Goal: Task Accomplishment & Management: Manage account settings

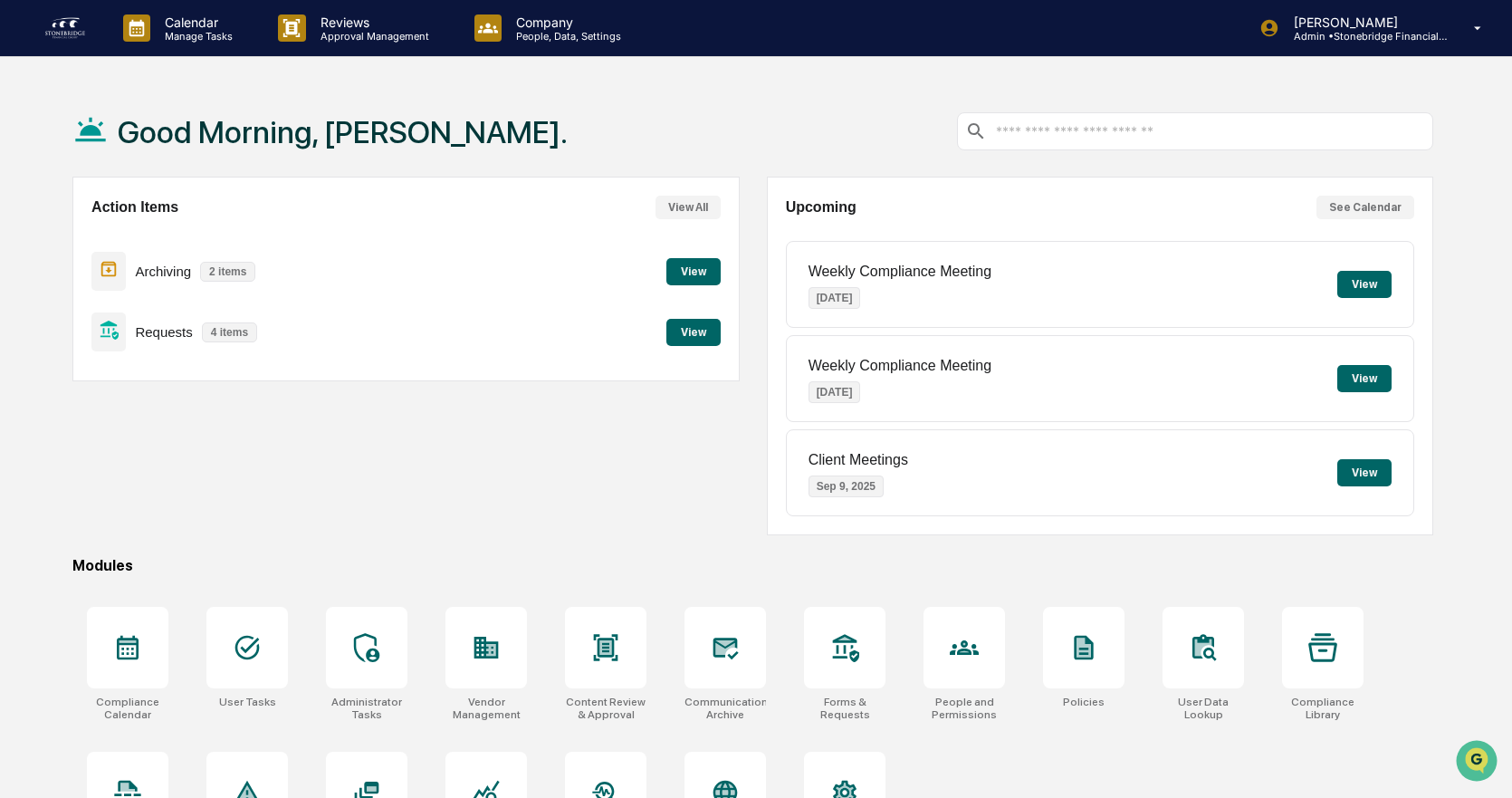
click at [694, 259] on button "View" at bounding box center [693, 271] width 55 height 27
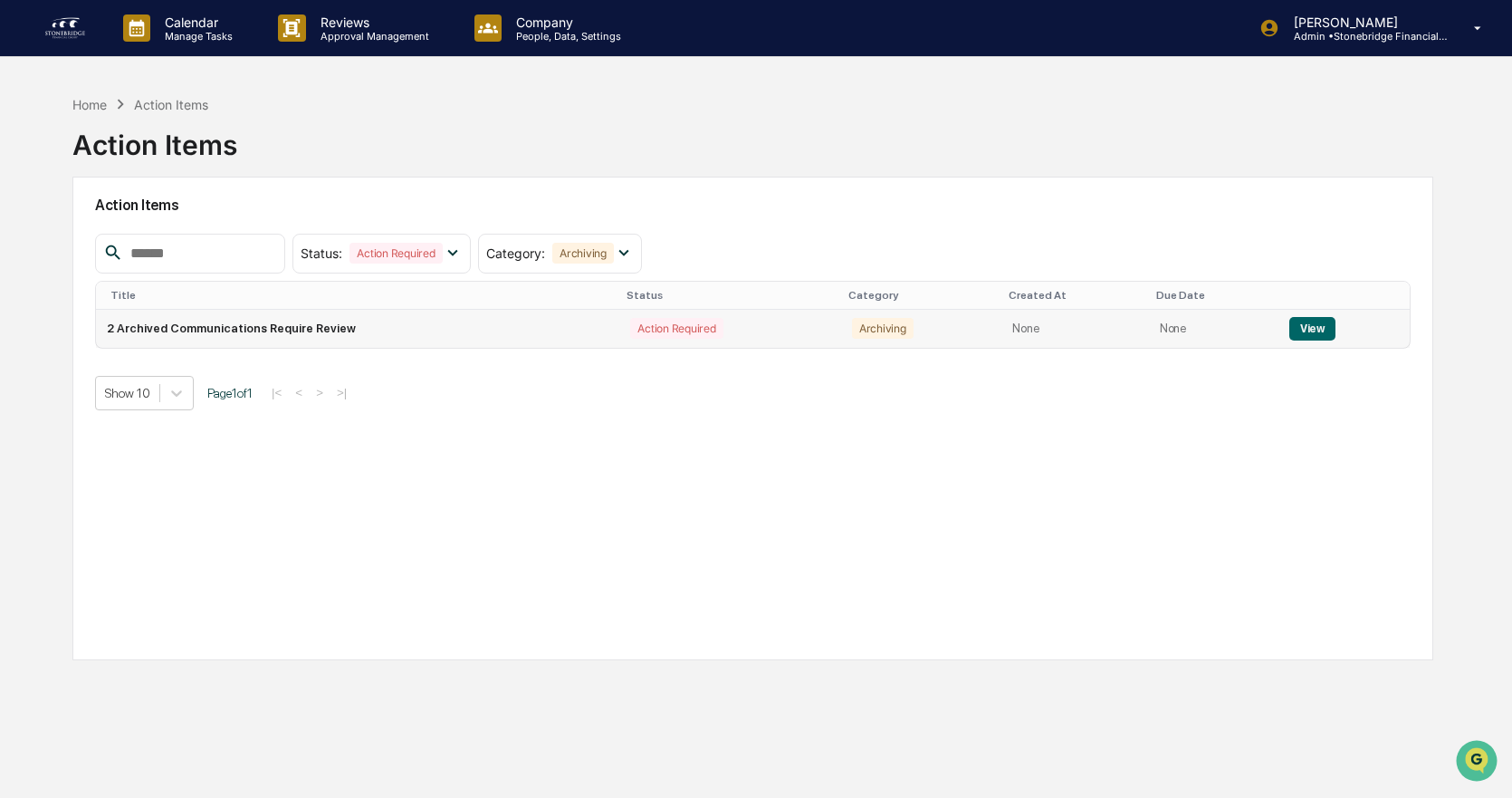
click at [1321, 324] on button "View" at bounding box center [1313, 329] width 46 height 24
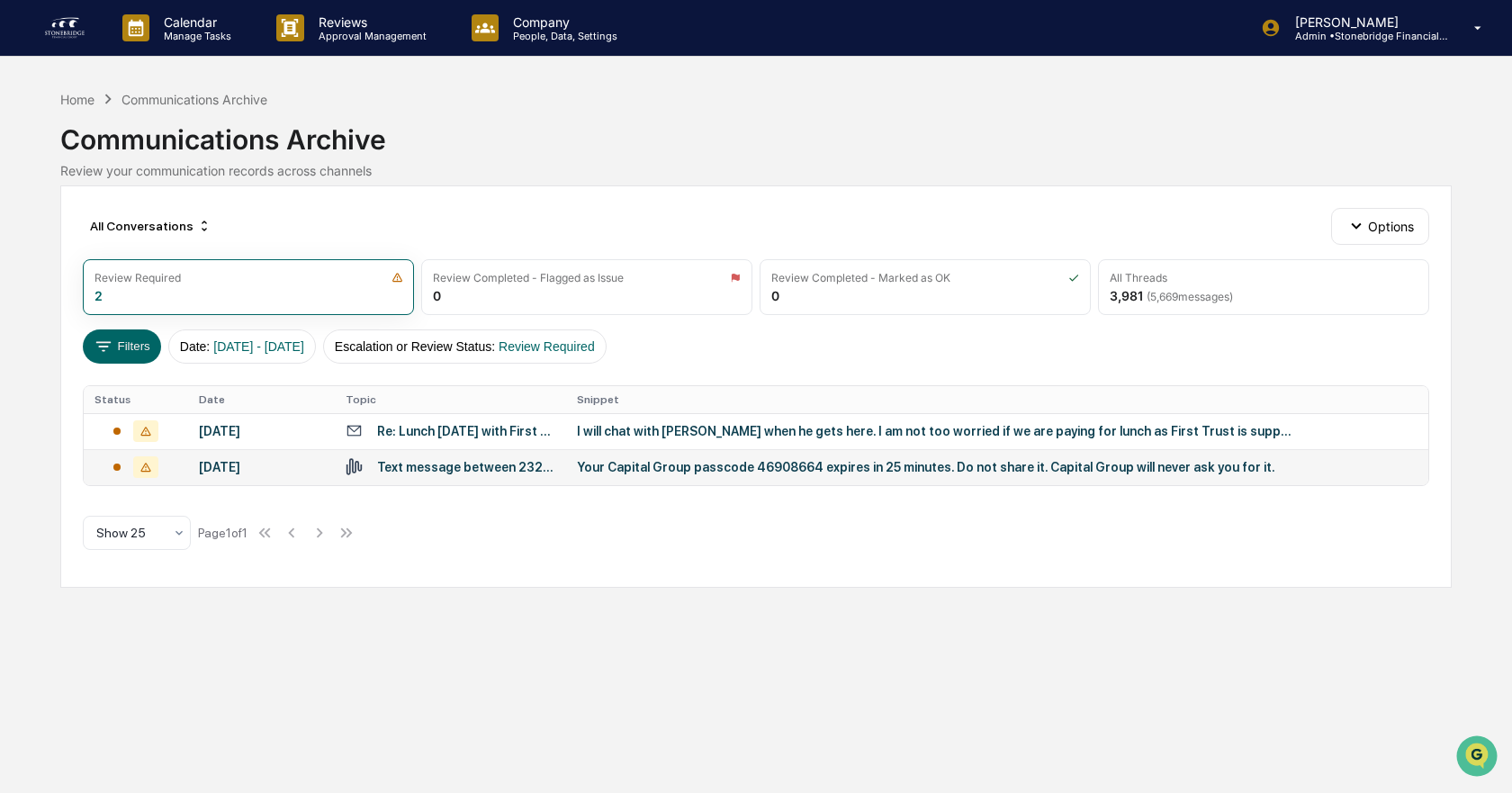
click at [391, 467] on div "Text message between 23200, 7176806623" at bounding box center [465, 467] width 177 height 15
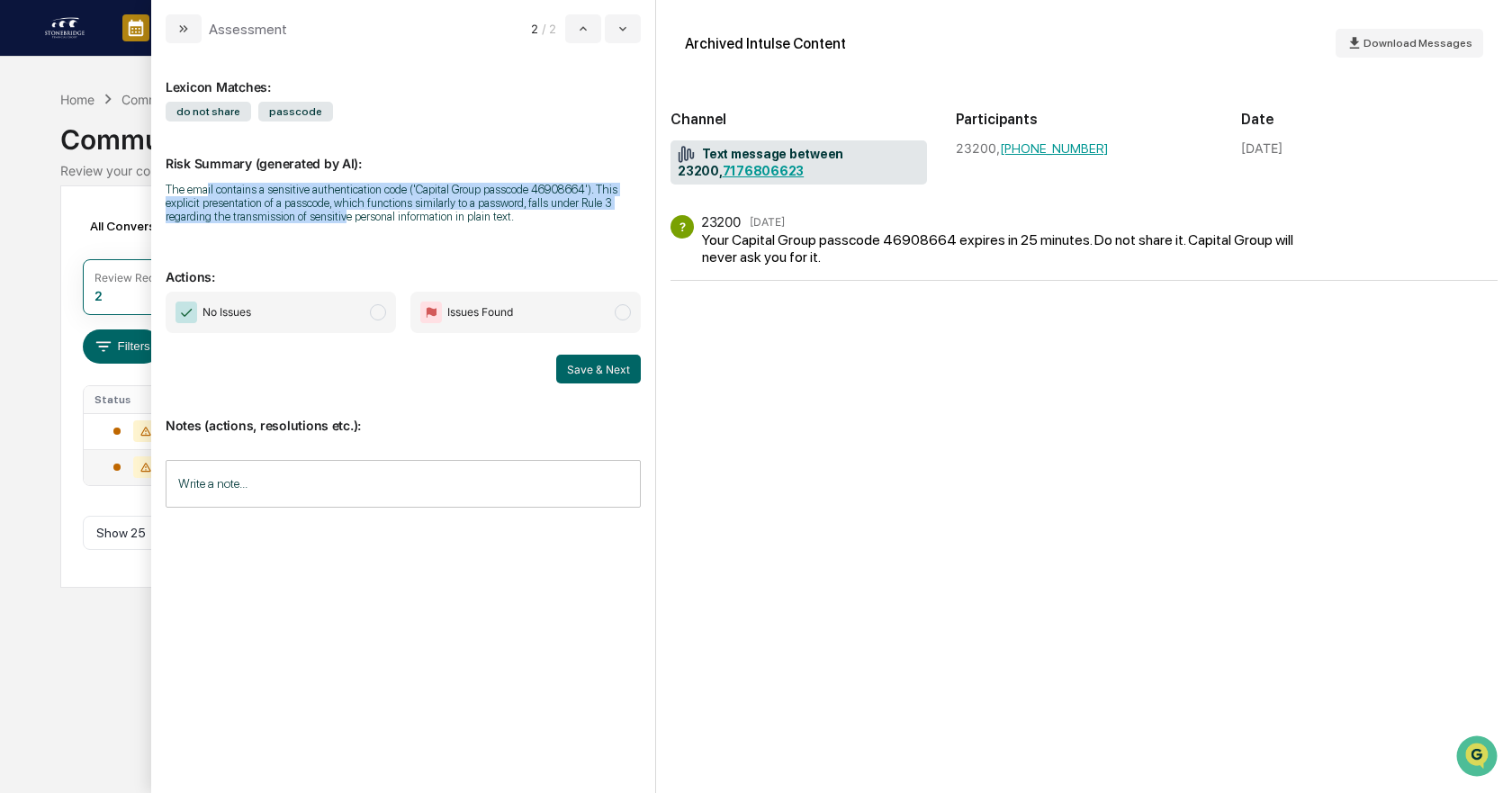
drag, startPoint x: 205, startPoint y: 194, endPoint x: 342, endPoint y: 236, distance: 143.3
click at [342, 236] on div "Lexicon Matches: do not share passcode Risk Summary (generated by AI): The emai…" at bounding box center [403, 411] width 475 height 707
drag, startPoint x: 358, startPoint y: 189, endPoint x: 462, endPoint y: 228, distance: 111.1
click at [462, 228] on div "Risk Summary (generated by AI): The email contains a sensitive authentication c…" at bounding box center [403, 178] width 475 height 114
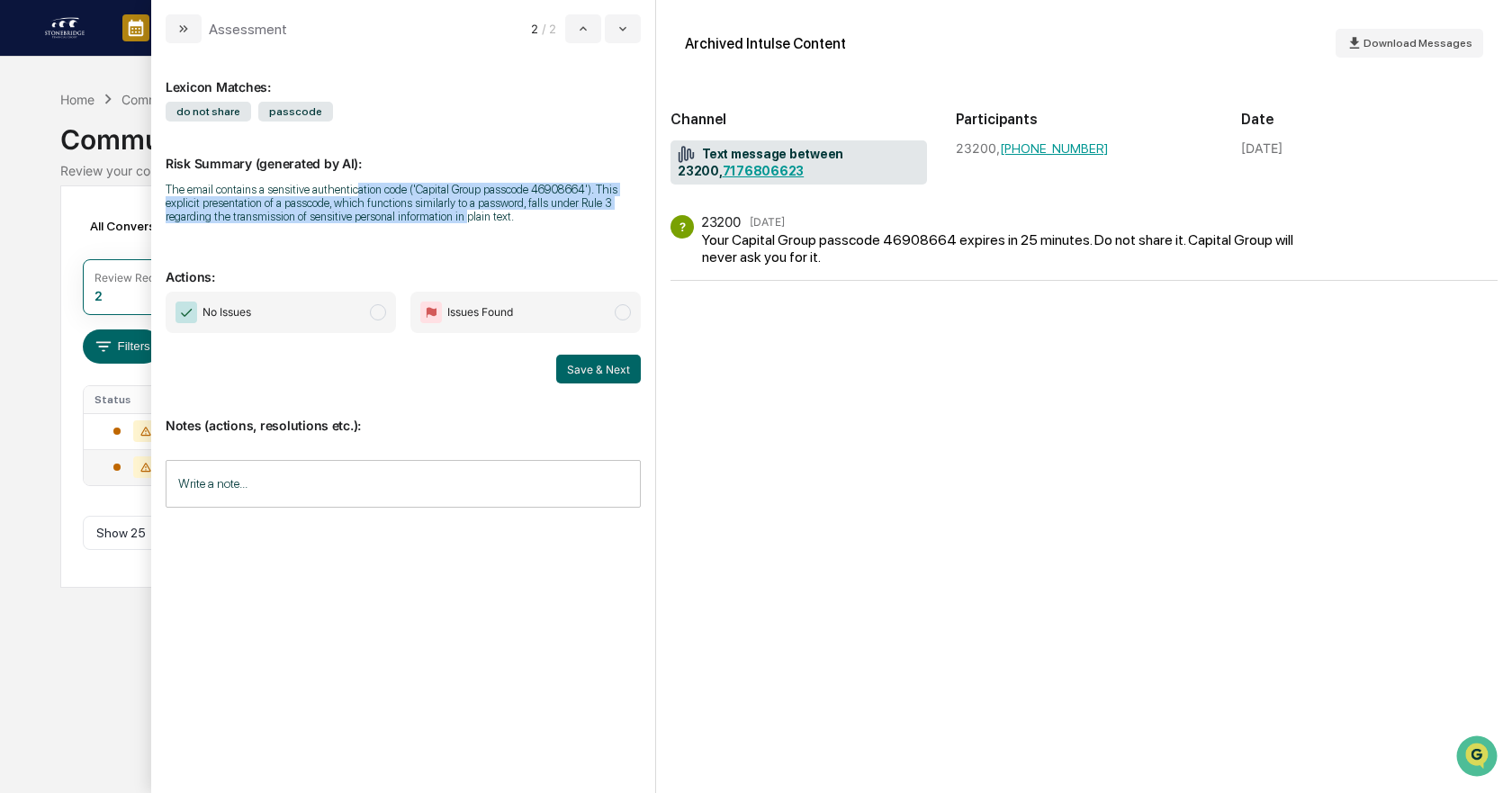
click at [462, 228] on div "Risk Summary (generated by AI): The email contains a sensitive authentication c…" at bounding box center [403, 178] width 475 height 114
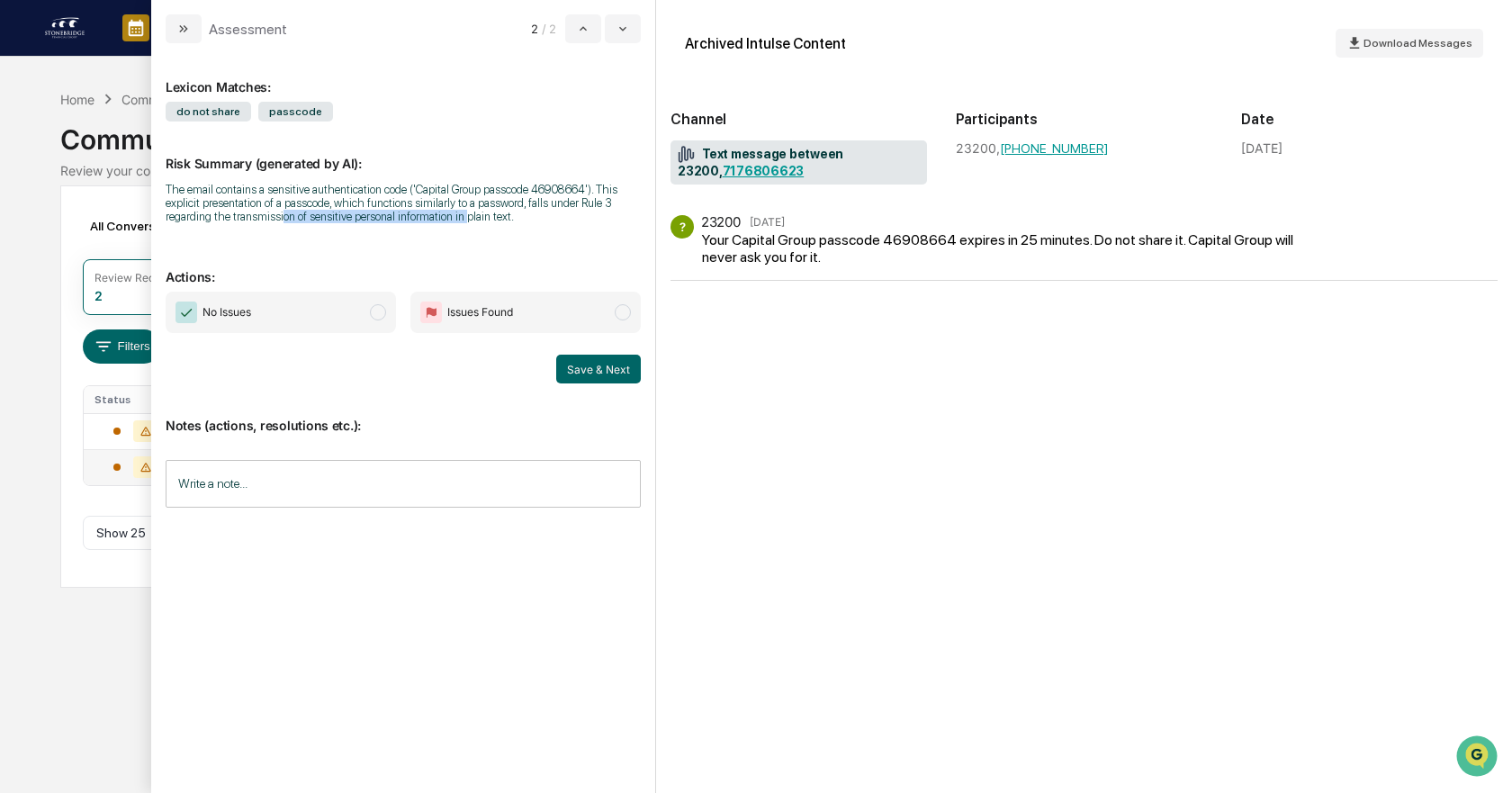
drag, startPoint x: 462, startPoint y: 228, endPoint x: 282, endPoint y: 213, distance: 180.6
click at [282, 213] on div "Risk Summary (generated by AI): The email contains a sensitive authentication c…" at bounding box center [403, 178] width 475 height 114
click at [282, 213] on div "The email contains a sensitive authentication code ('Capital Group passcode 469…" at bounding box center [403, 203] width 475 height 41
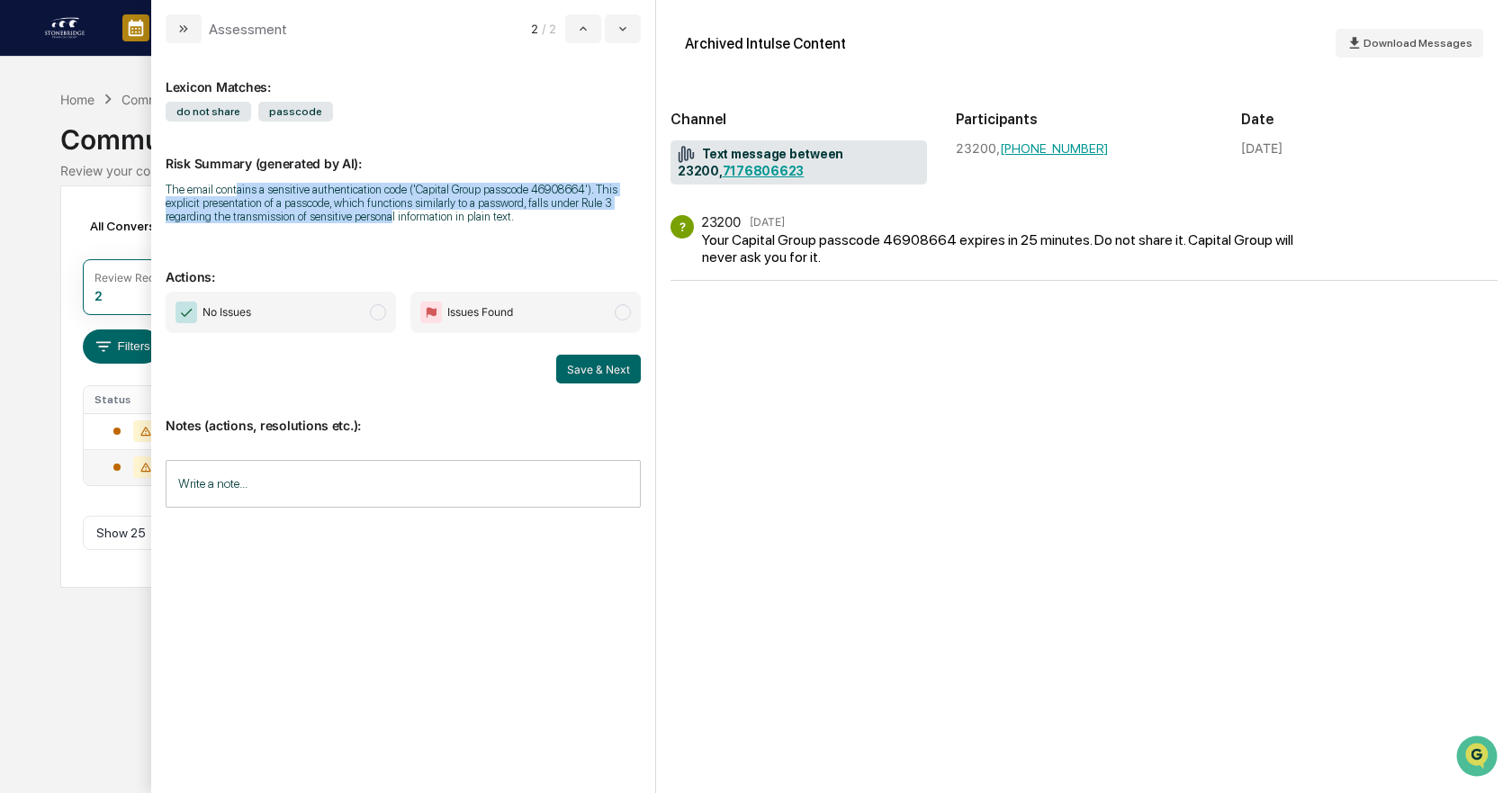
drag, startPoint x: 239, startPoint y: 195, endPoint x: 388, endPoint y: 223, distance: 151.6
click at [388, 223] on div "Risk Summary (generated by AI): The email contains a sensitive authentication c…" at bounding box center [403, 178] width 475 height 114
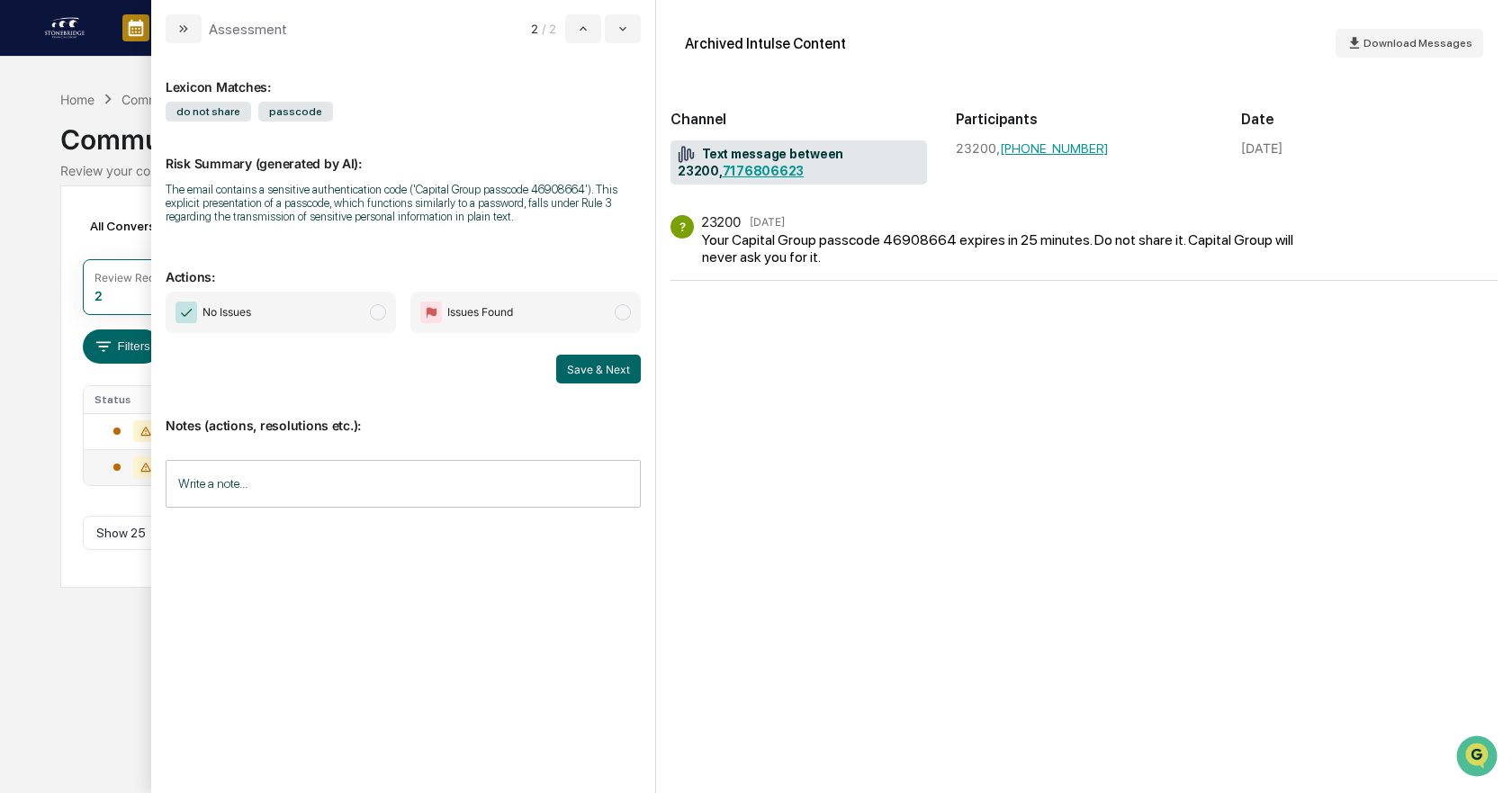
click at [272, 308] on span "No Issues" at bounding box center [280, 313] width 231 height 42
click at [609, 356] on button "Save & Next" at bounding box center [598, 368] width 84 height 29
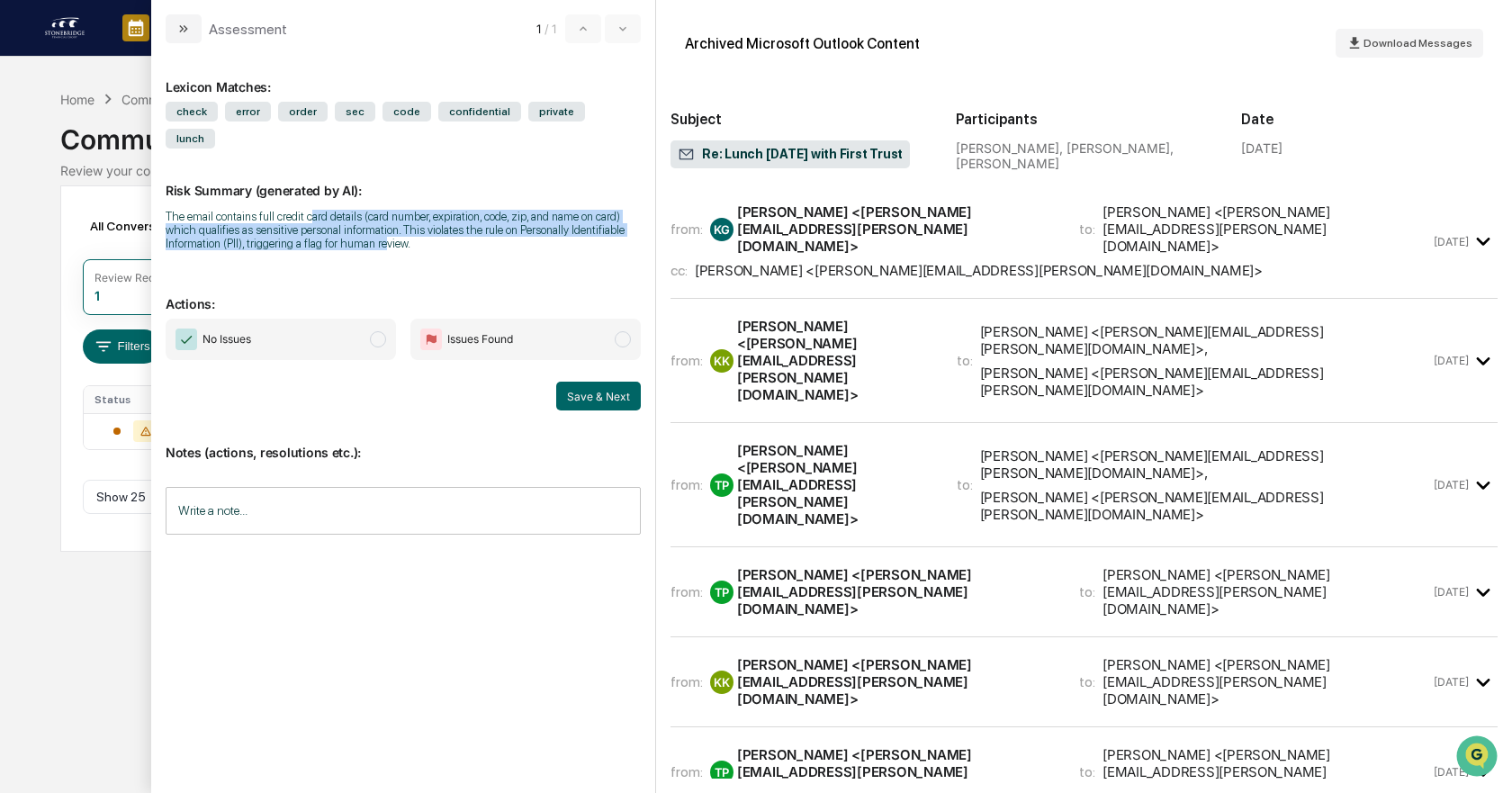
drag, startPoint x: 308, startPoint y: 188, endPoint x: 378, endPoint y: 228, distance: 80.6
click at [378, 228] on div "Risk Summary (generated by AI): The email contains full credit card details (ca…" at bounding box center [403, 205] width 475 height 114
drag, startPoint x: 213, startPoint y: 215, endPoint x: 320, endPoint y: 208, distance: 107.2
click at [320, 210] on div "The email contains full credit card details (card number, expiration, code, zip…" at bounding box center [403, 230] width 475 height 41
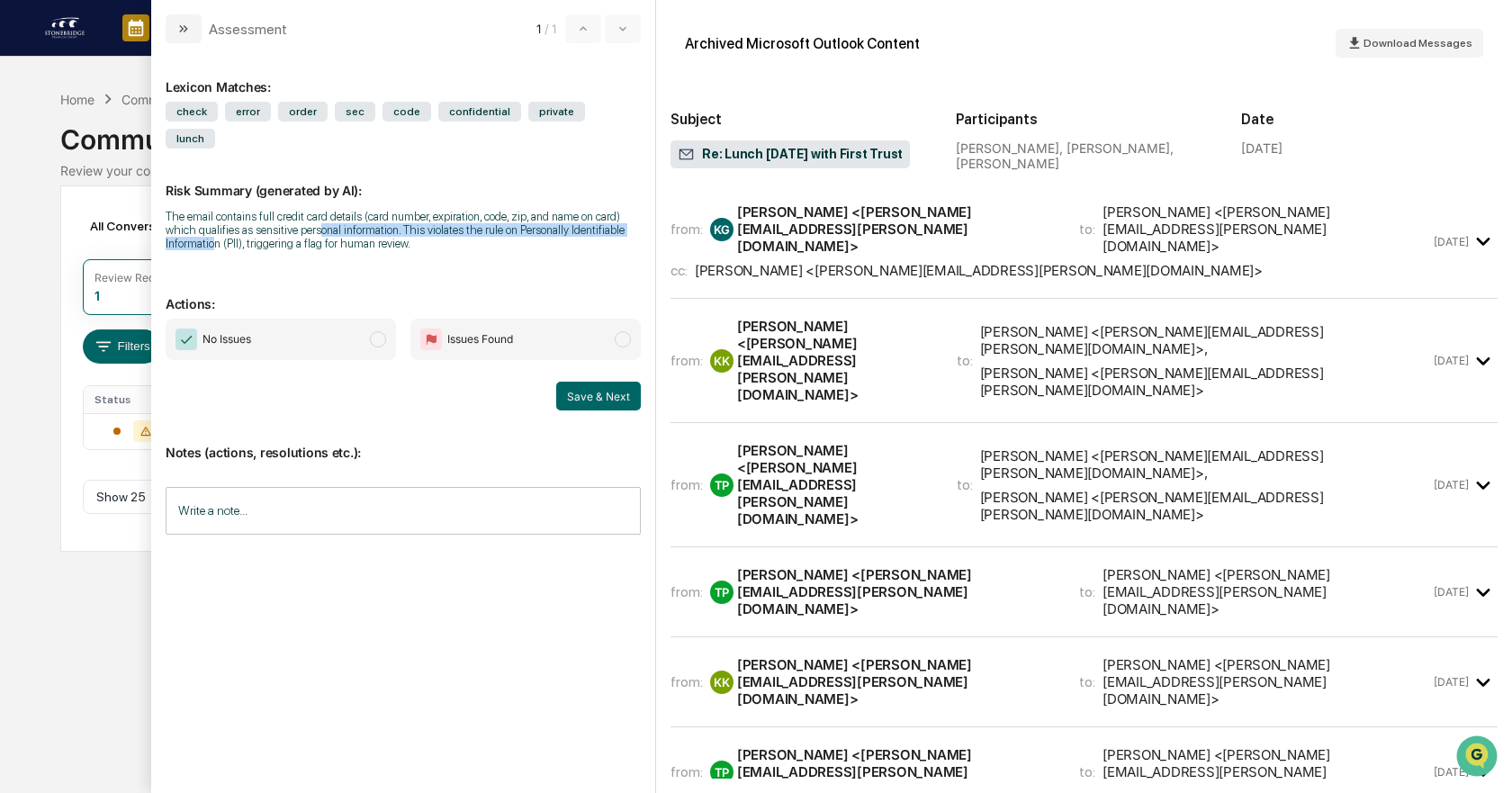
click at [320, 210] on div "The email contains full credit card details (card number, expiration, code, zip…" at bounding box center [403, 230] width 475 height 41
drag, startPoint x: 308, startPoint y: 207, endPoint x: 471, endPoint y: 215, distance: 163.2
click at [471, 215] on div "The email contains full credit card details (card number, expiration, code, zip…" at bounding box center [403, 230] width 475 height 41
drag, startPoint x: 471, startPoint y: 215, endPoint x: 365, endPoint y: 213, distance: 106.0
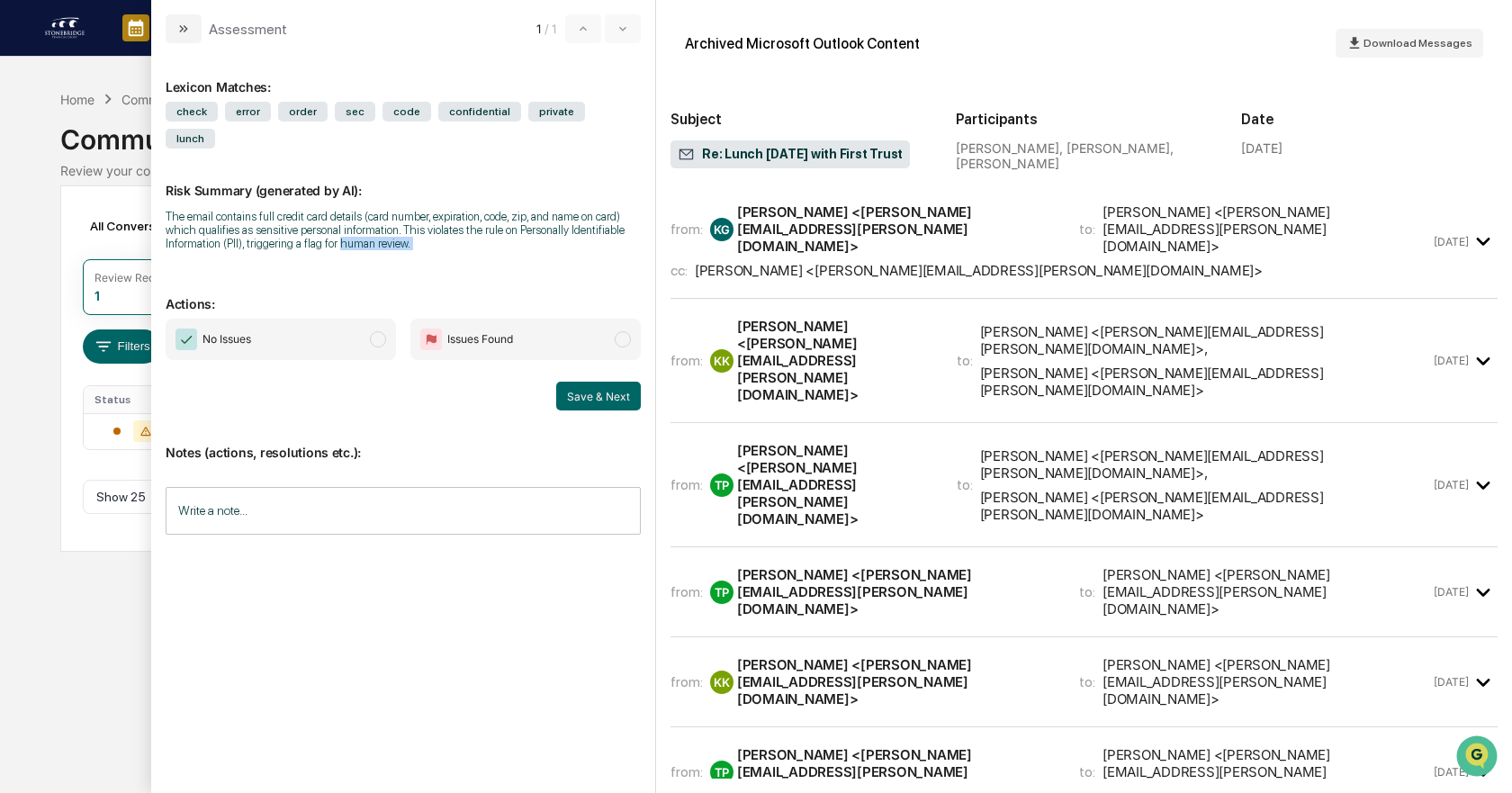
click at [365, 213] on div "The email contains full credit card details (card number, expiration, code, zip…" at bounding box center [403, 230] width 475 height 41
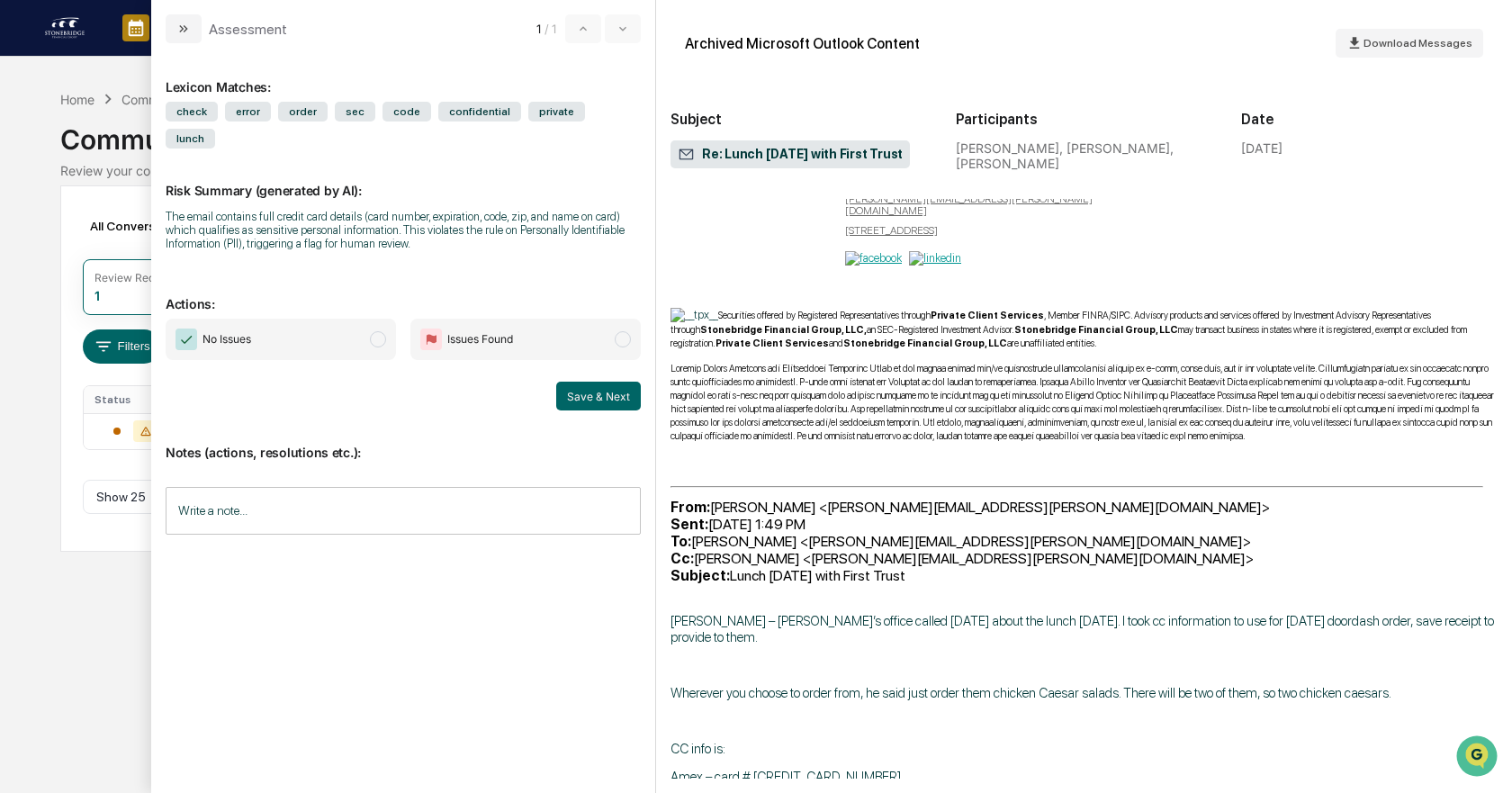
scroll to position [4342, 0]
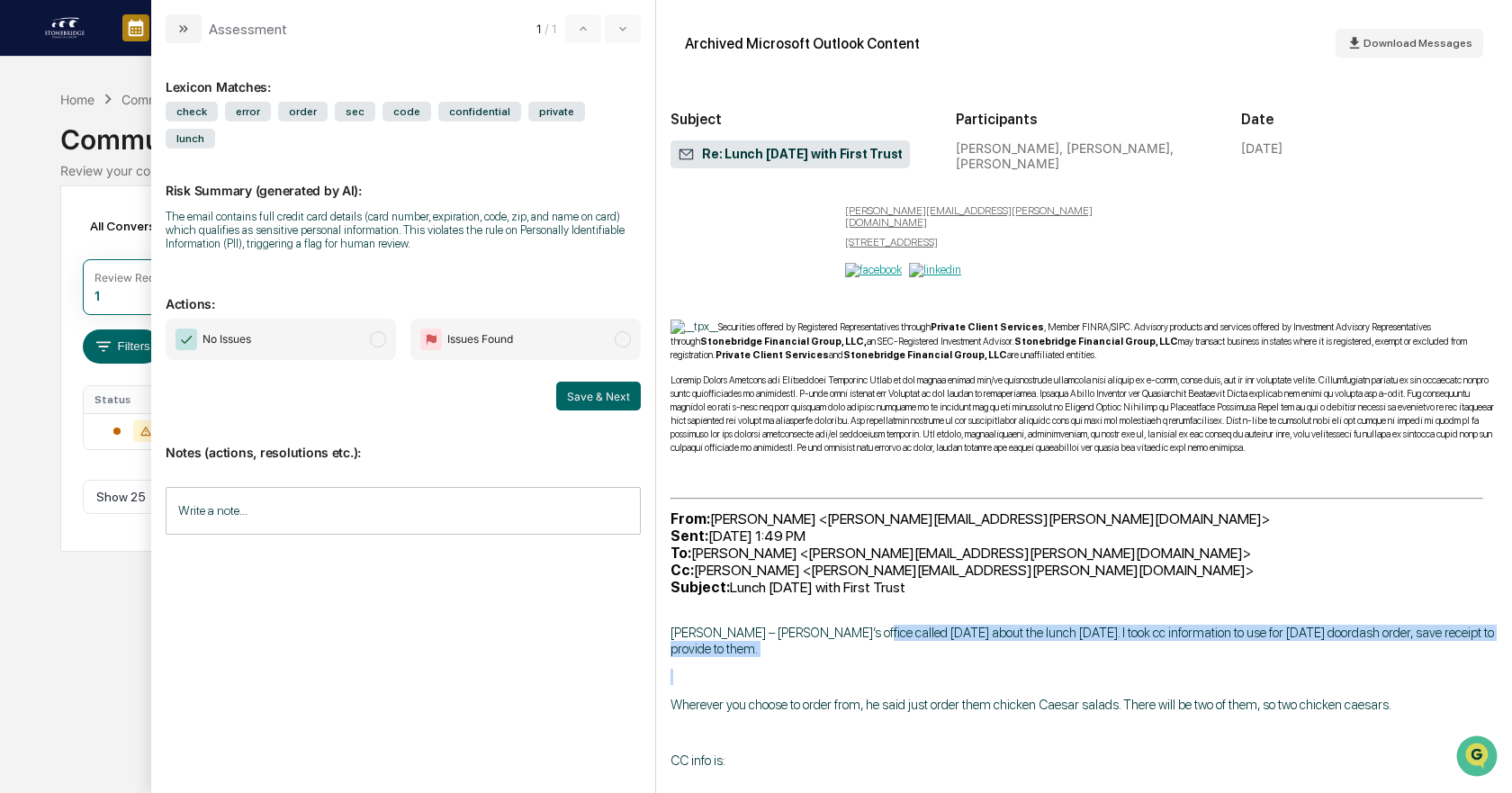
drag, startPoint x: 758, startPoint y: 361, endPoint x: 840, endPoint y: 350, distance: 82.7
click at [840, 625] on span "Tina – Patrick’s office called today about the lunch tomorrow. I took cc inform…" at bounding box center [1082, 641] width 824 height 33
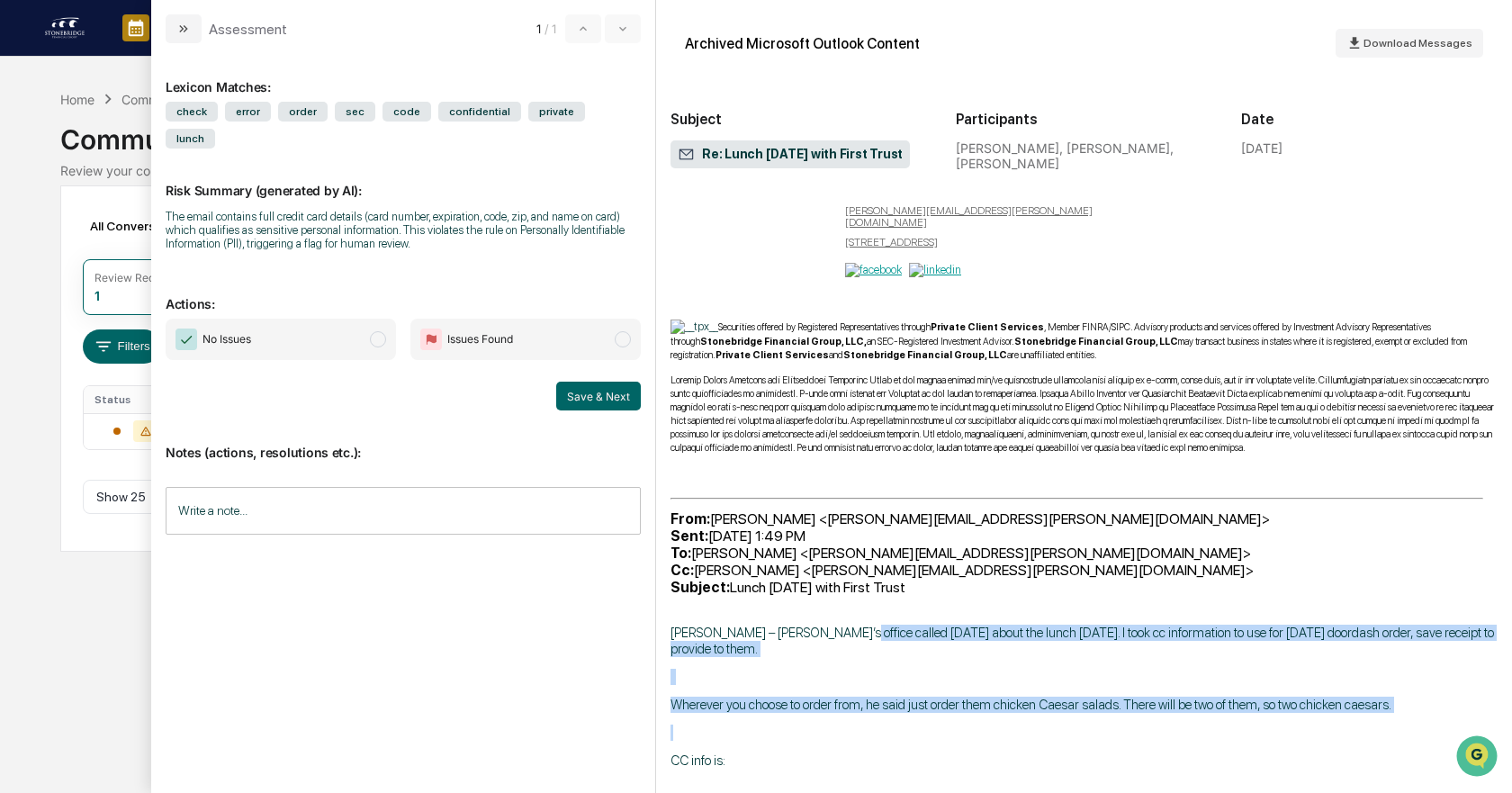
drag, startPoint x: 1061, startPoint y: 341, endPoint x: 1147, endPoint y: 418, distance: 115.4
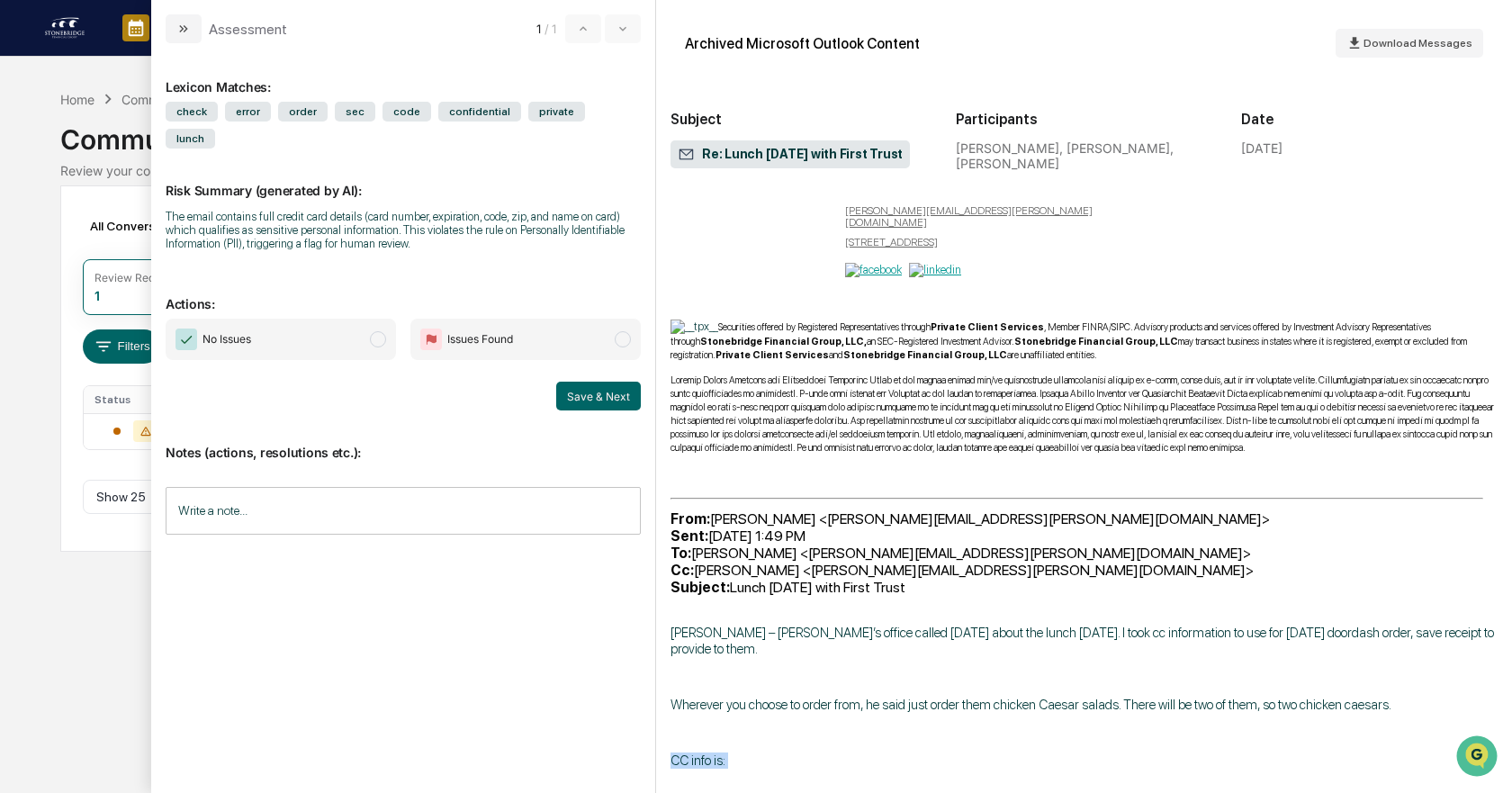
drag, startPoint x: 1147, startPoint y: 418, endPoint x: 1152, endPoint y: 632, distance: 214.1
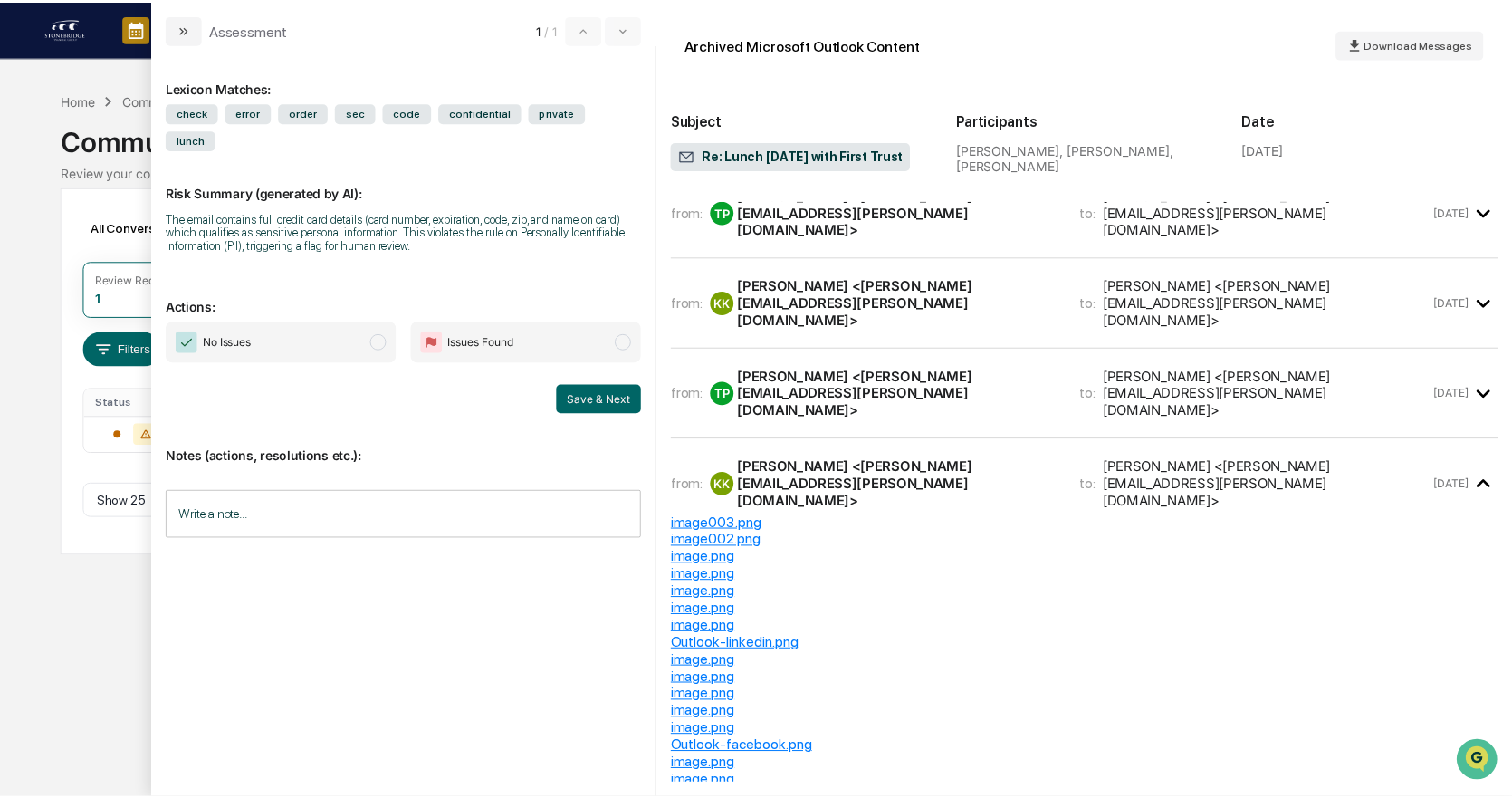
scroll to position [0, 0]
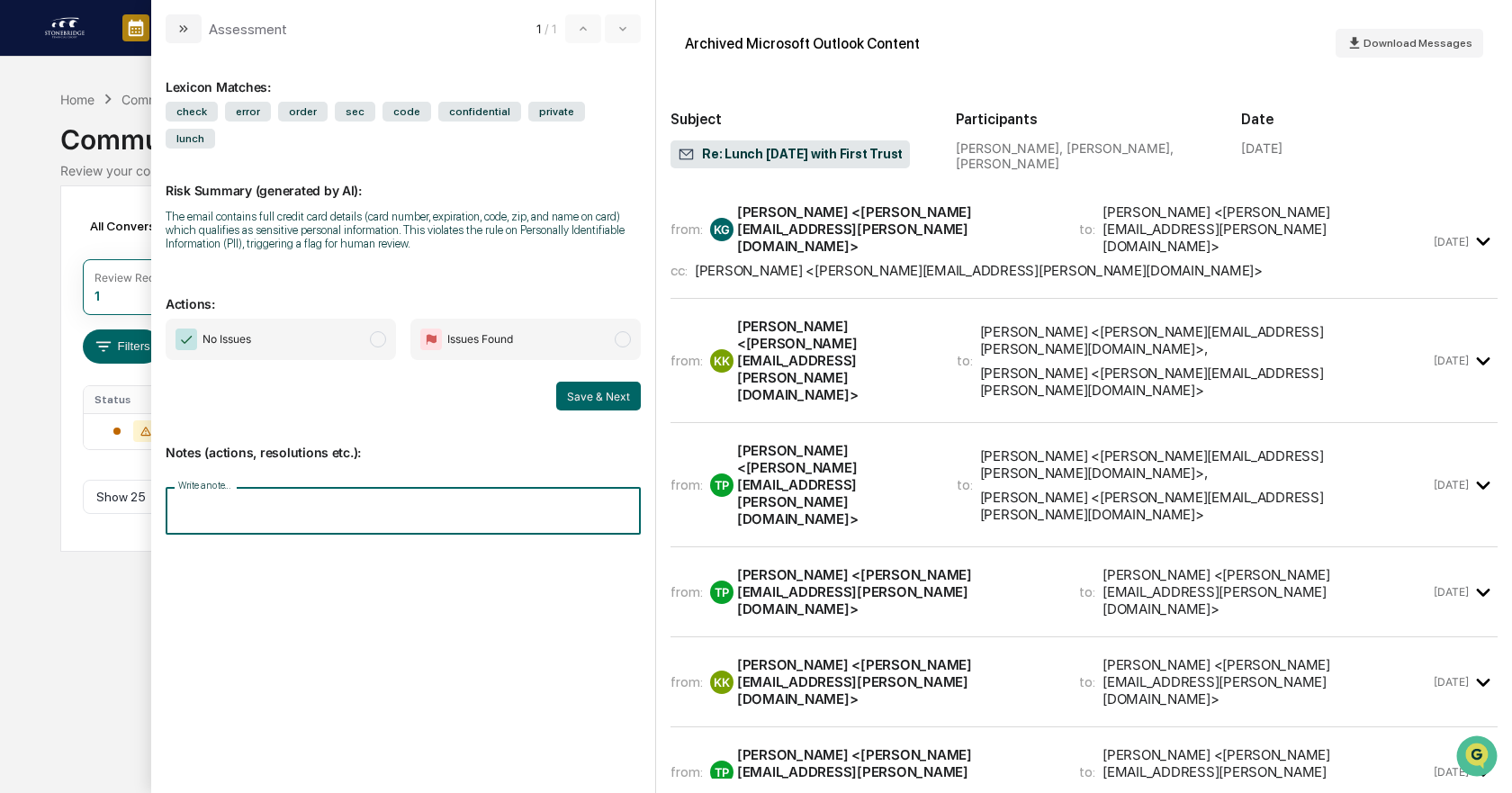
click at [316, 487] on input "Write a note..." at bounding box center [403, 511] width 475 height 48
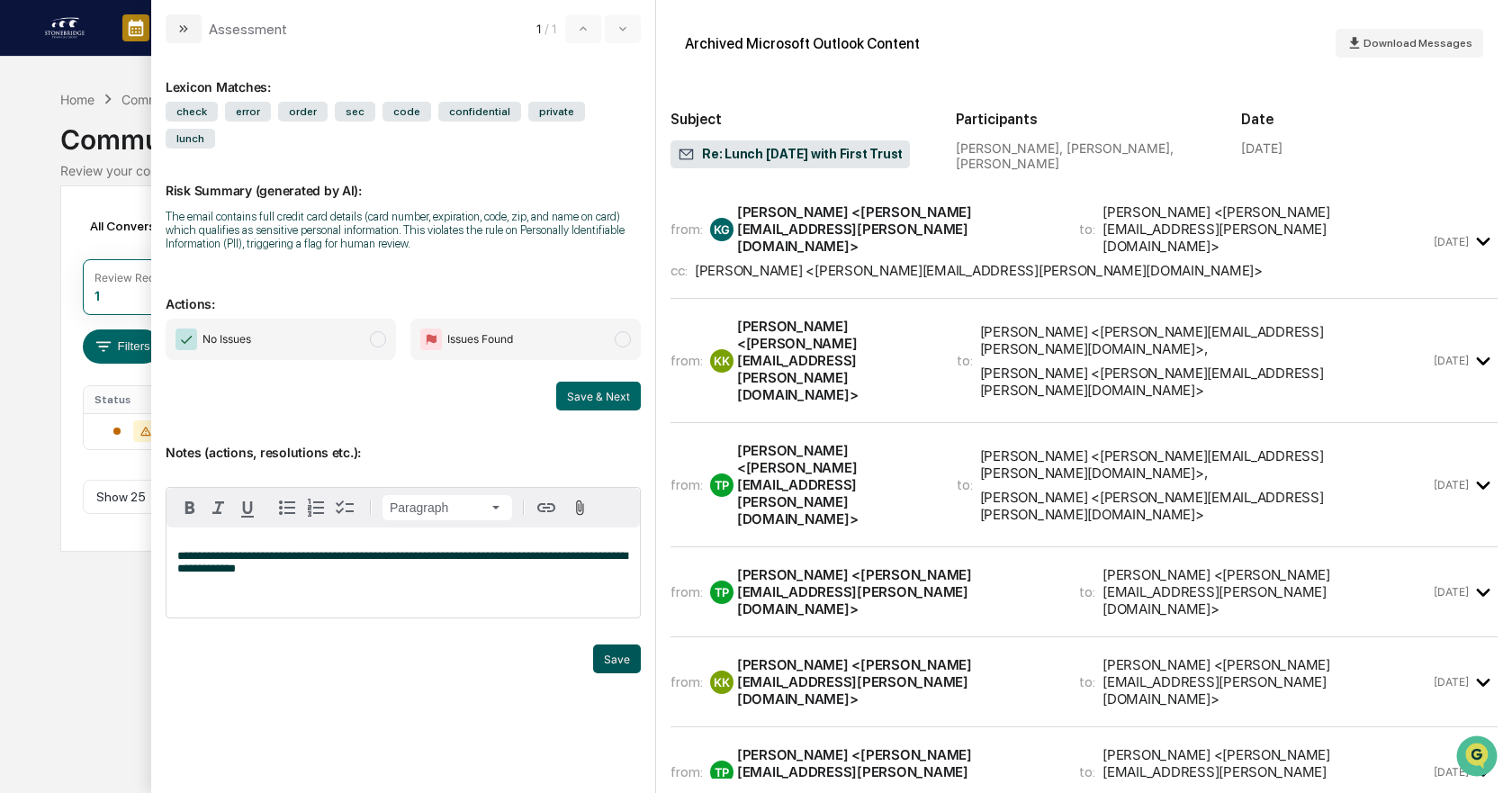
drag, startPoint x: 616, startPoint y: 631, endPoint x: 598, endPoint y: 618, distance: 22.2
click at [616, 644] on button "Save" at bounding box center [617, 658] width 48 height 29
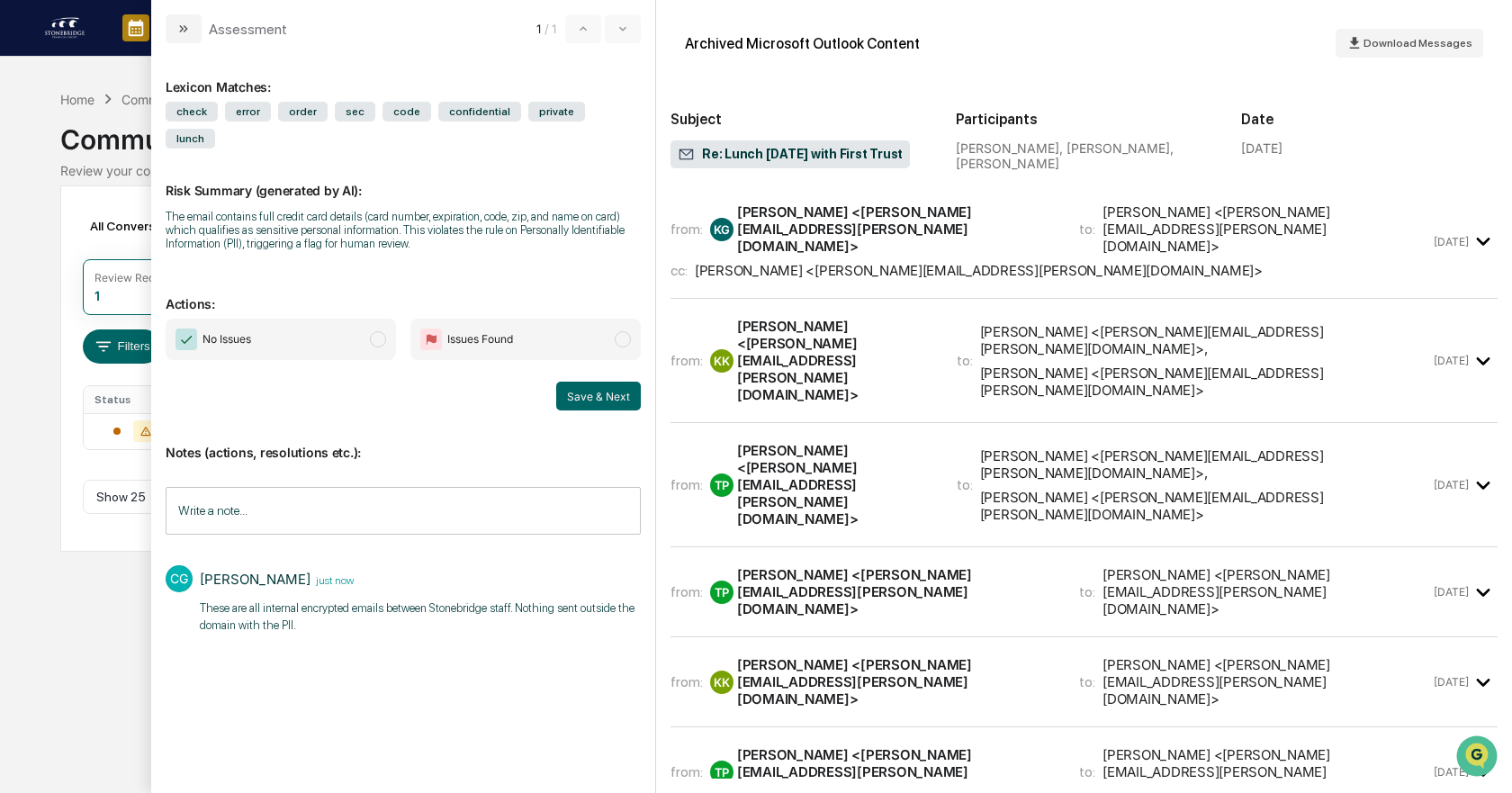
click at [320, 319] on span "No Issues" at bounding box center [280, 340] width 231 height 42
click at [182, 35] on icon "modal" at bounding box center [183, 29] width 15 height 15
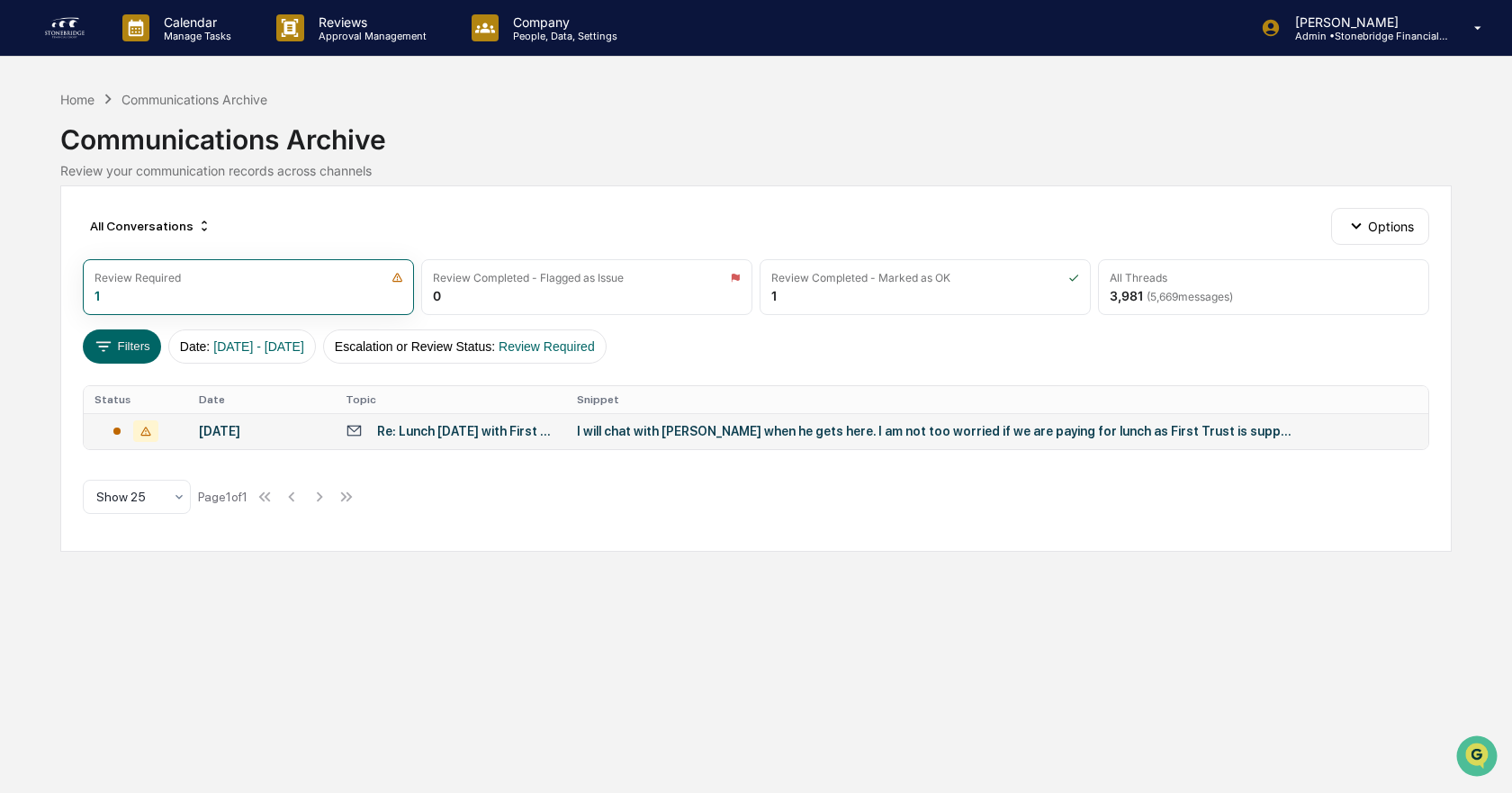
click at [1059, 438] on div "I will chat with Patrick when he gets here. I am not too worried if we are payi…" at bounding box center [937, 431] width 720 height 15
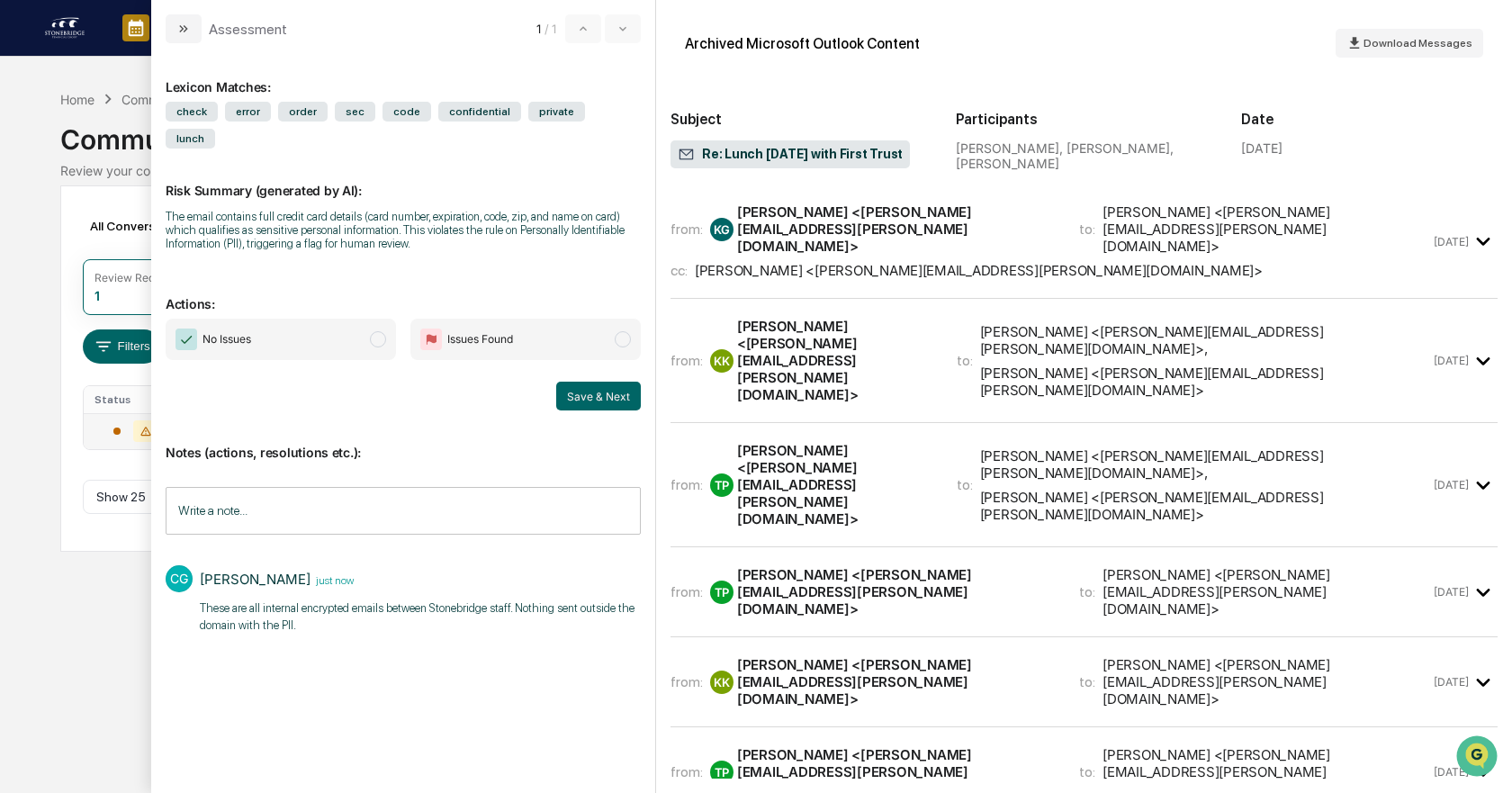
drag, startPoint x: 342, startPoint y: 302, endPoint x: 381, endPoint y: 313, distance: 40.5
click at [345, 319] on span "No Issues" at bounding box center [280, 340] width 231 height 42
click at [577, 381] on button "Save & Next" at bounding box center [598, 395] width 84 height 29
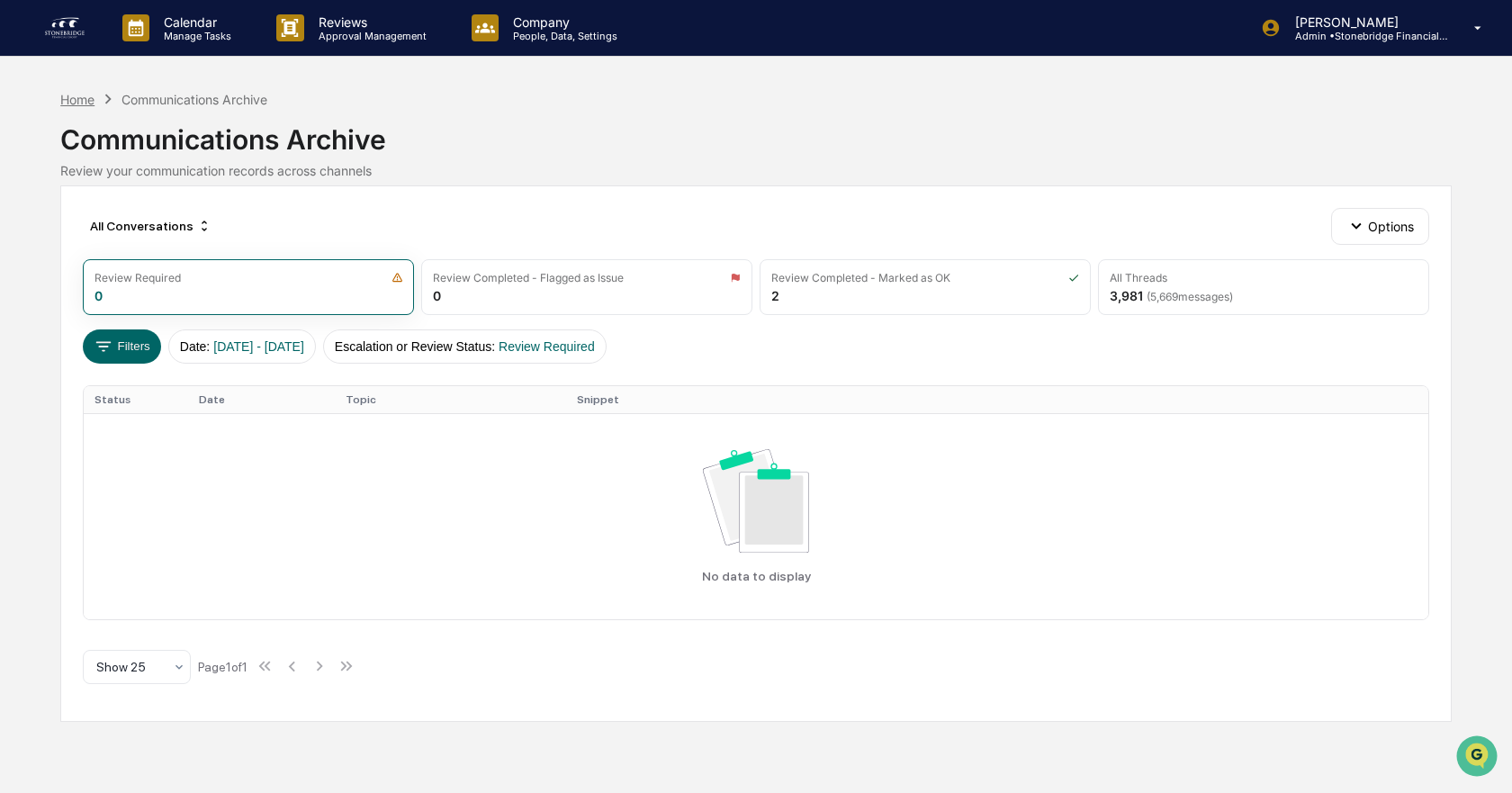
click at [70, 103] on div "Home" at bounding box center [77, 99] width 35 height 15
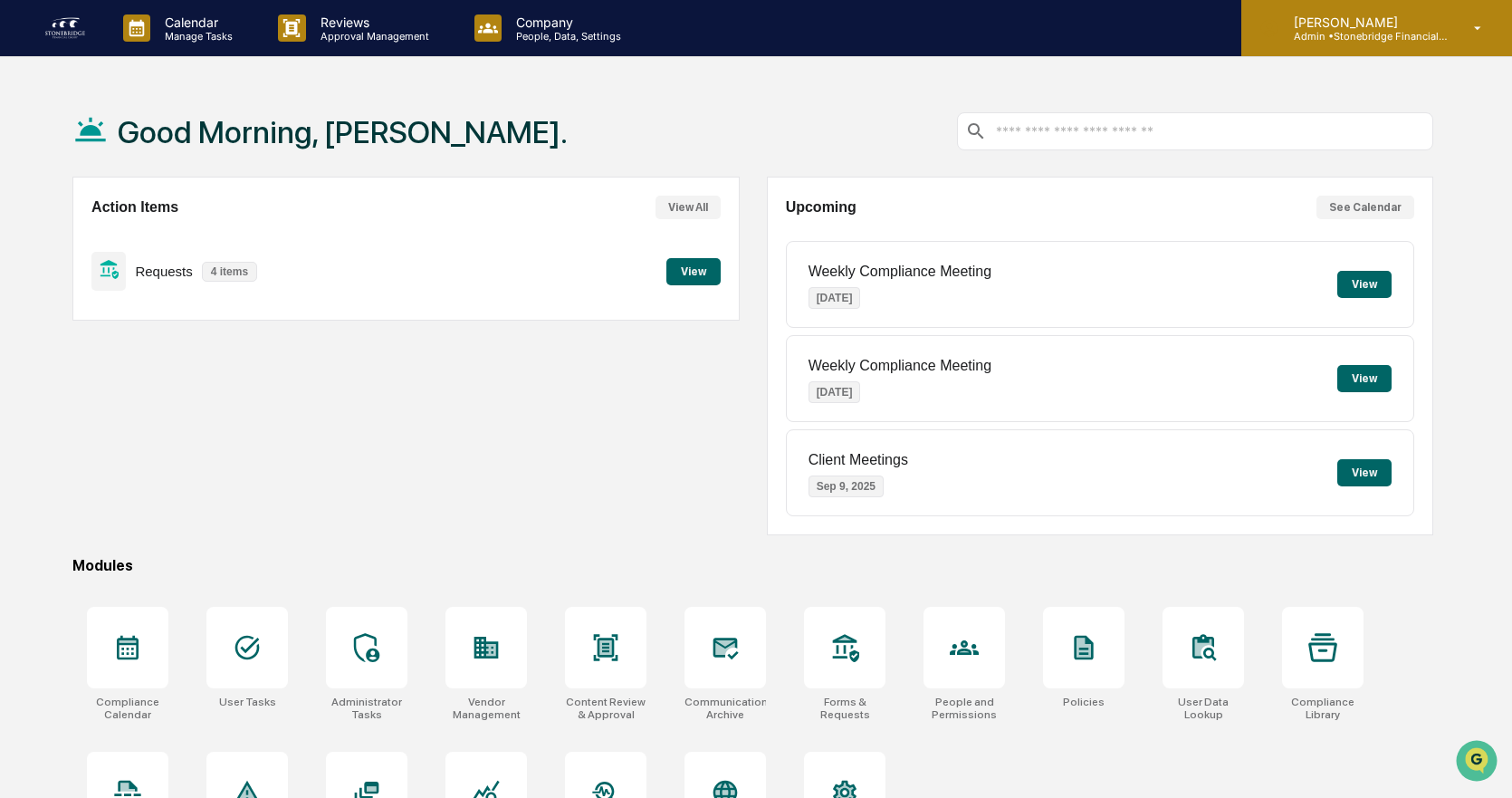
click at [1274, 38] on icon at bounding box center [1270, 28] width 20 height 20
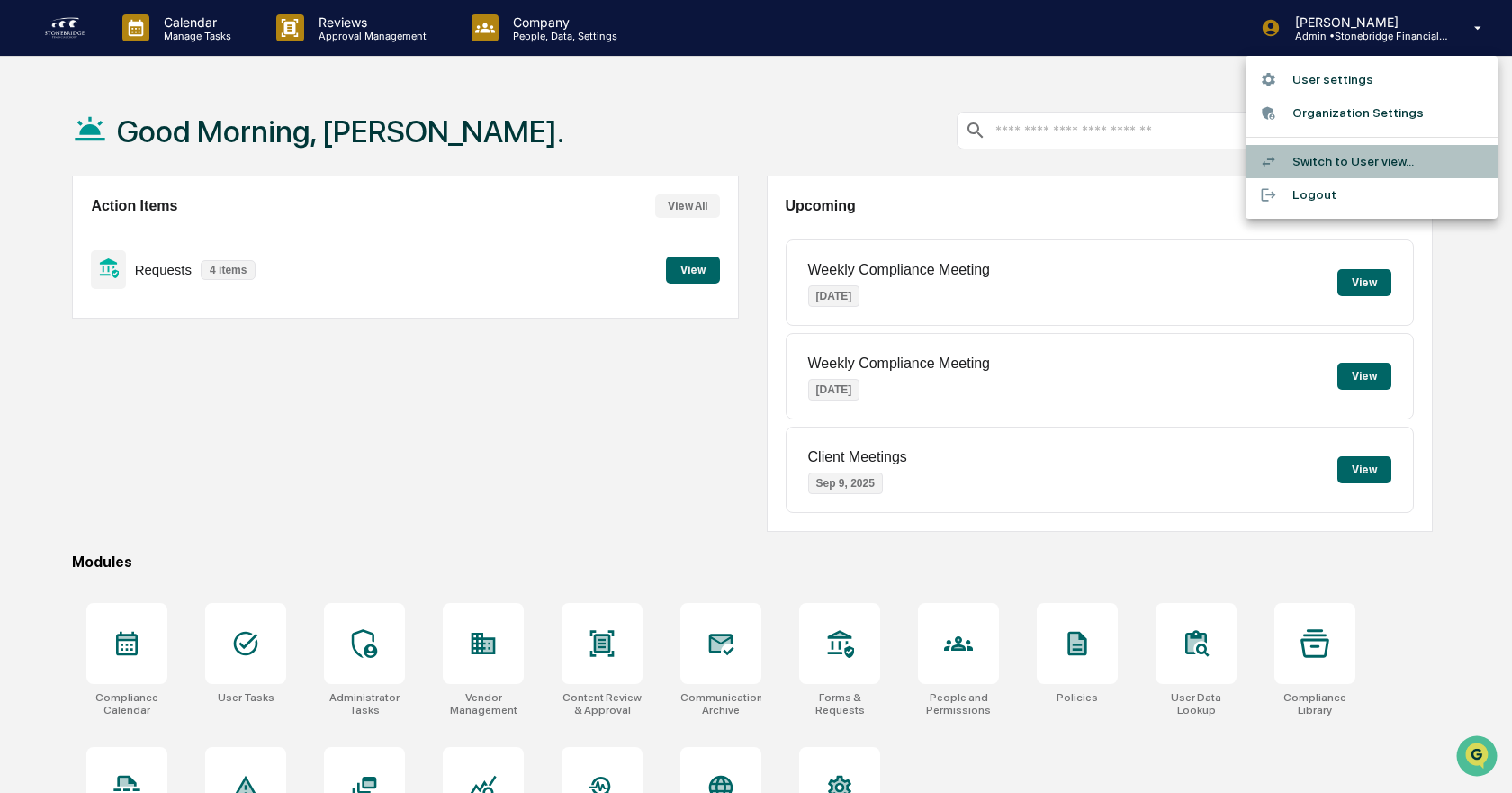
click at [1316, 161] on li "Switch to User view..." at bounding box center [1371, 161] width 252 height 34
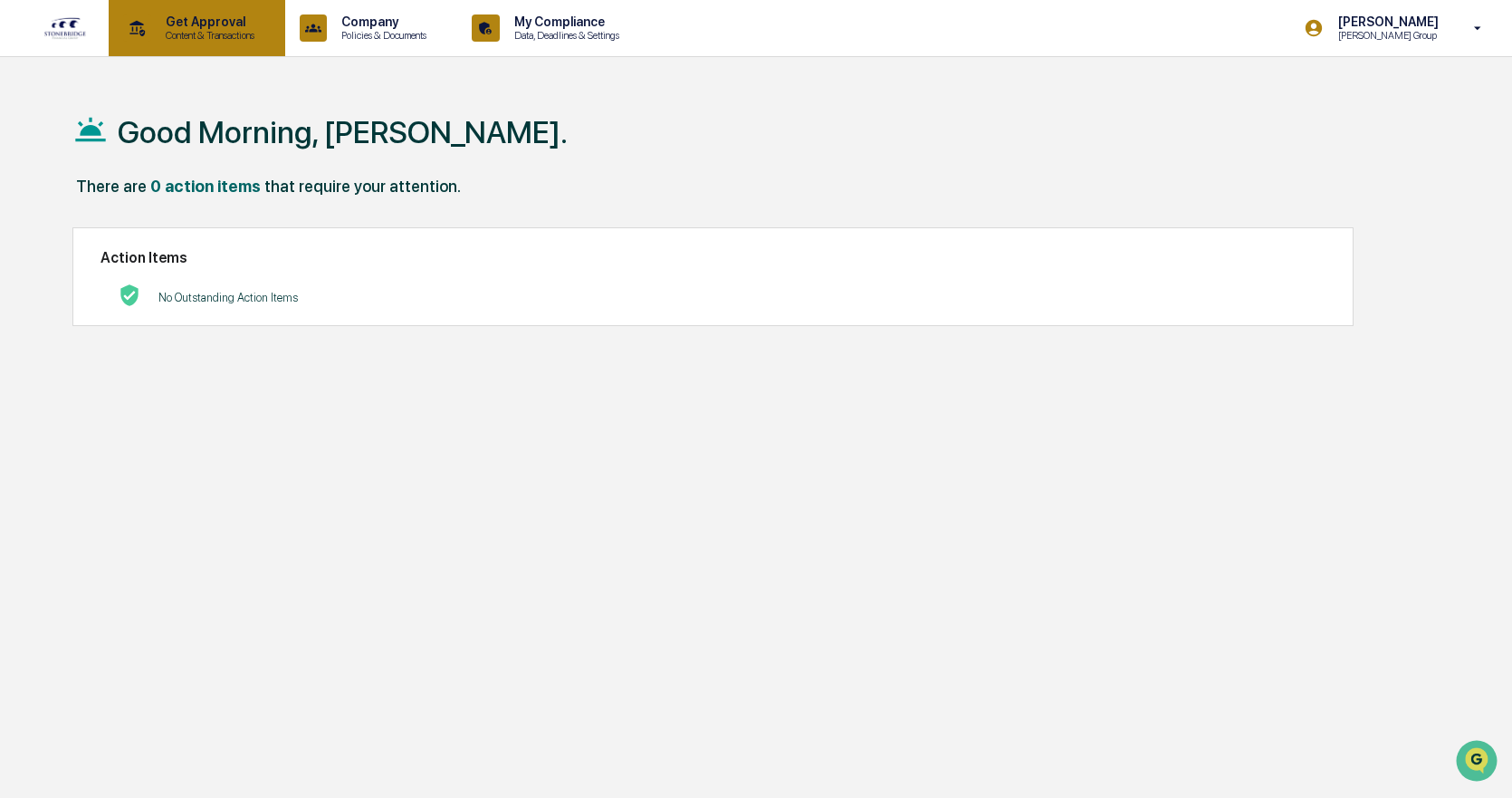
click at [207, 33] on p "Content & Transactions" at bounding box center [207, 35] width 113 height 13
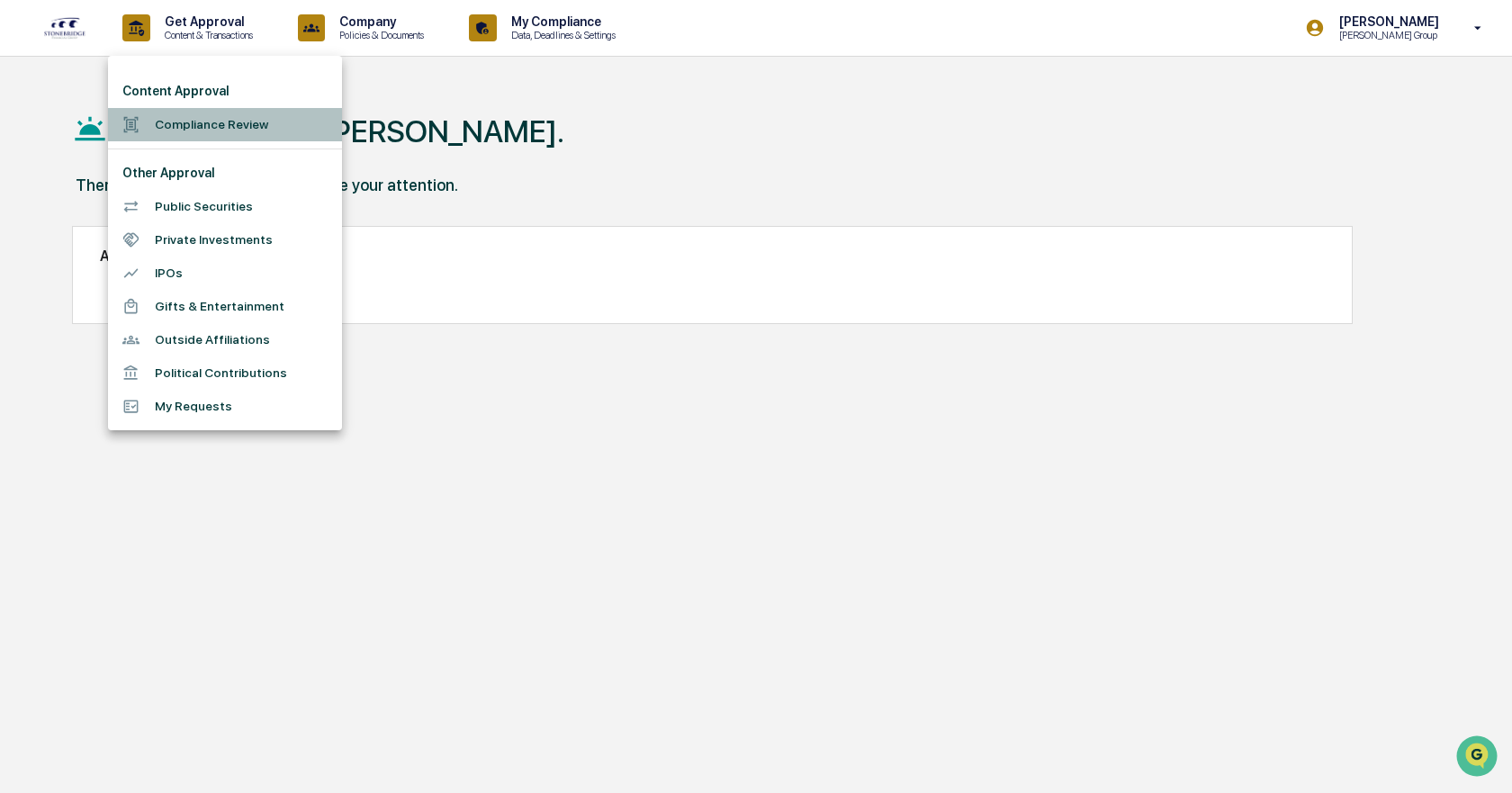
click at [234, 123] on li "Compliance Review" at bounding box center [225, 125] width 234 height 34
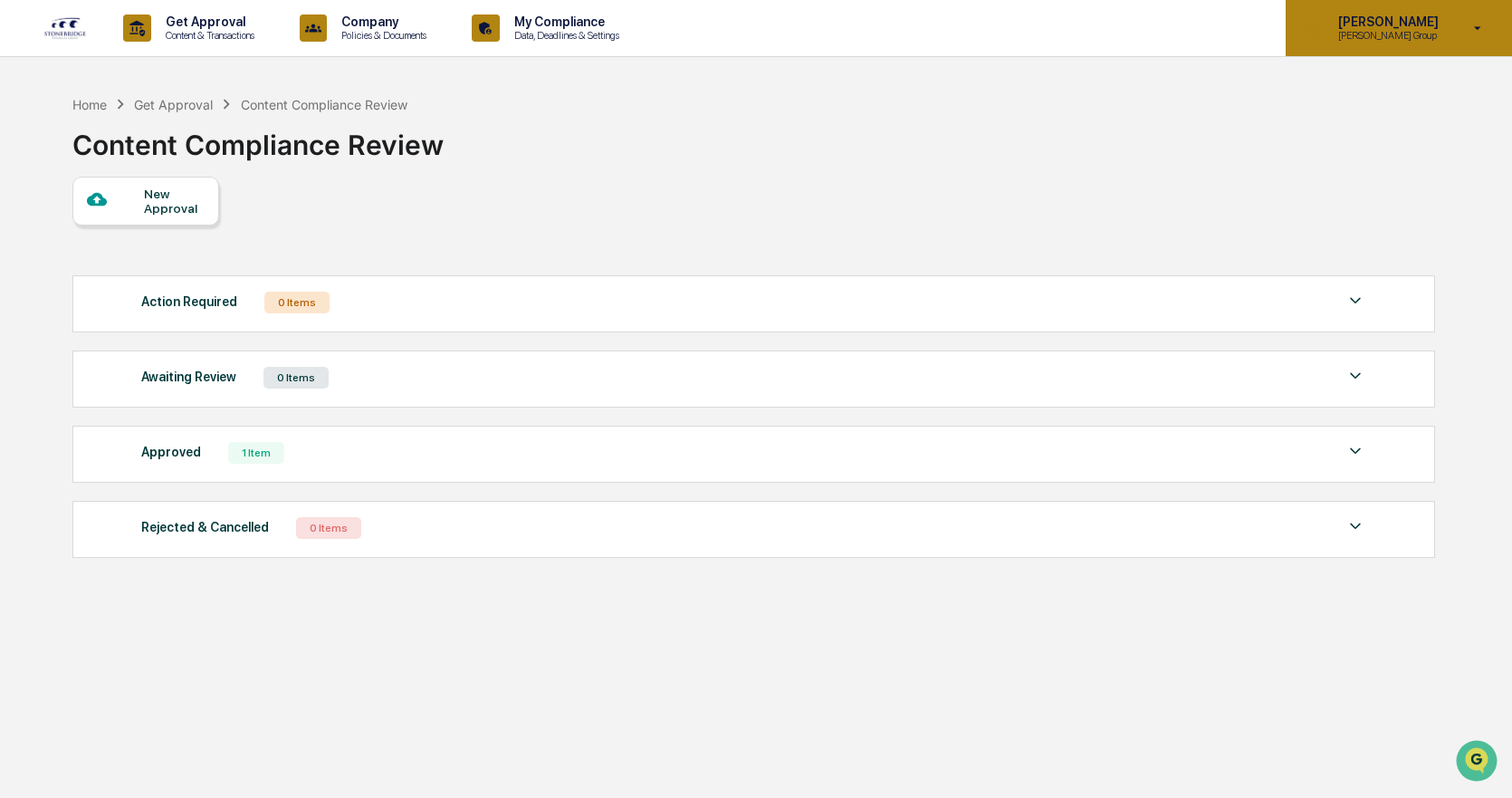
click at [1393, 44] on div "Cody Gehman Cody Attestation Group" at bounding box center [1398, 28] width 226 height 56
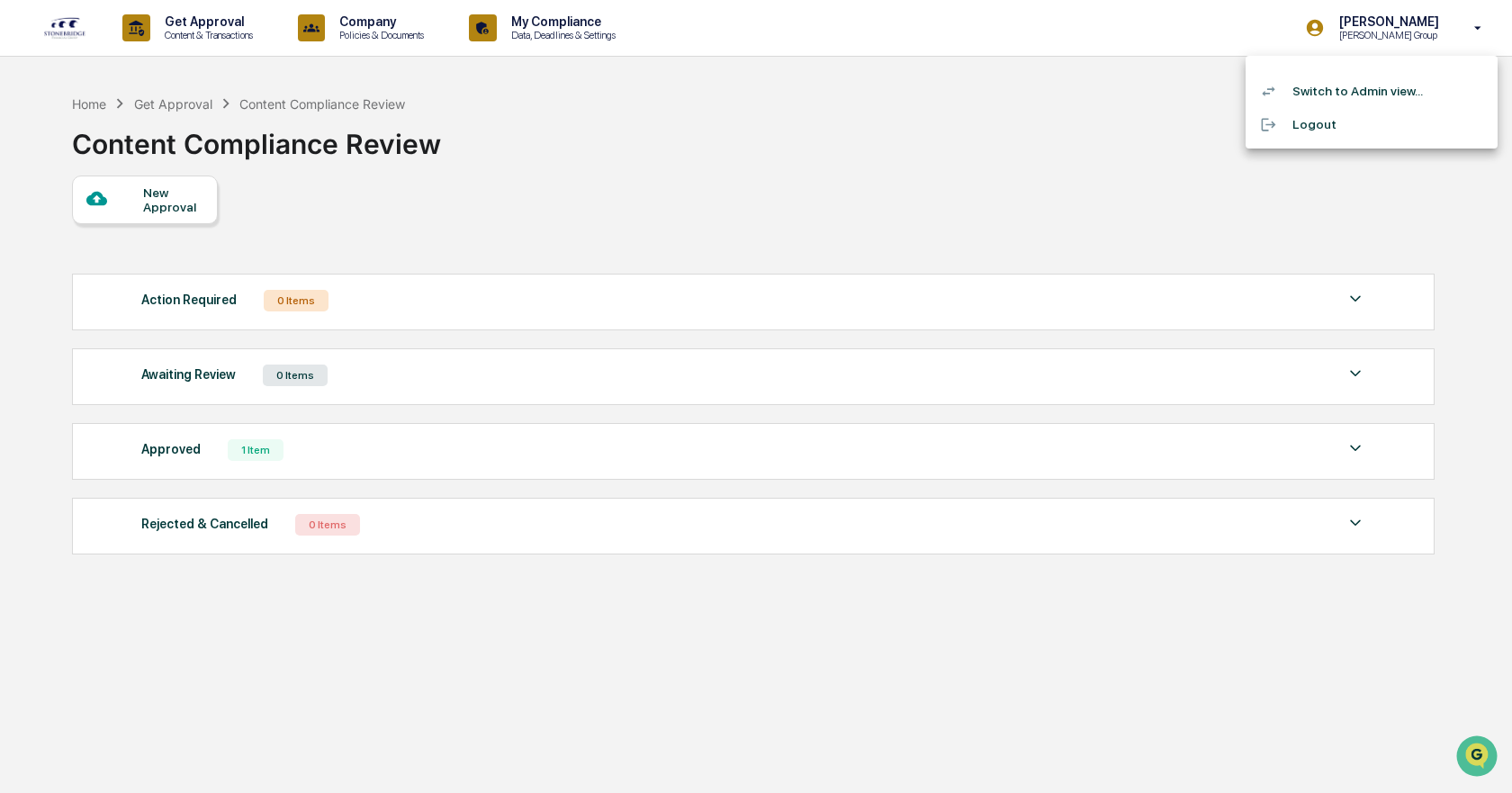
click at [500, 215] on div at bounding box center [756, 396] width 1512 height 793
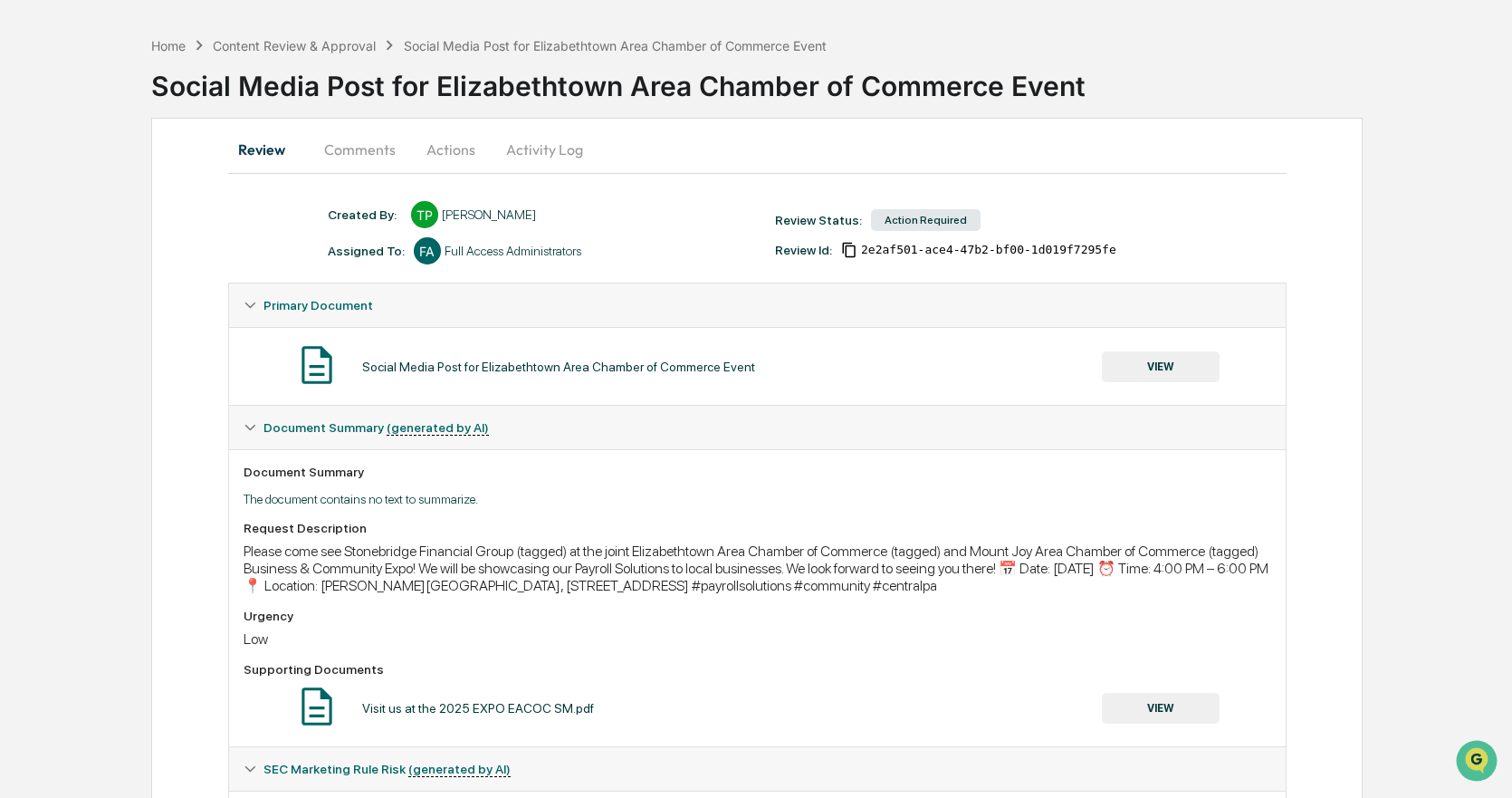
scroll to position [91, 0]
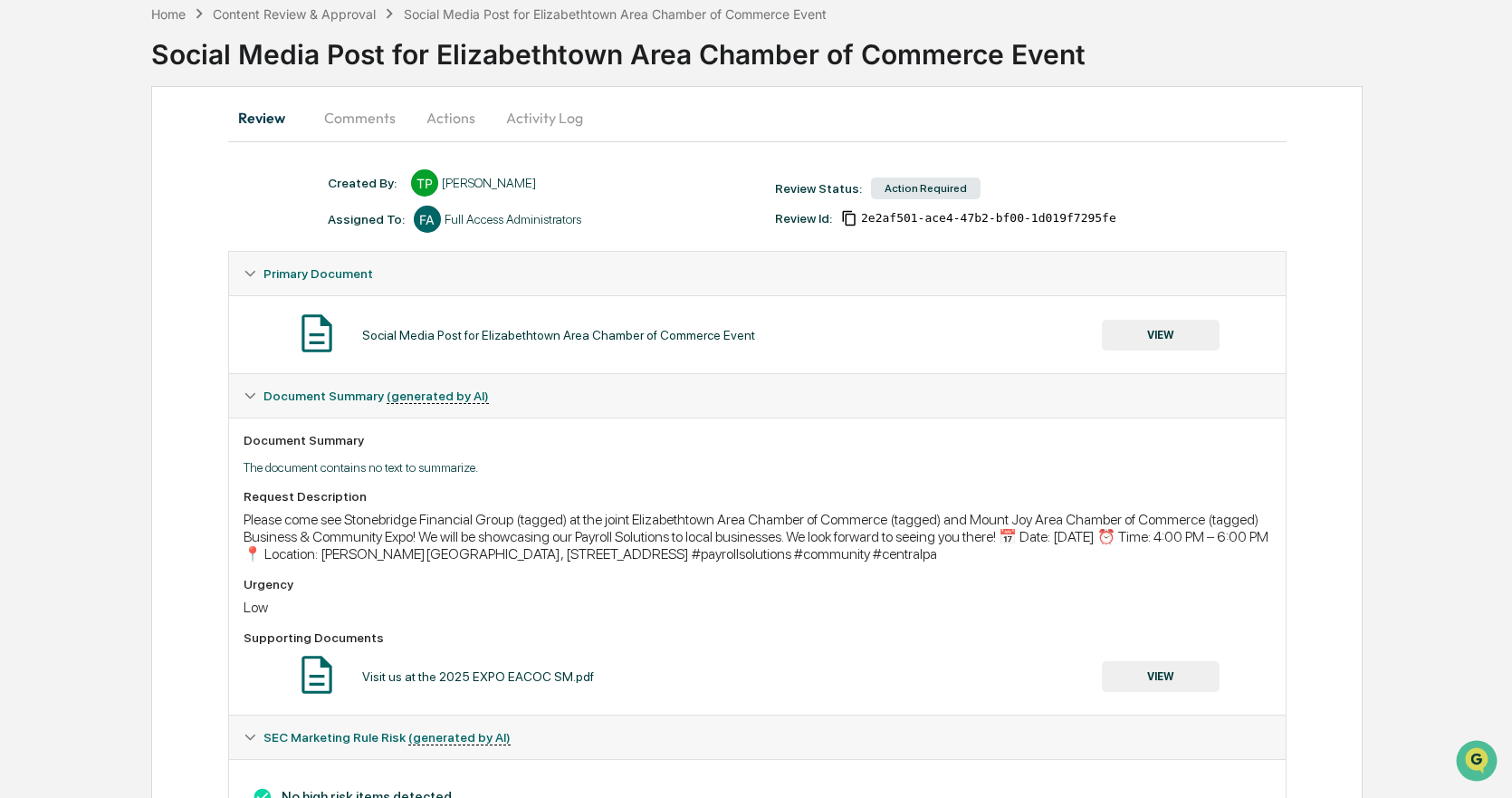
click at [1160, 339] on button "VIEW" at bounding box center [1160, 335] width 118 height 31
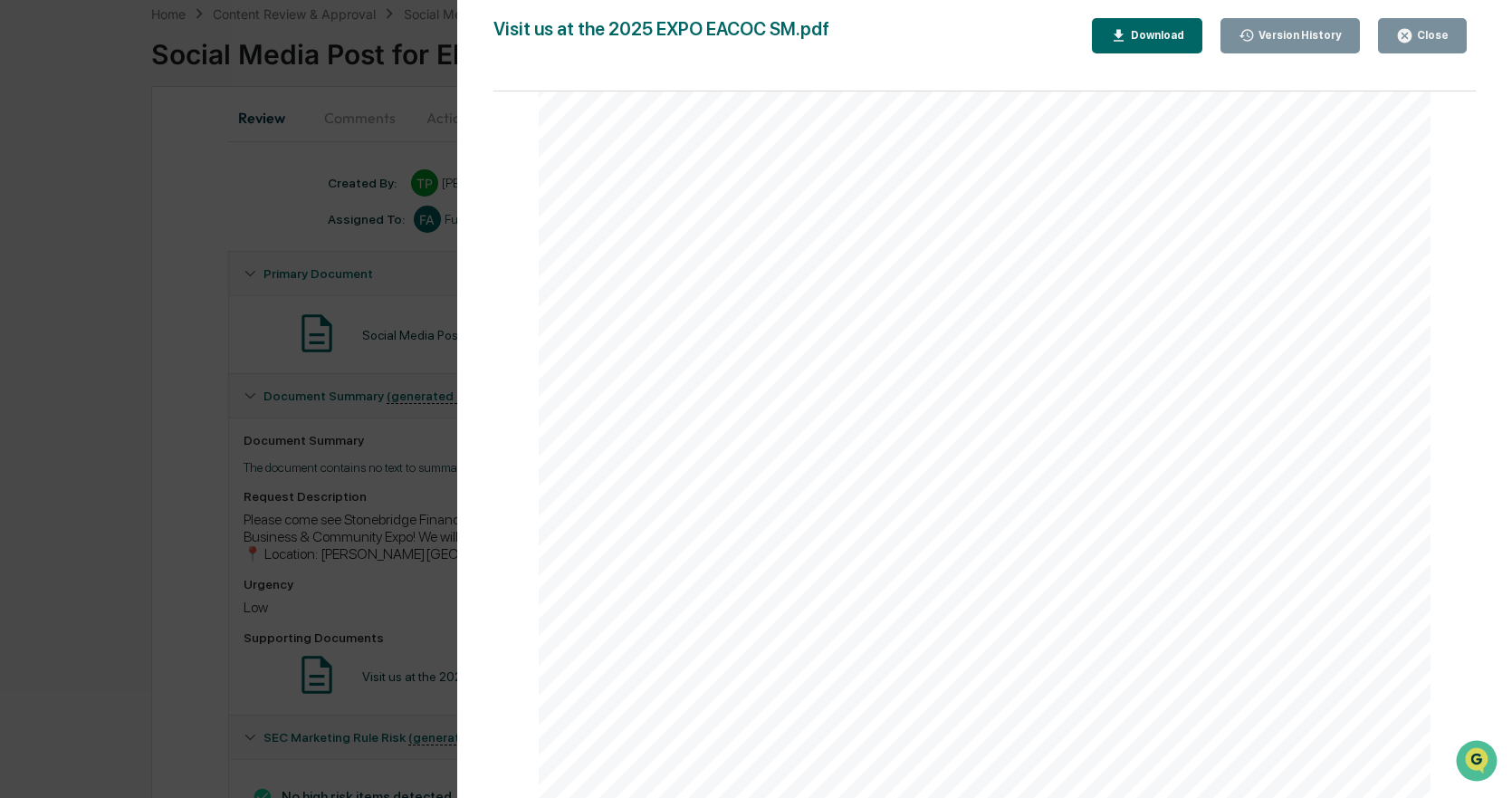
scroll to position [0, 0]
click at [220, 283] on div "Version History [DATE] 02:33 PM [PERSON_NAME] Visit us at the 2025 EXPO EACOC S…" at bounding box center [756, 399] width 1512 height 798
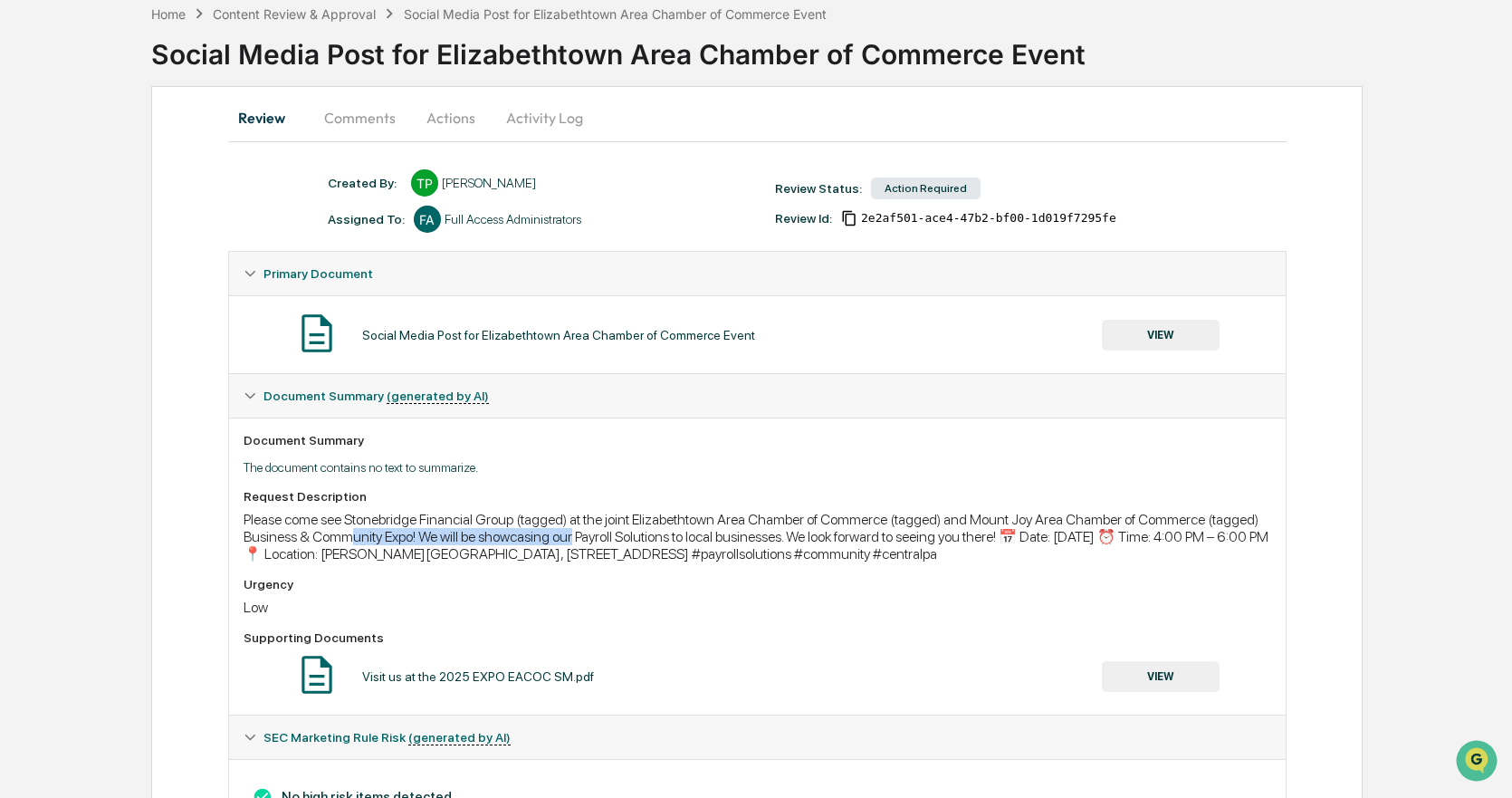
drag, startPoint x: 348, startPoint y: 535, endPoint x: 575, endPoint y: 535, distance: 227.0
click at [575, 535] on div "Please come see Stonebridge Financial Group (tagged) at the joint Elizabethtown…" at bounding box center [758, 537] width 1028 height 52
drag, startPoint x: 577, startPoint y: 528, endPoint x: 946, endPoint y: 559, distance: 370.3
click at [946, 559] on div "Please come see Stonebridge Financial Group (tagged) at the joint Elizabethtown…" at bounding box center [758, 537] width 1028 height 52
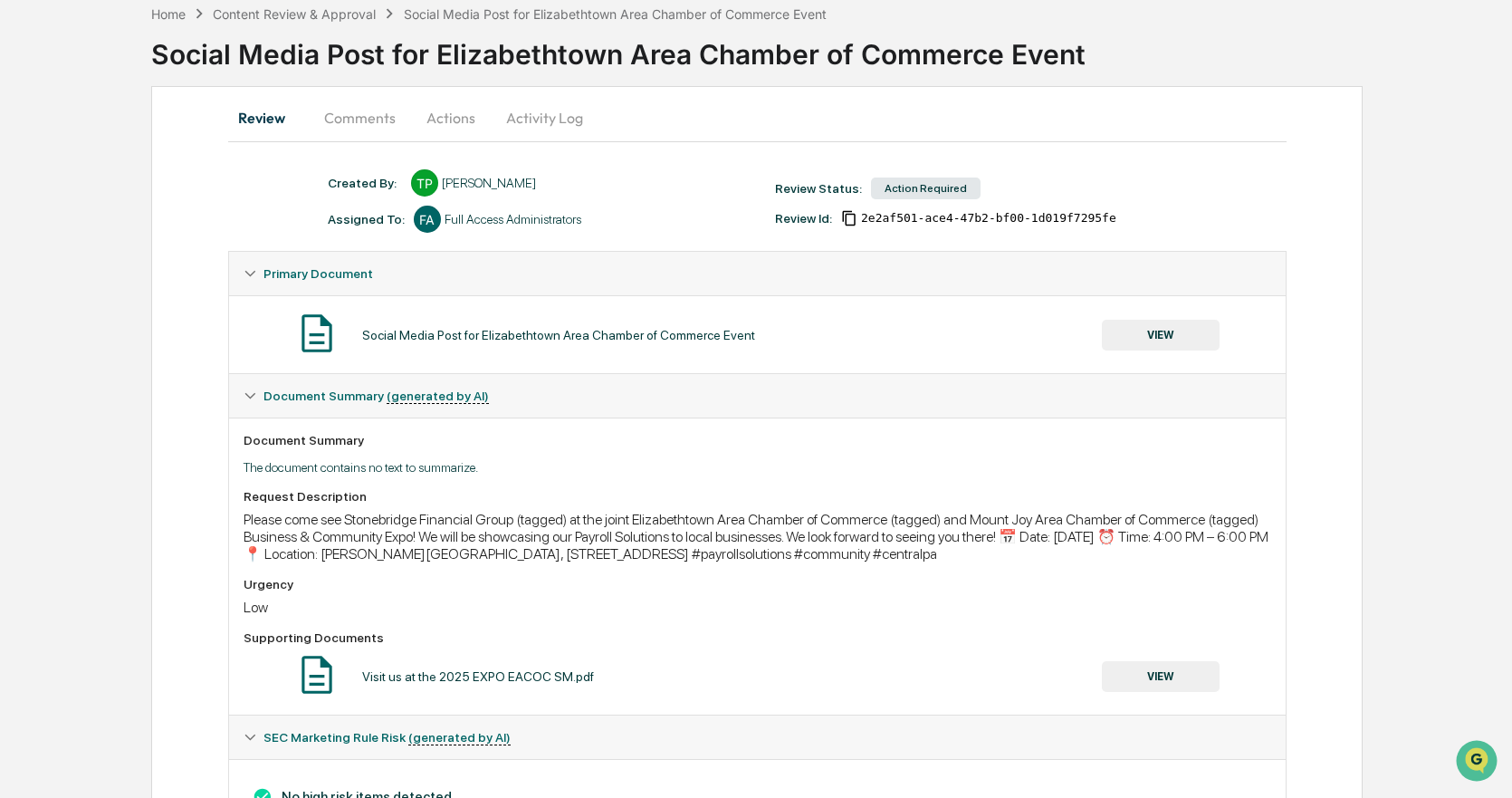
click at [946, 559] on div "Please come see Stonebridge Financial Group (tagged) at the joint Elizabethtown…" at bounding box center [758, 537] width 1028 height 52
drag, startPoint x: 947, startPoint y: 564, endPoint x: 901, endPoint y: 524, distance: 61.0
click at [901, 524] on div "Please come see Stonebridge Financial Group (tagged) at the joint Elizabethtown…" at bounding box center [758, 537] width 1028 height 52
drag, startPoint x: 793, startPoint y: 512, endPoint x: 1187, endPoint y: 559, distance: 396.8
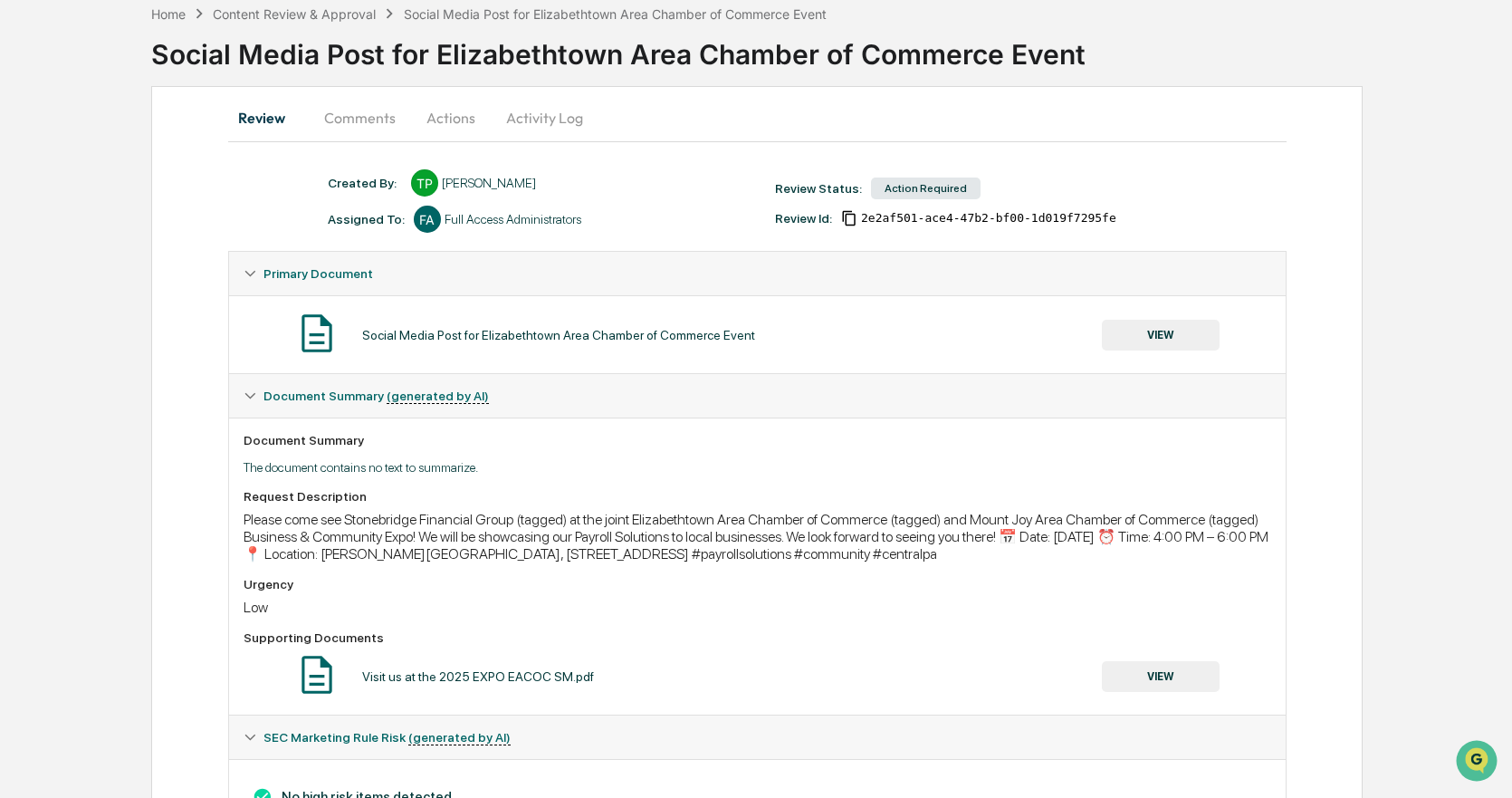
click at [1187, 559] on div "Please come see Stonebridge Financial Group (tagged) at the joint Elizabethtown…" at bounding box center [758, 537] width 1028 height 52
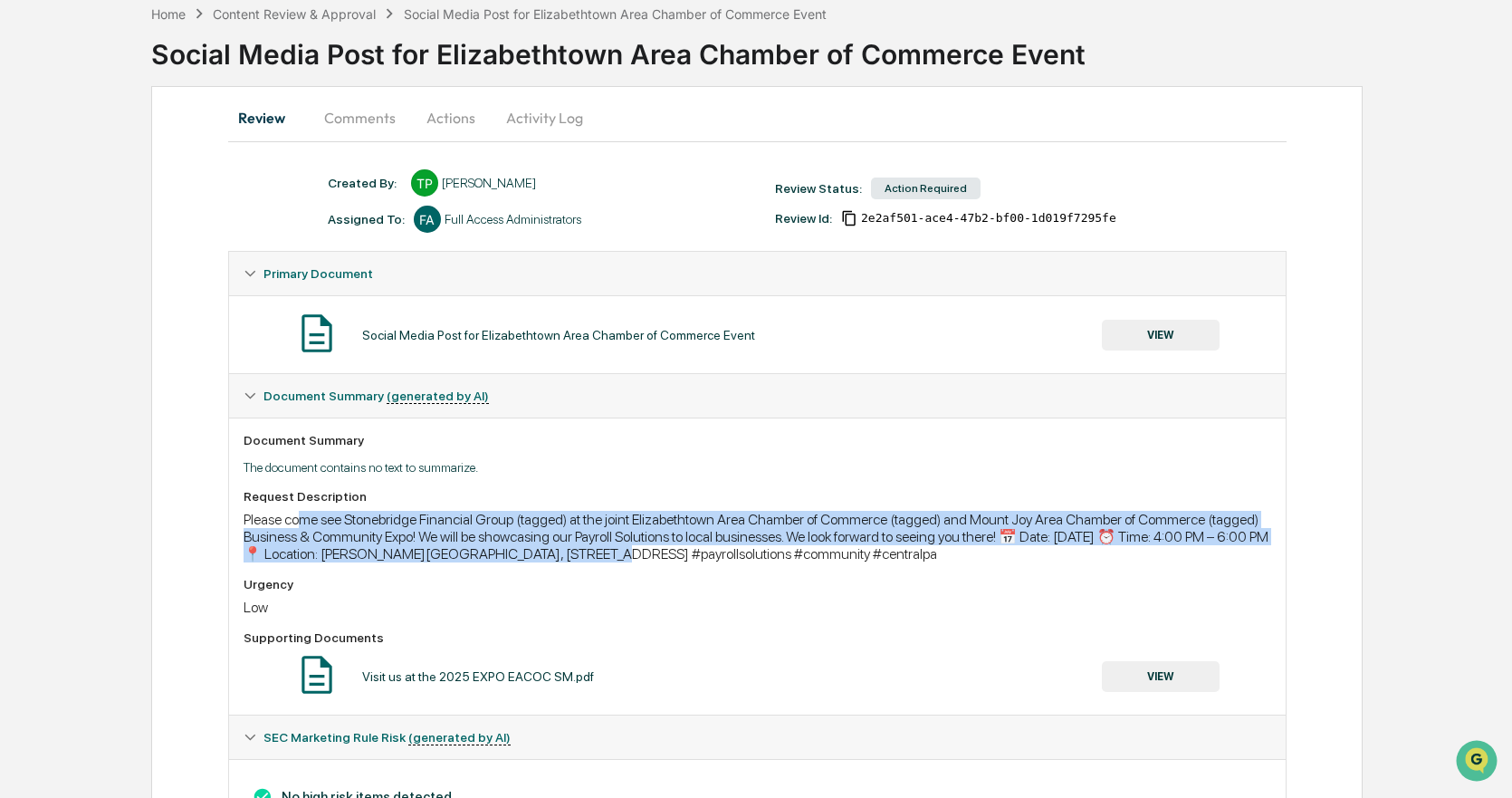
drag, startPoint x: 301, startPoint y: 523, endPoint x: 622, endPoint y: 558, distance: 322.9
click at [622, 558] on div "Please come see Stonebridge Financial Group (tagged) at the joint Elizabethtown…" at bounding box center [758, 537] width 1028 height 52
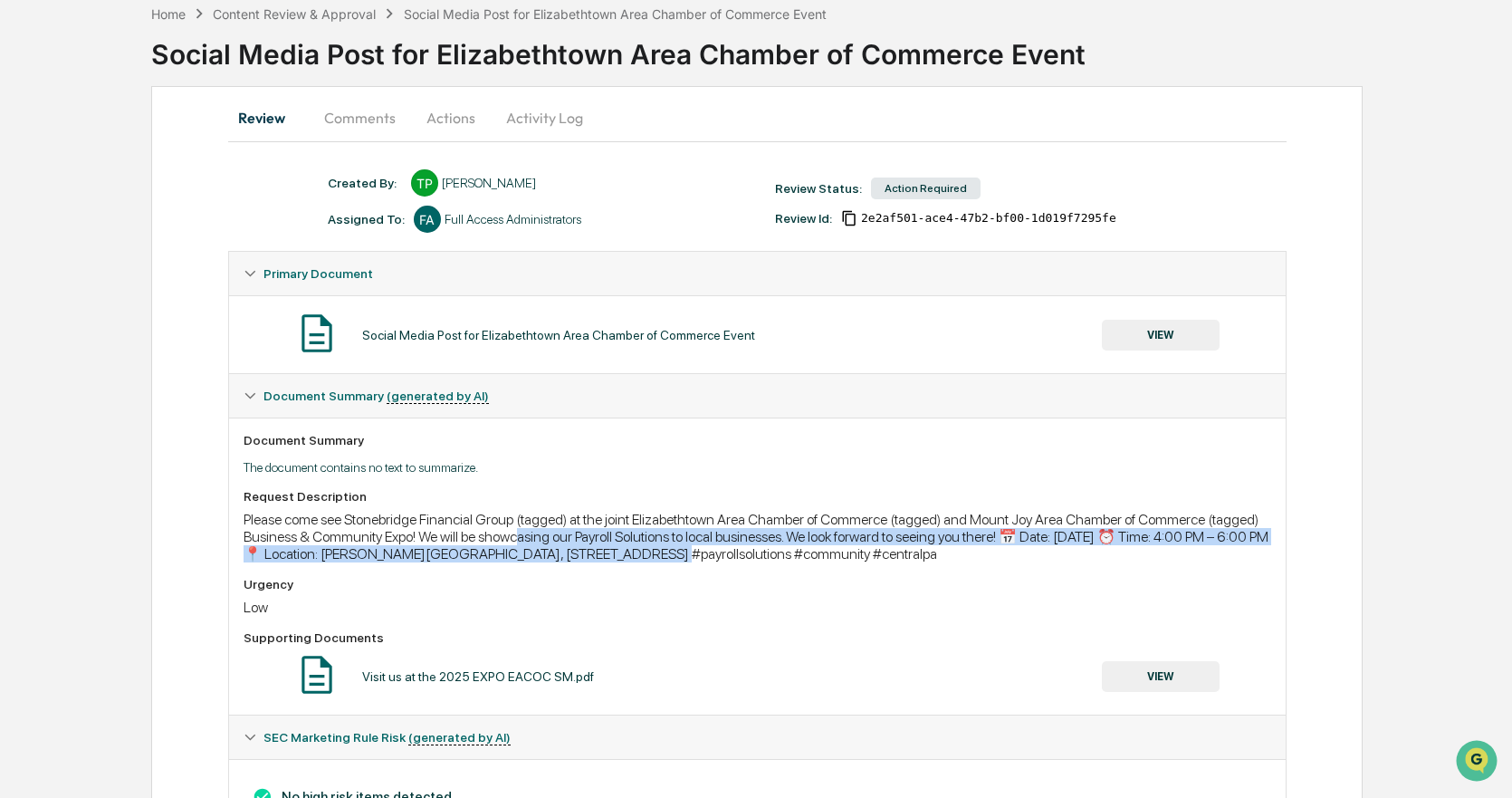
drag, startPoint x: 673, startPoint y: 570, endPoint x: 523, endPoint y: 538, distance: 153.4
click at [523, 538] on div "Request Description Please come see Stonebridge Financial Group (tagged) at the…" at bounding box center [758, 595] width 1028 height 211
click at [523, 538] on div "Please come see Stonebridge Financial Group (tagged) at the joint Elizabethtown…" at bounding box center [758, 537] width 1028 height 52
drag, startPoint x: 445, startPoint y: 531, endPoint x: 878, endPoint y: 593, distance: 437.4
click at [878, 593] on div "Request Description Please come see Stonebridge Financial Group (tagged) at the…" at bounding box center [758, 595] width 1028 height 211
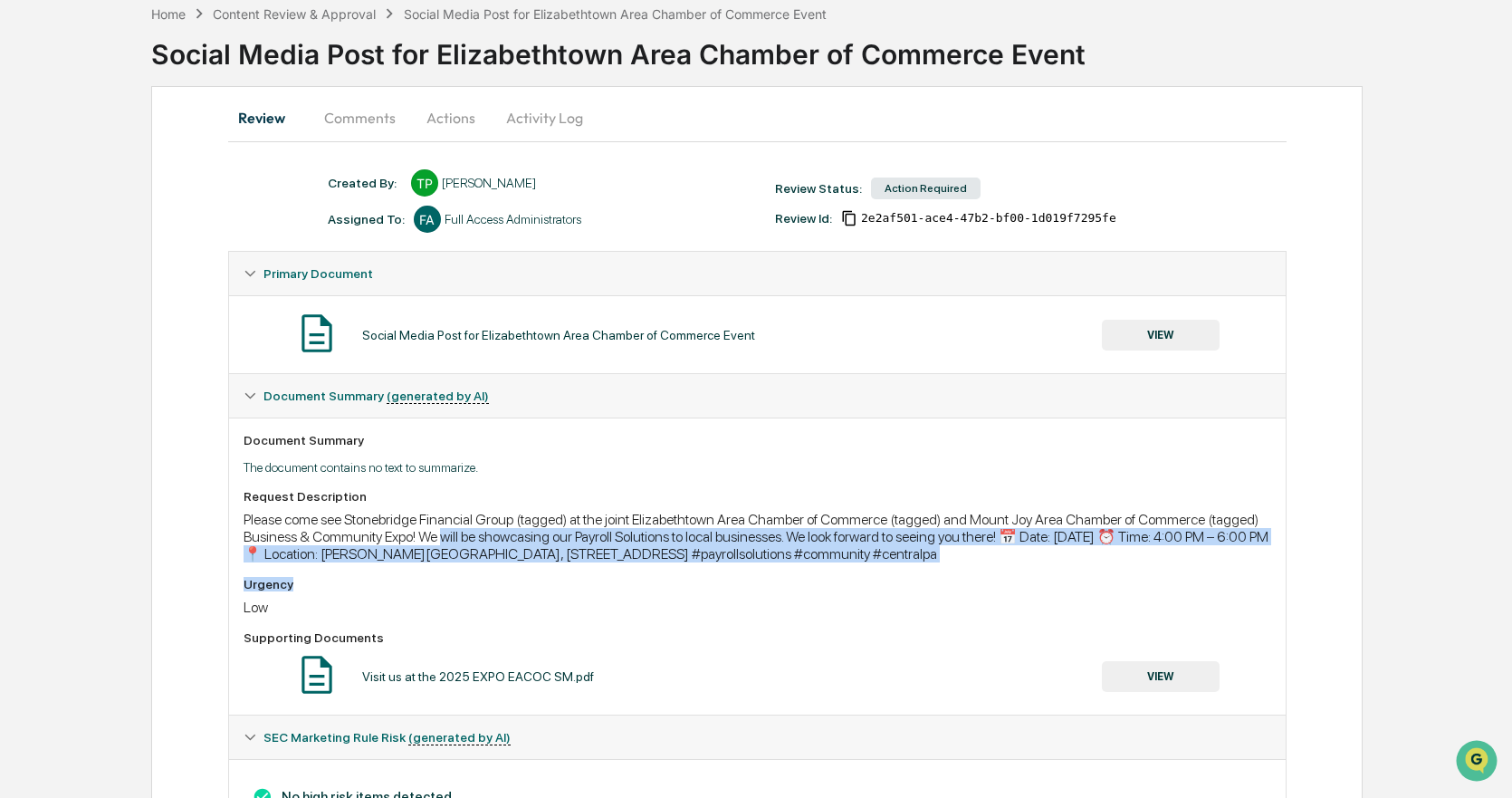
click at [878, 592] on div "Urgency" at bounding box center [758, 584] width 1028 height 15
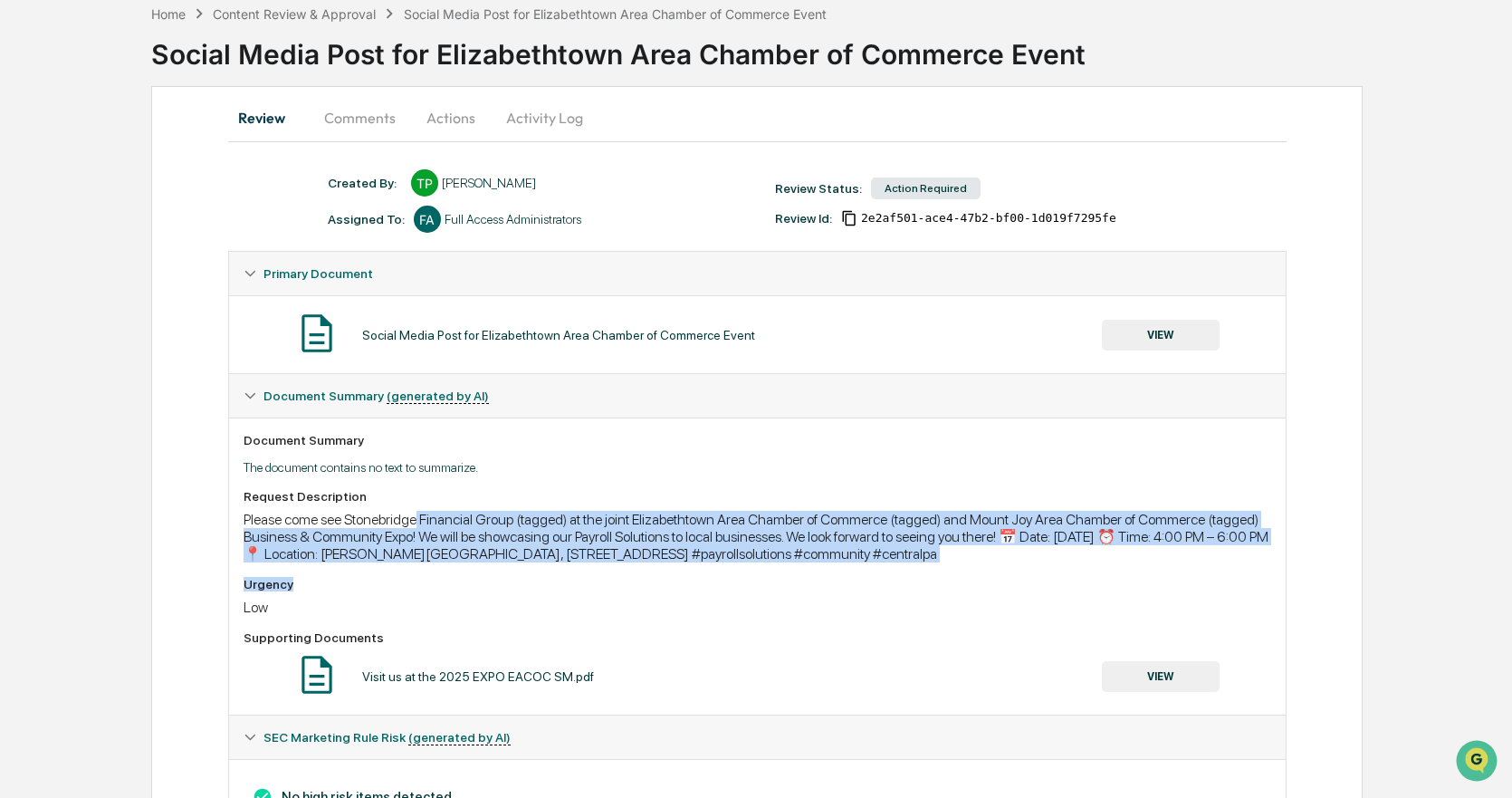
drag, startPoint x: 803, startPoint y: 568, endPoint x: 419, endPoint y: 512, distance: 388.1
click at [419, 512] on div "Request Description Please come see Stonebridge Financial Group (tagged) at the…" at bounding box center [758, 595] width 1028 height 211
click at [419, 512] on div "Please come see Stonebridge Financial Group (tagged) at the joint Elizabethtown…" at bounding box center [758, 537] width 1028 height 52
drag, startPoint x: 329, startPoint y: 504, endPoint x: 833, endPoint y: 556, distance: 506.7
click at [833, 556] on div "Request Description Please come see Stonebridge Financial Group (tagged) at the…" at bounding box center [758, 526] width 1028 height 74
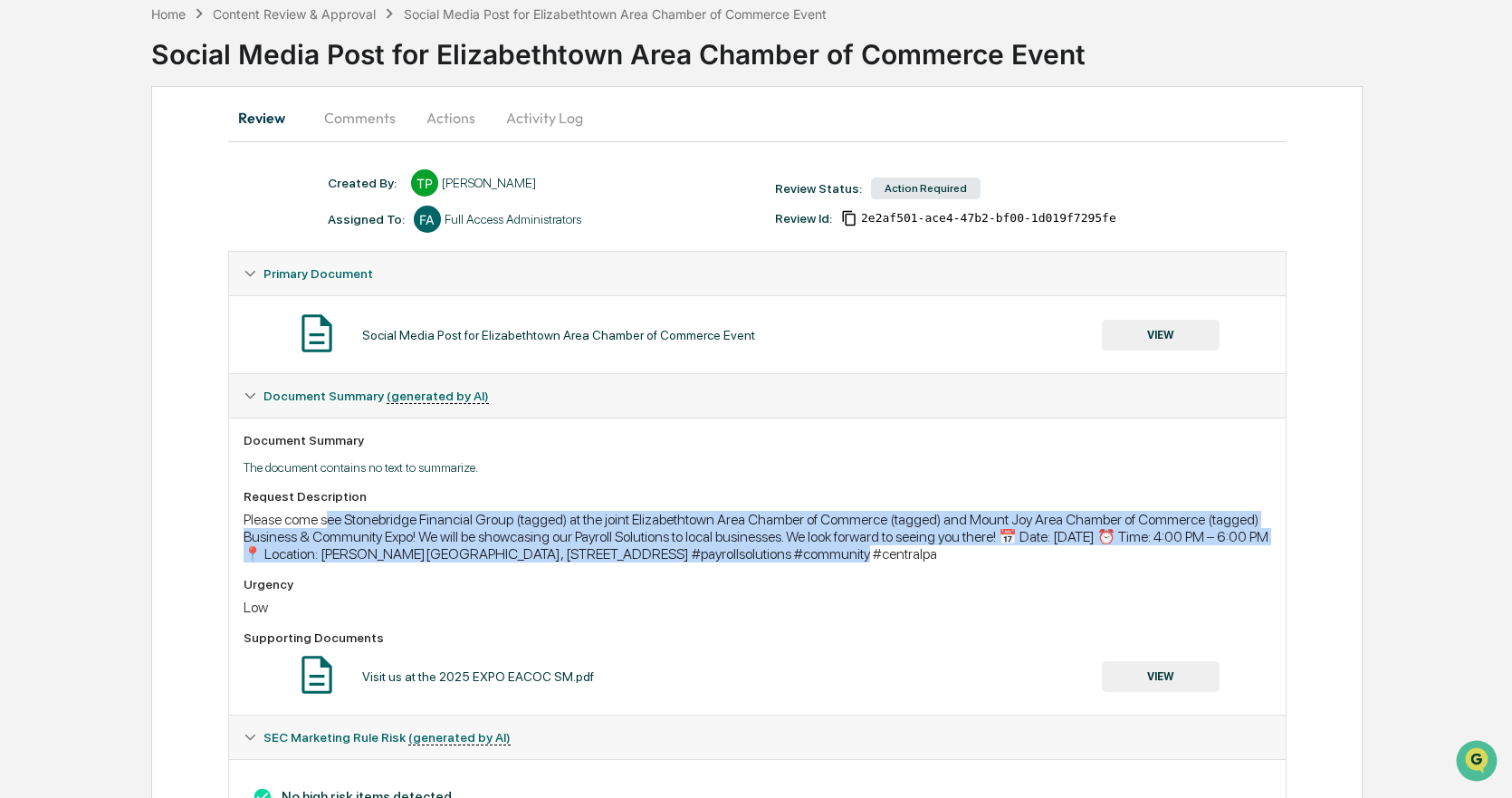
click at [833, 556] on div "Please come see Stonebridge Financial Group (tagged) at the joint Elizabethtown…" at bounding box center [758, 537] width 1028 height 52
drag, startPoint x: 854, startPoint y: 564, endPoint x: 720, endPoint y: 513, distance: 143.4
click at [720, 513] on div "Please come see Stonebridge Financial Group (tagged) at the joint Elizabethtown…" at bounding box center [758, 537] width 1028 height 52
drag, startPoint x: 618, startPoint y: 512, endPoint x: 1085, endPoint y: 571, distance: 470.7
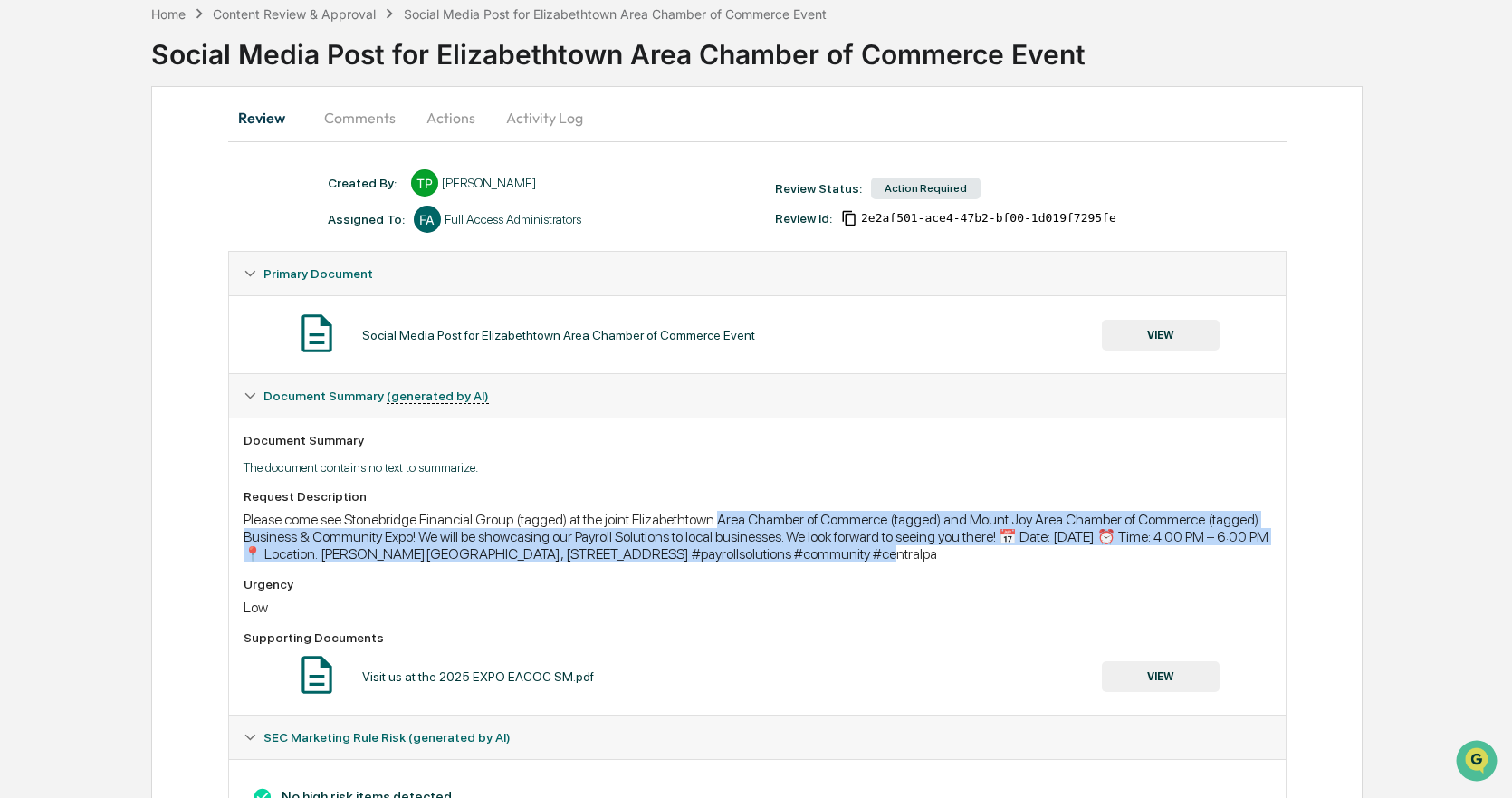
click at [1085, 571] on div "Request Description Please come see Stonebridge Financial Group (tagged) at the…" at bounding box center [758, 595] width 1028 height 211
drag, startPoint x: 1085, startPoint y: 571, endPoint x: 388, endPoint y: 486, distance: 702.2
click at [388, 486] on div "Document Summary The document contains no text to summarize. Request Descriptio…" at bounding box center [757, 566] width 1057 height 297
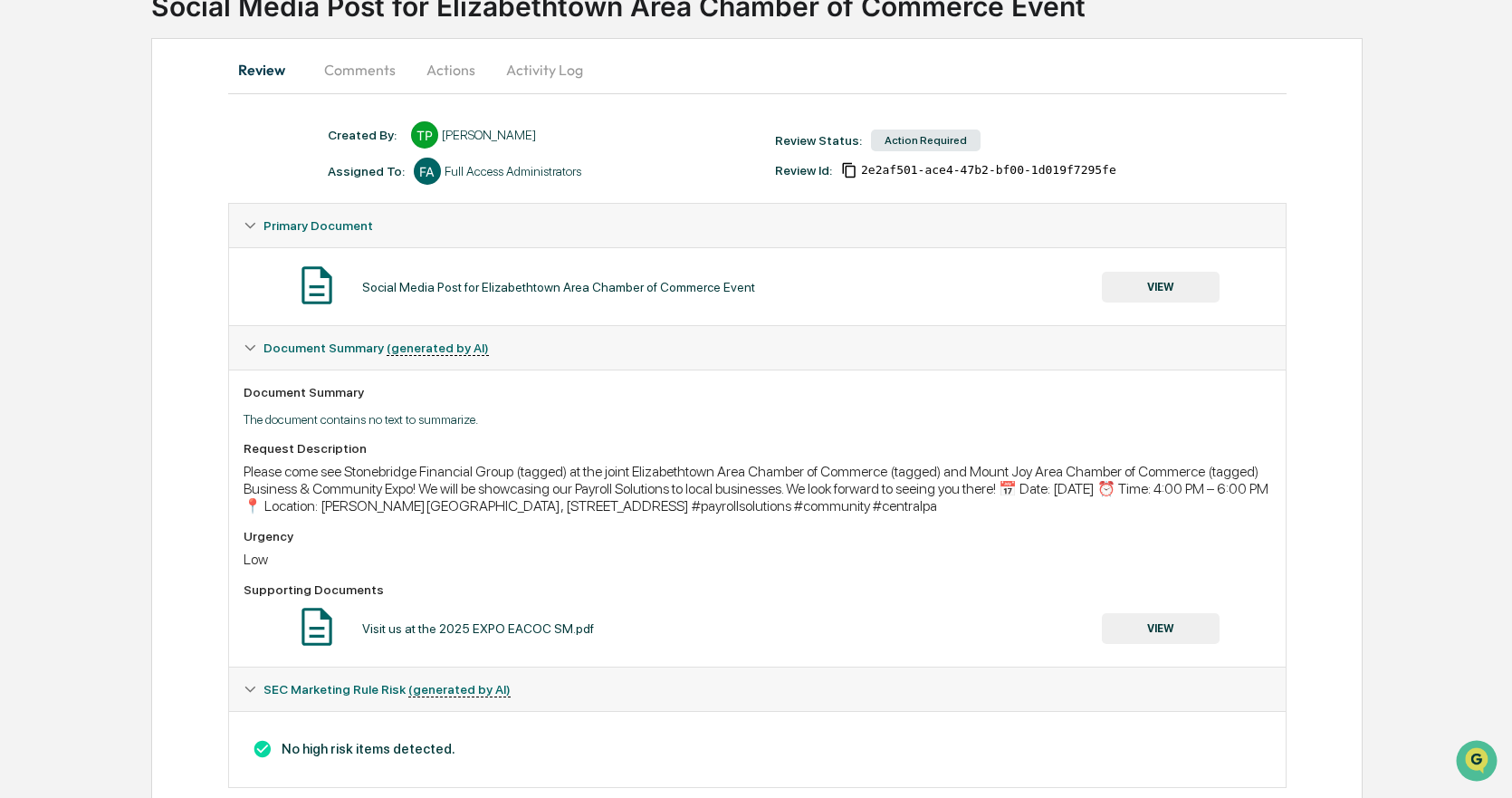
scroll to position [178, 0]
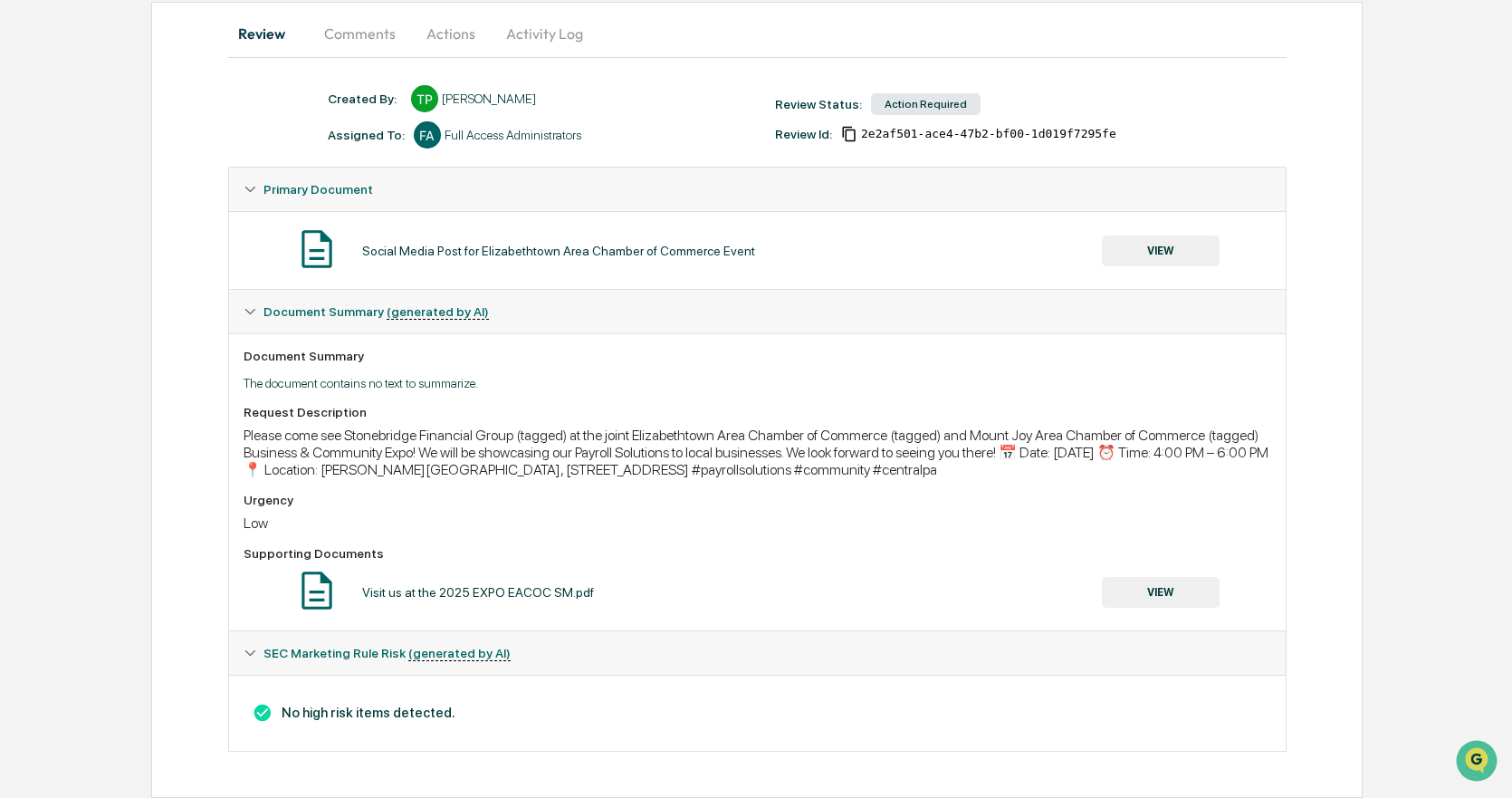
click at [1163, 605] on button "VIEW" at bounding box center [1160, 592] width 118 height 31
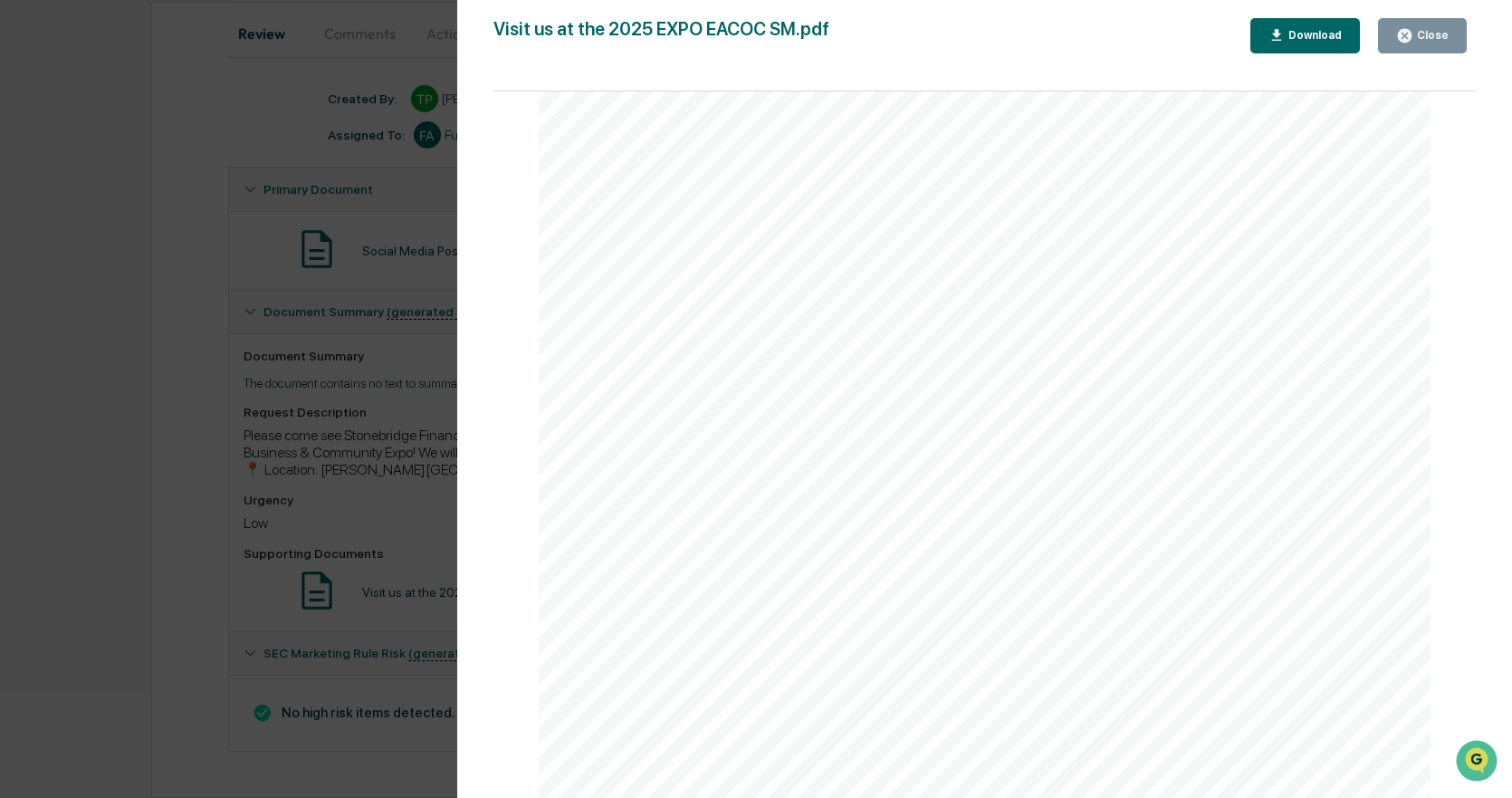
scroll to position [136, 0]
click at [341, 363] on div "Version History [DATE] 02:33 PM [PERSON_NAME] Visit us at the 2025 EXPO EACOC S…" at bounding box center [756, 399] width 1512 height 798
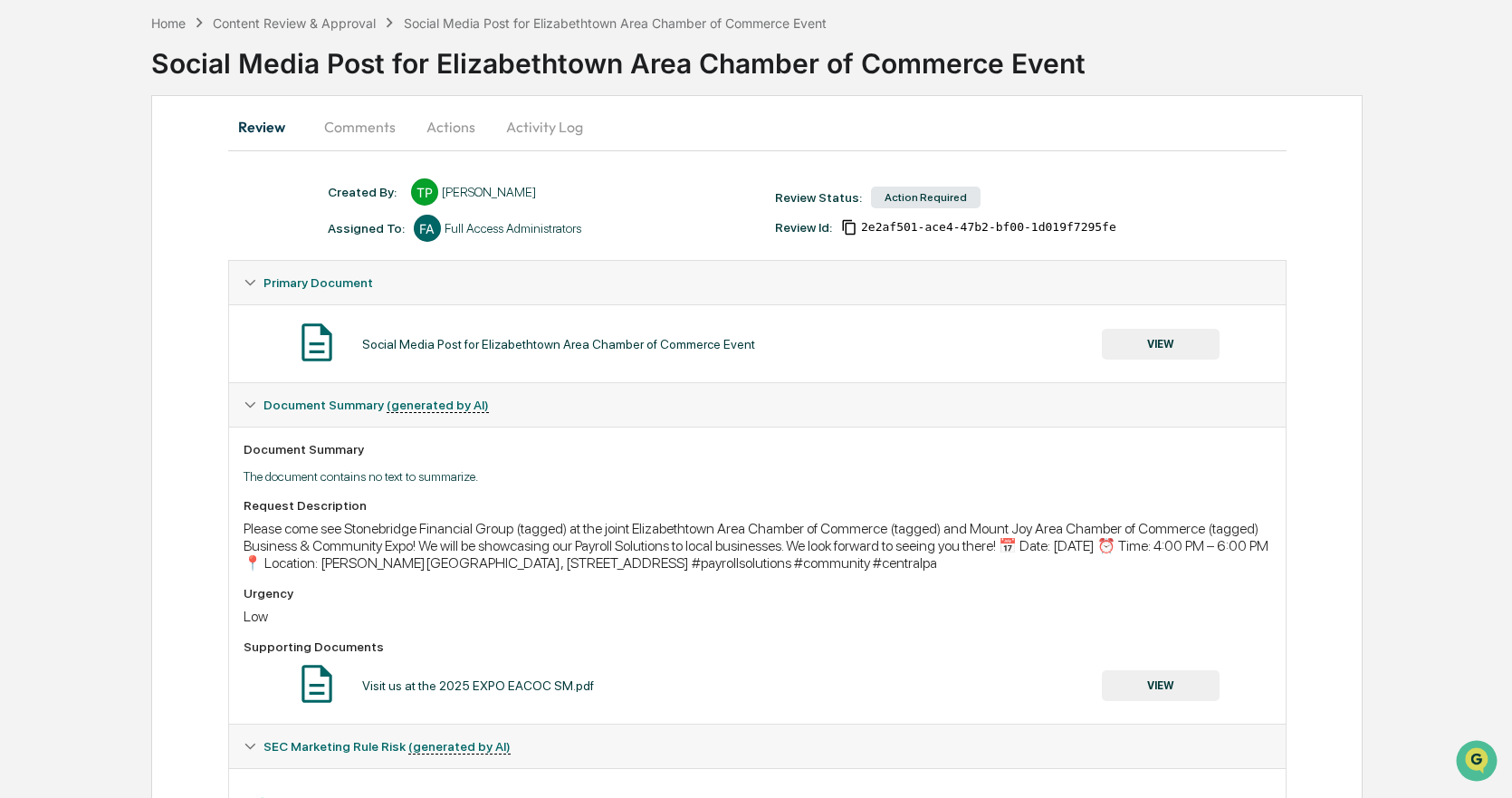
scroll to position [0, 0]
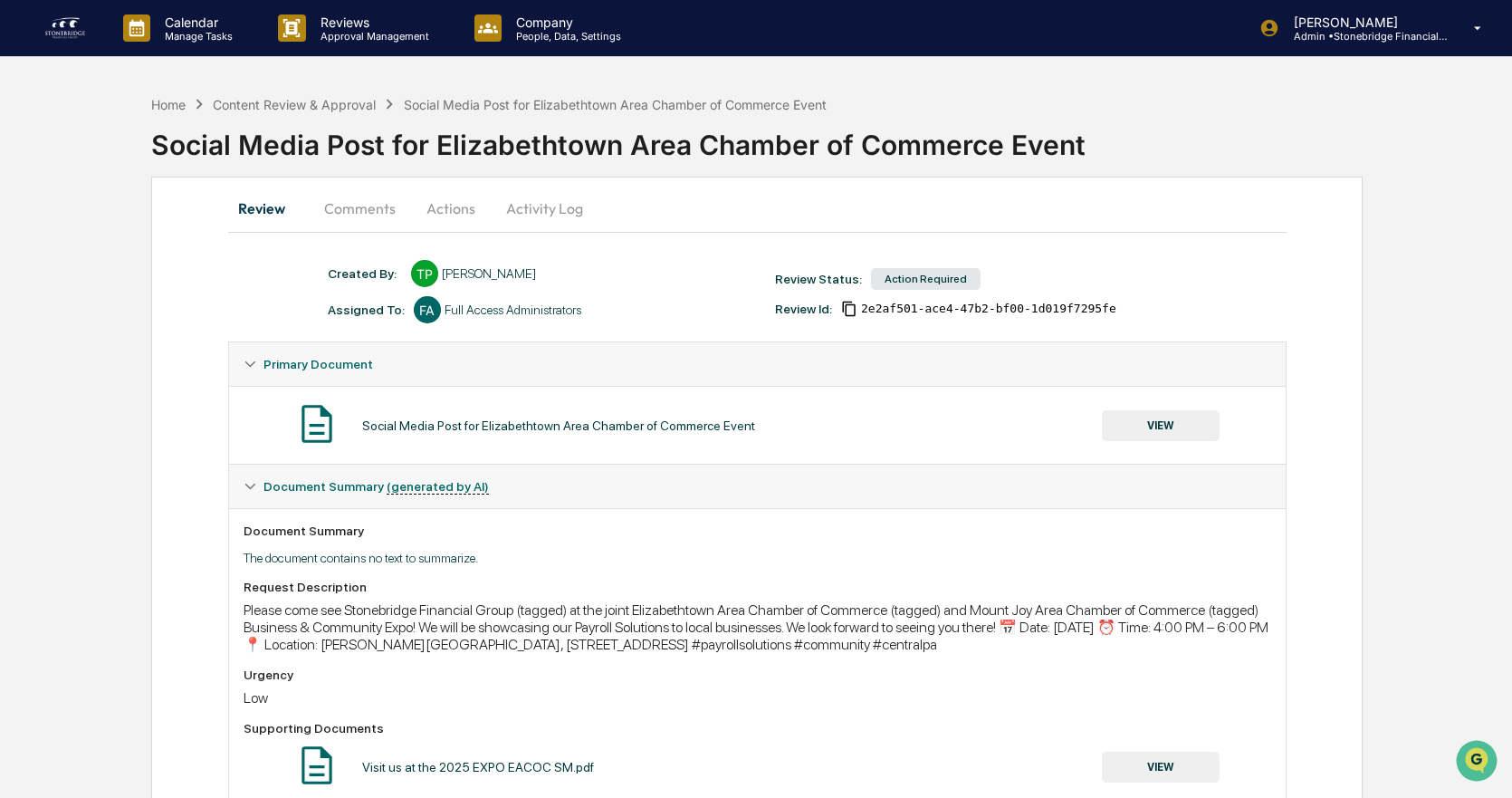
click at [435, 204] on button "Actions" at bounding box center [451, 208] width 82 height 44
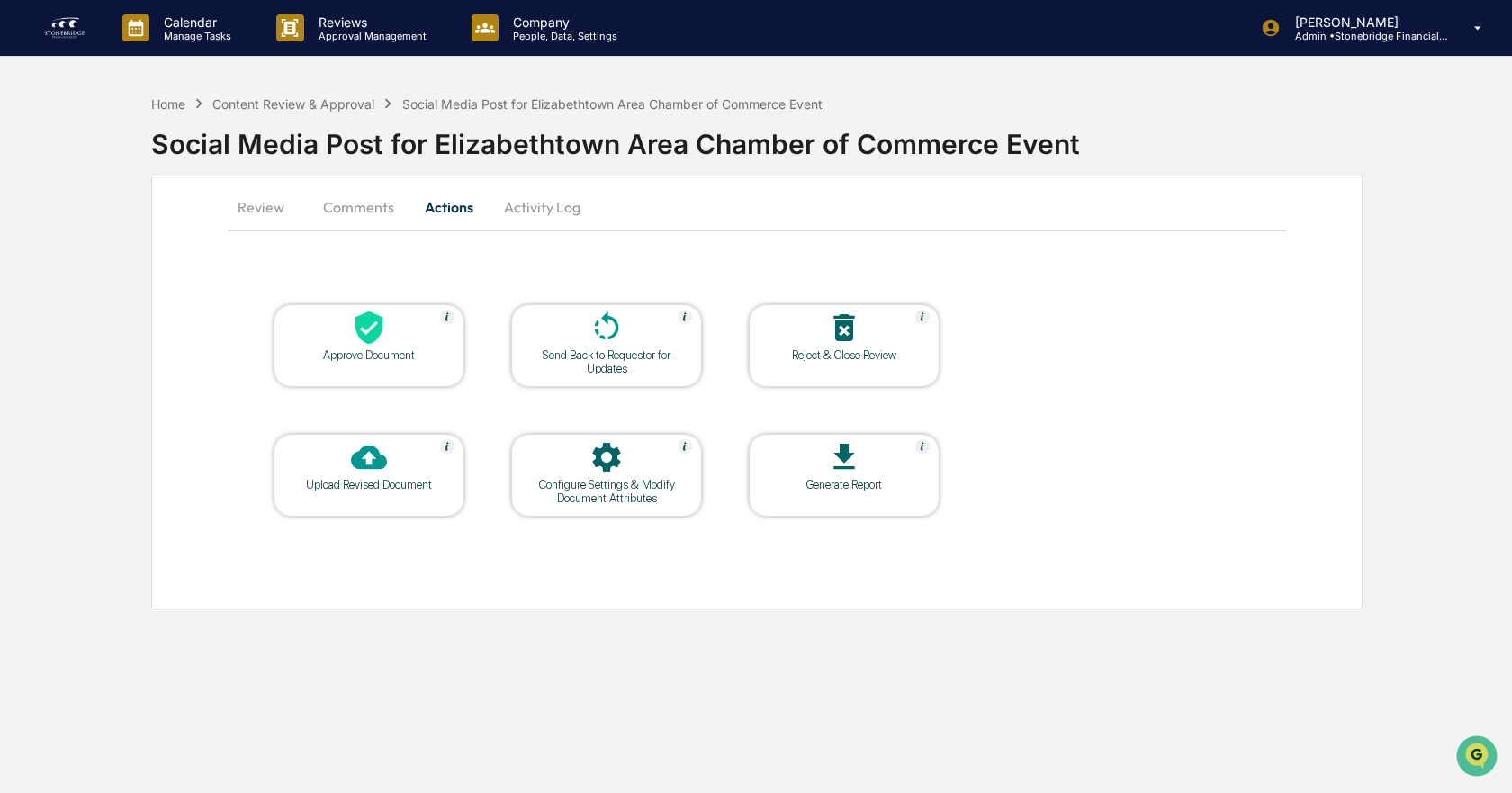
click at [390, 350] on div "Approve Document" at bounding box center [369, 355] width 162 height 14
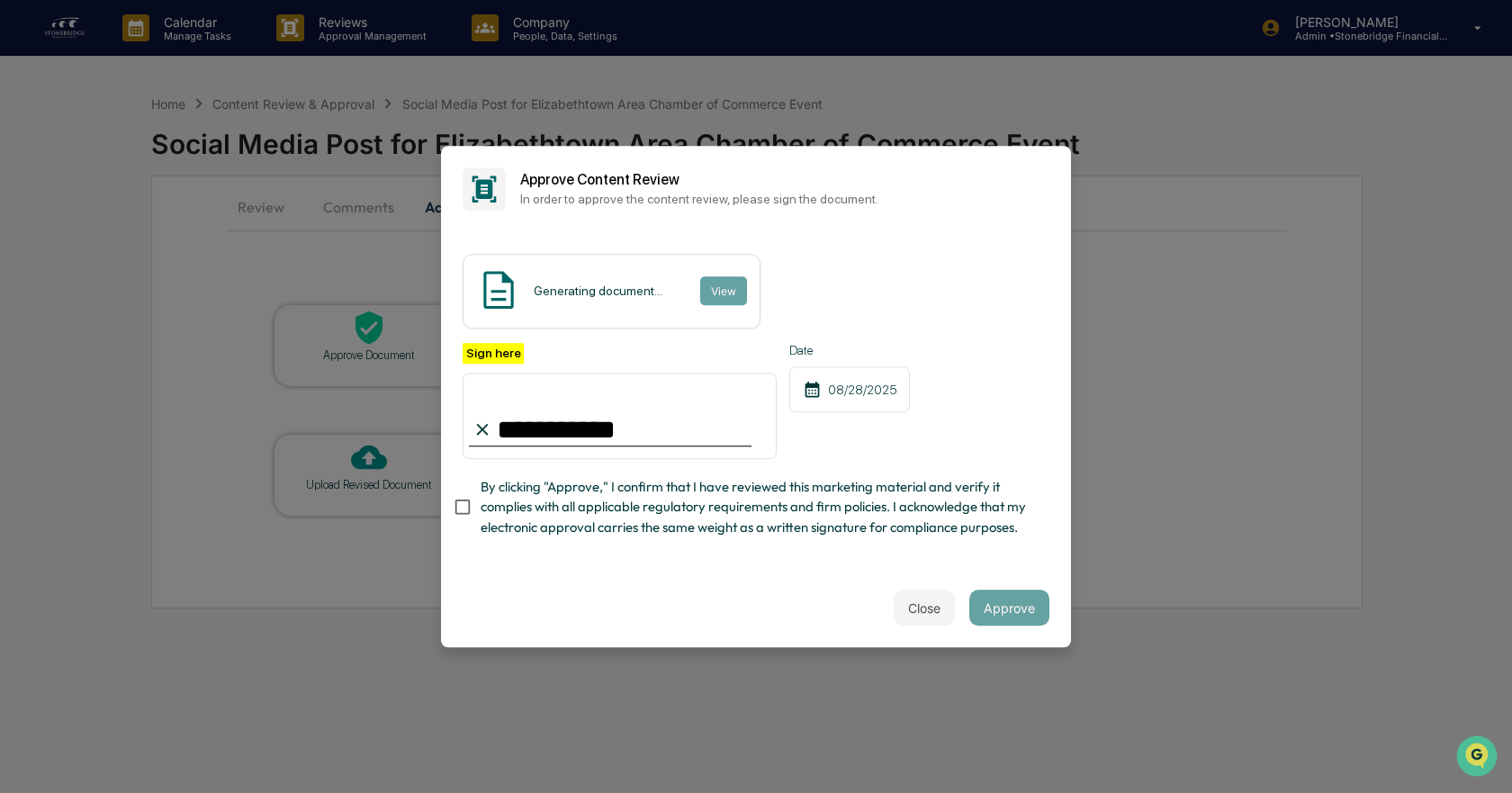
type input "**********"
drag, startPoint x: 781, startPoint y: 499, endPoint x: 792, endPoint y: 499, distance: 11.0
click at [790, 498] on span "By clicking "Approve," I confirm that I have reviewed this marketing material a…" at bounding box center [757, 507] width 554 height 60
click at [934, 347] on div "**********" at bounding box center [756, 401] width 587 height 117
click at [689, 586] on div "Close Approve" at bounding box center [756, 608] width 630 height 79
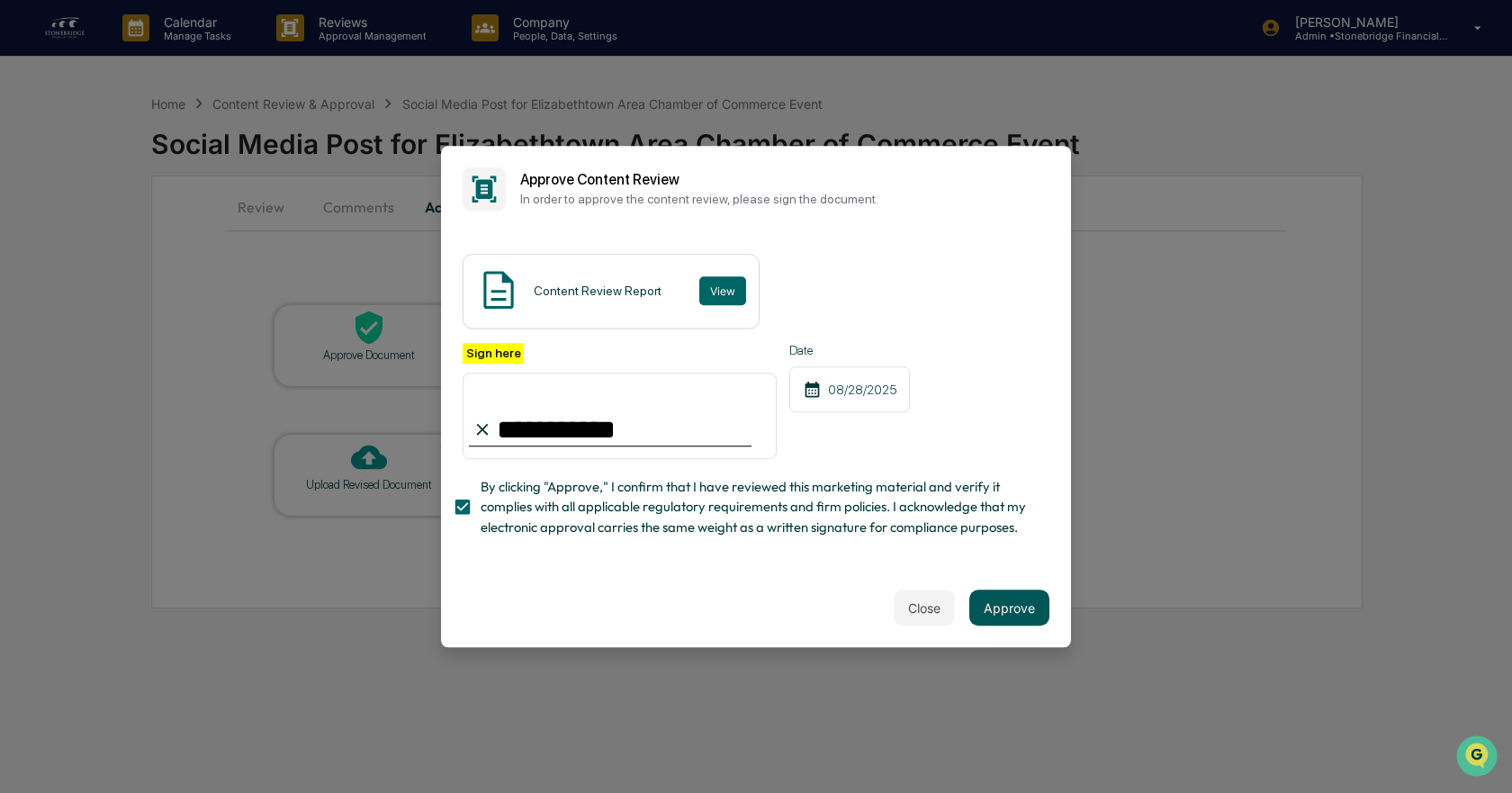
click at [1019, 606] on button "Approve" at bounding box center [1009, 607] width 80 height 36
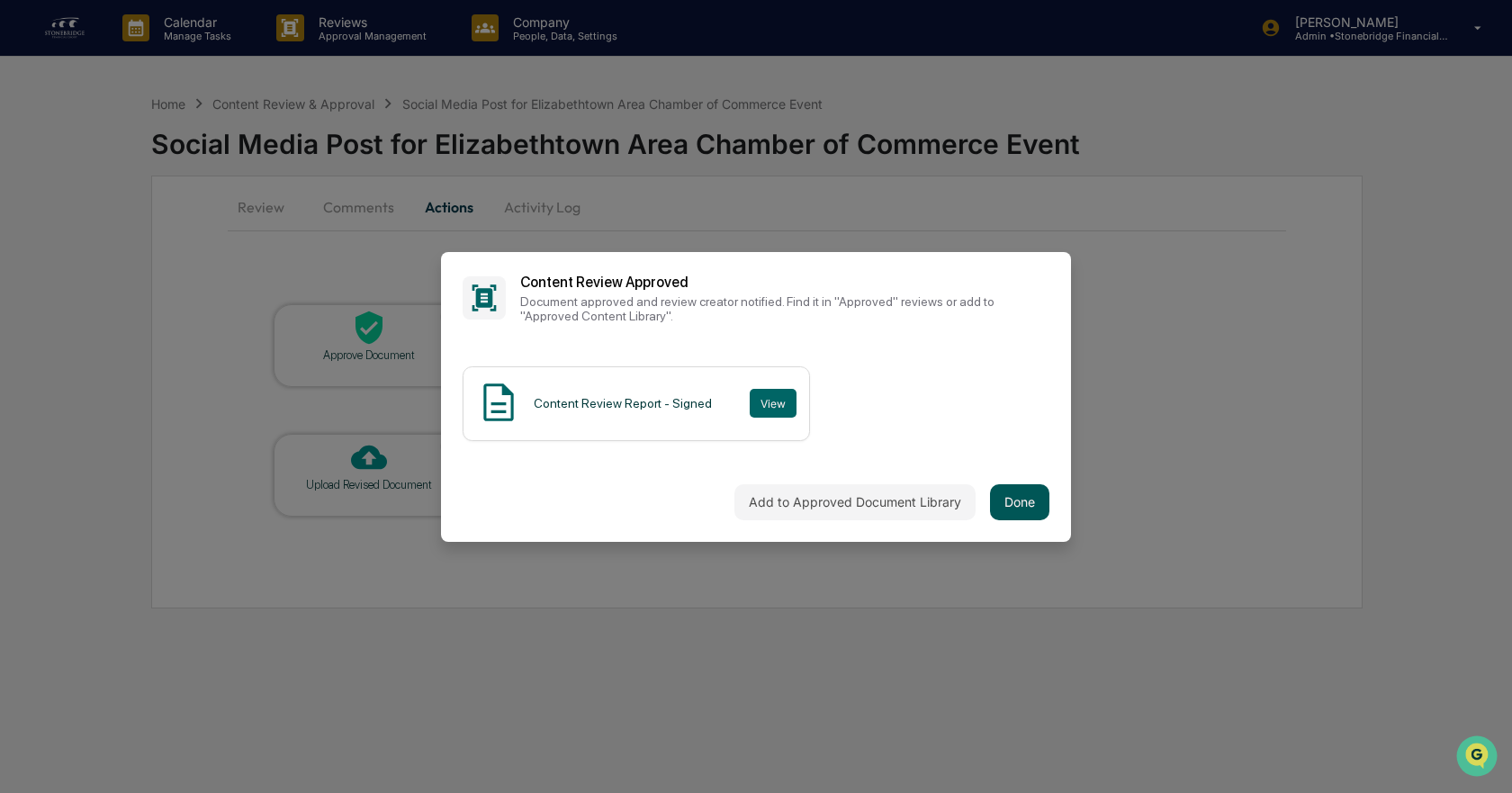
click at [1012, 500] on button "Done" at bounding box center [1020, 502] width 59 height 36
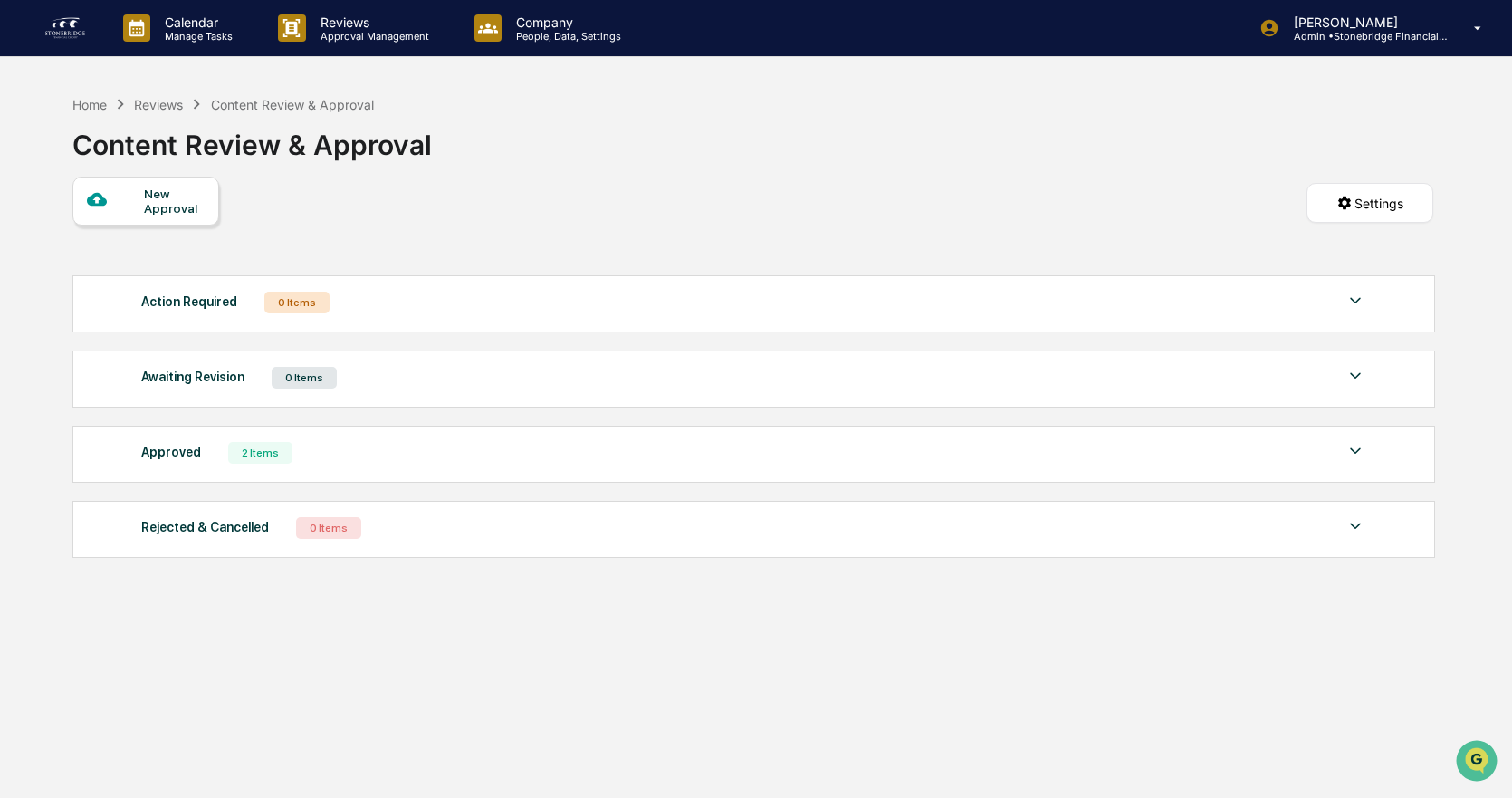
click at [101, 105] on div "Home" at bounding box center [90, 104] width 35 height 15
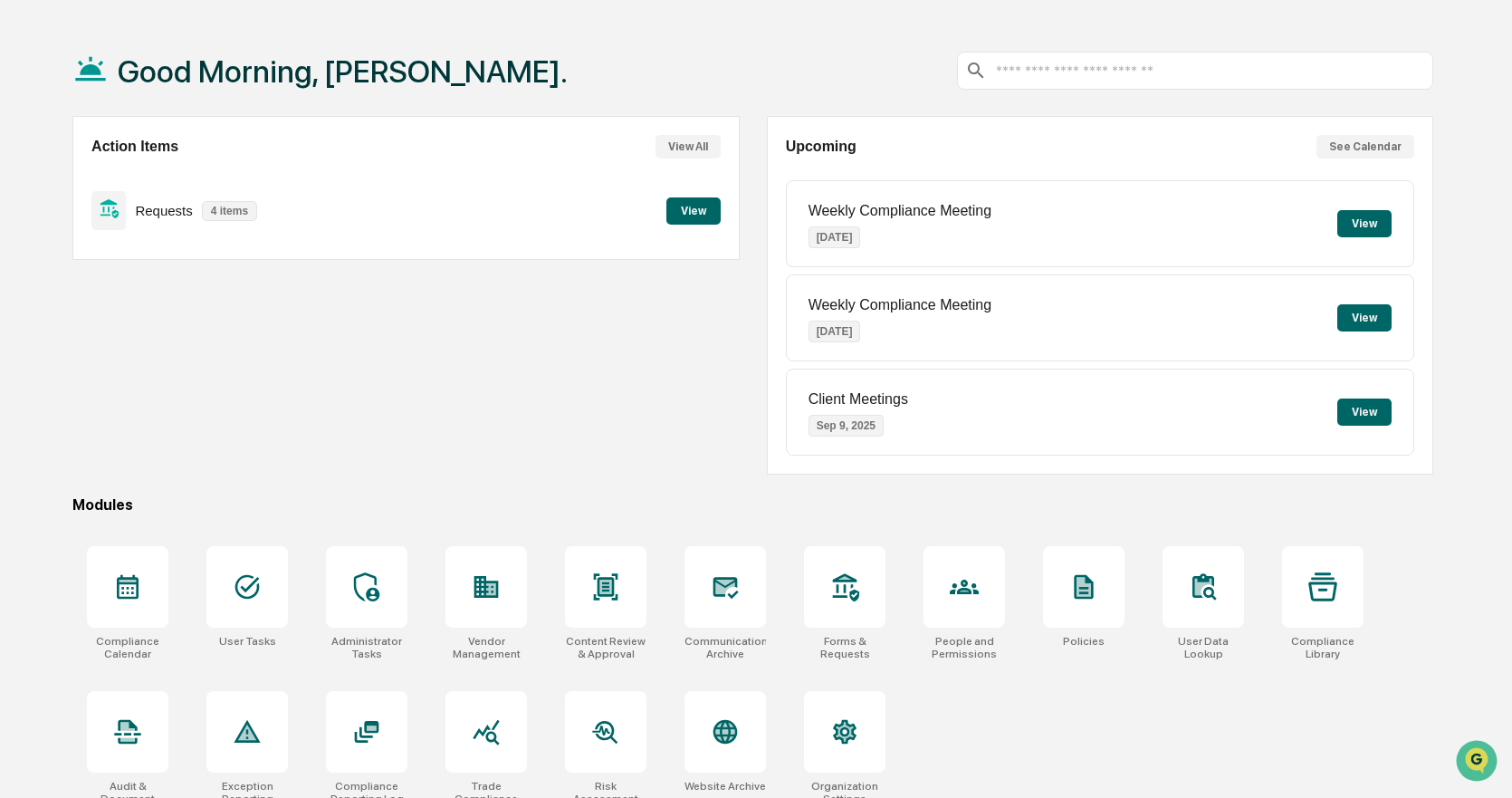
scroll to position [86, 0]
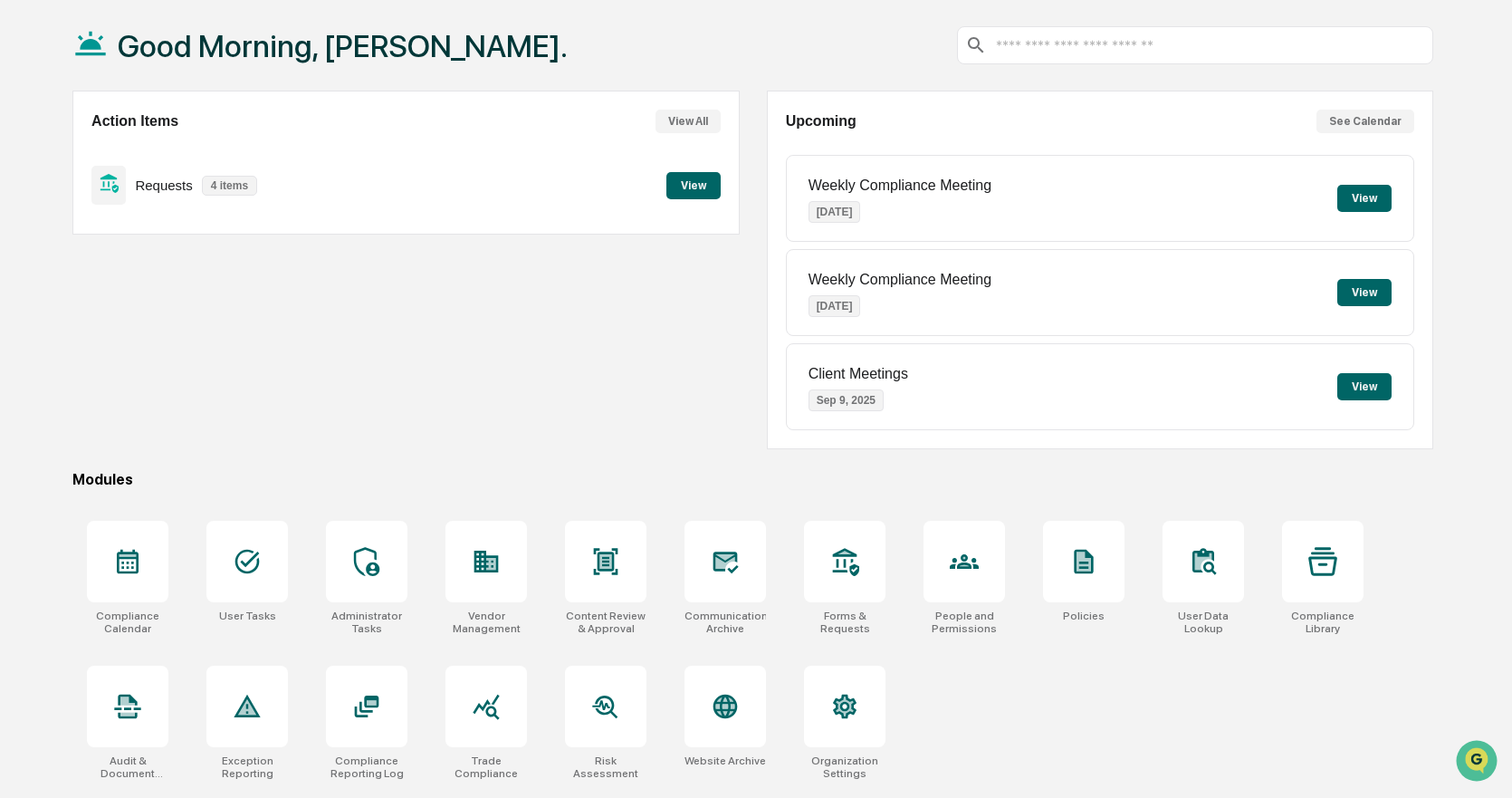
click at [1351, 192] on button "View" at bounding box center [1365, 197] width 55 height 27
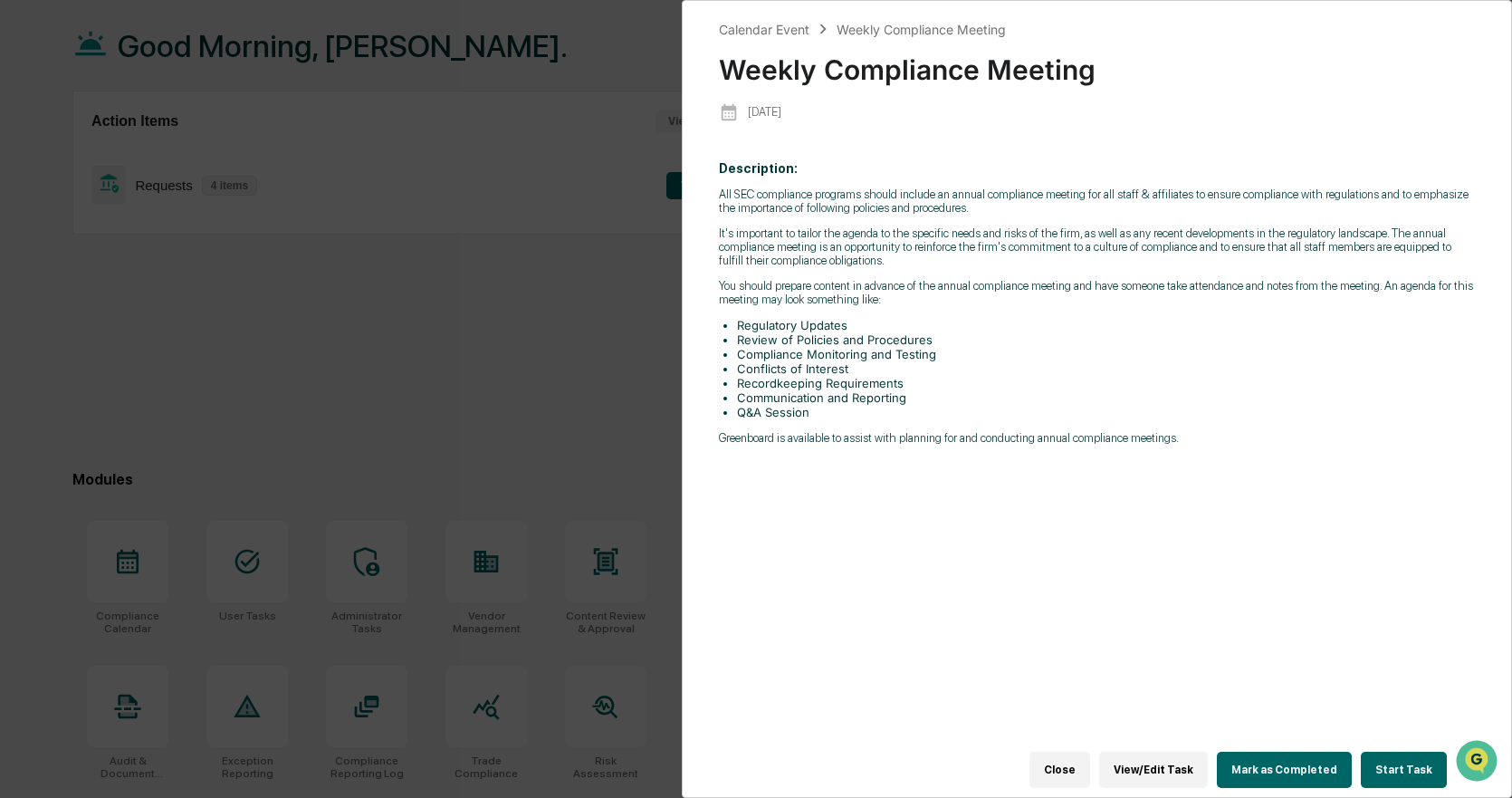
click at [1393, 752] on button "Start Task" at bounding box center [1403, 770] width 86 height 36
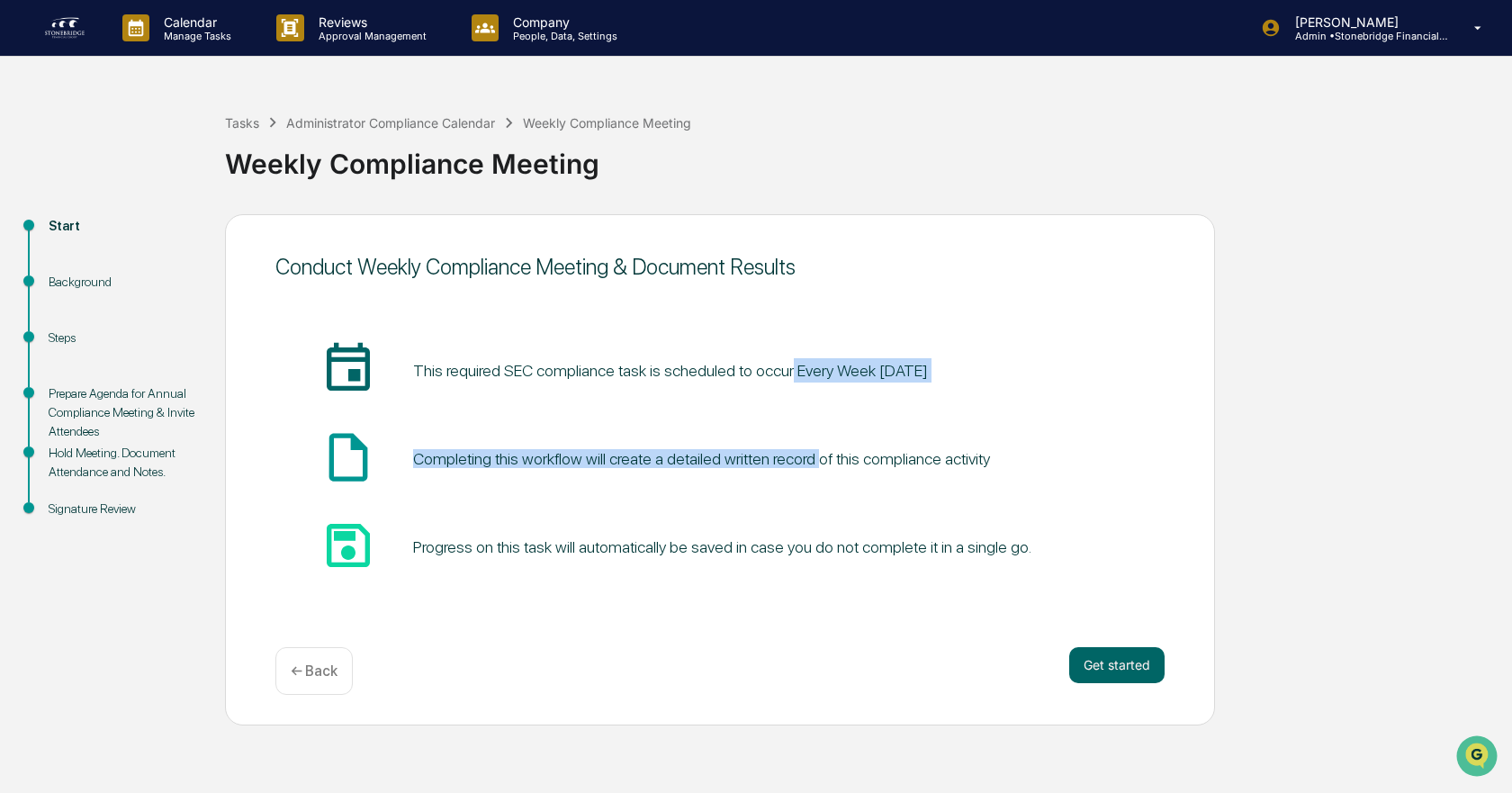
drag, startPoint x: 785, startPoint y: 370, endPoint x: 812, endPoint y: 450, distance: 84.4
click at [812, 450] on div "insert_invitation_icon This required SEC compliance task is scheduled to occur …" at bounding box center [720, 459] width 889 height 238
click at [812, 450] on div "Completing this workflow will create a detailed written record of this complian…" at bounding box center [701, 458] width 577 height 19
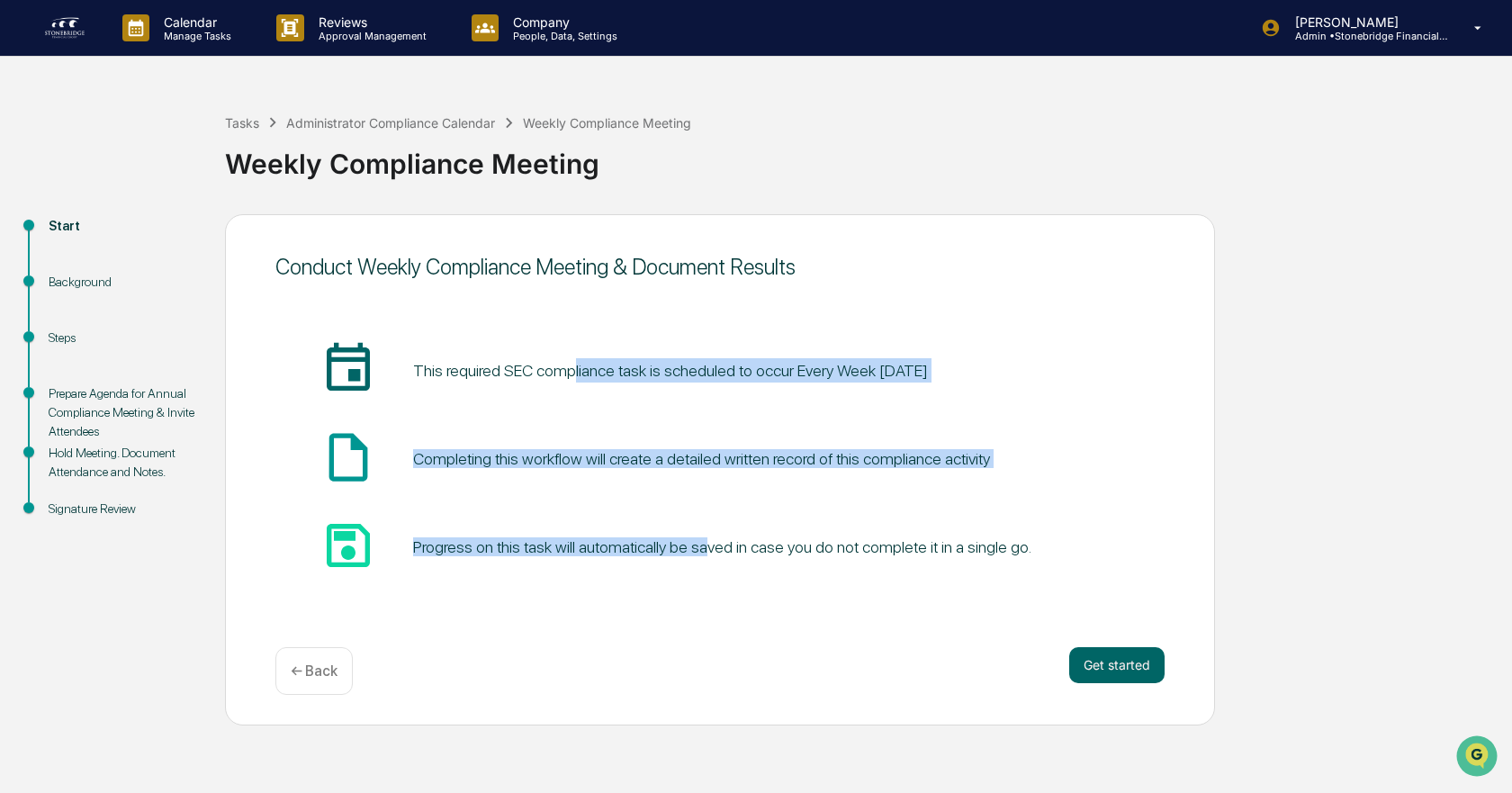
drag, startPoint x: 569, startPoint y: 370, endPoint x: 701, endPoint y: 511, distance: 193.1
click at [701, 511] on div "insert_invitation_icon This required SEC compliance task is scheduled to occur …" at bounding box center [720, 459] width 889 height 238
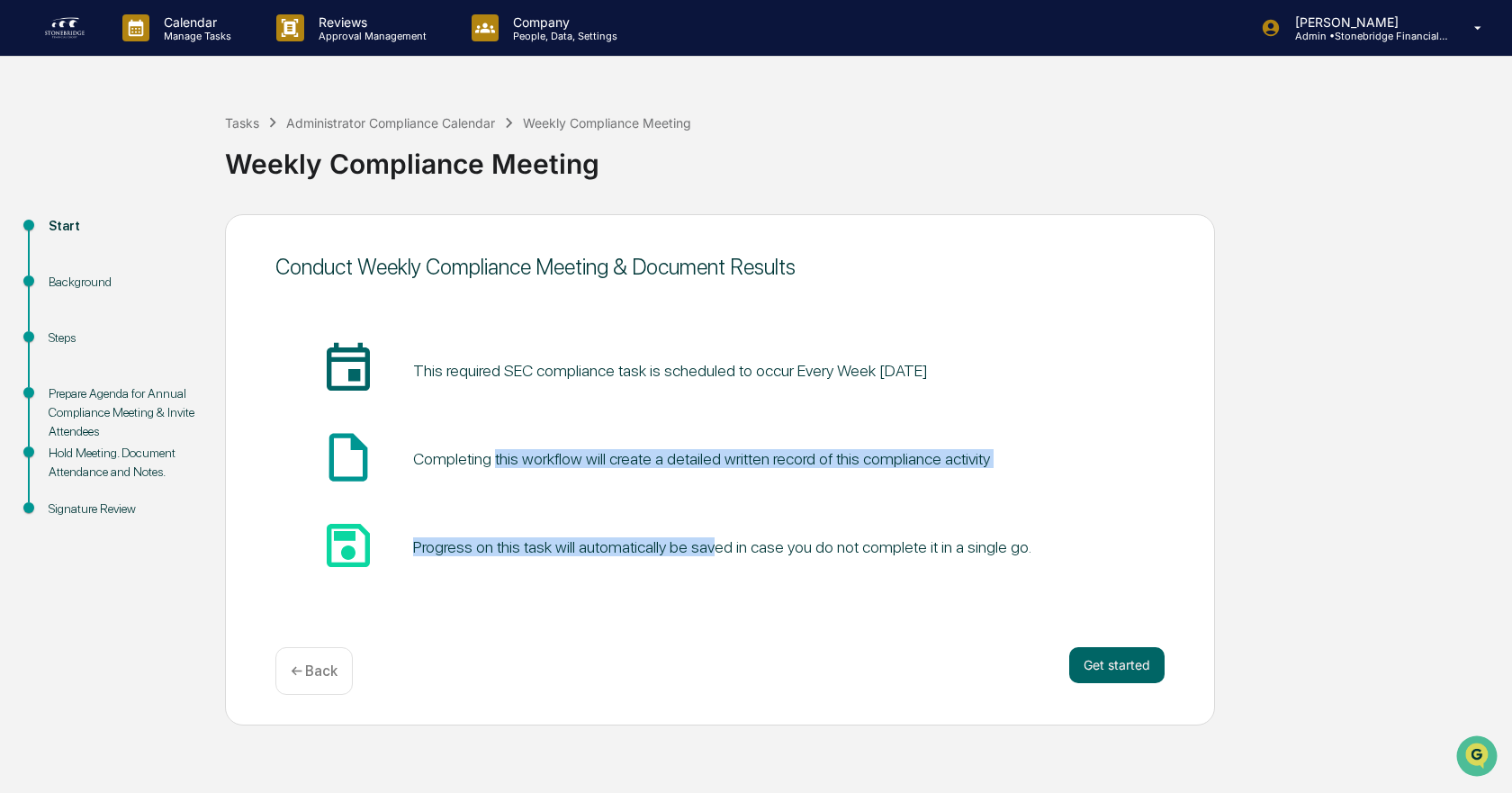
drag, startPoint x: 708, startPoint y: 540, endPoint x: 496, endPoint y: 447, distance: 231.5
click at [496, 447] on div "insert_invitation_icon This required SEC compliance task is scheduled to occur …" at bounding box center [720, 459] width 889 height 238
click at [496, 447] on div "insert_drive_file_icon Completing this workflow will create a detailed written …" at bounding box center [720, 459] width 889 height 61
drag, startPoint x: 496, startPoint y: 447, endPoint x: 830, endPoint y: 570, distance: 355.9
click at [830, 570] on div "insert_invitation_icon This required SEC compliance task is scheduled to occur …" at bounding box center [720, 459] width 889 height 238
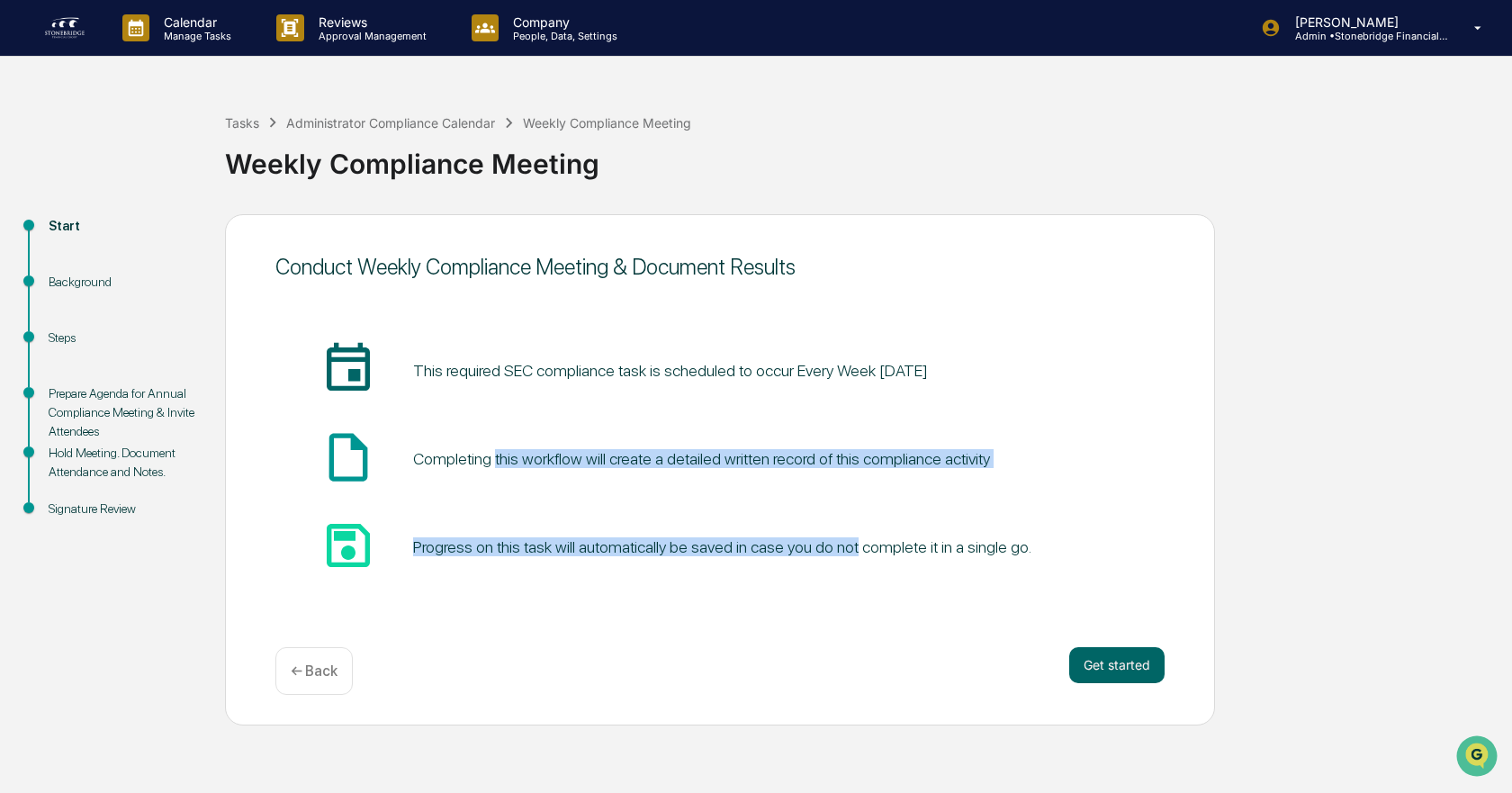
click at [830, 570] on div "save_icon Progress on this task will automatically be saved in case you do not …" at bounding box center [720, 547] width 889 height 61
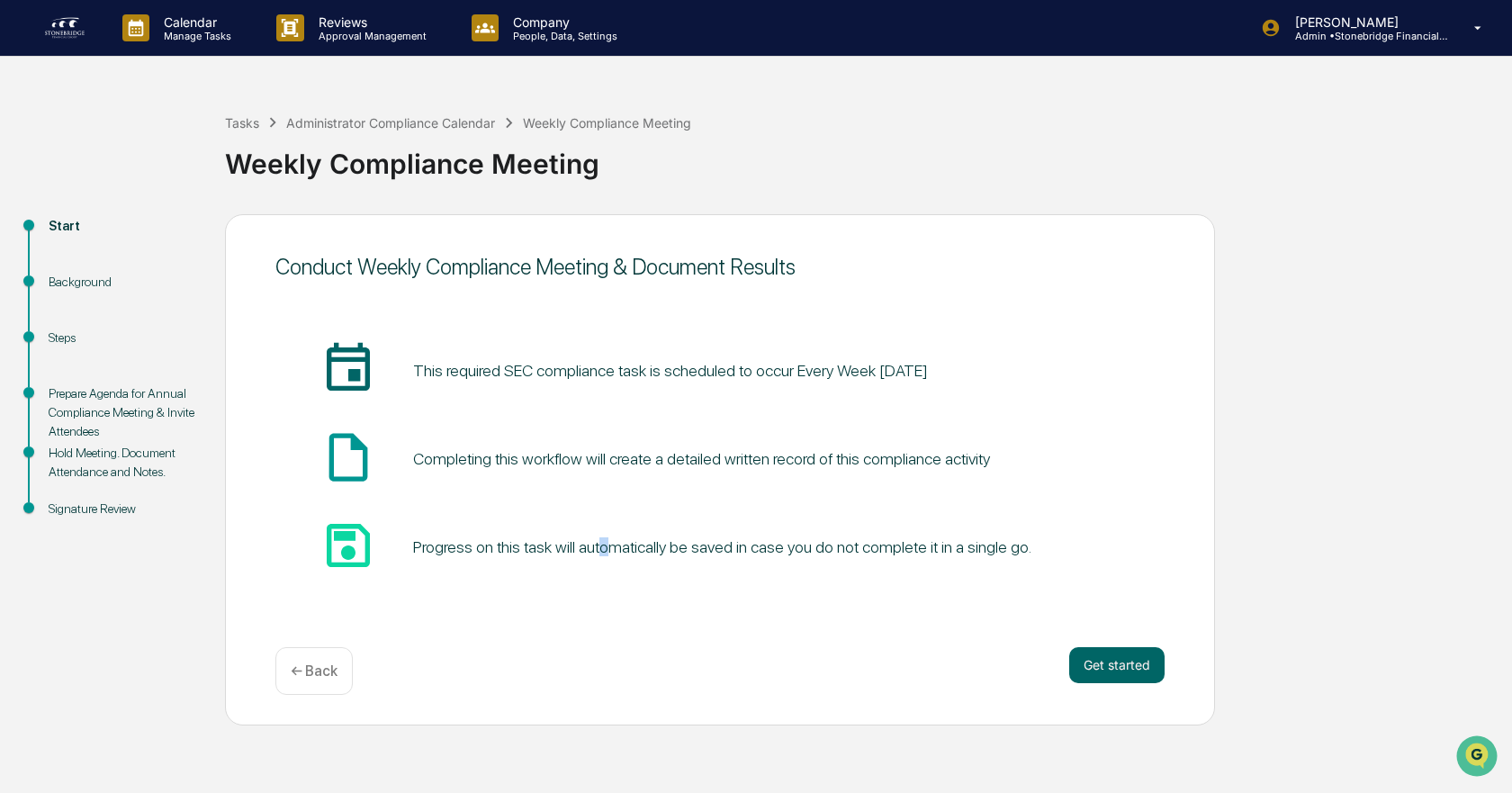
drag, startPoint x: 600, startPoint y: 504, endPoint x: 607, endPoint y: 586, distance: 82.3
click at [607, 586] on div "insert_invitation_icon This required SEC compliance task is scheduled to occur …" at bounding box center [720, 458] width 889 height 292
click at [1132, 660] on button "Get started" at bounding box center [1117, 665] width 95 height 36
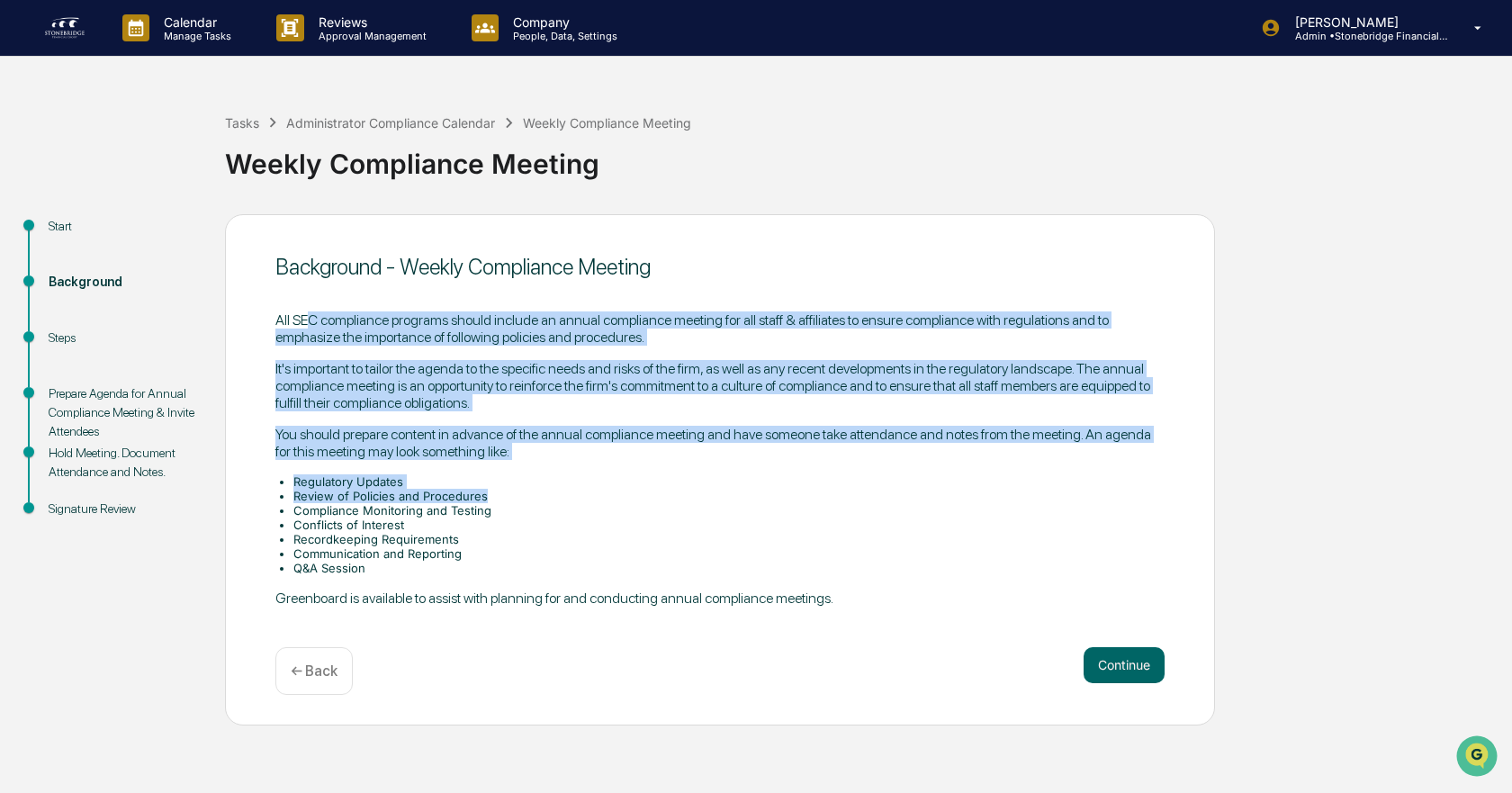
drag, startPoint x: 311, startPoint y: 306, endPoint x: 661, endPoint y: 491, distance: 395.9
click at [661, 491] on div "All SEC compliance programs should include an annual compliance meeting for all…" at bounding box center [720, 458] width 889 height 324
click at [661, 491] on li "Review of Policies and Procedures" at bounding box center [729, 496] width 871 height 15
drag, startPoint x: 661, startPoint y: 491, endPoint x: 696, endPoint y: 309, distance: 185.3
click at [696, 309] on div "All SEC compliance programs should include an annual compliance meeting for all…" at bounding box center [720, 458] width 889 height 324
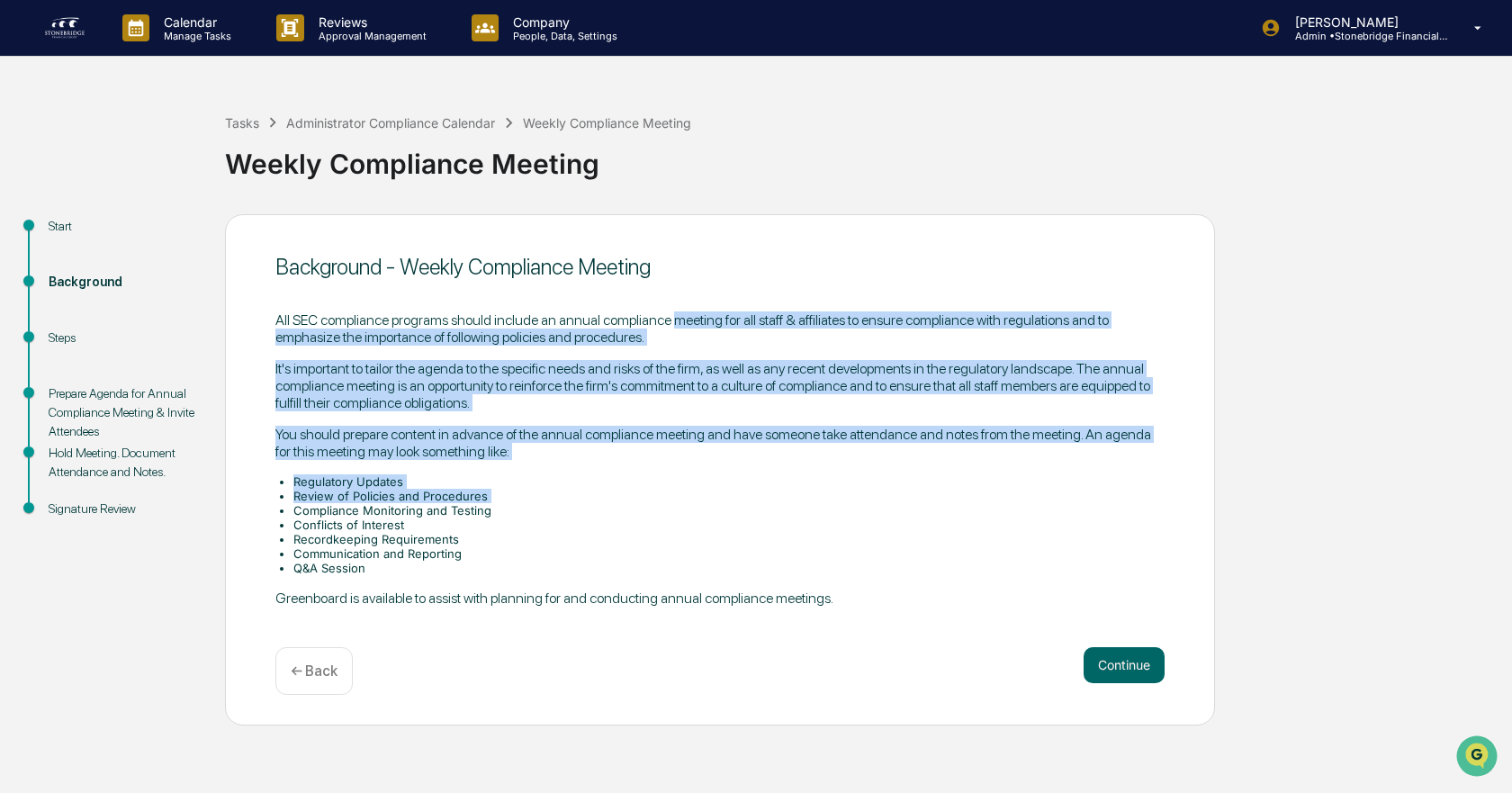
click at [696, 309] on div "All SEC compliance programs should include an annual compliance meeting for all…" at bounding box center [720, 458] width 889 height 324
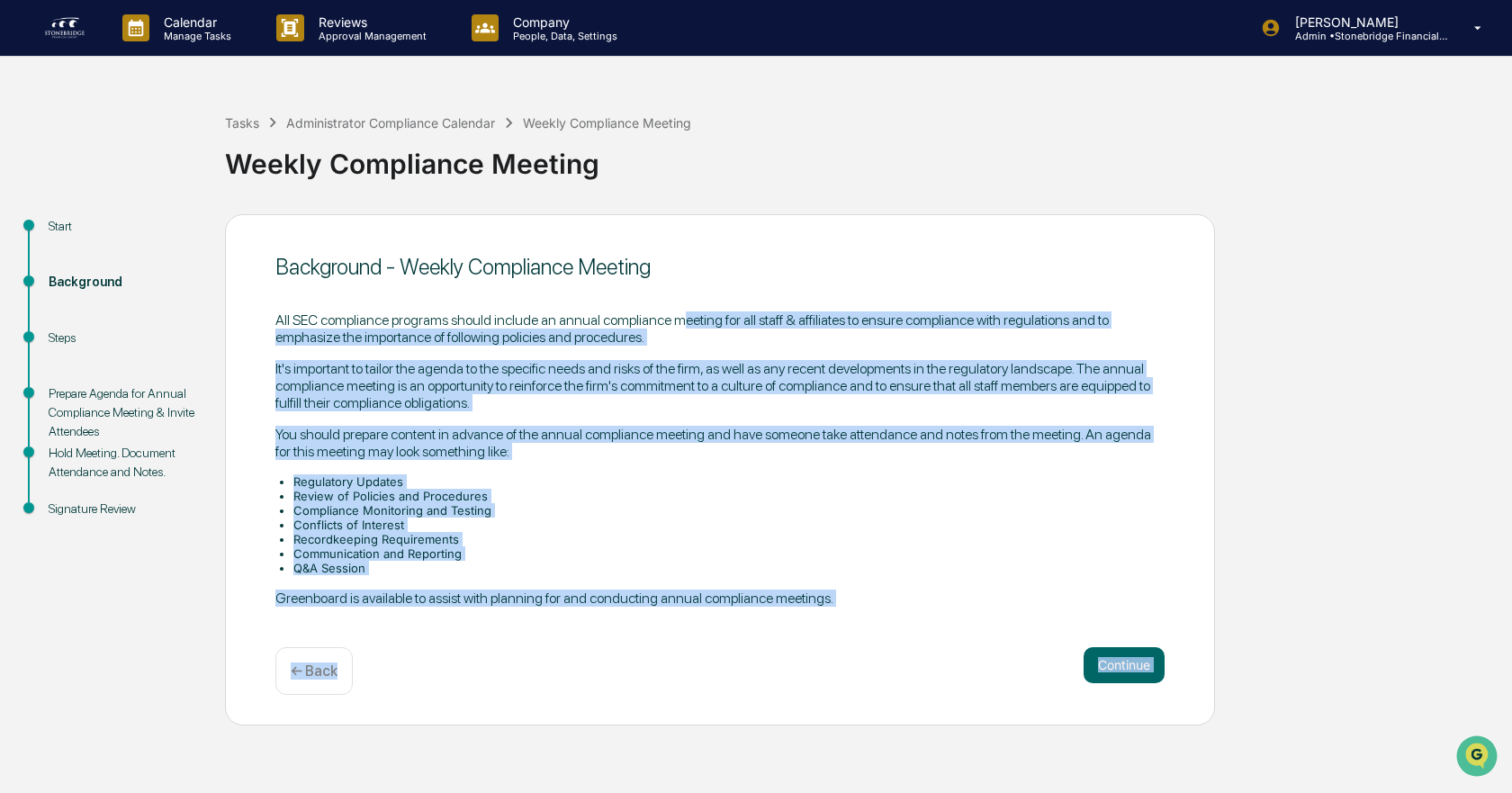
drag, startPoint x: 681, startPoint y: 322, endPoint x: 743, endPoint y: 657, distance: 340.7
click at [743, 657] on div "Background - Weekly Compliance Meeting All SEC compliance programs should inclu…" at bounding box center [720, 469] width 990 height 511
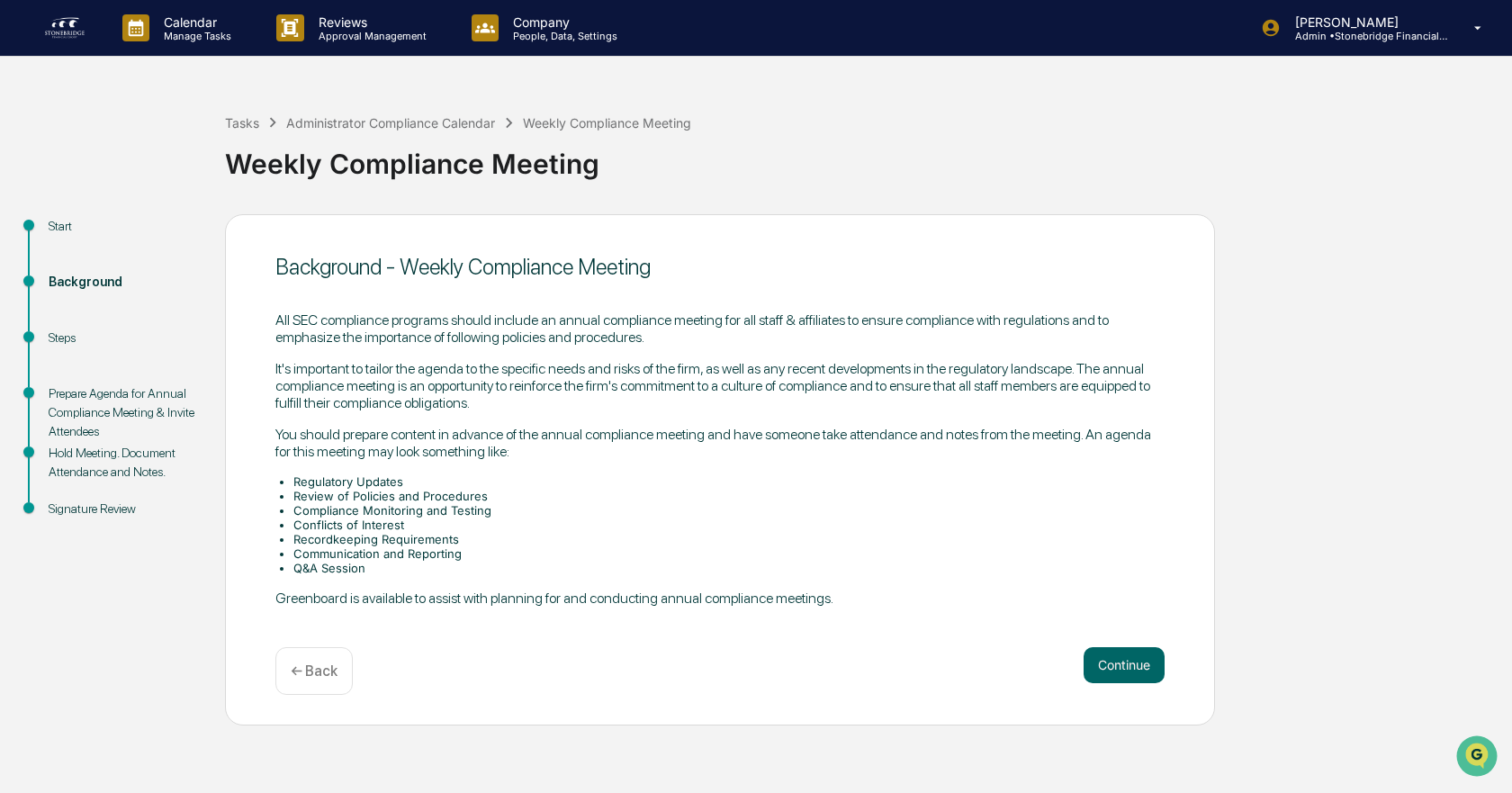
click at [743, 657] on div "Continue ← Back" at bounding box center [720, 671] width 889 height 48
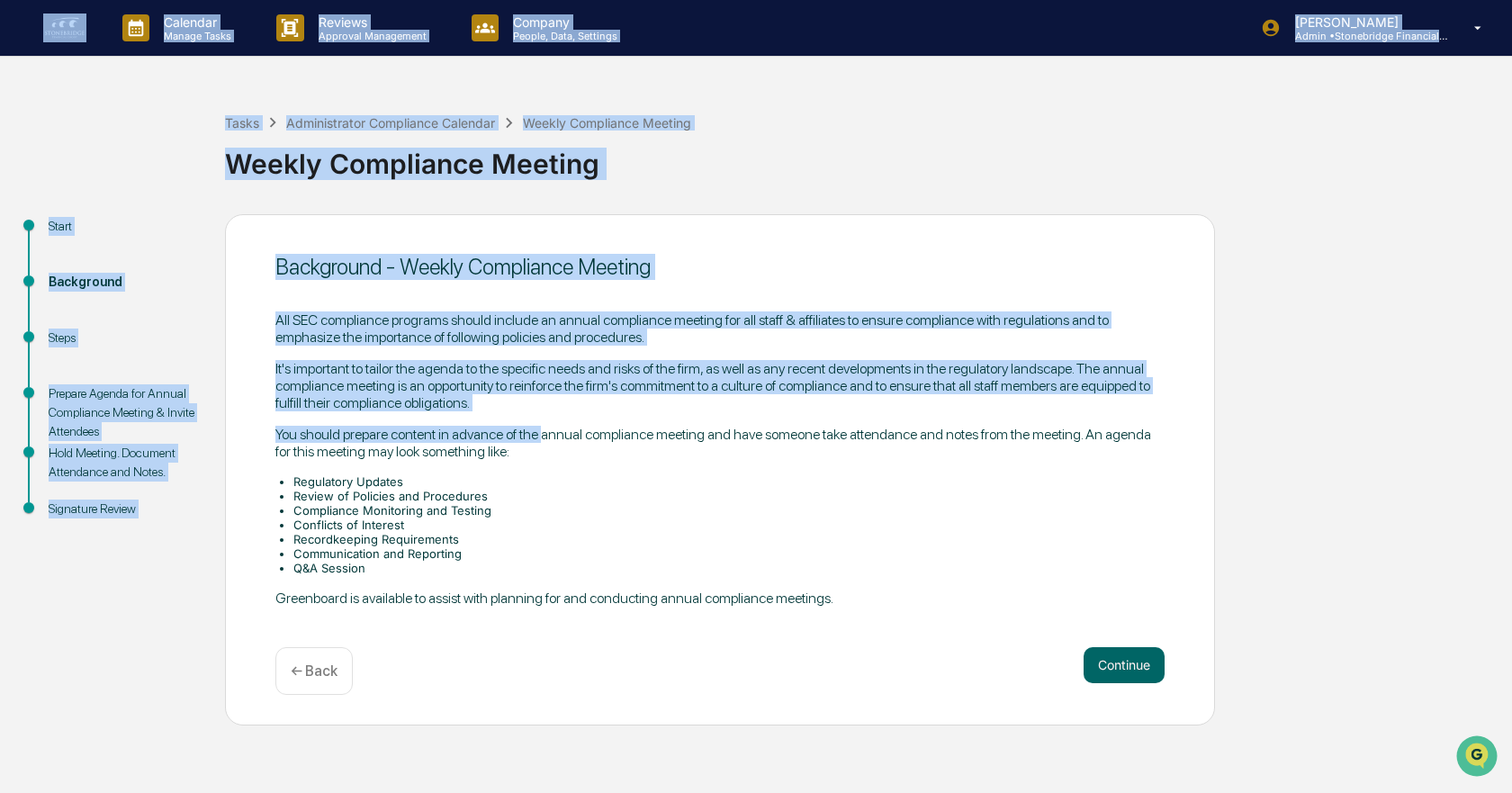
drag, startPoint x: 743, startPoint y: 657, endPoint x: 548, endPoint y: 426, distance: 302.3
click at [548, 428] on div "Background - Weekly Compliance Meeting All SEC compliance programs should inclu…" at bounding box center [720, 469] width 990 height 511
click at [548, 426] on p "You should prepare content in advance of the annual compliance meeting and have…" at bounding box center [720, 443] width 889 height 35
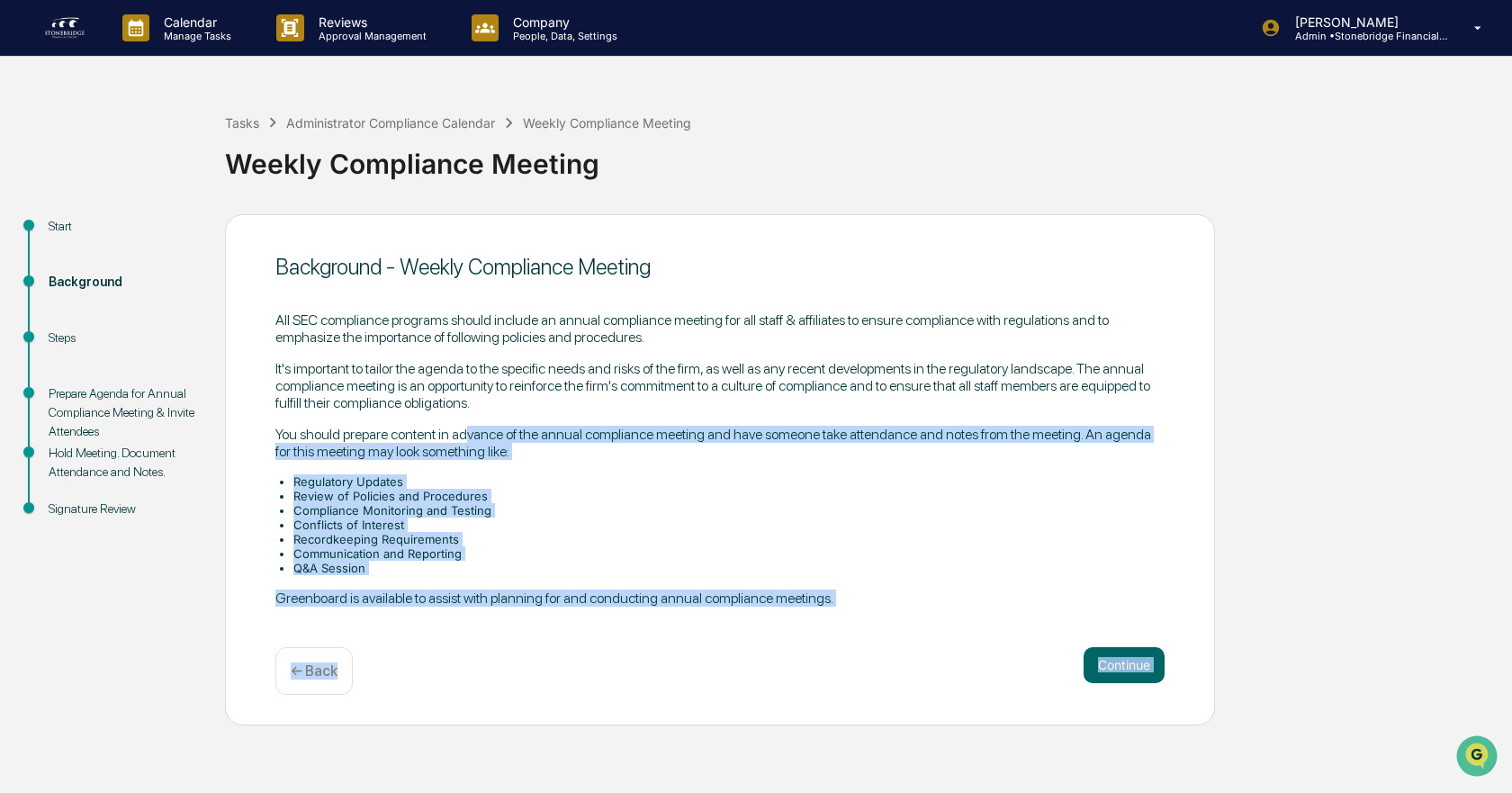
drag, startPoint x: 463, startPoint y: 420, endPoint x: 604, endPoint y: 648, distance: 268.1
click at [604, 648] on div "Background - Weekly Compliance Meeting All SEC compliance programs should inclu…" at bounding box center [720, 469] width 990 height 511
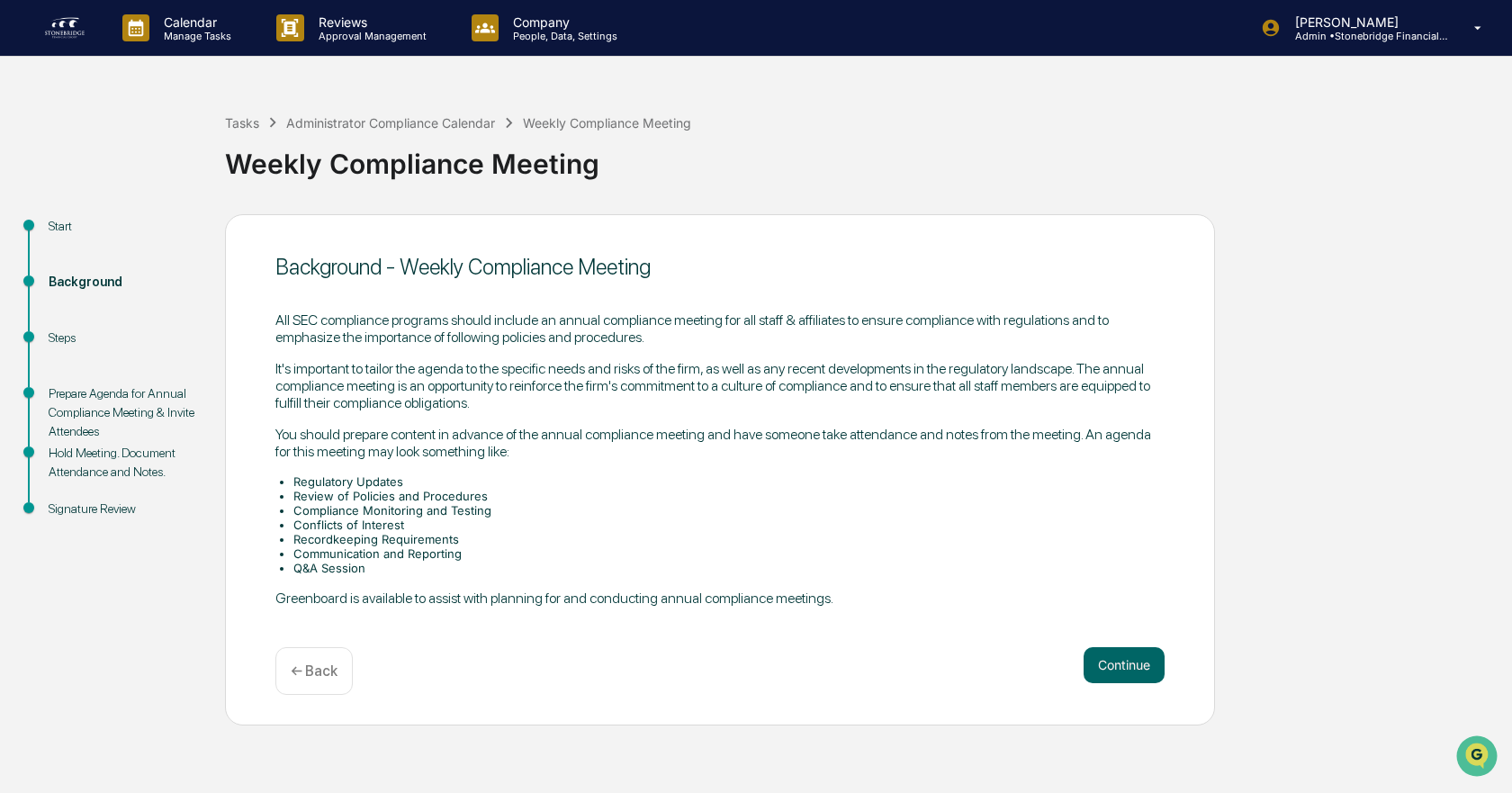
click at [604, 648] on div "Continue ← Back" at bounding box center [720, 671] width 889 height 48
click at [1107, 677] on button "Continue" at bounding box center [1125, 665] width 81 height 36
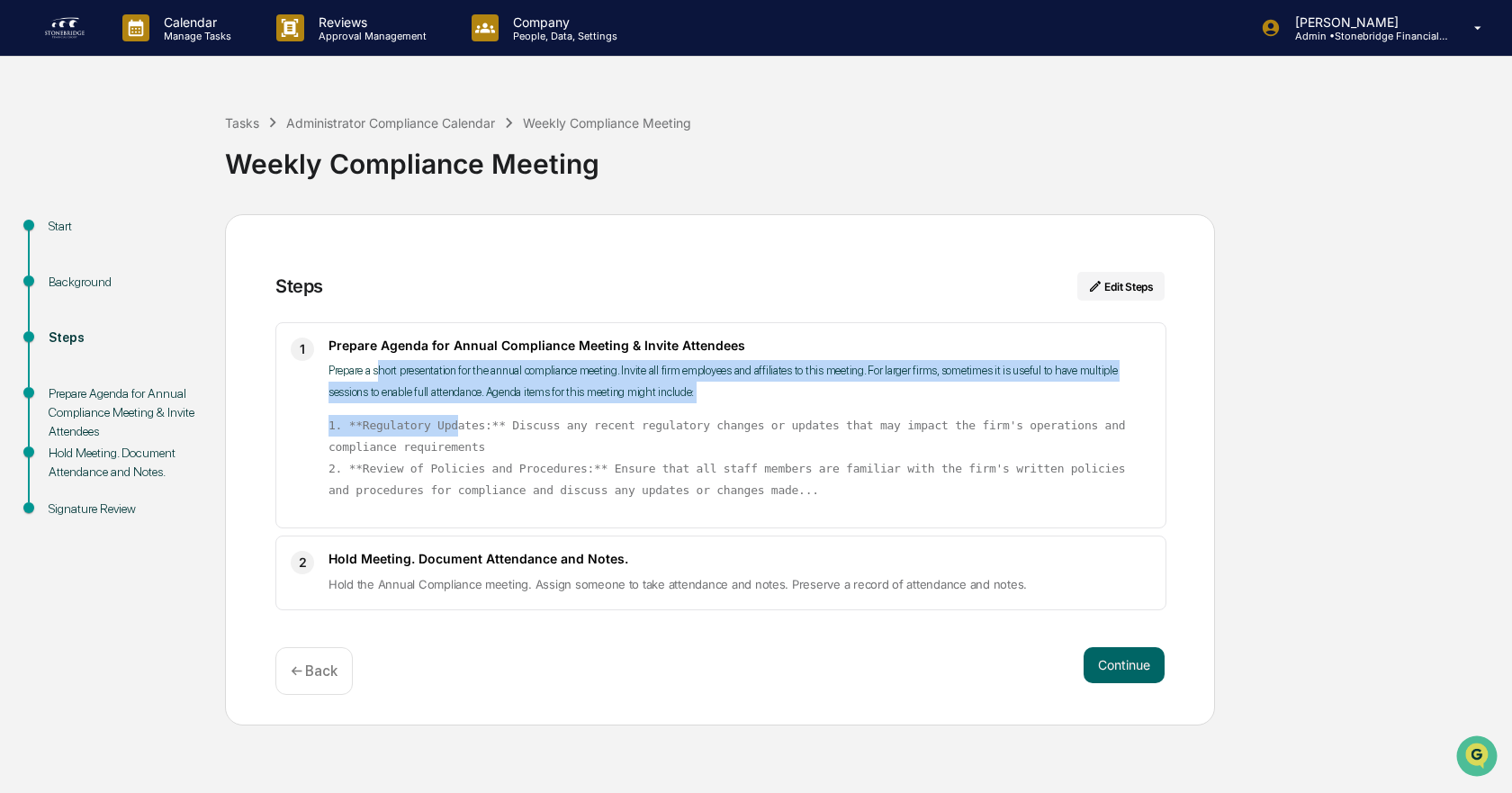
drag, startPoint x: 381, startPoint y: 377, endPoint x: 446, endPoint y: 408, distance: 72.0
click at [446, 408] on div "Prepare a short presentation for the annual compliance meeting. Invite all firm…" at bounding box center [740, 431] width 823 height 142
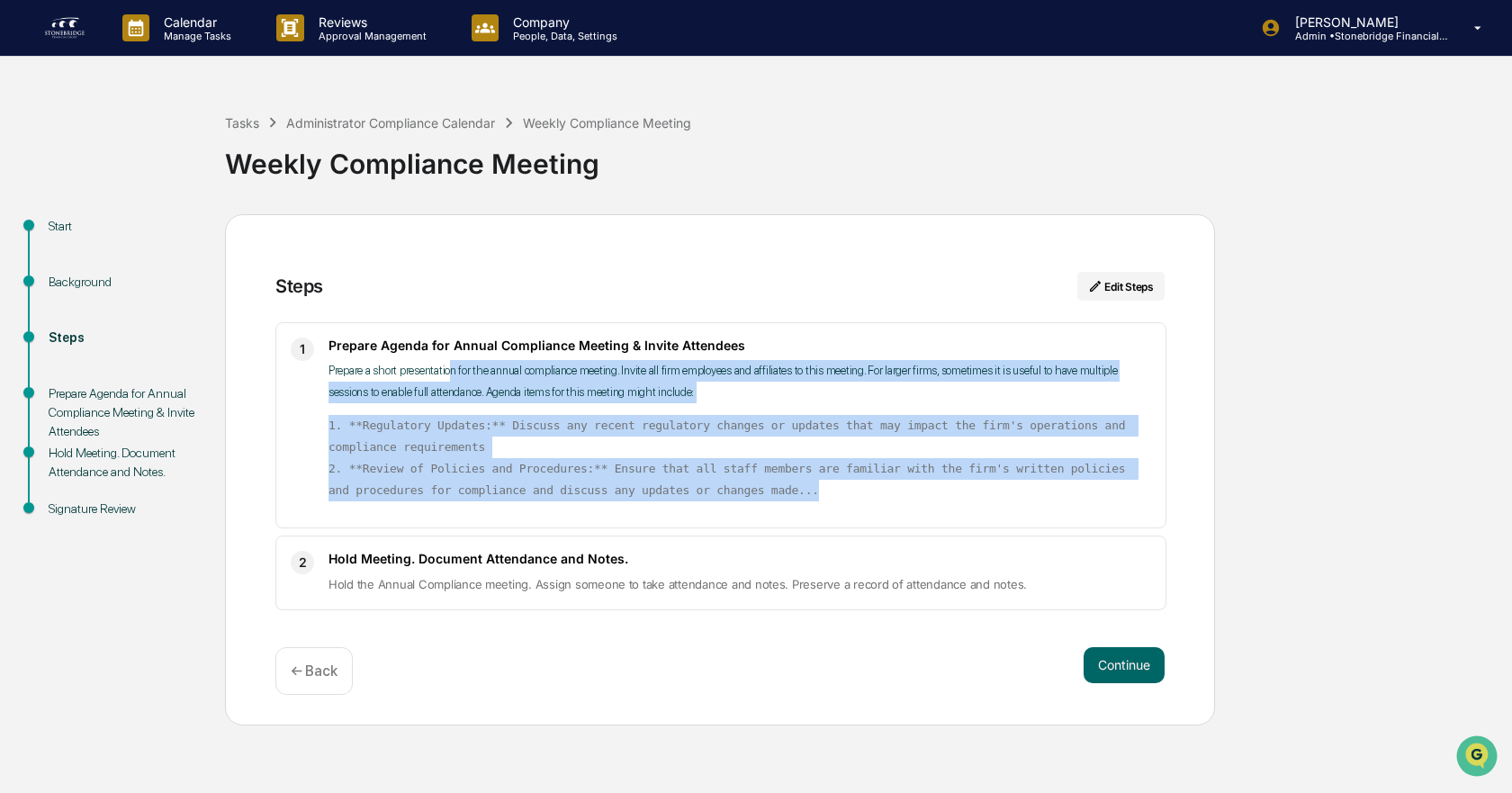
drag, startPoint x: 466, startPoint y: 372, endPoint x: 817, endPoint y: 513, distance: 378.3
click at [817, 513] on div "Prepare Agenda for Annual Compliance Meeting & Invite Attendees Prepare a short…" at bounding box center [740, 425] width 823 height 175
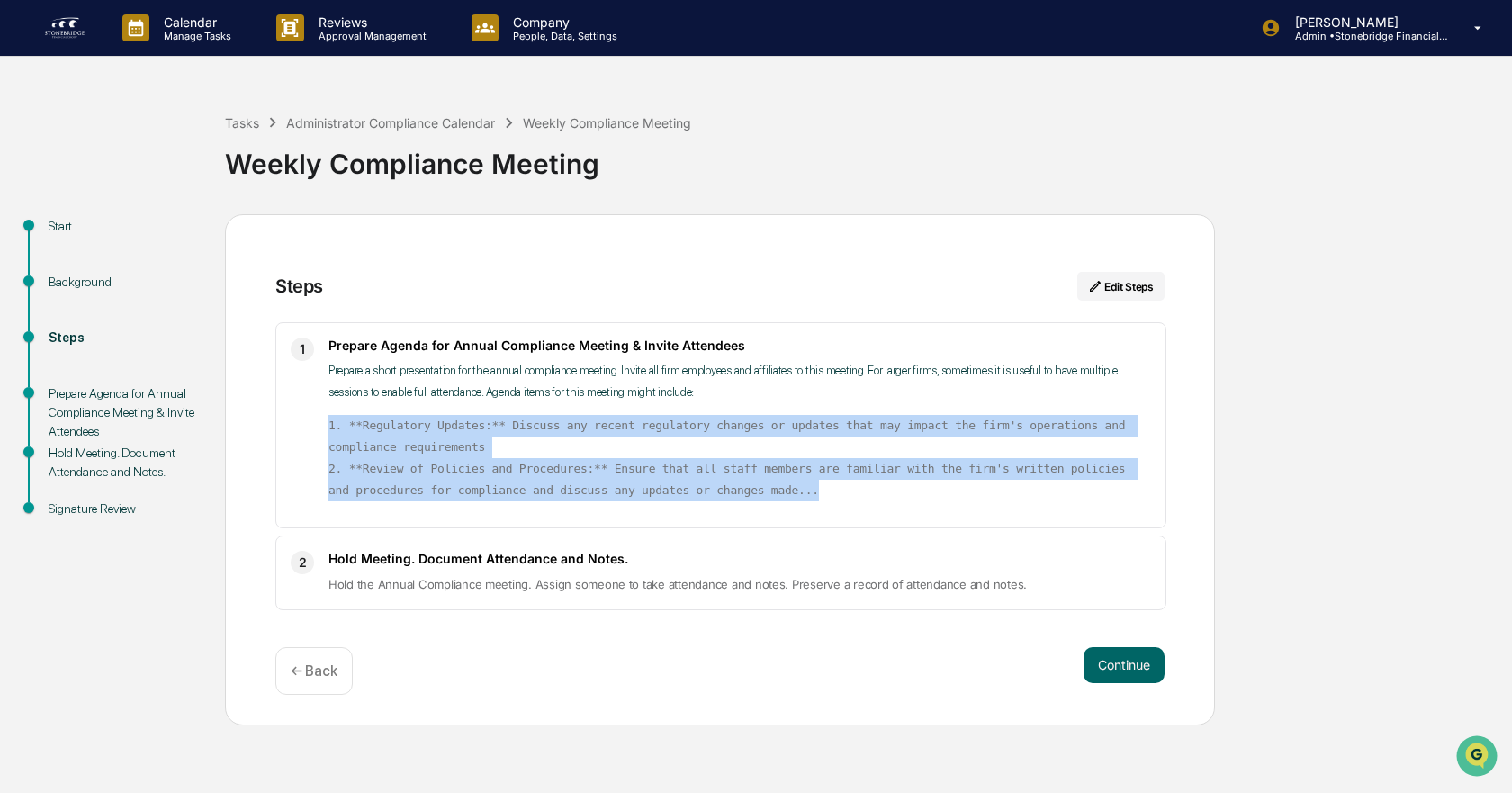
drag, startPoint x: 817, startPoint y: 513, endPoint x: 768, endPoint y: 399, distance: 124.1
click at [769, 400] on div "Prepare Agenda for Annual Compliance Meeting & Invite Attendees Prepare a short…" at bounding box center [740, 425] width 823 height 175
click at [763, 392] on p "Prepare a short presentation for the annual compliance meeting. Invite all firm…" at bounding box center [740, 382] width 823 height 44
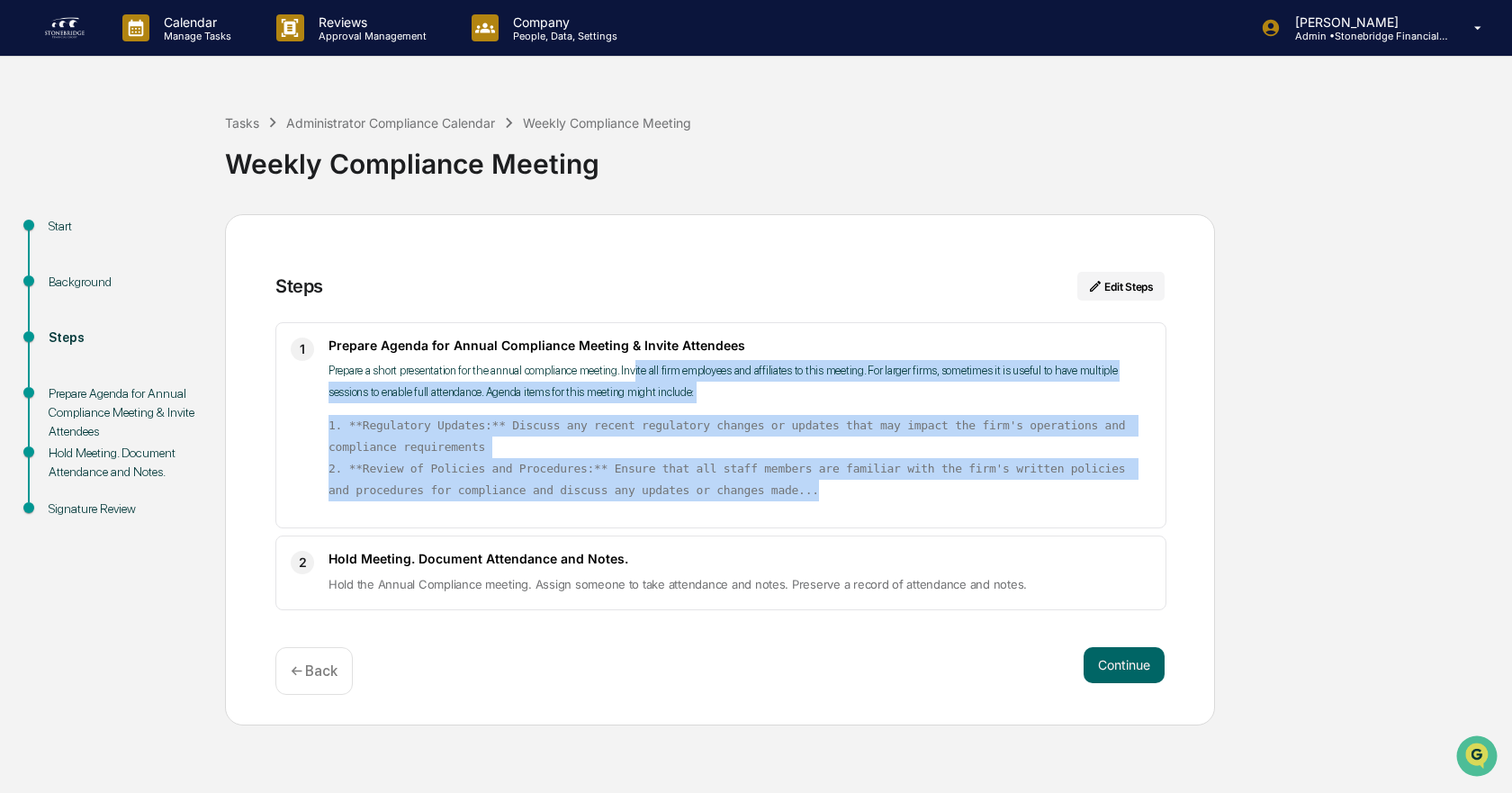
drag, startPoint x: 630, startPoint y: 360, endPoint x: 689, endPoint y: 531, distance: 180.9
click at [689, 531] on div "1 Prepare Agenda for Annual Compliance Meeting & Invite Attendees Prepare a sho…" at bounding box center [720, 465] width 889 height 288
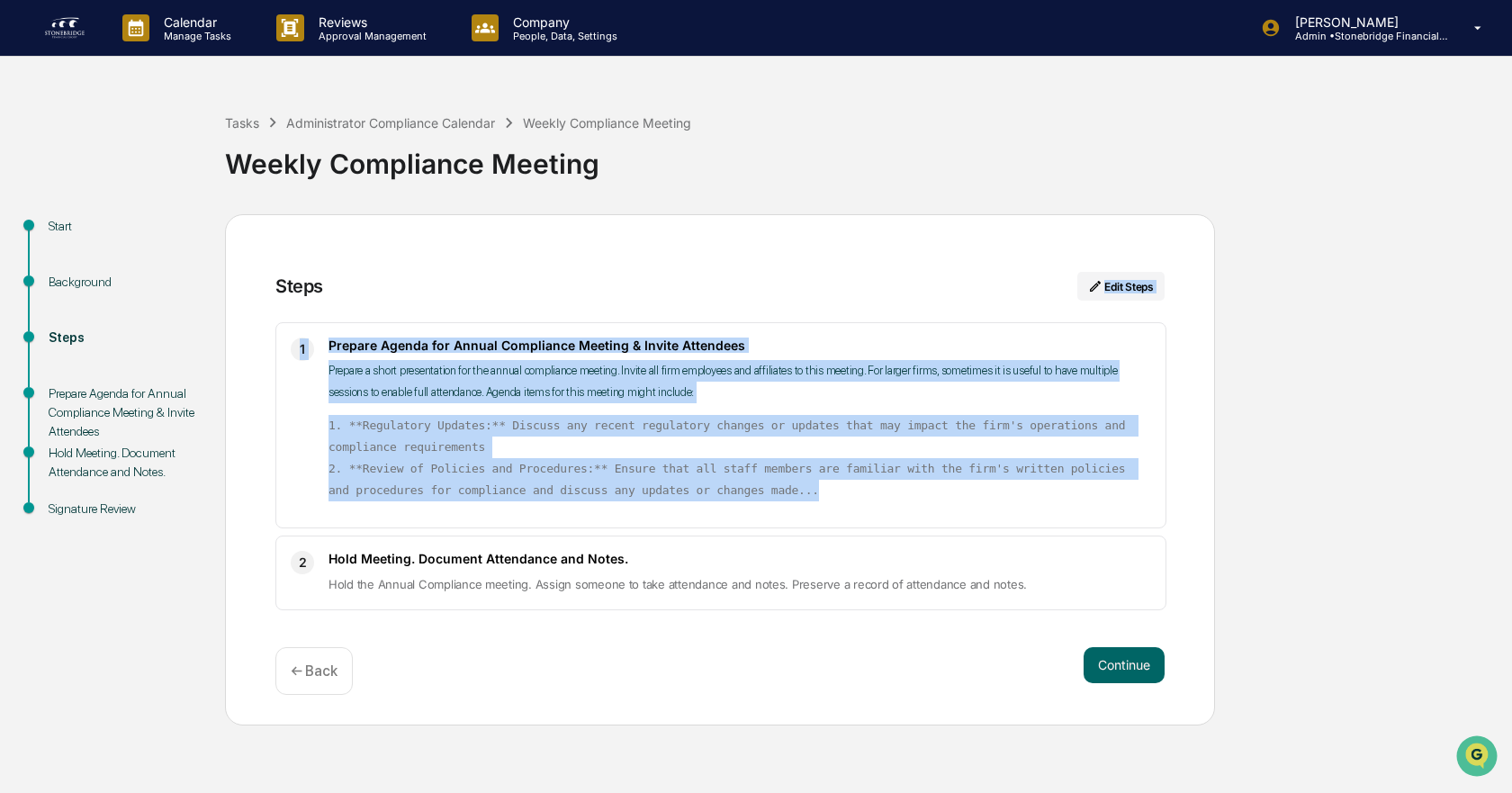
drag, startPoint x: 689, startPoint y: 531, endPoint x: 510, endPoint y: 315, distance: 280.5
click at [510, 315] on div "Steps Edit Steps 1 Prepare Agenda for Annual Compliance Meeting & Invite Attend…" at bounding box center [720, 442] width 889 height 339
click at [510, 315] on div "Steps Edit Steps" at bounding box center [720, 297] width 889 height 50
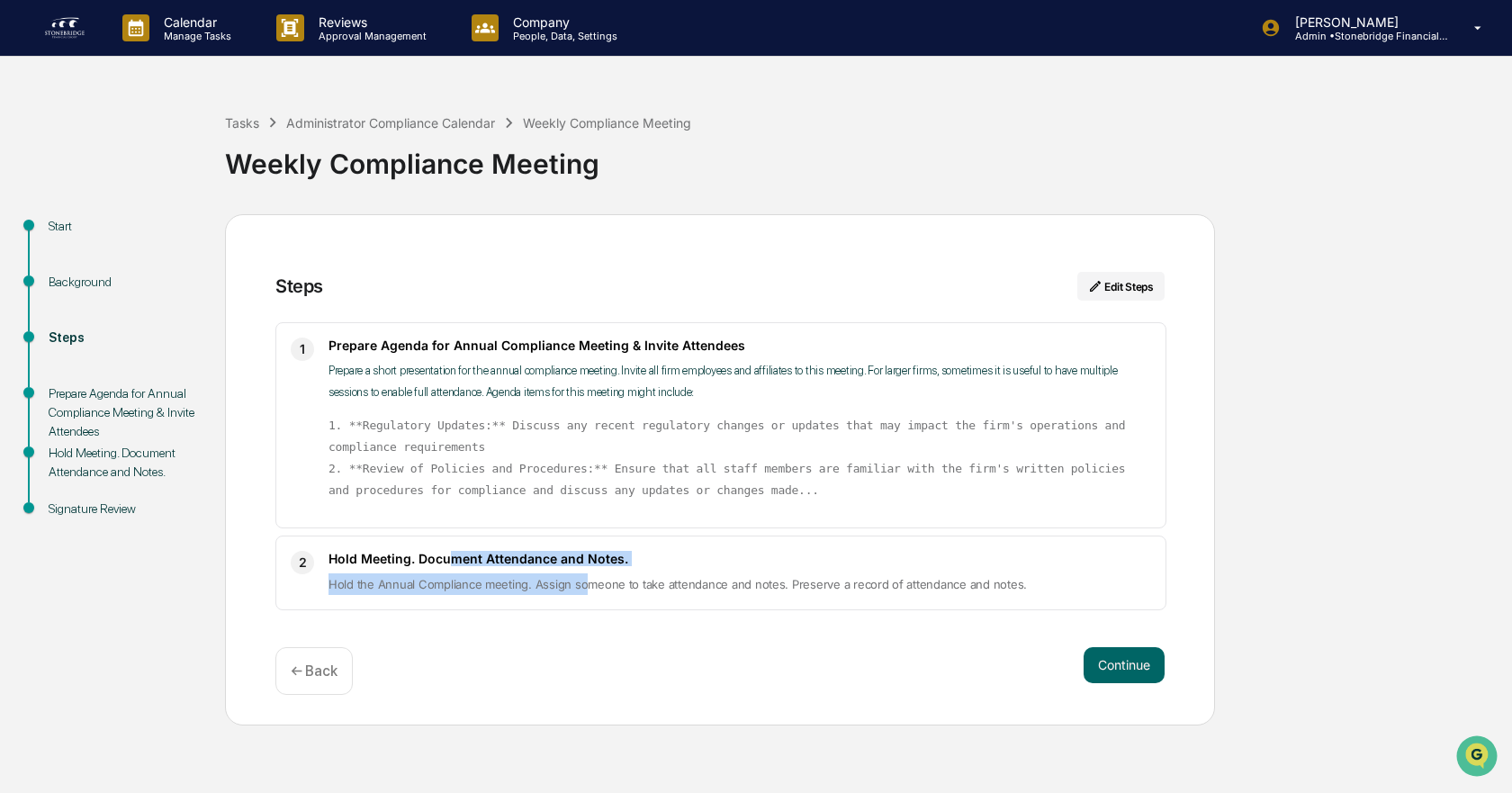
drag, startPoint x: 454, startPoint y: 545, endPoint x: 580, endPoint y: 572, distance: 128.9
click at [580, 572] on div "2 Hold Meeting. Document Attendance and Notes. Hold the Annual Compliance meeti…" at bounding box center [721, 572] width 891 height 74
click at [580, 572] on div "Hold Meeting. Document Attendance and Notes. Hold the Annual Compliance meeting…" at bounding box center [740, 572] width 823 height 45
click at [1105, 676] on button "Continue" at bounding box center [1125, 665] width 81 height 36
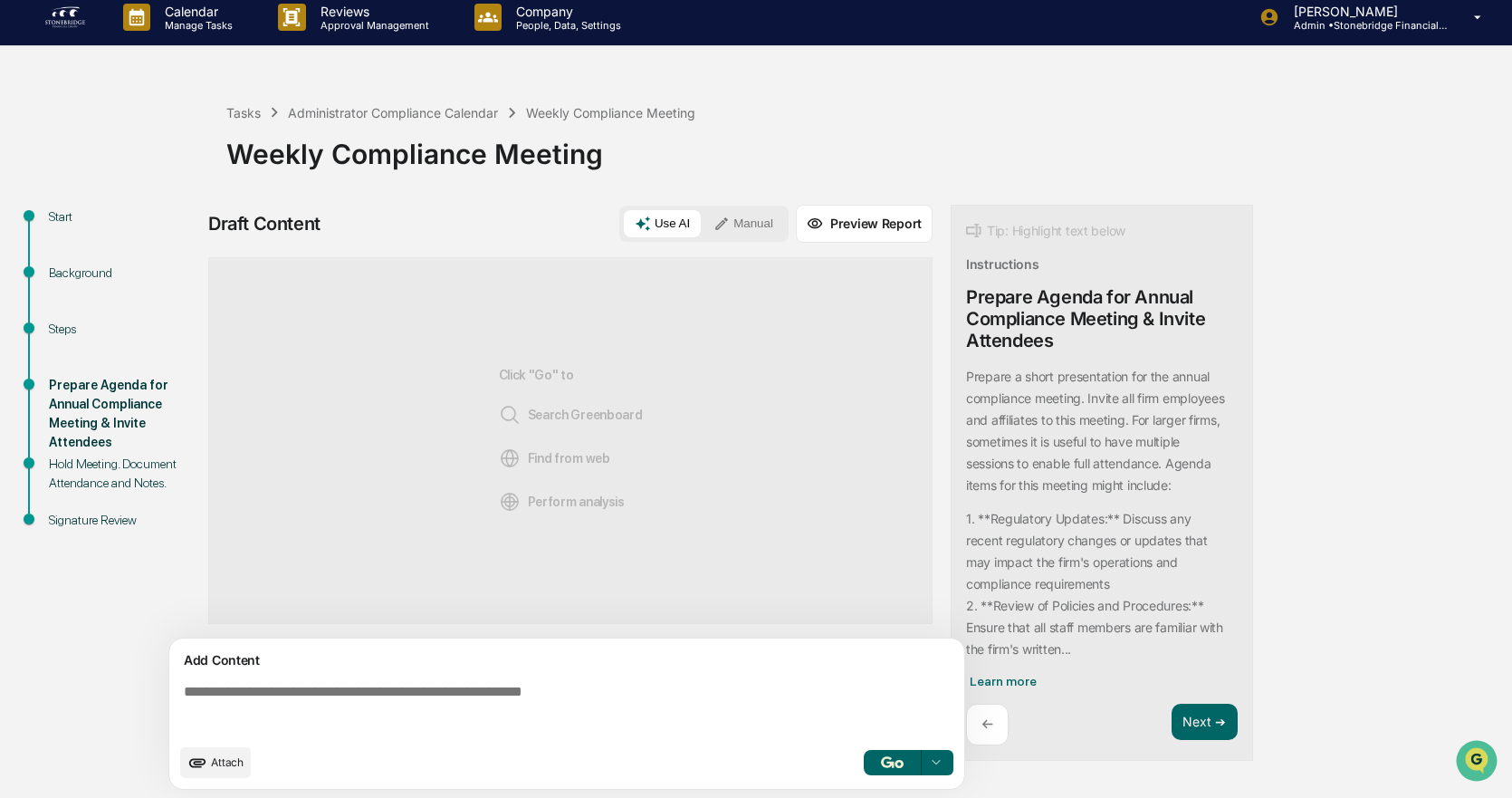
scroll to position [14, 0]
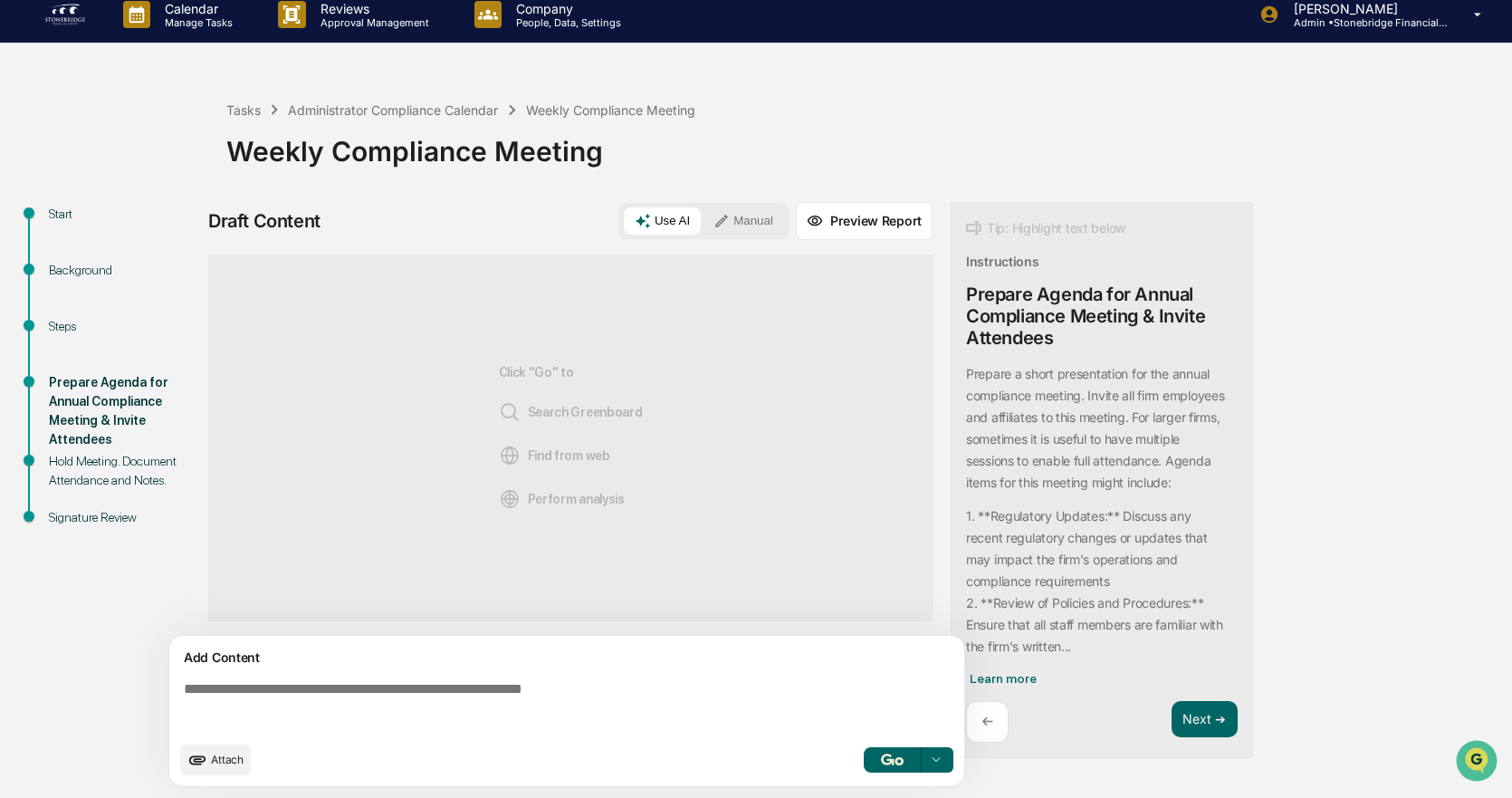
click at [158, 481] on div "Hold Meeting. Document Attendance and Notes." at bounding box center [123, 471] width 148 height 38
click at [367, 122] on div "Weekly Compliance Meeting" at bounding box center [865, 143] width 1277 height 47
click at [254, 109] on div "Tasks" at bounding box center [243, 110] width 35 height 15
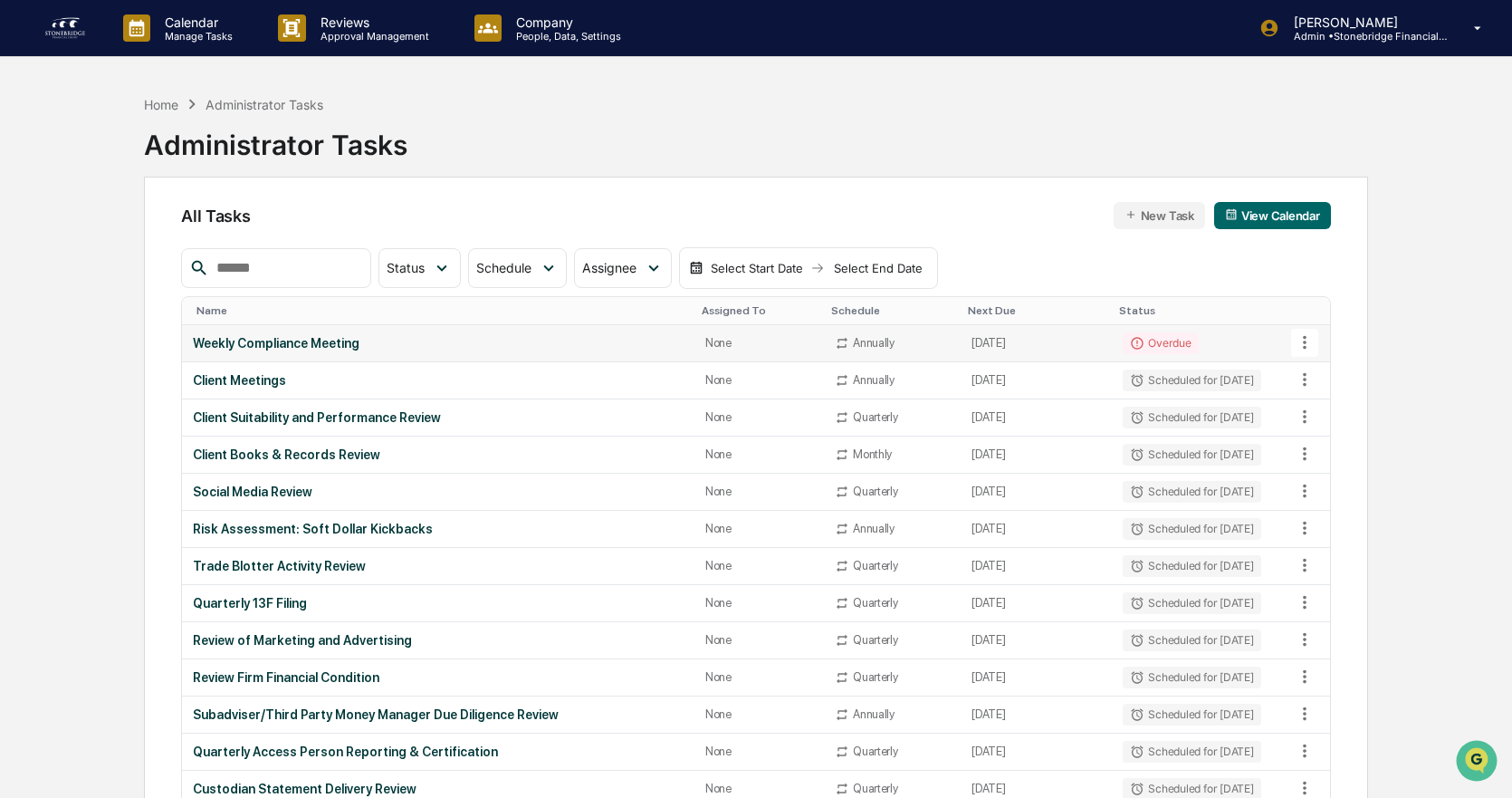
click at [1302, 342] on icon at bounding box center [1305, 343] width 20 height 20
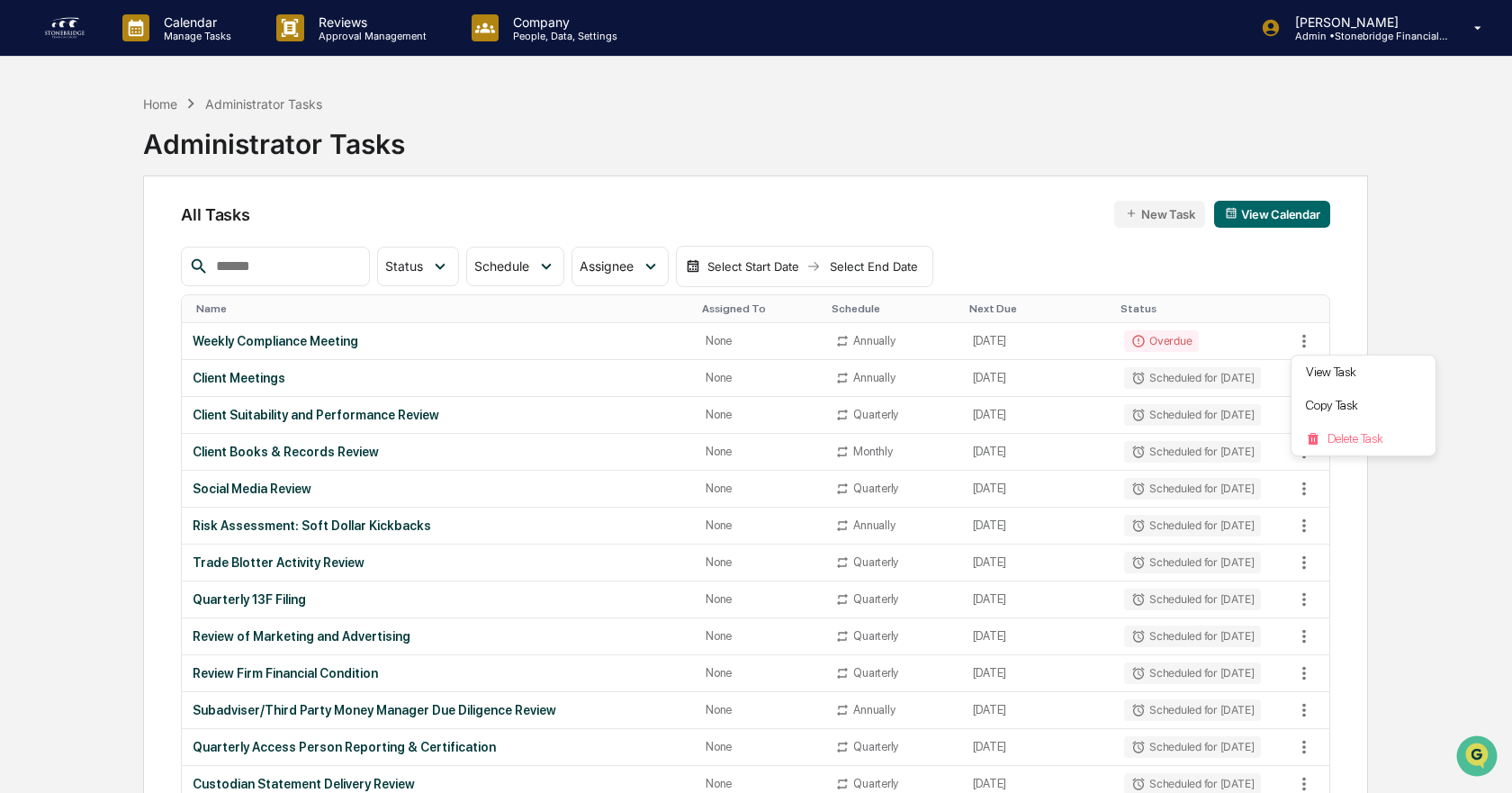
click at [1029, 342] on div at bounding box center [756, 396] width 1512 height 793
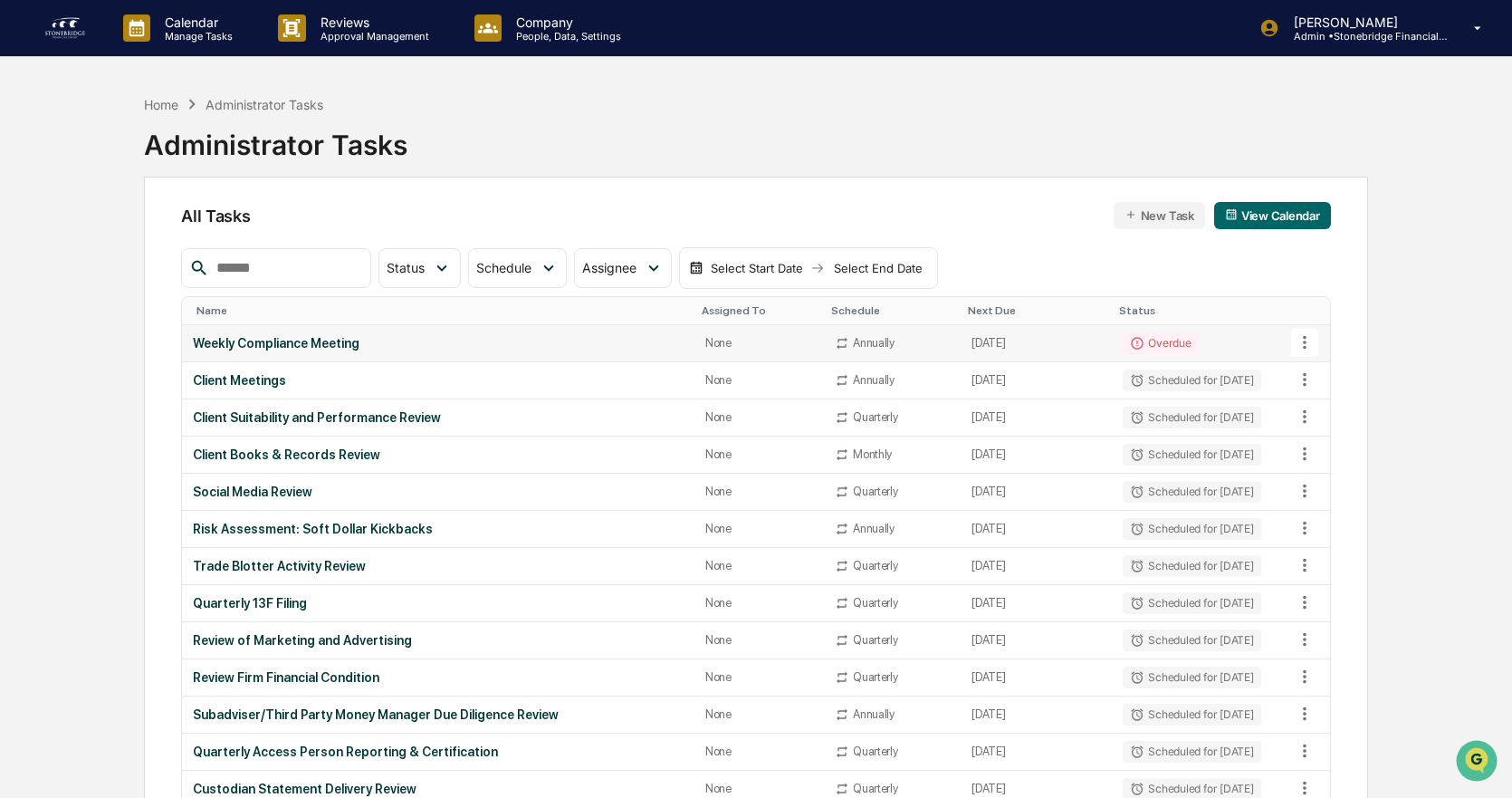
click at [732, 344] on div "None" at bounding box center [759, 343] width 108 height 14
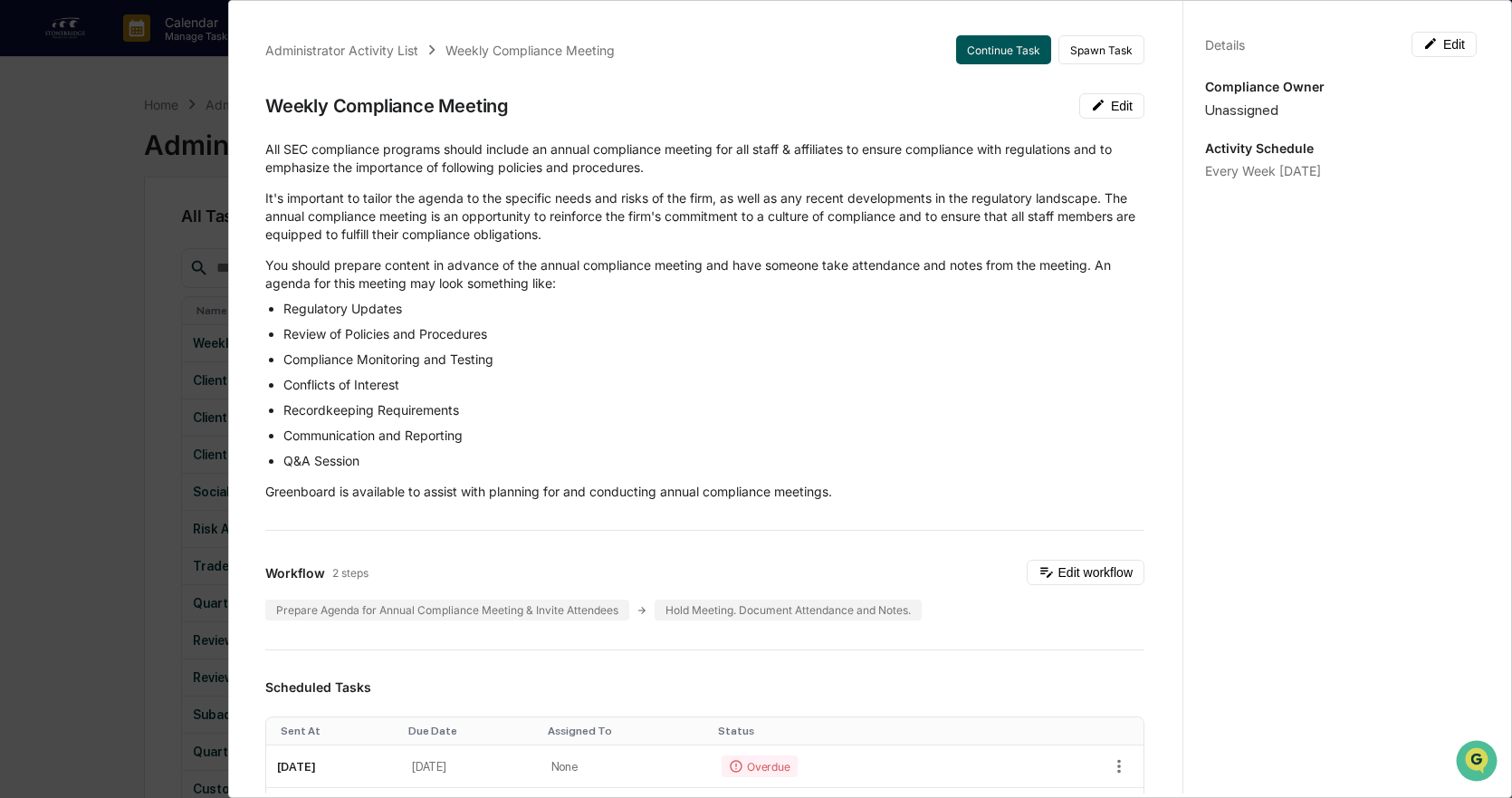
click at [995, 54] on button "Continue Task" at bounding box center [1003, 49] width 95 height 29
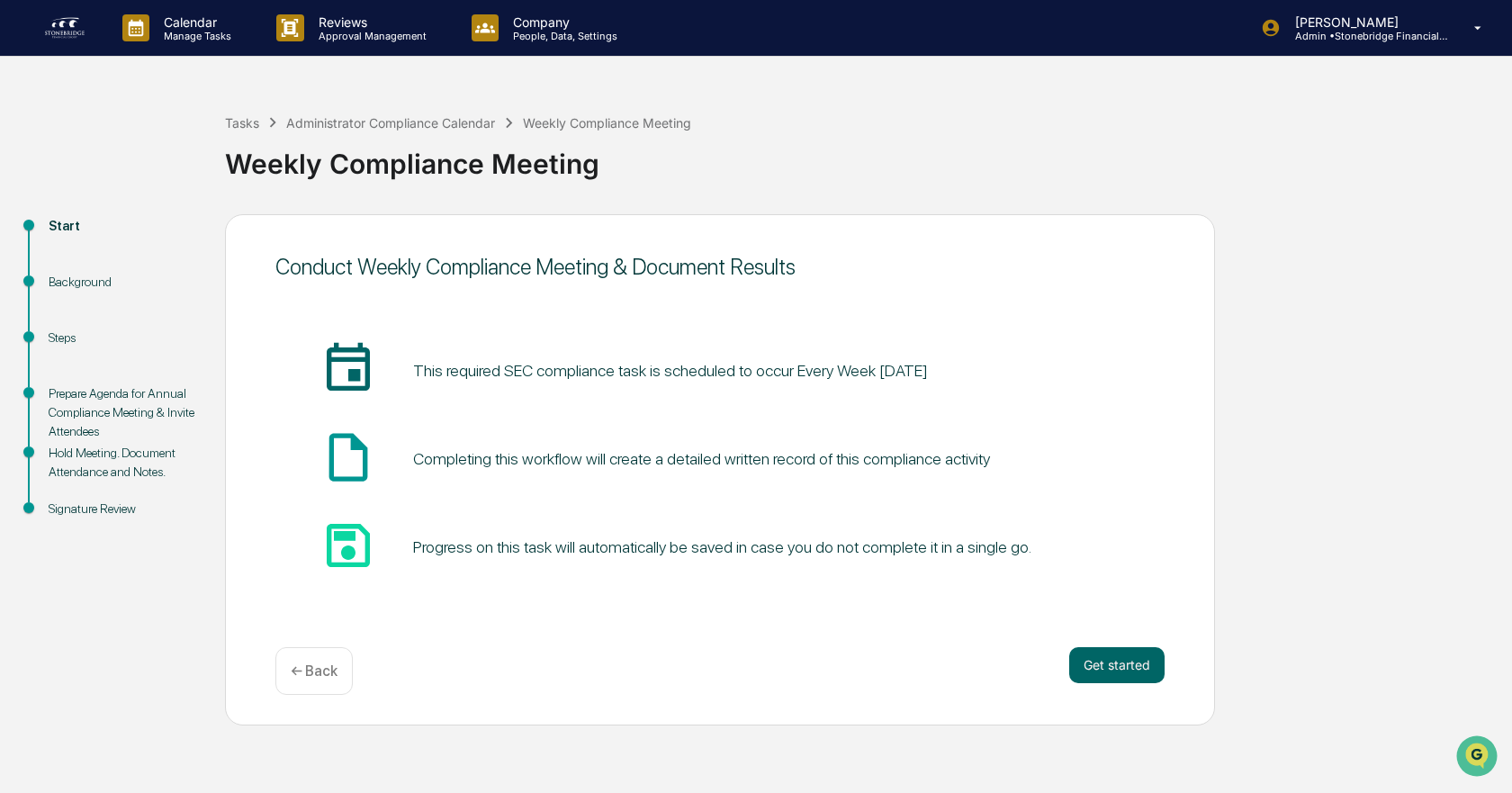
click at [109, 504] on div "Signature Review" at bounding box center [122, 509] width 148 height 19
click at [255, 136] on div "Weekly Compliance Meeting" at bounding box center [863, 156] width 1278 height 47
click at [252, 129] on div "Tasks" at bounding box center [242, 122] width 35 height 15
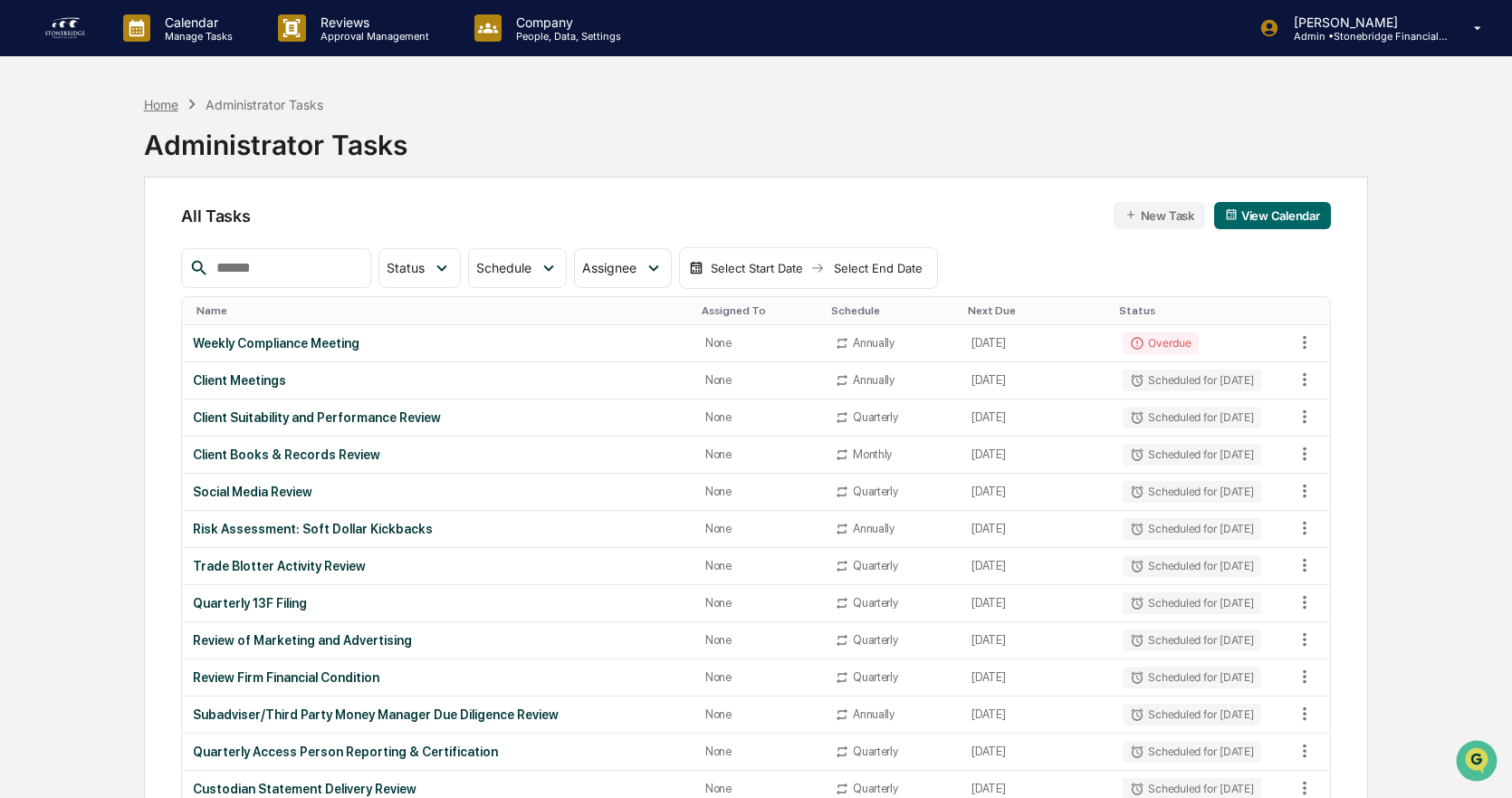
click at [167, 105] on div "Home" at bounding box center [161, 104] width 35 height 15
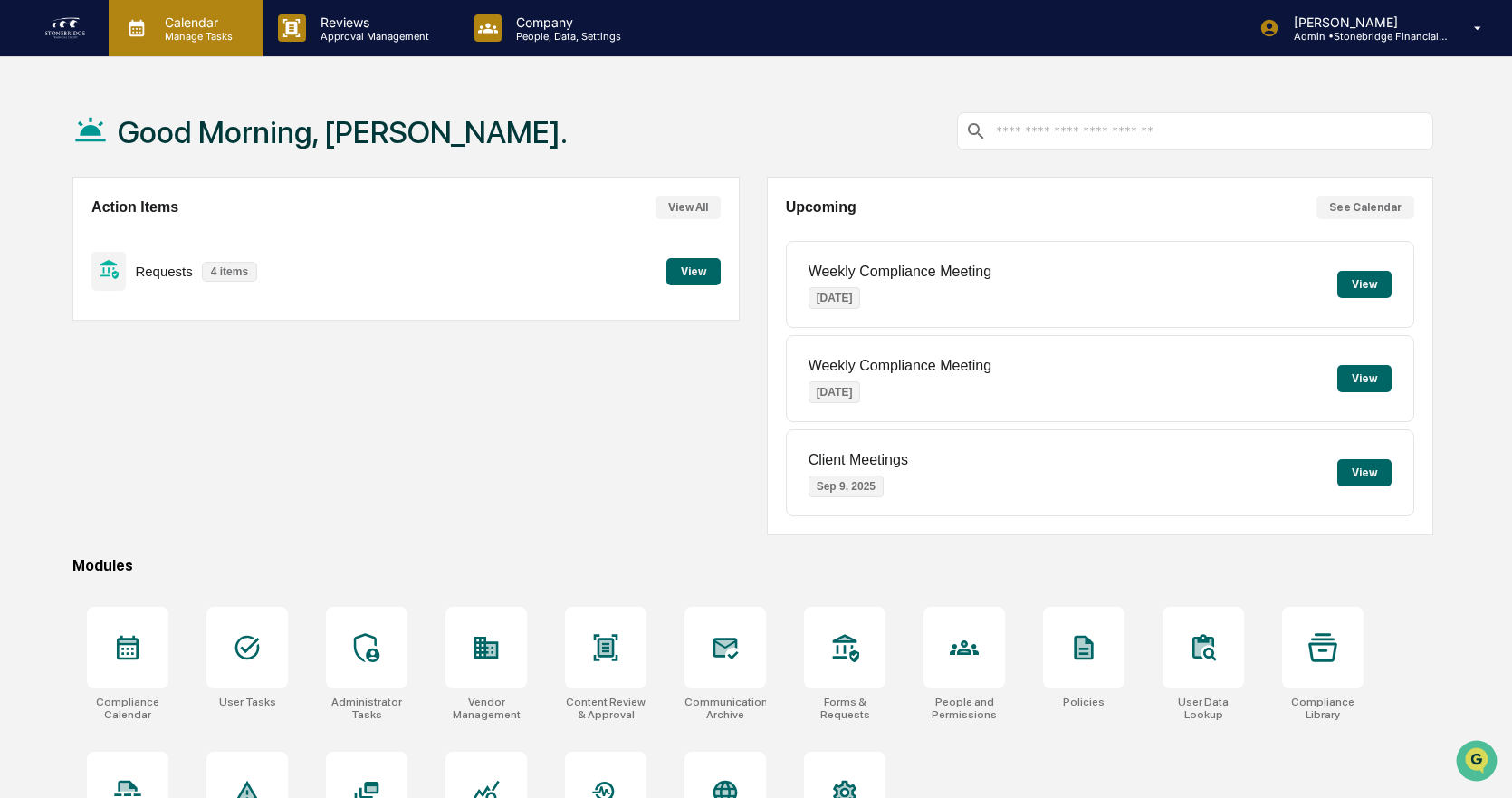
click at [223, 45] on div "Calendar Manage Tasks" at bounding box center [185, 28] width 154 height 56
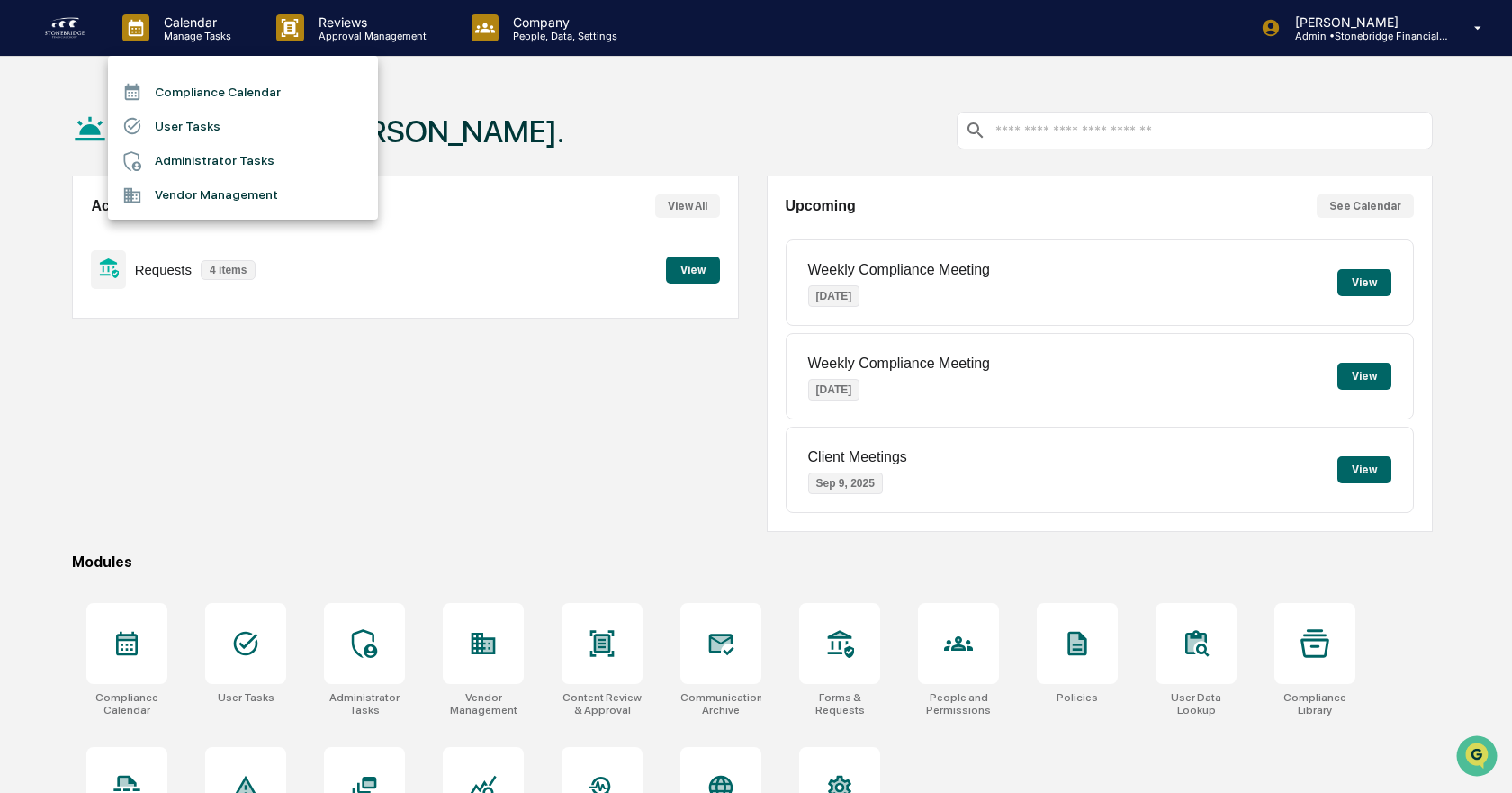
click at [238, 123] on li "User Tasks" at bounding box center [243, 126] width 270 height 35
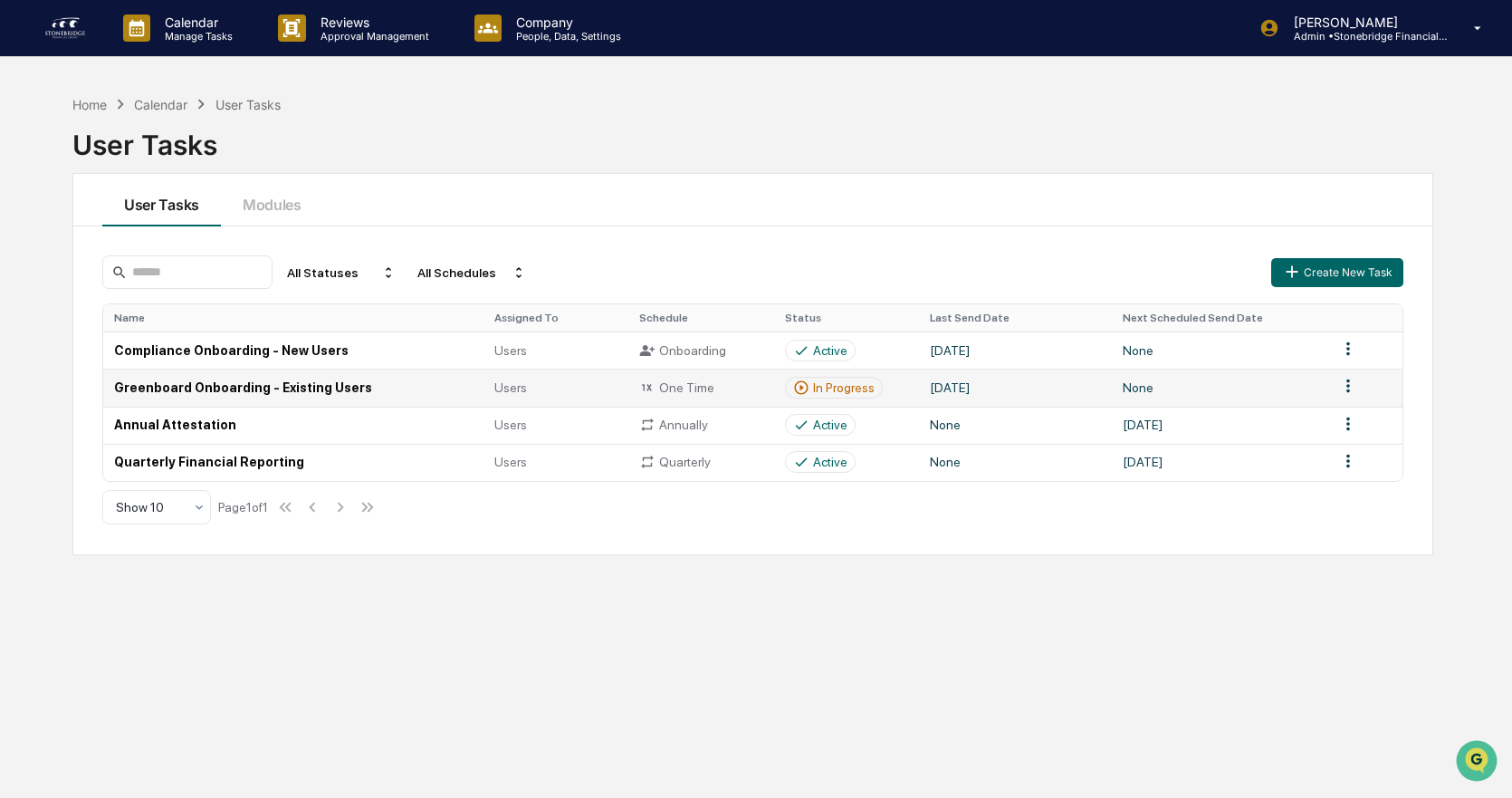
click at [828, 382] on div "In Progress" at bounding box center [844, 388] width 62 height 15
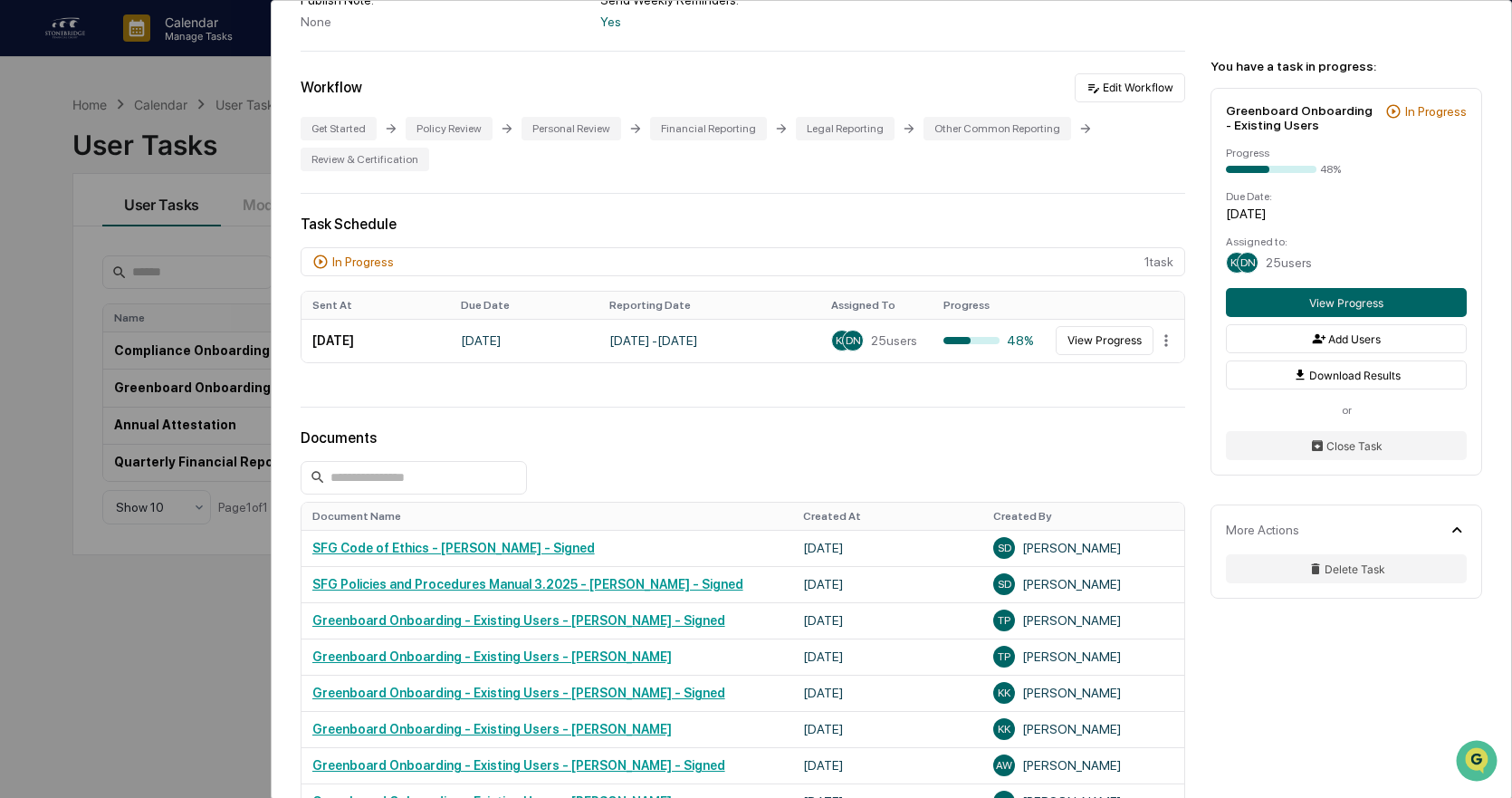
scroll to position [308, 0]
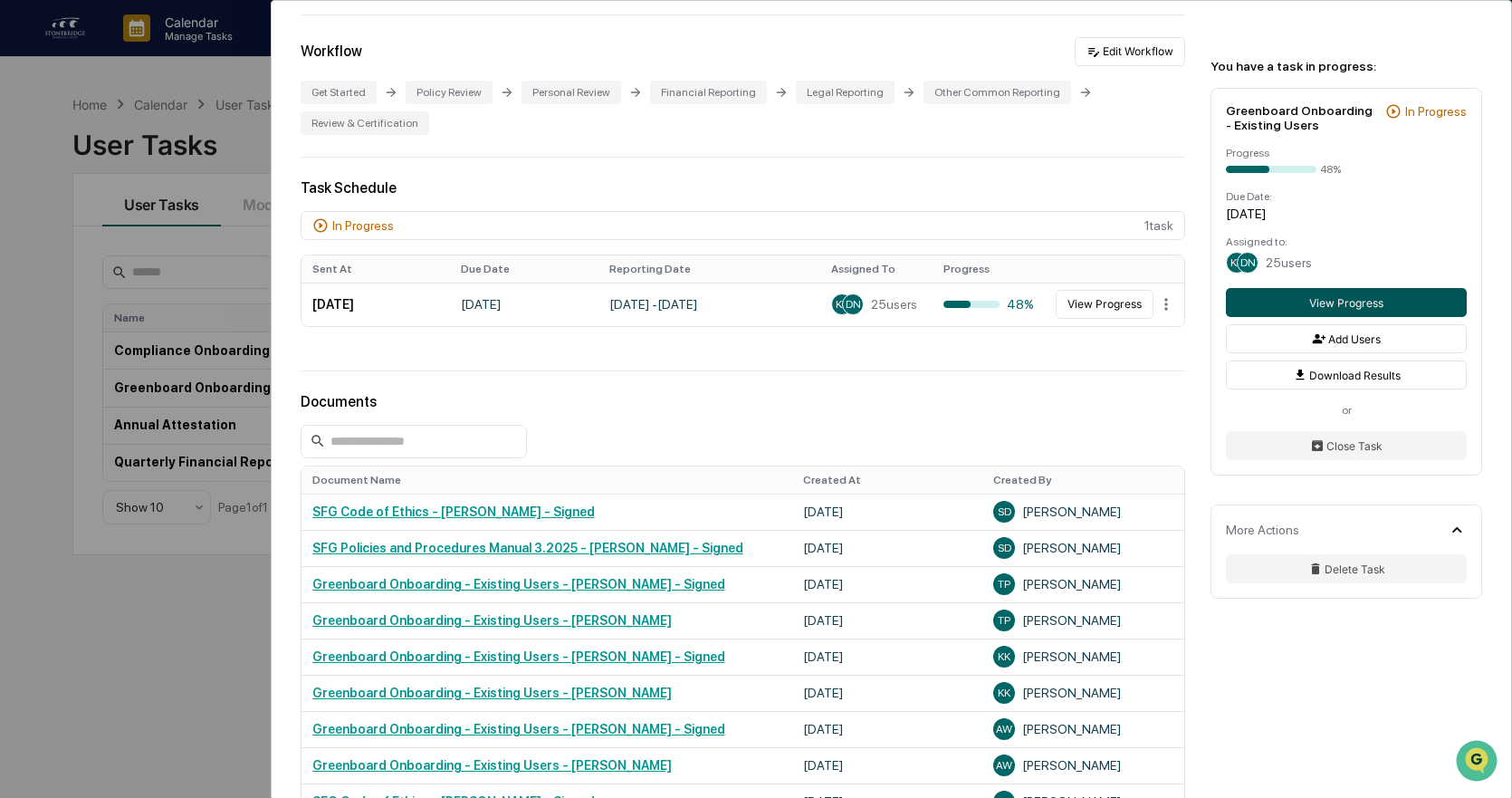
click at [1352, 307] on button "View Progress" at bounding box center [1347, 302] width 241 height 29
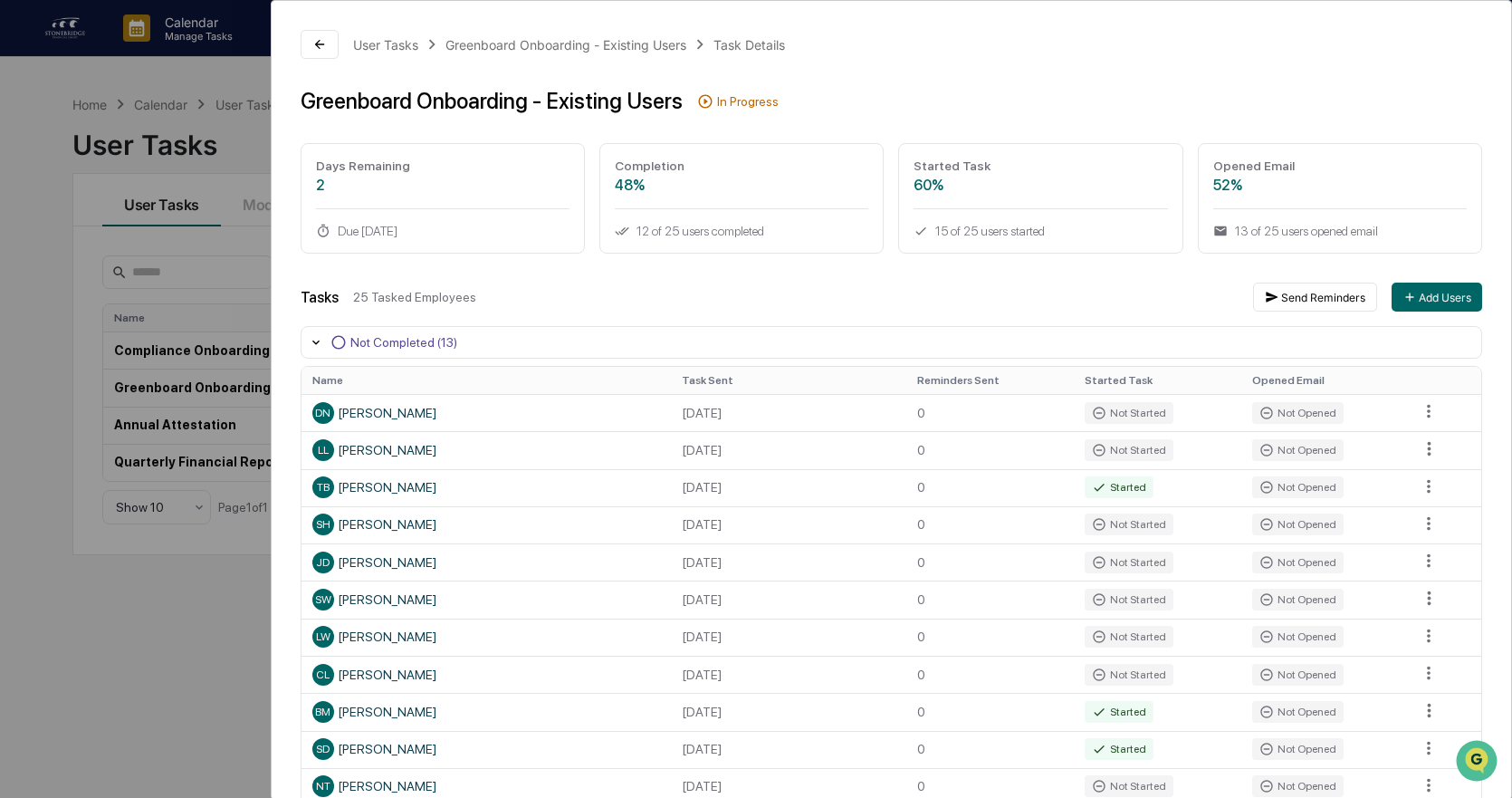
click at [183, 94] on div "User Tasks Greenboard Onboarding - Existing Users Task Details Greenboard Onboa…" at bounding box center [756, 399] width 1512 height 798
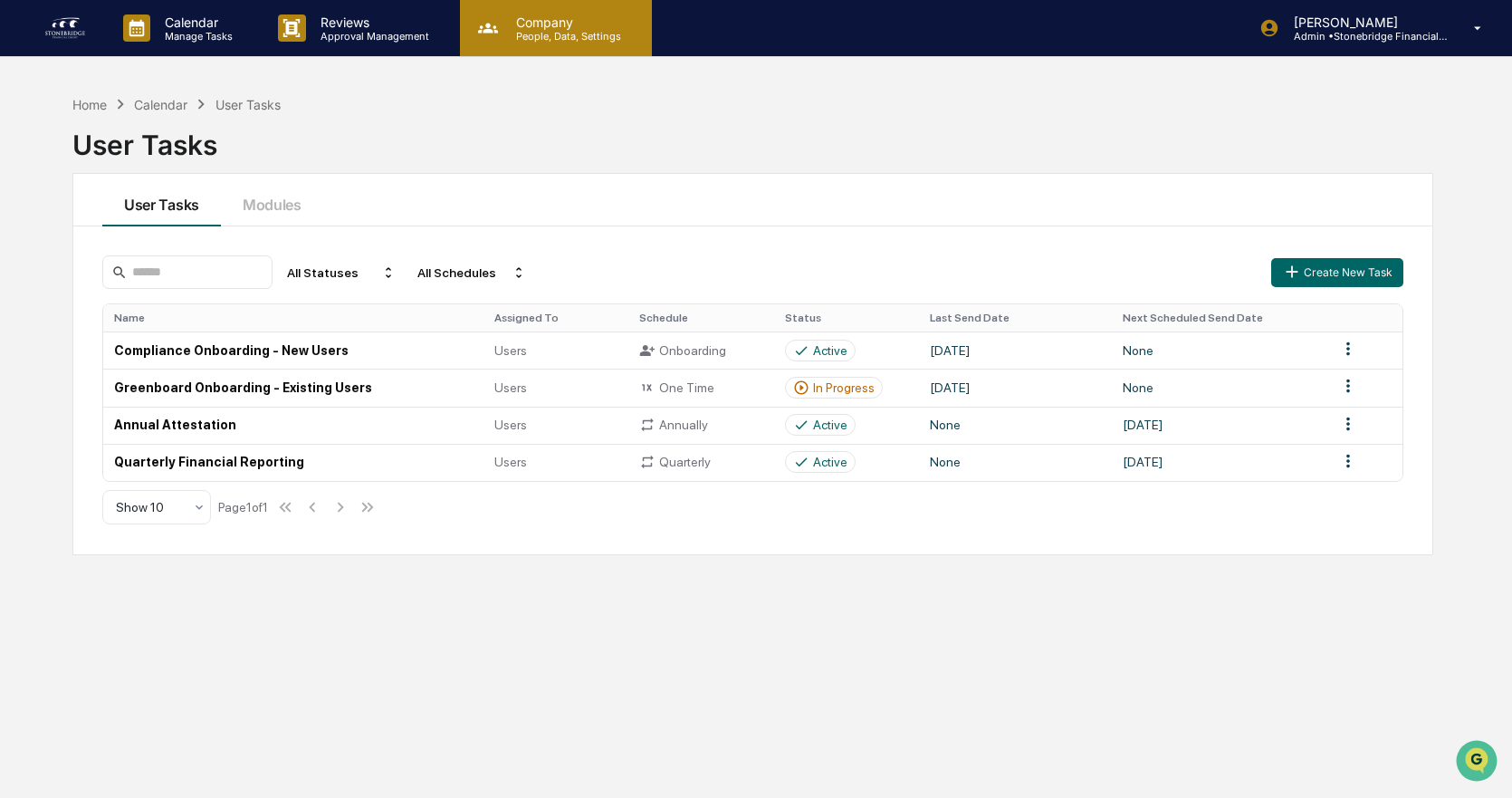
click at [498, 42] on div "Company People, Data, Settings" at bounding box center [554, 29] width 174 height 28
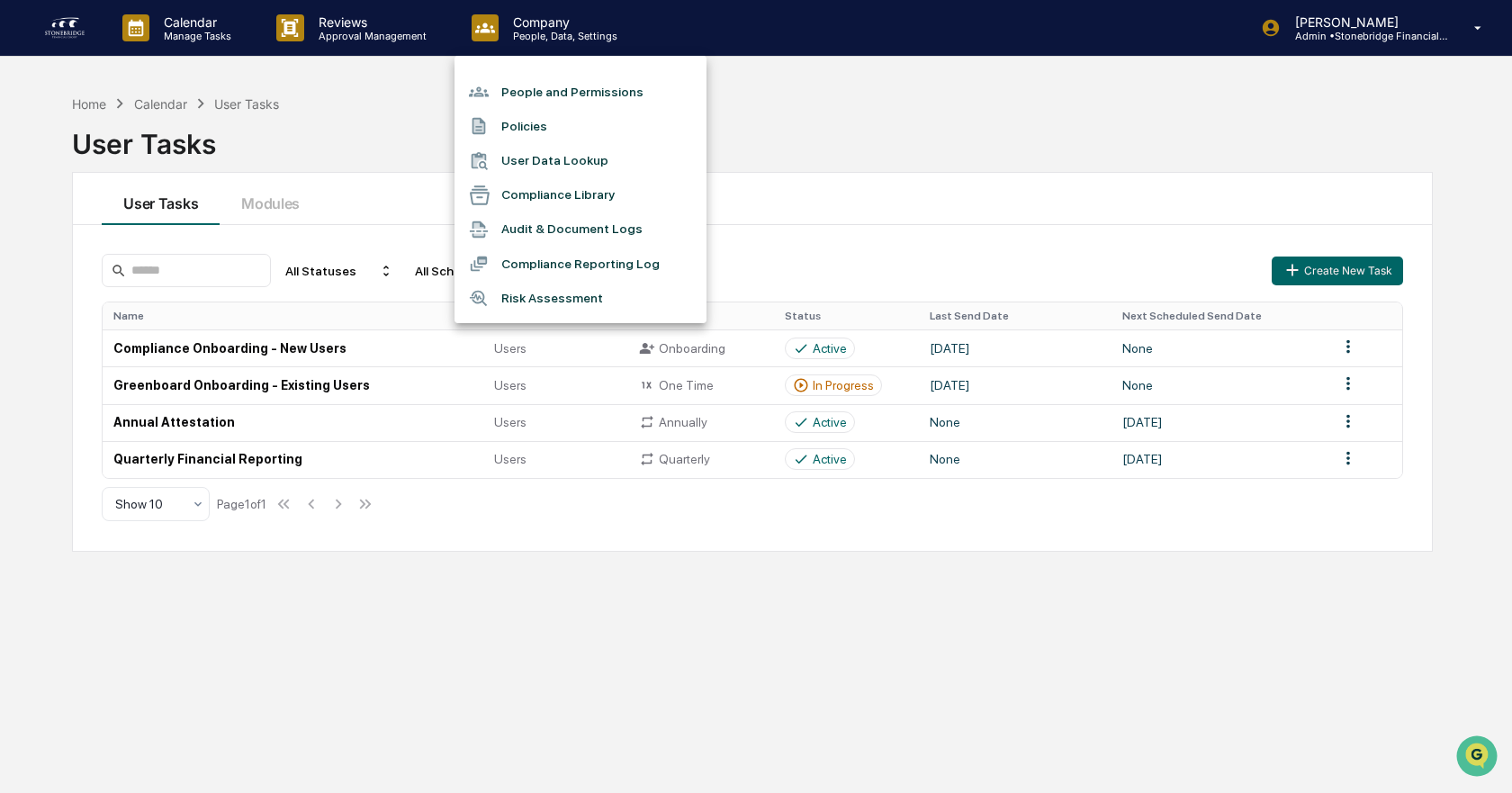
click at [533, 89] on li "People and Permissions" at bounding box center [580, 91] width 252 height 35
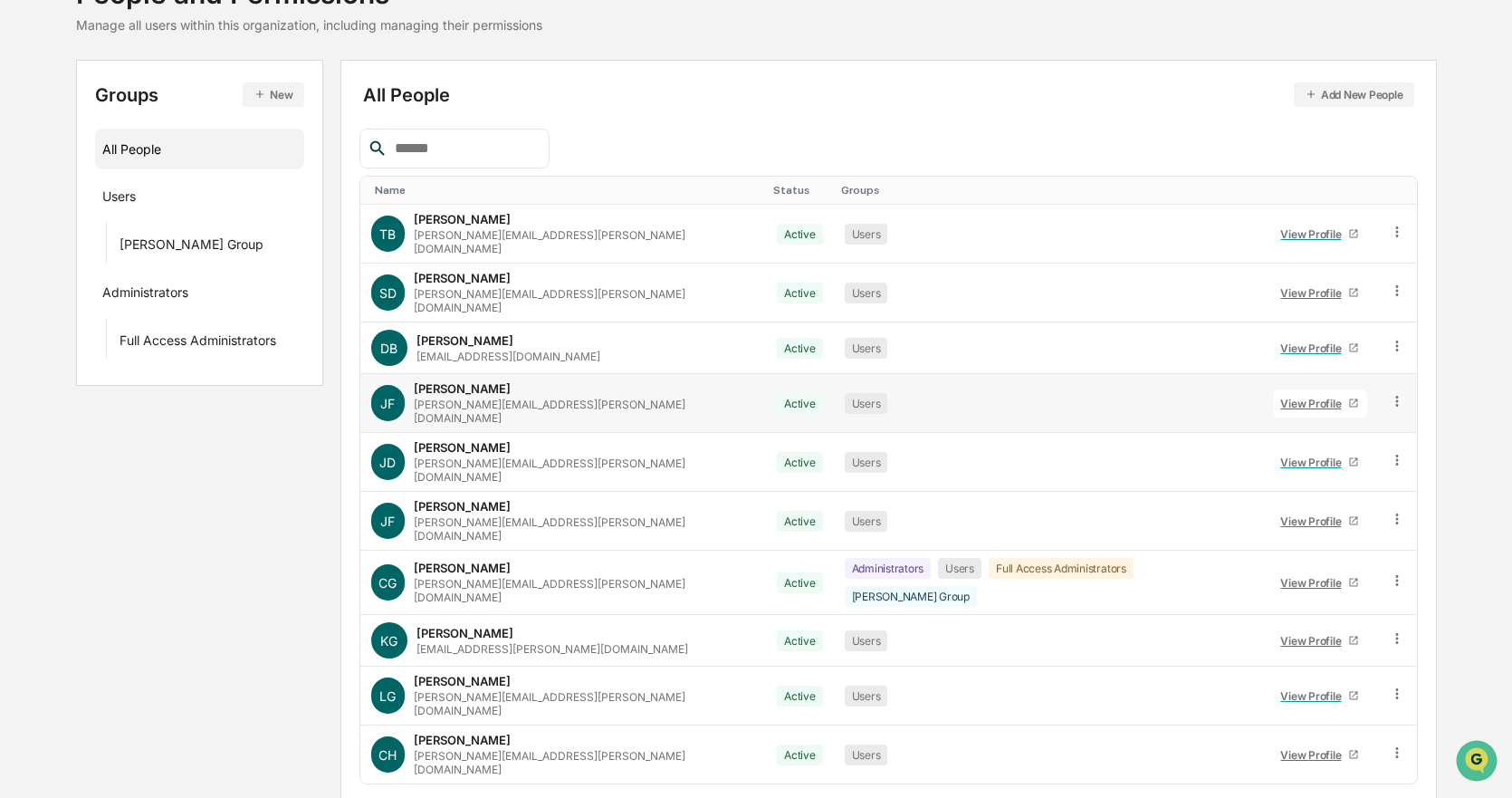
scroll to position [147, 0]
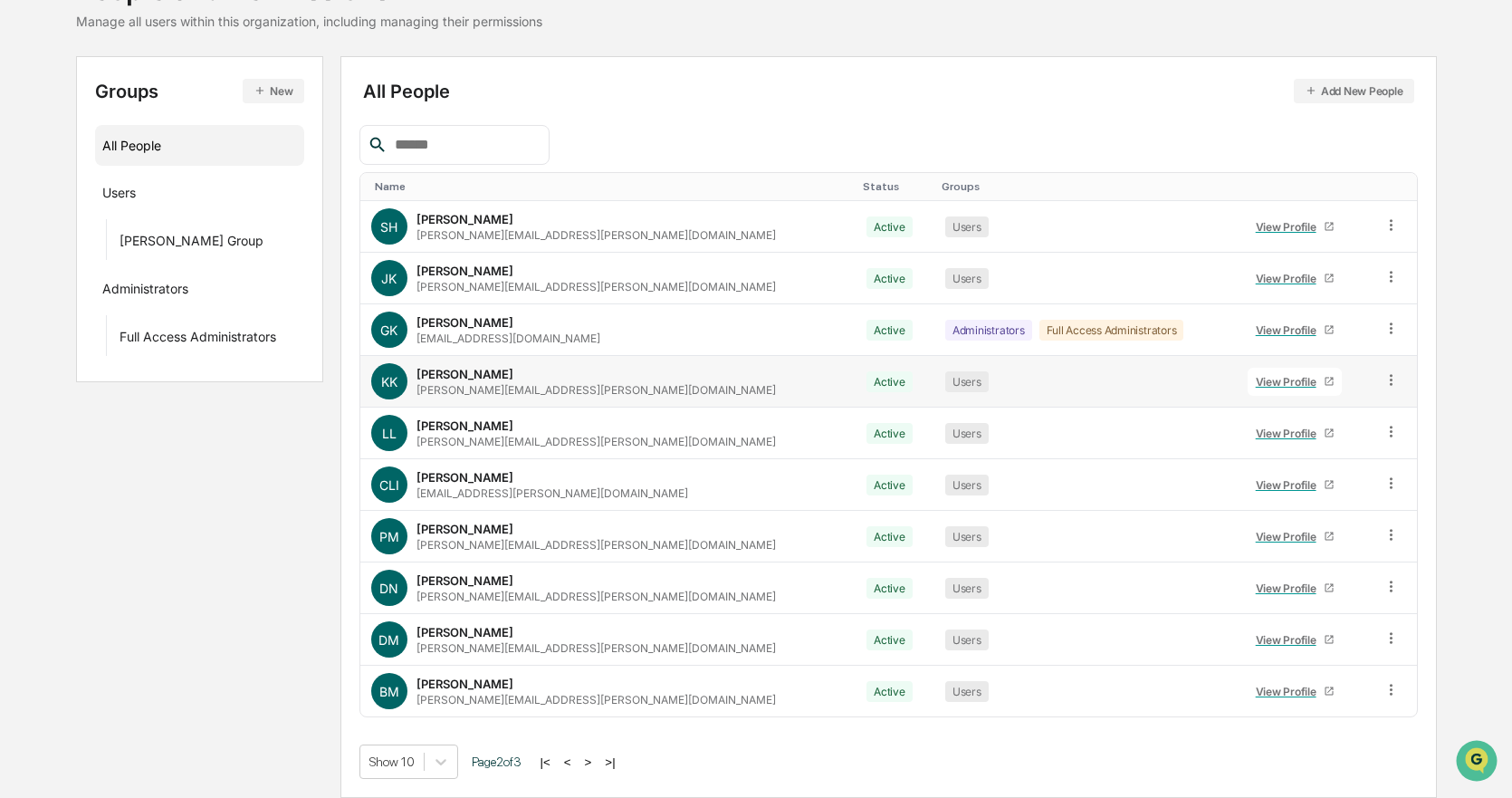
click at [1259, 391] on link "View Profile" at bounding box center [1295, 382] width 95 height 28
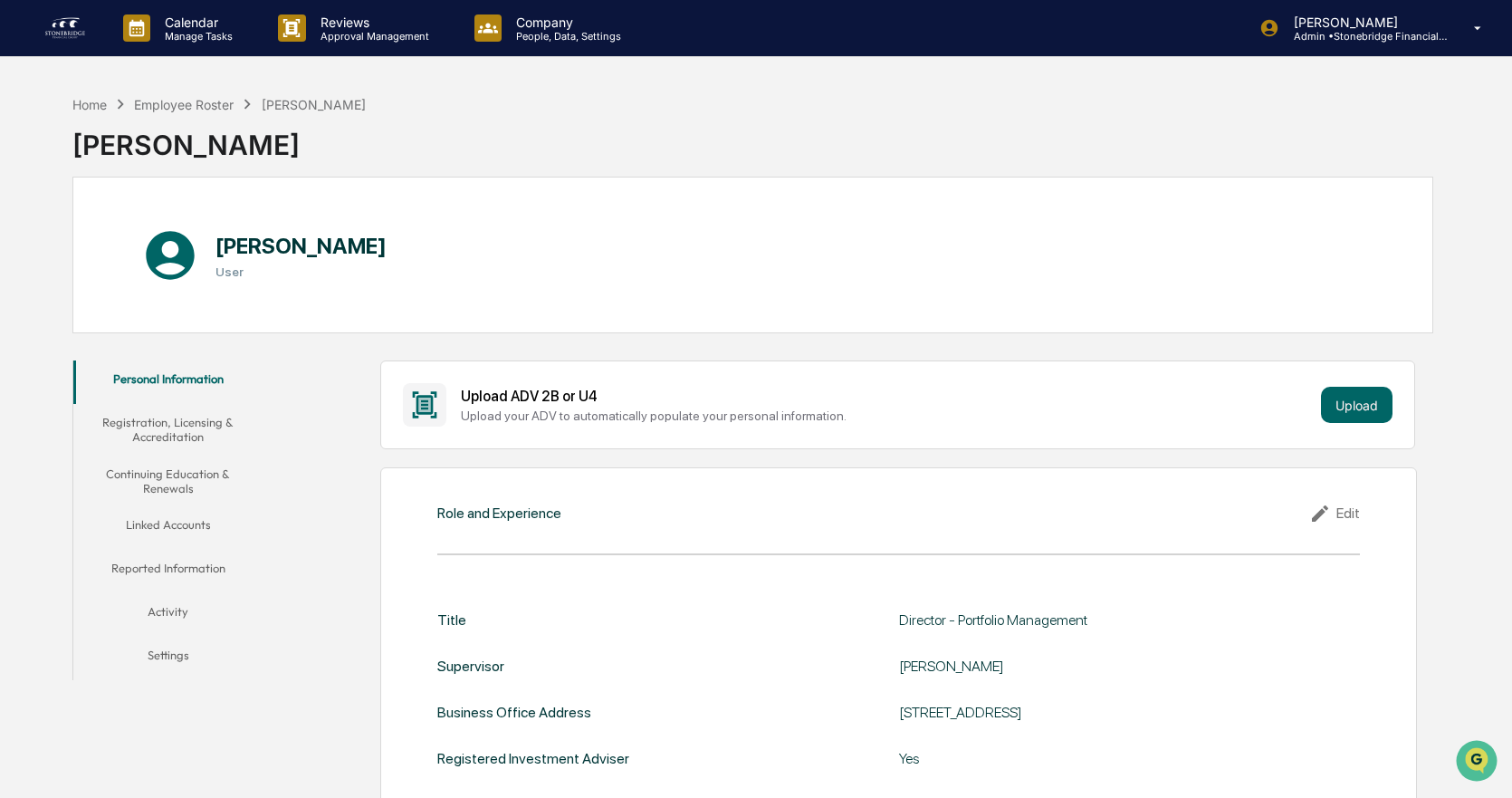
click at [239, 427] on button "Registration, Licensing & Accreditation" at bounding box center [168, 429] width 189 height 52
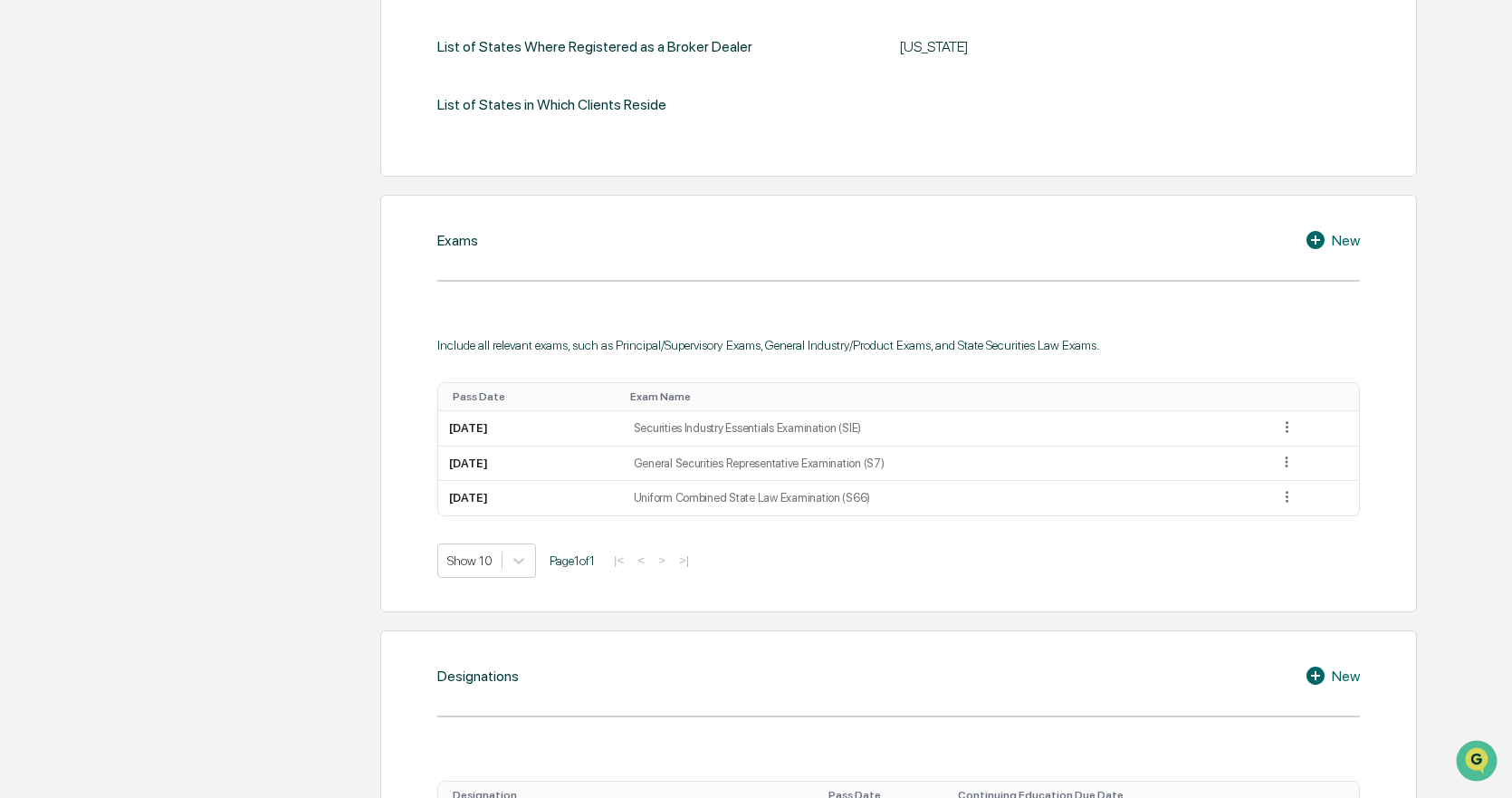
scroll to position [157, 0]
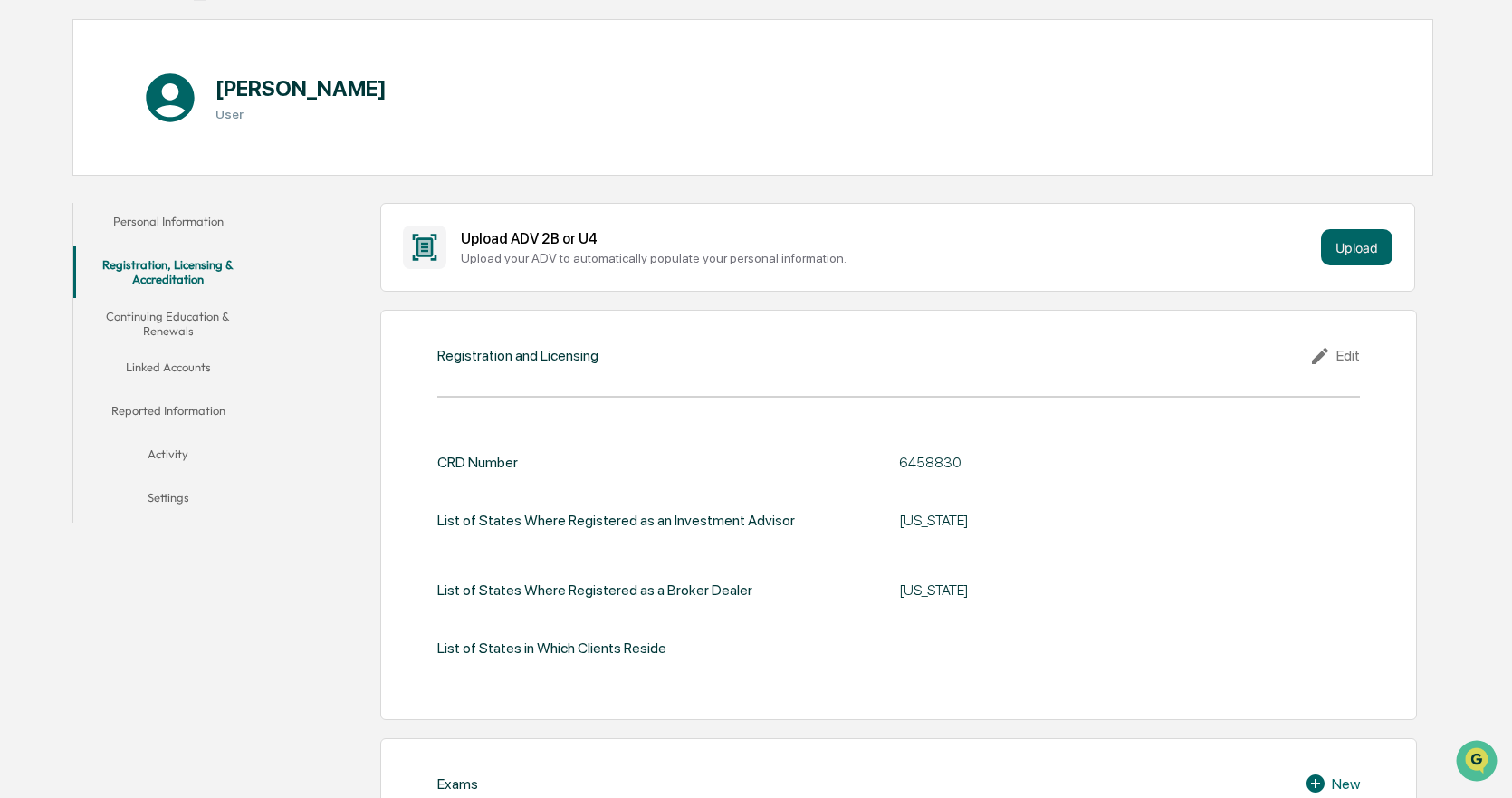
click at [191, 306] on button "Continuing Education & Renewals" at bounding box center [168, 324] width 189 height 52
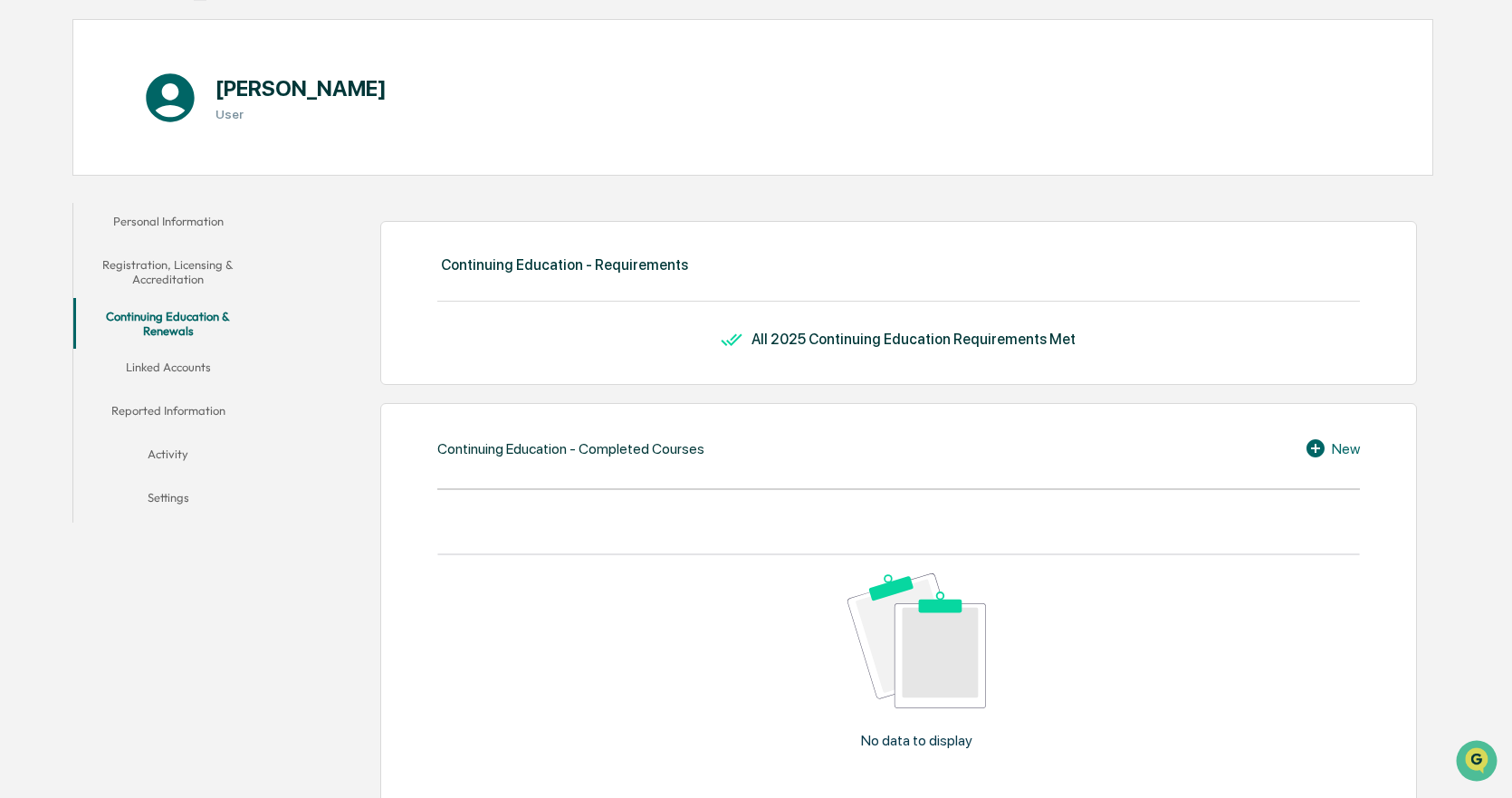
click at [154, 372] on button "Linked Accounts" at bounding box center [168, 371] width 189 height 44
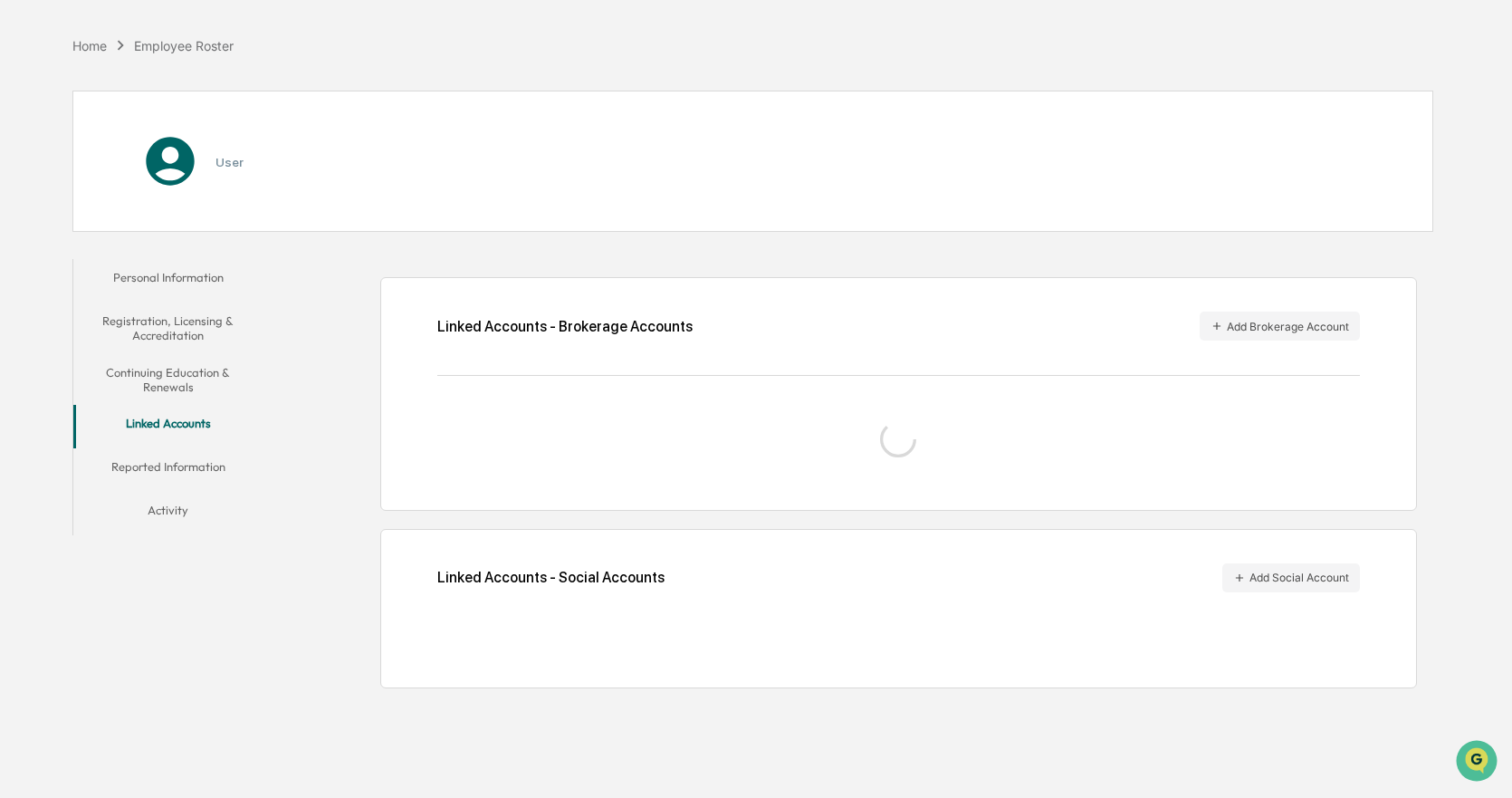
scroll to position [86, 0]
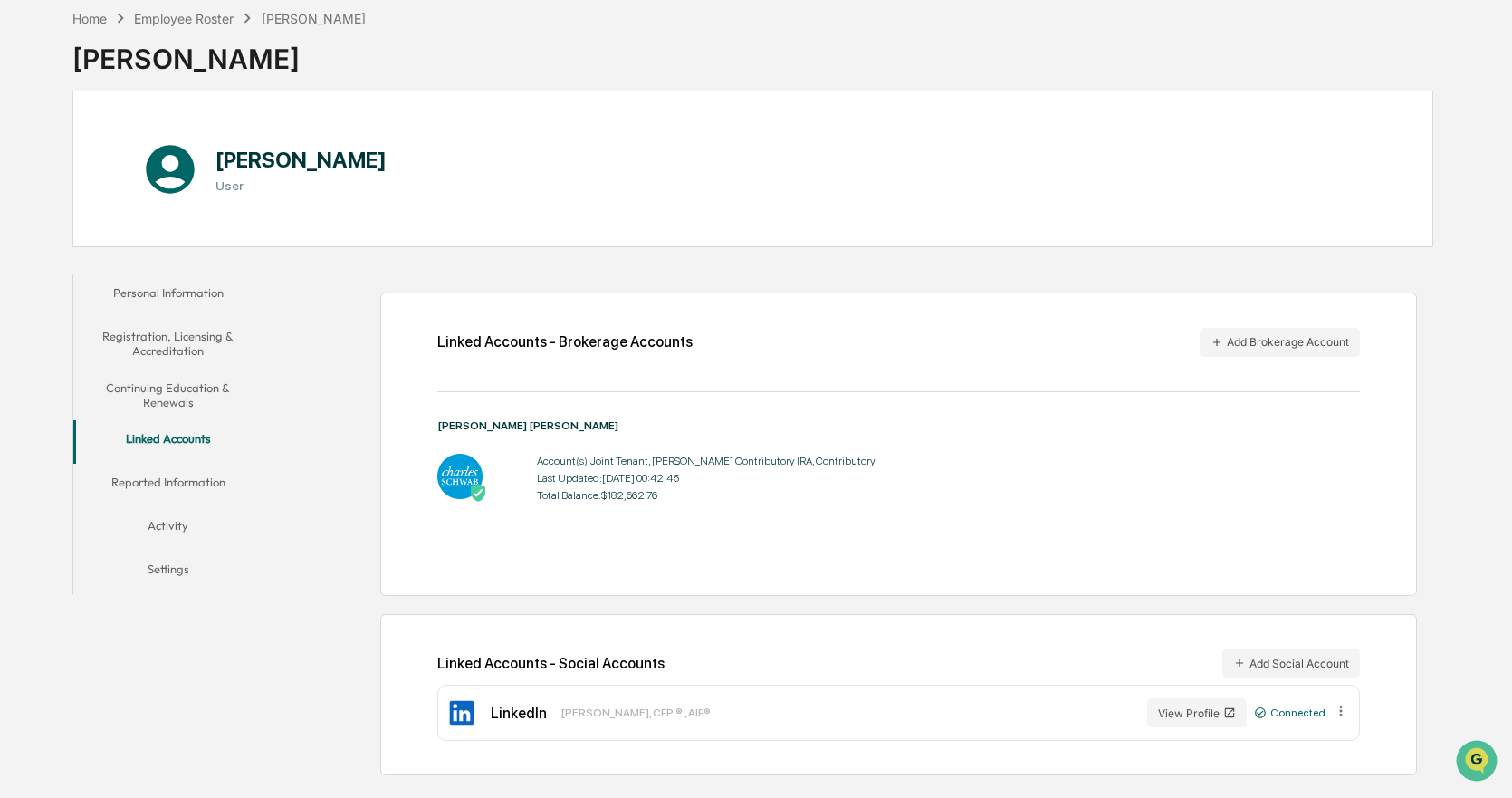
click at [163, 503] on button "Reported Information" at bounding box center [168, 485] width 189 height 44
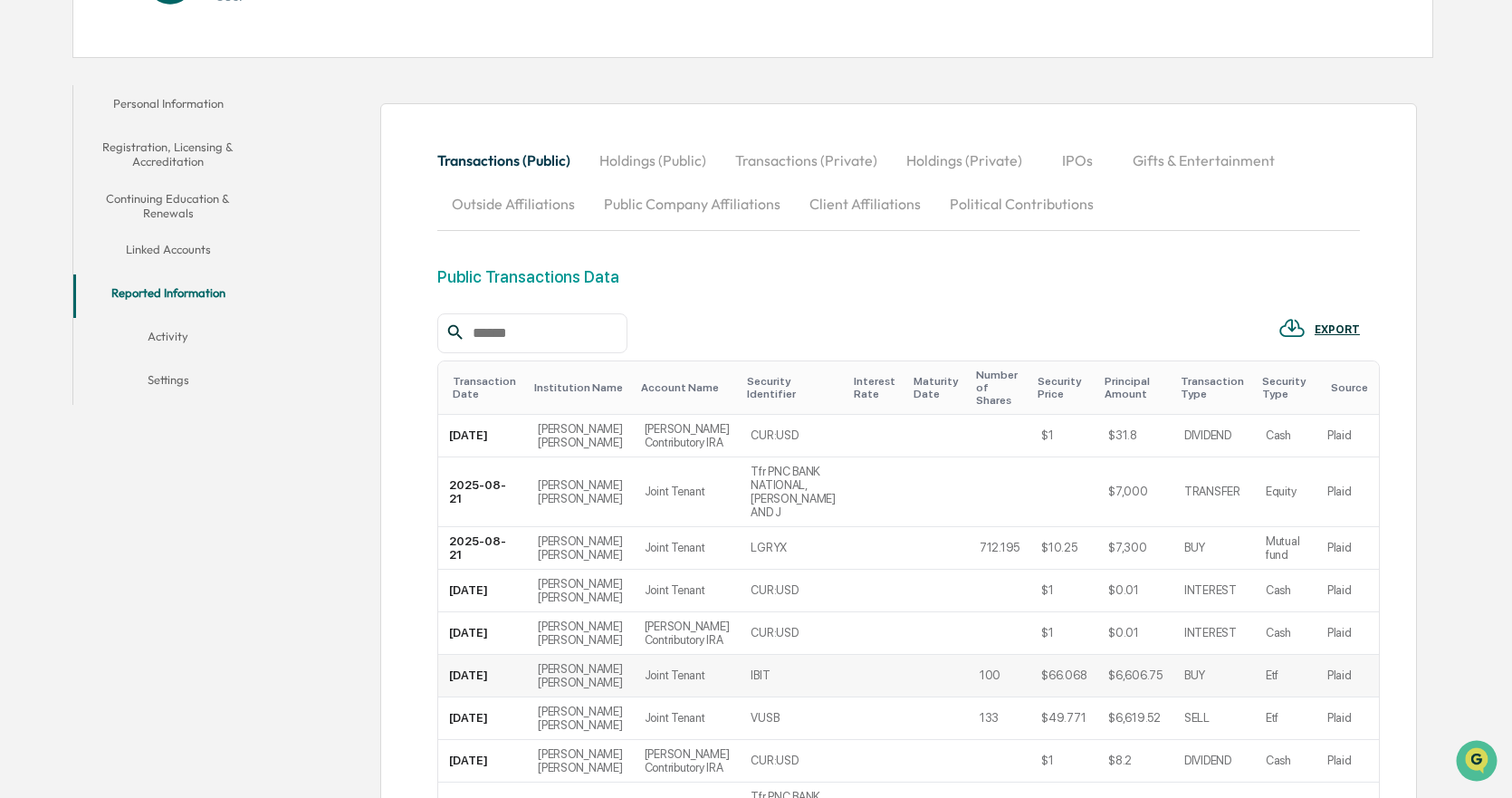
scroll to position [358, 0]
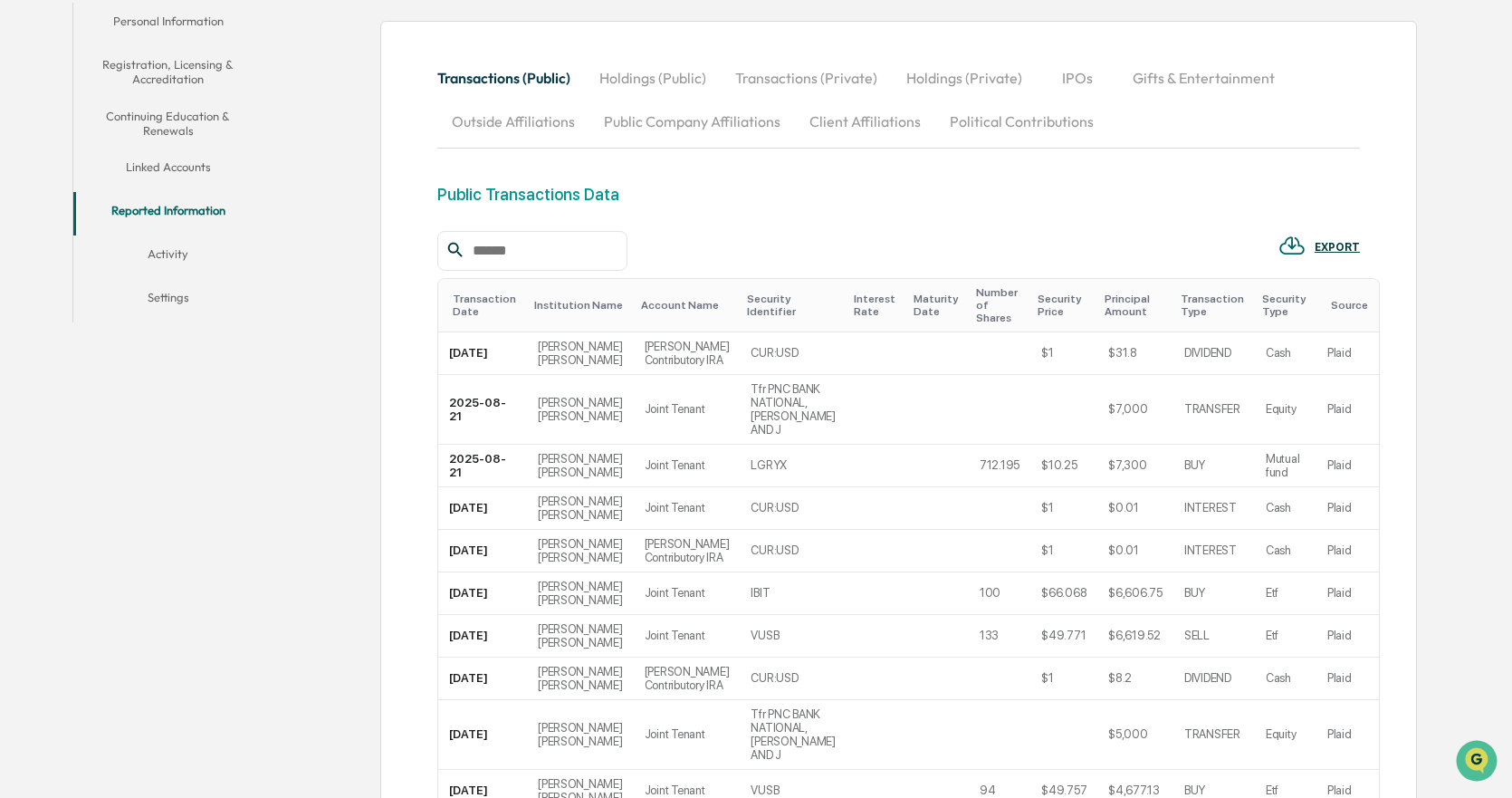
click at [713, 82] on button "Holdings (Public)" at bounding box center [652, 78] width 135 height 44
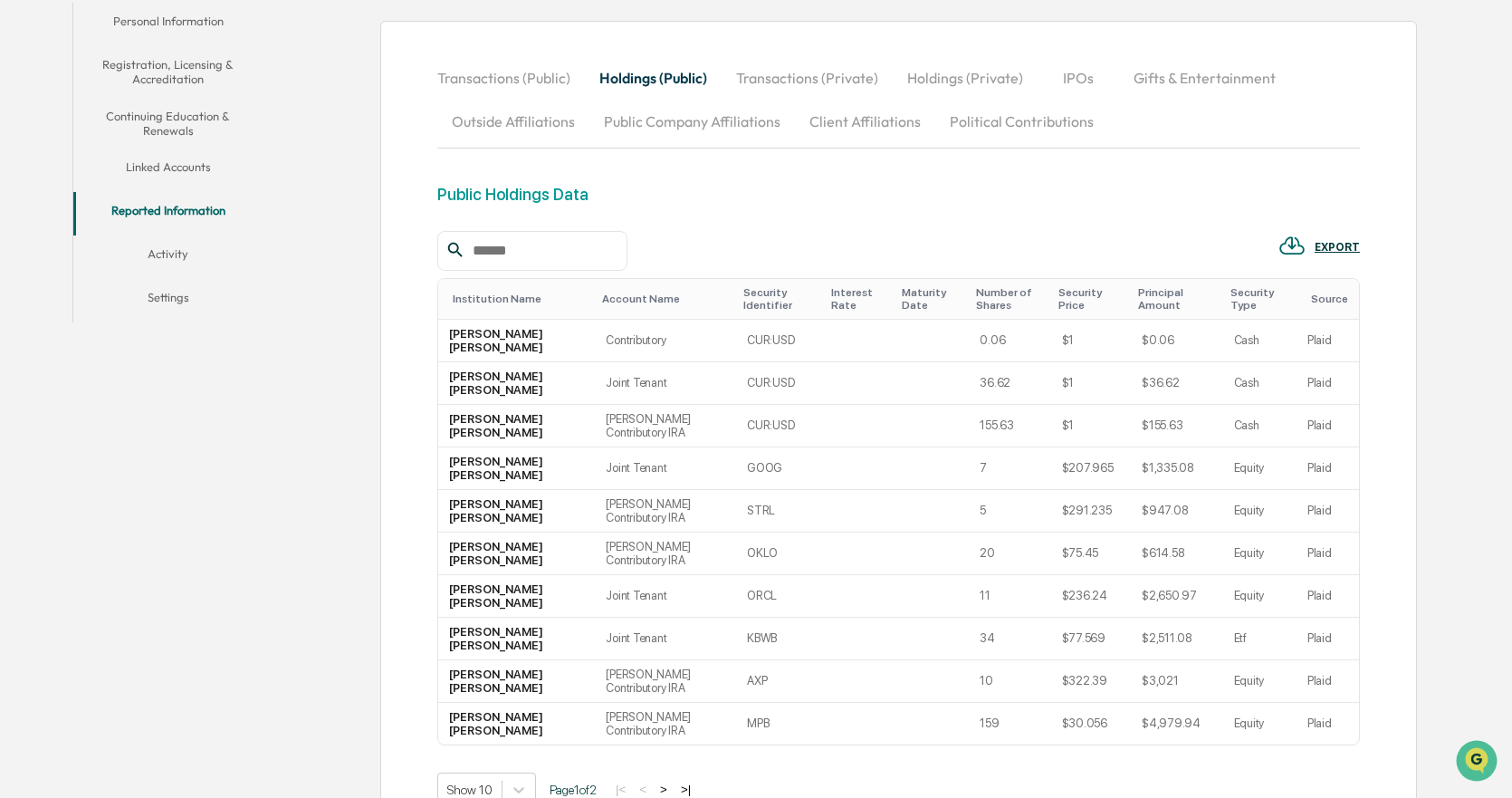
click at [779, 86] on button "Transactions (Private)" at bounding box center [808, 78] width 171 height 44
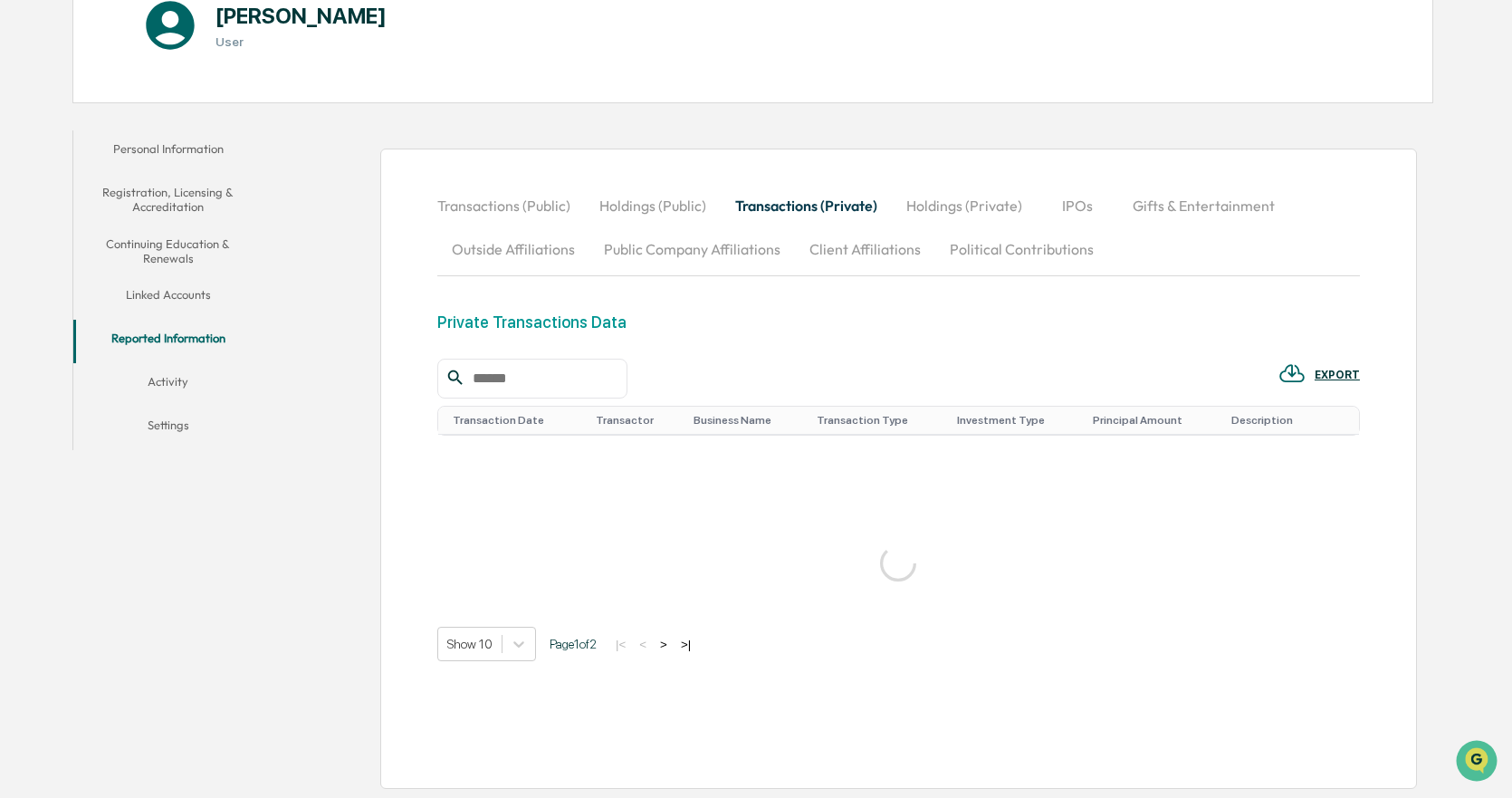
scroll to position [264, 0]
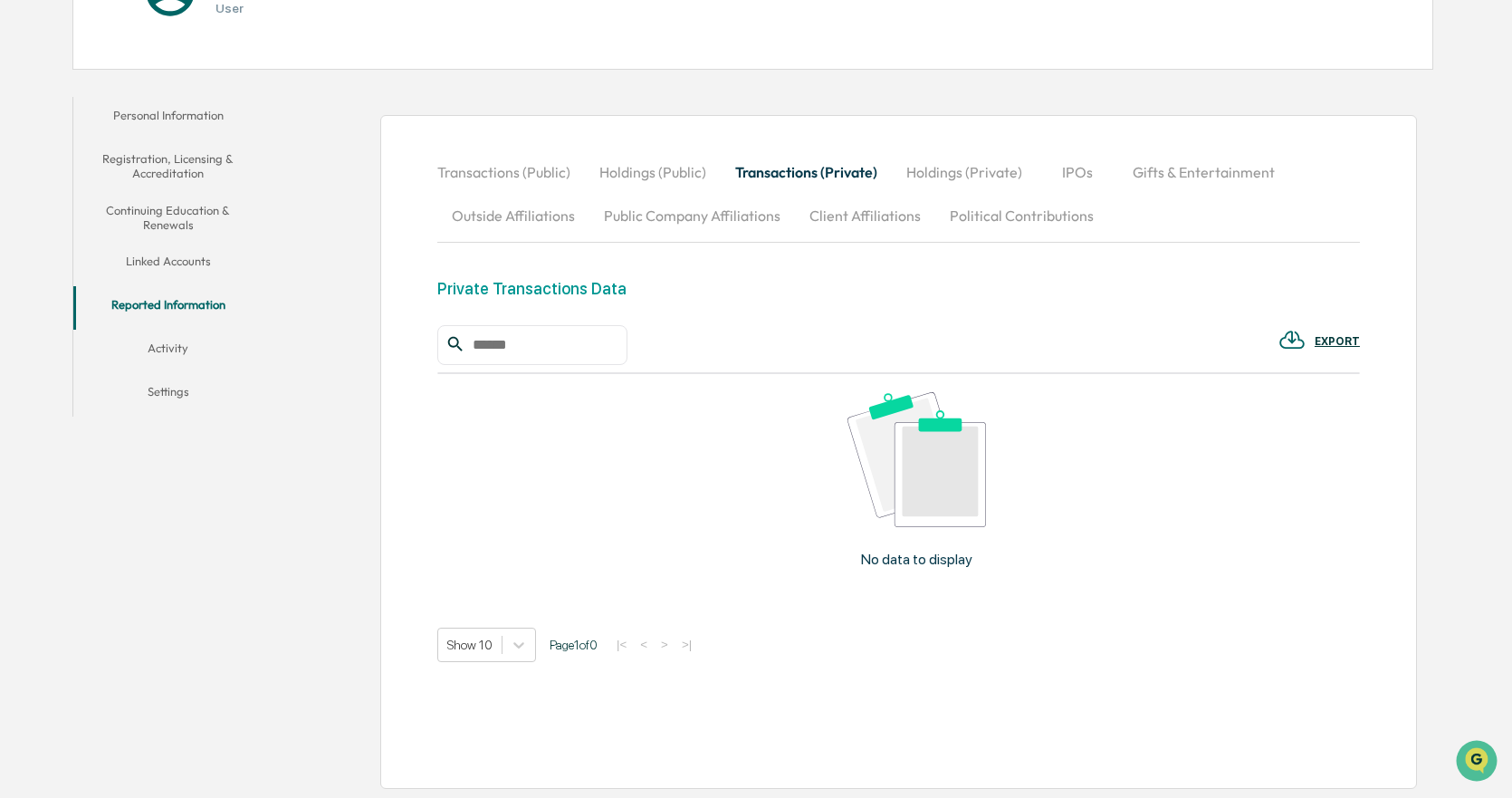
click at [988, 180] on button "Holdings (Private)" at bounding box center [964, 172] width 144 height 44
click at [1075, 179] on button "IPOs" at bounding box center [1079, 172] width 82 height 44
click at [1161, 164] on button "Gifts & Entertainment" at bounding box center [1204, 172] width 171 height 44
click at [461, 219] on button "Outside Affiliations" at bounding box center [513, 216] width 152 height 44
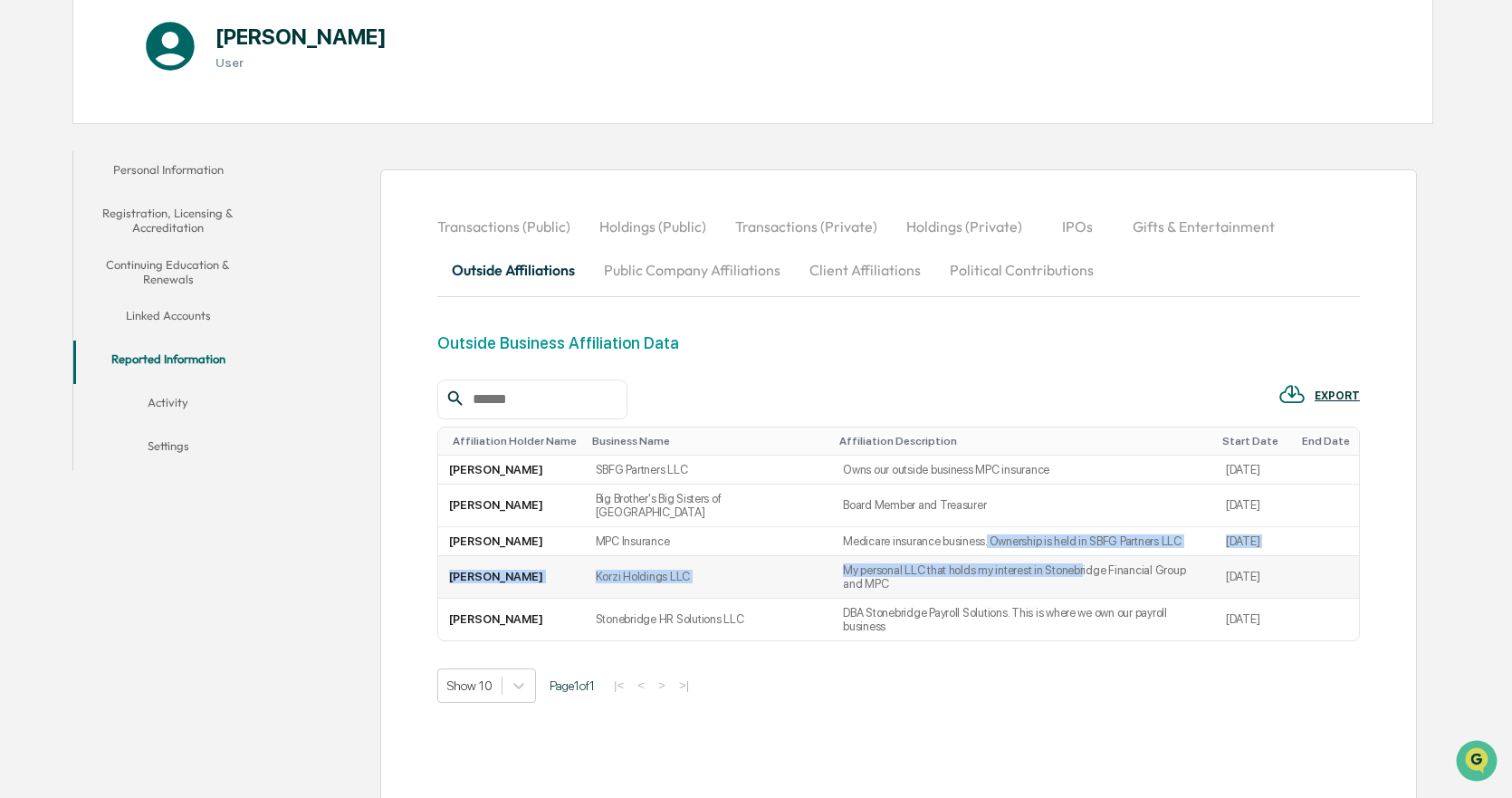
drag, startPoint x: 955, startPoint y: 527, endPoint x: 1049, endPoint y: 543, distance: 95.4
click at [1049, 543] on tbody "[PERSON_NAME] SBFG Partners LLC Owns our outside business MPC insurance [DATE] …" at bounding box center [898, 547] width 921 height 184
click at [1038, 533] on td "Medicare insurance business. Ownership is held in SBFG Partners LLC" at bounding box center [1024, 541] width 383 height 29
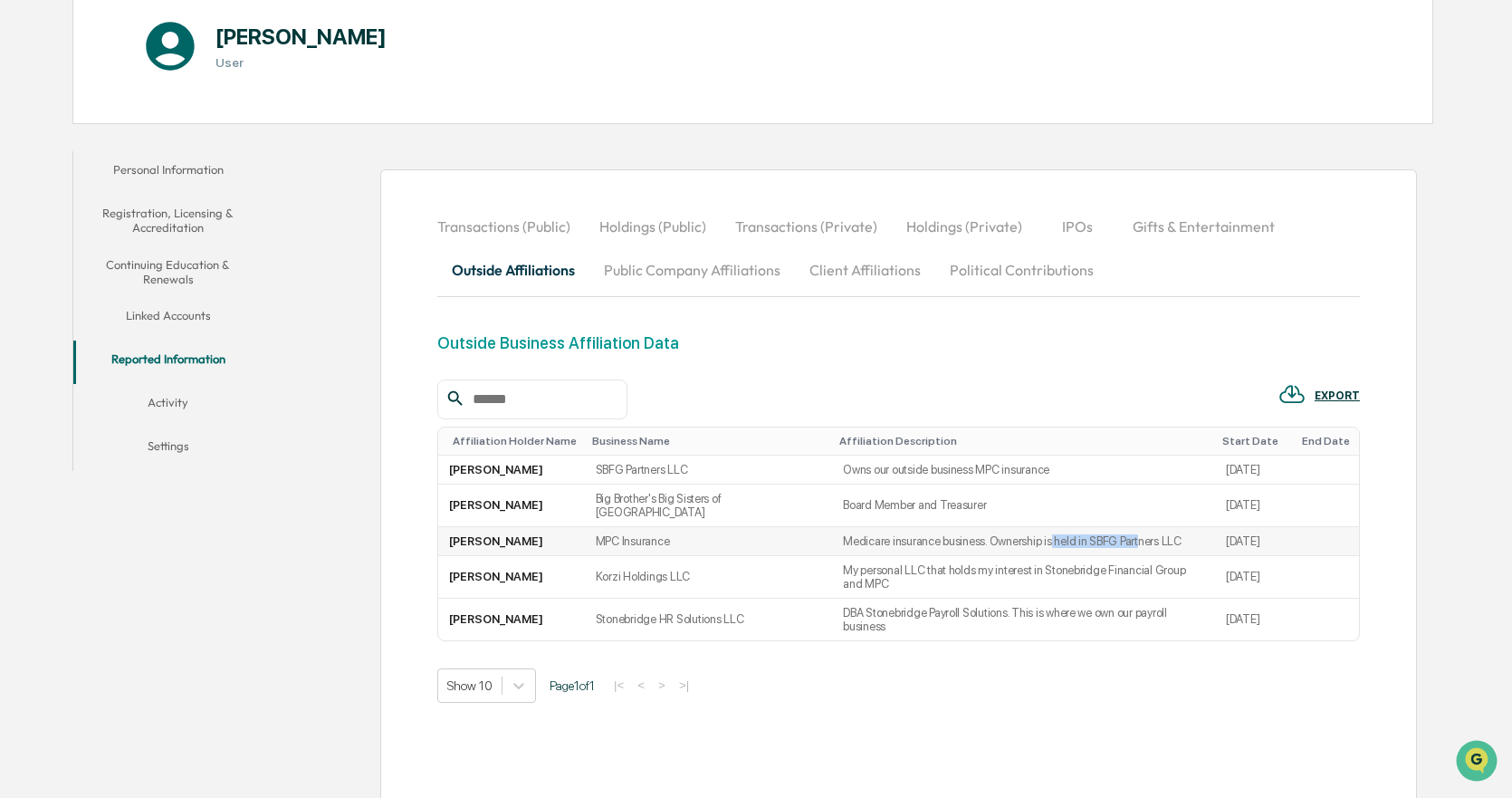
drag, startPoint x: 1016, startPoint y: 529, endPoint x: 1103, endPoint y: 535, distance: 87.2
click at [1103, 535] on td "Medicare insurance business. Ownership is held in SBFG Partners LLC" at bounding box center [1024, 541] width 383 height 29
drag, startPoint x: 871, startPoint y: 492, endPoint x: 931, endPoint y: 503, distance: 61.0
click at [931, 503] on td "Board Member and Treasurer" at bounding box center [1024, 505] width 383 height 43
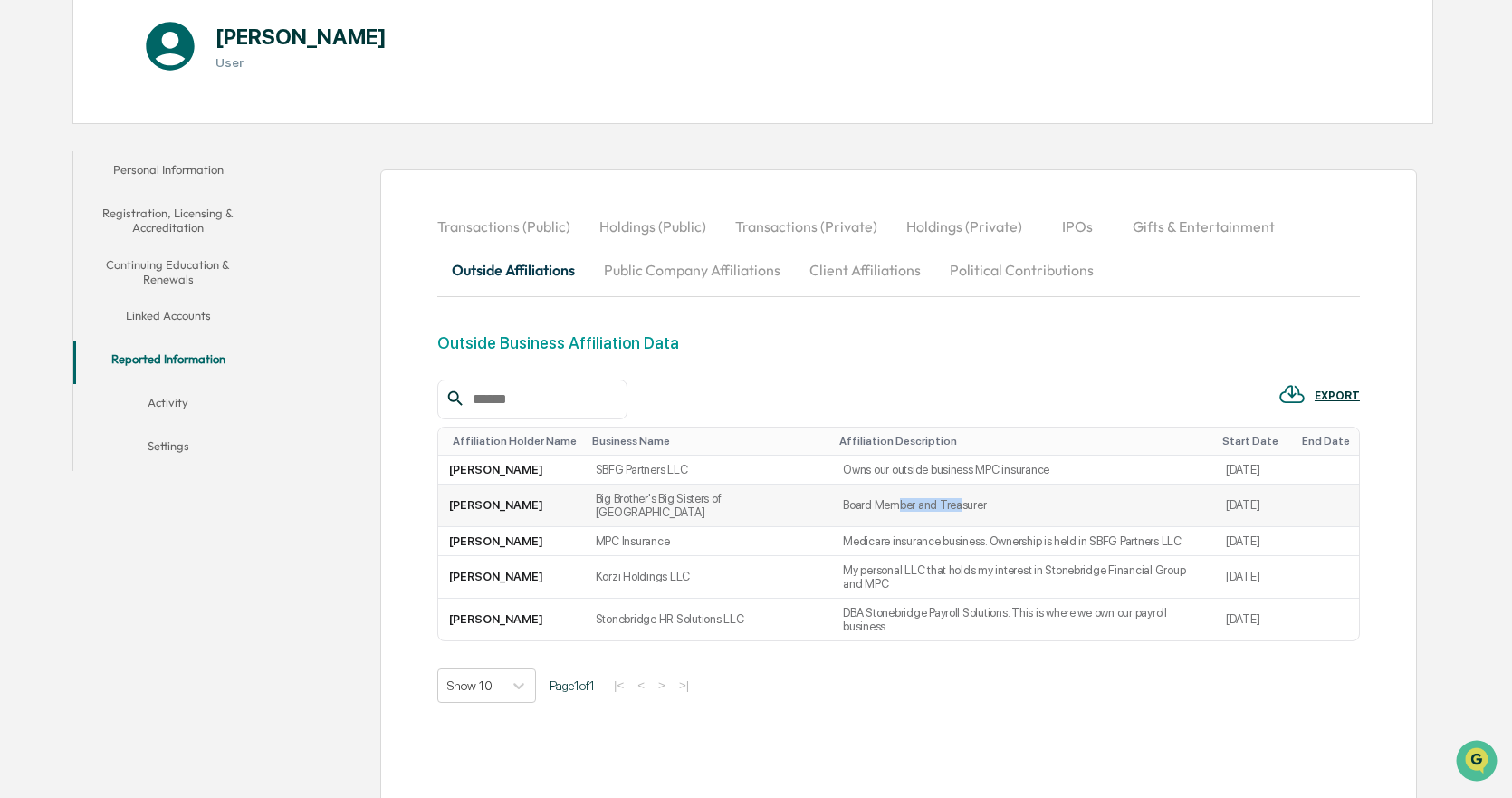
click at [931, 503] on td "Board Member and Treasurer" at bounding box center [1024, 505] width 383 height 43
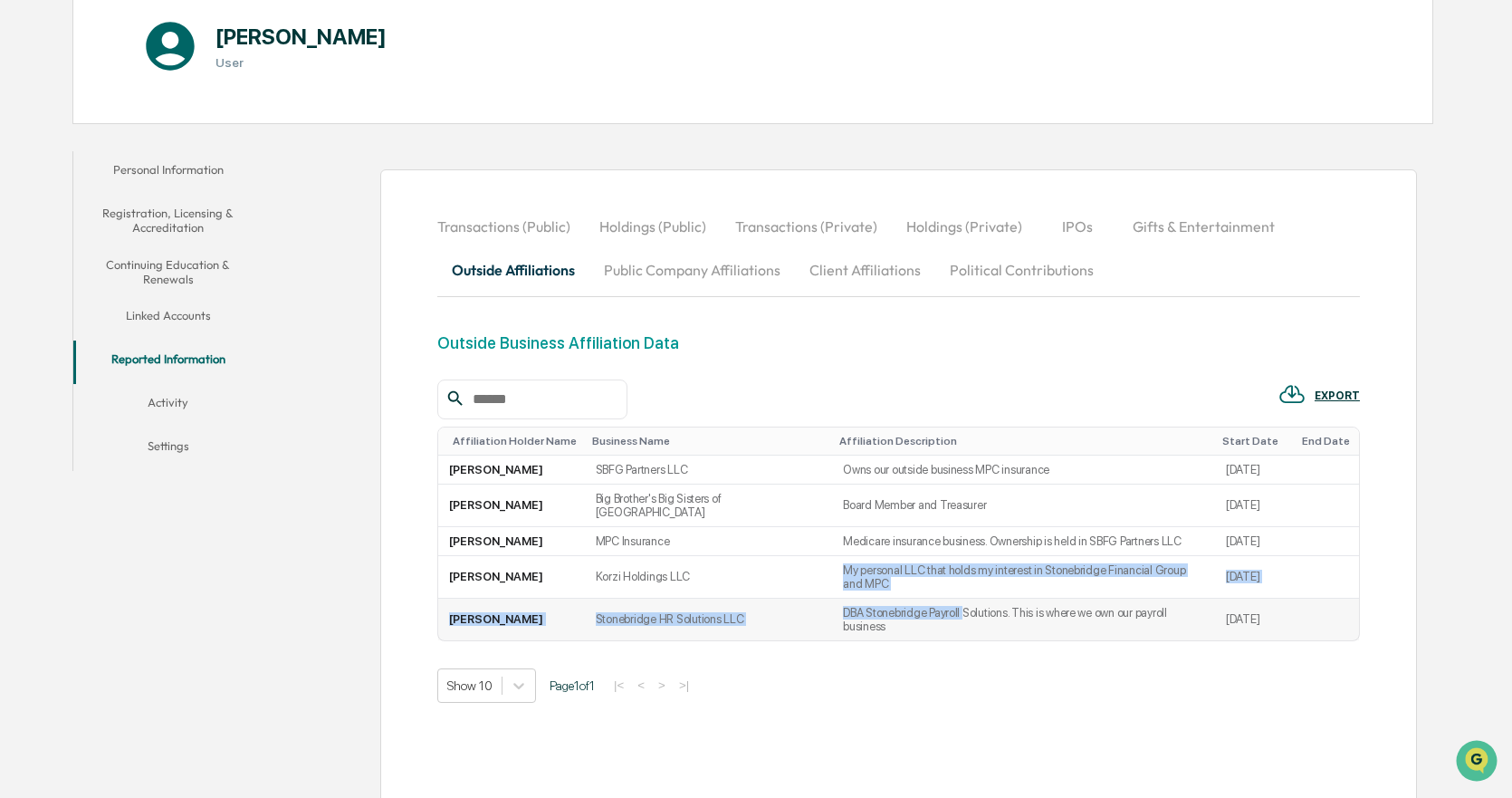
drag, startPoint x: 812, startPoint y: 556, endPoint x: 936, endPoint y: 573, distance: 125.2
click at [936, 573] on tbody "[PERSON_NAME] SBFG Partners LLC Owns our outside business MPC insurance [DATE] …" at bounding box center [898, 547] width 921 height 184
click at [936, 599] on td "DBA Stonebridge Payroll Solutions. This is where we own our payroll business" at bounding box center [1024, 620] width 383 height 42
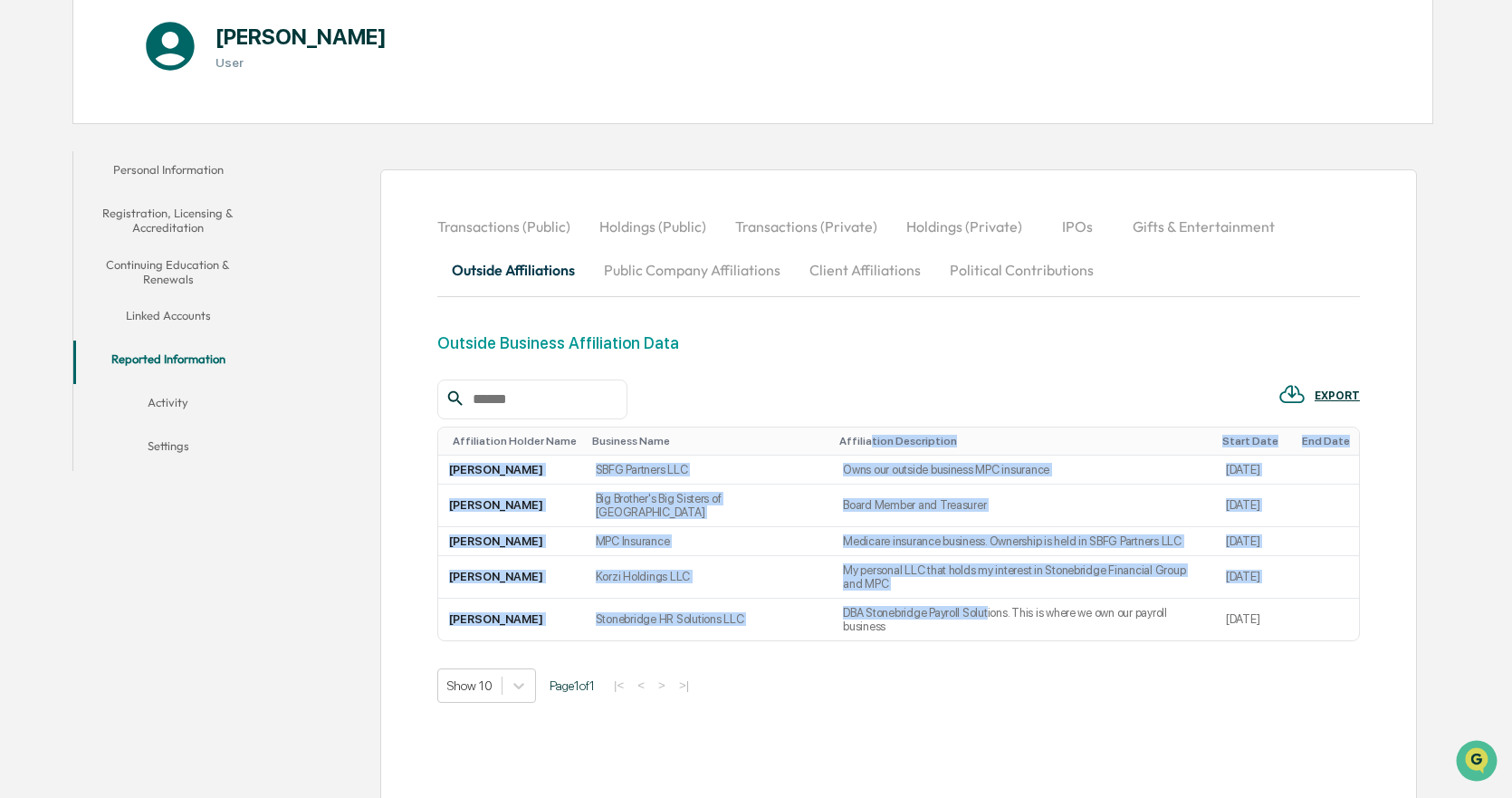
drag, startPoint x: 933, startPoint y: 579, endPoint x: 838, endPoint y: 447, distance: 162.6
click at [838, 447] on table "Affiliation Holder Name Business Name Affiliation Description Start Date End Da…" at bounding box center [898, 533] width 922 height 214
click at [902, 527] on td "Medicare insurance business. Ownership is held in SBFG Partners LLC" at bounding box center [1024, 541] width 383 height 29
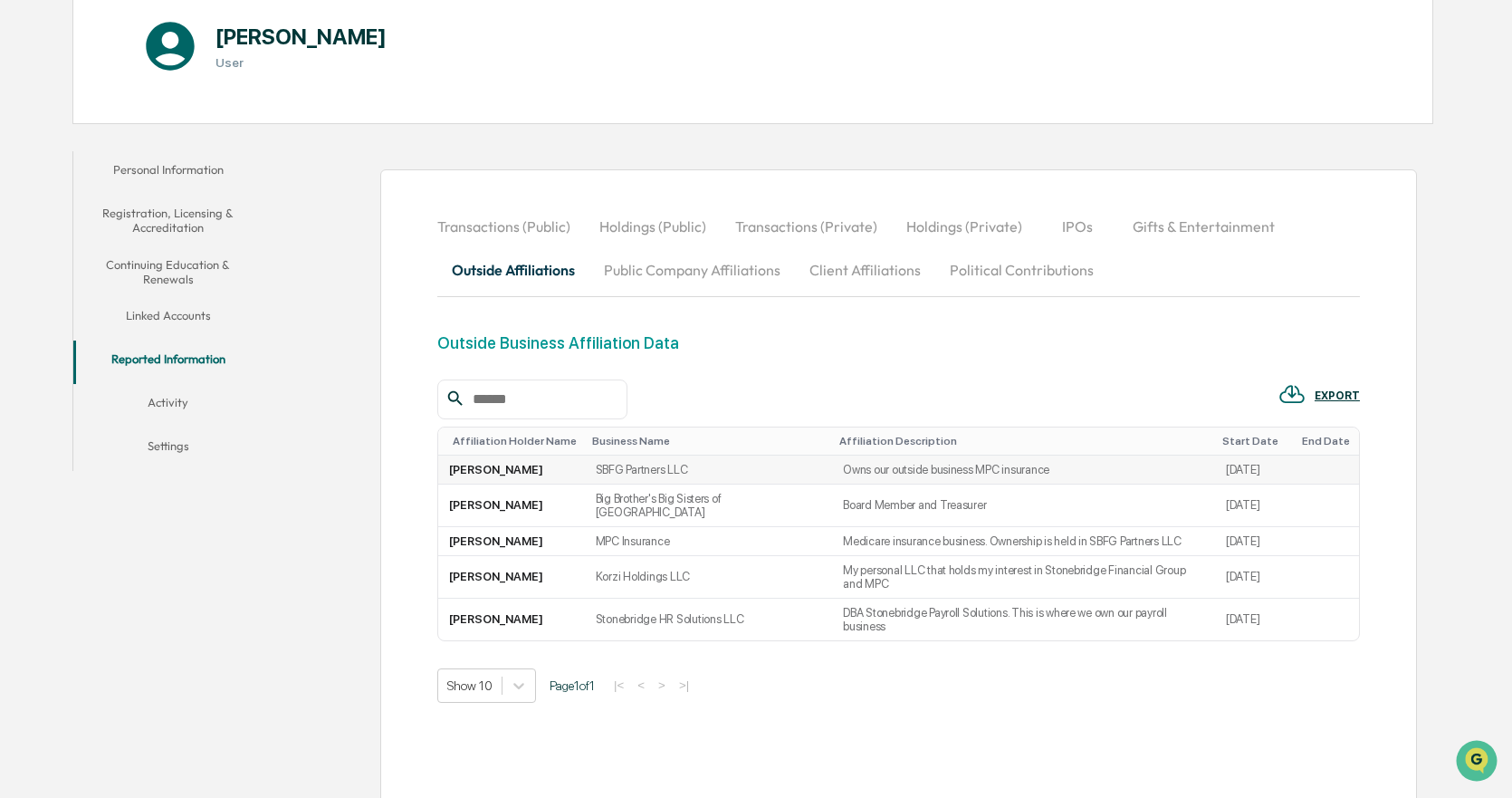
click at [623, 468] on td "SBFG Partners LLC" at bounding box center [708, 469] width 247 height 29
click at [703, 248] on button "Public Company Affiliations" at bounding box center [692, 270] width 205 height 44
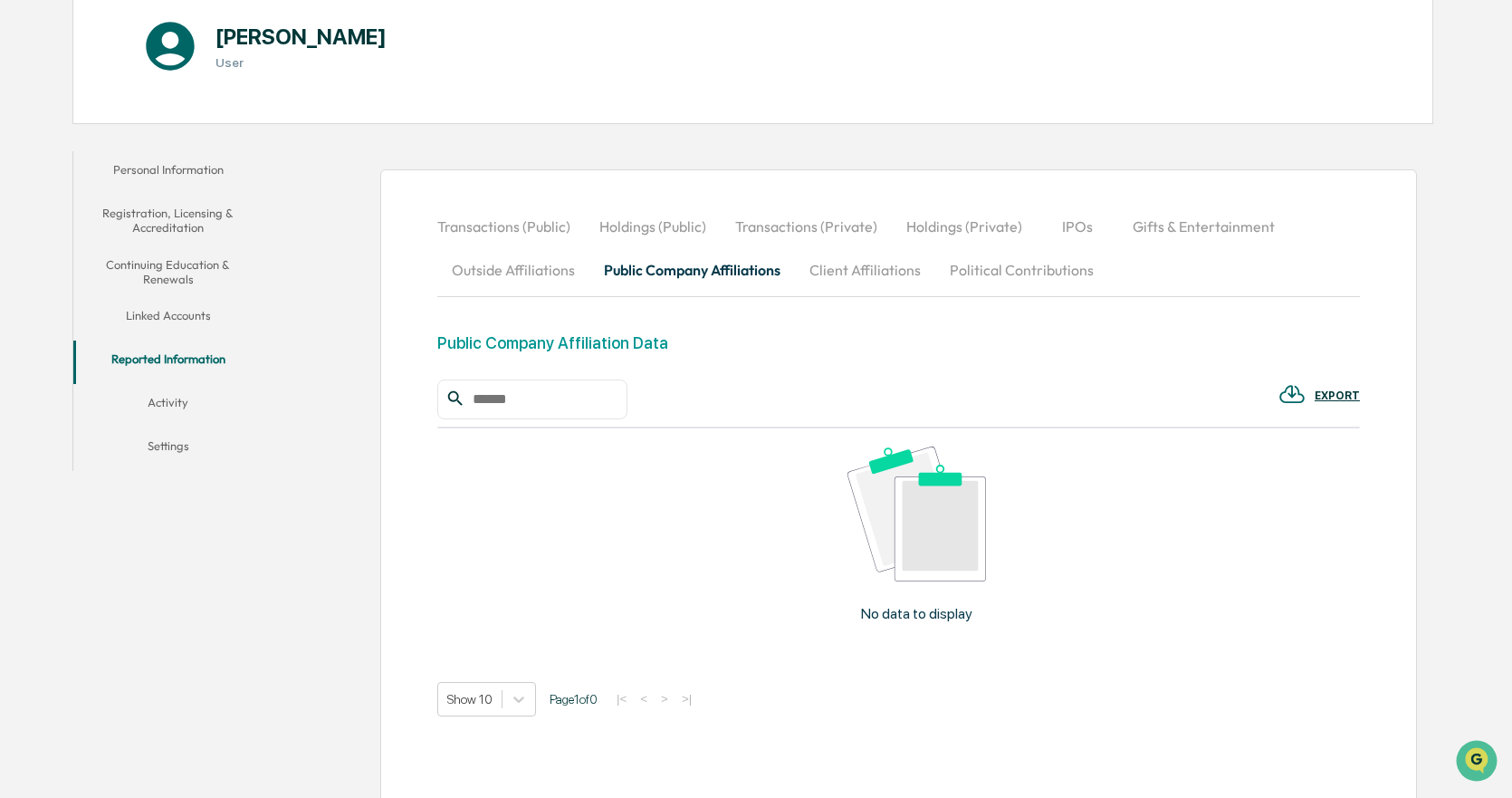
click at [708, 264] on button "Public Company Affiliations" at bounding box center [692, 270] width 205 height 44
click at [834, 274] on button "Client Affiliations" at bounding box center [865, 270] width 140 height 44
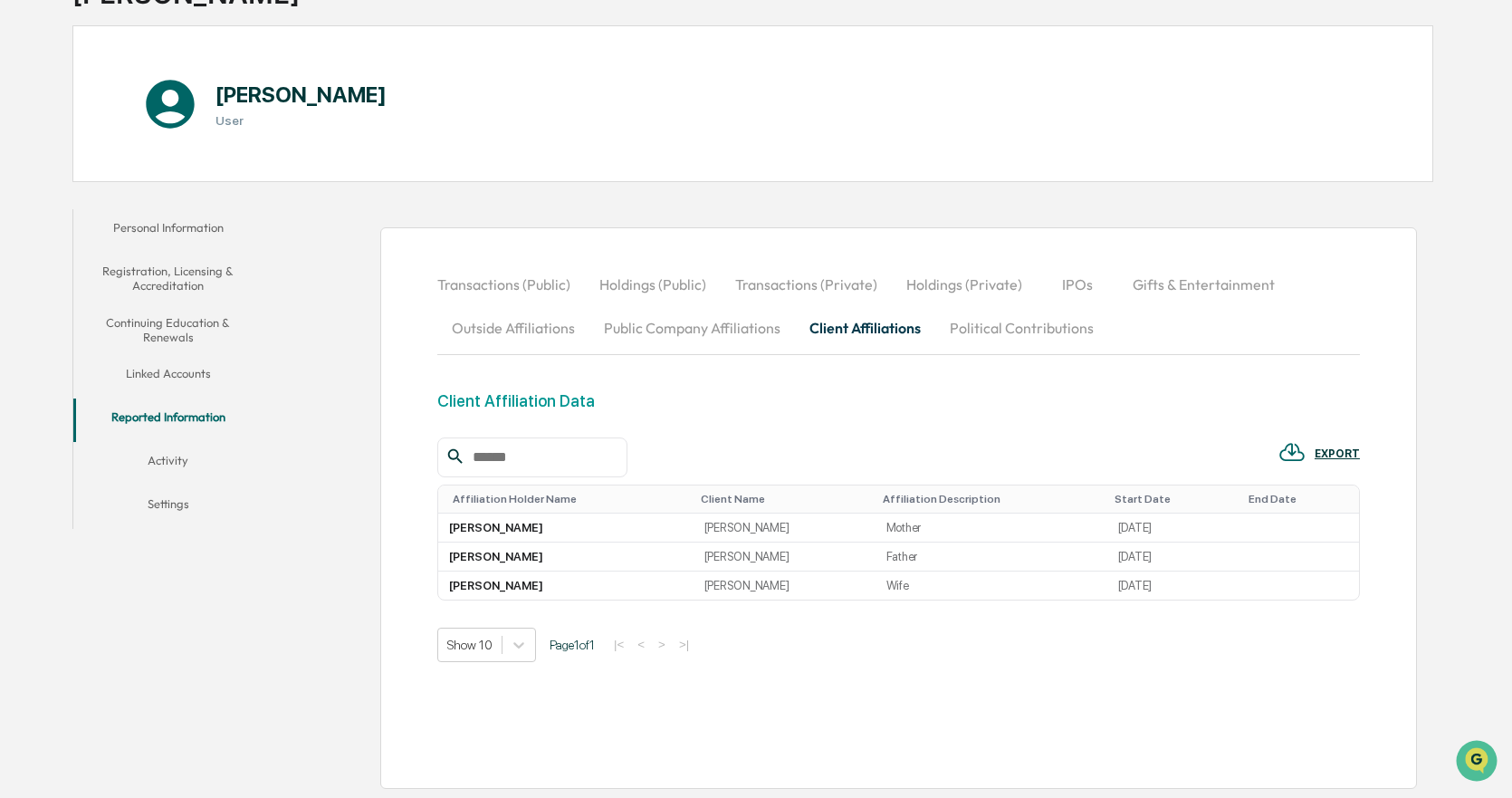
click at [1042, 333] on button "Political Contributions" at bounding box center [1022, 328] width 173 height 44
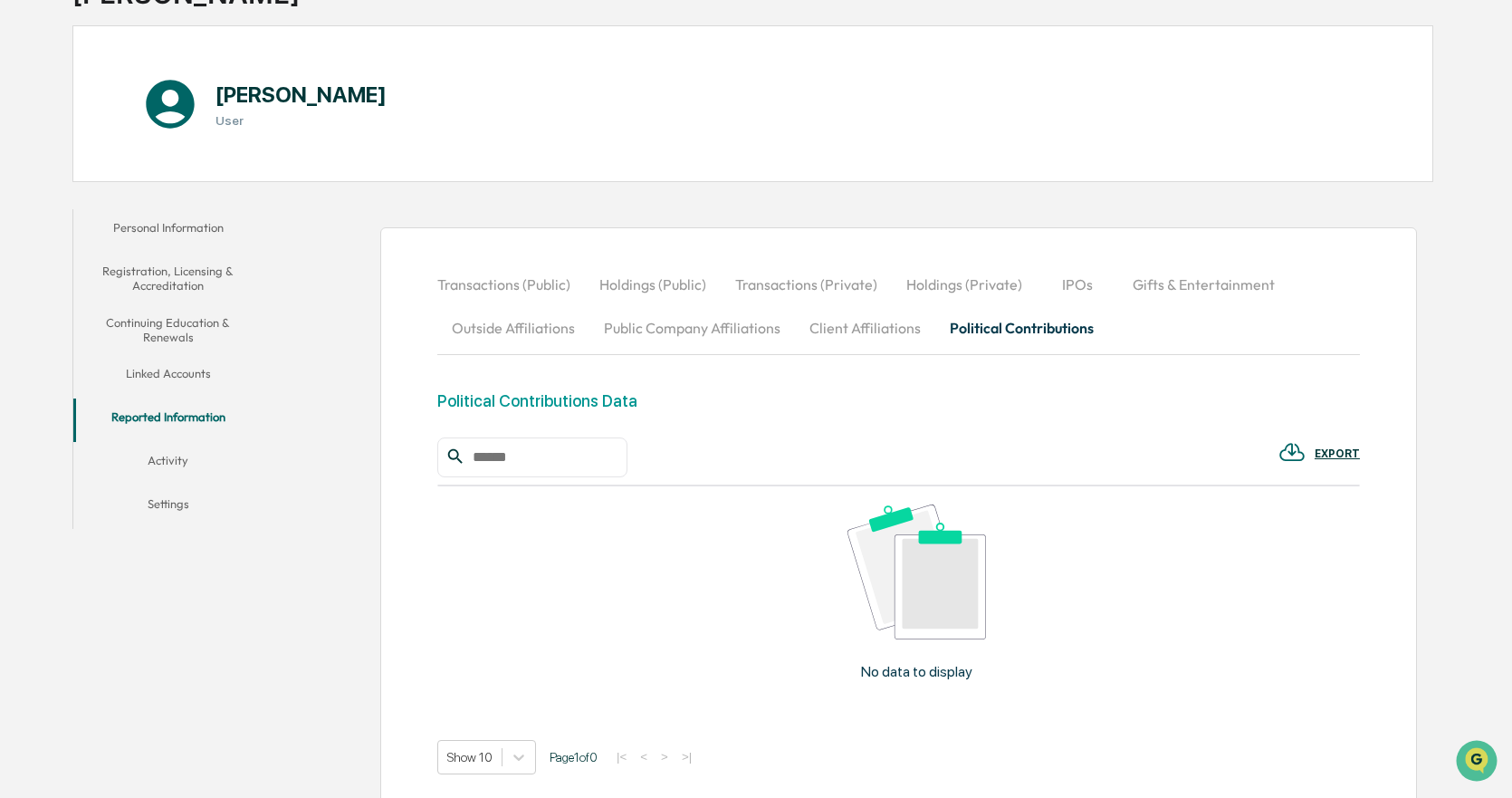
click at [872, 342] on button "Client Affiliations" at bounding box center [865, 328] width 140 height 44
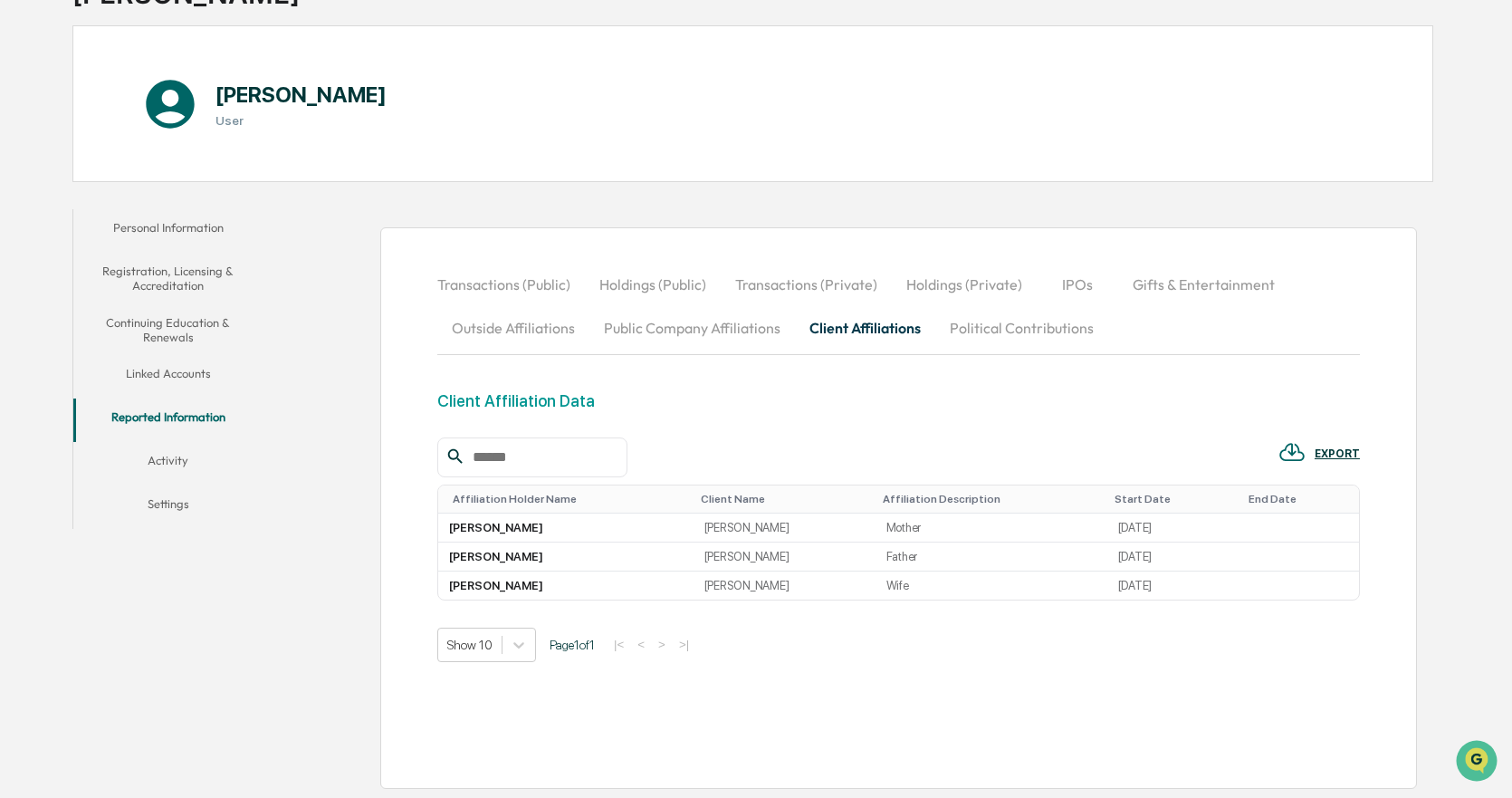
click at [192, 466] on button "Activity" at bounding box center [168, 464] width 189 height 44
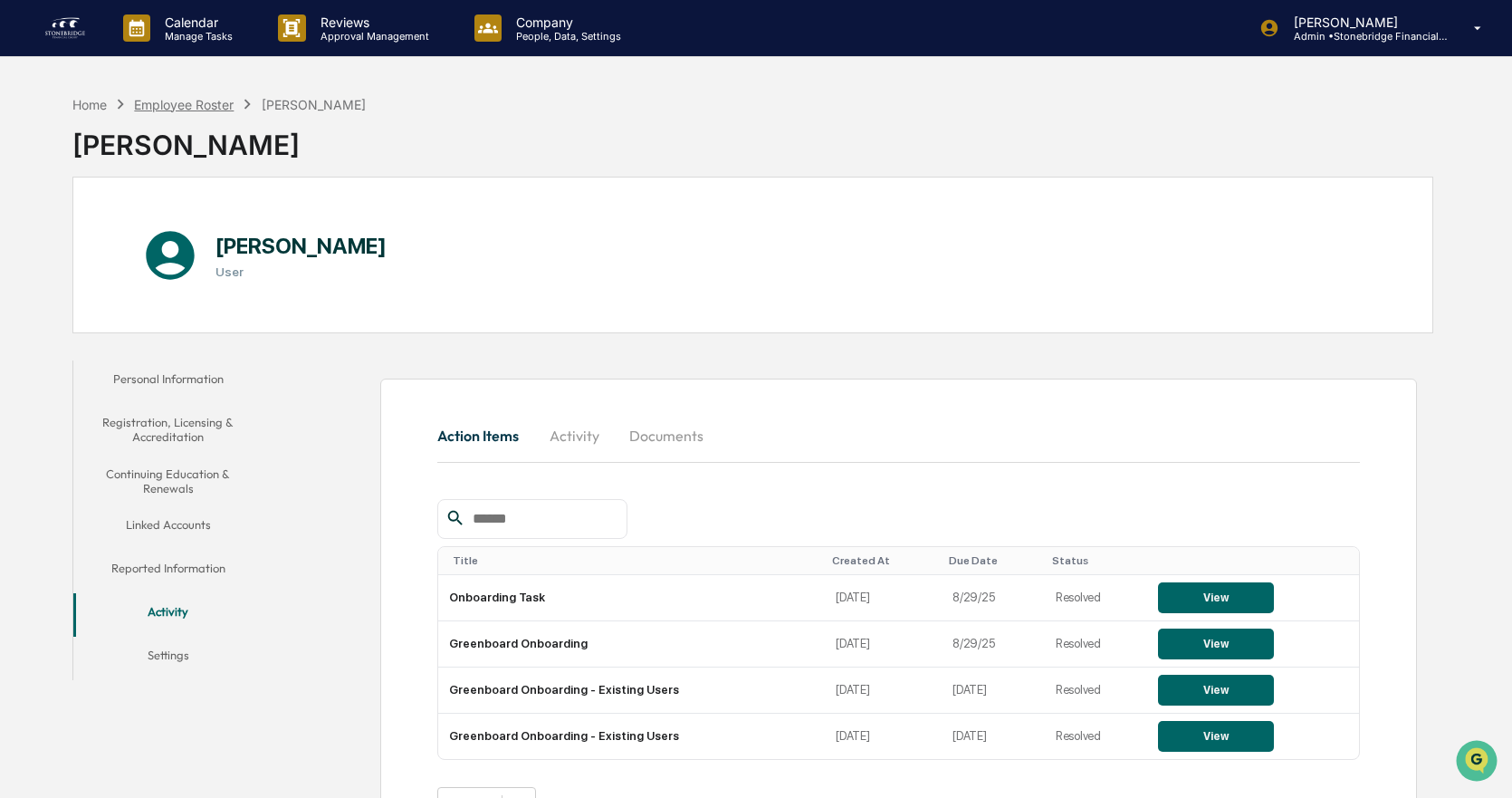
click at [197, 111] on div "Employee Roster" at bounding box center [184, 104] width 100 height 15
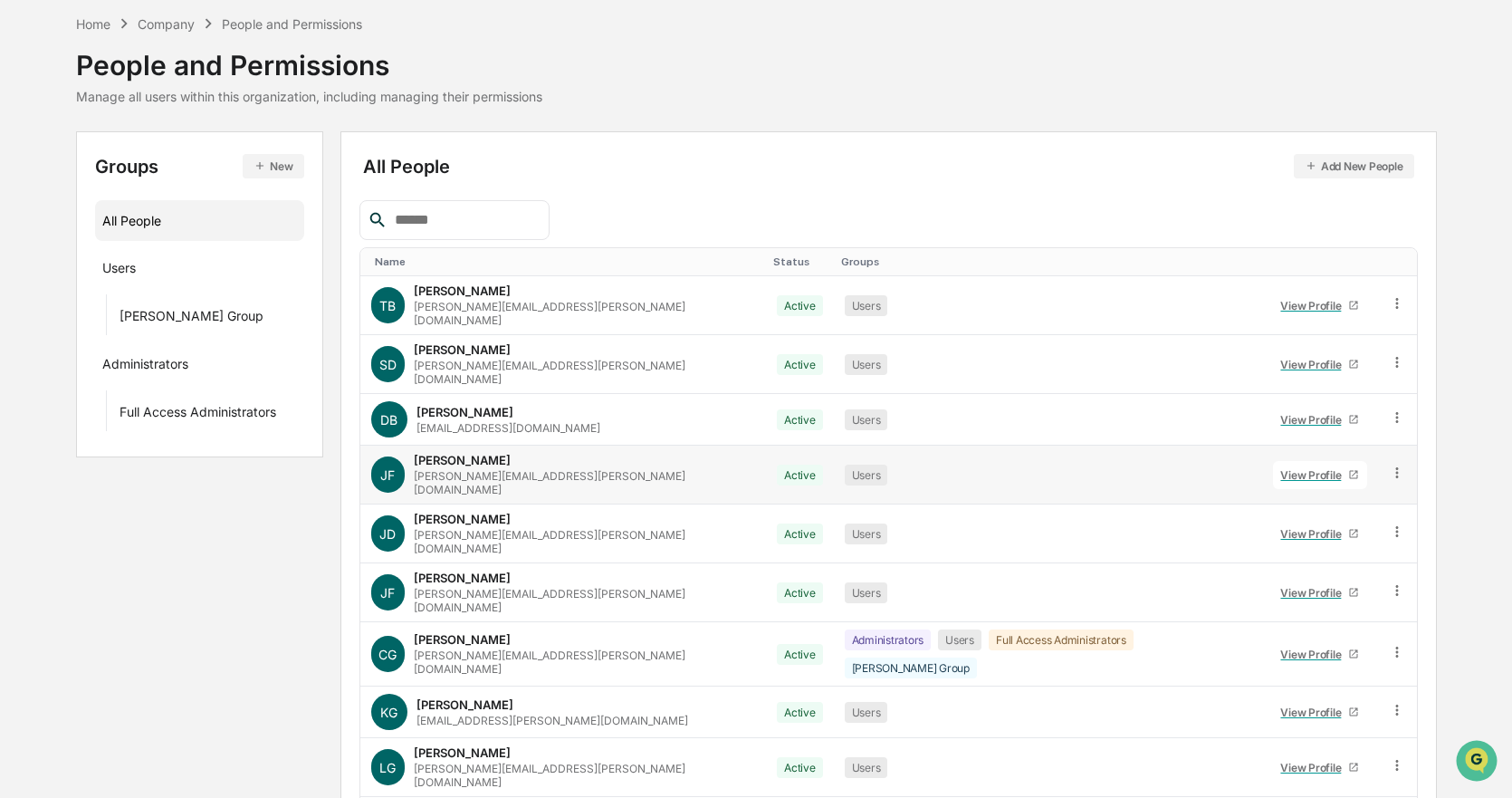
scroll to position [147, 0]
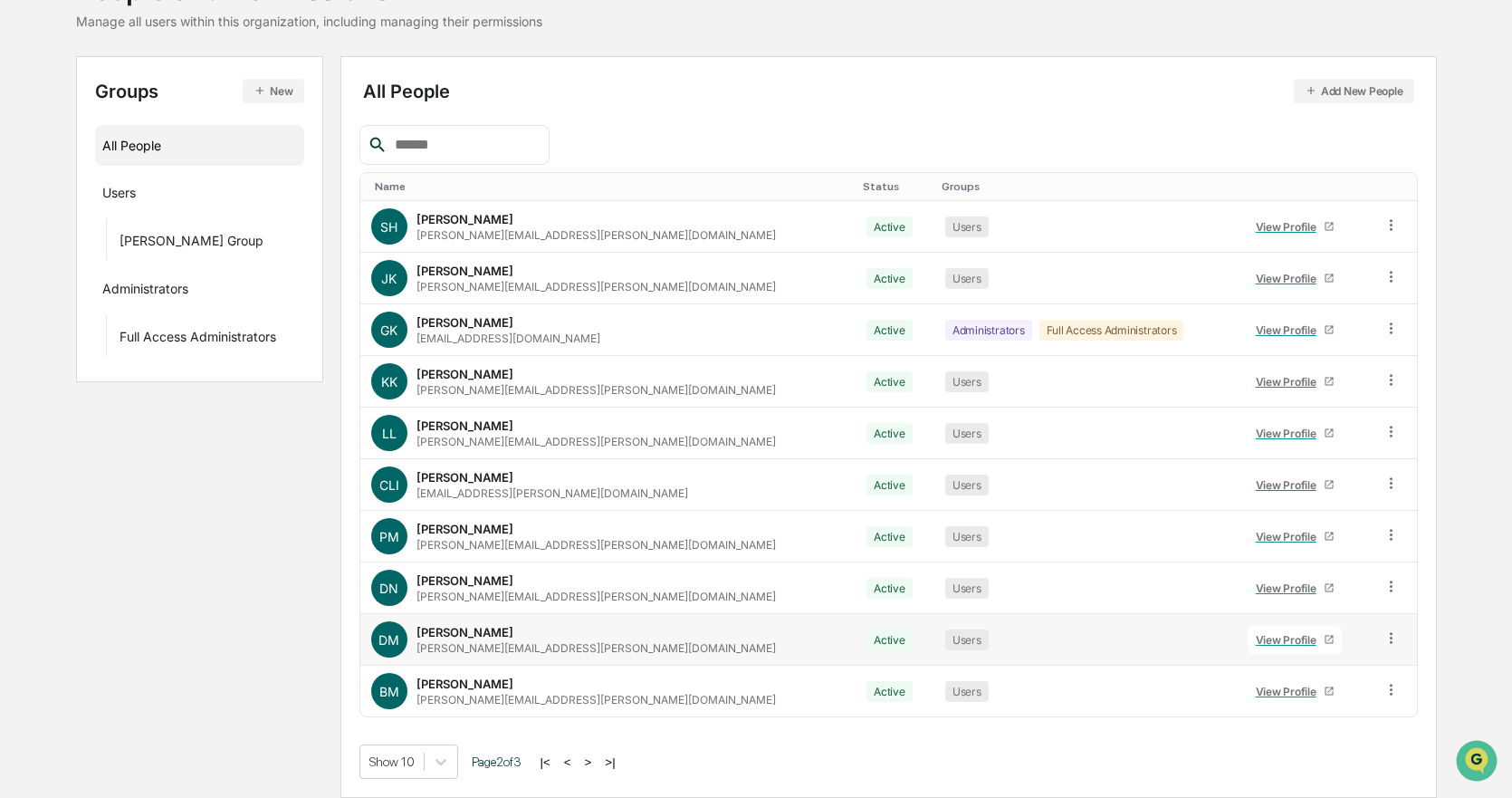
click at [1256, 645] on div "View Profile" at bounding box center [1290, 641] width 68 height 14
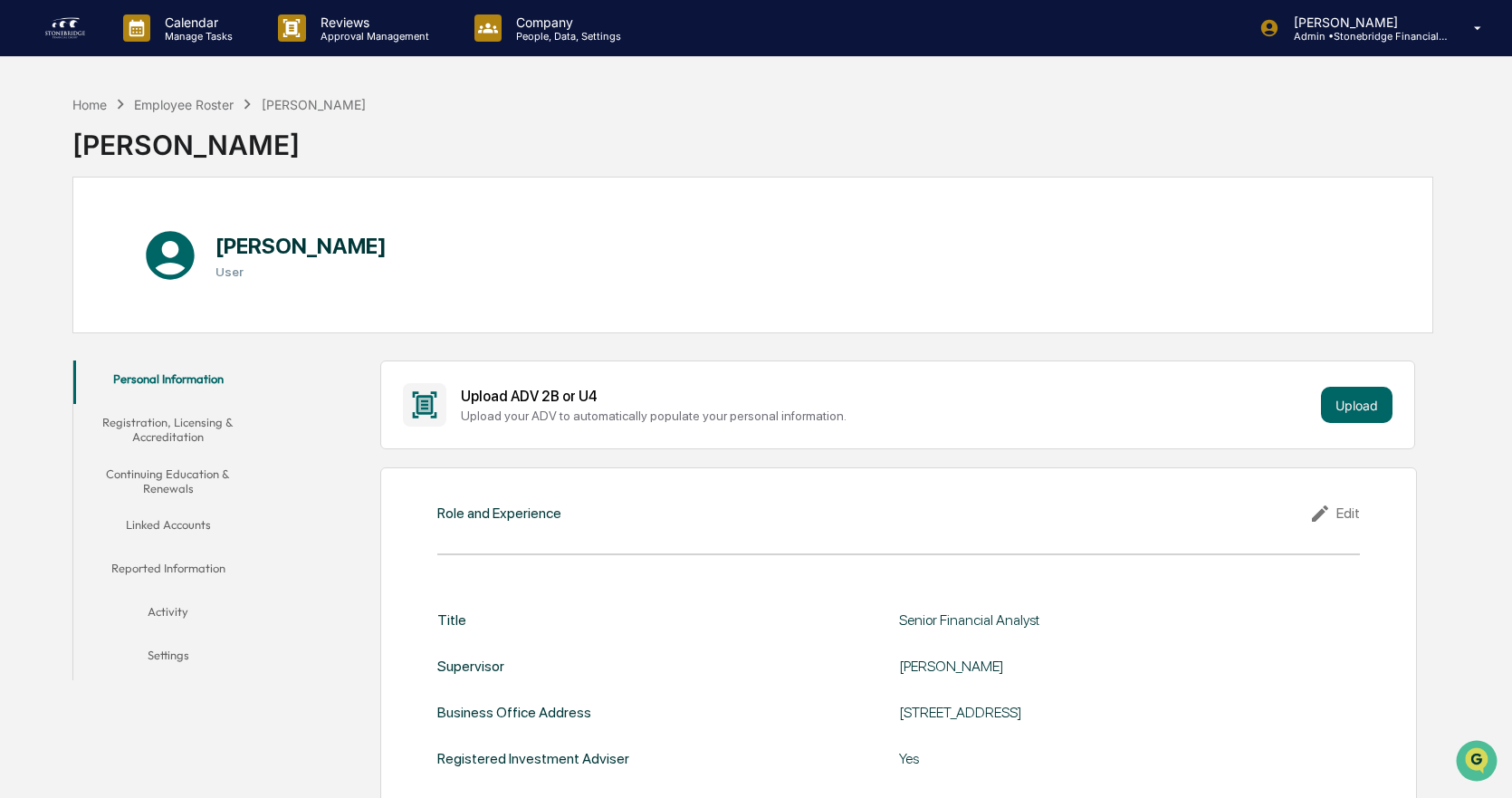
click at [185, 436] on button "Registration, Licensing & Accreditation" at bounding box center [168, 429] width 189 height 52
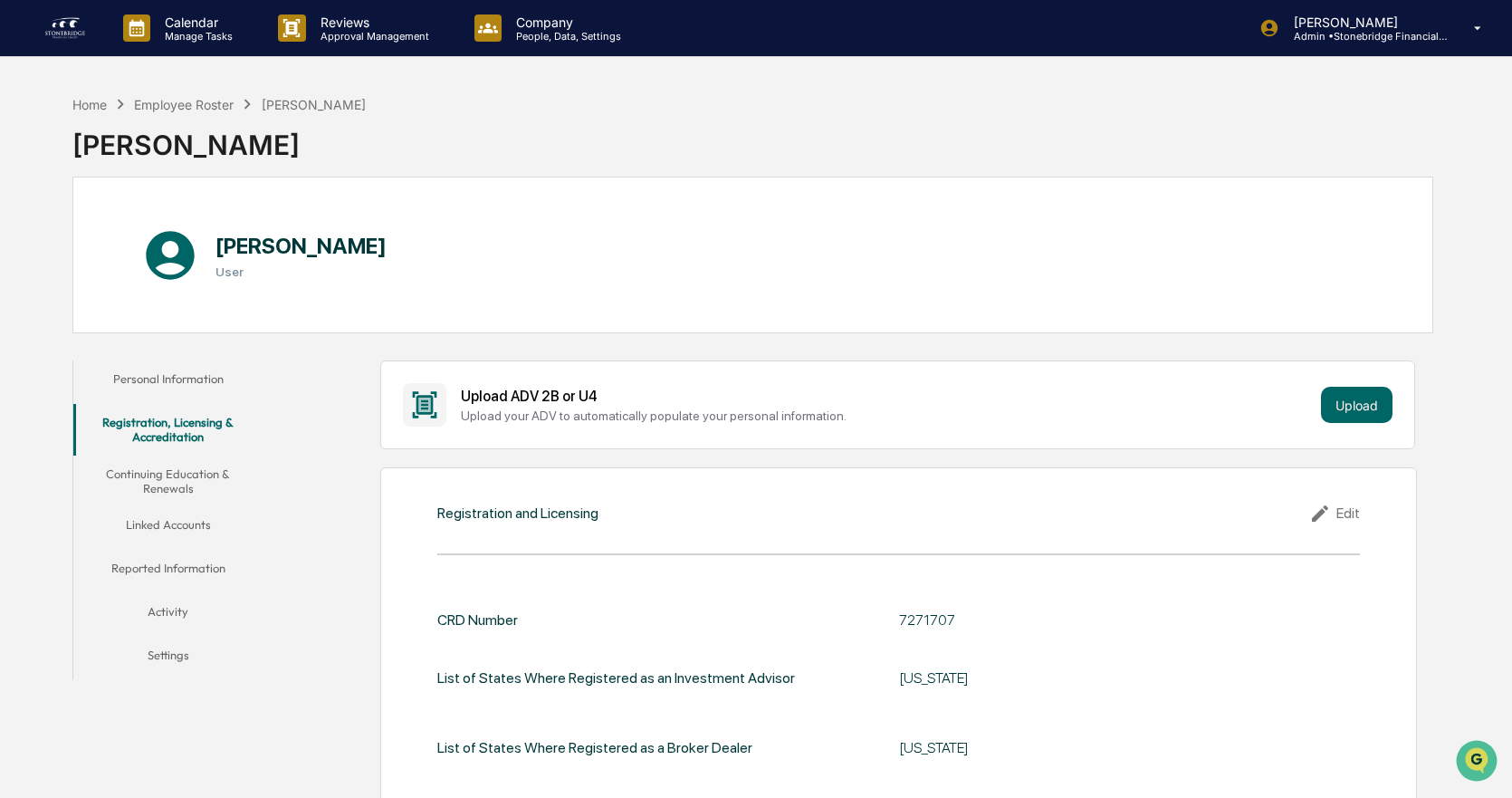
click at [177, 472] on button "Continuing Education & Renewals" at bounding box center [168, 481] width 189 height 52
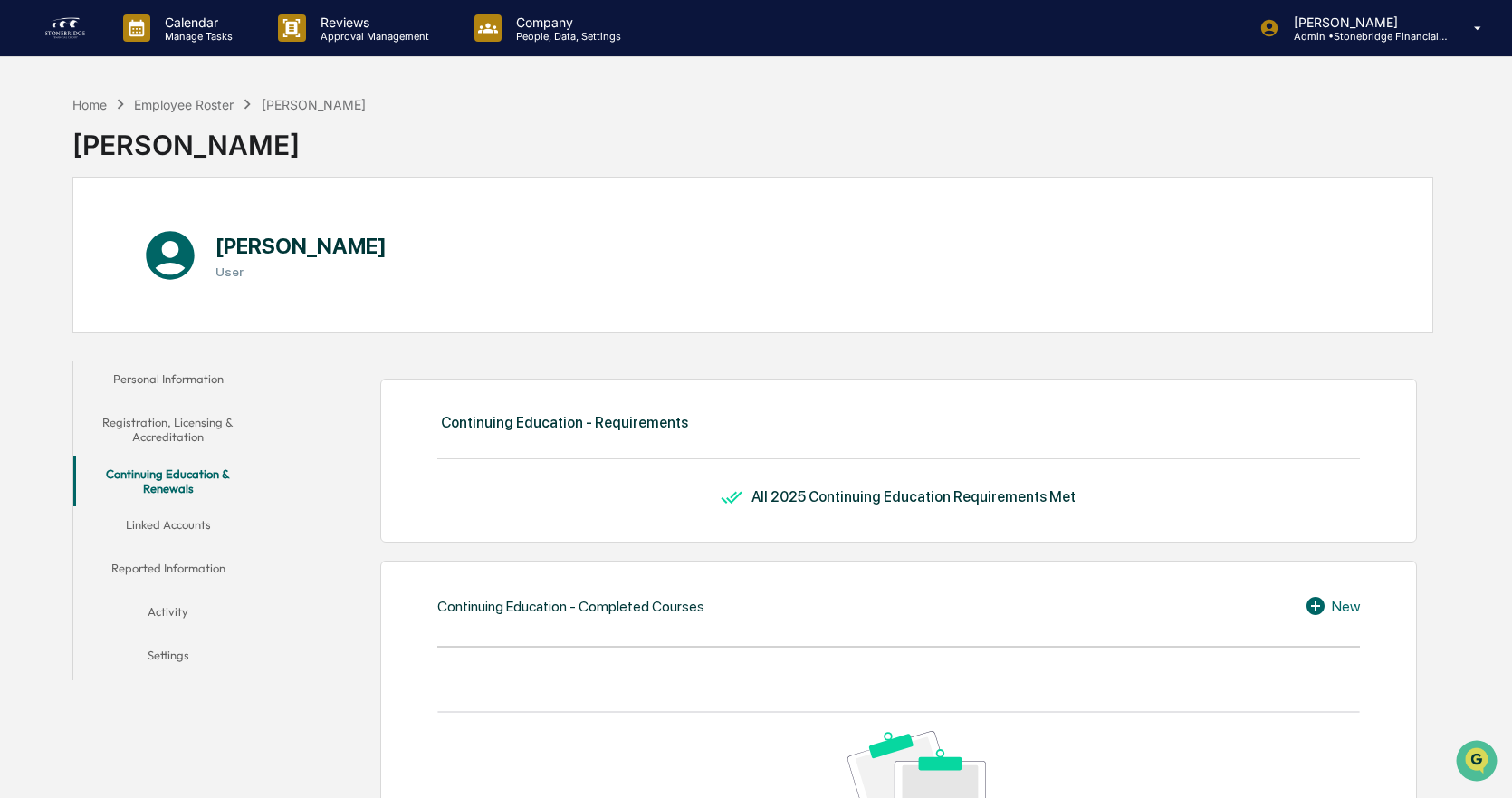
click at [215, 544] on button "Linked Accounts" at bounding box center [168, 528] width 189 height 44
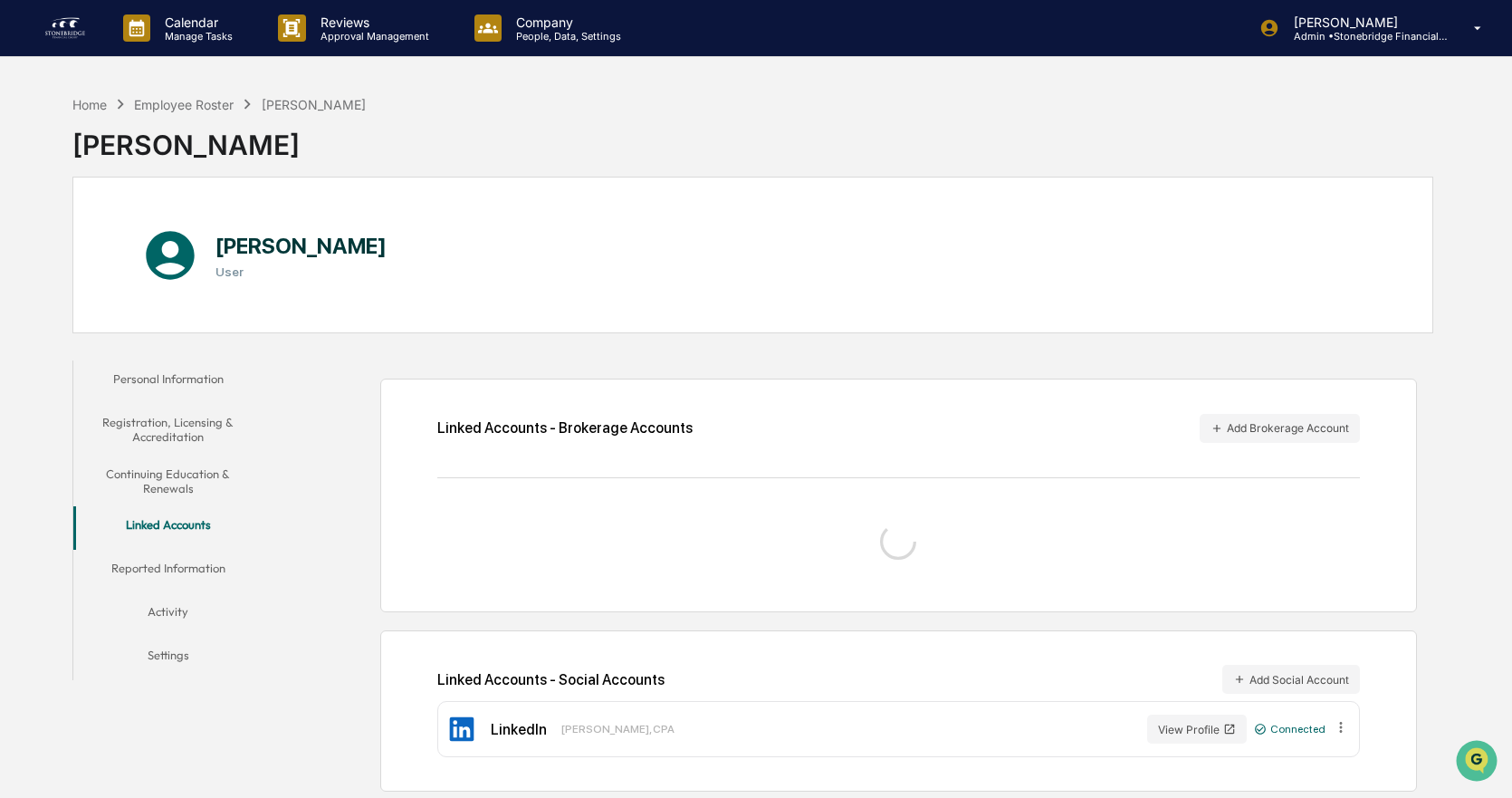
scroll to position [86, 0]
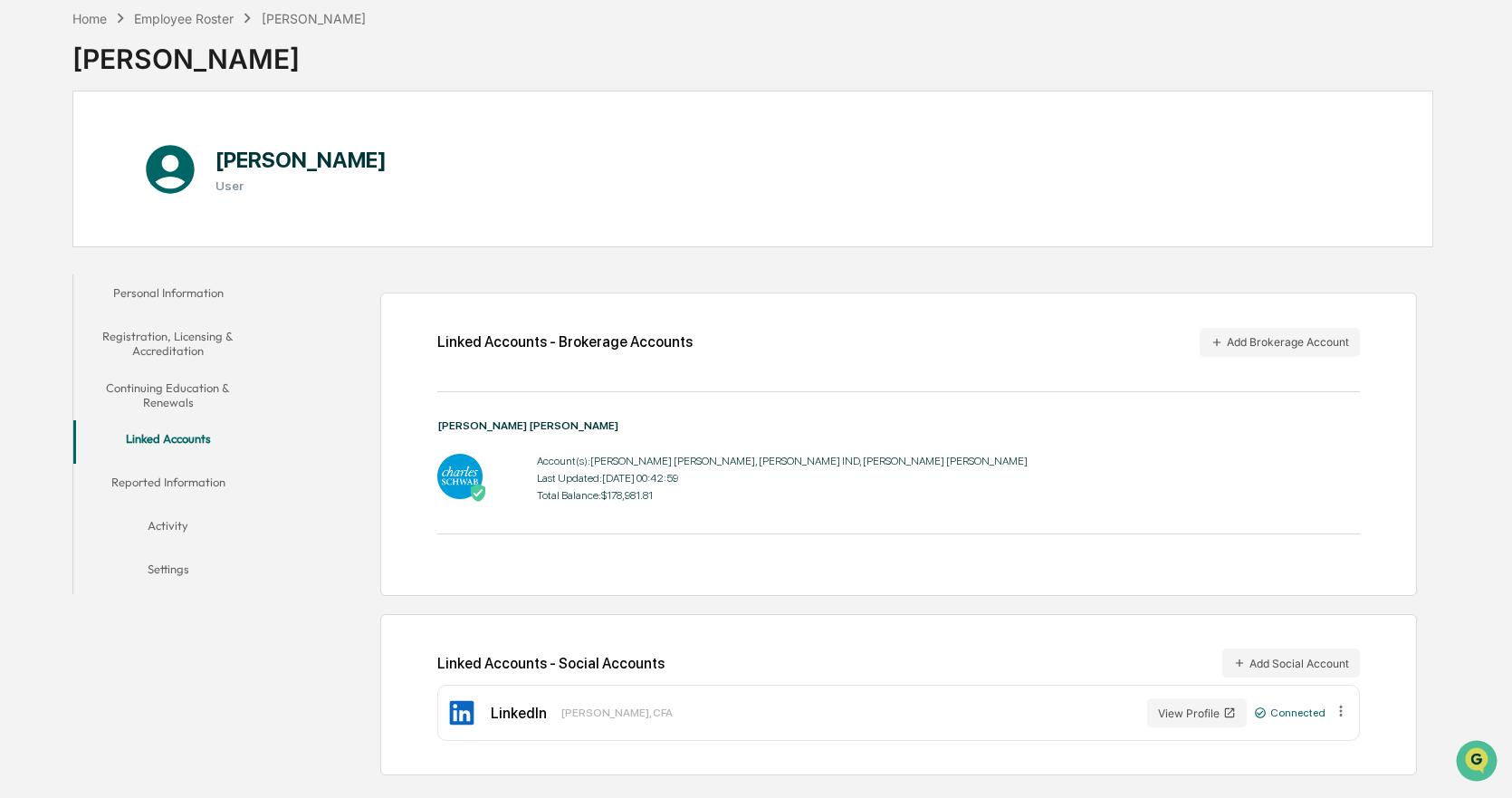
click at [229, 476] on button "Reported Information" at bounding box center [168, 485] width 189 height 44
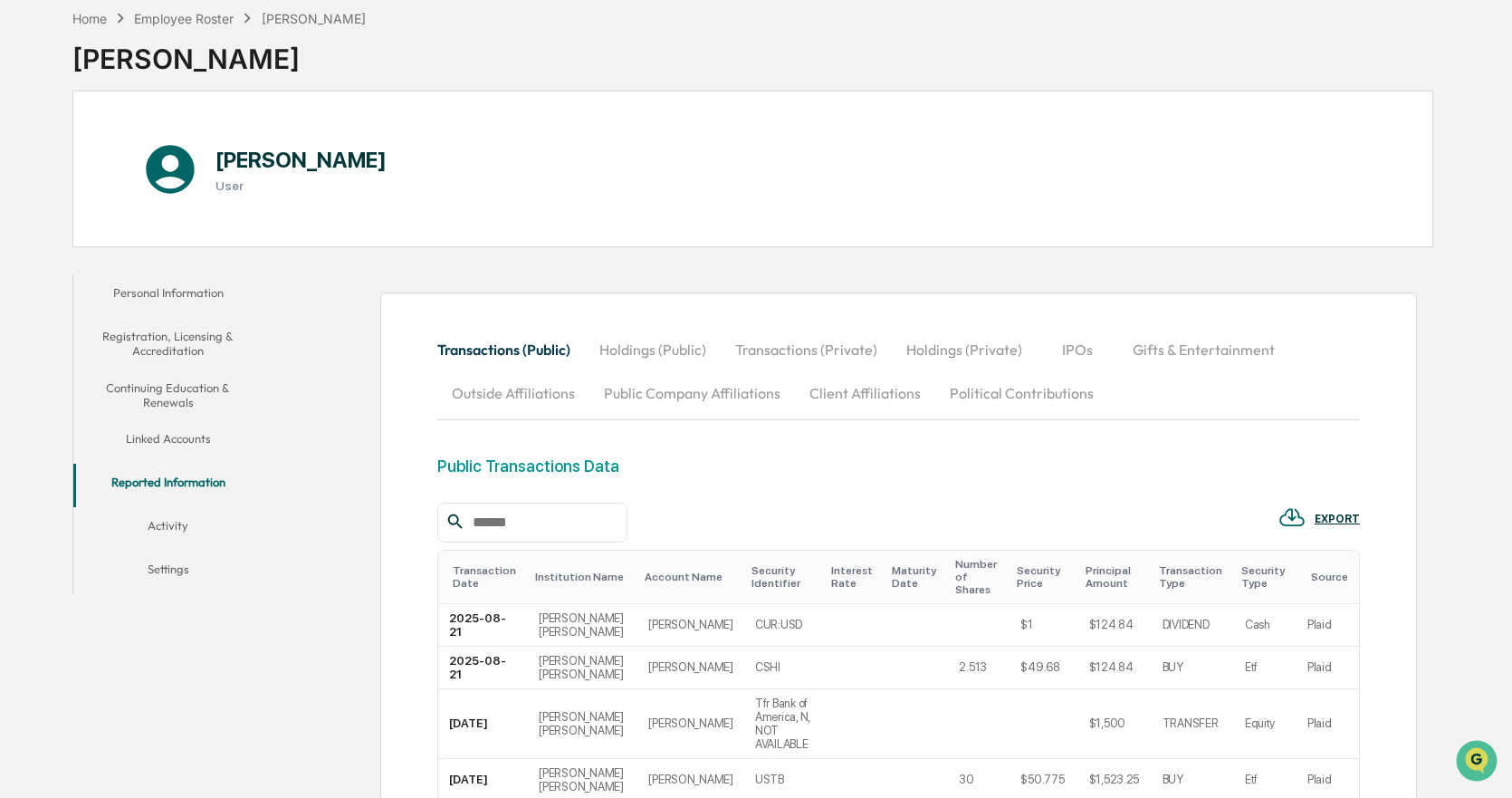
click at [691, 361] on button "Holdings (Public)" at bounding box center [652, 350] width 135 height 44
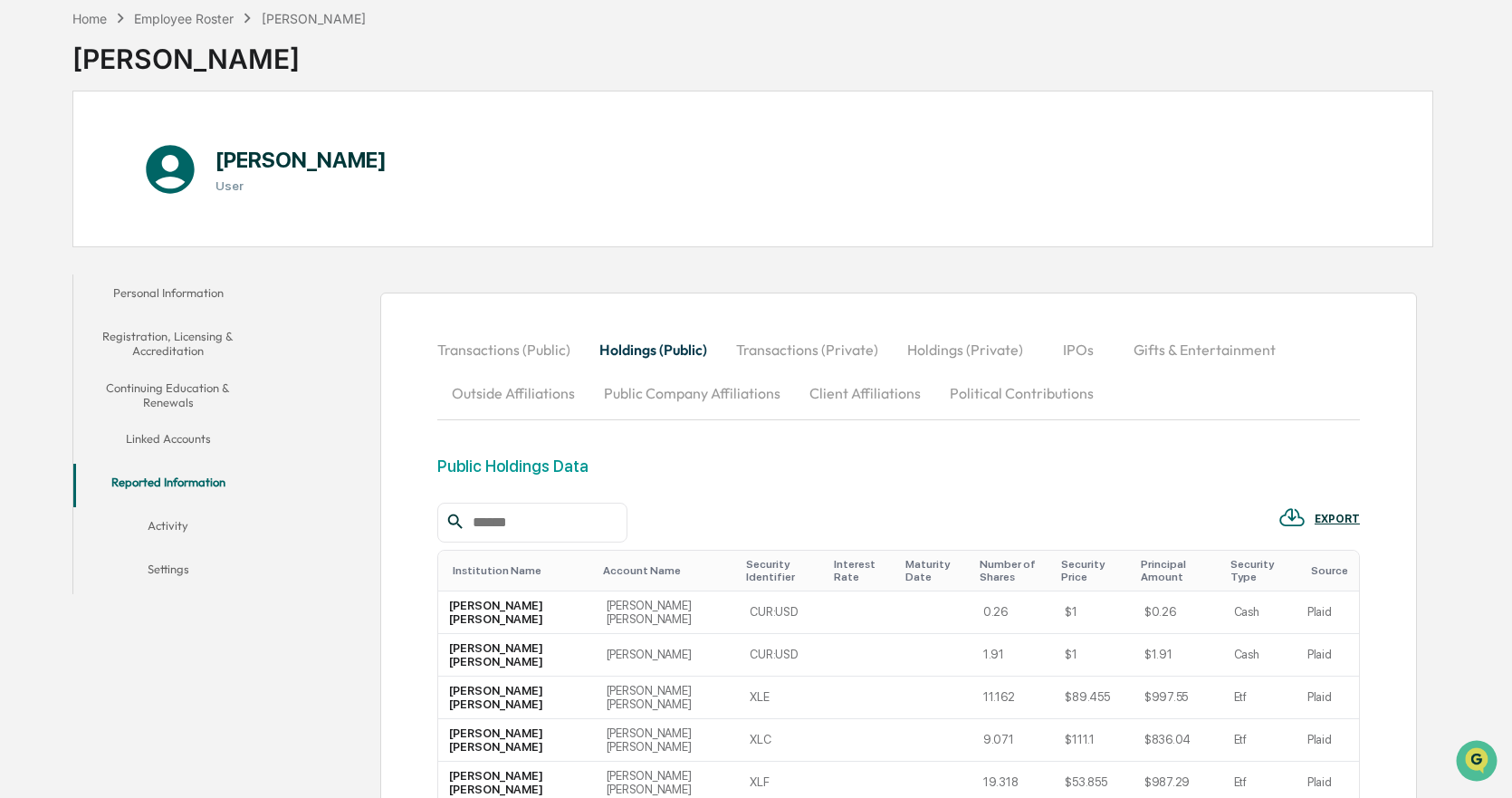
click at [870, 350] on button "Transactions (Private)" at bounding box center [808, 350] width 171 height 44
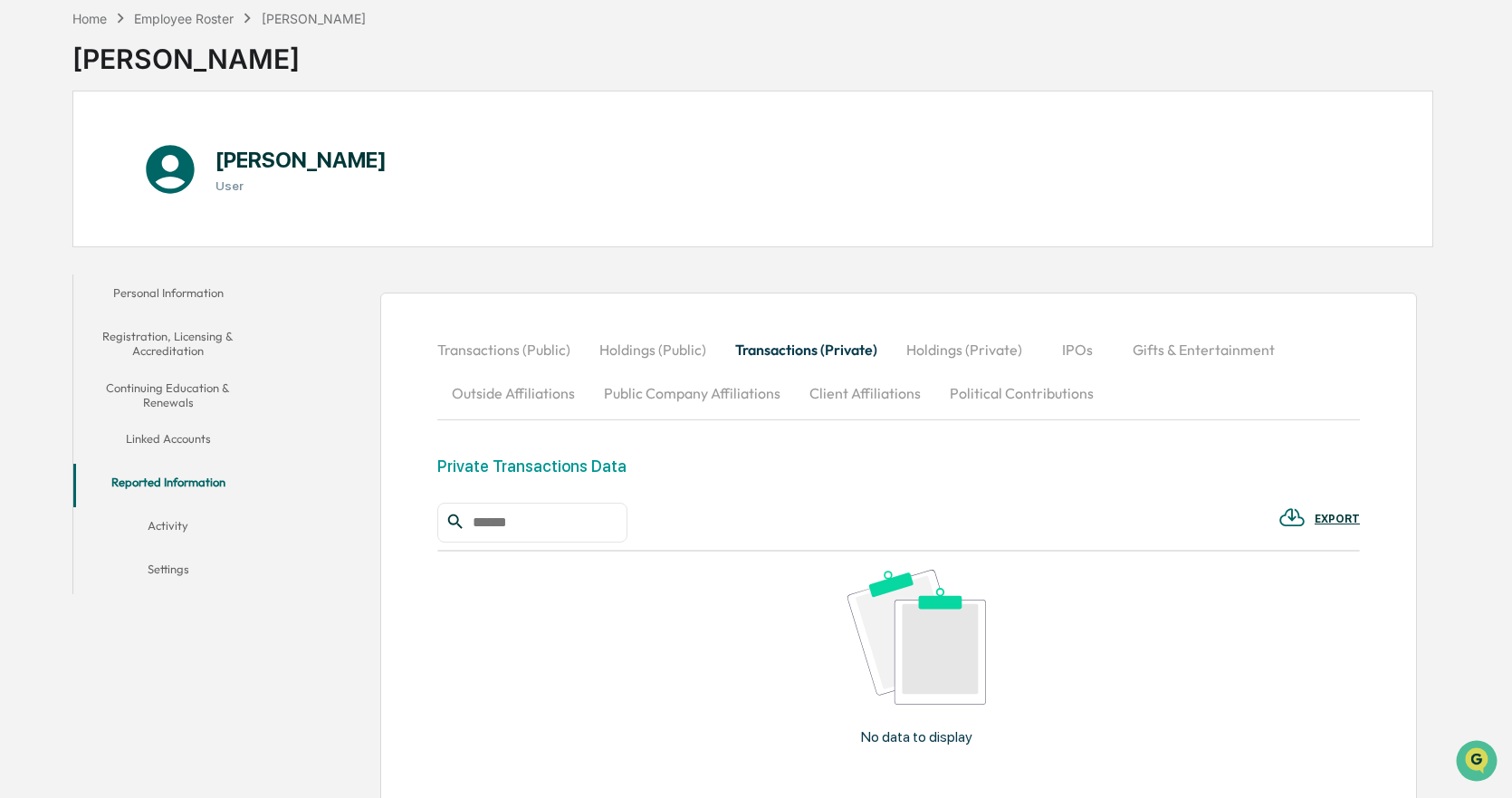
click at [960, 350] on button "Holdings (Private)" at bounding box center [964, 350] width 144 height 44
click at [1068, 355] on button "IPOs" at bounding box center [1079, 350] width 82 height 44
click at [1180, 357] on button "Gifts & Entertainment" at bounding box center [1204, 350] width 171 height 44
click at [512, 400] on button "Outside Affiliations" at bounding box center [513, 394] width 152 height 44
click at [653, 410] on button "Public Company Affiliations" at bounding box center [692, 394] width 205 height 44
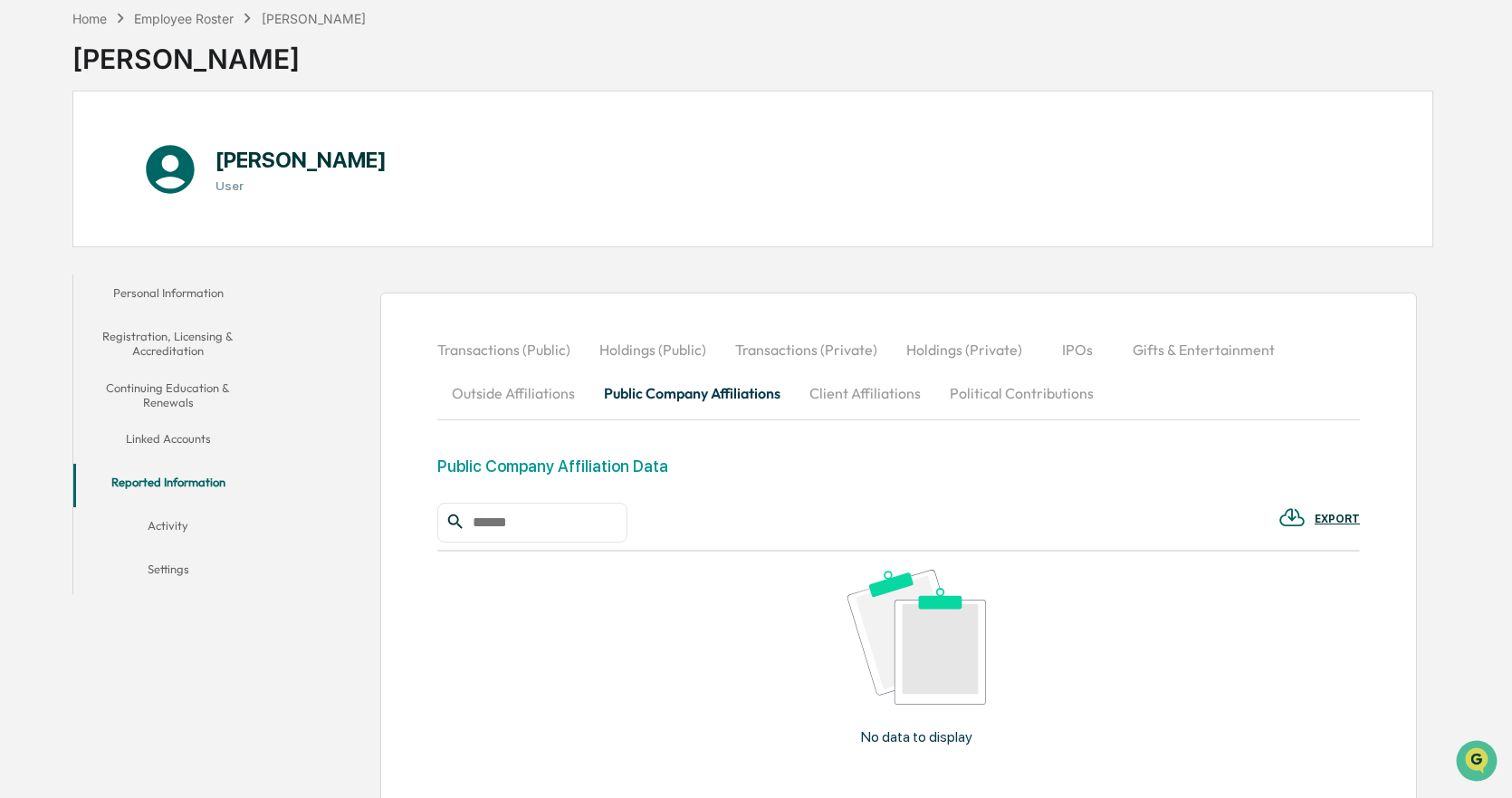
click at [494, 442] on div "Transactions (Public) Holdings (Public) Transactions (Private) Holdings (Privat…" at bounding box center [898, 630] width 922 height 604
click at [513, 400] on button "Outside Affiliations" at bounding box center [513, 394] width 152 height 44
click at [869, 396] on button "Client Affiliations" at bounding box center [865, 394] width 140 height 44
click at [1000, 384] on button "Political Contributions" at bounding box center [1022, 394] width 173 height 44
drag, startPoint x: 892, startPoint y: 375, endPoint x: 794, endPoint y: 375, distance: 98.0
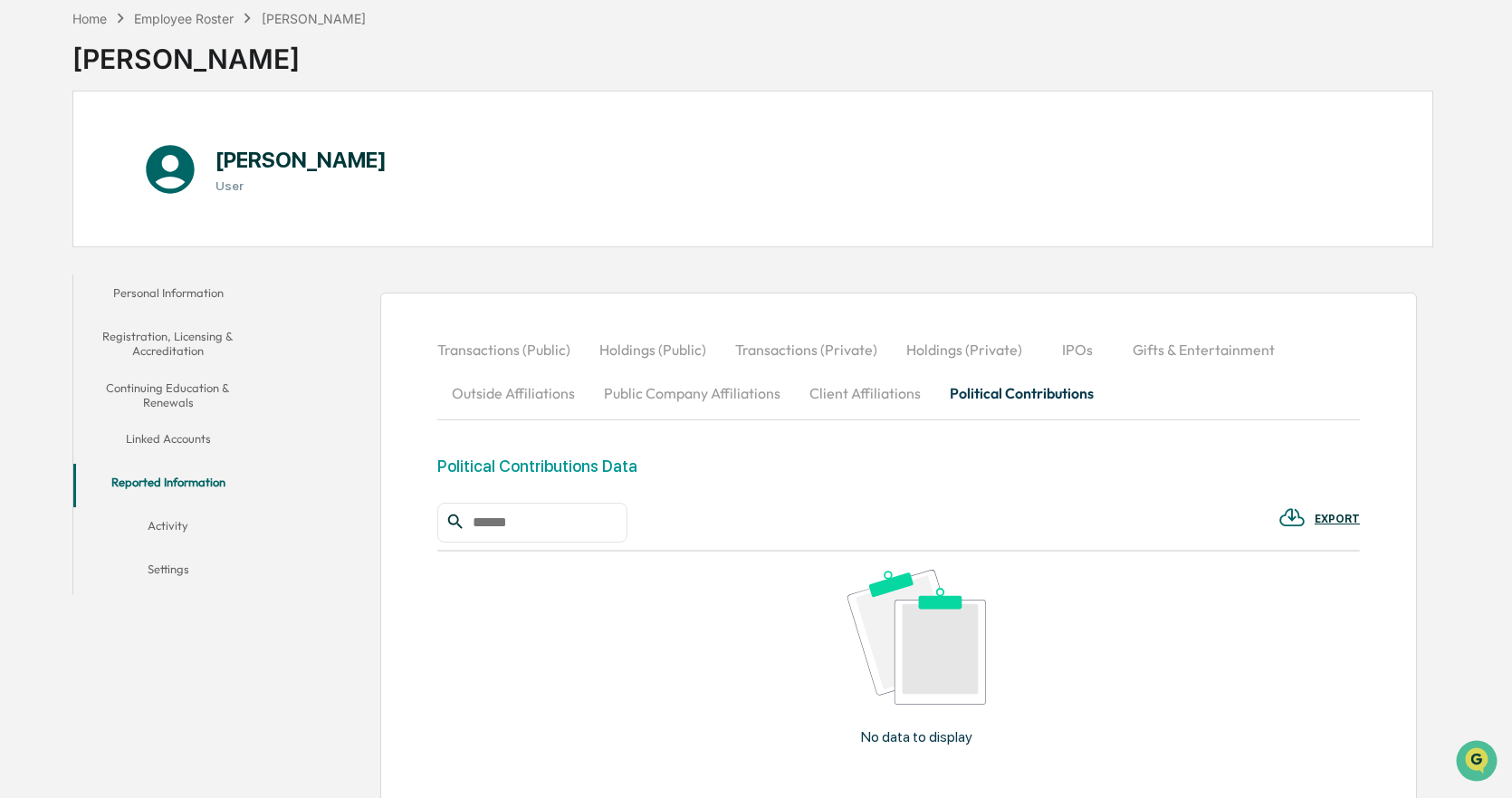
click at [882, 378] on button "Client Affiliations" at bounding box center [865, 394] width 140 height 44
click at [680, 372] on button "Public Company Affiliations" at bounding box center [692, 394] width 205 height 44
click at [202, 522] on button "Activity" at bounding box center [168, 529] width 189 height 44
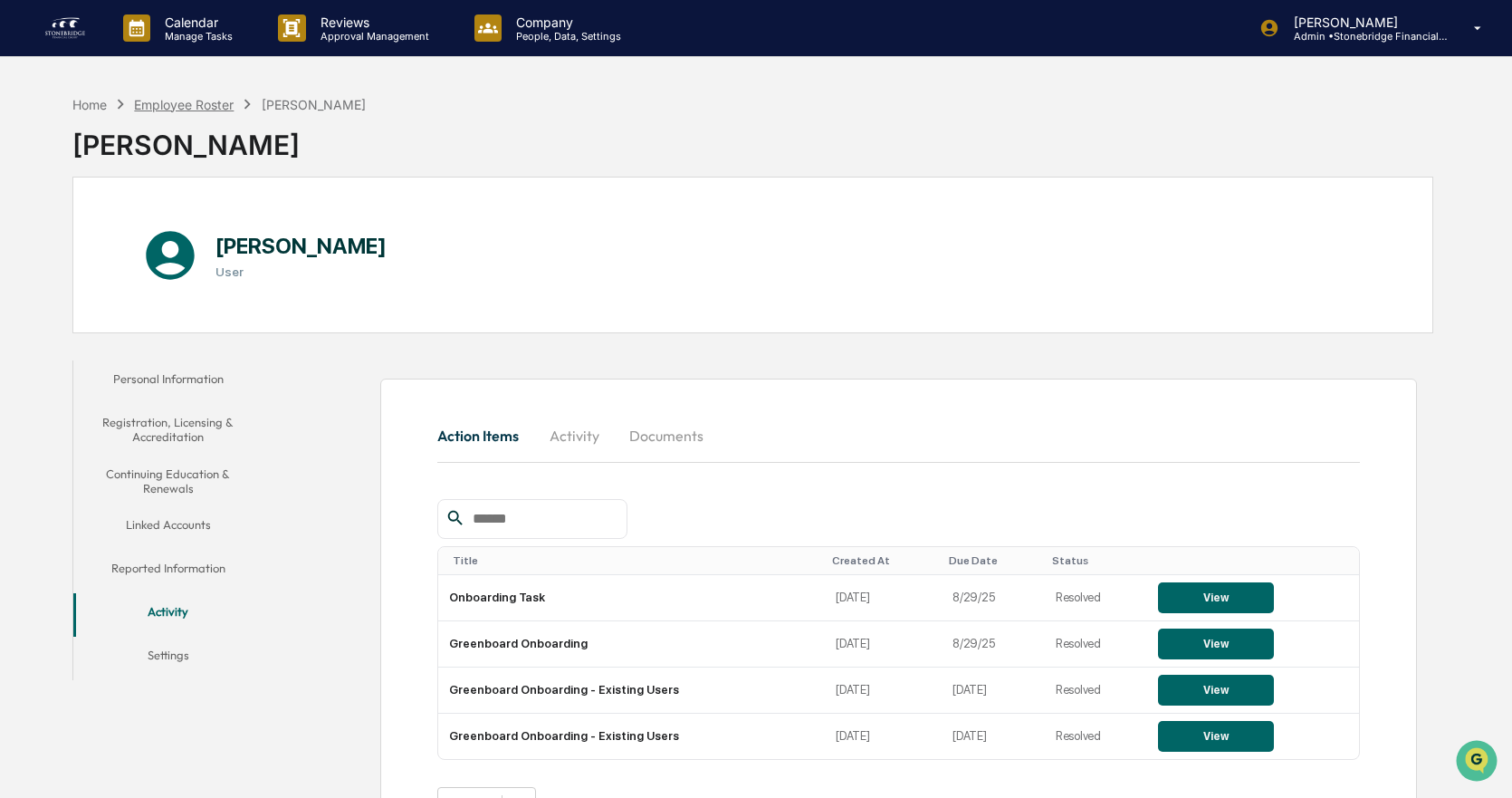
click at [178, 110] on div "Employee Roster" at bounding box center [184, 104] width 100 height 15
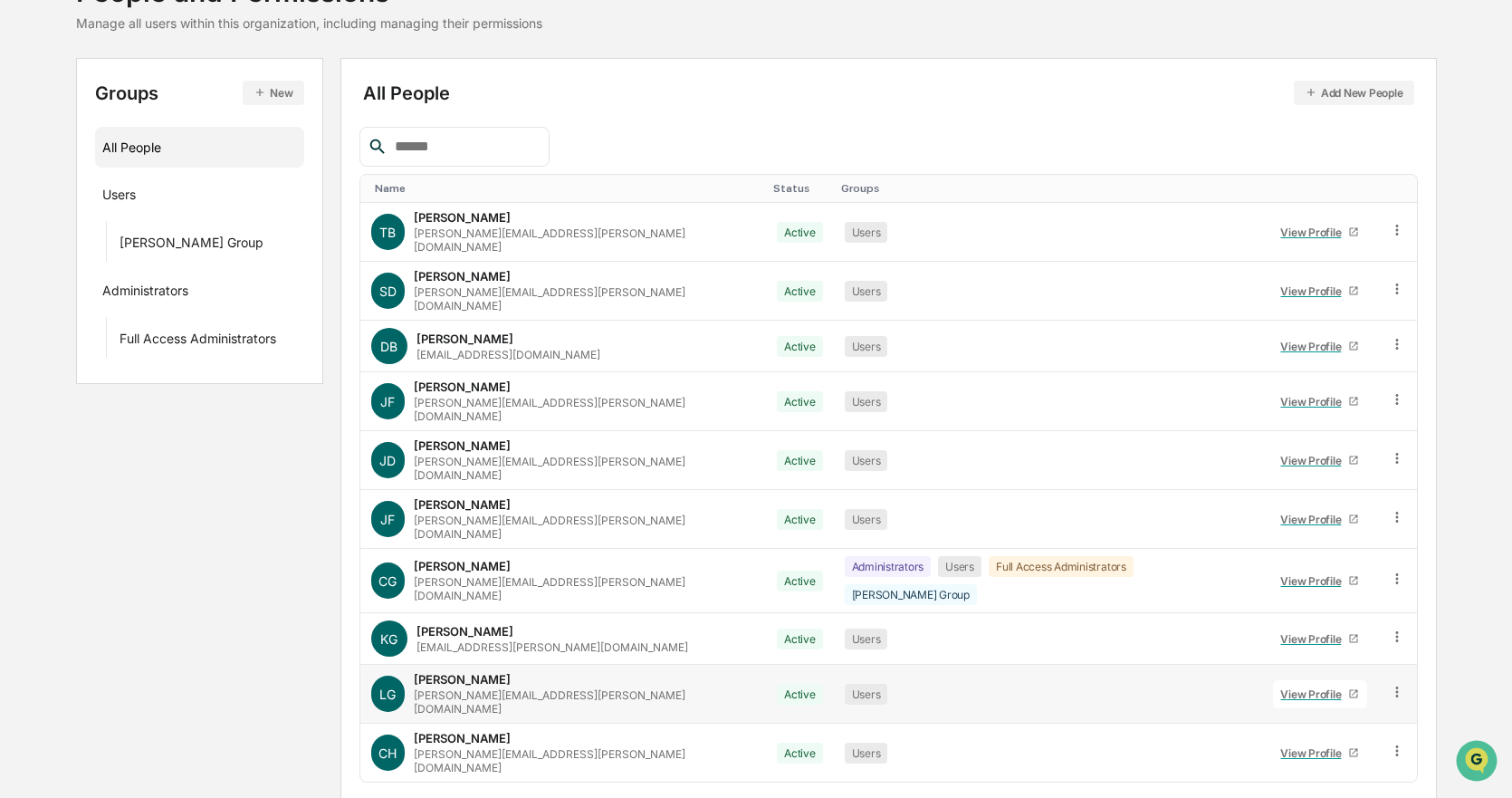
scroll to position [147, 0]
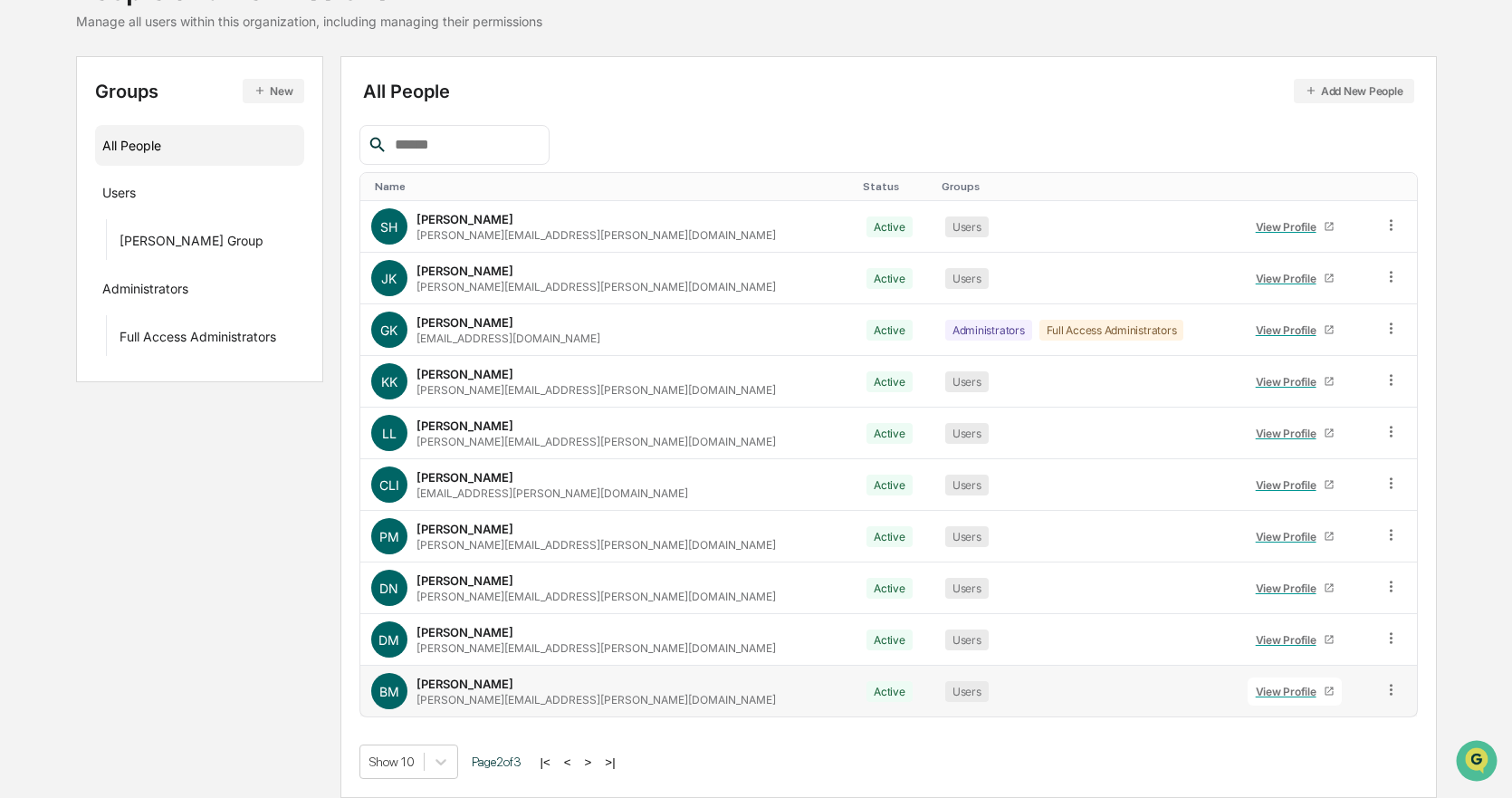
click at [1256, 693] on div "View Profile" at bounding box center [1290, 691] width 68 height 14
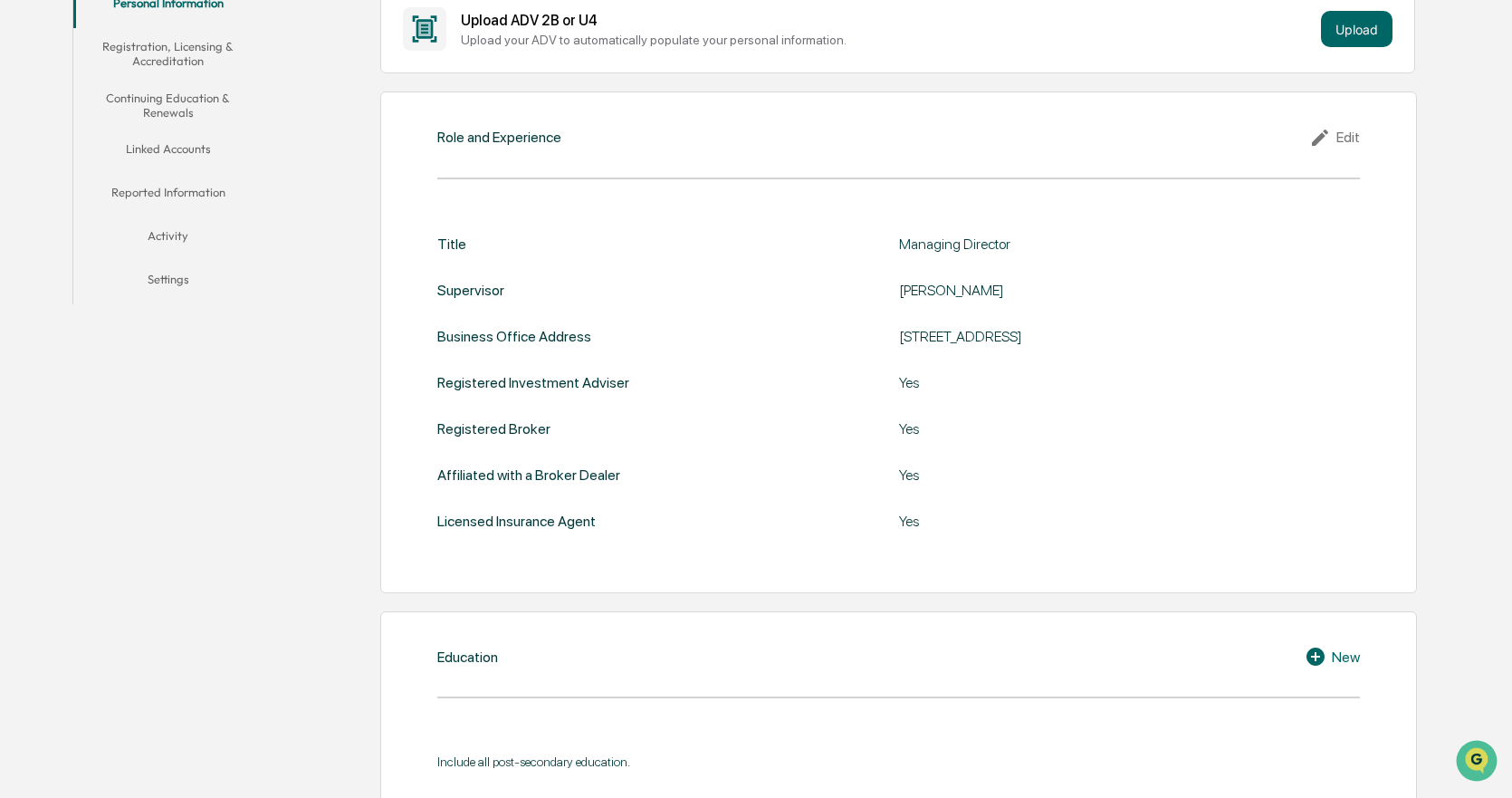
scroll to position [215, 0]
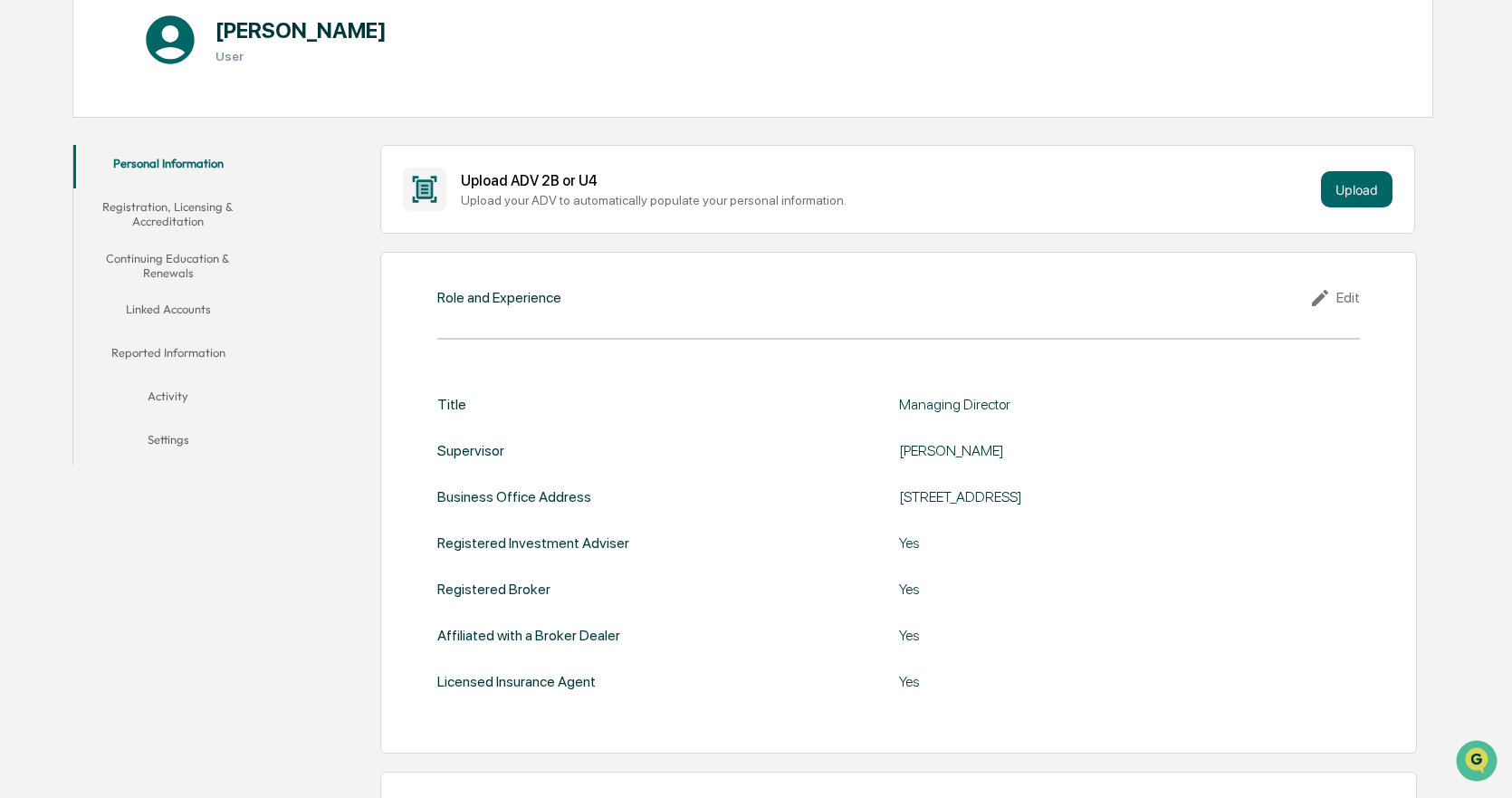
click at [167, 347] on button "Reported Information" at bounding box center [168, 356] width 189 height 44
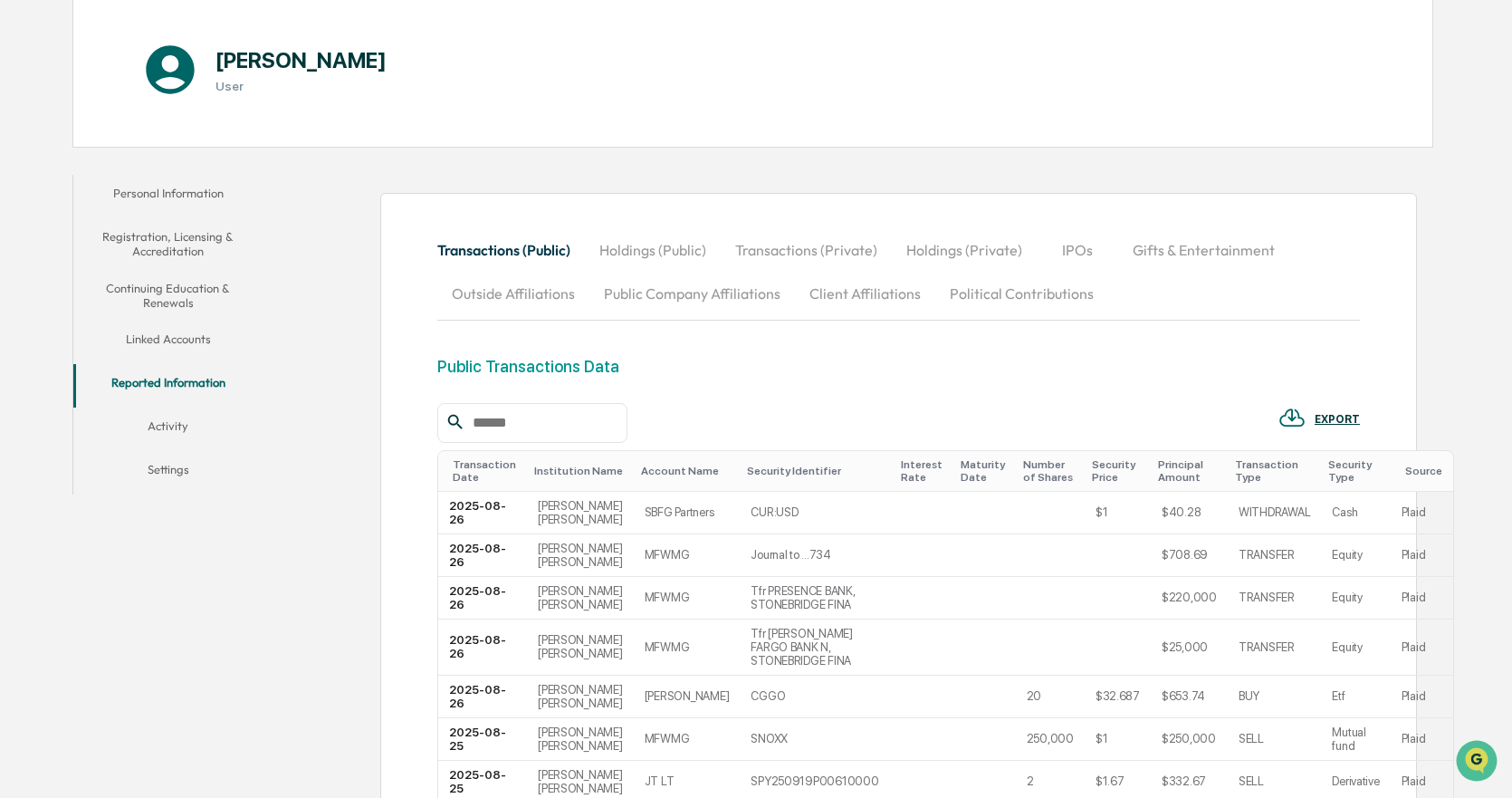
scroll to position [215, 0]
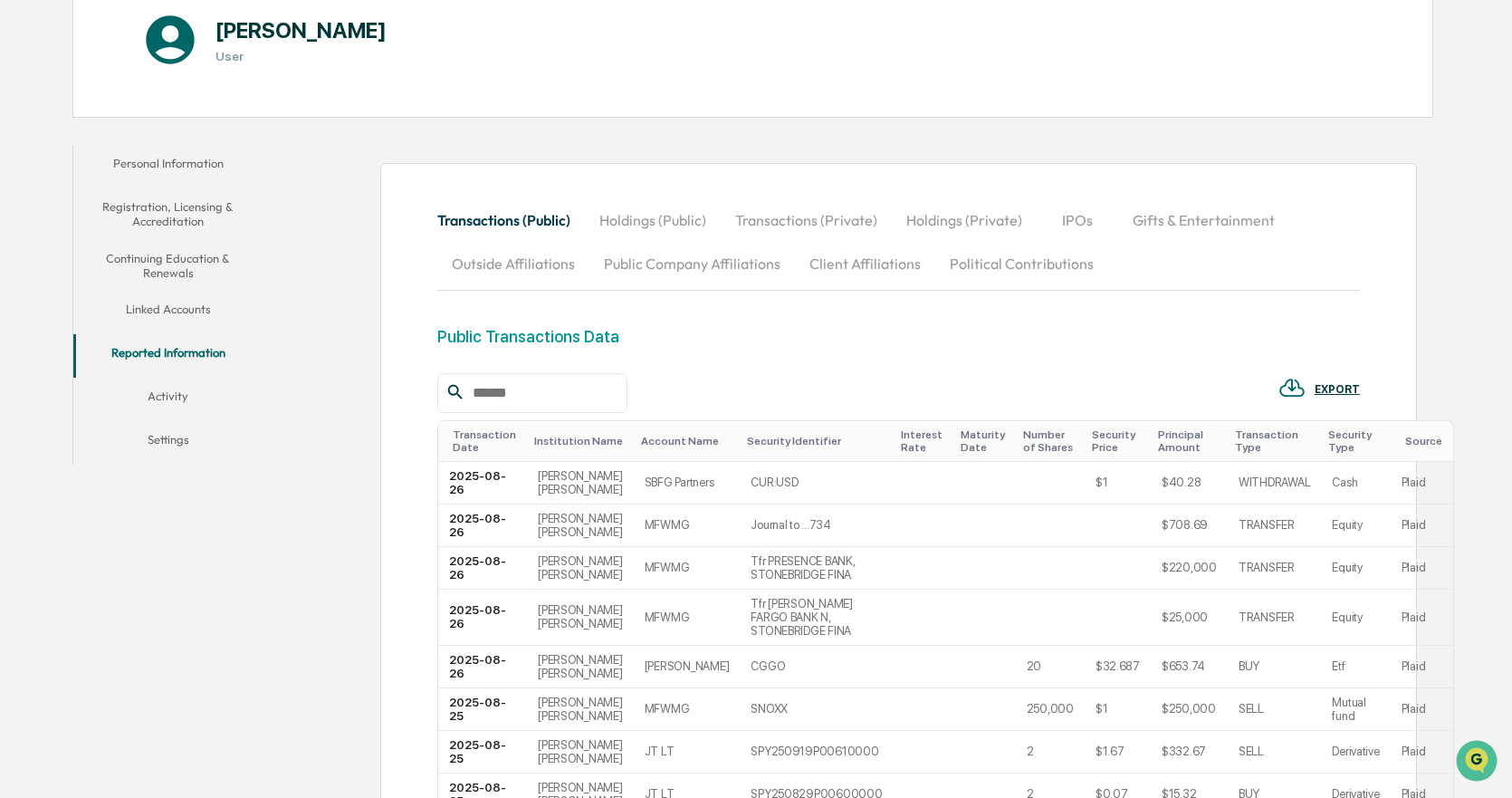
click at [1170, 225] on button "Gifts & Entertainment" at bounding box center [1204, 220] width 171 height 44
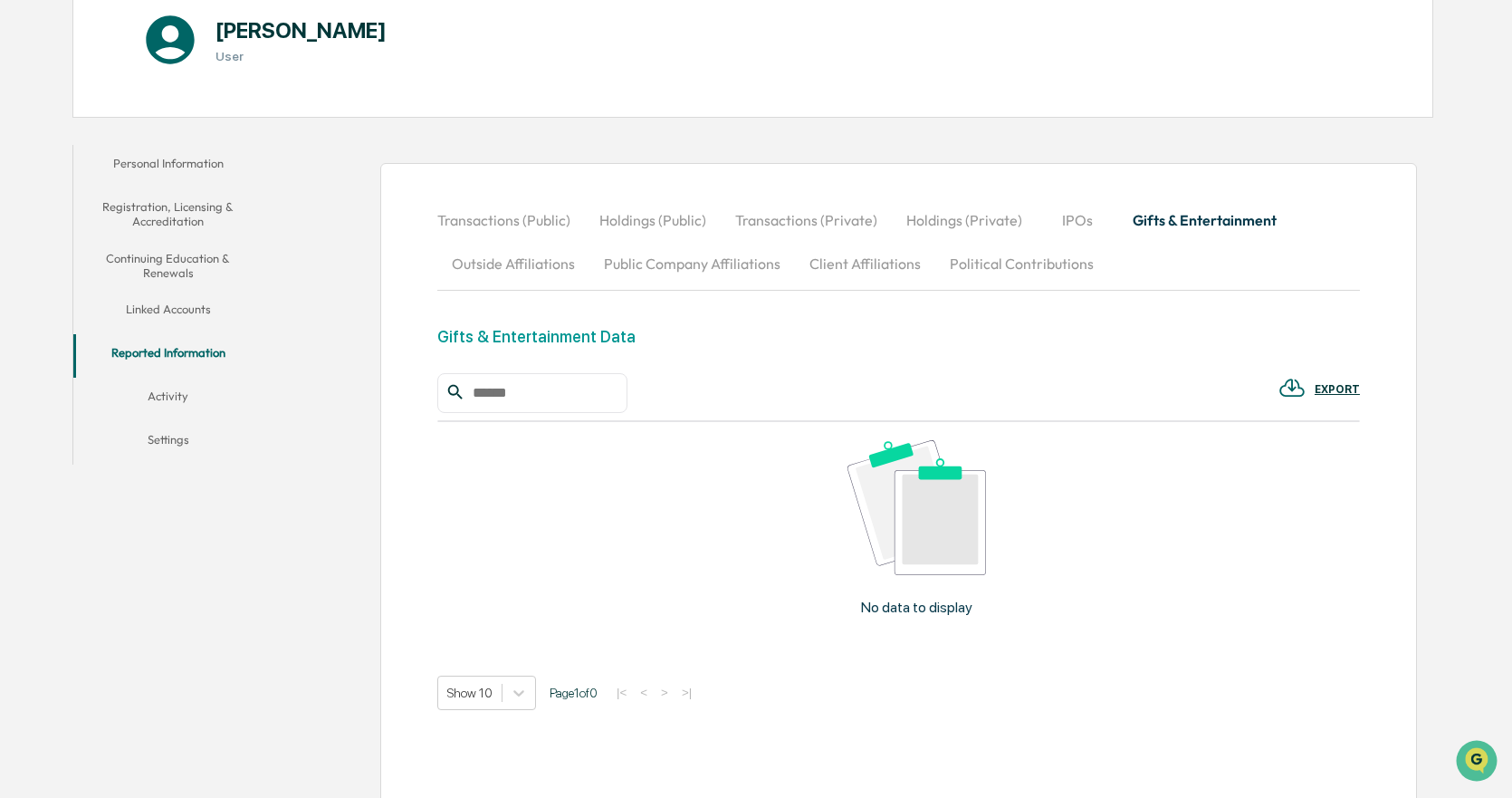
click at [751, 260] on button "Public Company Affiliations" at bounding box center [692, 264] width 205 height 44
click at [535, 277] on button "Outside Affiliations" at bounding box center [513, 264] width 152 height 44
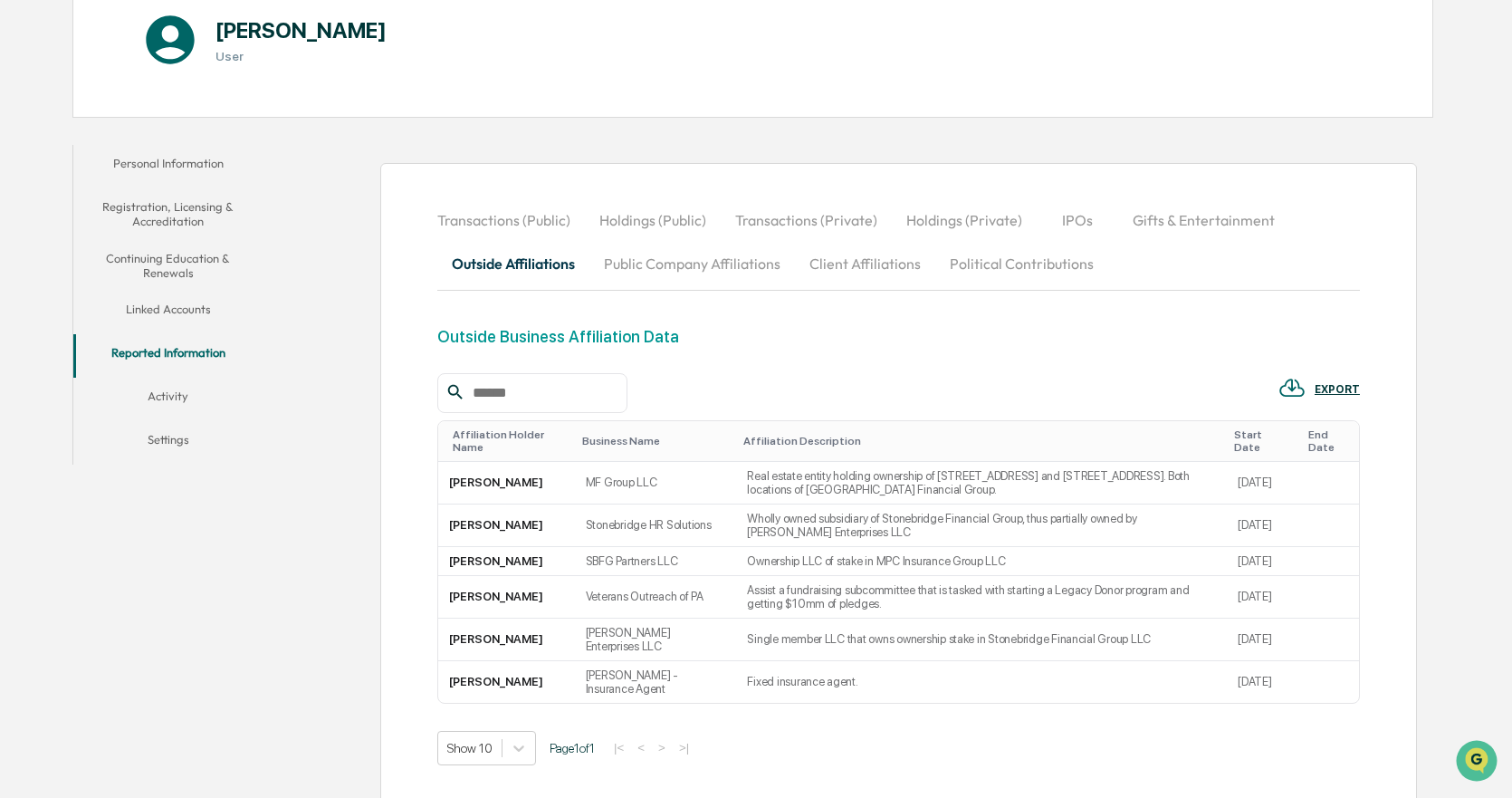
click at [197, 306] on button "Linked Accounts" at bounding box center [168, 313] width 189 height 44
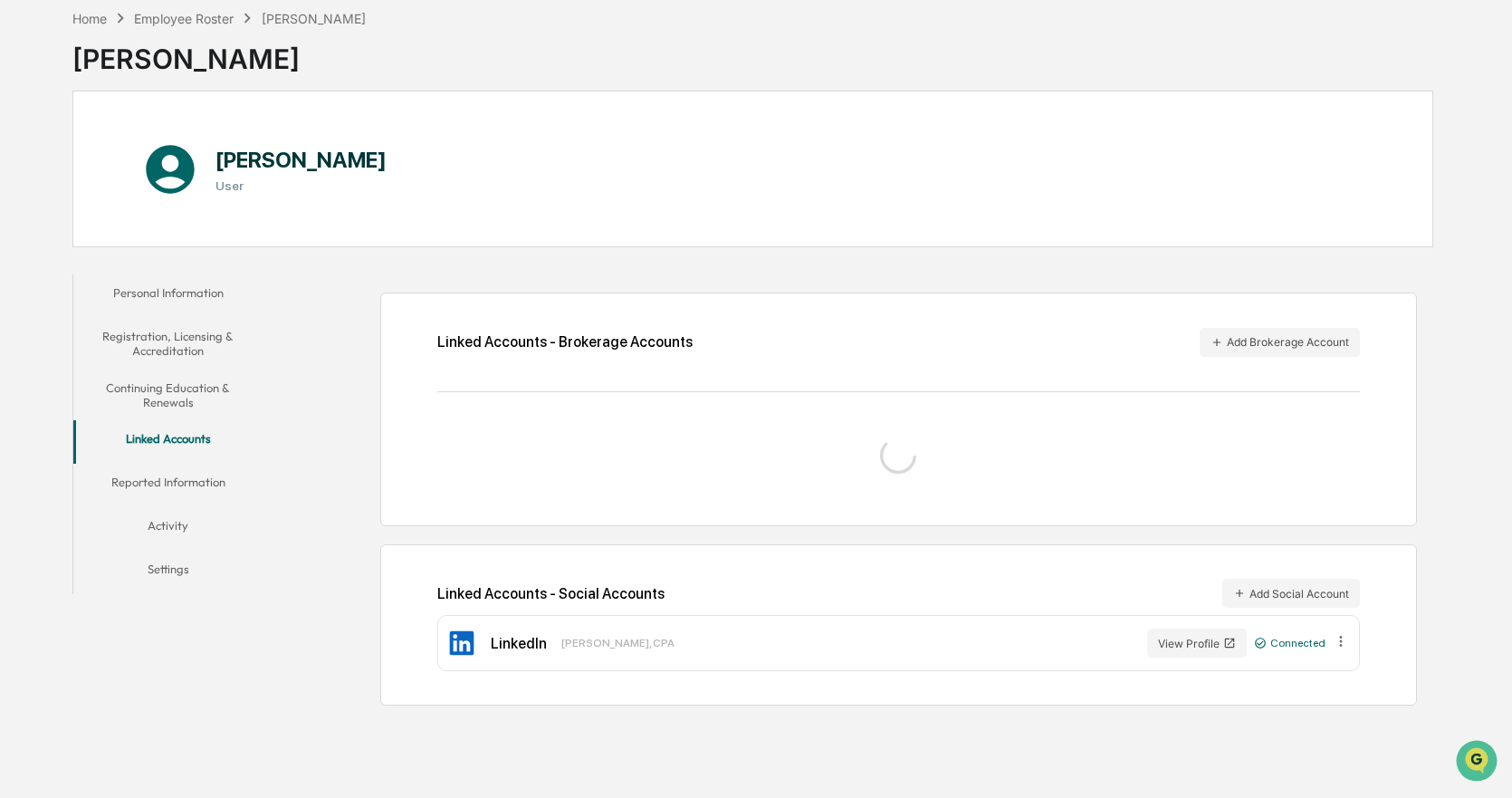
click at [204, 333] on button "Registration, Licensing & Accreditation" at bounding box center [168, 344] width 189 height 52
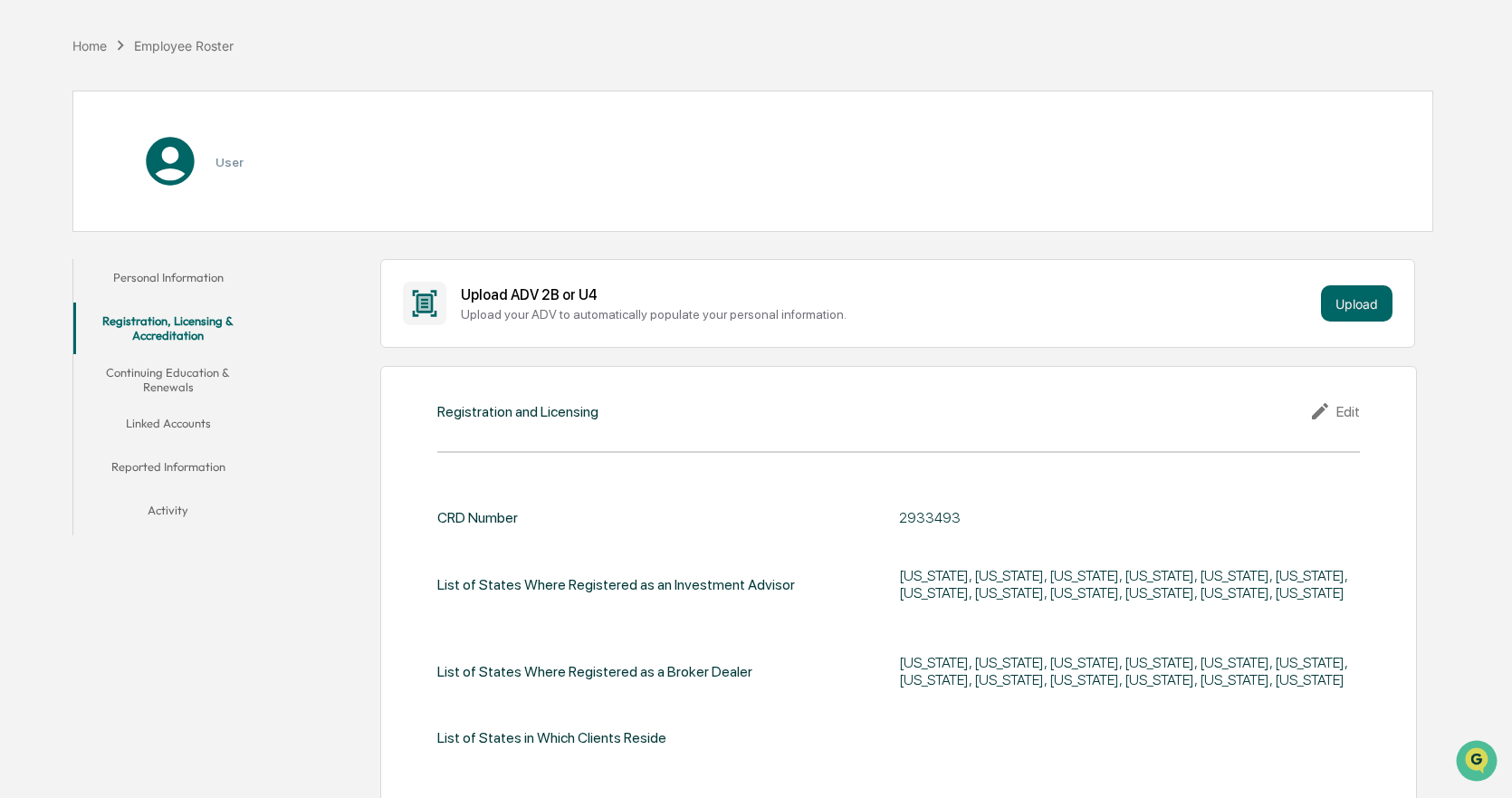
click at [193, 306] on button "Registration, Licensing & Accreditation" at bounding box center [168, 329] width 189 height 52
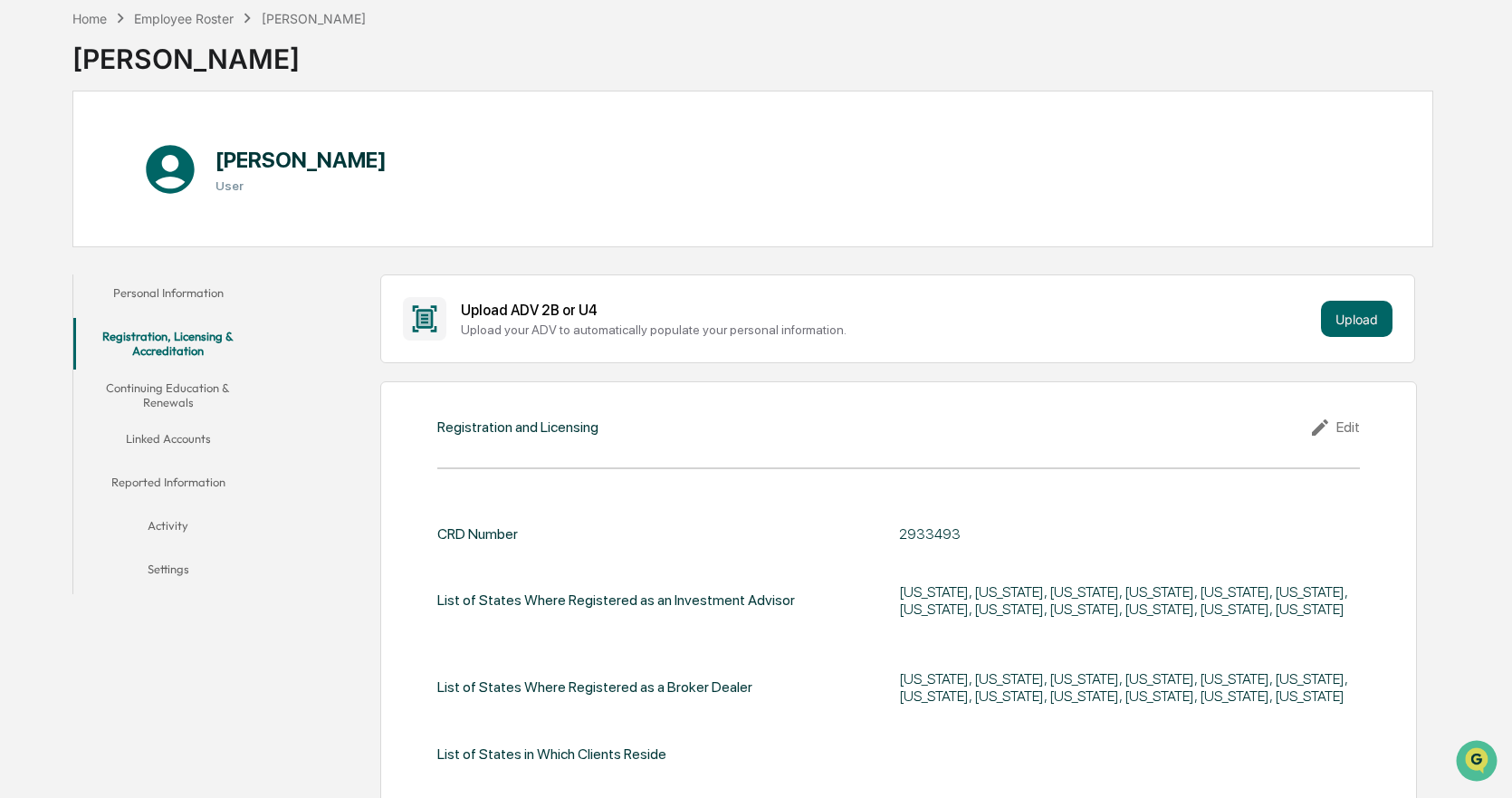
click at [190, 284] on button "Personal Information" at bounding box center [168, 296] width 189 height 44
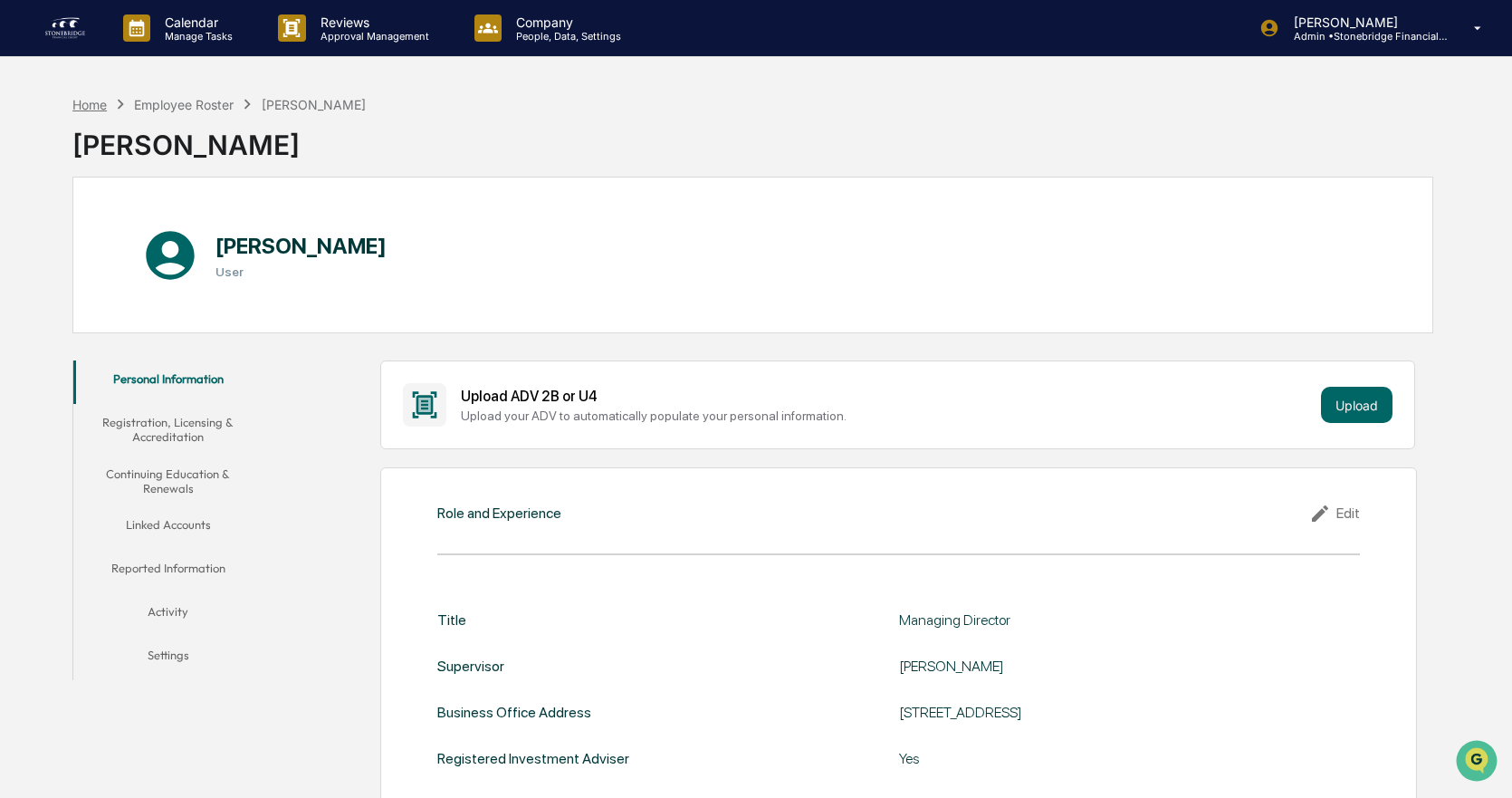
click at [85, 109] on div "Home" at bounding box center [90, 104] width 35 height 15
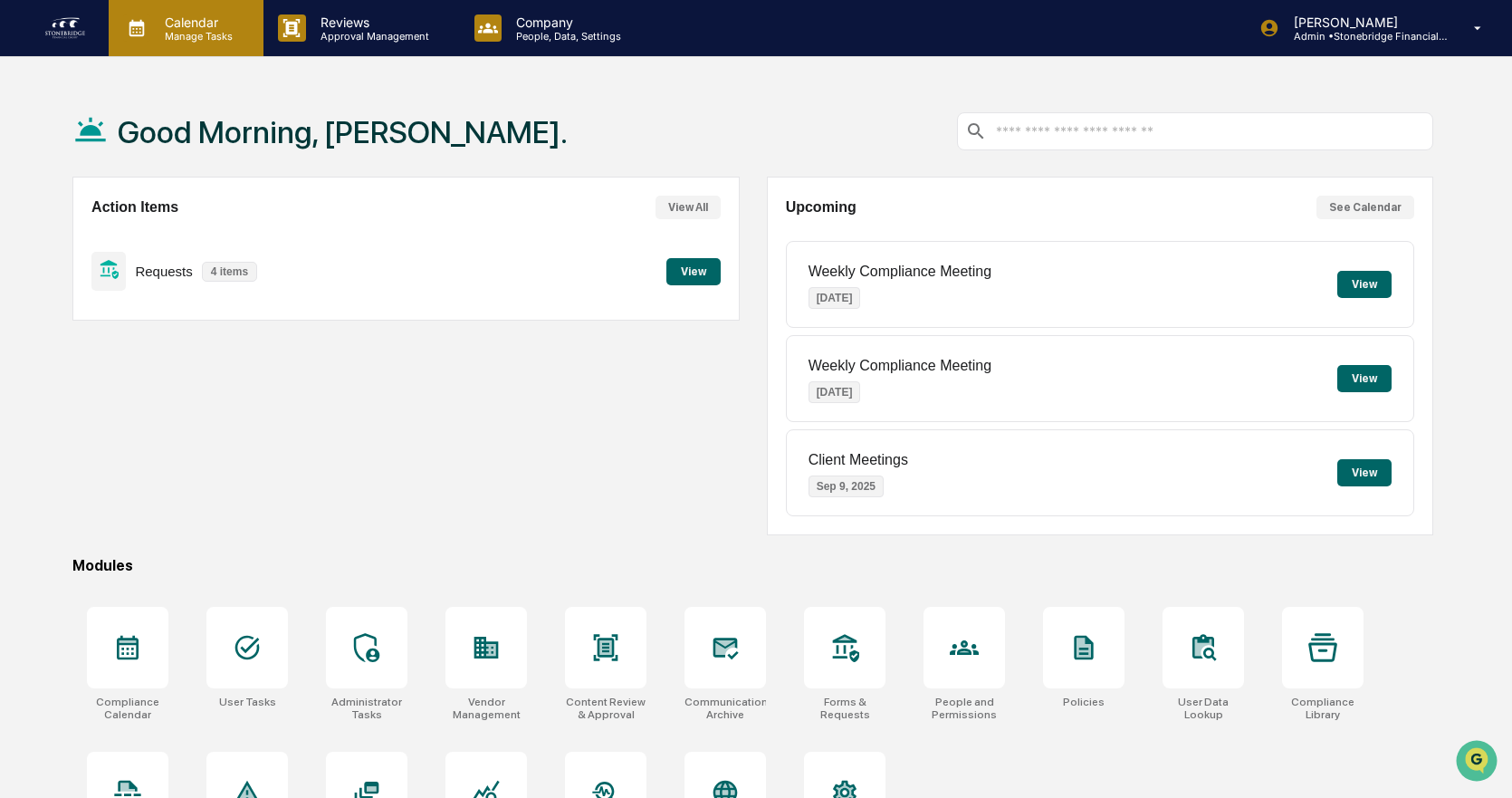
click at [185, 30] on p "Manage Tasks" at bounding box center [196, 36] width 92 height 13
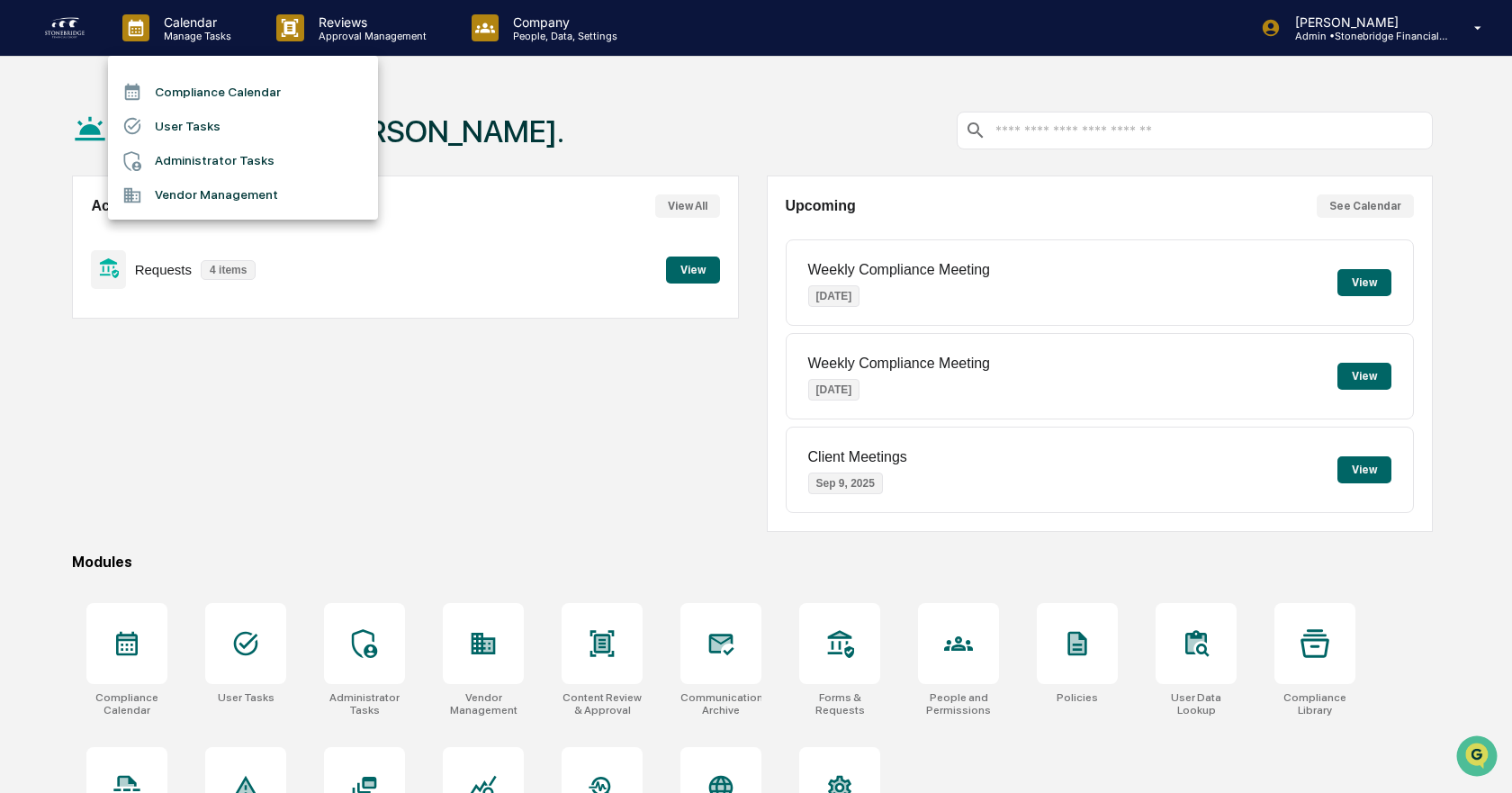
click at [223, 126] on li "User Tasks" at bounding box center [243, 126] width 270 height 35
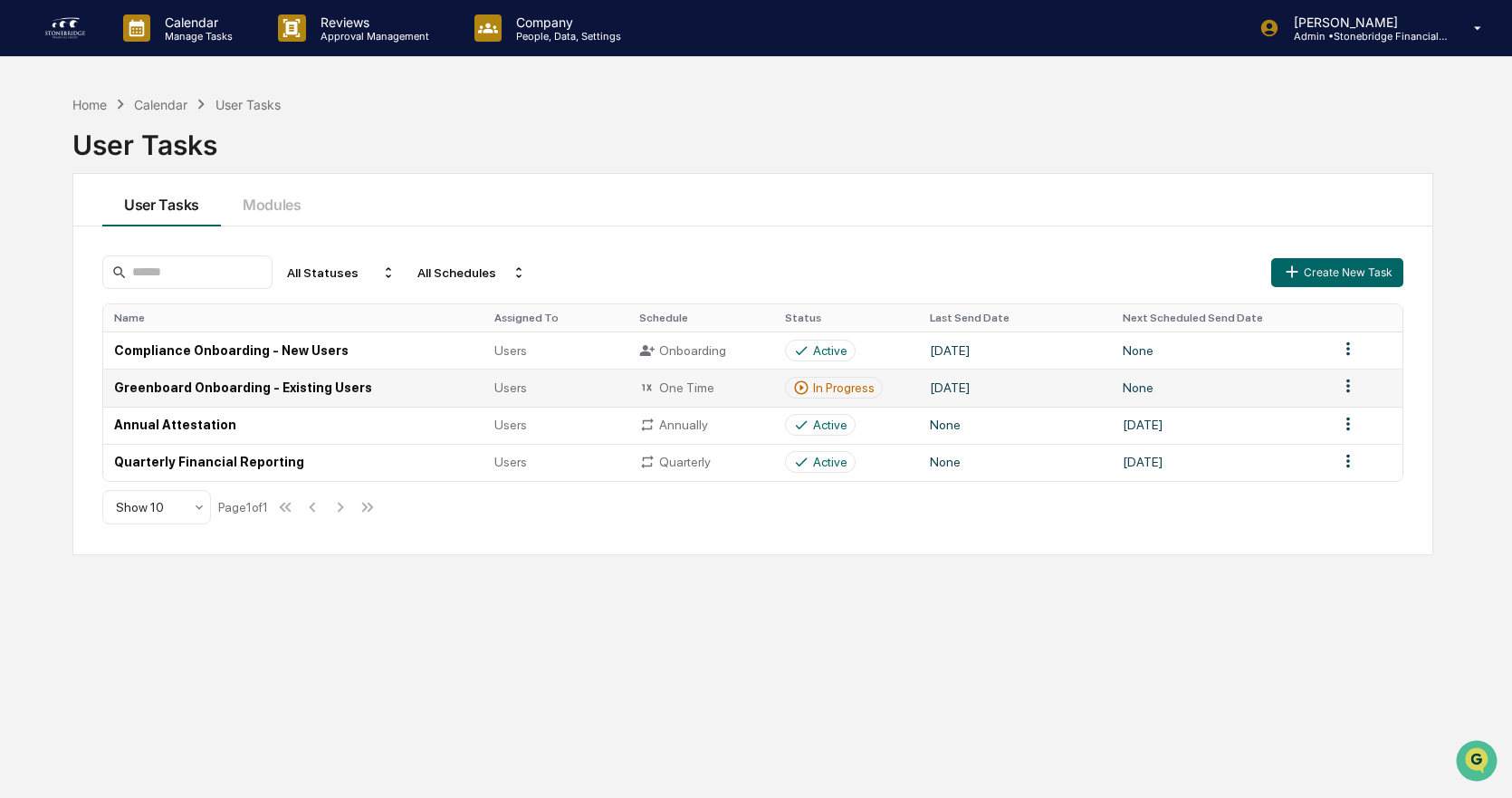
click at [1362, 383] on td at bounding box center [1365, 387] width 75 height 37
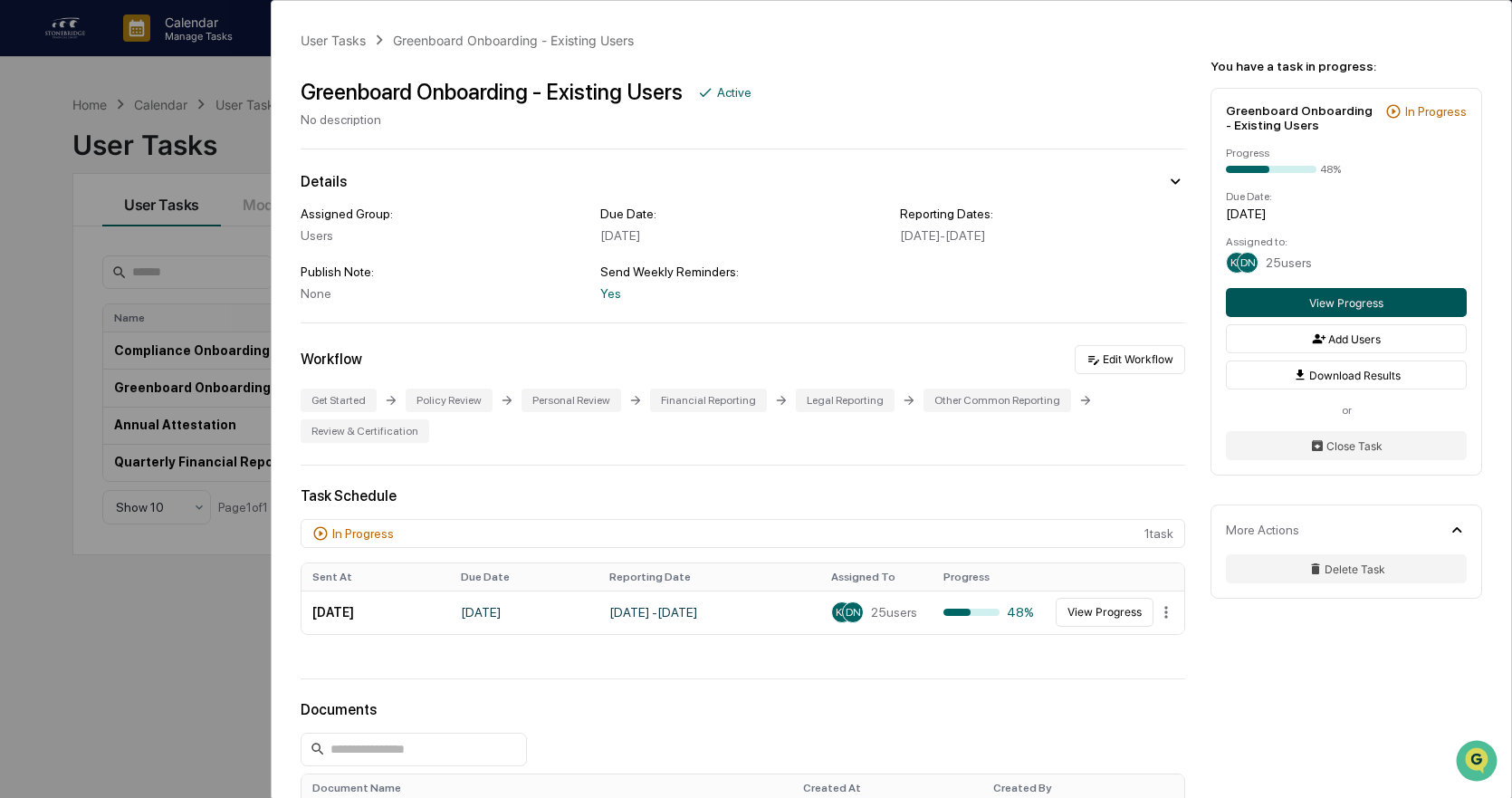
click at [1340, 304] on button "View Progress" at bounding box center [1347, 302] width 241 height 29
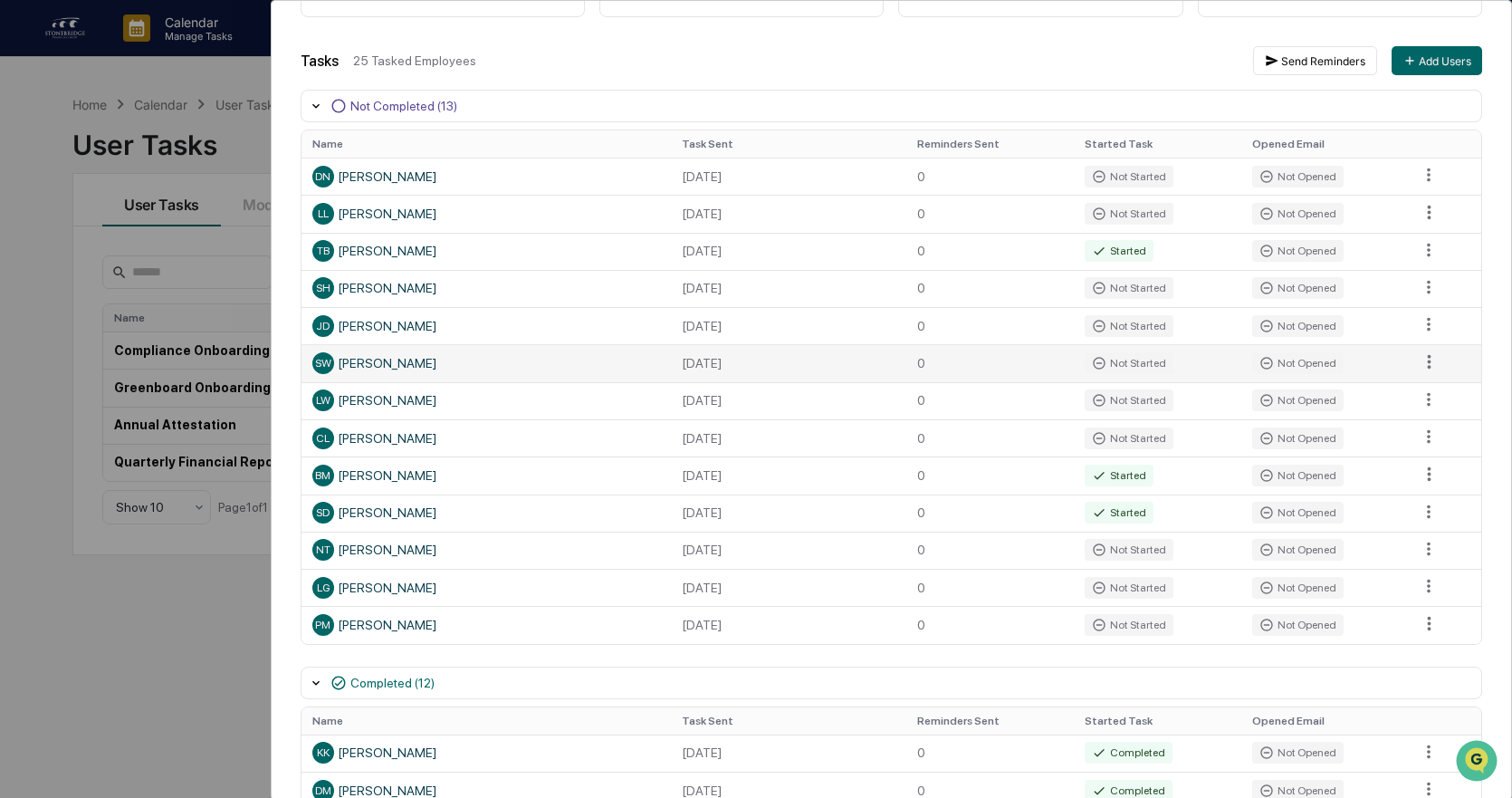
scroll to position [272, 0]
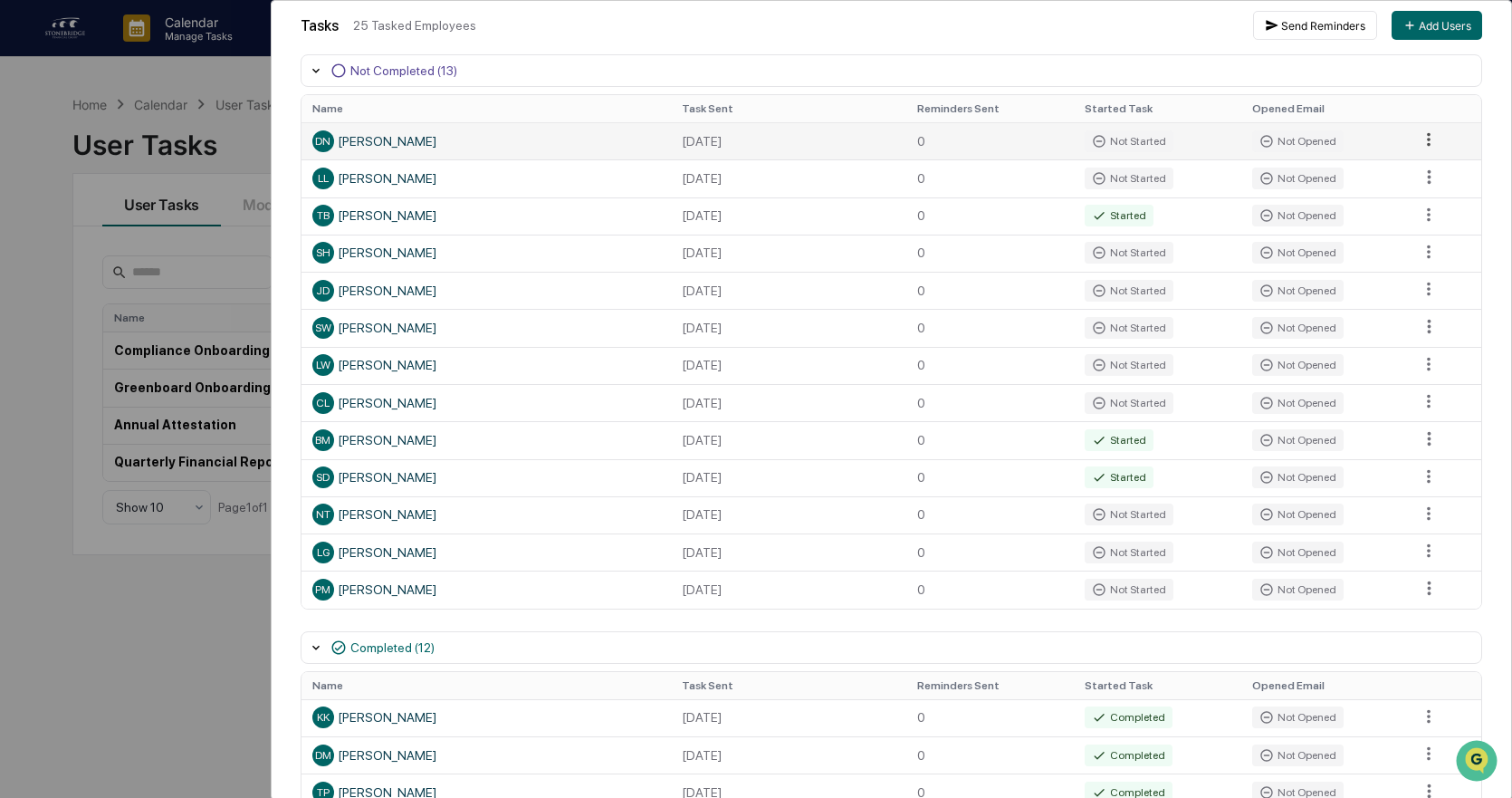
click at [1427, 143] on html "Calendar Manage Tasks Reviews Approval Management Company People, Data, Setting…" at bounding box center [756, 399] width 1512 height 798
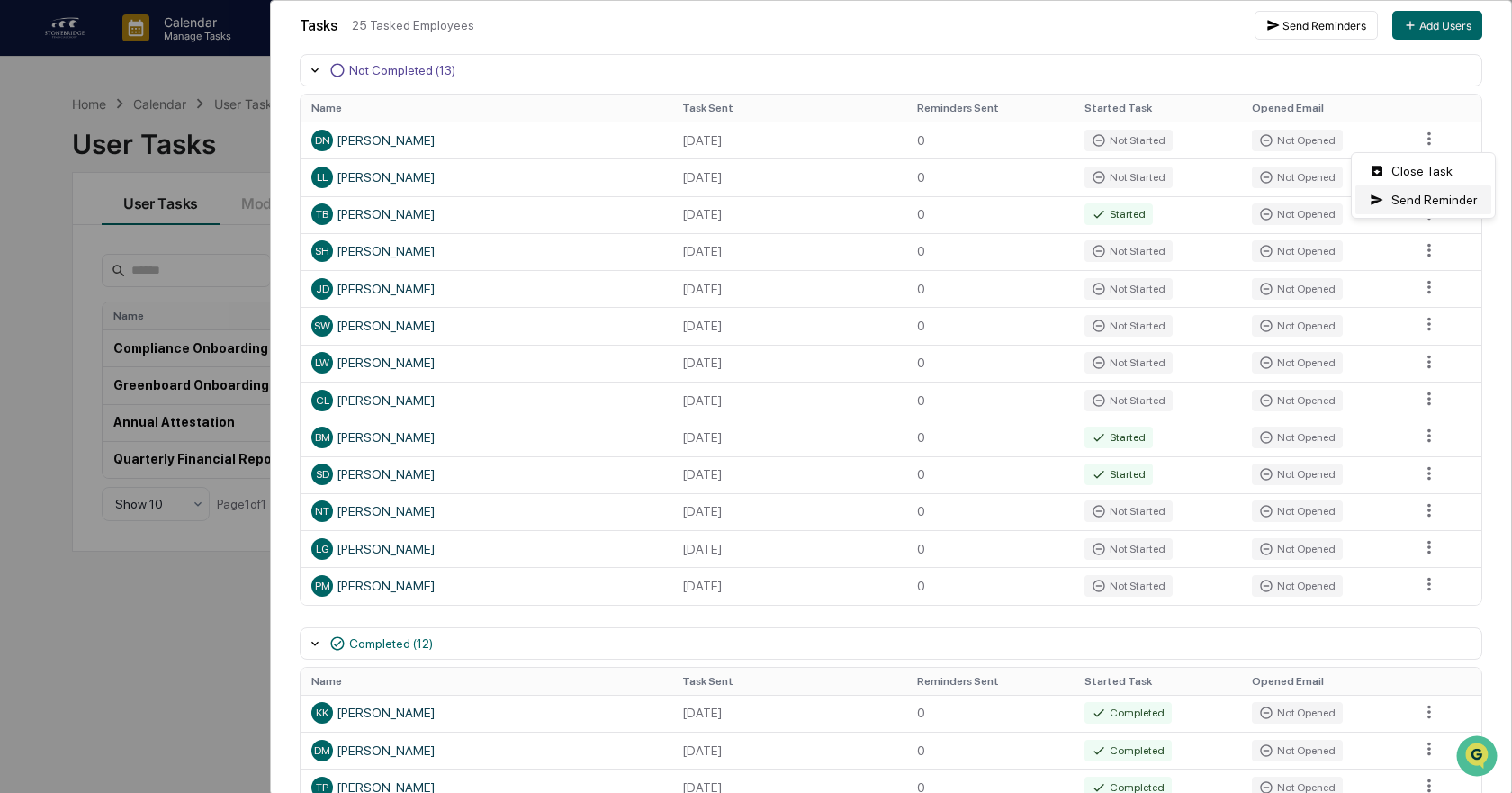
click at [1431, 199] on div "Send Reminder" at bounding box center [1423, 199] width 136 height 29
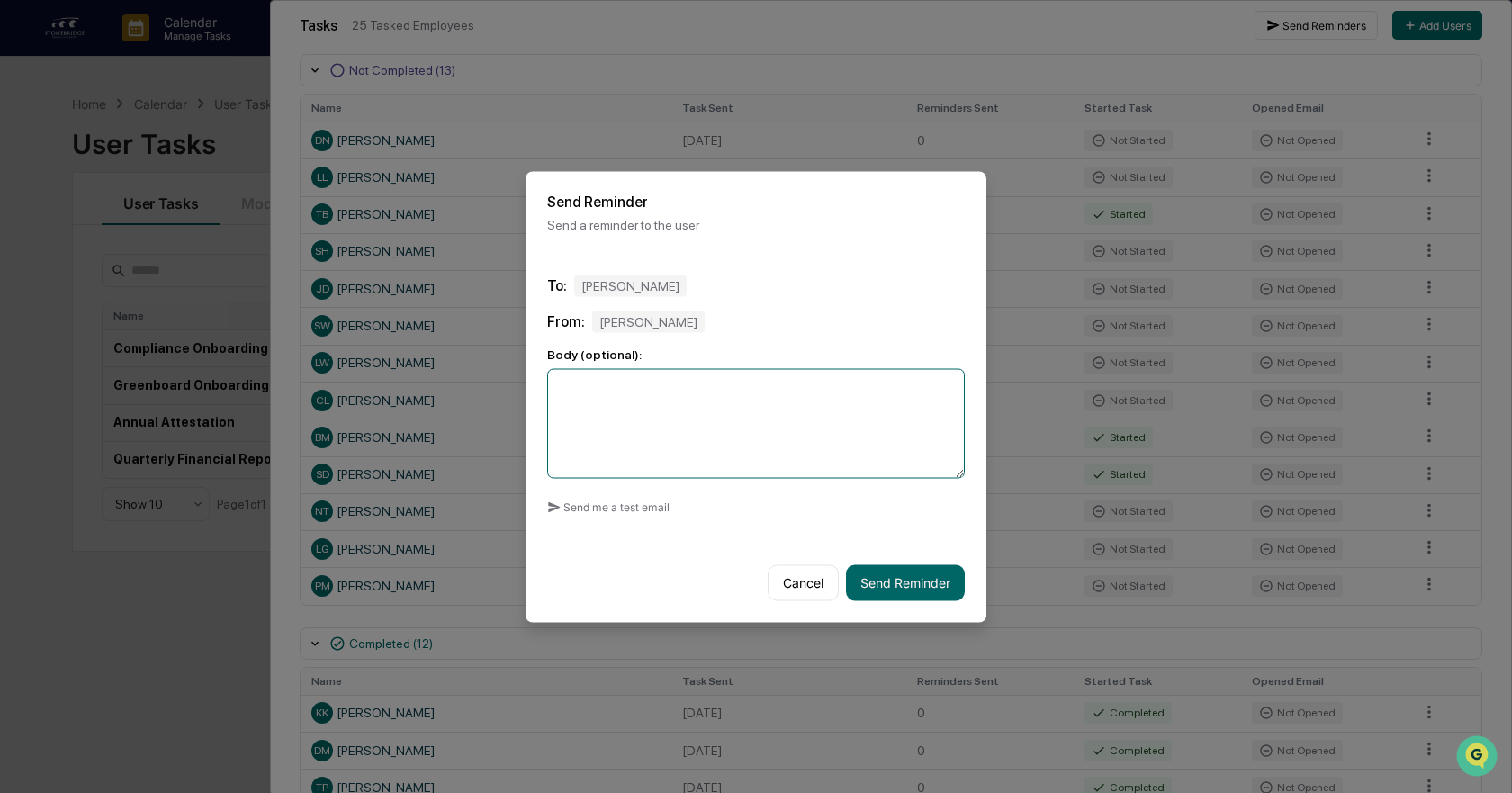
click at [758, 417] on textarea at bounding box center [756, 423] width 418 height 110
click at [617, 515] on button "Send me a test email" at bounding box center [609, 506] width 123 height 29
click at [700, 440] on textarea at bounding box center [756, 423] width 418 height 110
drag, startPoint x: 763, startPoint y: 414, endPoint x: 185, endPoint y: 371, distance: 579.6
click at [185, 371] on body "Calendar Manage Tasks Reviews Approval Management Company People, Data, Setting…" at bounding box center [756, 439] width 1512 height 878
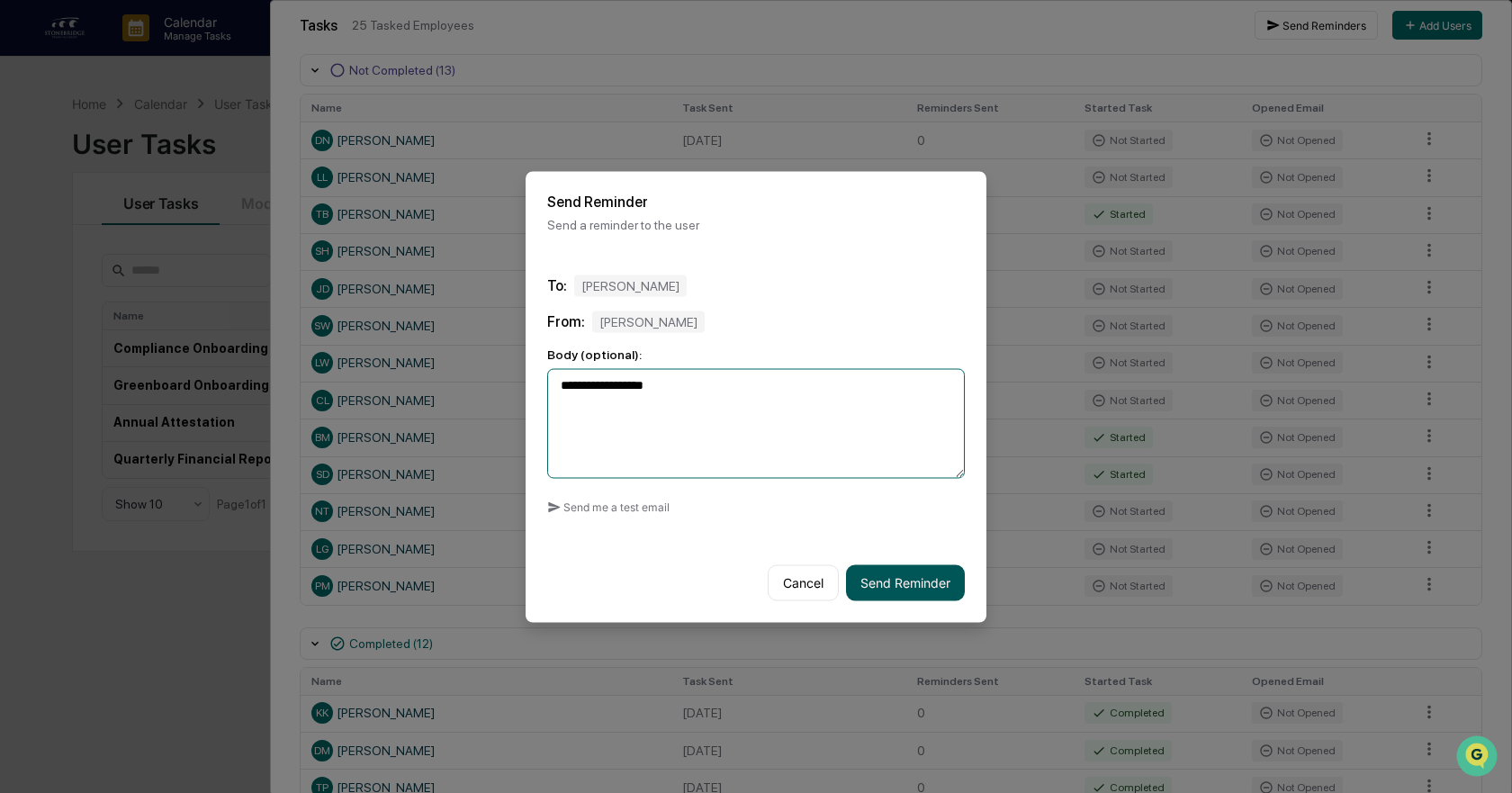
type textarea "**********"
click at [913, 588] on button "Send Reminder" at bounding box center [906, 582] width 119 height 36
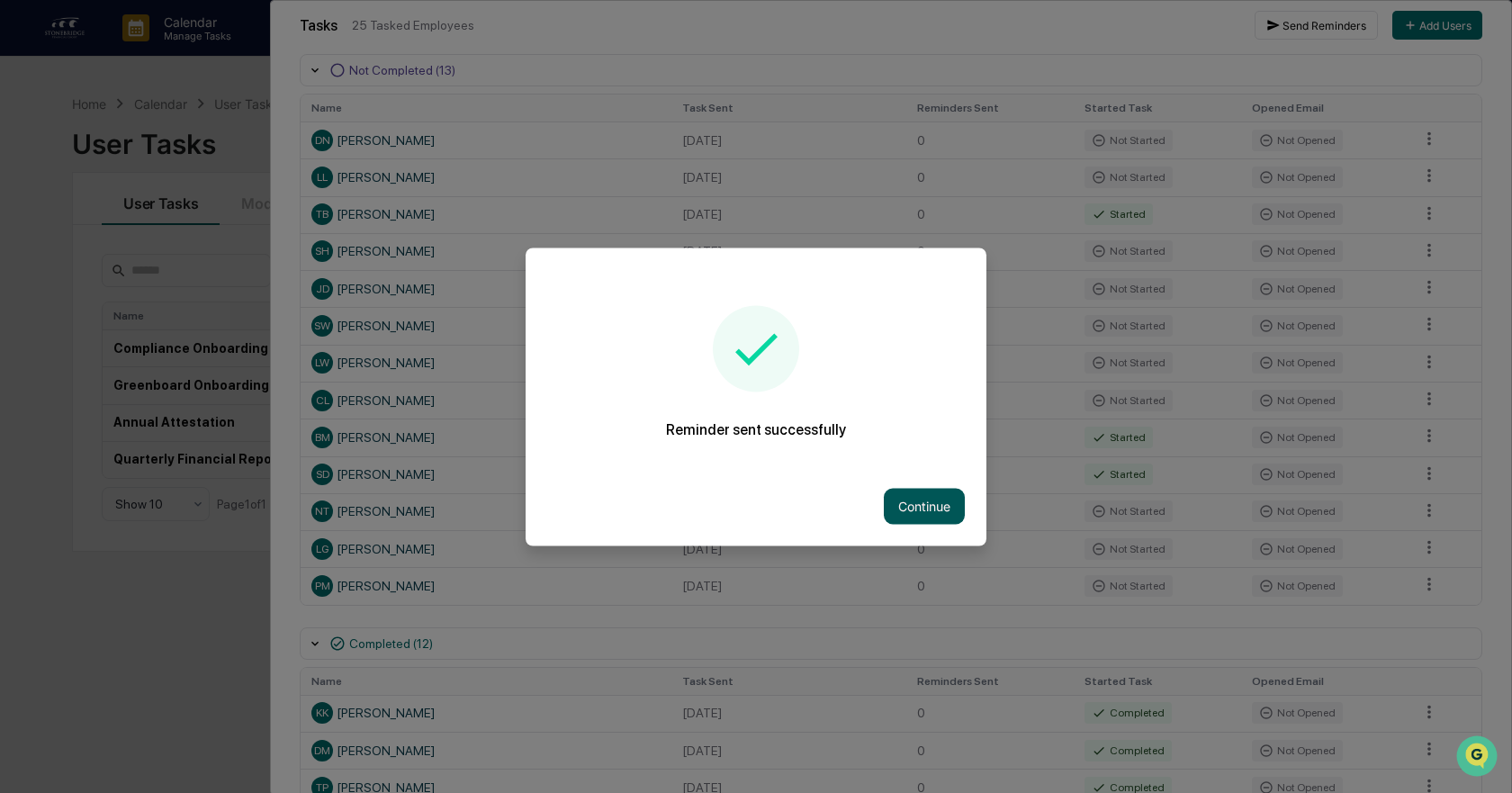
click at [911, 513] on button "Continue" at bounding box center [925, 506] width 81 height 36
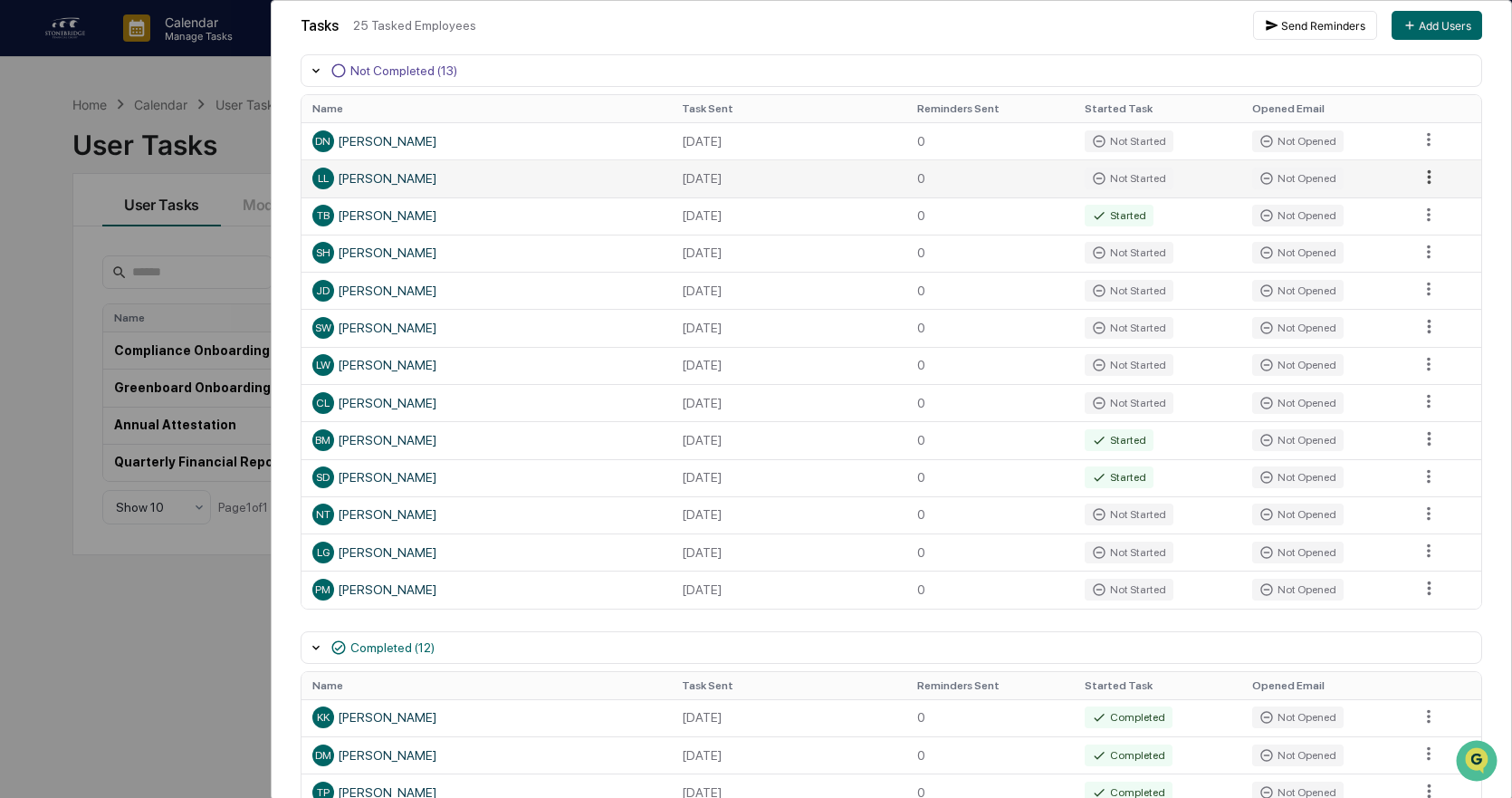
click at [1415, 185] on html "Calendar Manage Tasks Reviews Approval Management Company People, Data, Setting…" at bounding box center [756, 399] width 1512 height 798
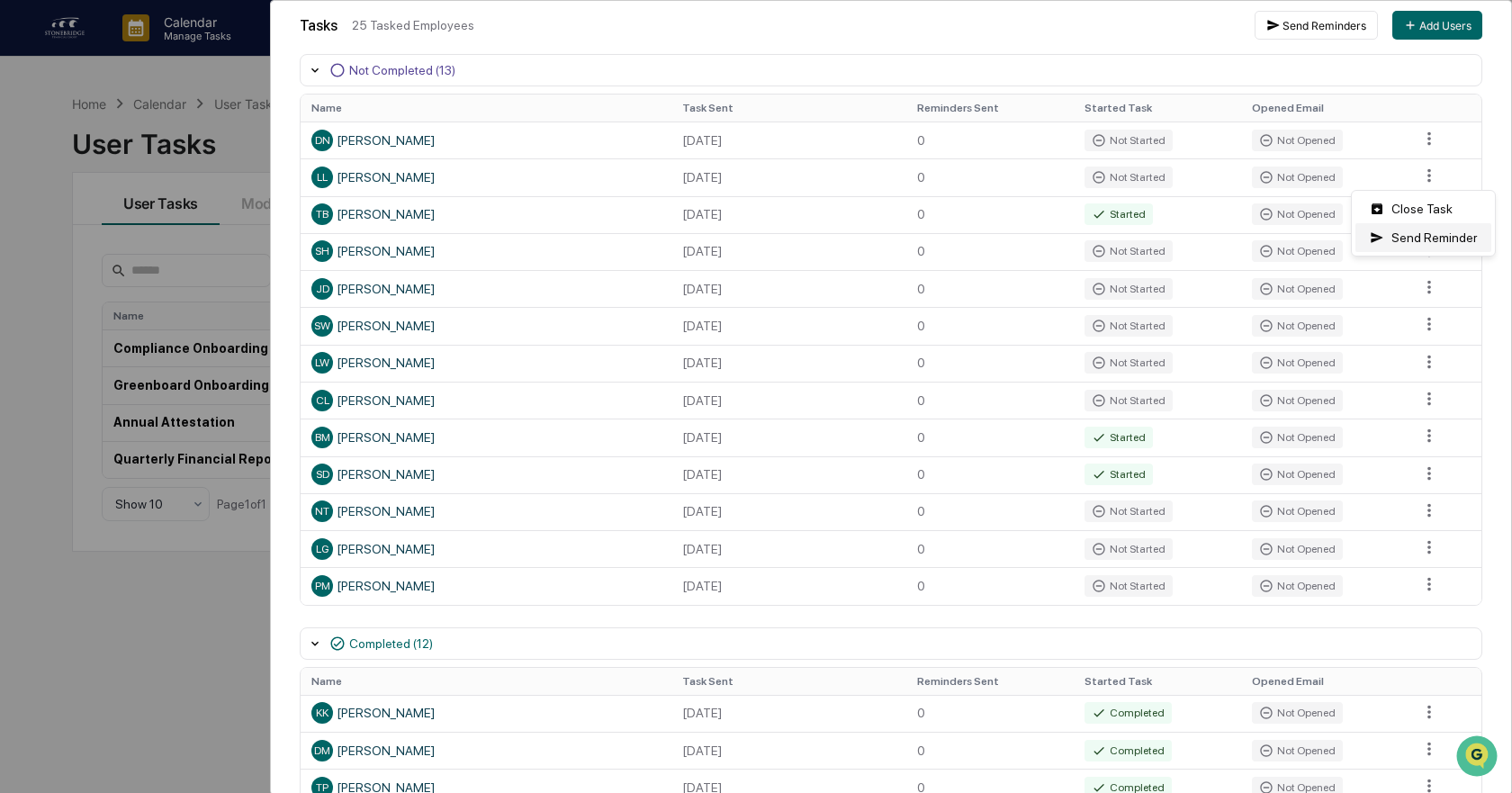
click at [1398, 227] on div "Send Reminder" at bounding box center [1423, 237] width 136 height 29
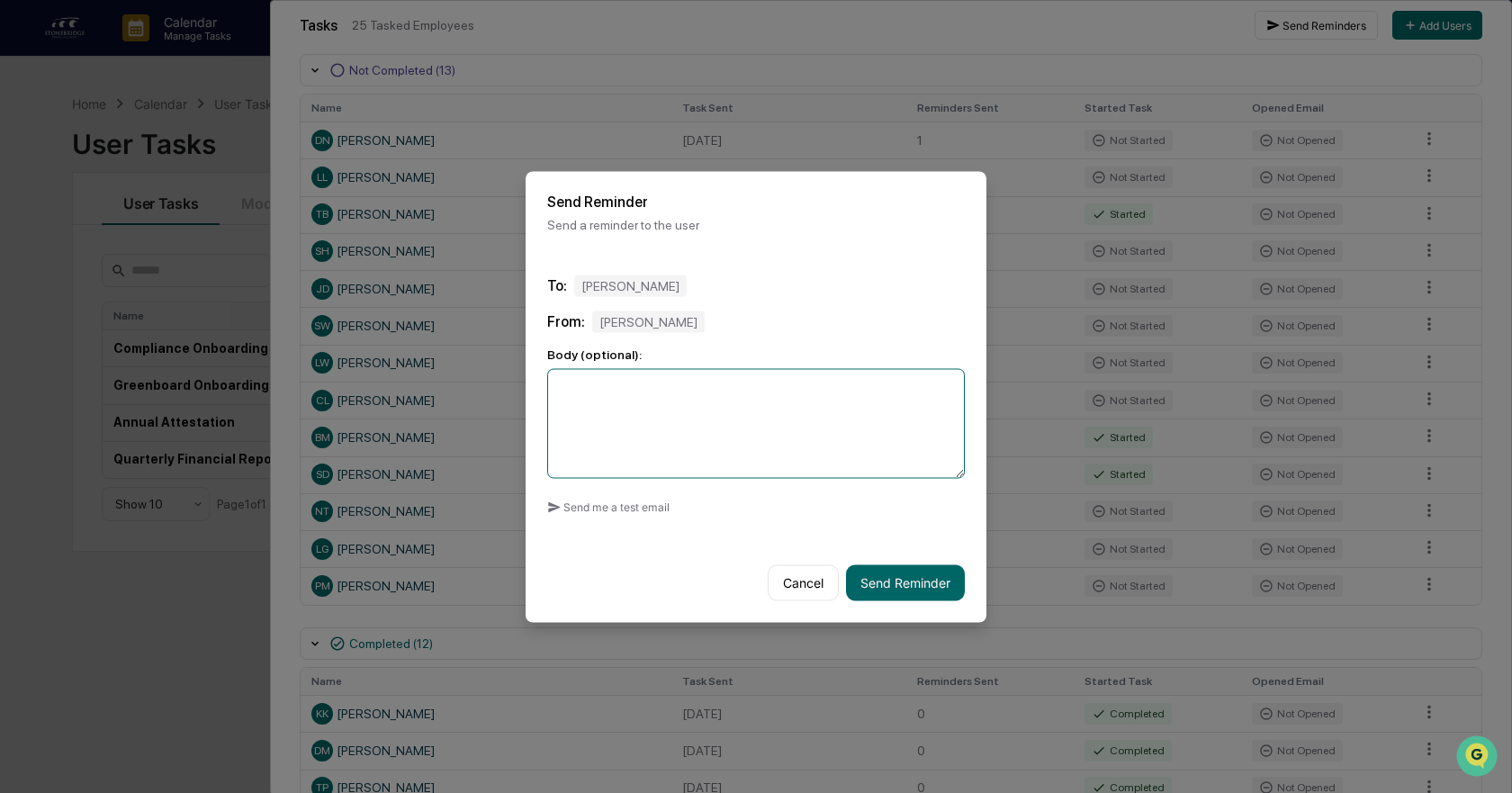
click at [711, 444] on textarea at bounding box center [756, 423] width 418 height 110
paste textarea "**********"
type textarea "**********"
click at [893, 562] on div "Cancel Send Reminder" at bounding box center [756, 582] width 460 height 79
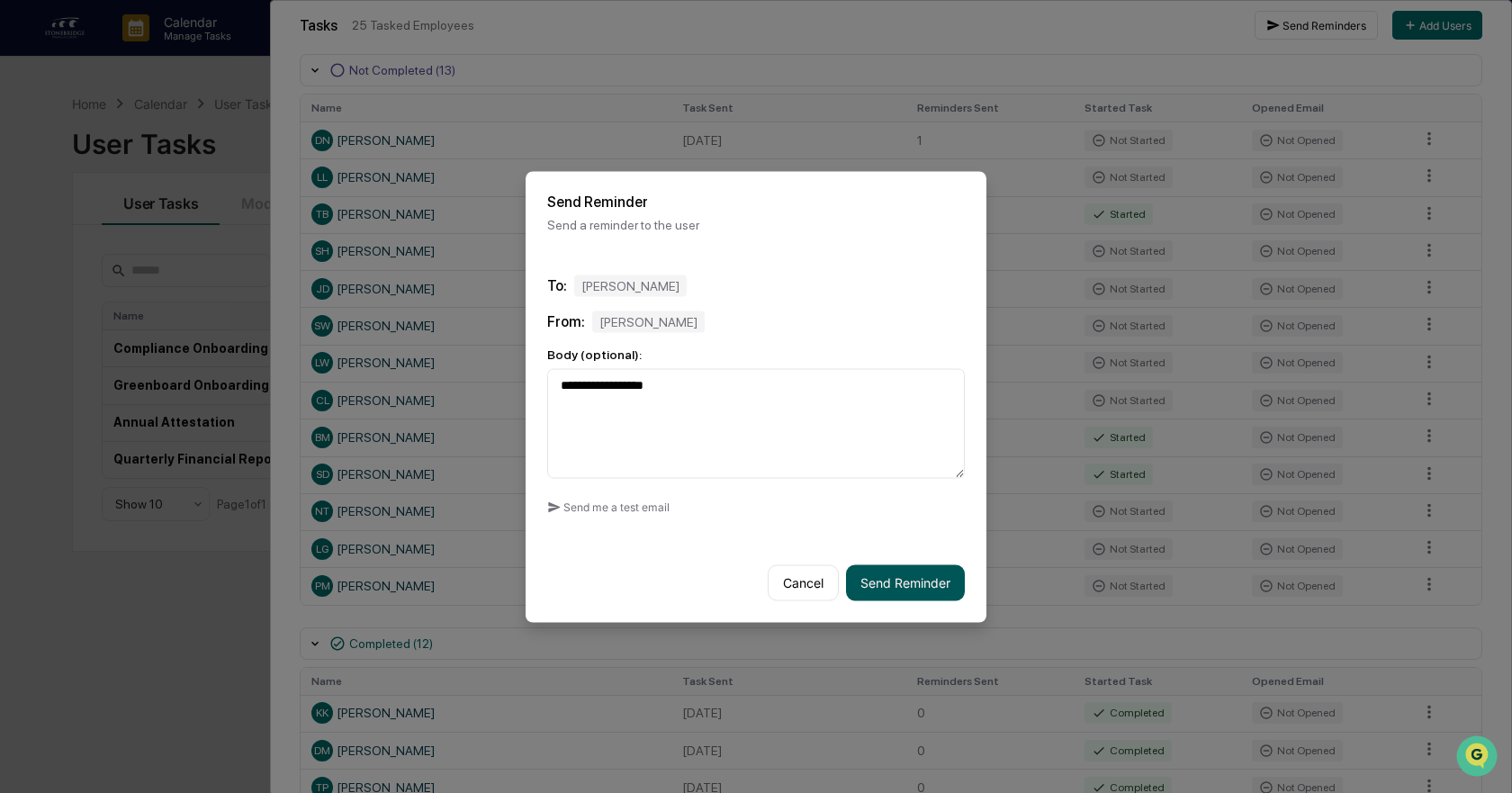
click at [906, 579] on button "Send Reminder" at bounding box center [906, 582] width 119 height 36
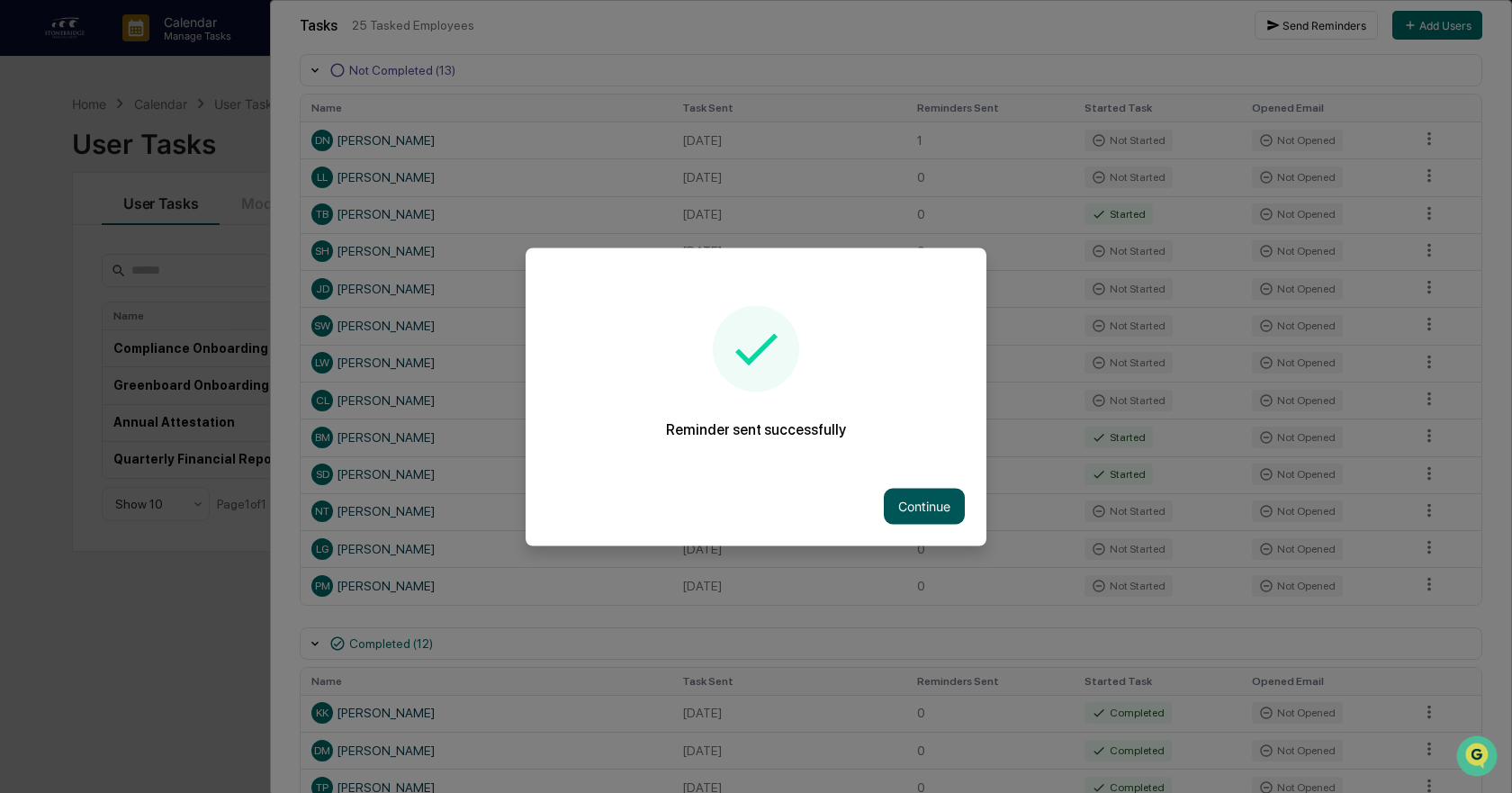
click at [947, 503] on button "Continue" at bounding box center [925, 506] width 81 height 36
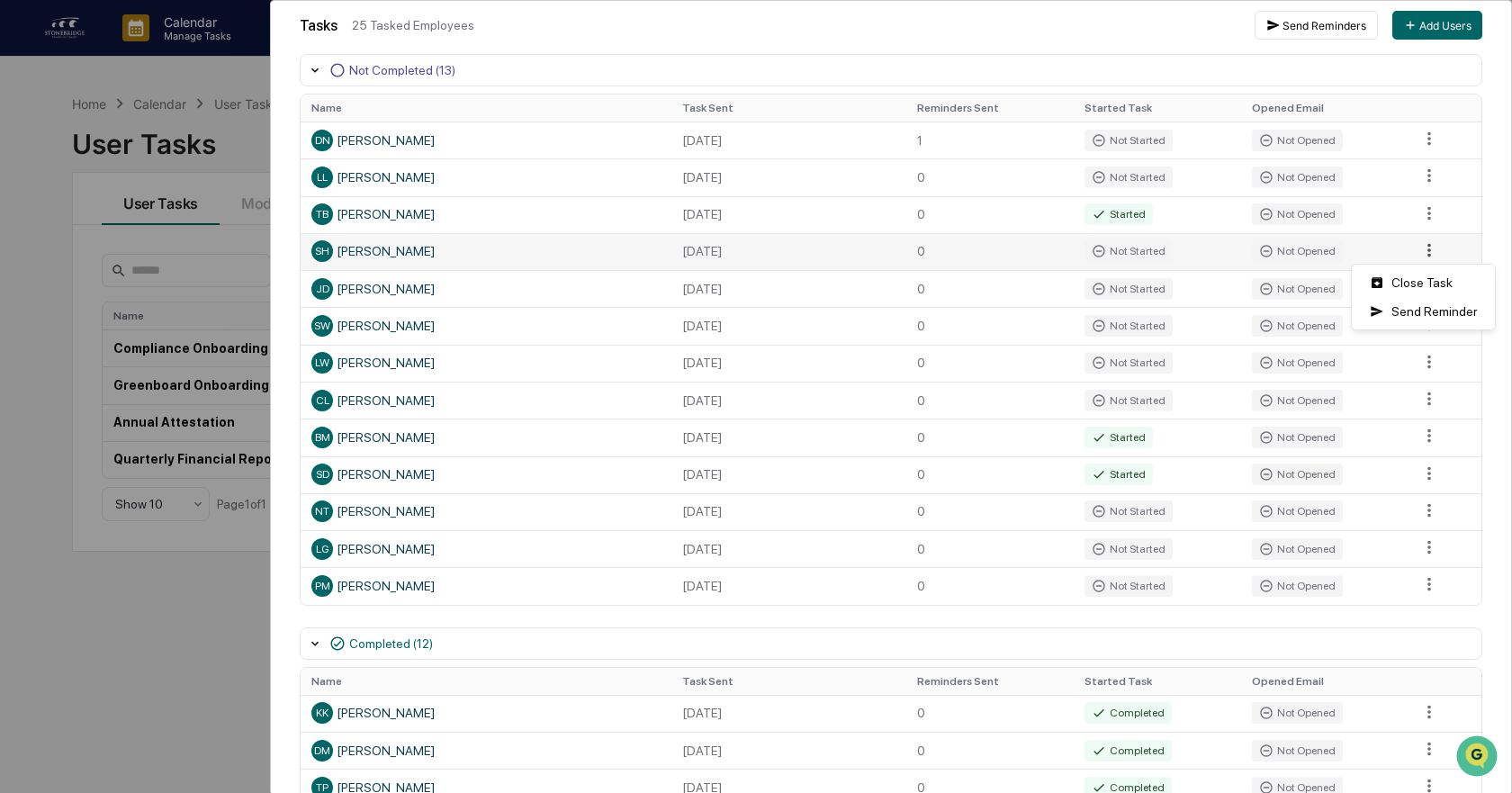
click at [1409, 248] on html "Calendar Manage Tasks Reviews Approval Management Company People, Data, Setting…" at bounding box center [756, 396] width 1512 height 793
click at [1422, 309] on div "Send Reminder" at bounding box center [1423, 311] width 136 height 29
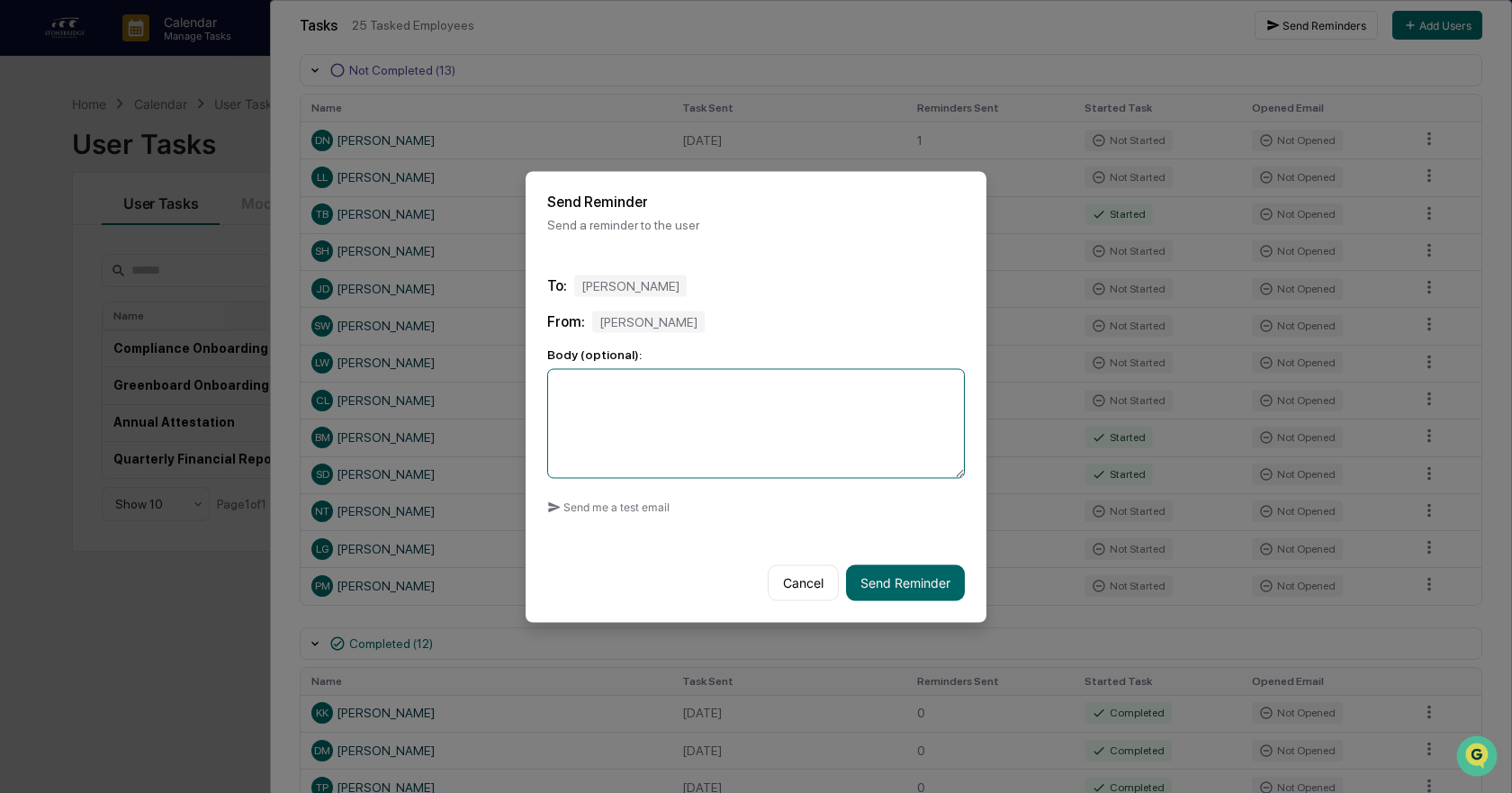
drag, startPoint x: 740, startPoint y: 440, endPoint x: 769, endPoint y: 470, distance: 41.7
click at [739, 441] on textarea at bounding box center [756, 423] width 418 height 110
paste textarea "**********"
type textarea "**********"
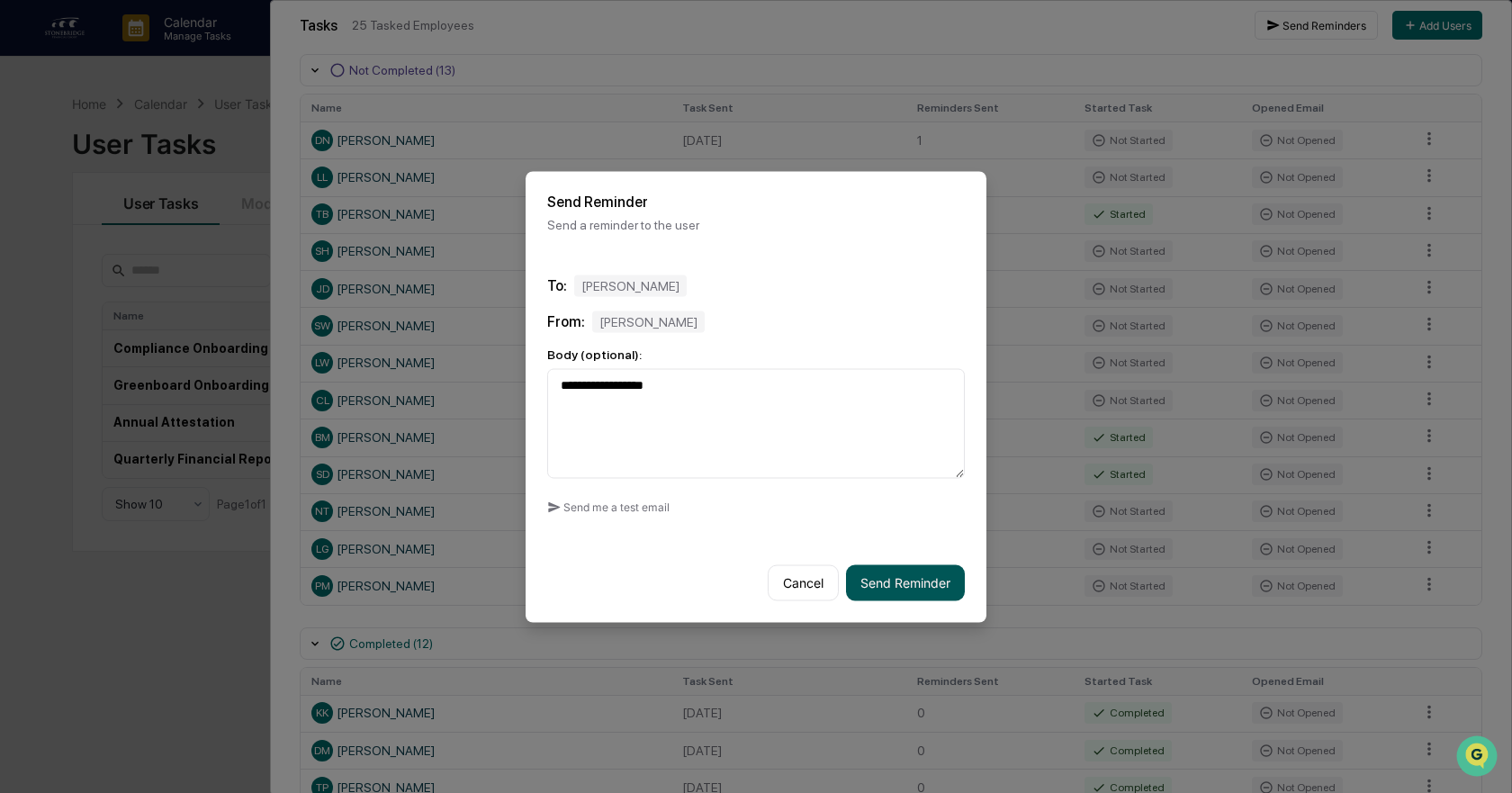
click at [908, 569] on button "Send Reminder" at bounding box center [906, 582] width 119 height 36
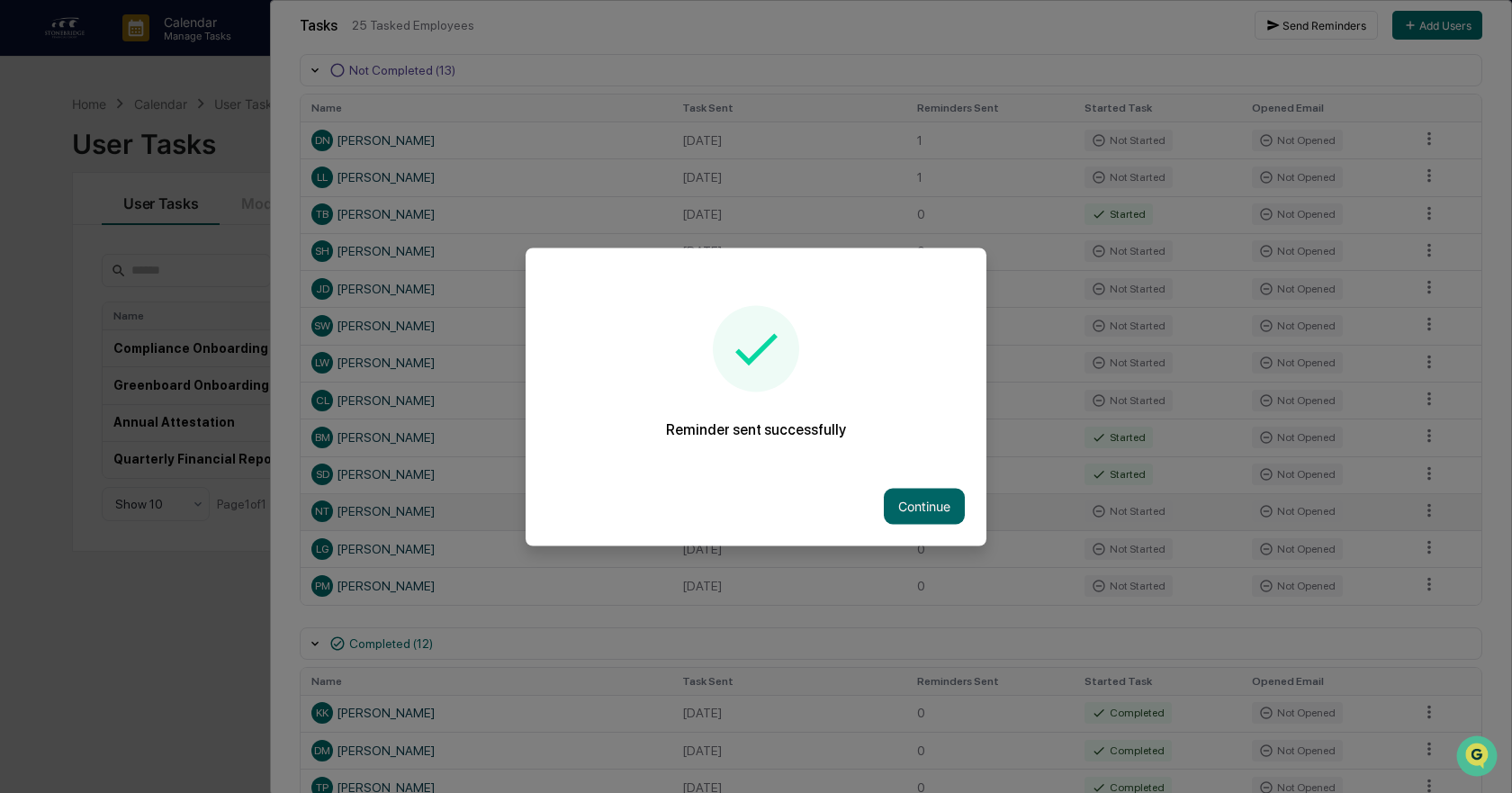
click at [953, 503] on button "Continue" at bounding box center [925, 506] width 81 height 36
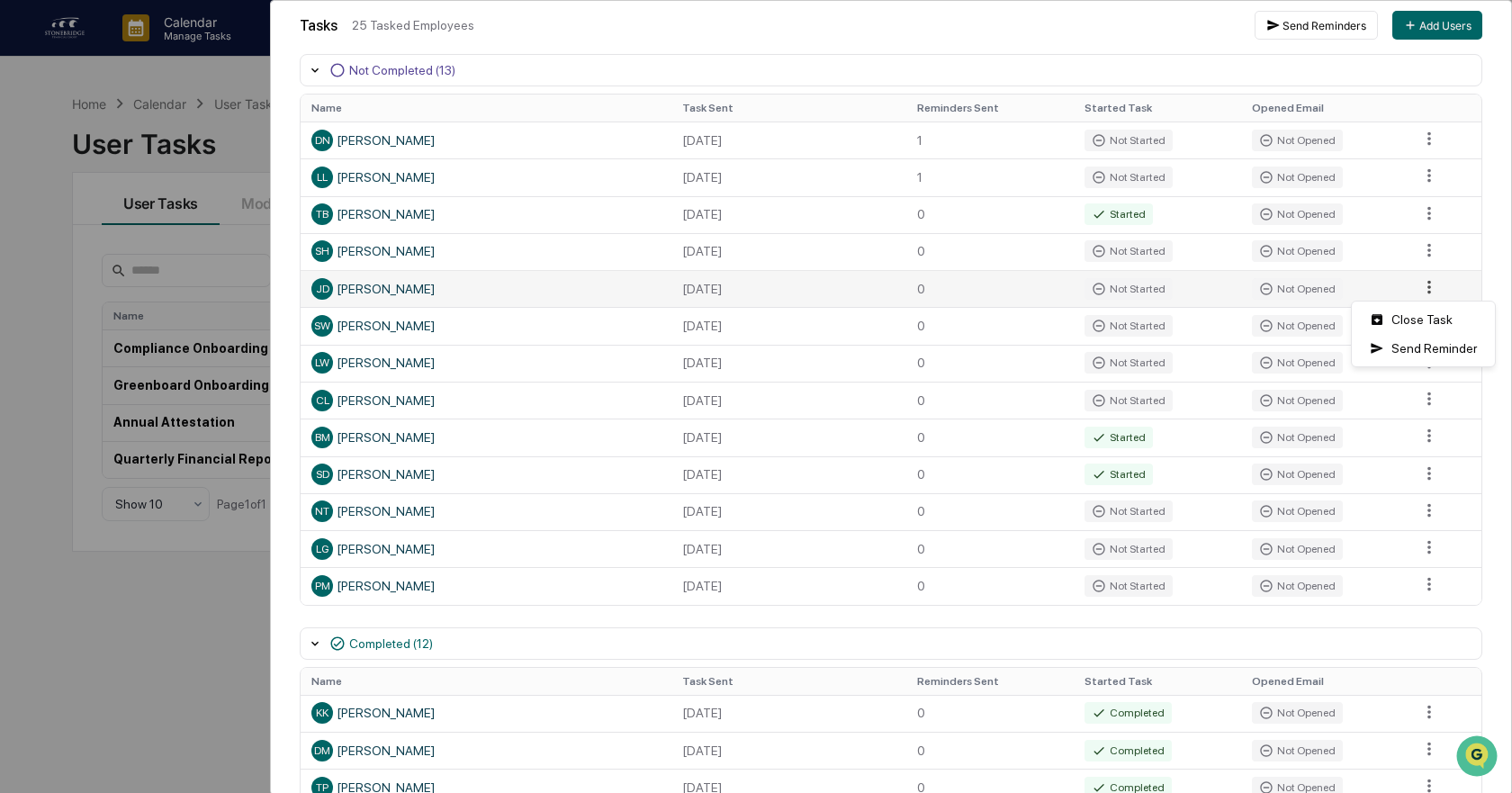
click at [1407, 296] on html "Calendar Manage Tasks Reviews Approval Management Company People, Data, Setting…" at bounding box center [756, 396] width 1512 height 793
drag, startPoint x: 1401, startPoint y: 351, endPoint x: 1353, endPoint y: 357, distance: 48.4
click at [1399, 351] on div "Send Reminder" at bounding box center [1423, 347] width 136 height 29
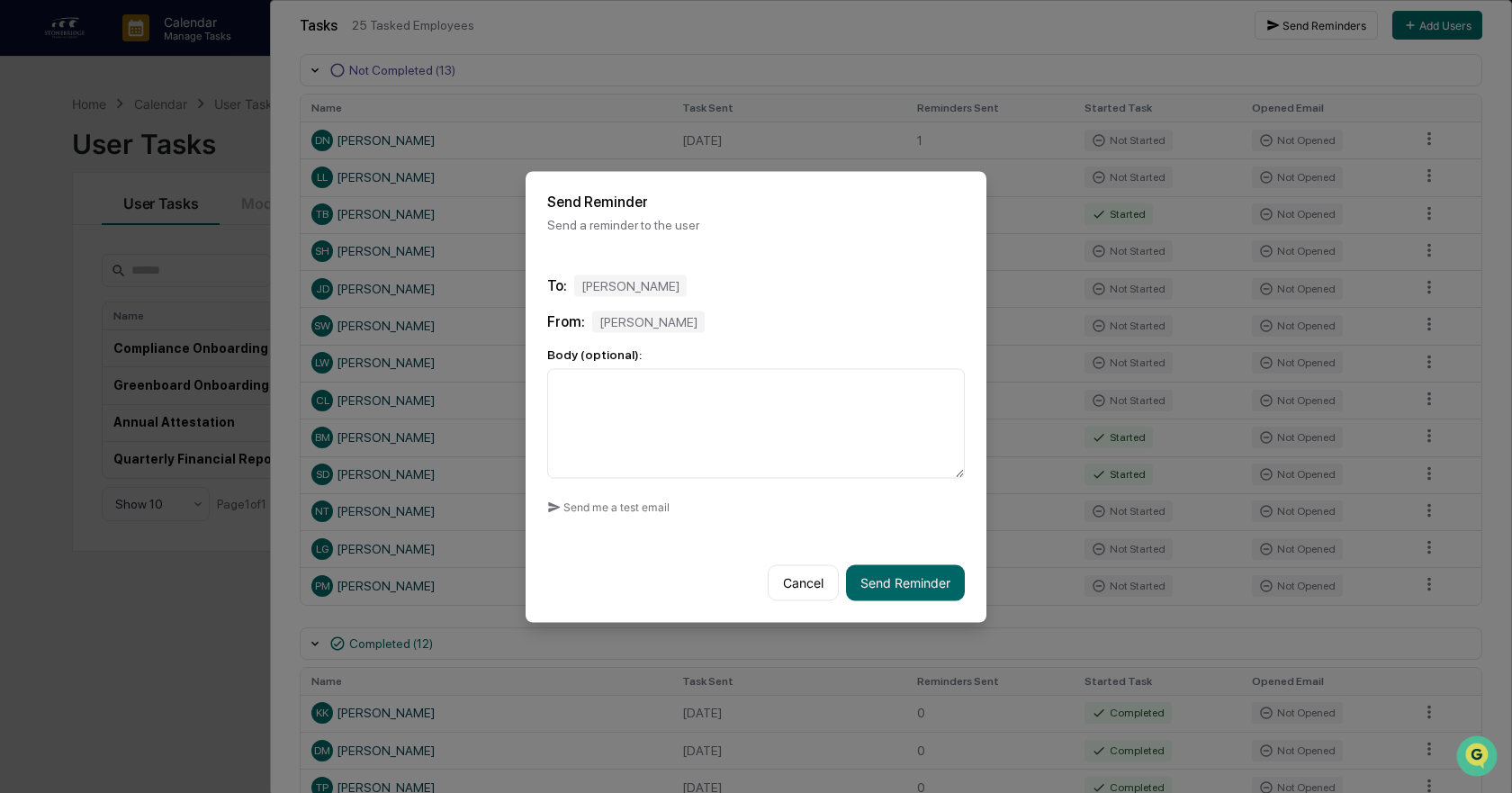
click at [718, 495] on div "Send me a test email" at bounding box center [756, 506] width 418 height 29
drag, startPoint x: 702, startPoint y: 433, endPoint x: 826, endPoint y: 522, distance: 152.6
click at [705, 437] on textarea at bounding box center [756, 423] width 418 height 110
paste textarea "**********"
type textarea "**********"
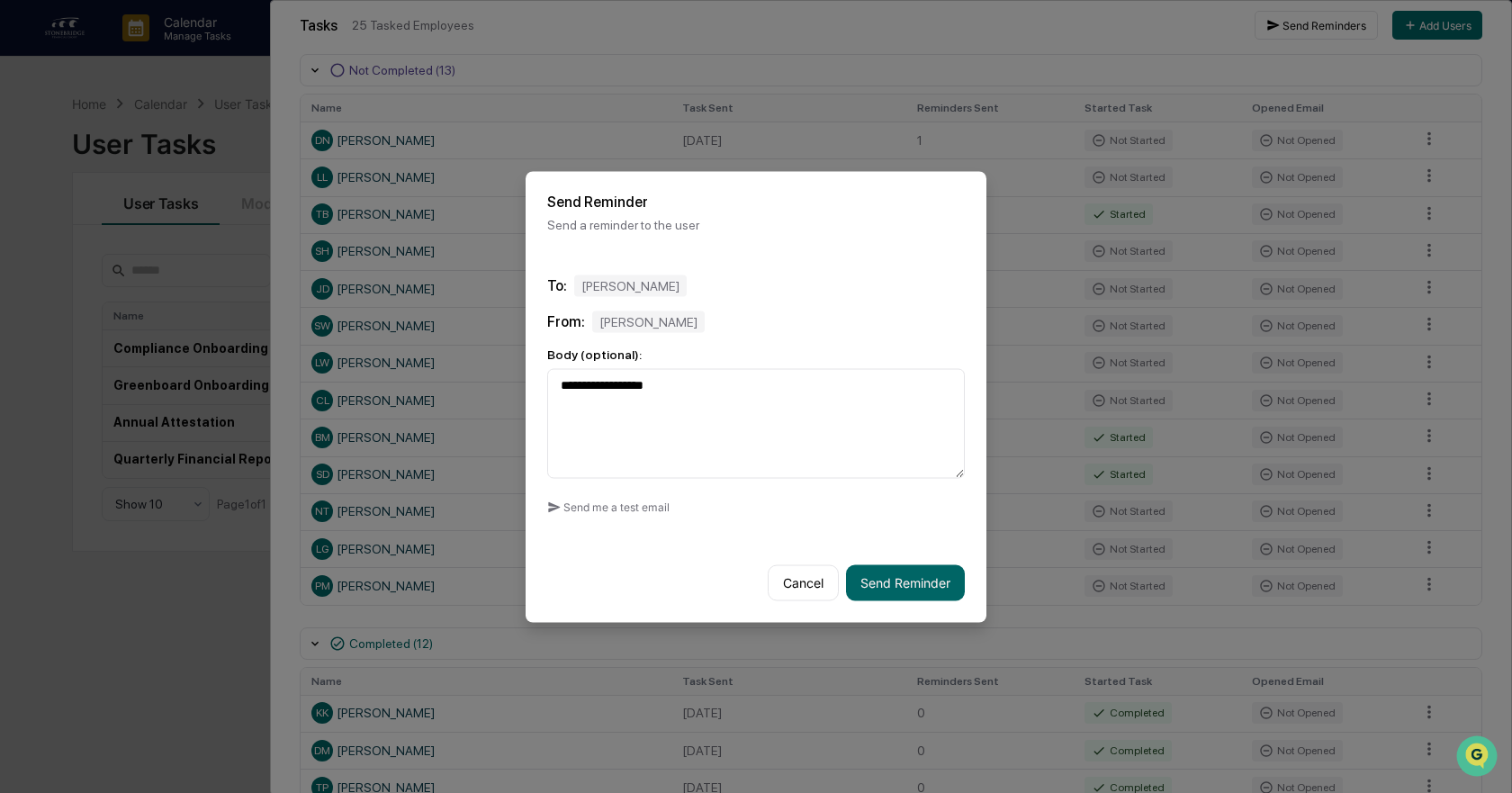
click at [903, 551] on div "Cancel Send Reminder" at bounding box center [756, 582] width 460 height 79
click at [887, 587] on button "Send Reminder" at bounding box center [906, 582] width 119 height 36
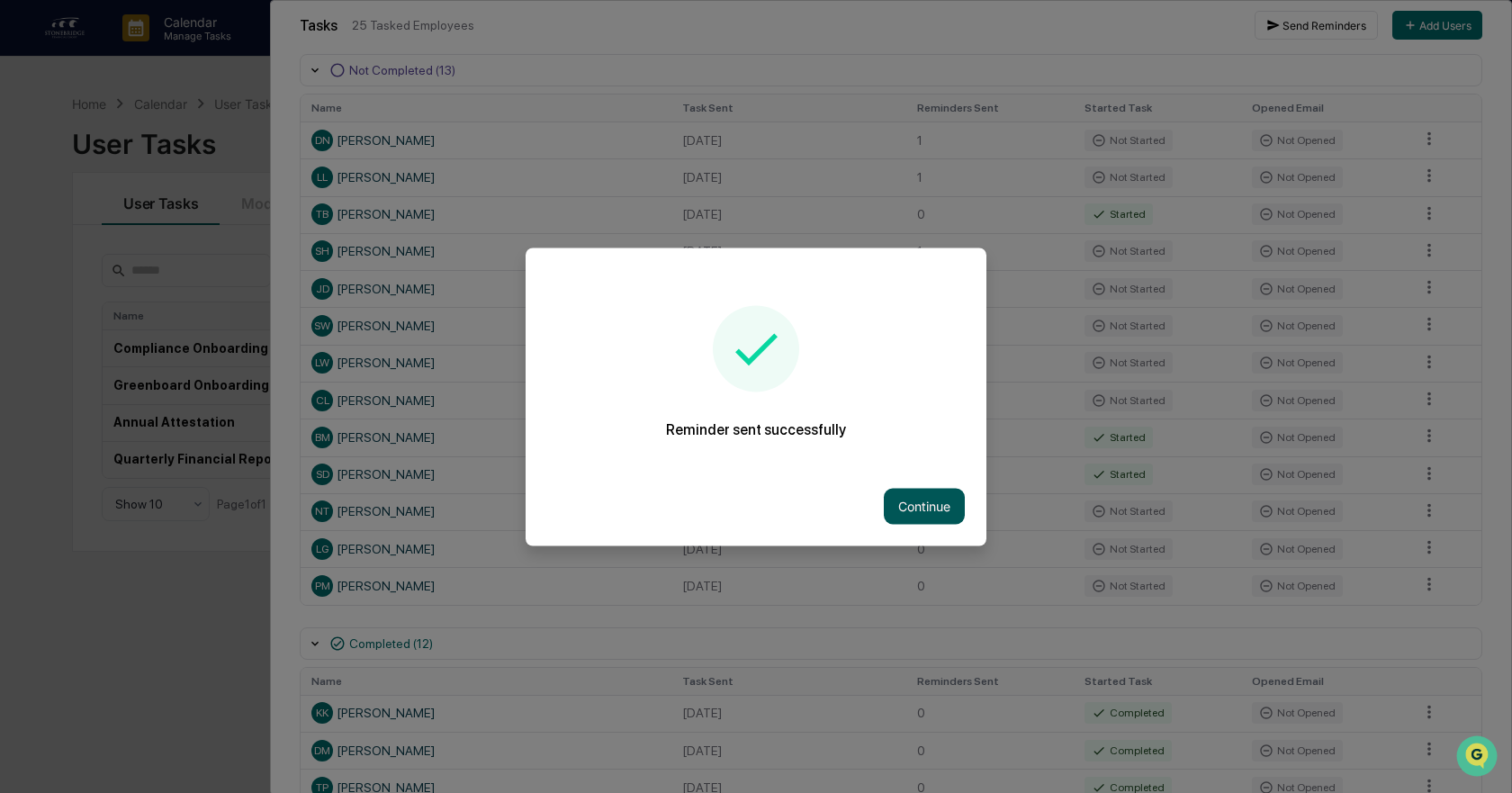
click at [954, 509] on button "Continue" at bounding box center [925, 506] width 81 height 36
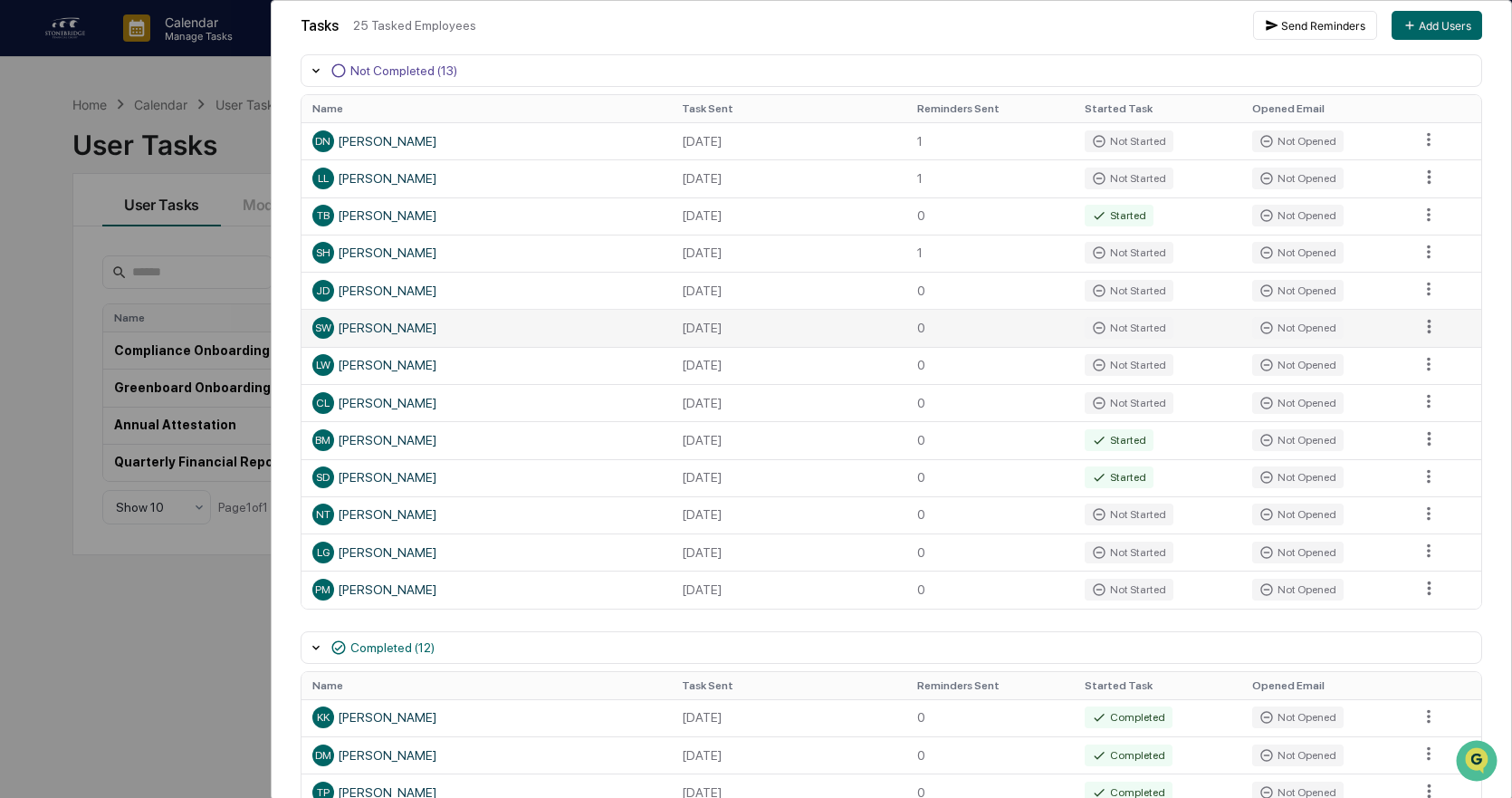
click at [1430, 341] on td at bounding box center [1445, 327] width 74 height 37
click at [1423, 335] on html "Calendar Manage Tasks Reviews Approval Management Company People, Data, Setting…" at bounding box center [756, 399] width 1512 height 798
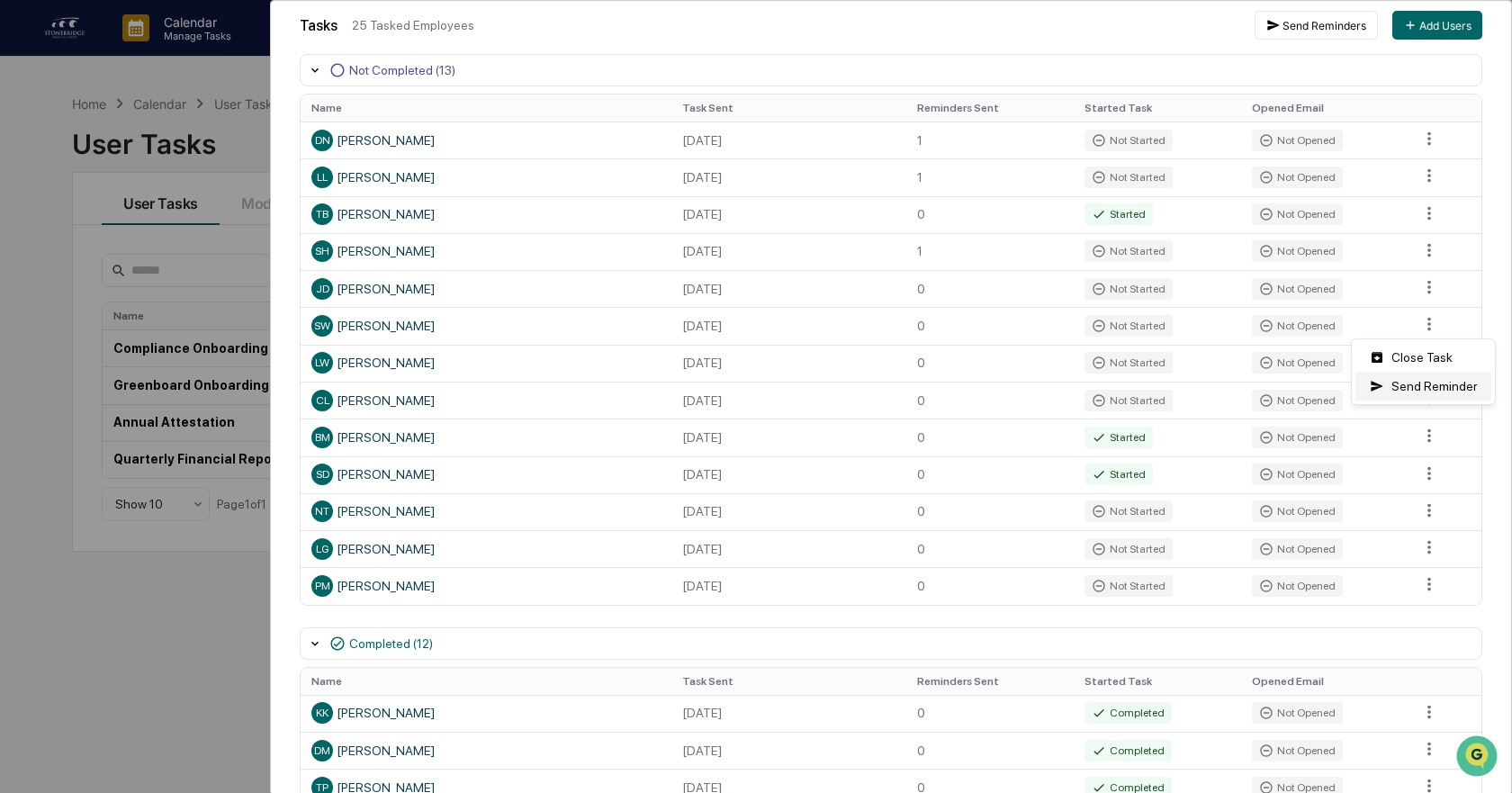
click at [1405, 382] on div "Send Reminder" at bounding box center [1423, 385] width 136 height 29
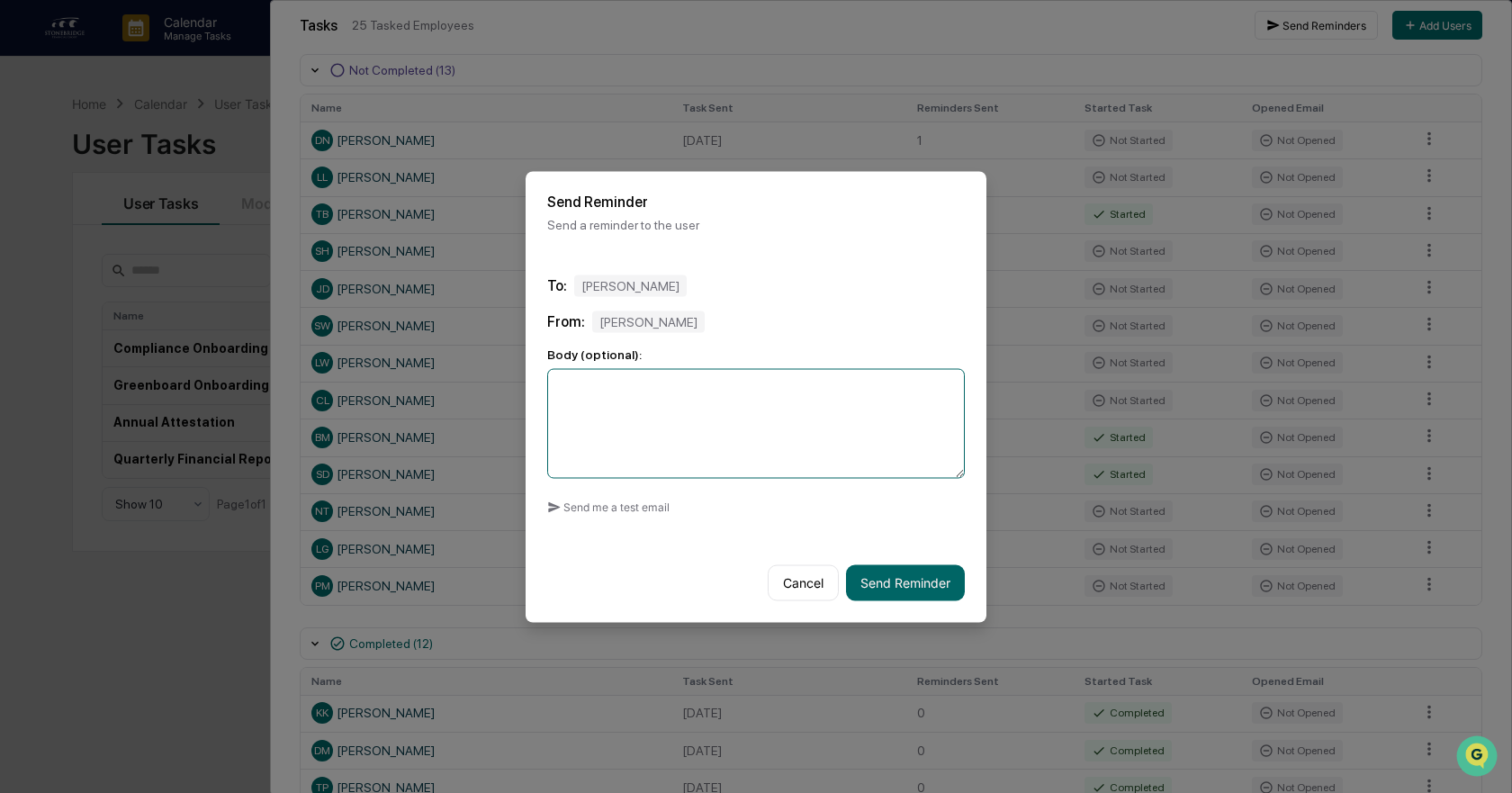
click at [753, 450] on textarea at bounding box center [756, 423] width 418 height 110
paste textarea "**********"
type textarea "**********"
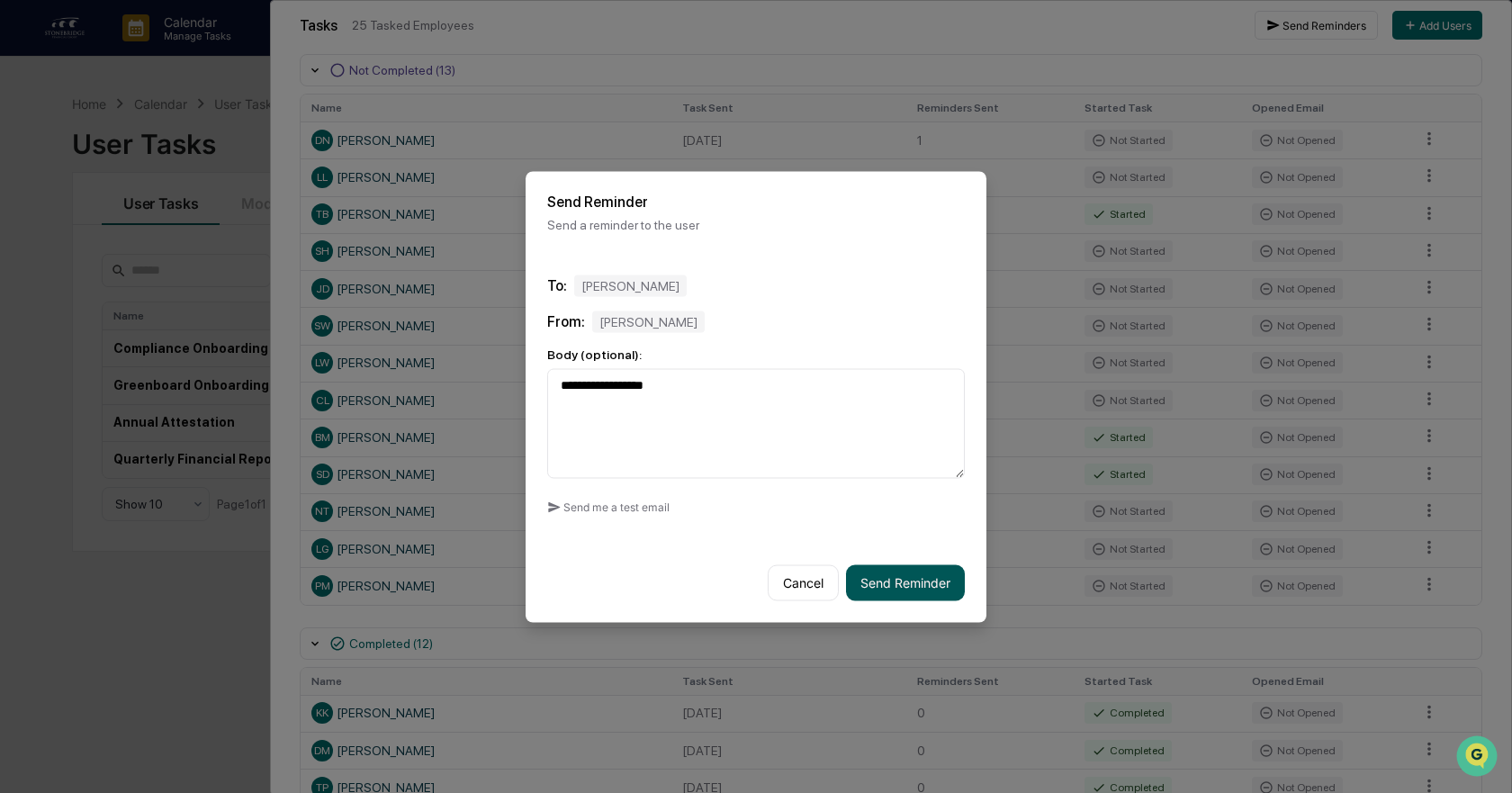
click at [916, 586] on button "Send Reminder" at bounding box center [906, 582] width 119 height 36
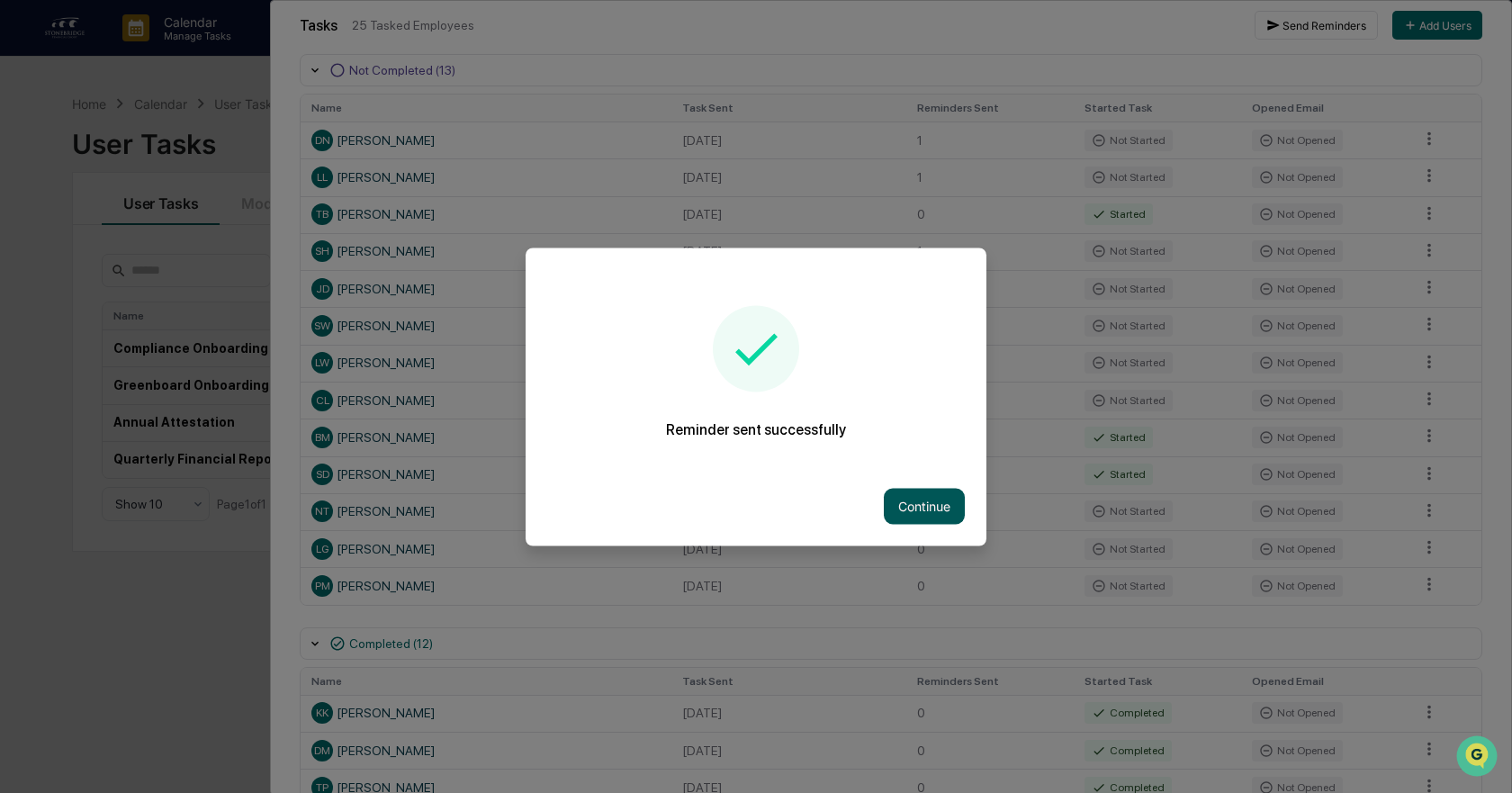
click at [927, 497] on button "Continue" at bounding box center [925, 506] width 81 height 36
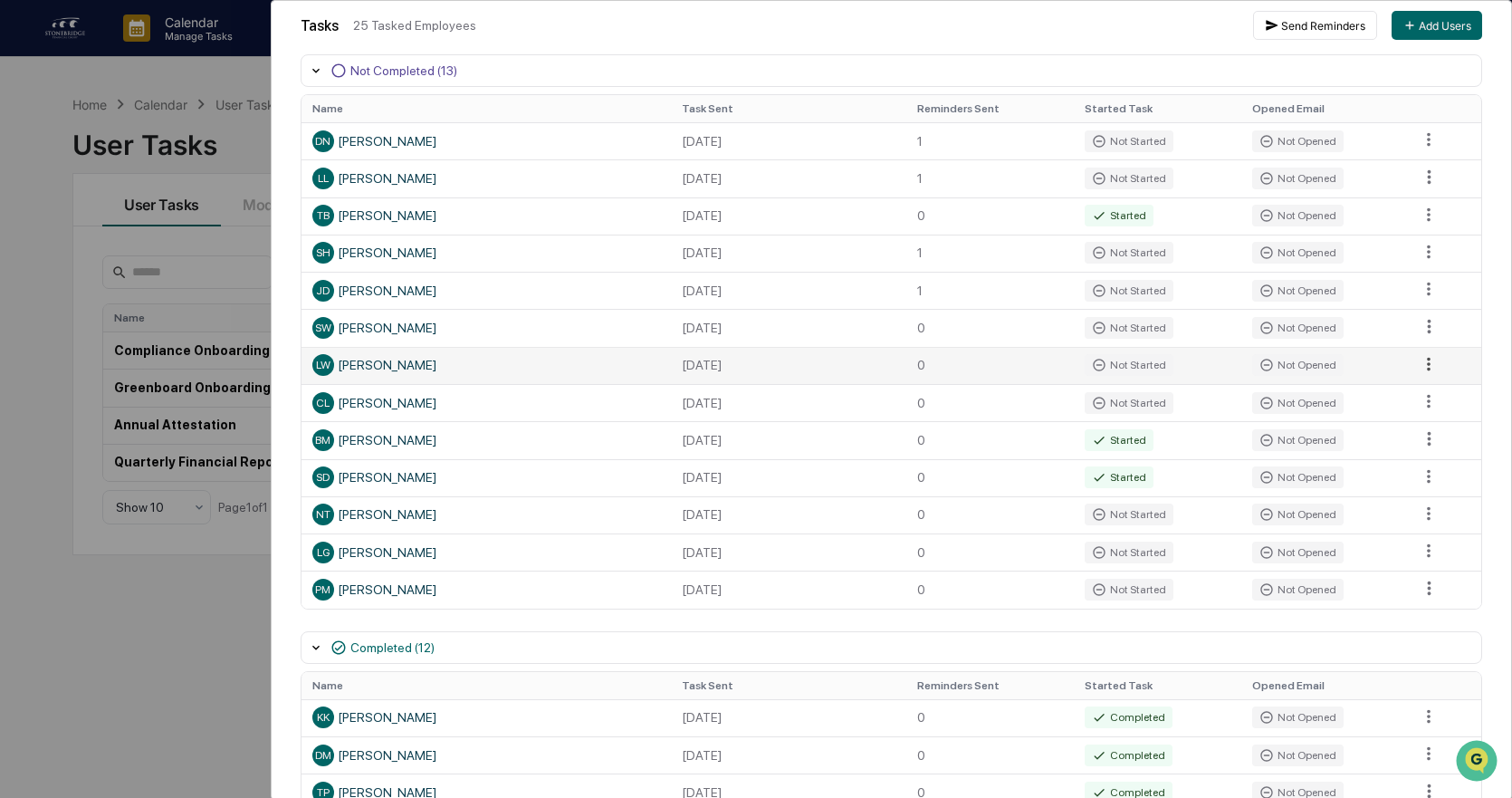
click at [1420, 363] on html "Calendar Manage Tasks Reviews Approval Management Company People, Data, Setting…" at bounding box center [756, 399] width 1512 height 798
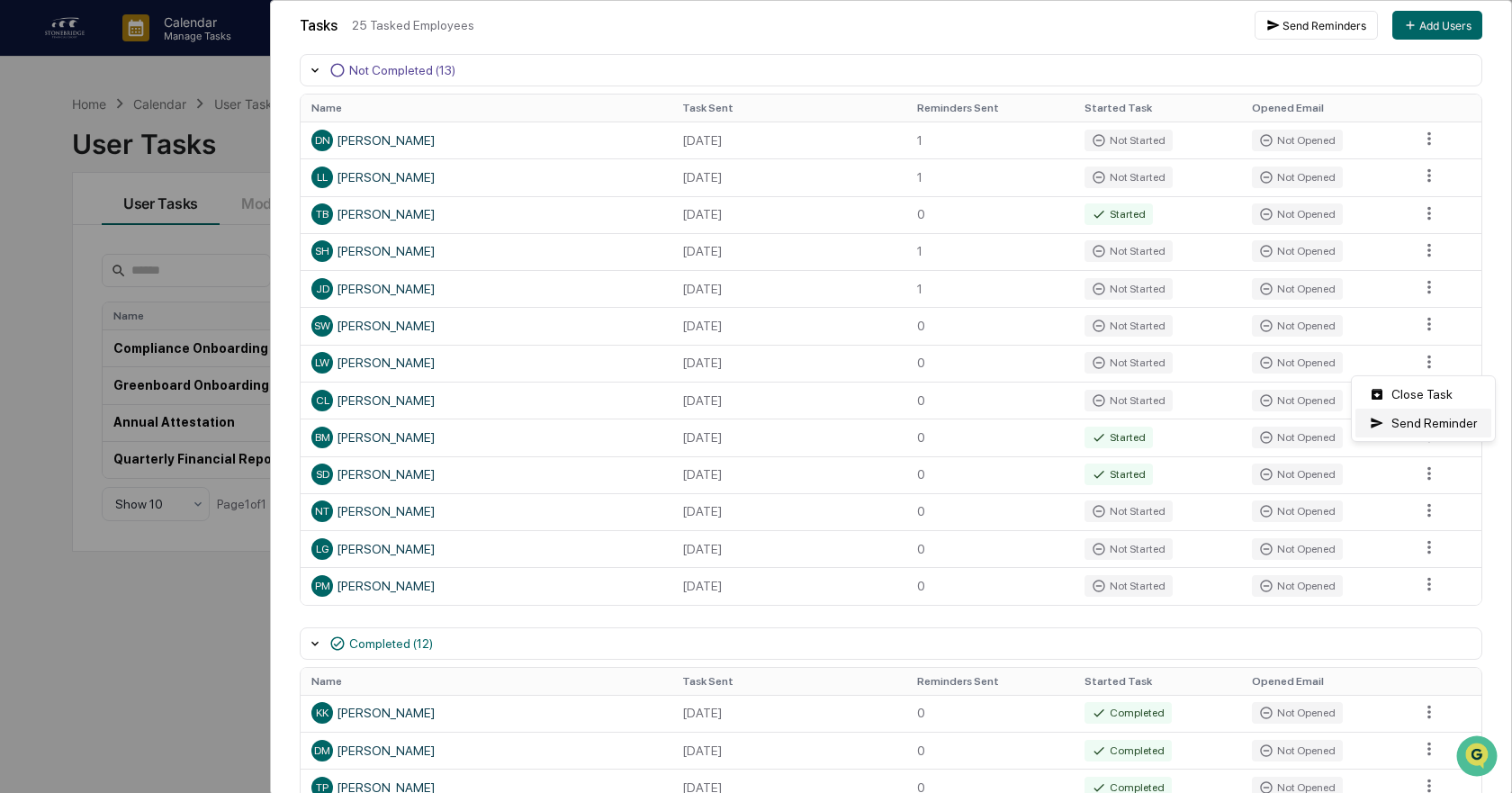
click at [1382, 432] on div "Send Reminder" at bounding box center [1423, 423] width 136 height 29
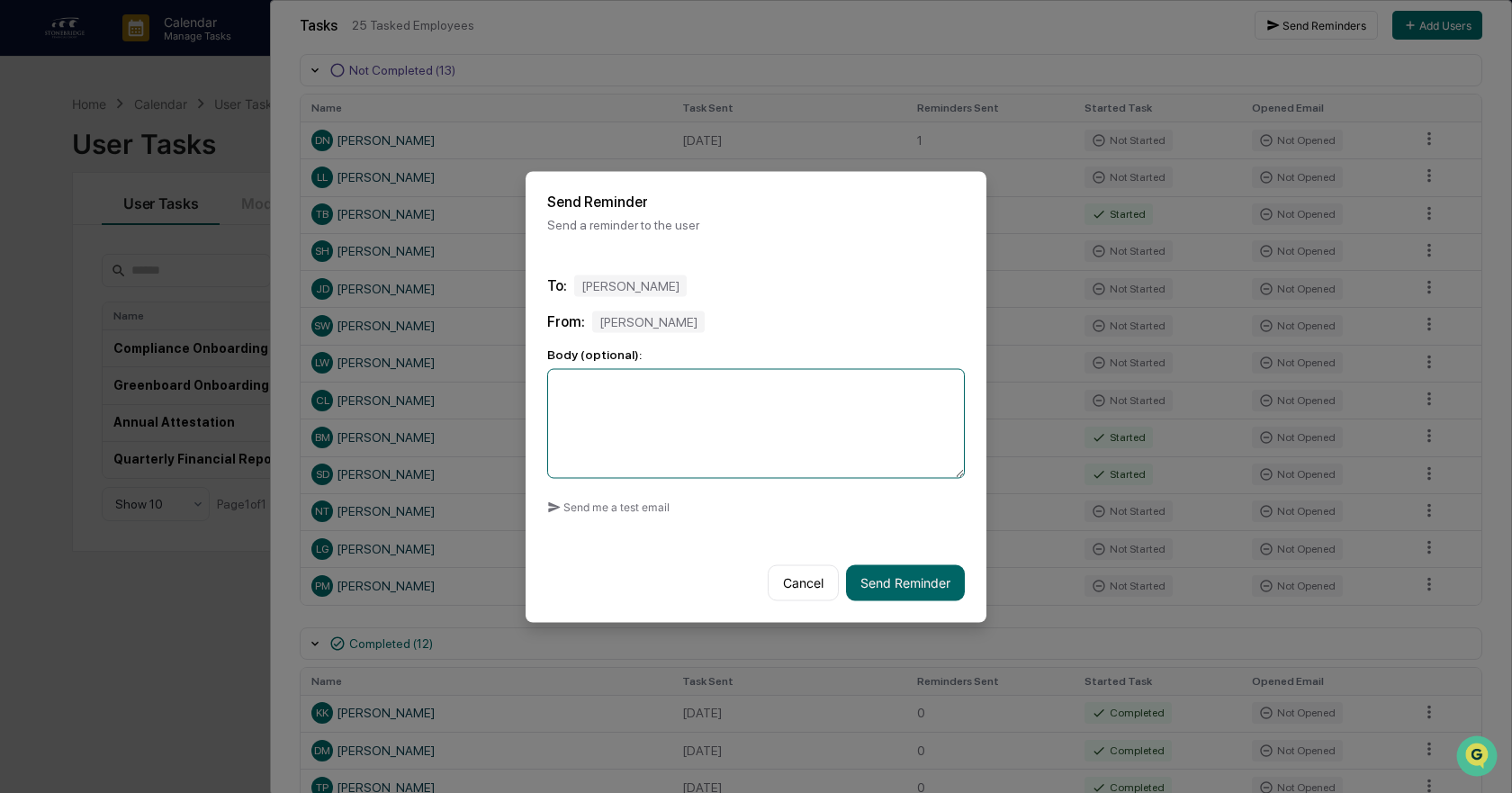
click at [757, 469] on textarea at bounding box center [756, 423] width 418 height 110
paste textarea "**********"
type textarea "**********"
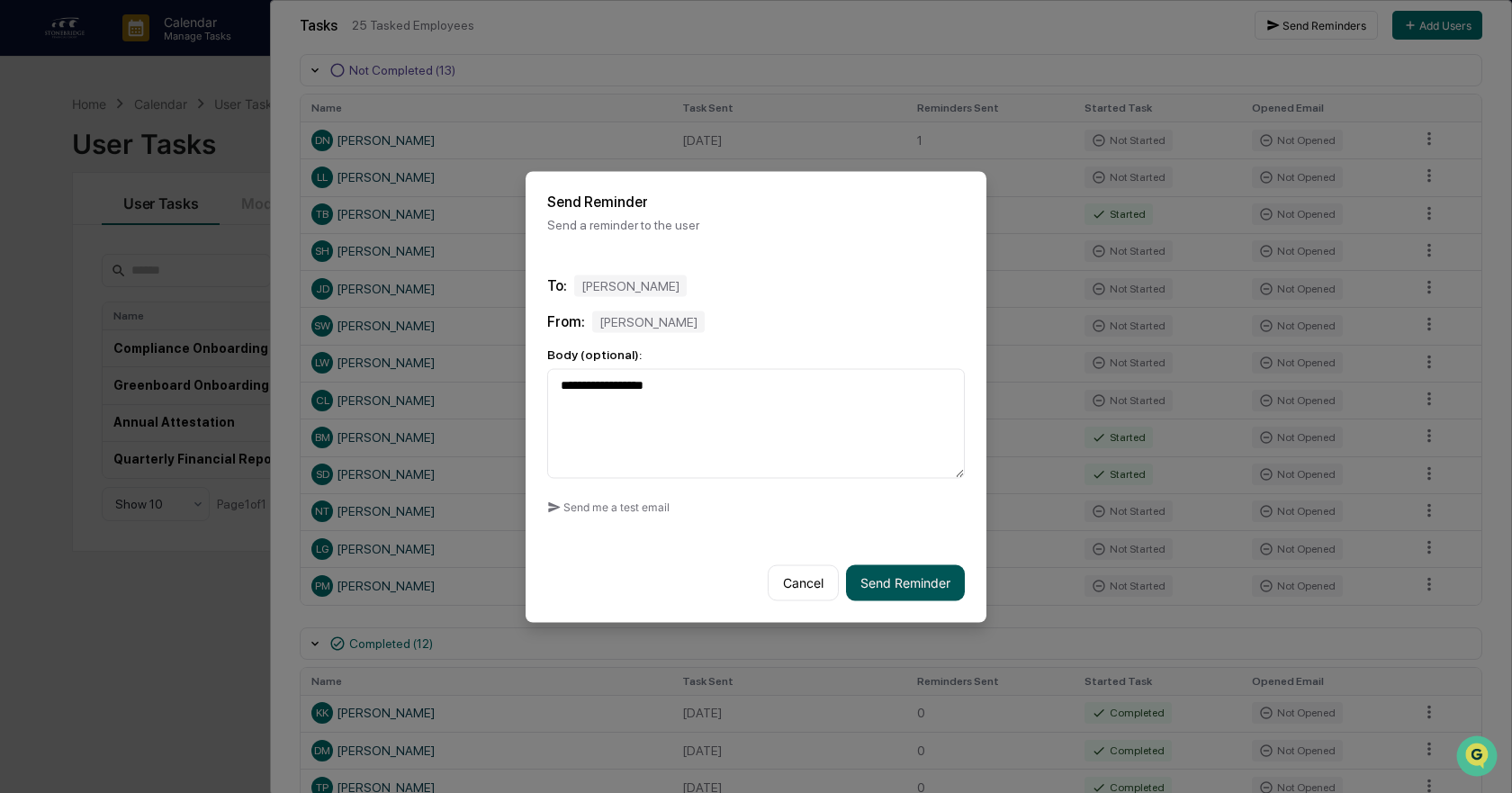
click at [907, 584] on button "Send Reminder" at bounding box center [906, 582] width 119 height 36
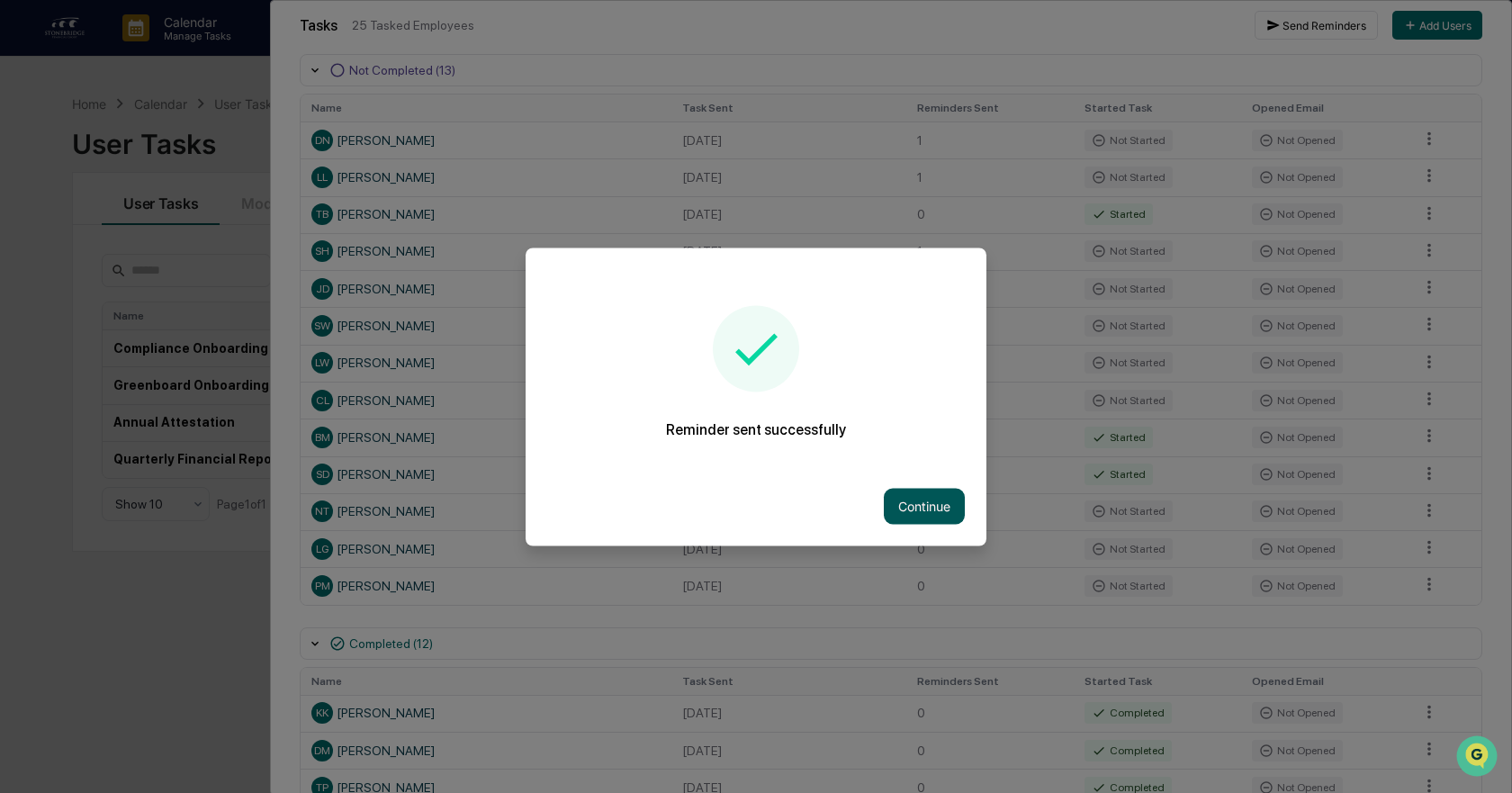
click at [934, 499] on button "Continue" at bounding box center [925, 506] width 81 height 36
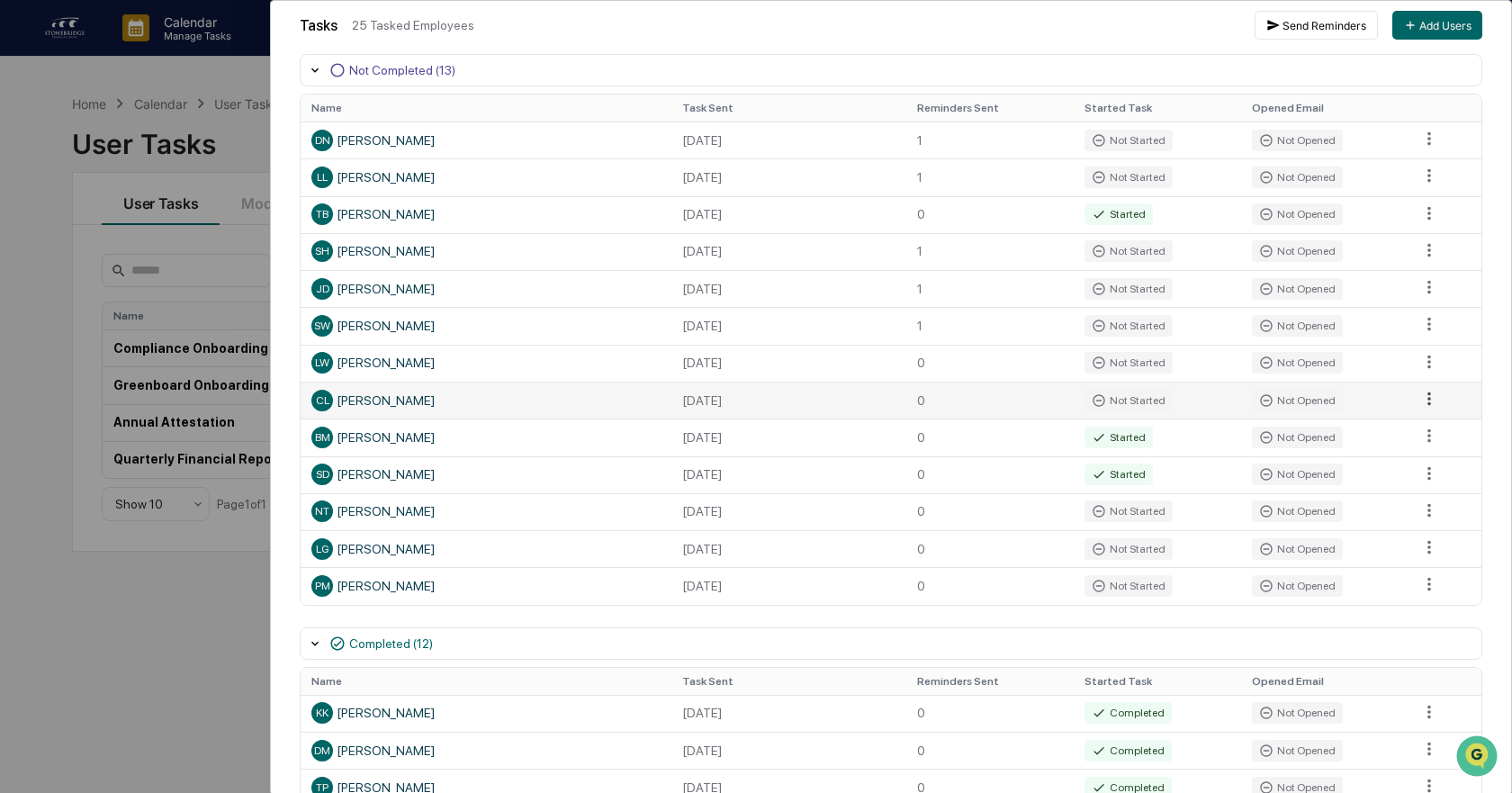
click at [1412, 394] on html "Calendar Manage Tasks Reviews Approval Management Company People, Data, Setting…" at bounding box center [756, 396] width 1512 height 793
click at [1400, 458] on div "Send Reminder" at bounding box center [1423, 459] width 136 height 29
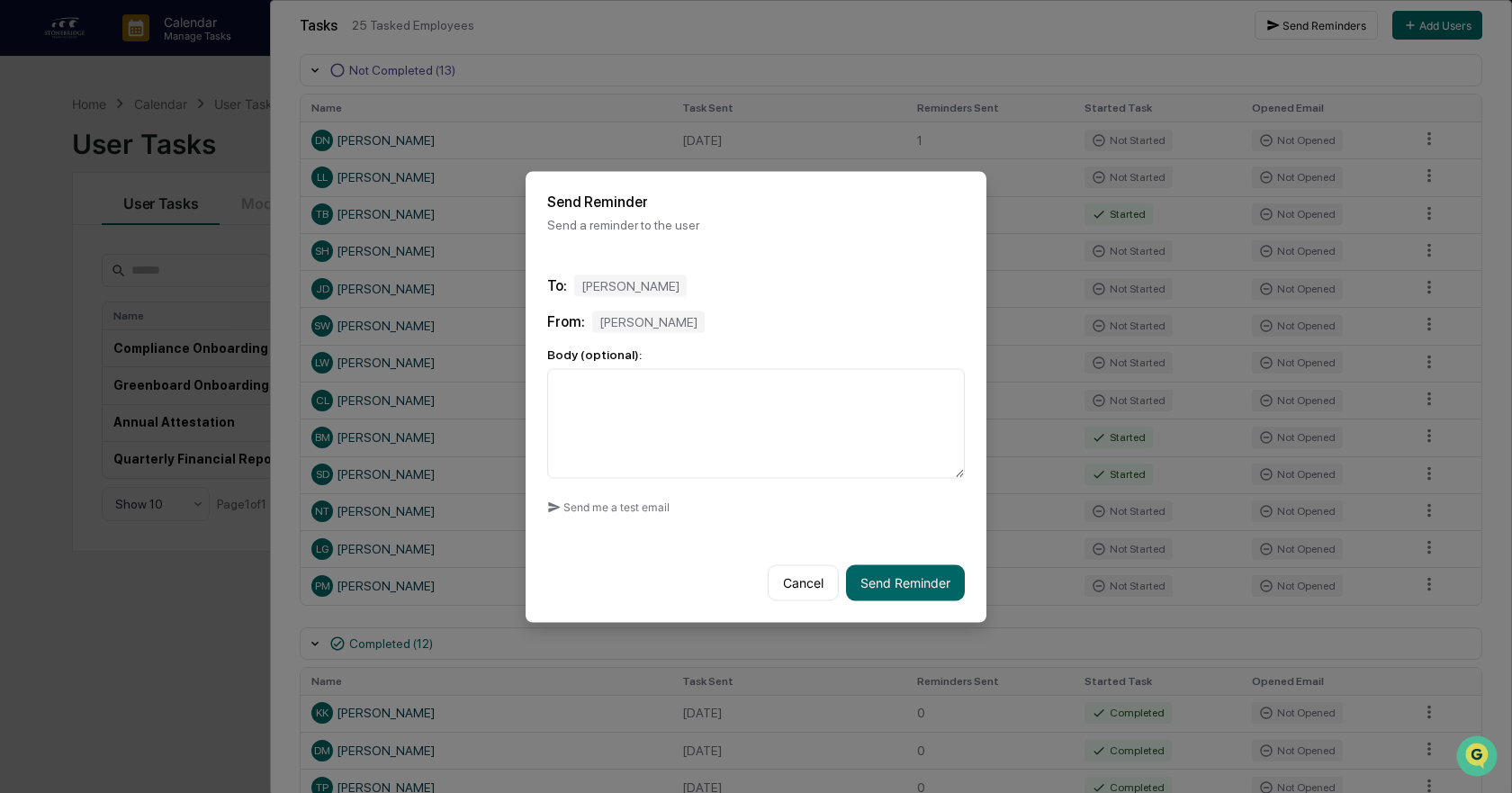
click at [746, 481] on div "To: [PERSON_NAME] From: [PERSON_NAME] Body (optional): Send me a test email" at bounding box center [756, 397] width 460 height 290
click at [763, 424] on textarea at bounding box center [756, 423] width 418 height 110
paste textarea "**********"
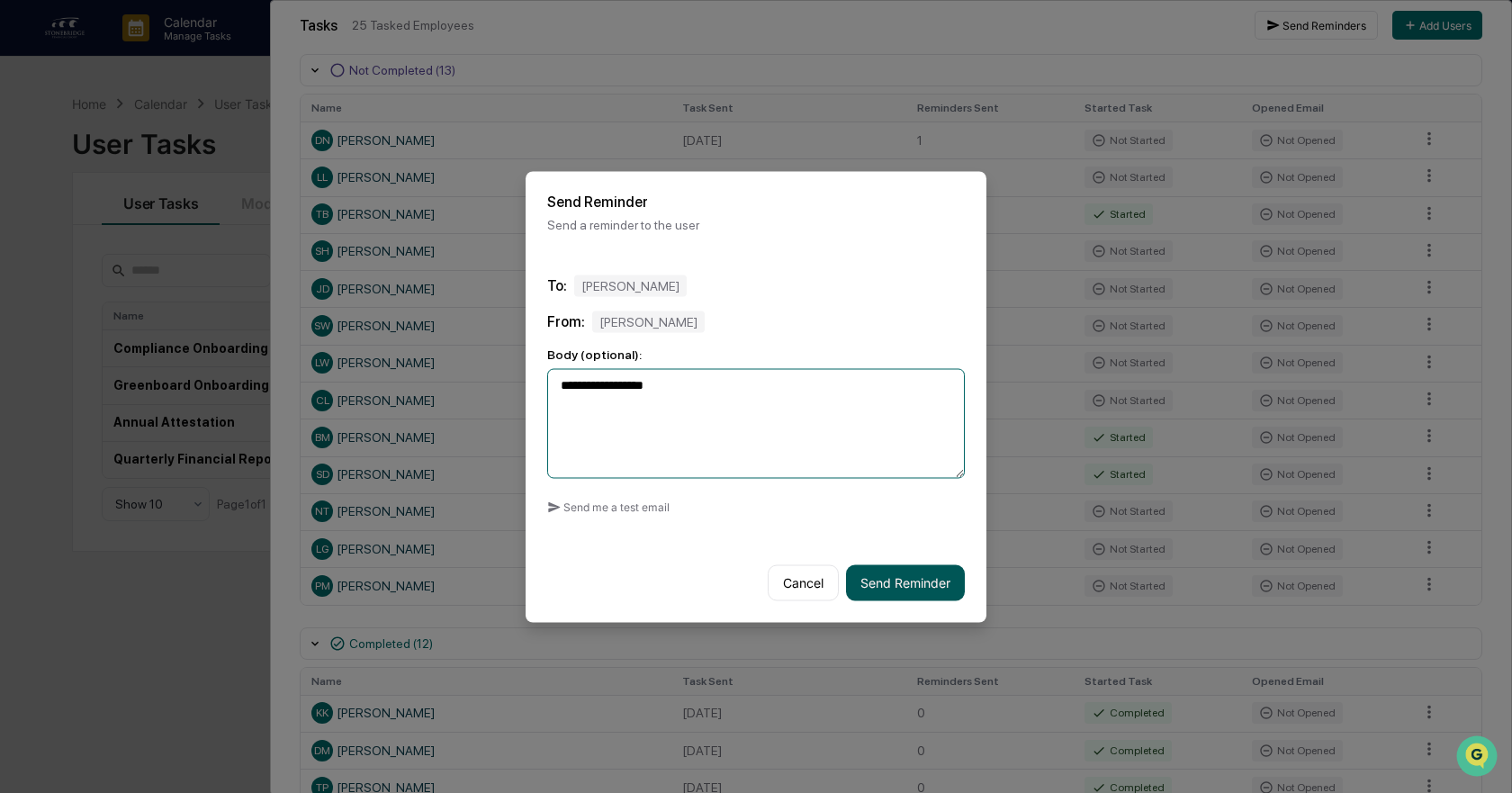
type textarea "**********"
click at [873, 569] on button "Send Reminder" at bounding box center [906, 582] width 119 height 36
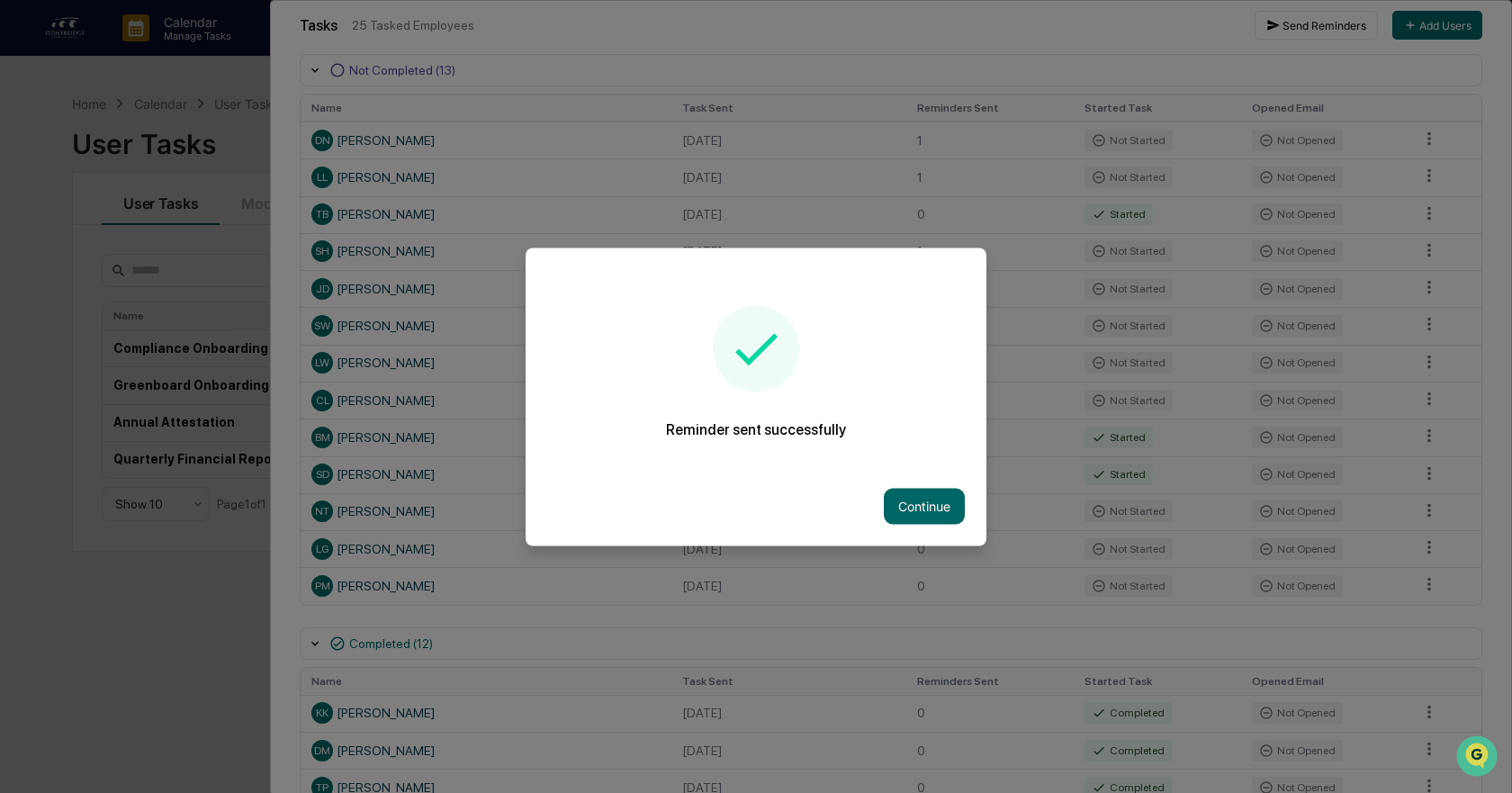
click at [908, 525] on div "Continue" at bounding box center [756, 506] width 460 height 79
click at [921, 510] on button "Continue" at bounding box center [925, 506] width 81 height 36
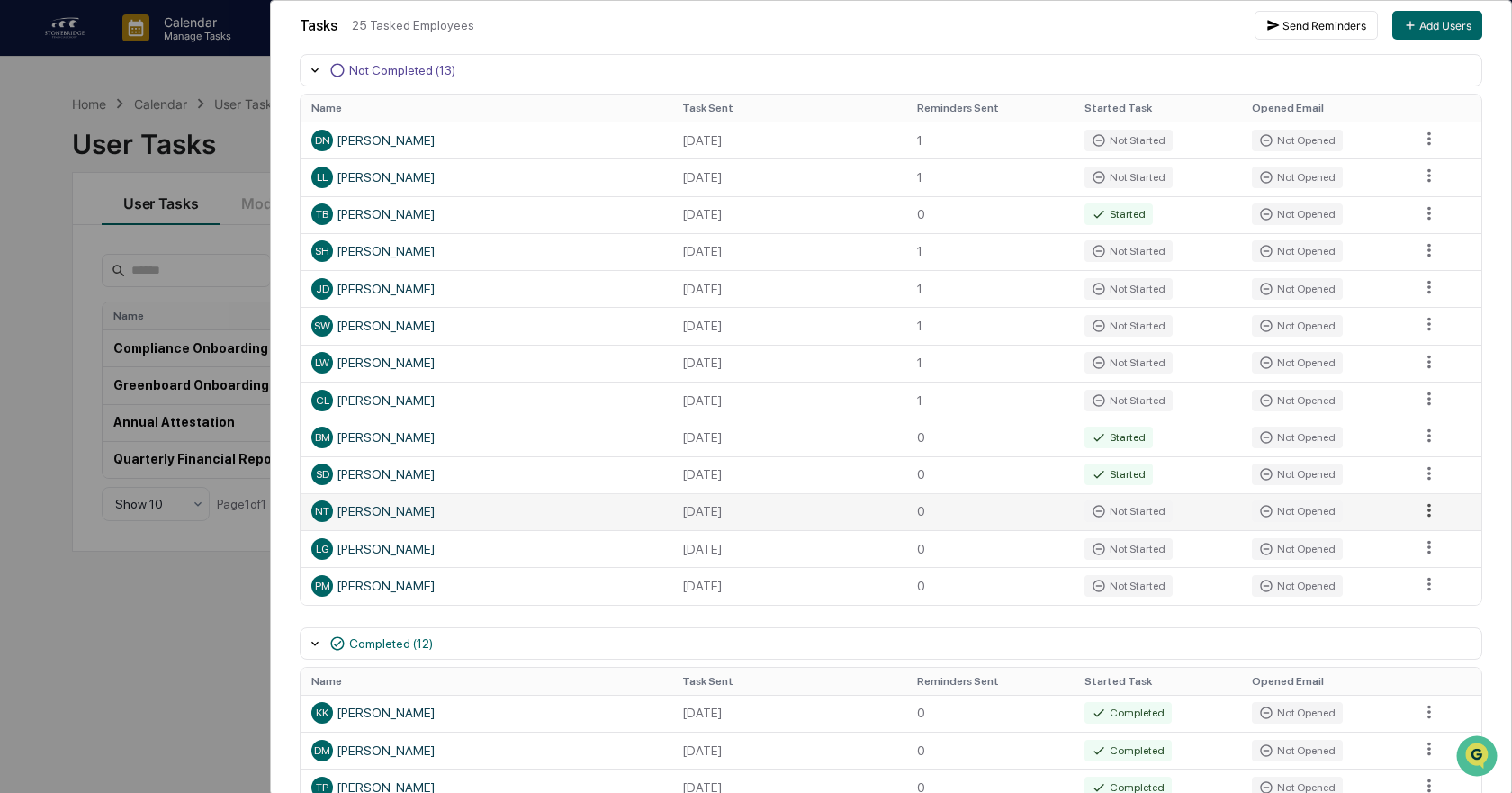
click at [1419, 517] on html "Calendar Manage Tasks Reviews Approval Management Company People, Data, Setting…" at bounding box center [756, 396] width 1512 height 793
click at [1401, 578] on div "Send Reminder" at bounding box center [1423, 571] width 136 height 29
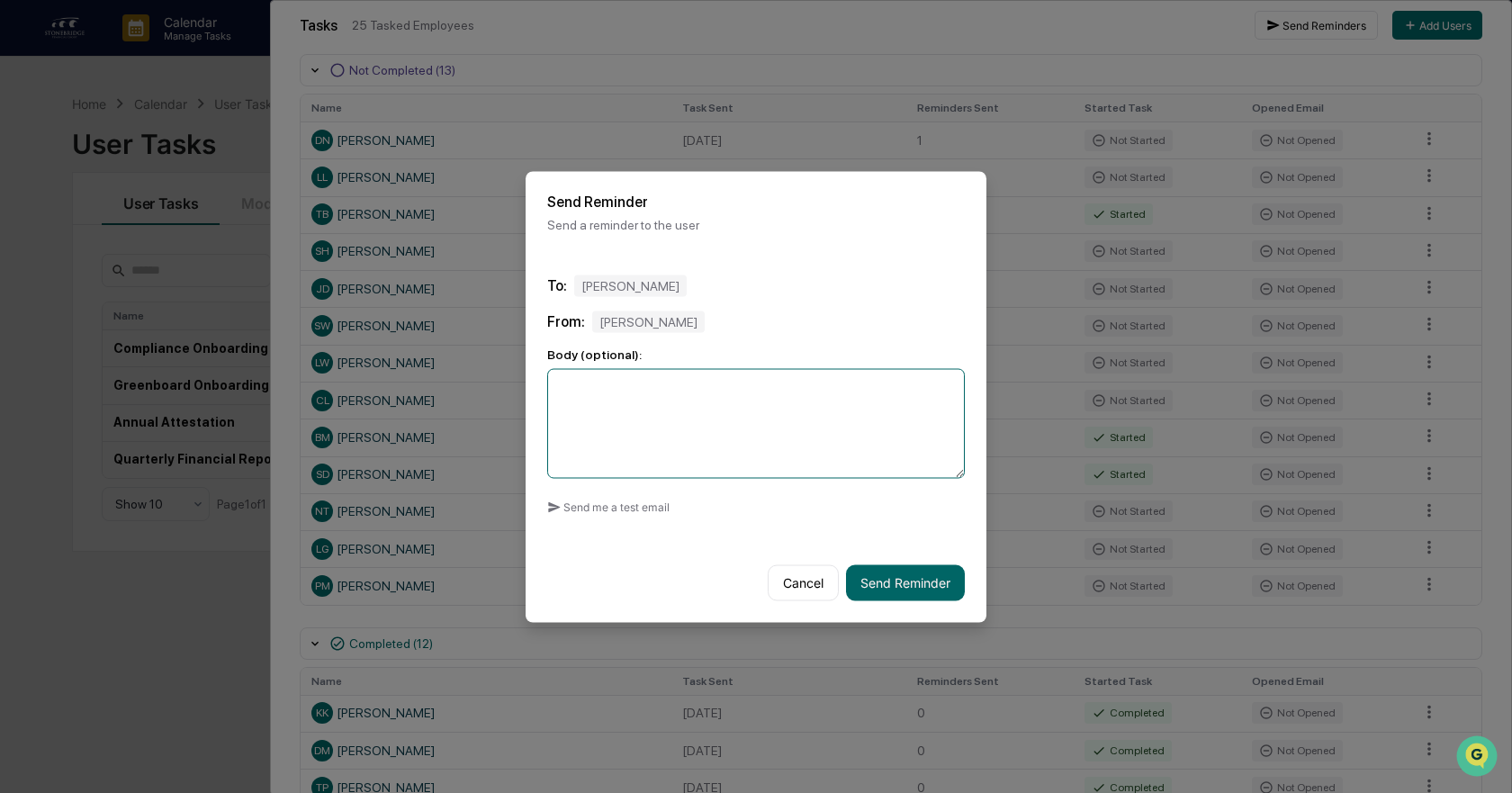
drag, startPoint x: 645, startPoint y: 430, endPoint x: 871, endPoint y: 584, distance: 273.5
click at [646, 430] on textarea at bounding box center [756, 423] width 418 height 110
paste textarea "**********"
type textarea "**********"
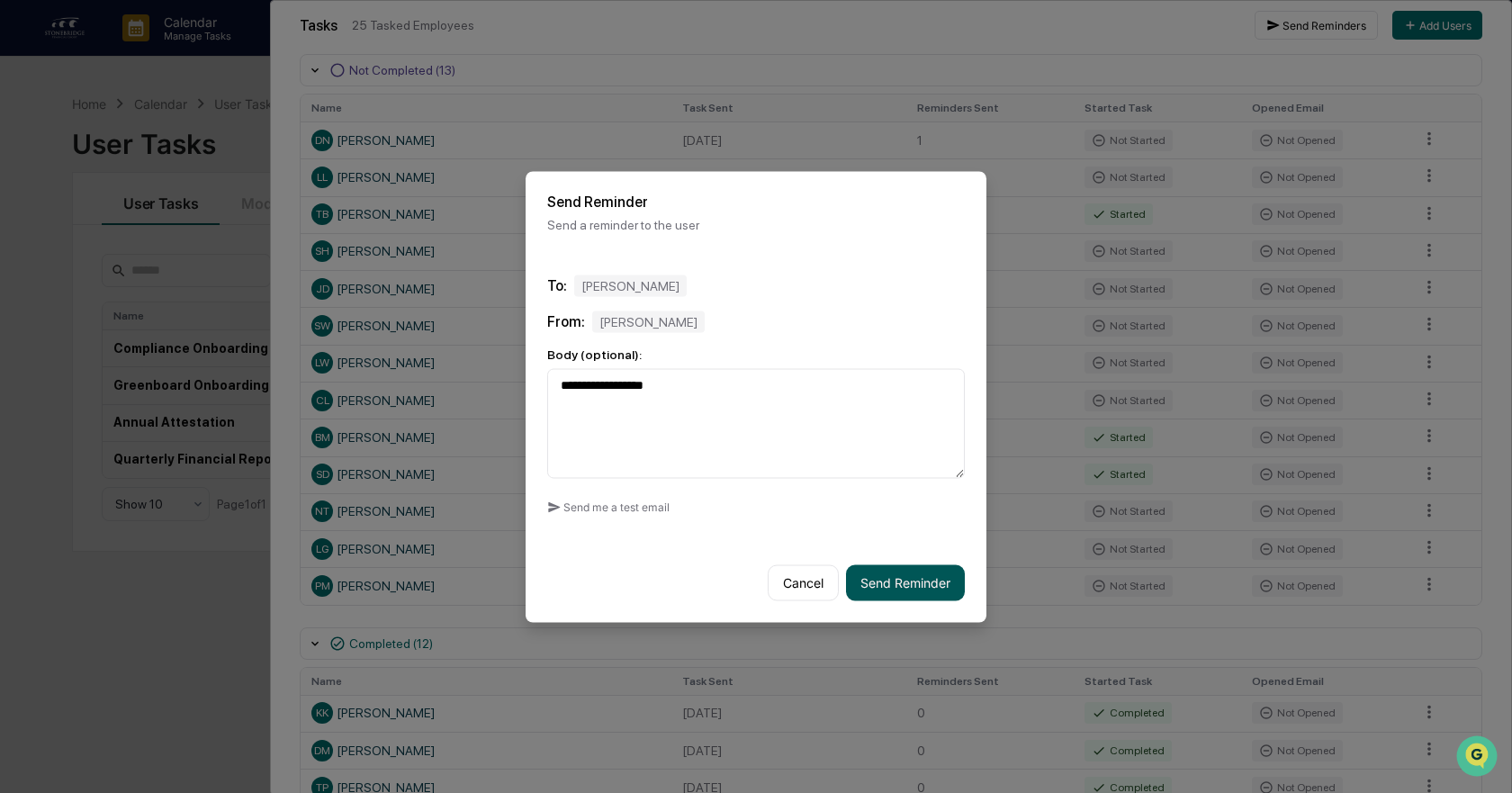
click at [895, 573] on button "Send Reminder" at bounding box center [906, 582] width 119 height 36
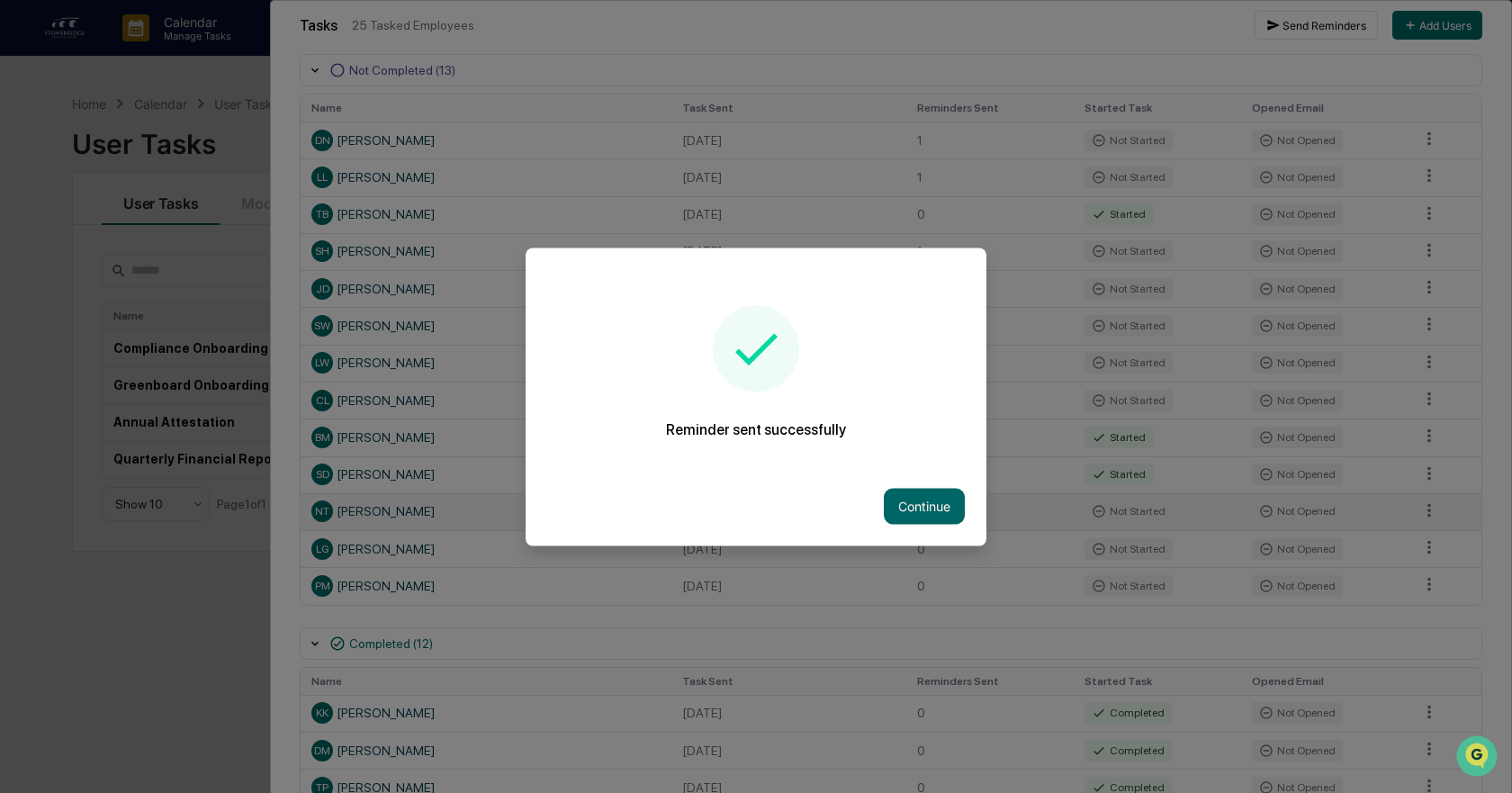
click at [931, 503] on button "Continue" at bounding box center [925, 506] width 81 height 36
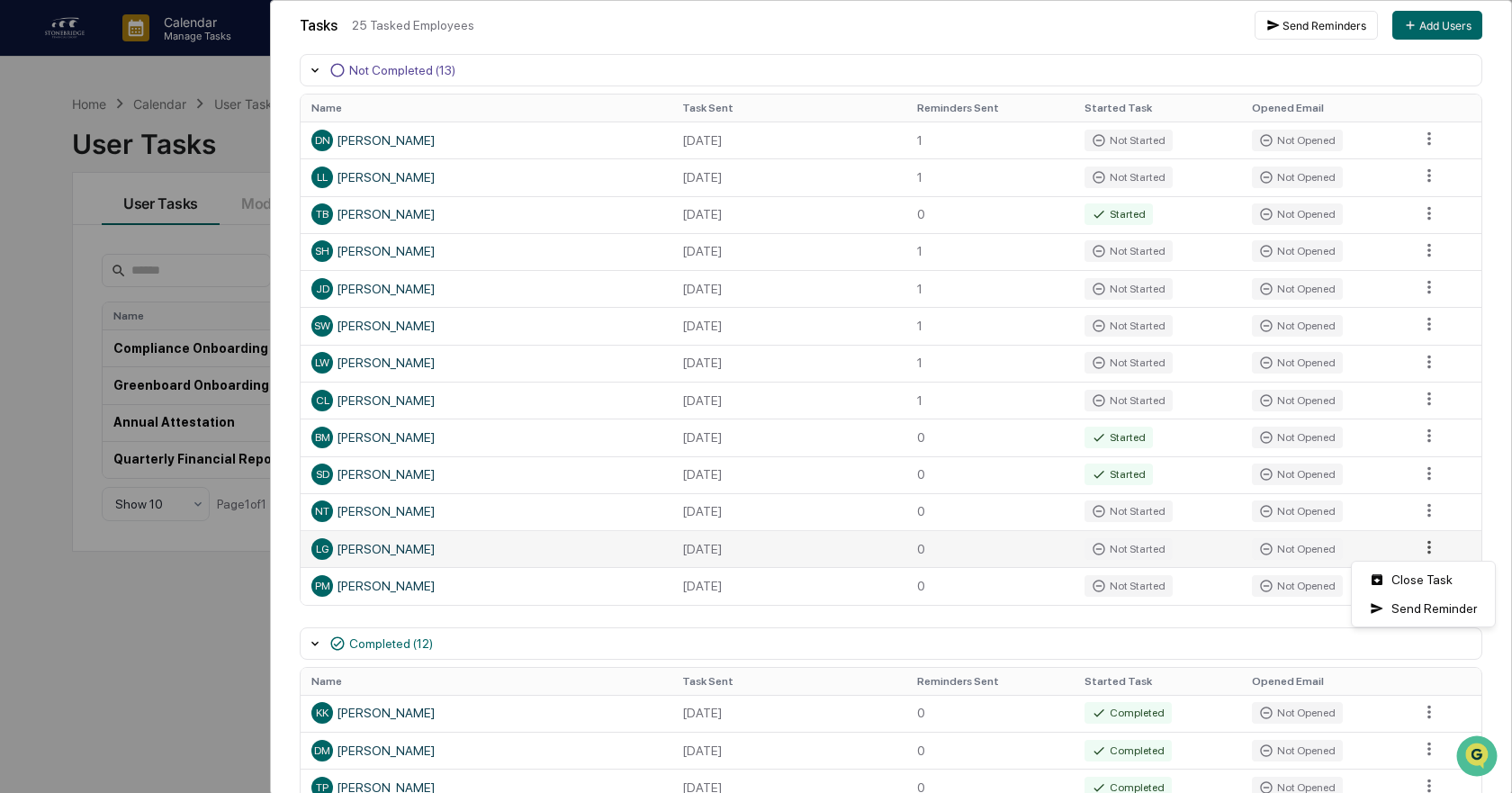
click at [1417, 545] on html "Calendar Manage Tasks Reviews Approval Management Company People, Data, Setting…" at bounding box center [756, 396] width 1512 height 793
click at [1414, 602] on div "Send Reminder" at bounding box center [1423, 608] width 136 height 29
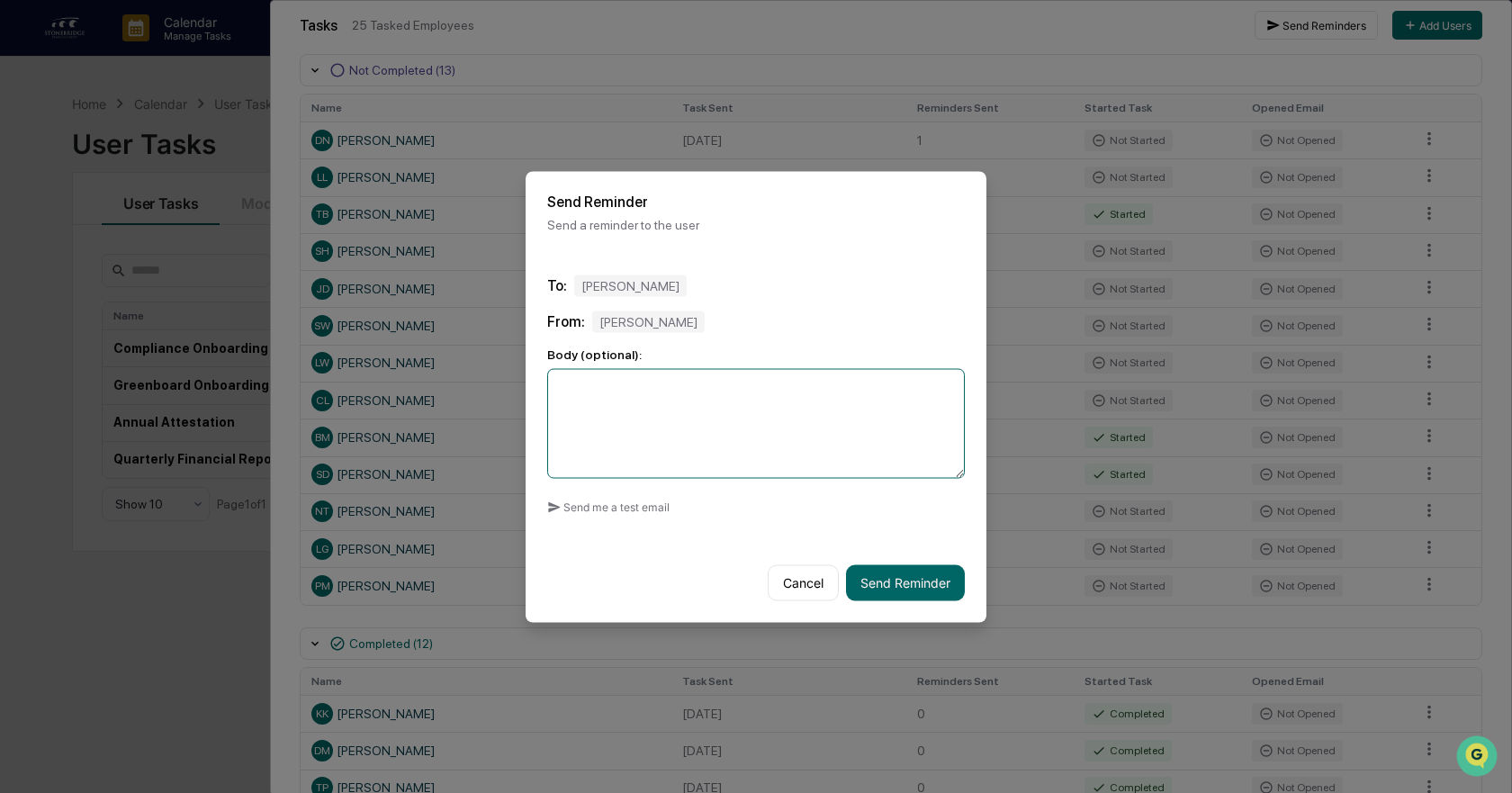
click at [664, 446] on textarea at bounding box center [756, 423] width 418 height 110
paste textarea "**********"
type textarea "**********"
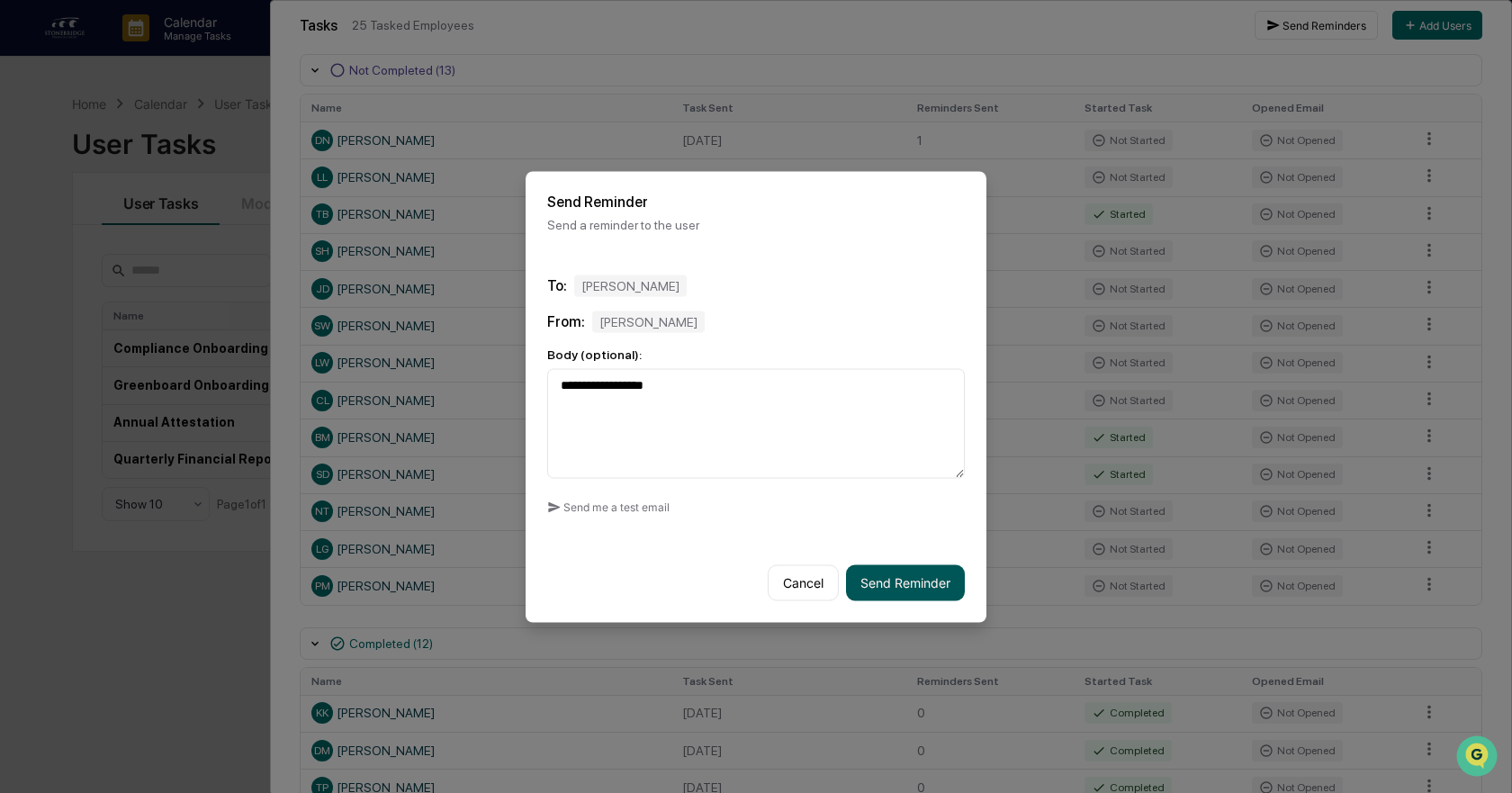
click at [899, 585] on button "Send Reminder" at bounding box center [906, 582] width 119 height 36
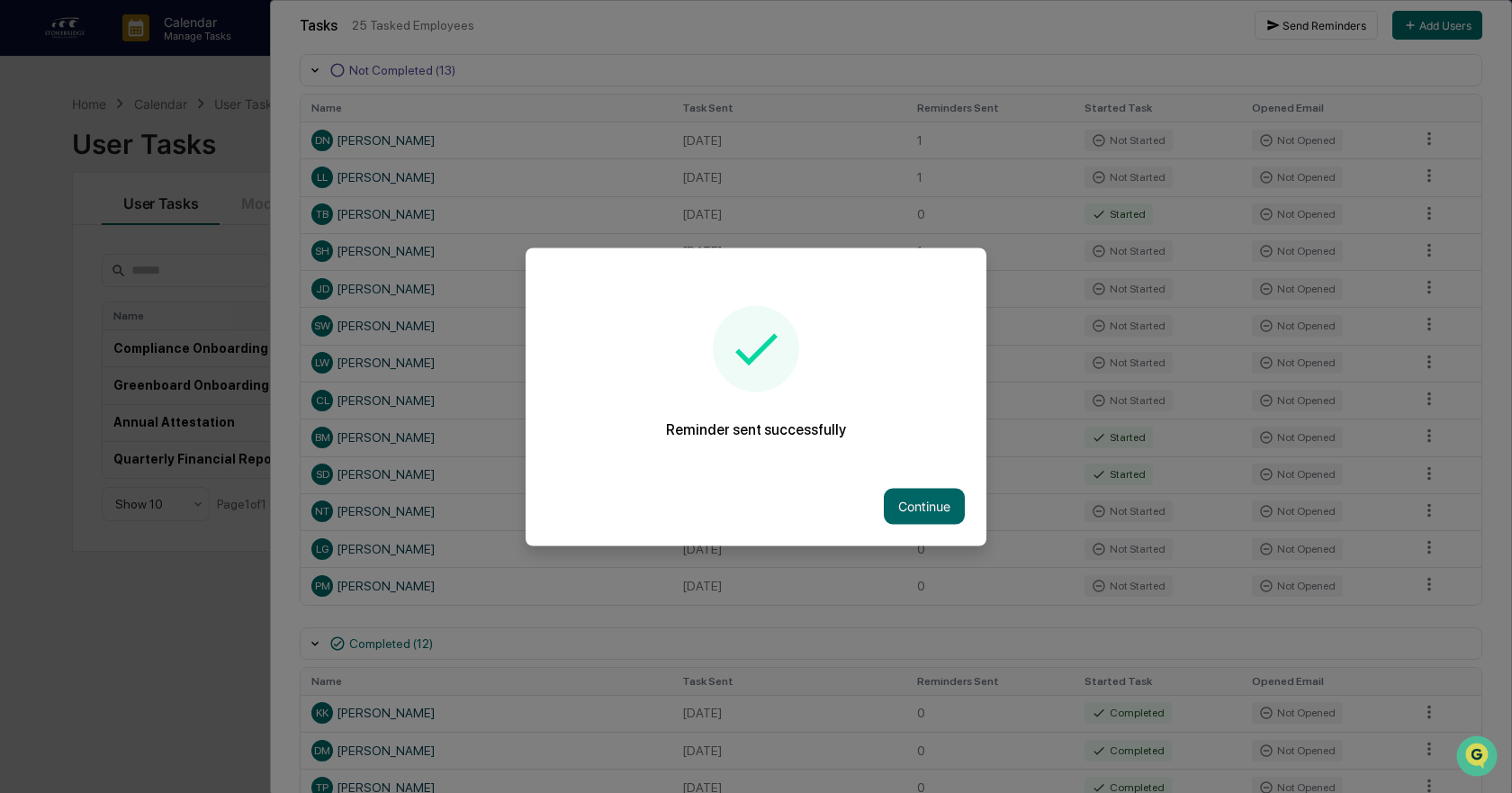
click at [913, 487] on div "Continue" at bounding box center [756, 506] width 460 height 79
drag, startPoint x: 921, startPoint y: 500, endPoint x: 1428, endPoint y: 559, distance: 510.4
click at [934, 503] on button "Continue" at bounding box center [925, 506] width 81 height 36
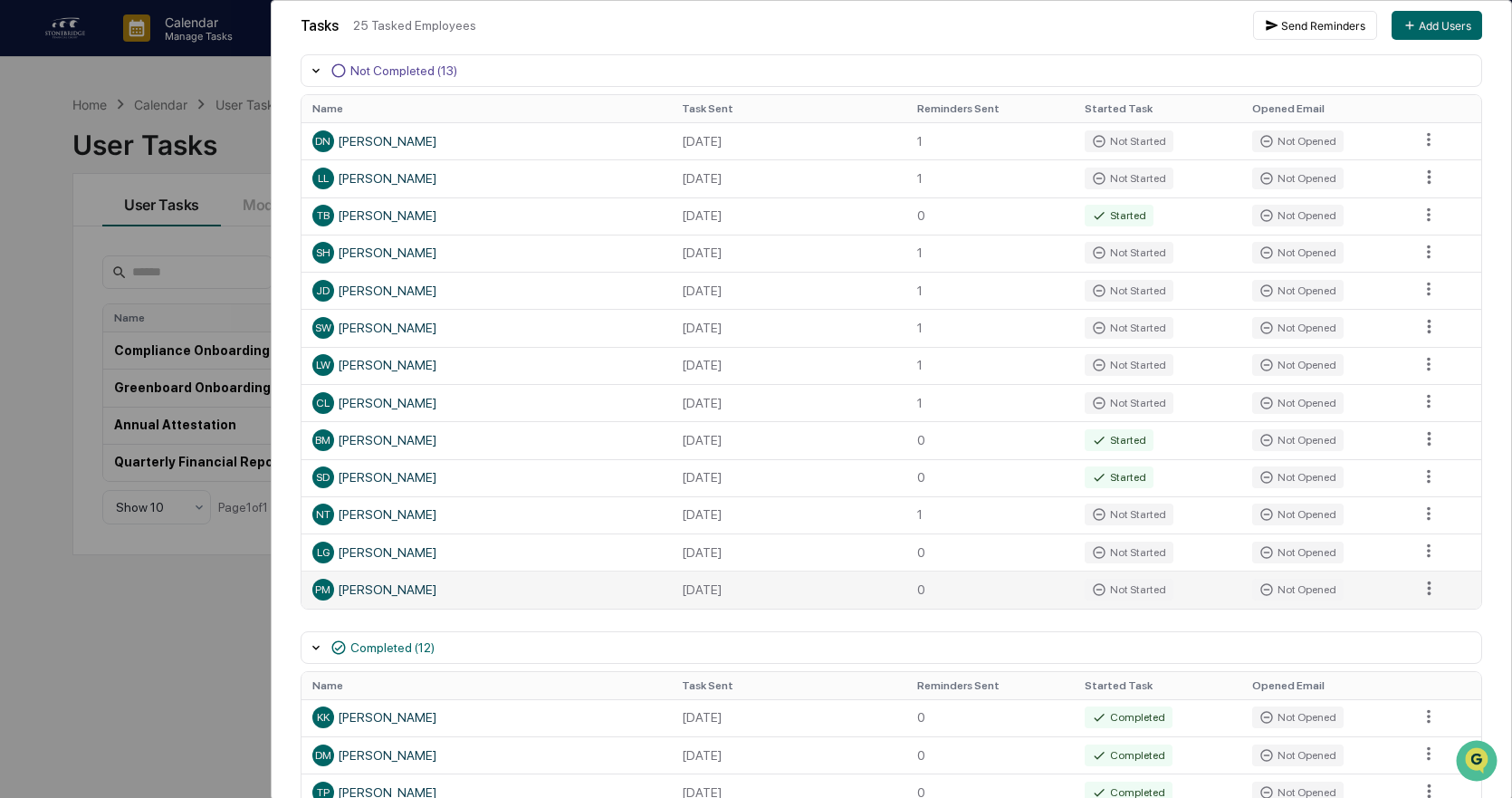
click at [1408, 582] on td at bounding box center [1445, 589] width 74 height 37
click at [1423, 586] on html "Calendar Manage Tasks Reviews Approval Management Company People, Data, Setting…" at bounding box center [756, 399] width 1512 height 798
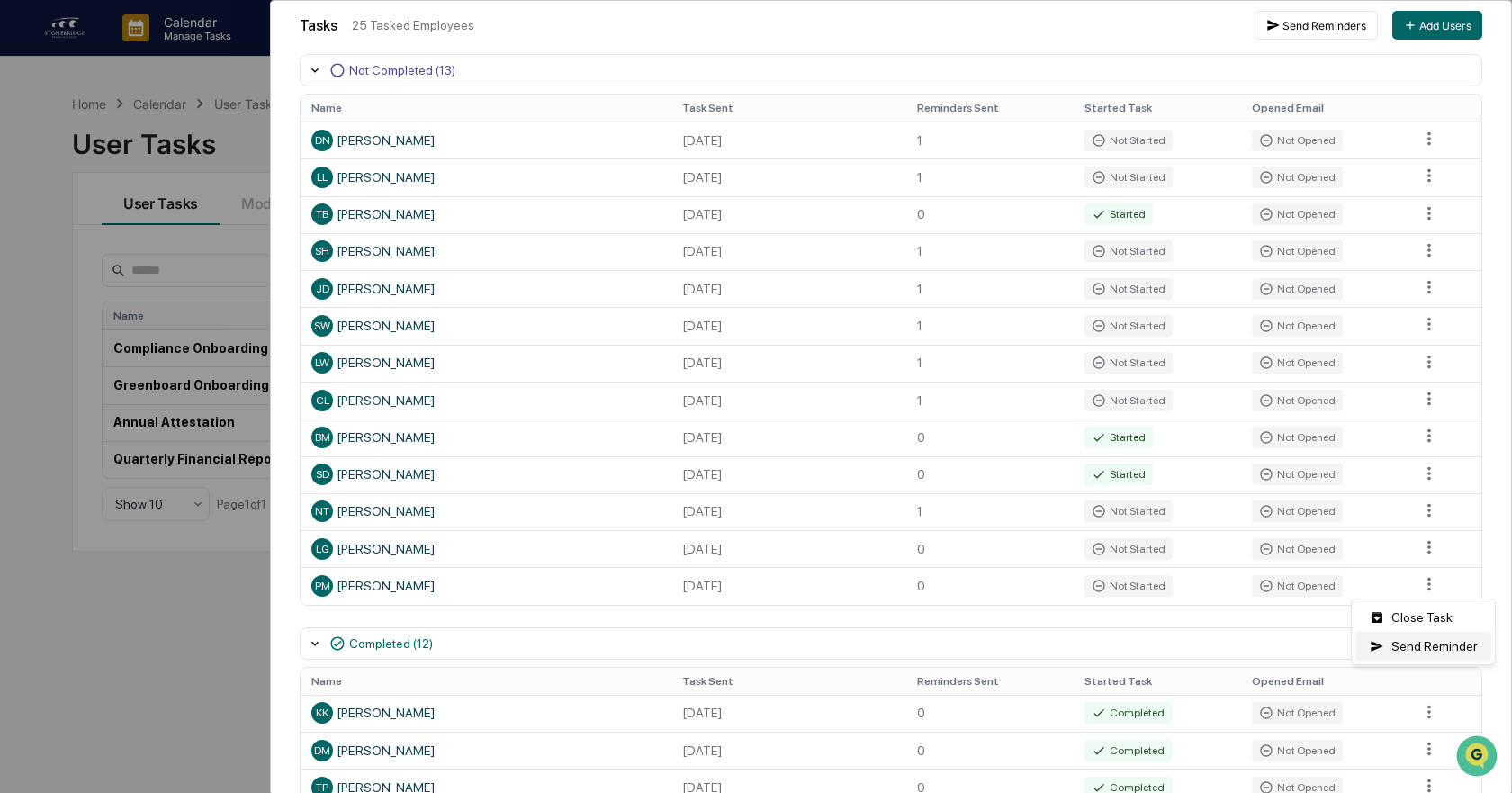
click at [1394, 647] on div "Send Reminder" at bounding box center [1423, 645] width 136 height 29
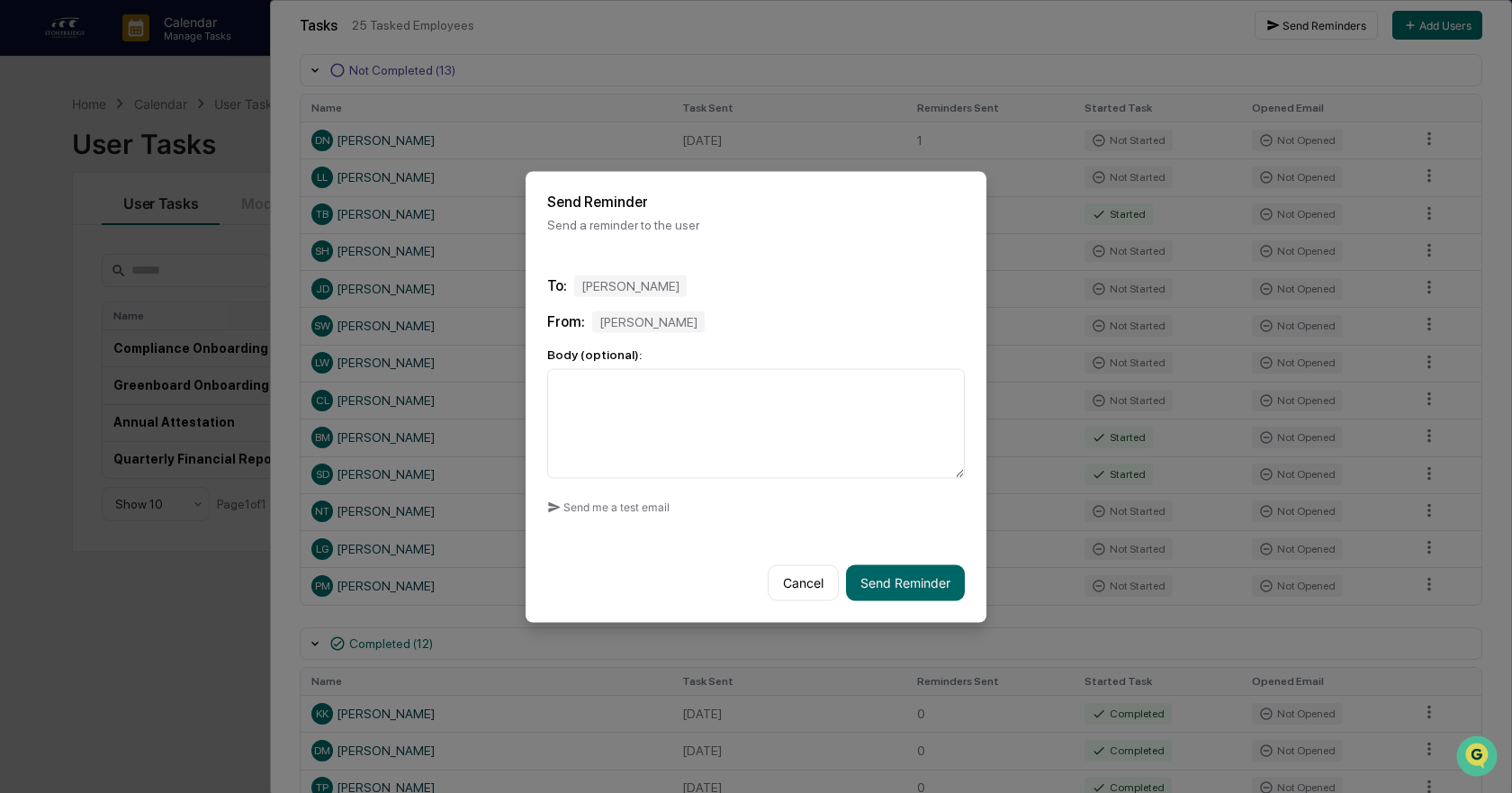
click at [739, 480] on div "To: [PERSON_NAME] From: [PERSON_NAME] Body (optional): Send me a test email" at bounding box center [756, 397] width 460 height 290
click at [697, 439] on textarea at bounding box center [756, 423] width 418 height 110
paste textarea "**********"
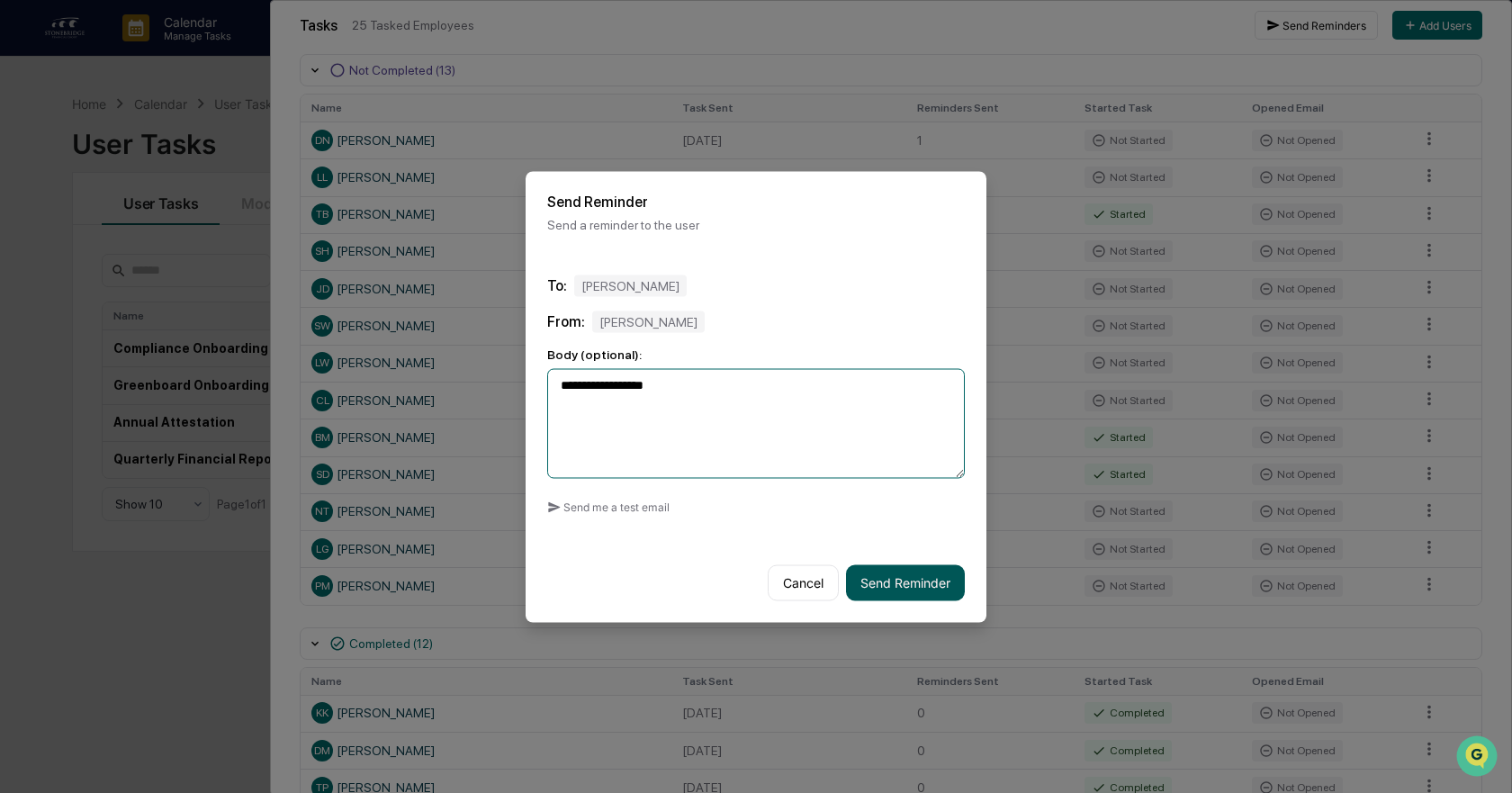
type textarea "**********"
click at [956, 597] on button "Send Reminder" at bounding box center [906, 582] width 119 height 36
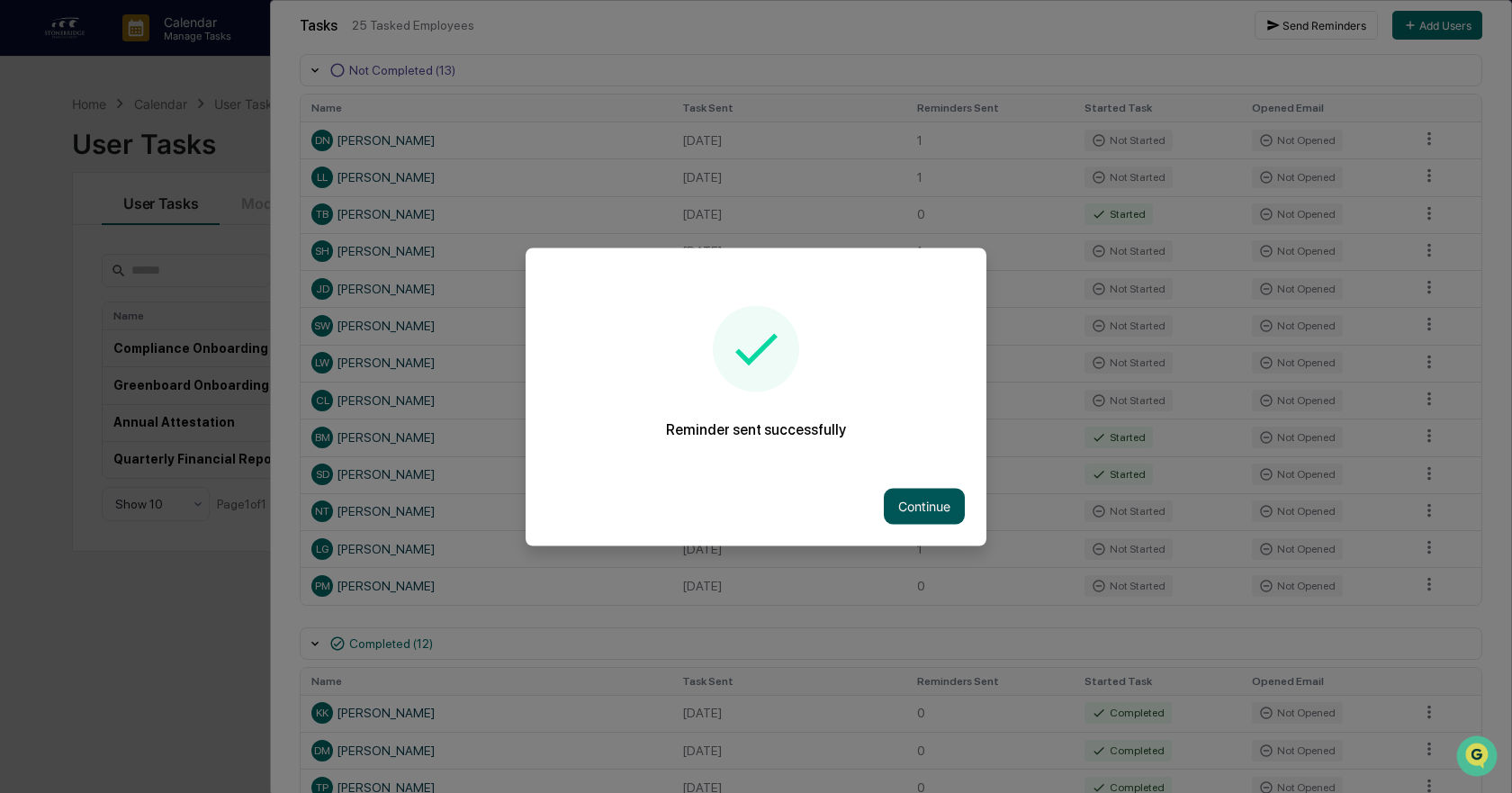
click at [958, 497] on button "Continue" at bounding box center [925, 506] width 81 height 36
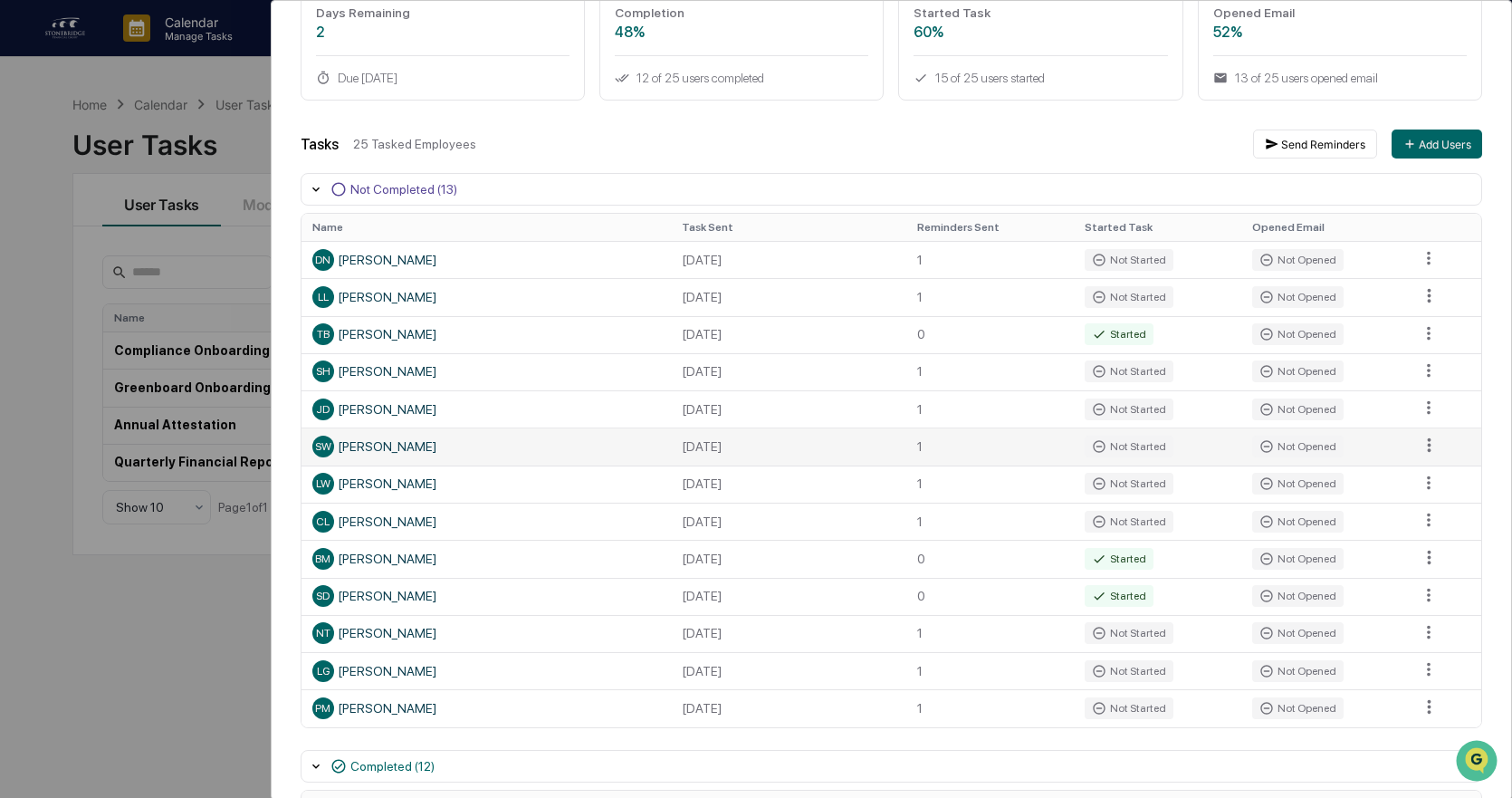
scroll to position [0, 0]
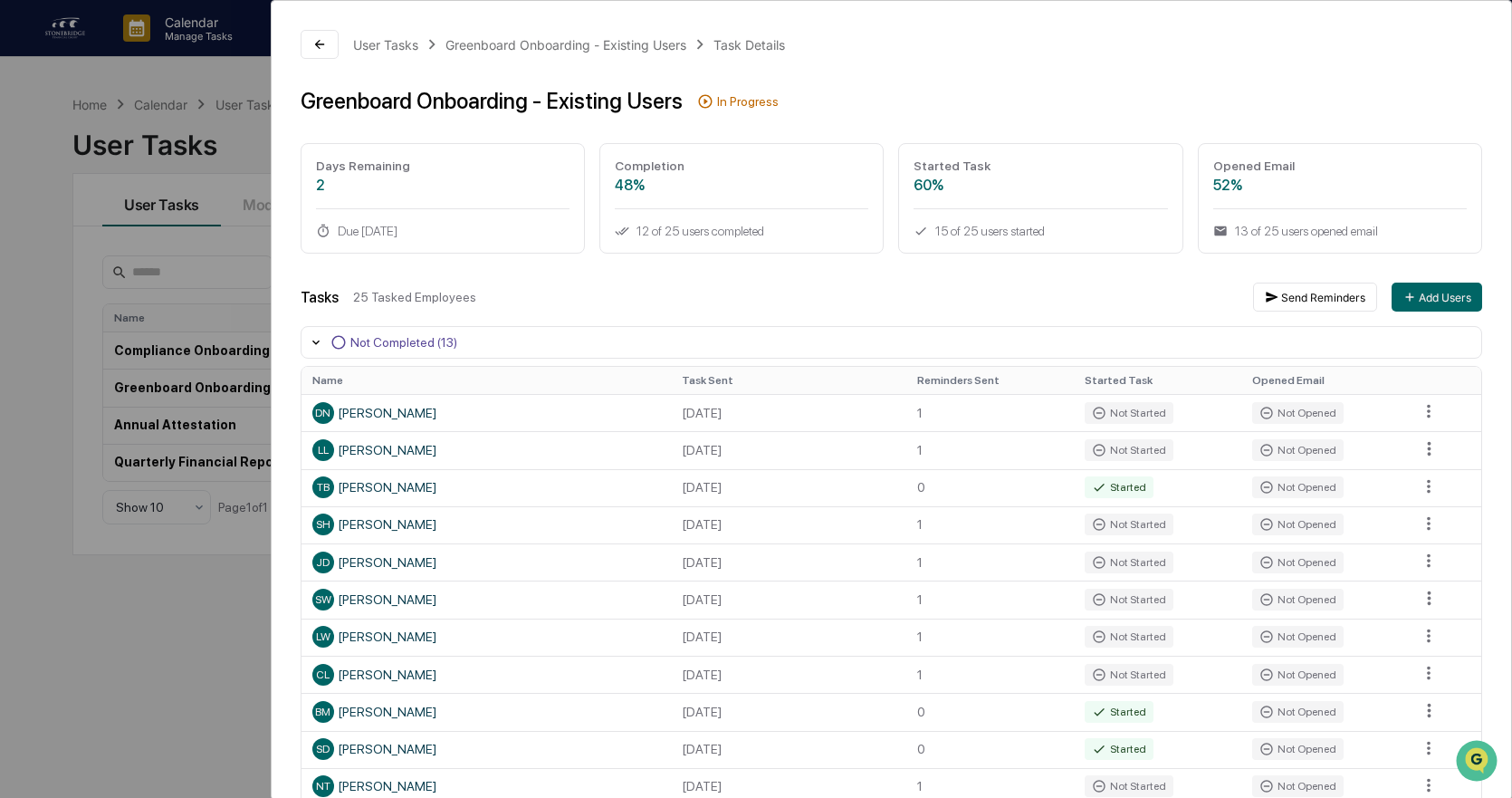
click at [282, 40] on div "User Tasks Greenboard Onboarding - Existing Users Task Details Greenboard Onboa…" at bounding box center [891, 752] width 1240 height 1502
click at [308, 50] on button at bounding box center [320, 44] width 38 height 29
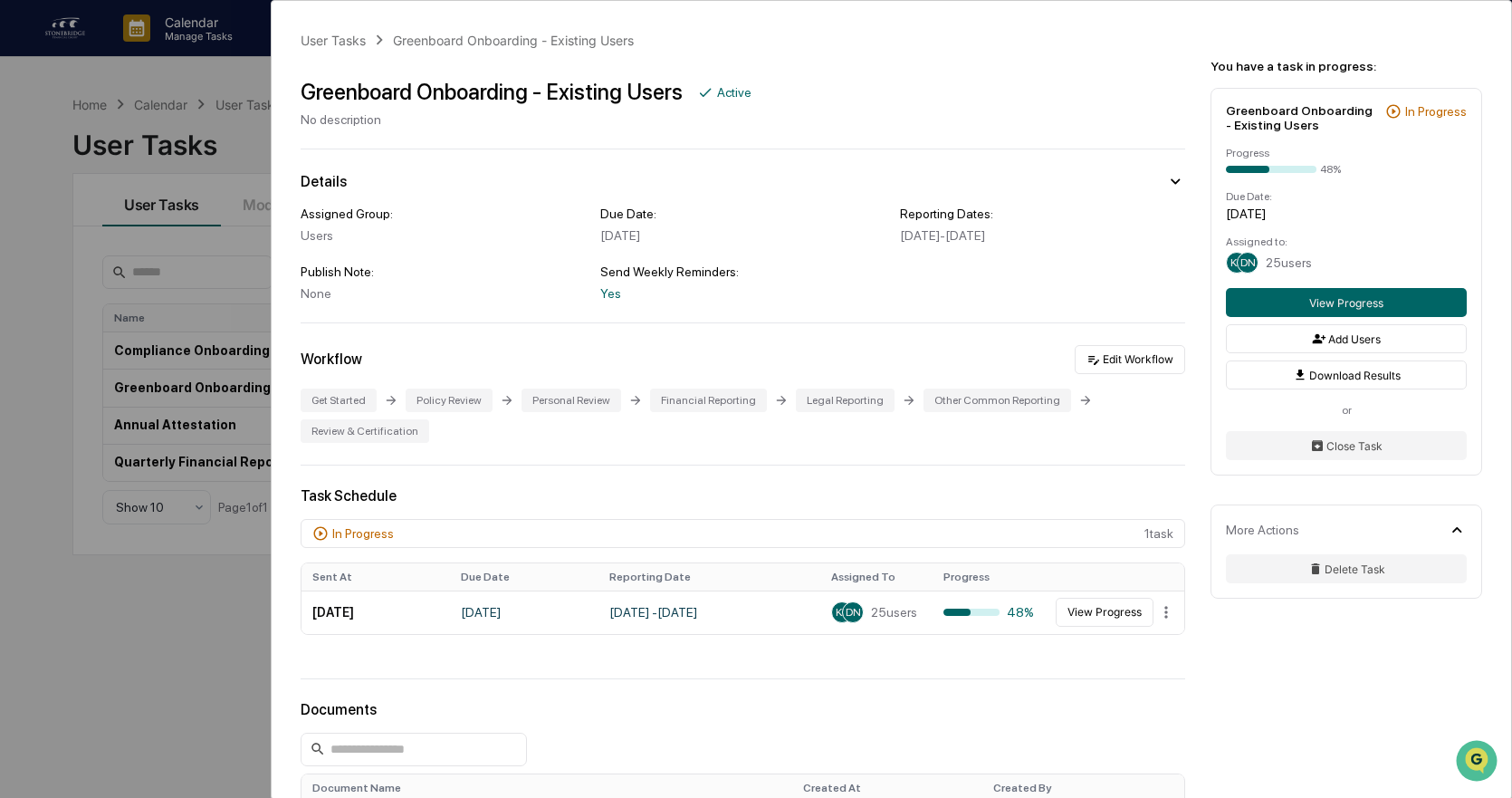
click at [222, 160] on div "User Tasks Greenboard Onboarding - Existing Users Greenboard Onboarding - Exist…" at bounding box center [756, 399] width 1512 height 798
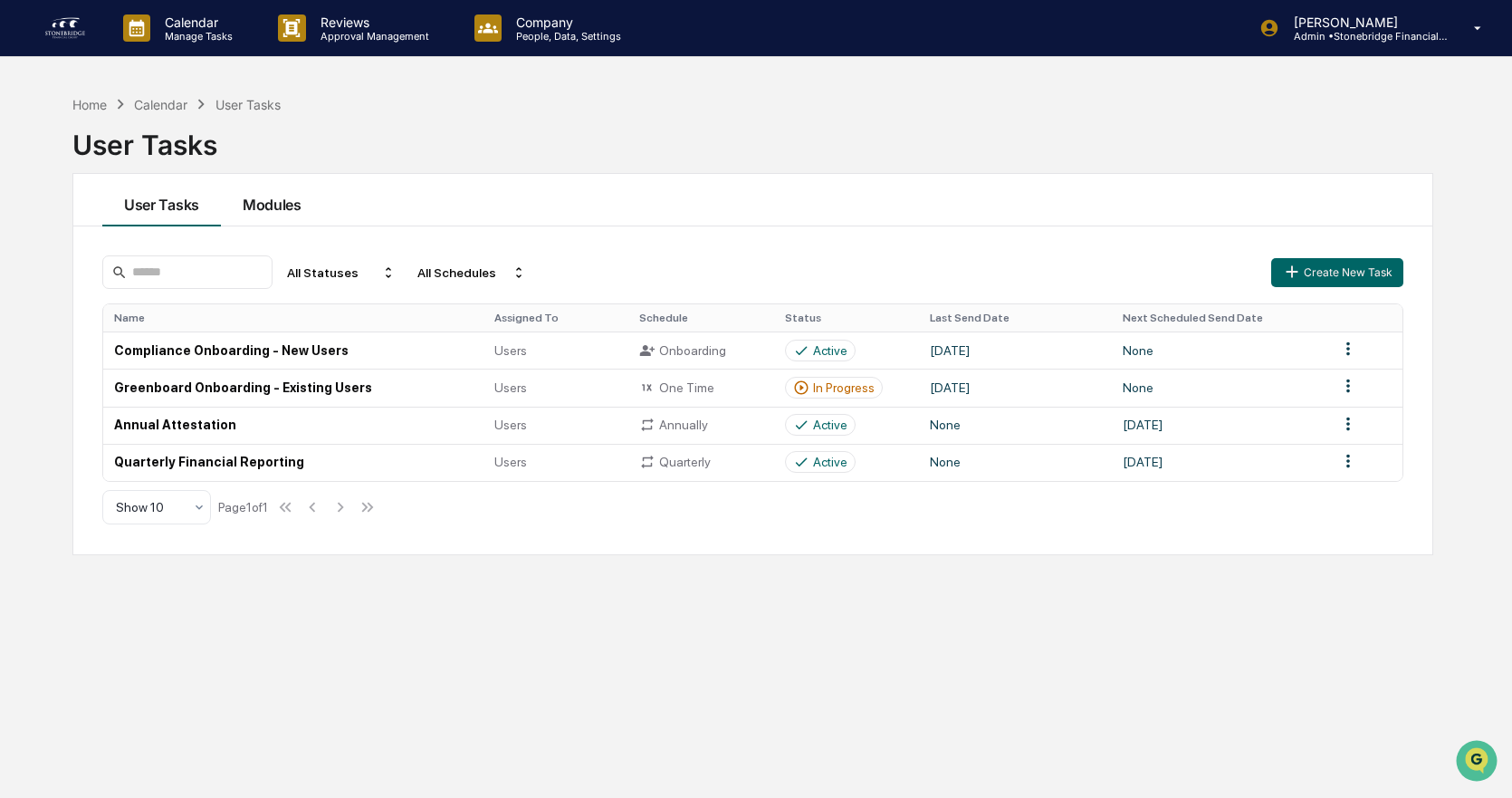
click at [252, 196] on button "Modules" at bounding box center [272, 200] width 103 height 53
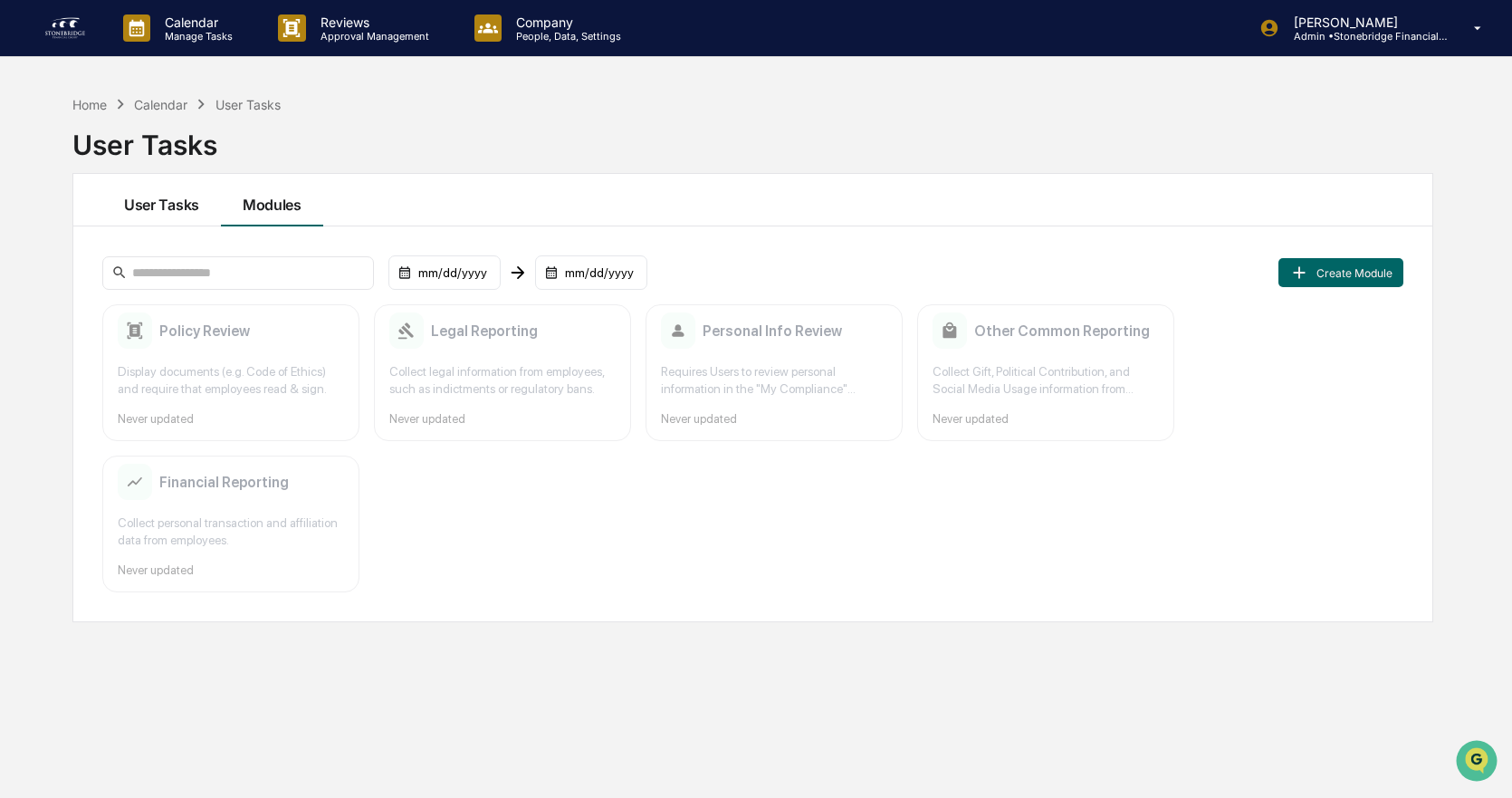
click at [182, 213] on button "User Tasks" at bounding box center [161, 200] width 119 height 53
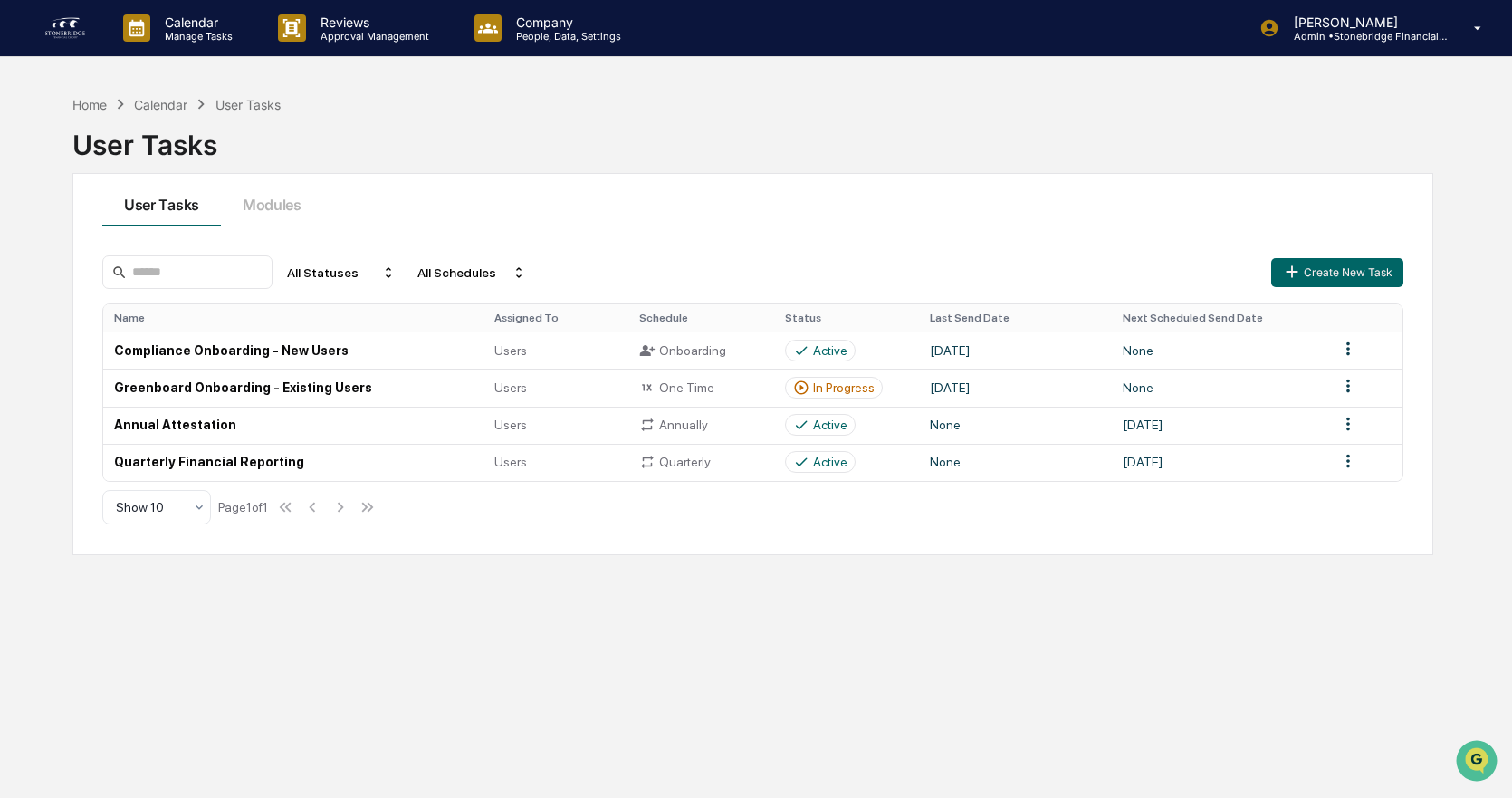
click at [95, 35] on link at bounding box center [76, 28] width 65 height 56
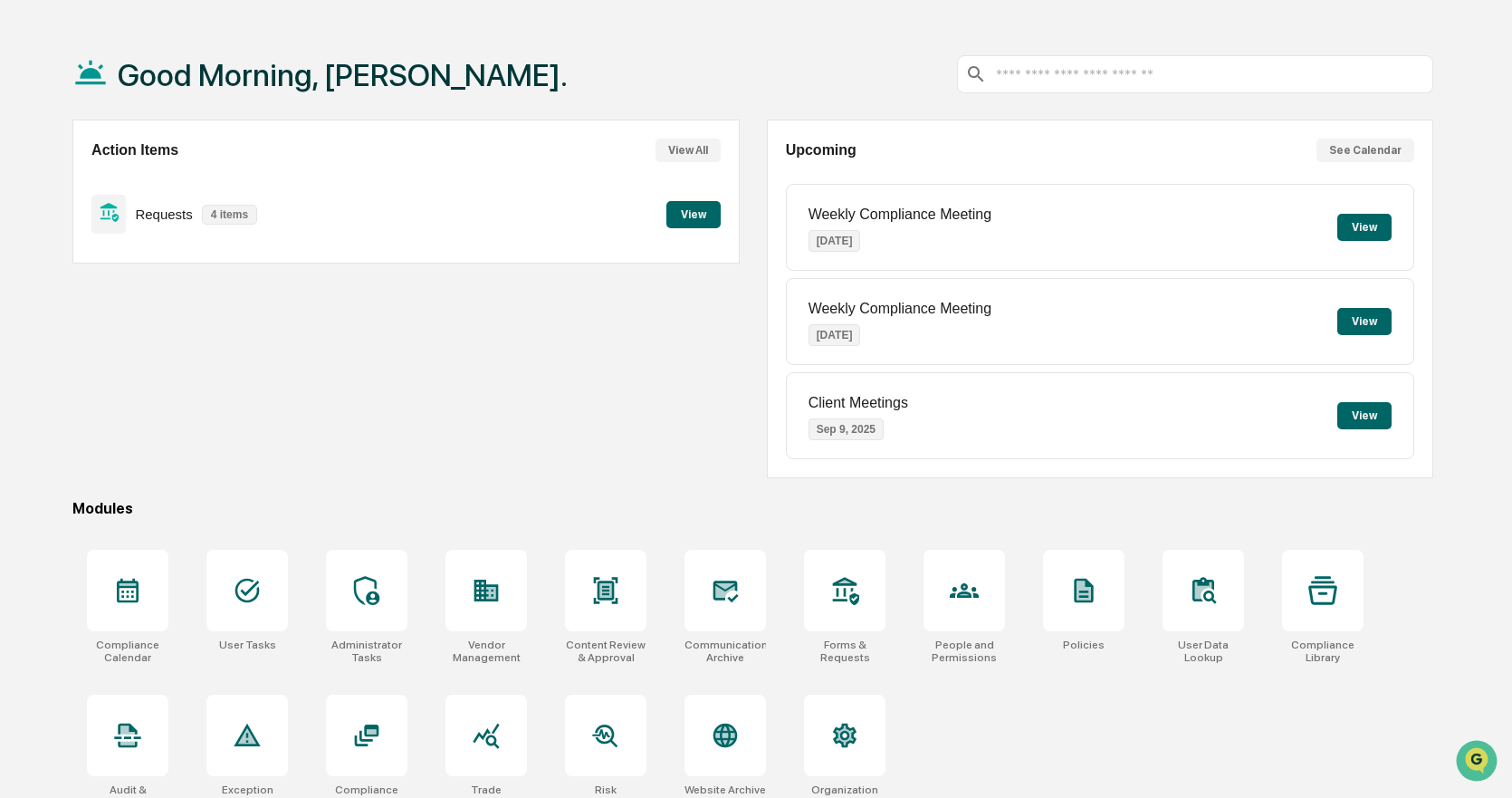
scroll to position [86, 0]
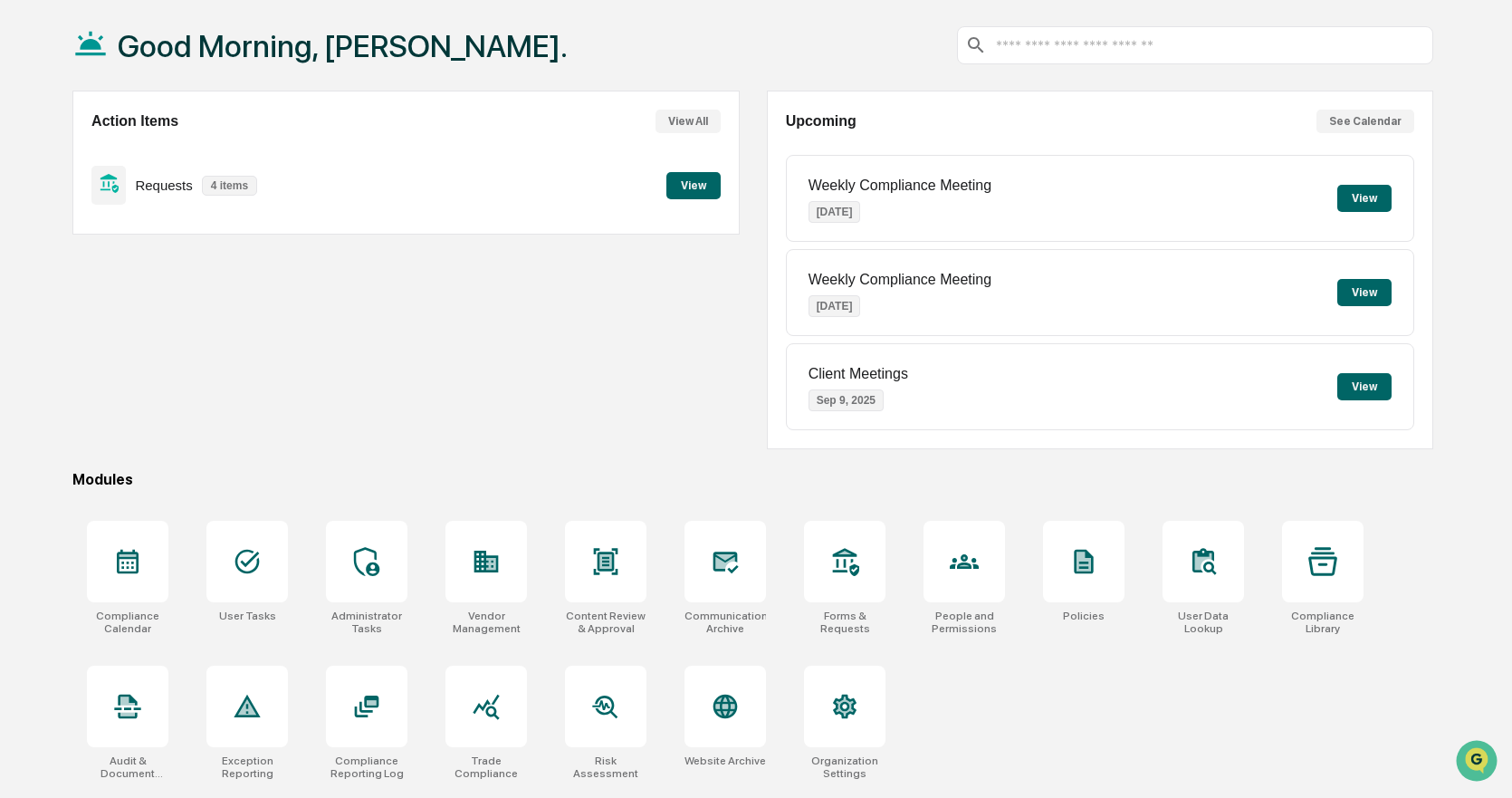
click at [1355, 293] on button "View" at bounding box center [1365, 292] width 55 height 27
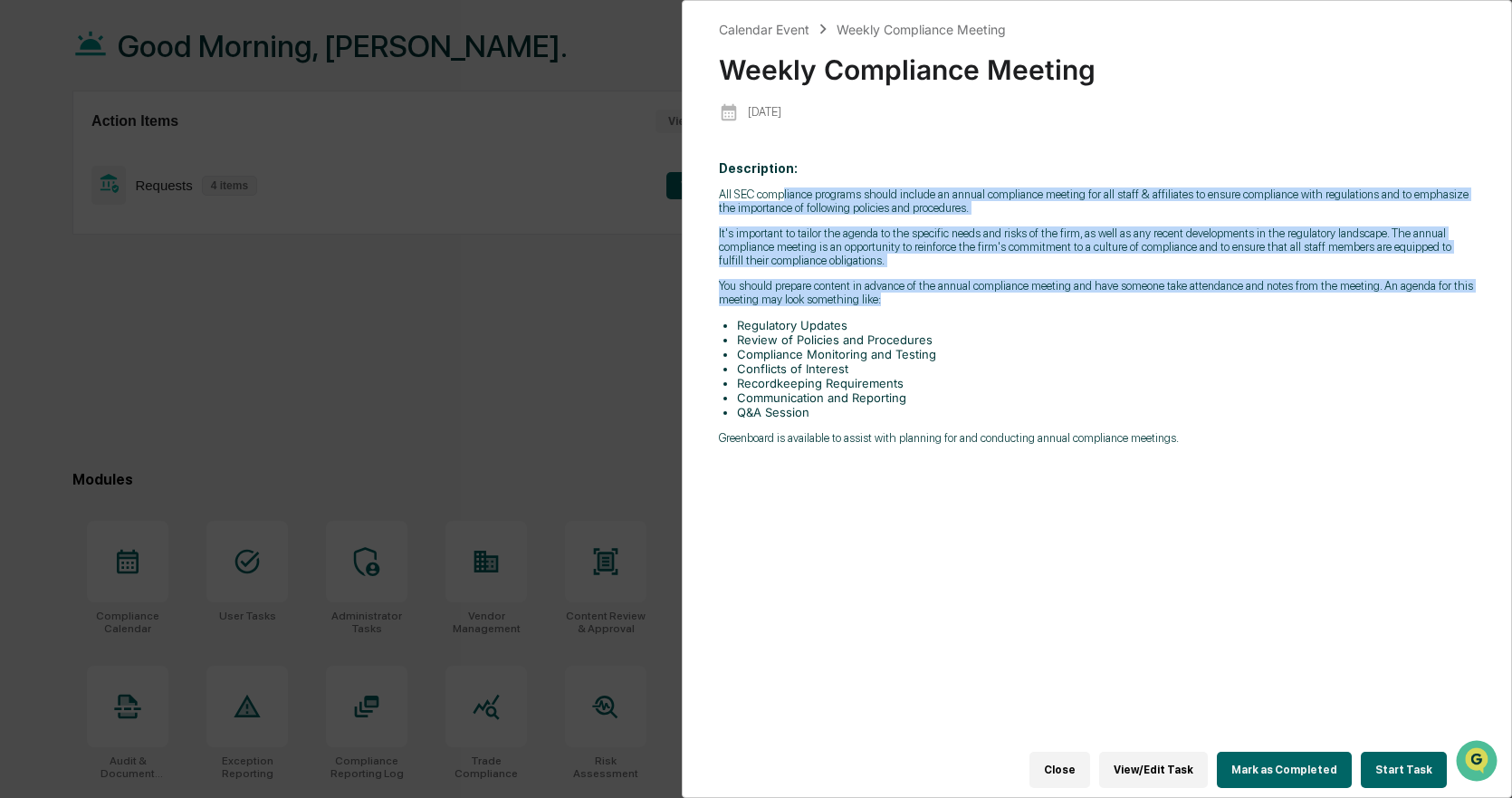
drag, startPoint x: 784, startPoint y: 188, endPoint x: 1110, endPoint y: 302, distance: 345.4
click at [1110, 302] on div "All SEC compliance programs should include an annual compliance meeting for all…" at bounding box center [1097, 316] width 756 height 257
click at [1110, 302] on p "You should prepare content in advance of the annual compliance meeting and have…" at bounding box center [1097, 292] width 756 height 27
drag, startPoint x: 1110, startPoint y: 302, endPoint x: 942, endPoint y: 191, distance: 201.4
click at [942, 191] on div "All SEC compliance programs should include an annual compliance meeting for all…" at bounding box center [1097, 316] width 756 height 257
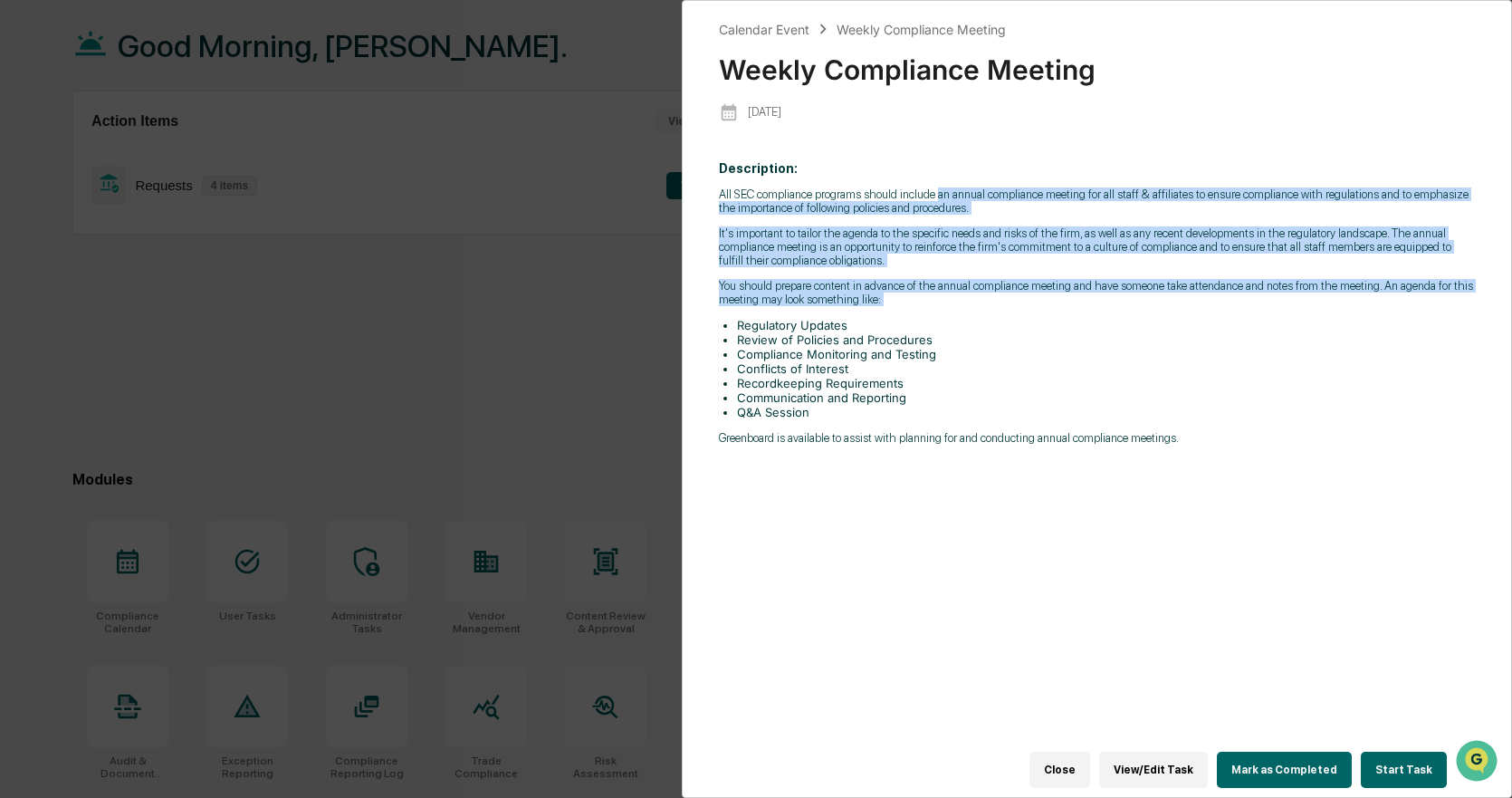
click at [942, 191] on p "All SEC compliance programs should include an annual compliance meeting for all…" at bounding box center [1097, 200] width 756 height 27
drag, startPoint x: 853, startPoint y: 196, endPoint x: 1020, endPoint y: 376, distance: 245.5
click at [1020, 376] on div "All SEC compliance programs should include an annual compliance meeting for all…" at bounding box center [1097, 316] width 756 height 257
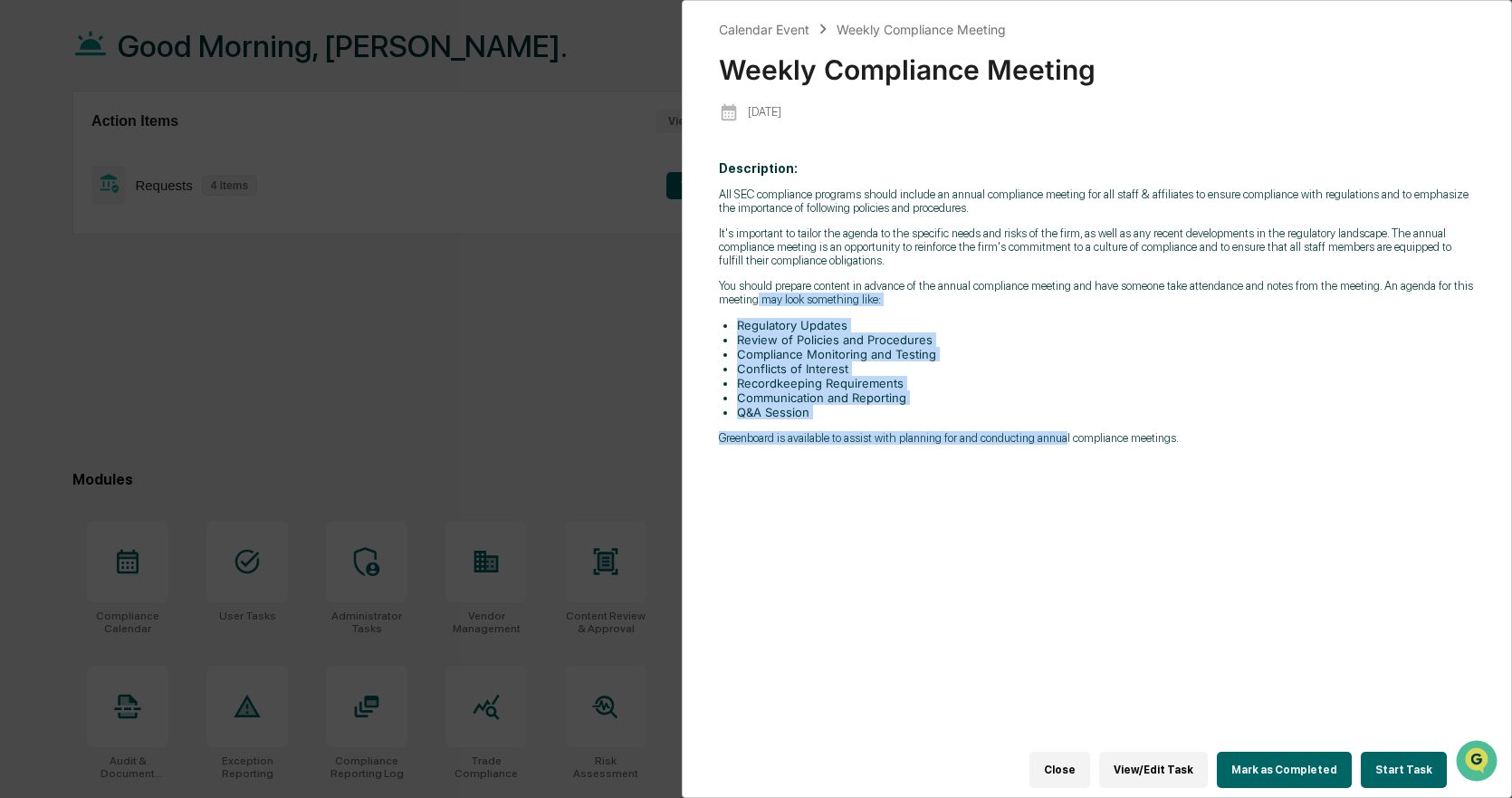
drag, startPoint x: 1062, startPoint y: 483, endPoint x: 779, endPoint y: 301, distance: 336.5
click at [779, 301] on div "Description: All SEC compliance programs should include an annual compliance me…" at bounding box center [1097, 459] width 756 height 622
click at [779, 301] on p "You should prepare content in advance of the annual compliance meeting and have…" at bounding box center [1097, 292] width 756 height 27
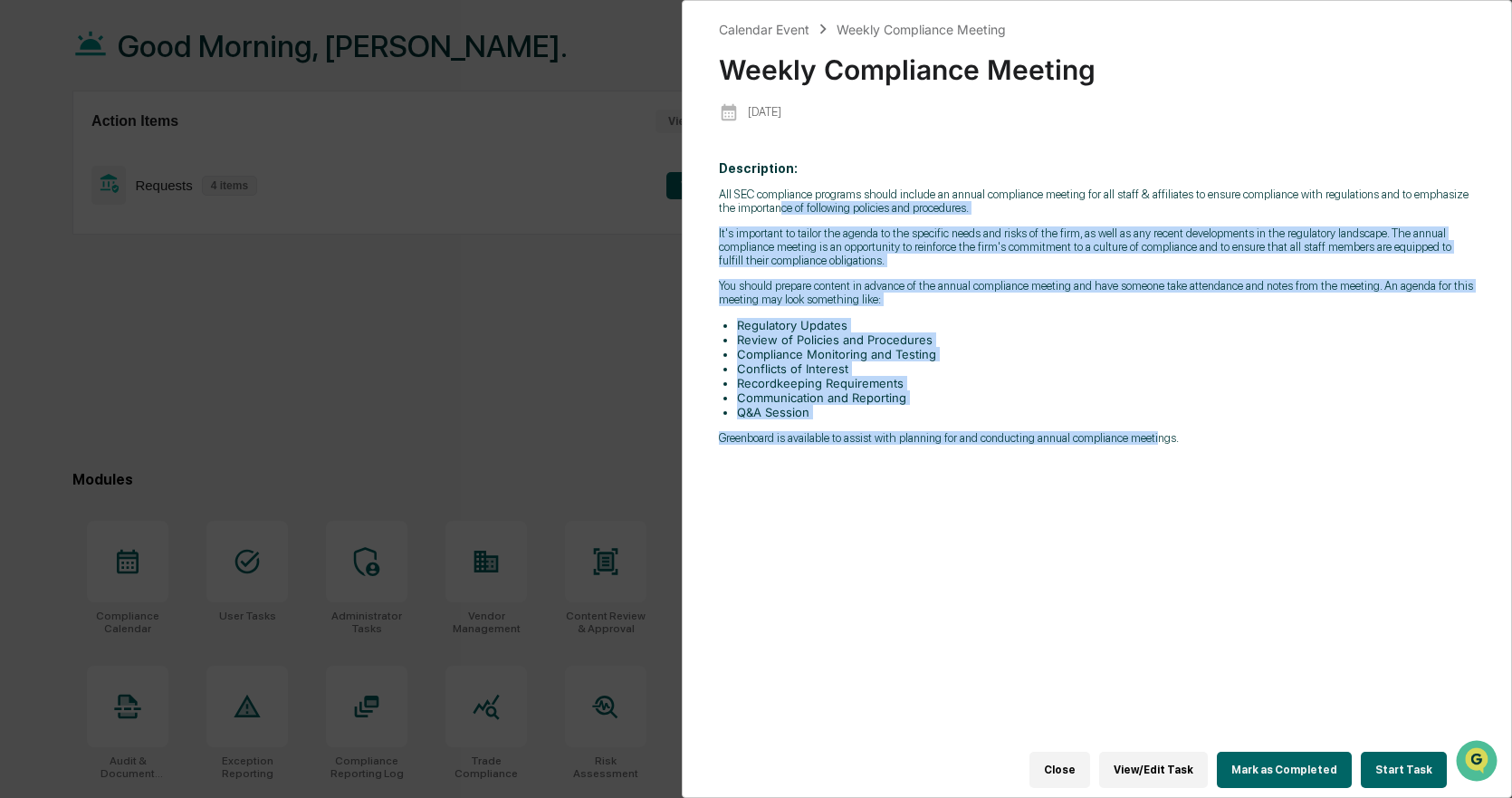
drag, startPoint x: 931, startPoint y: 229, endPoint x: 1155, endPoint y: 533, distance: 377.6
click at [1155, 533] on div "Description: All SEC compliance programs should include an annual compliance me…" at bounding box center [1097, 459] width 756 height 622
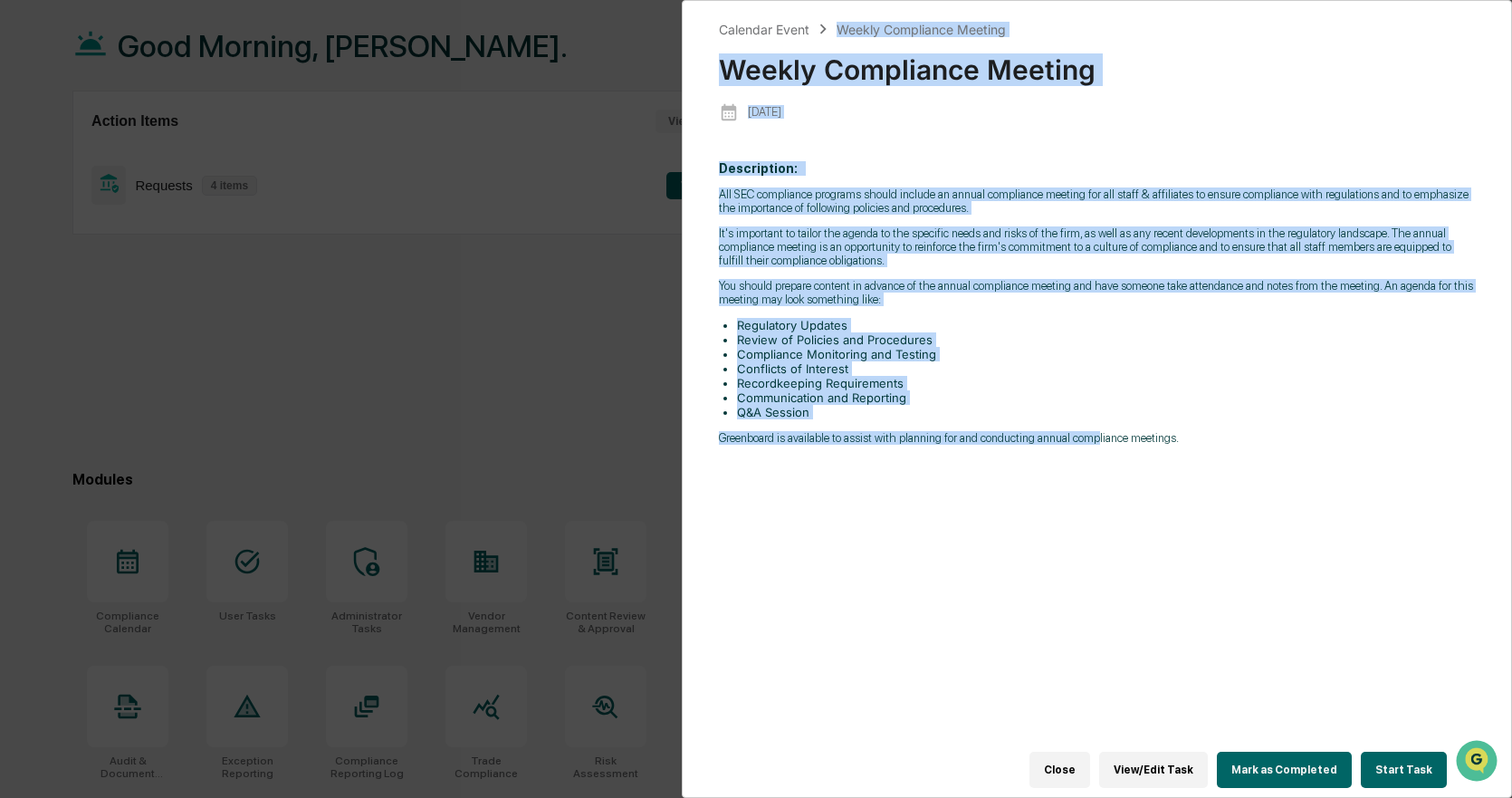
drag, startPoint x: 1018, startPoint y: 361, endPoint x: 811, endPoint y: 31, distance: 389.5
click at [811, 31] on div "Calendar Event Weekly Compliance Meeting Weekly Compliance Meeting [DATE] Descr…" at bounding box center [1097, 395] width 756 height 751
click at [979, 270] on div "All SEC compliance programs should include an annual compliance meeting for all…" at bounding box center [1097, 316] width 756 height 257
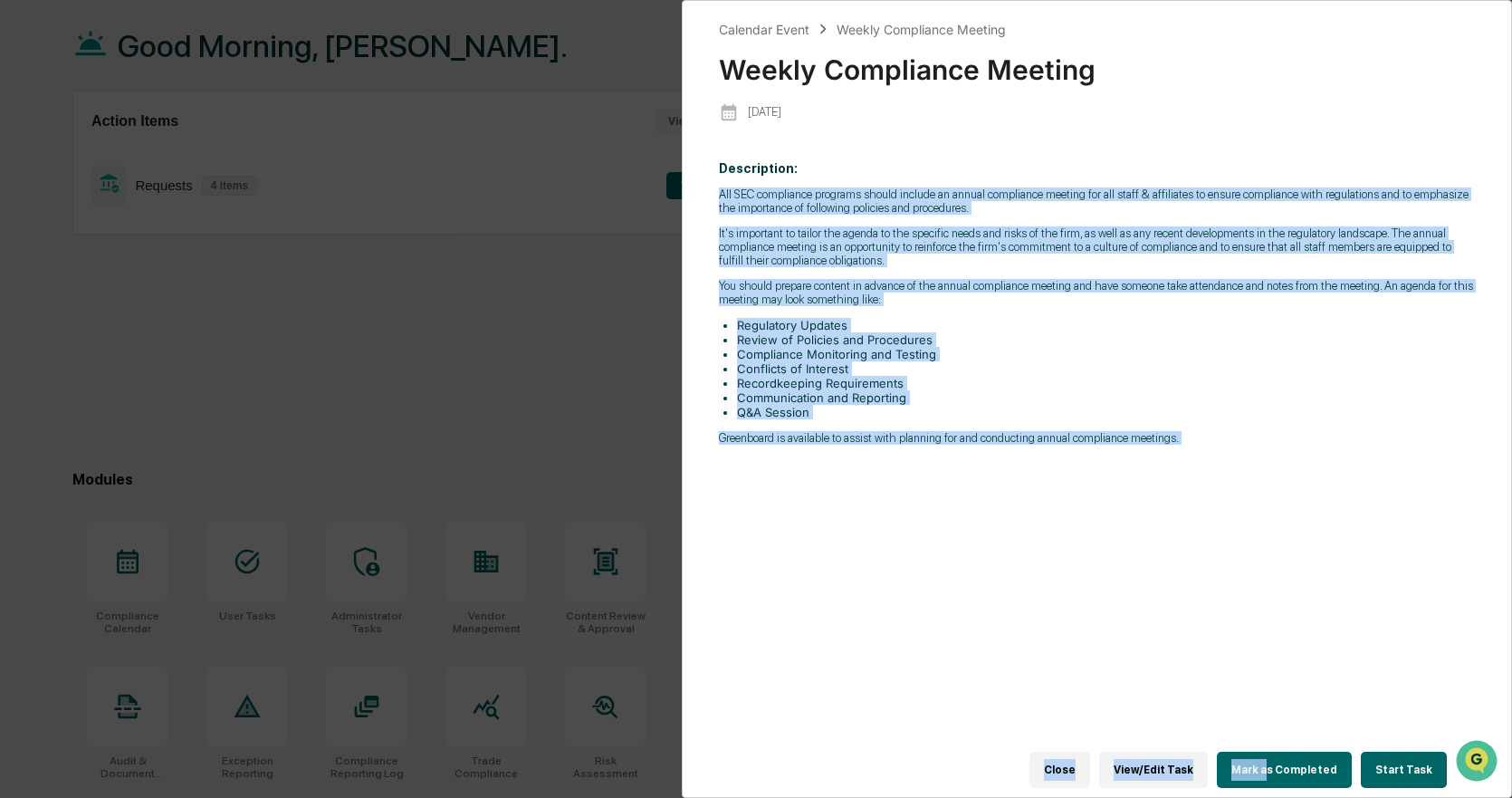
drag, startPoint x: 962, startPoint y: 272, endPoint x: 1275, endPoint y: 756, distance: 576.4
click at [1275, 756] on div "Calendar Event Weekly Compliance Meeting Weekly Compliance Meeting [DATE] Descr…" at bounding box center [1097, 395] width 756 height 751
click at [1144, 564] on div "Description: All SEC compliance programs should include an annual compliance me…" at bounding box center [1097, 459] width 756 height 622
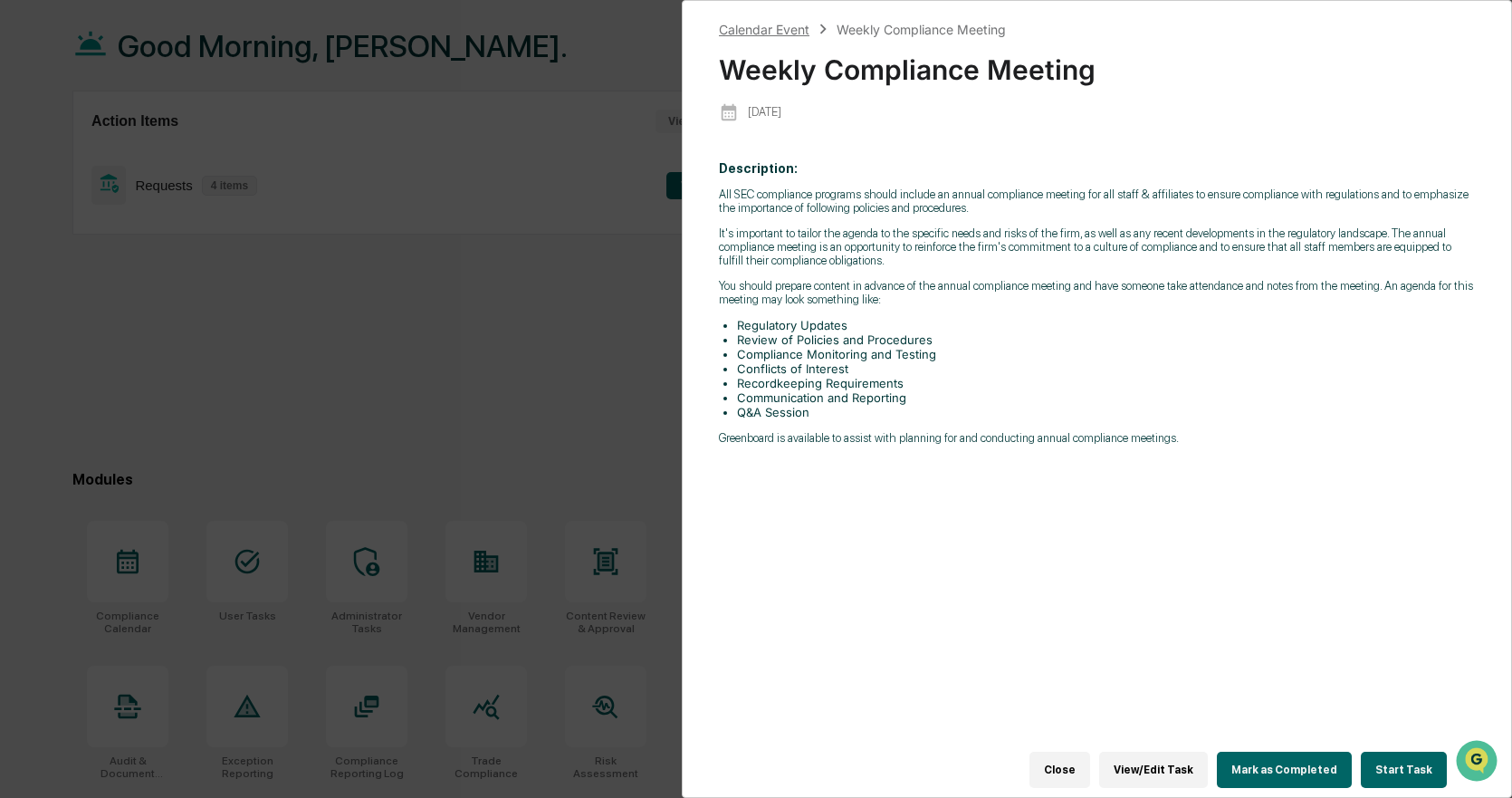
click at [723, 35] on div "Calendar Event" at bounding box center [764, 29] width 91 height 15
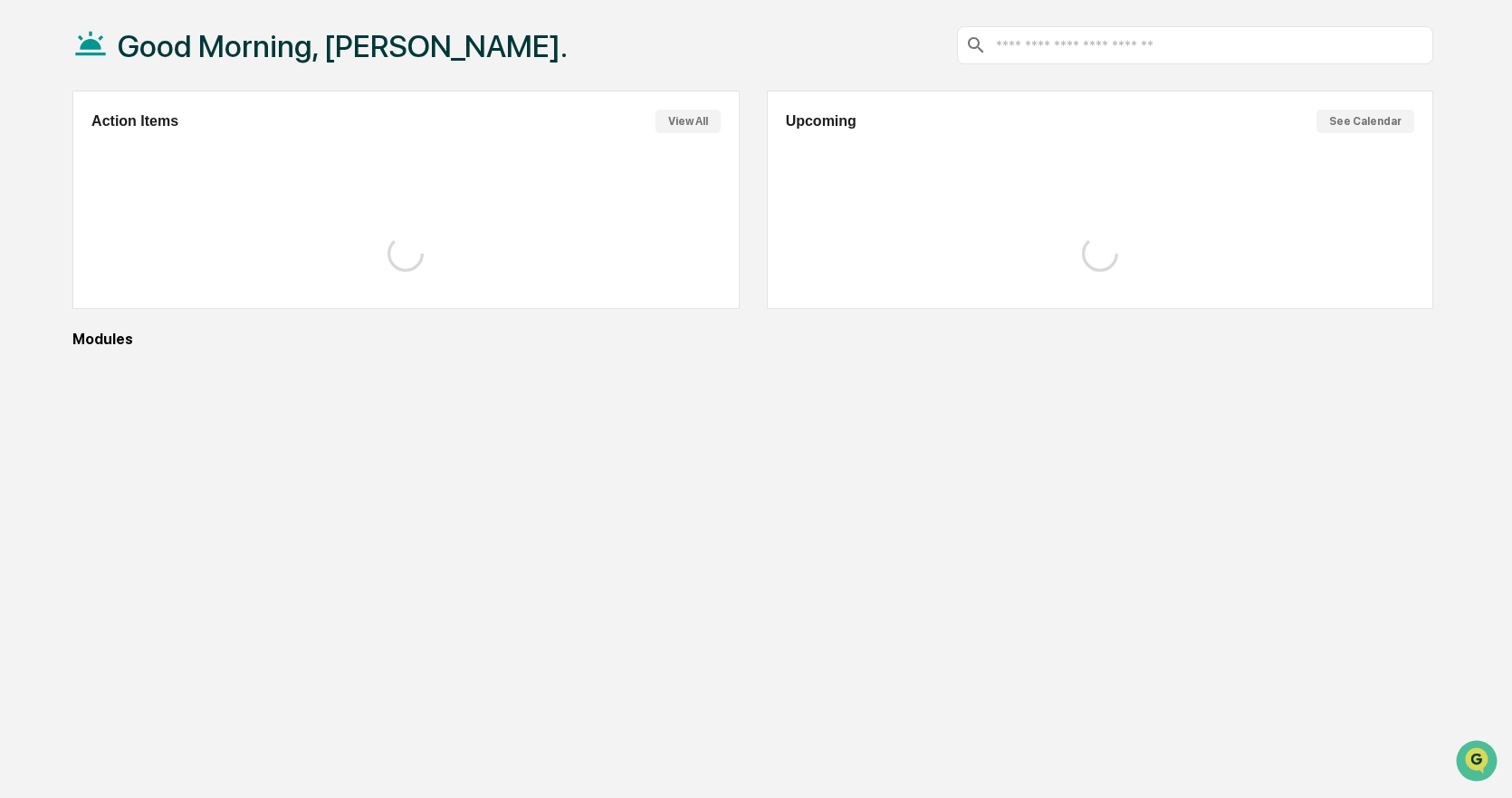
scroll to position [0, 0]
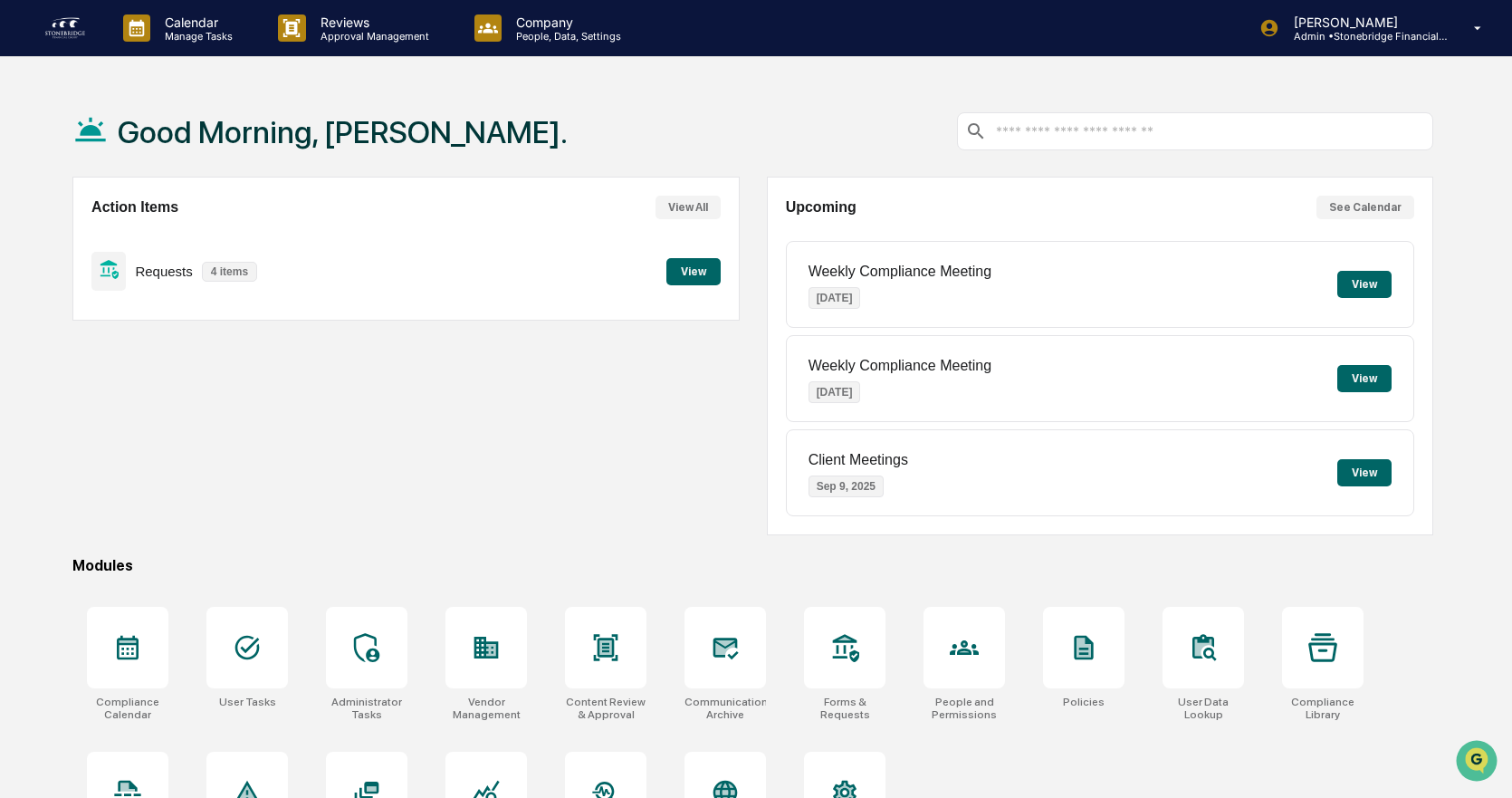
click at [905, 354] on div "Weekly Compliance Meeting [DATE]" at bounding box center [900, 379] width 183 height 71
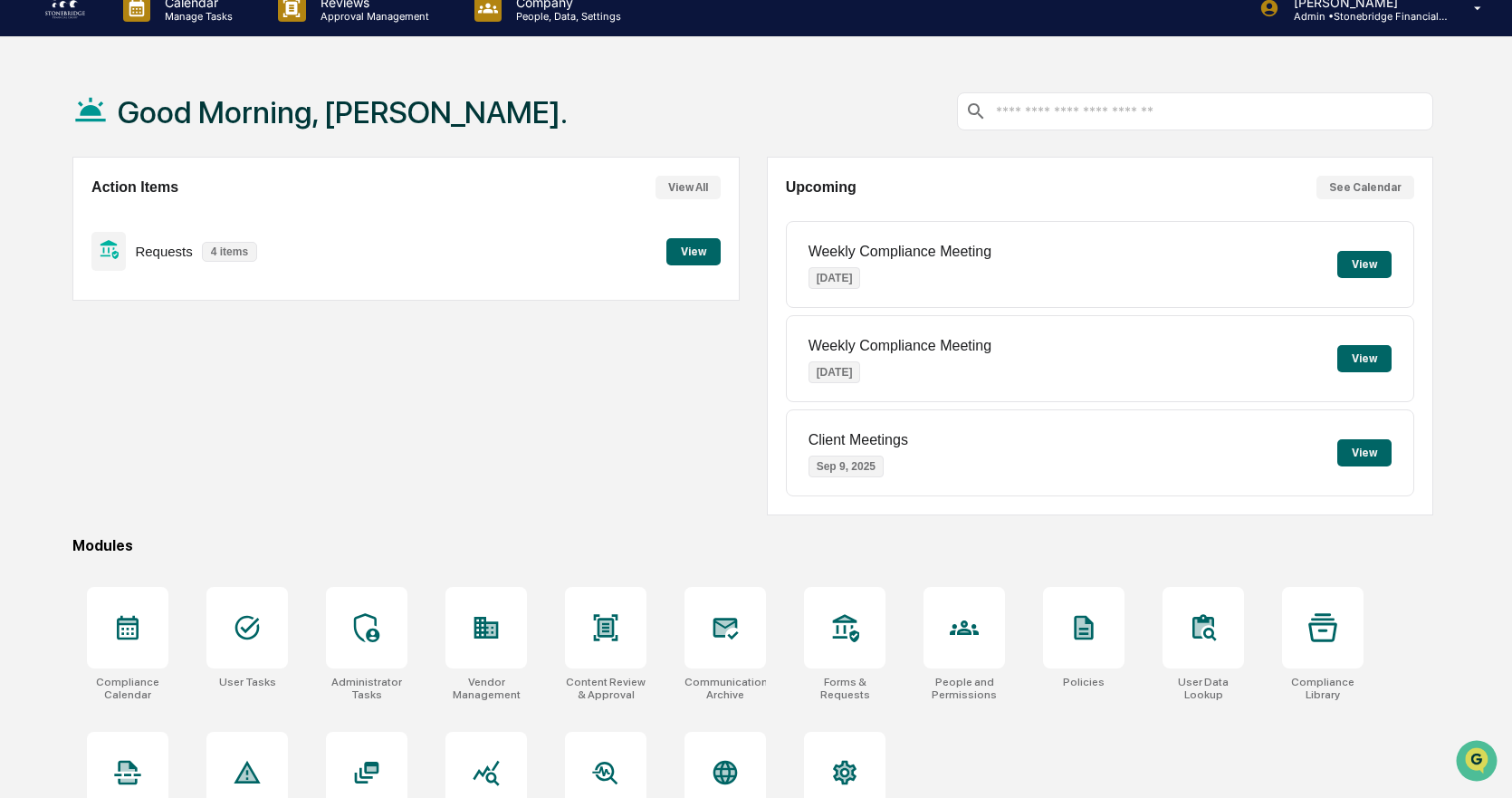
scroll to position [86, 0]
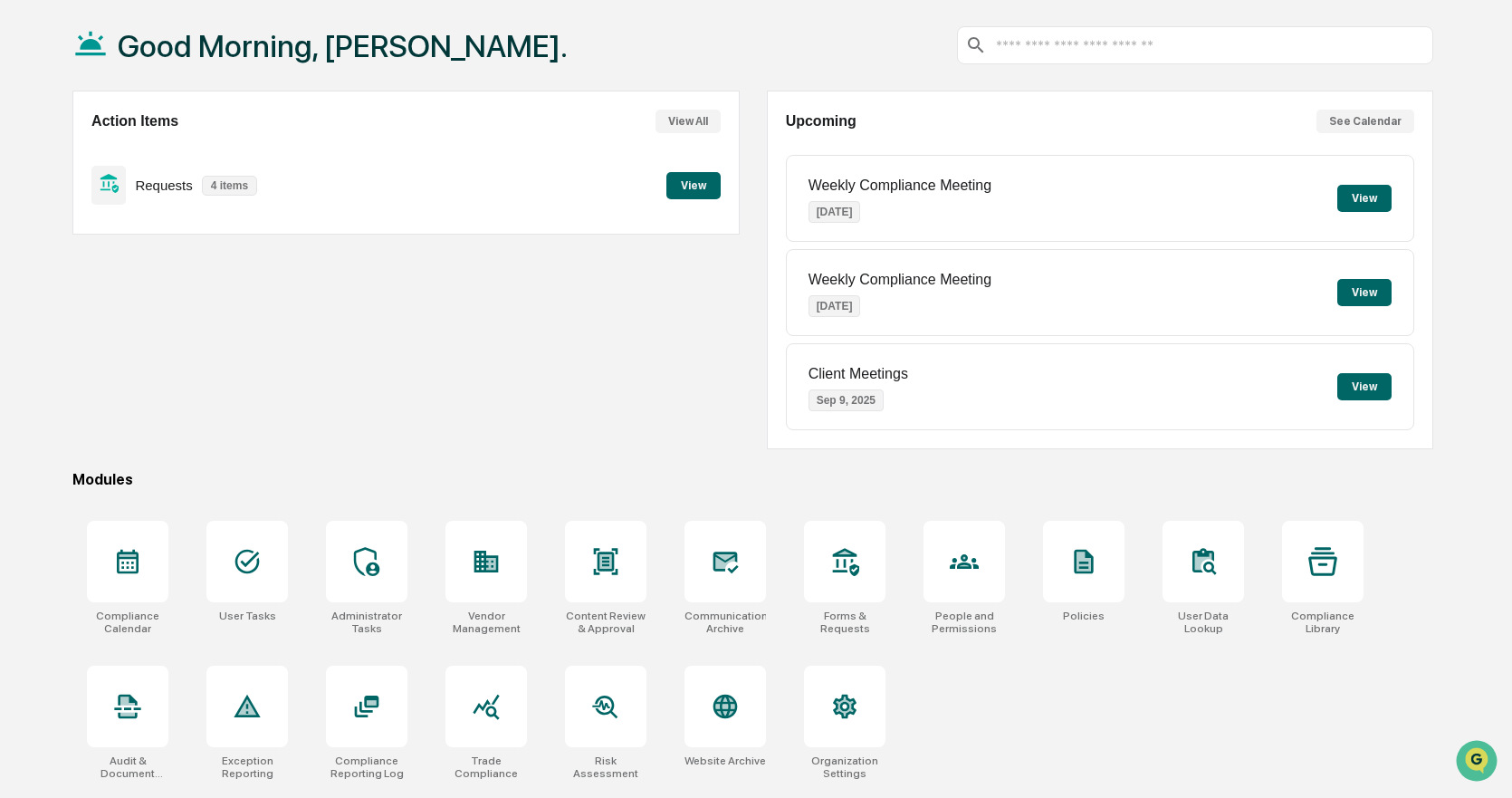
click at [711, 170] on div "Requests 4 items View" at bounding box center [405, 184] width 629 height 61
click at [707, 184] on button "View" at bounding box center [693, 185] width 55 height 27
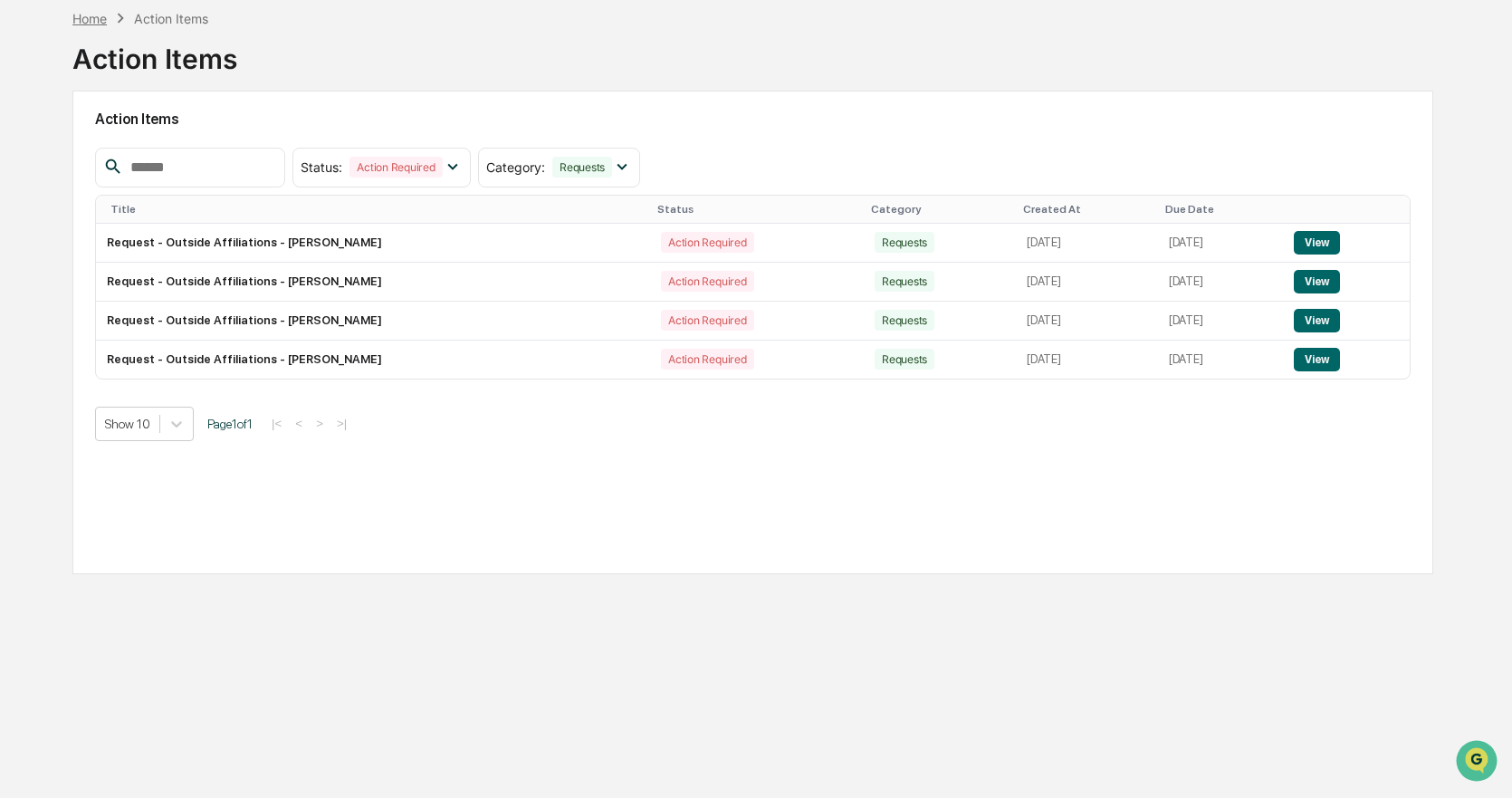
click at [95, 19] on div "Home" at bounding box center [90, 18] width 35 height 15
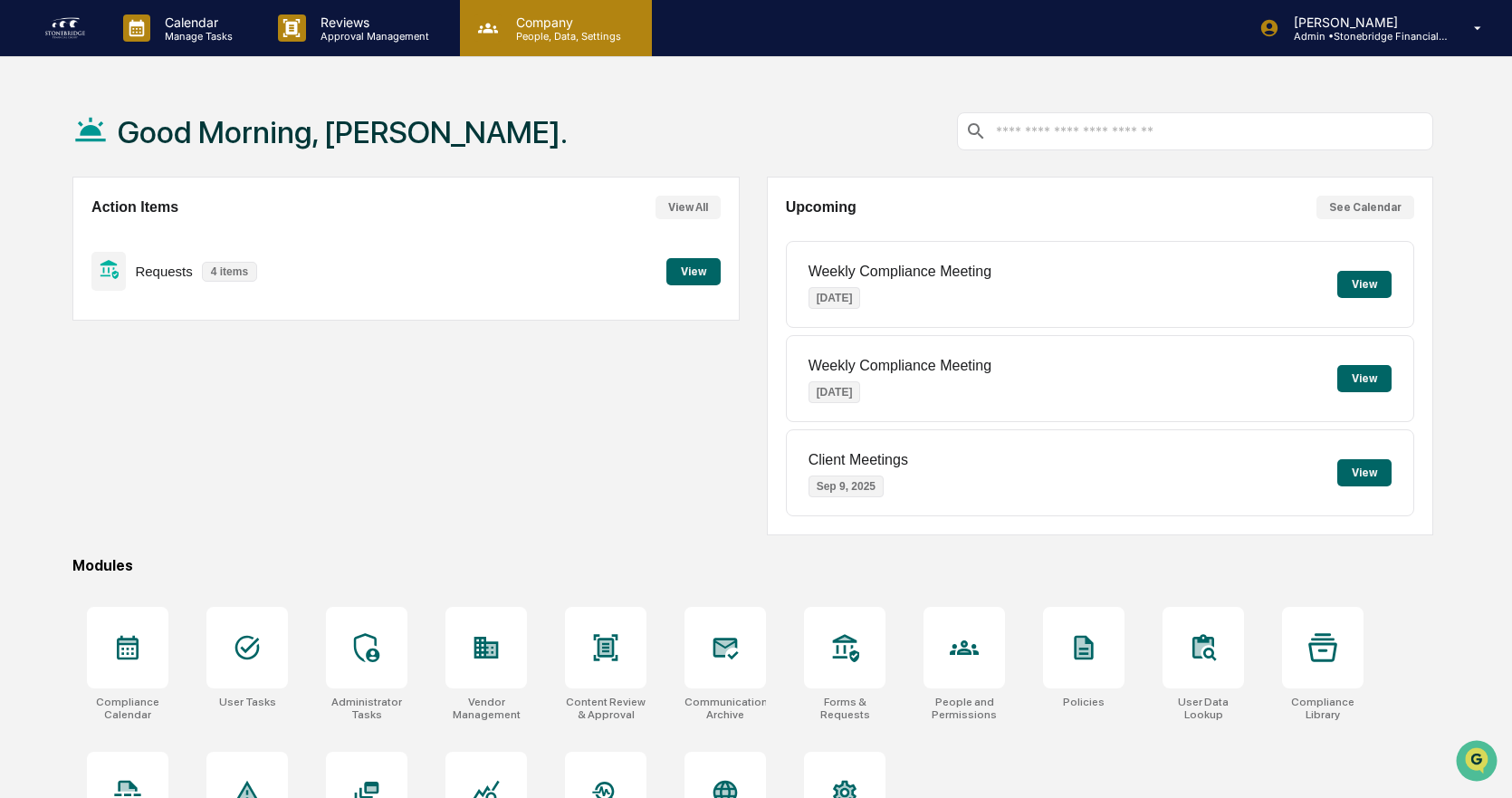
click at [577, 55] on div "Calendar Manage Tasks Reviews Approval Management Company People, Data, Setting…" at bounding box center [756, 441] width 1512 height 884
click at [561, 27] on p "Company" at bounding box center [566, 22] width 128 height 15
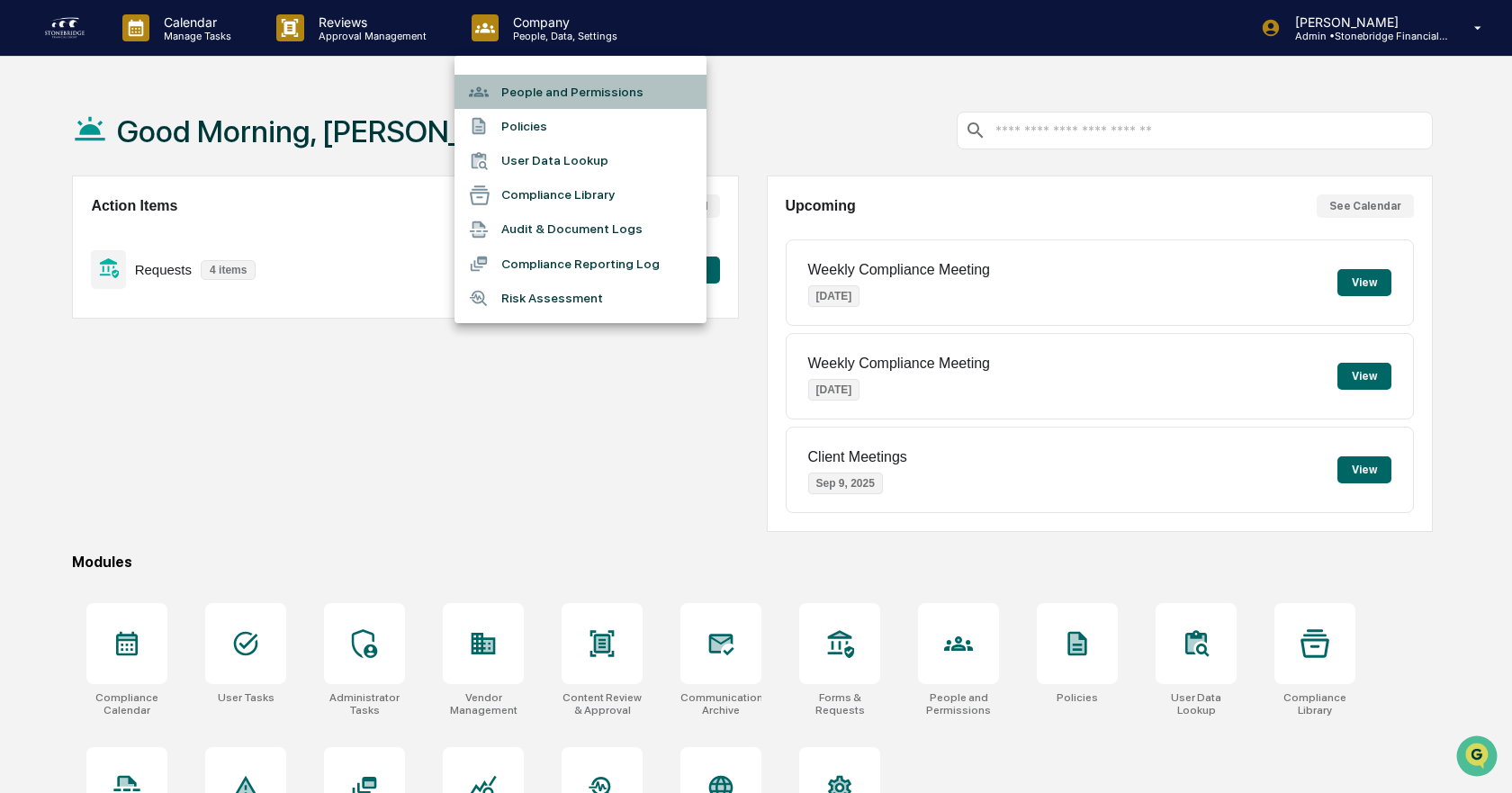
click at [569, 101] on li "People and Permissions" at bounding box center [580, 91] width 252 height 35
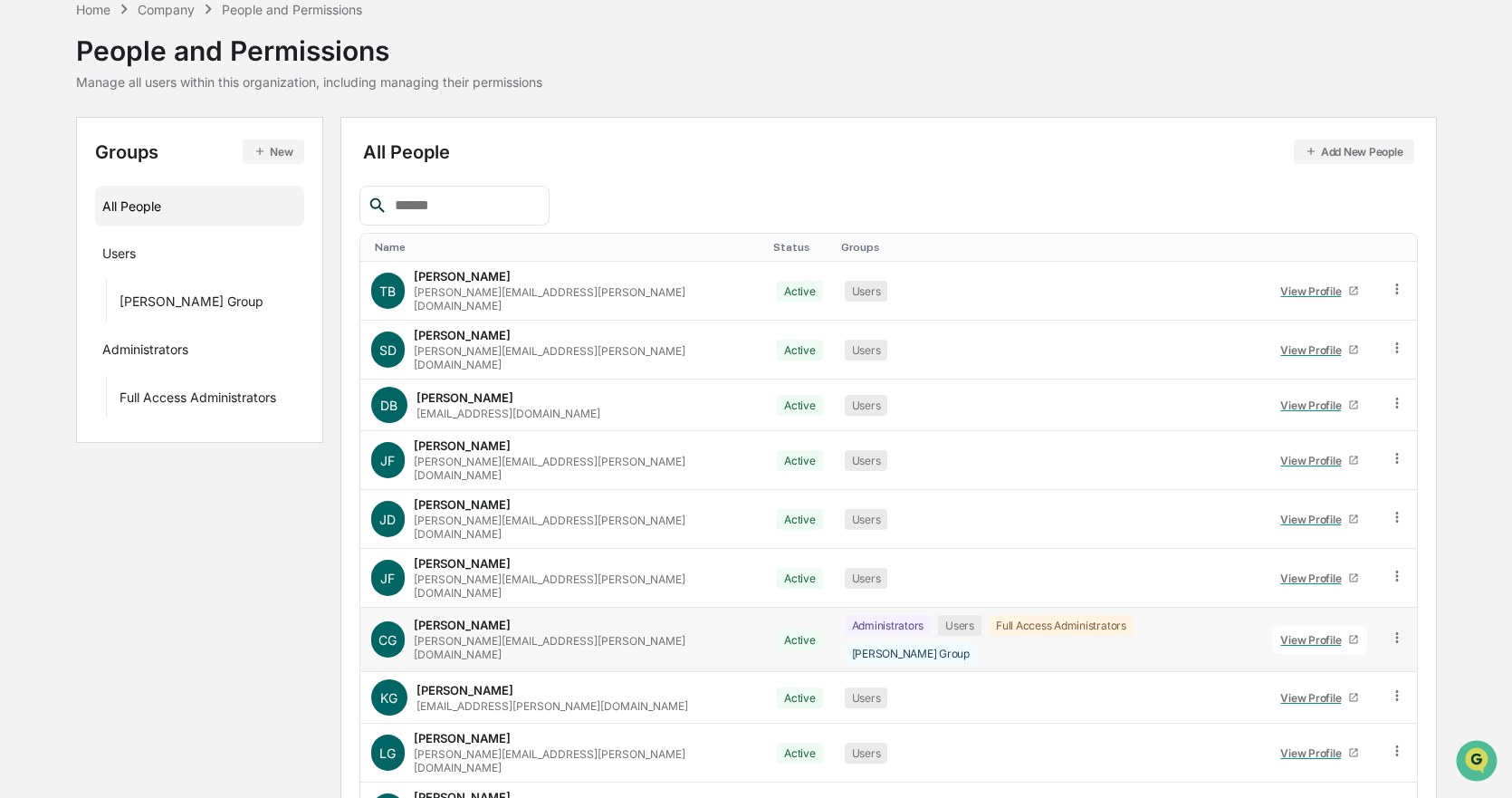
scroll to position [147, 0]
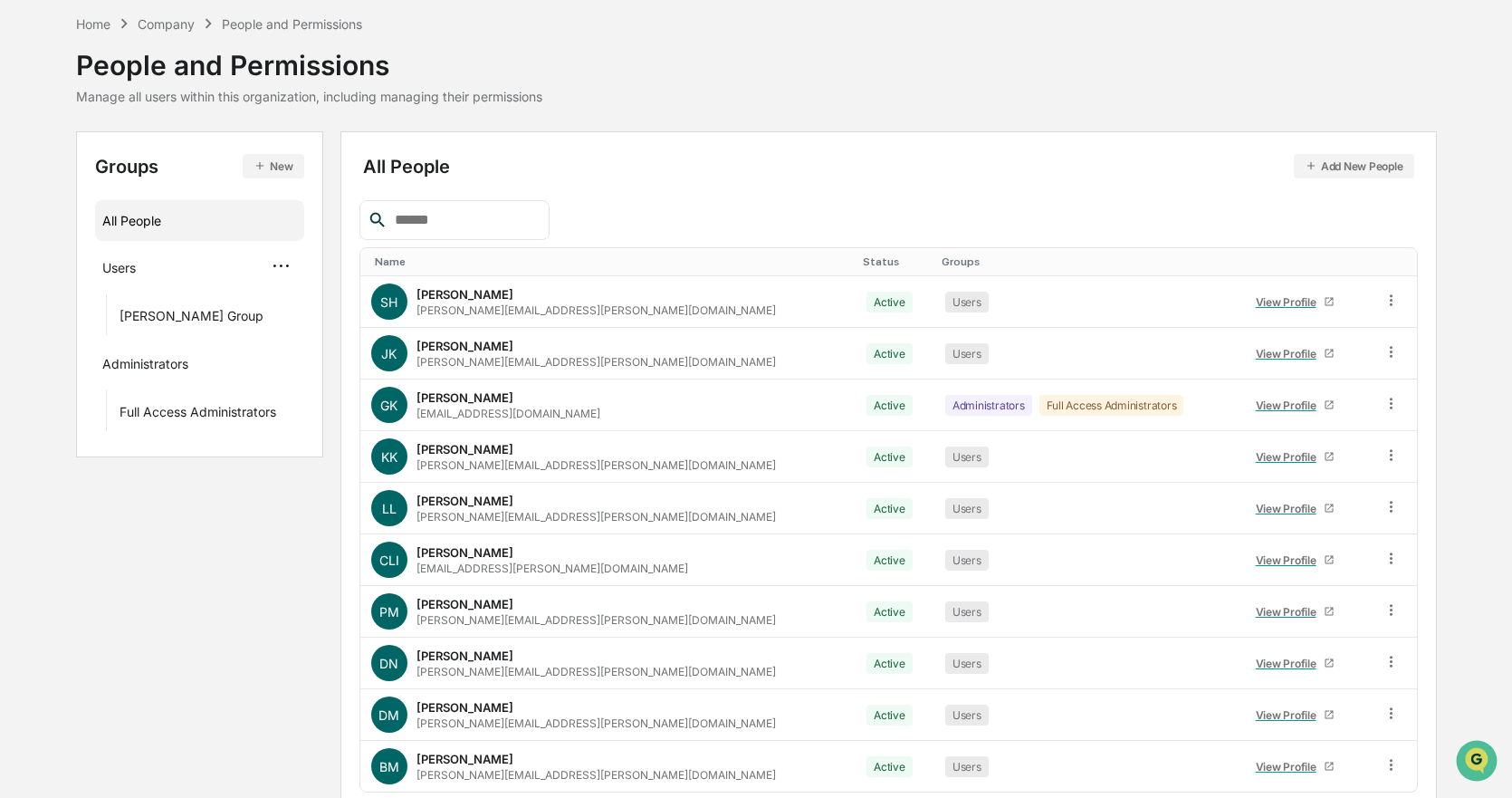
scroll to position [0, 0]
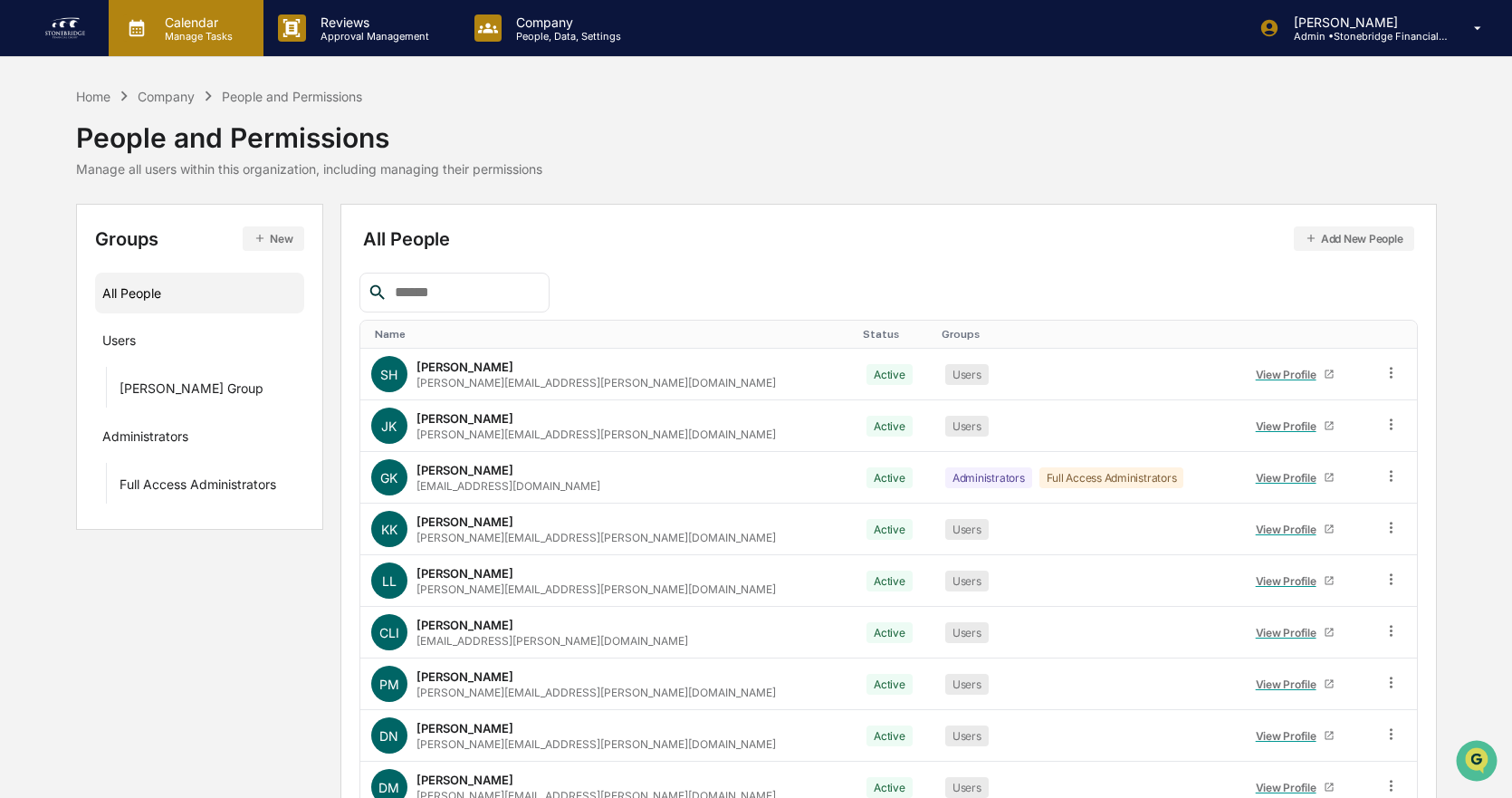
click at [236, 25] on p "Calendar" at bounding box center [196, 22] width 92 height 15
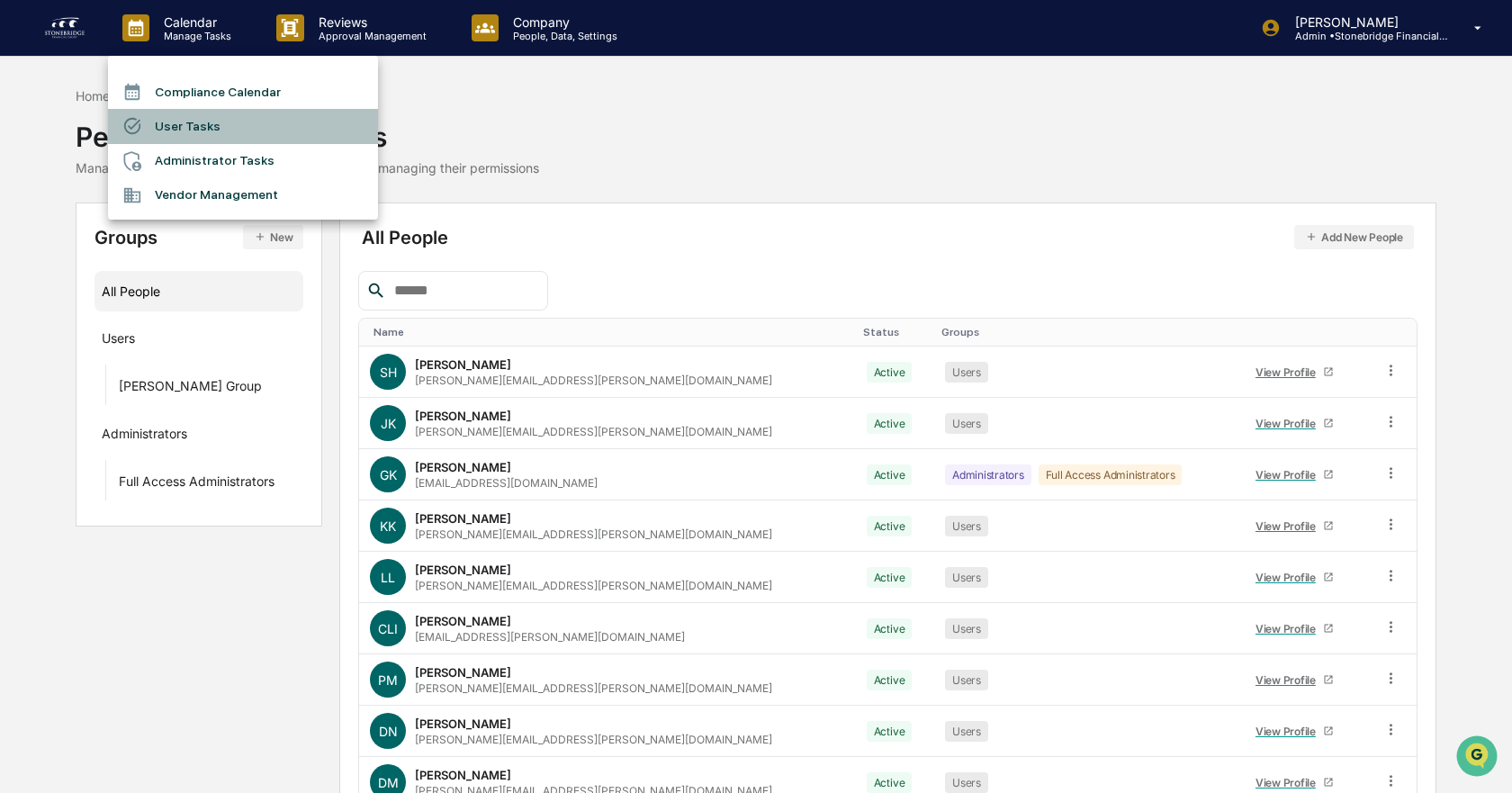
click at [207, 125] on li "User Tasks" at bounding box center [243, 126] width 270 height 35
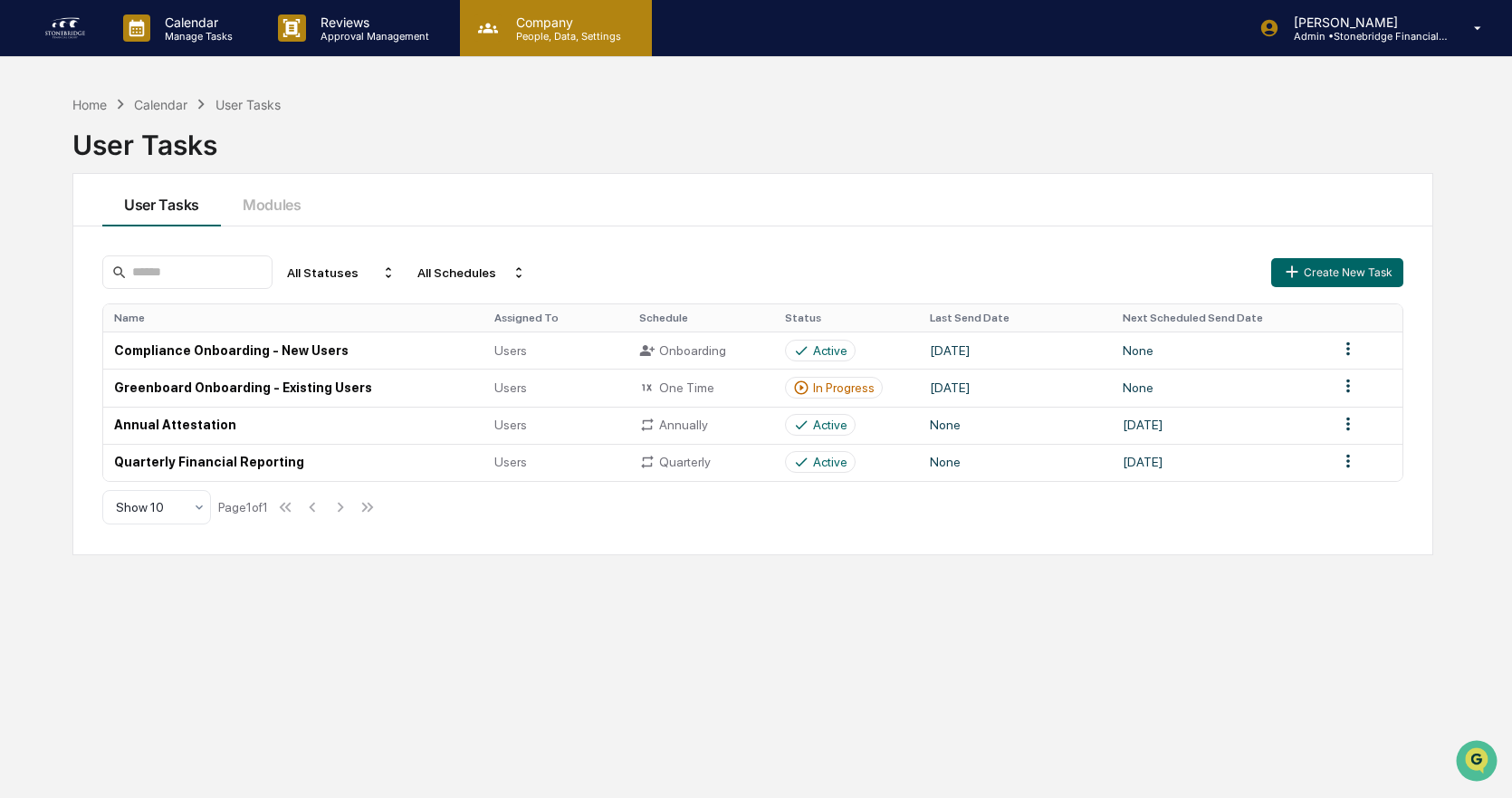
click at [564, 34] on p "People, Data, Settings" at bounding box center [566, 36] width 128 height 13
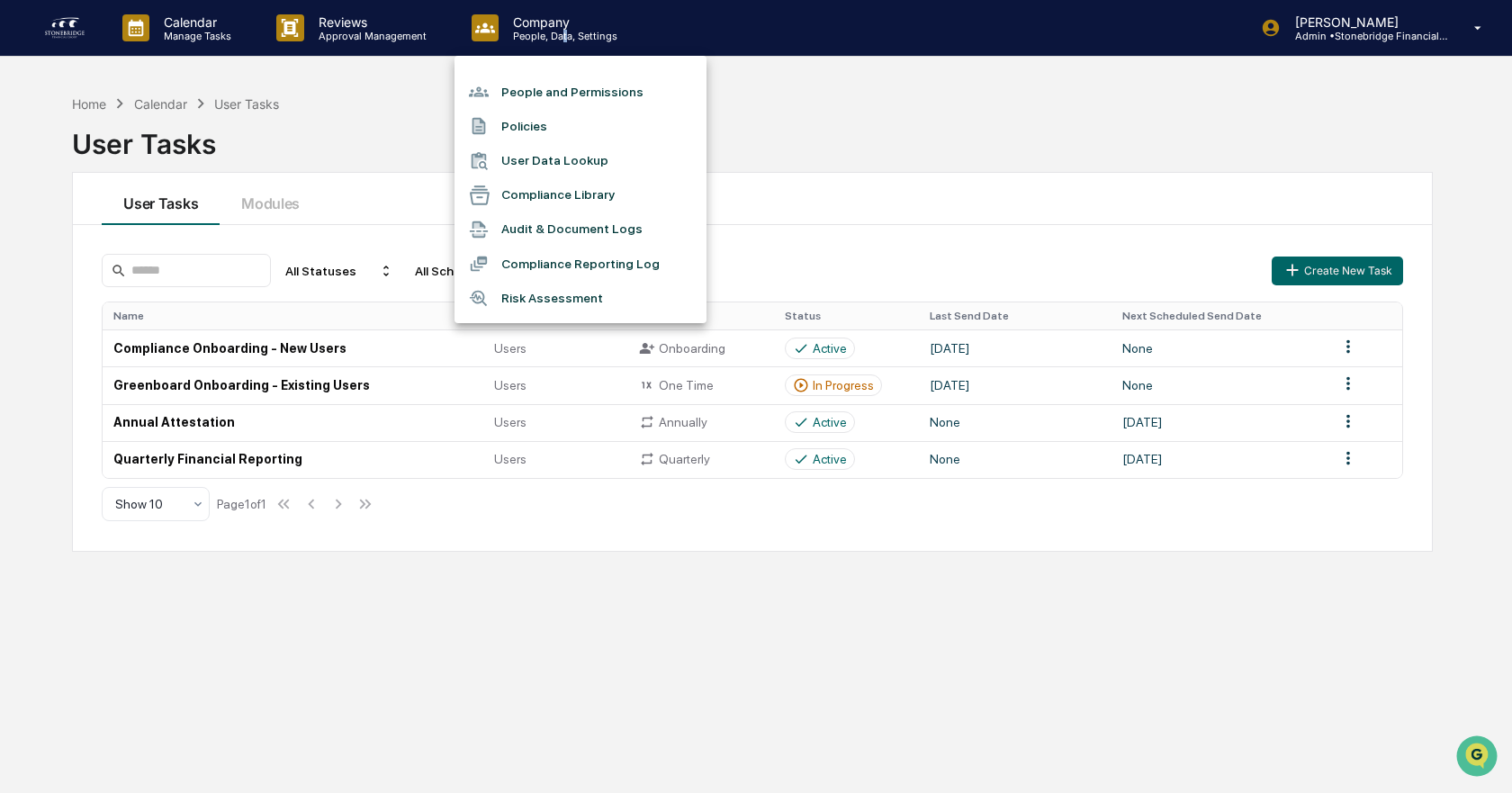
click at [578, 105] on li "People and Permissions" at bounding box center [580, 91] width 252 height 35
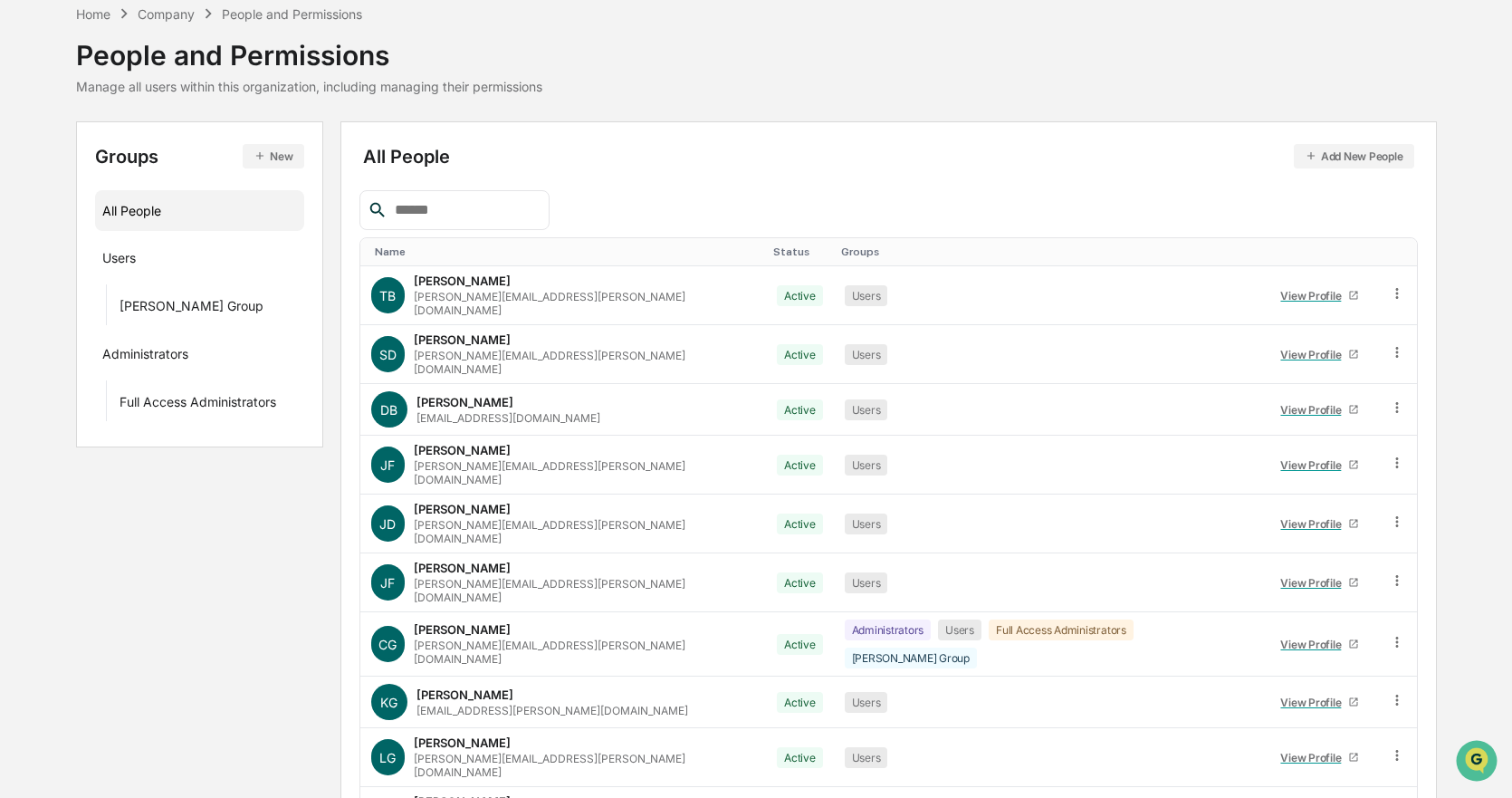
scroll to position [147, 0]
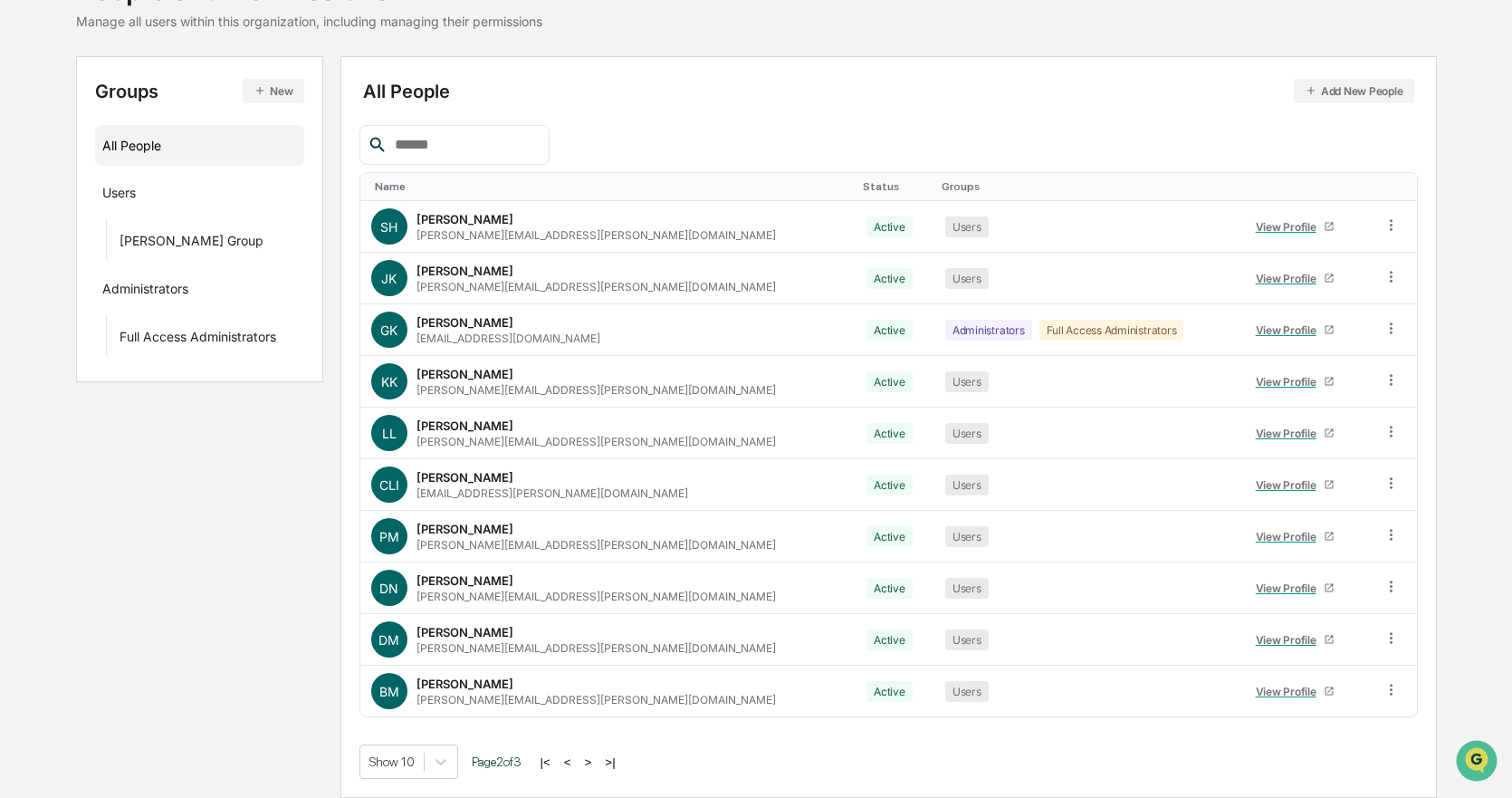
click at [593, 757] on button ">" at bounding box center [589, 761] width 18 height 15
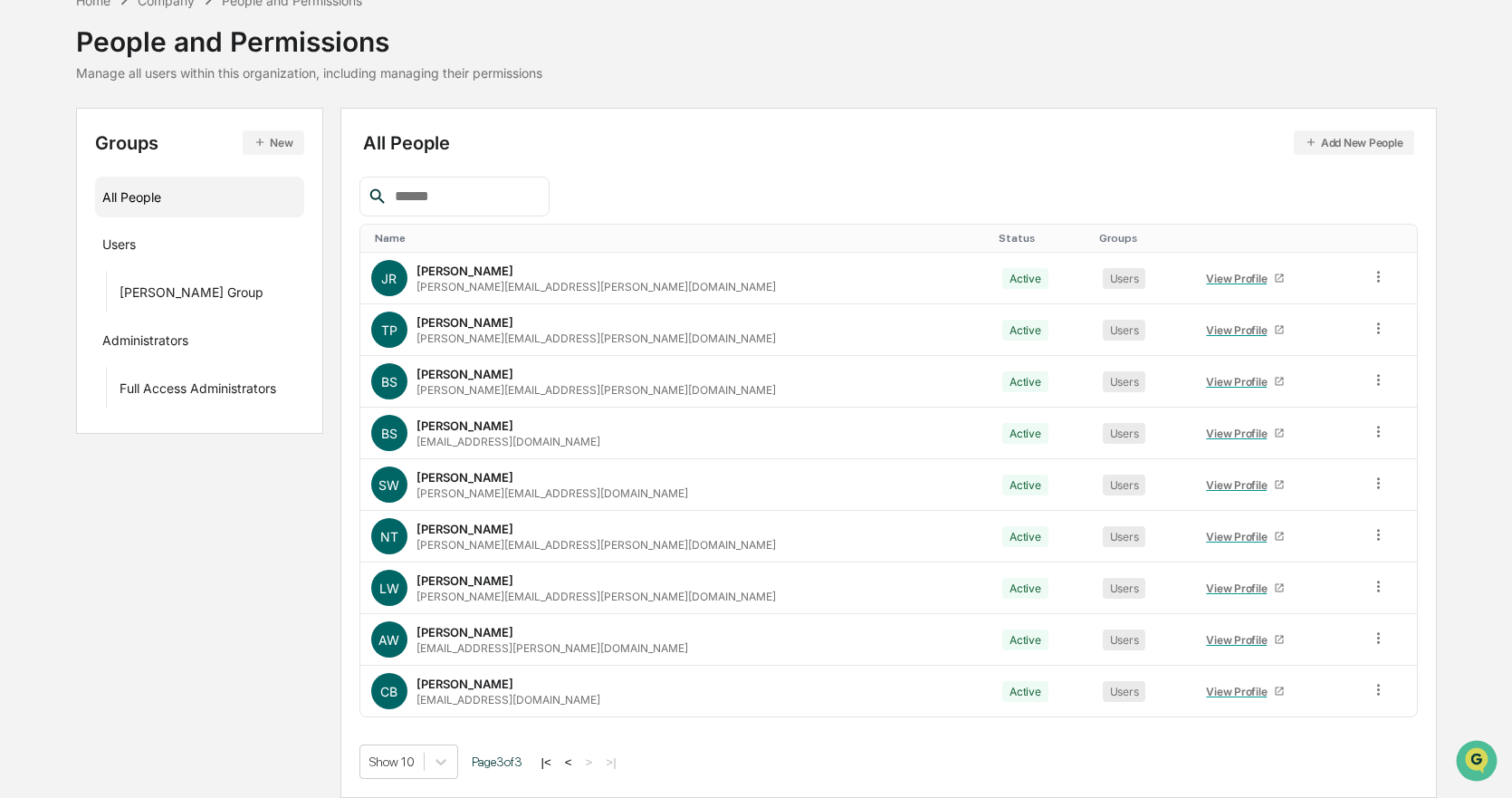
scroll to position [96, 0]
click at [1206, 384] on div "View Profile" at bounding box center [1240, 382] width 68 height 14
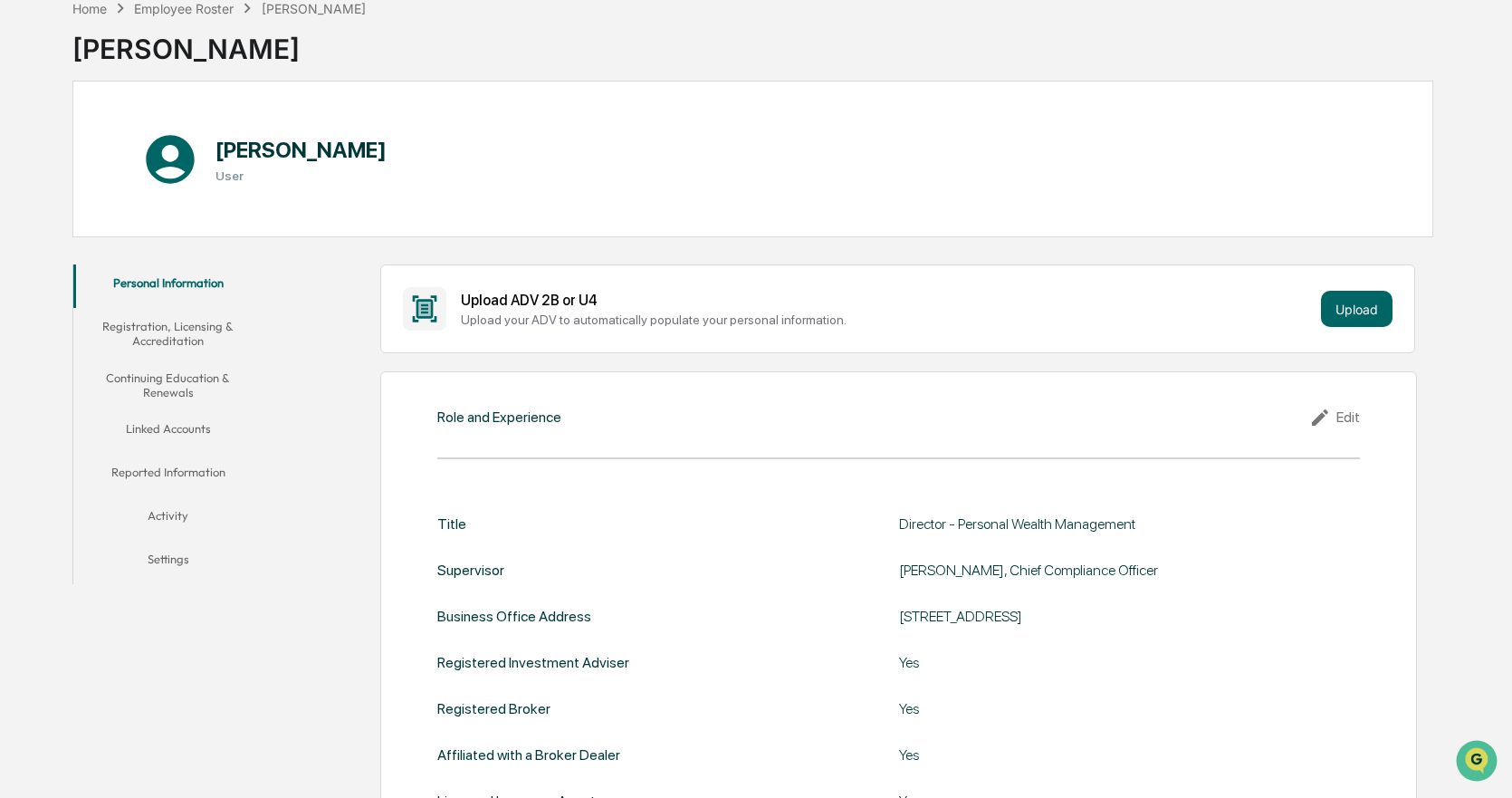
click at [185, 476] on button "Reported Information" at bounding box center [168, 475] width 189 height 44
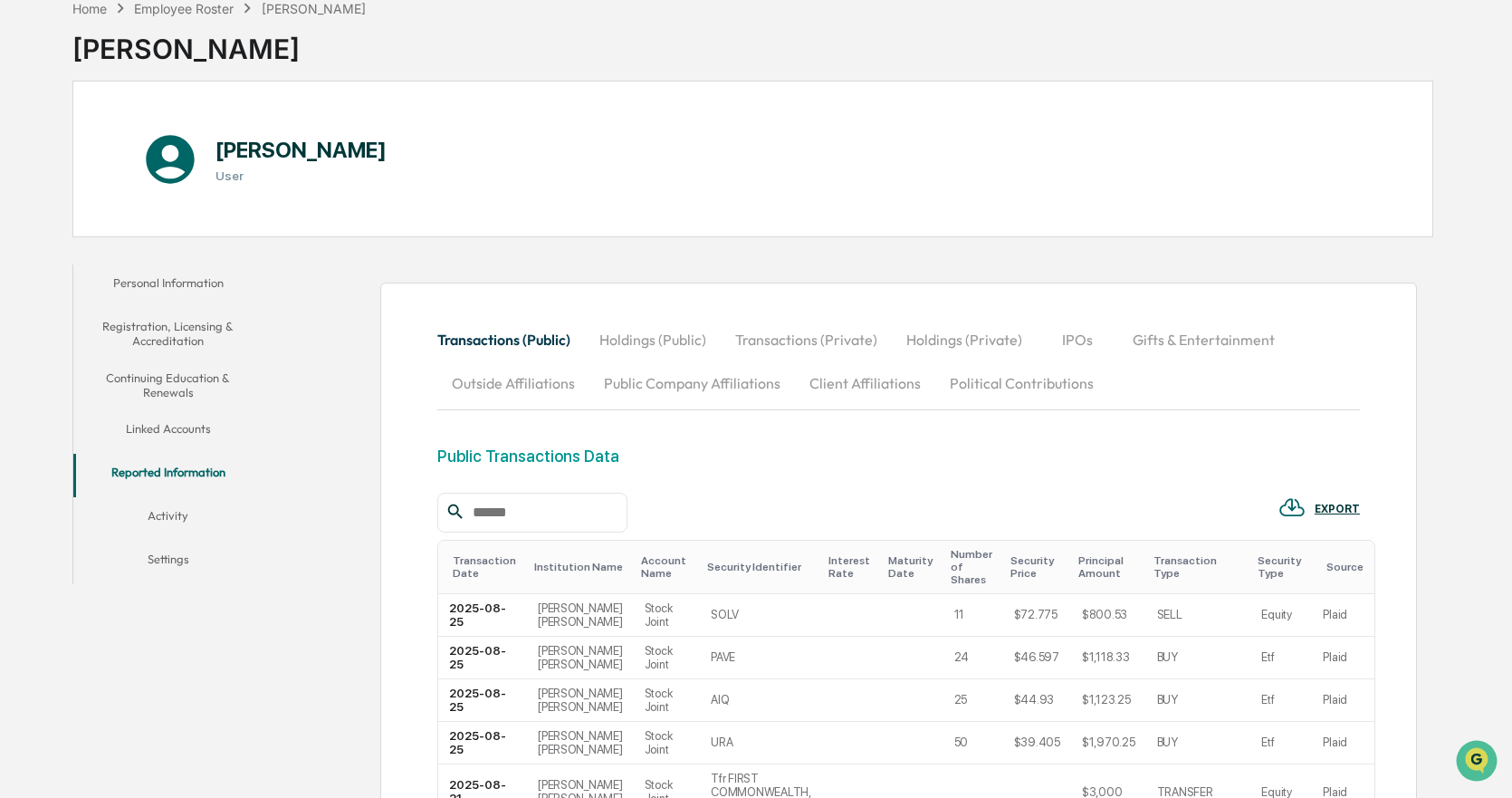
click at [865, 394] on button "Client Affiliations" at bounding box center [865, 384] width 140 height 44
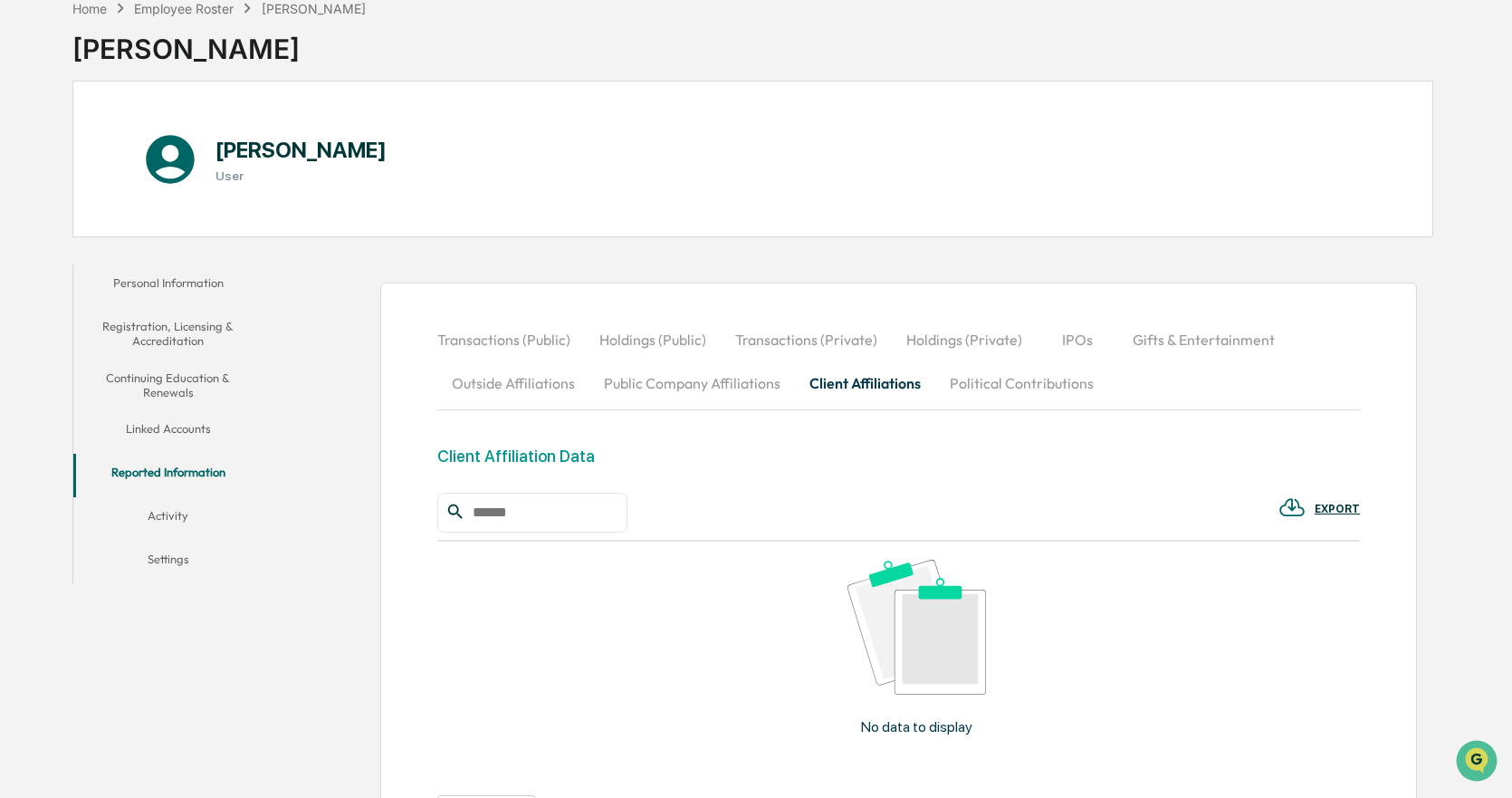
click at [529, 393] on button "Outside Affiliations" at bounding box center [513, 384] width 152 height 44
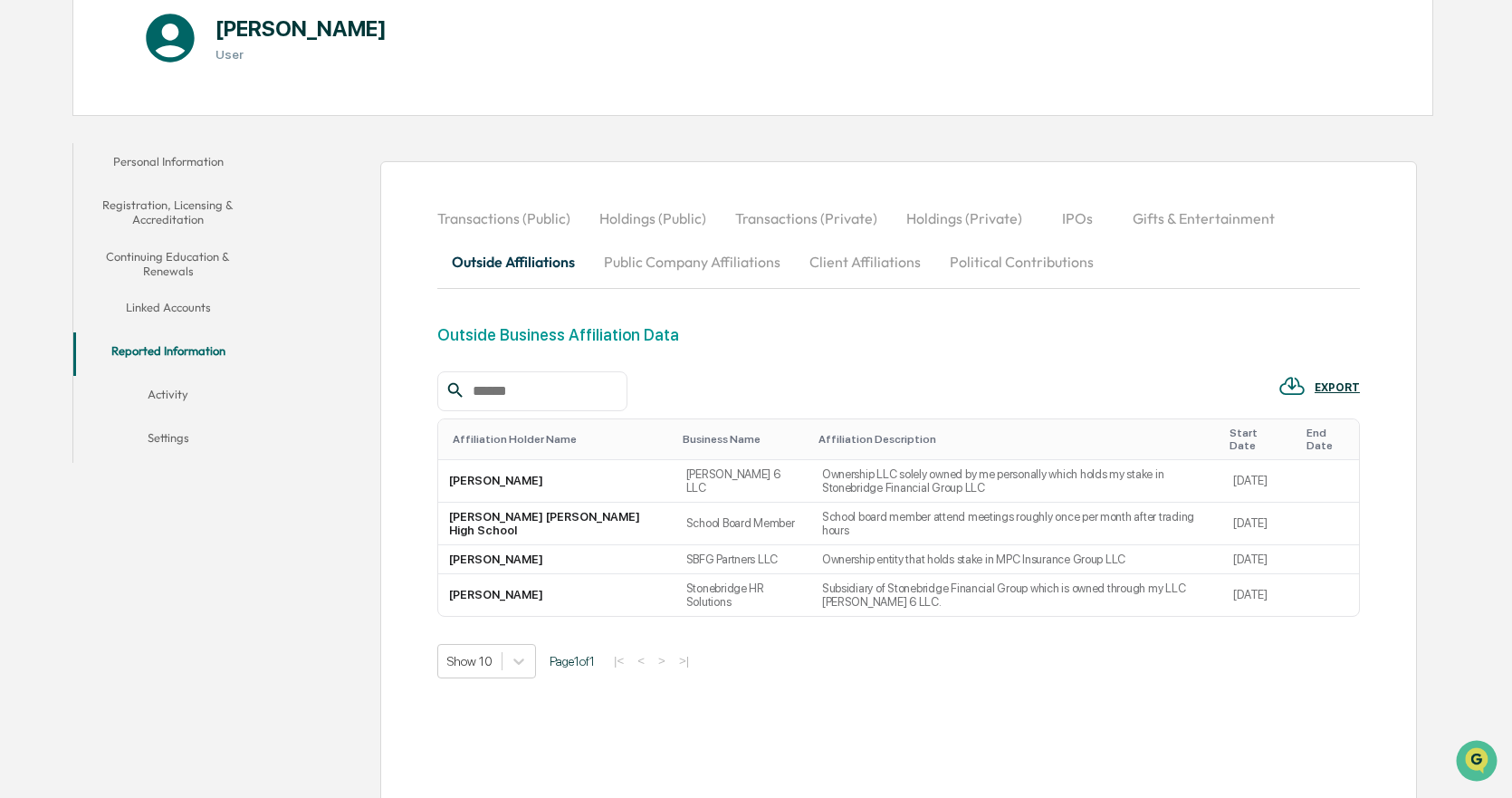
scroll to position [221, 0]
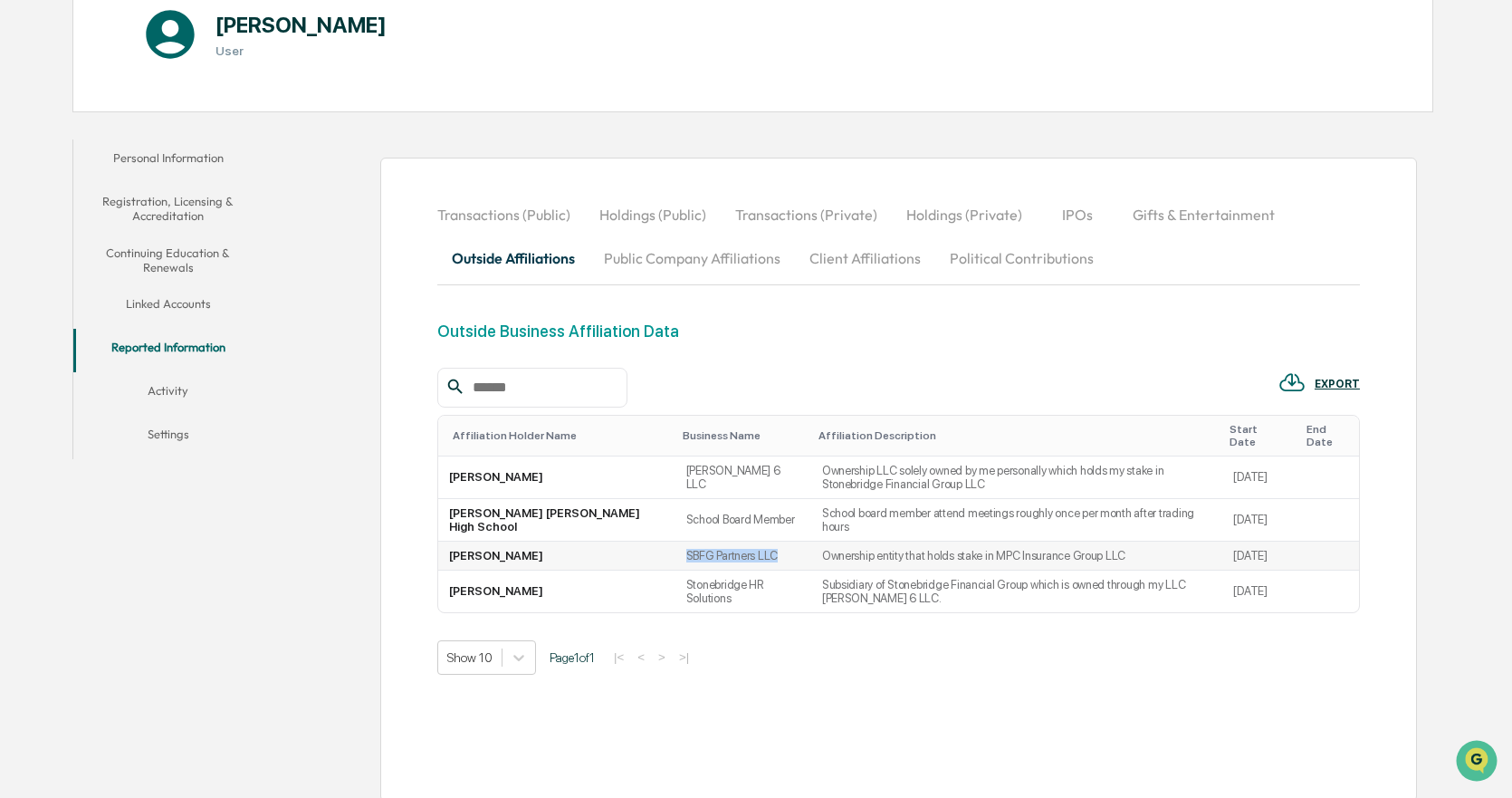
drag, startPoint x: 689, startPoint y: 538, endPoint x: 702, endPoint y: 538, distance: 13.0
click at [702, 542] on td "SBFG Partners LLC" at bounding box center [743, 556] width 135 height 29
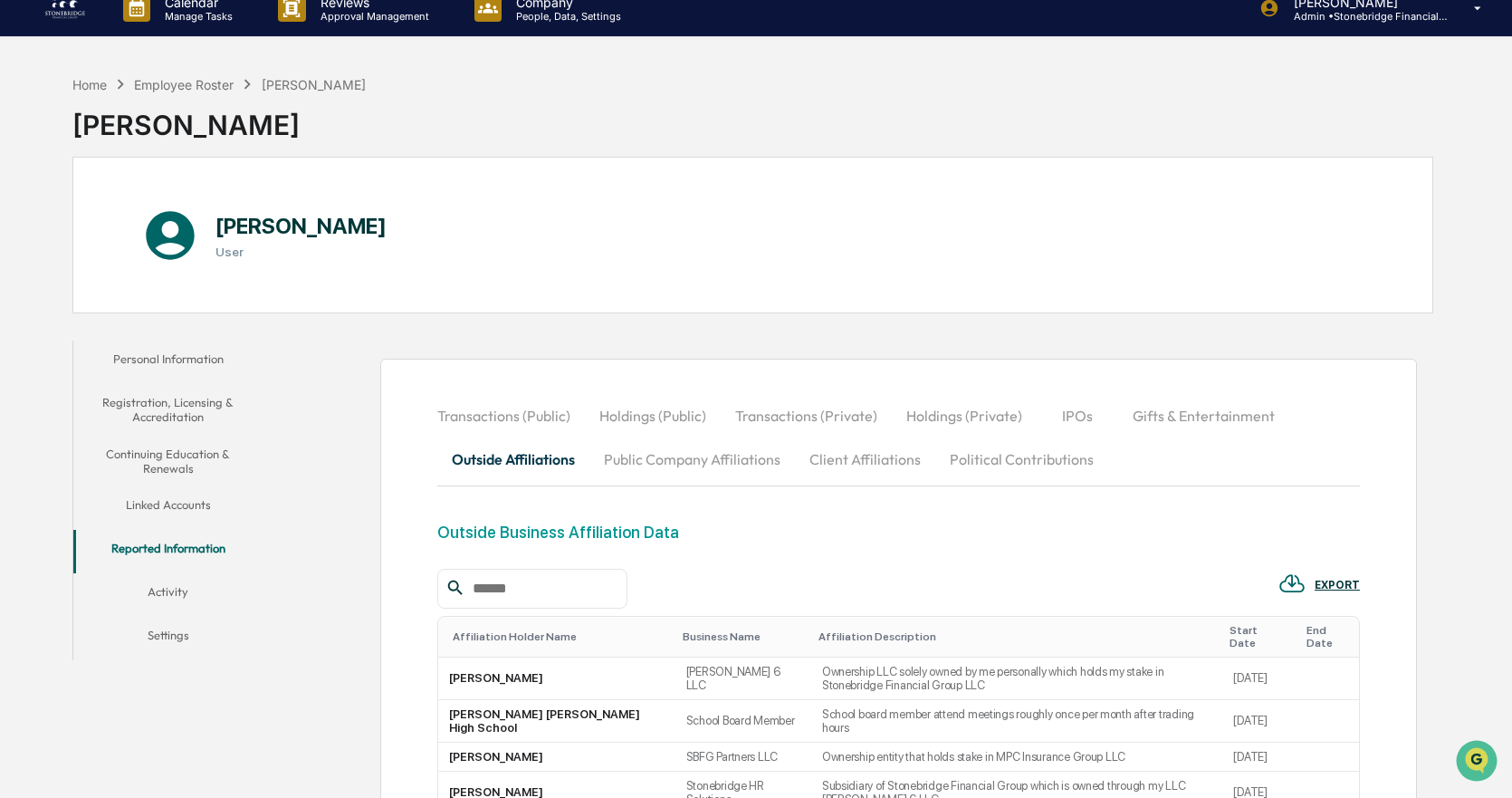
scroll to position [0, 0]
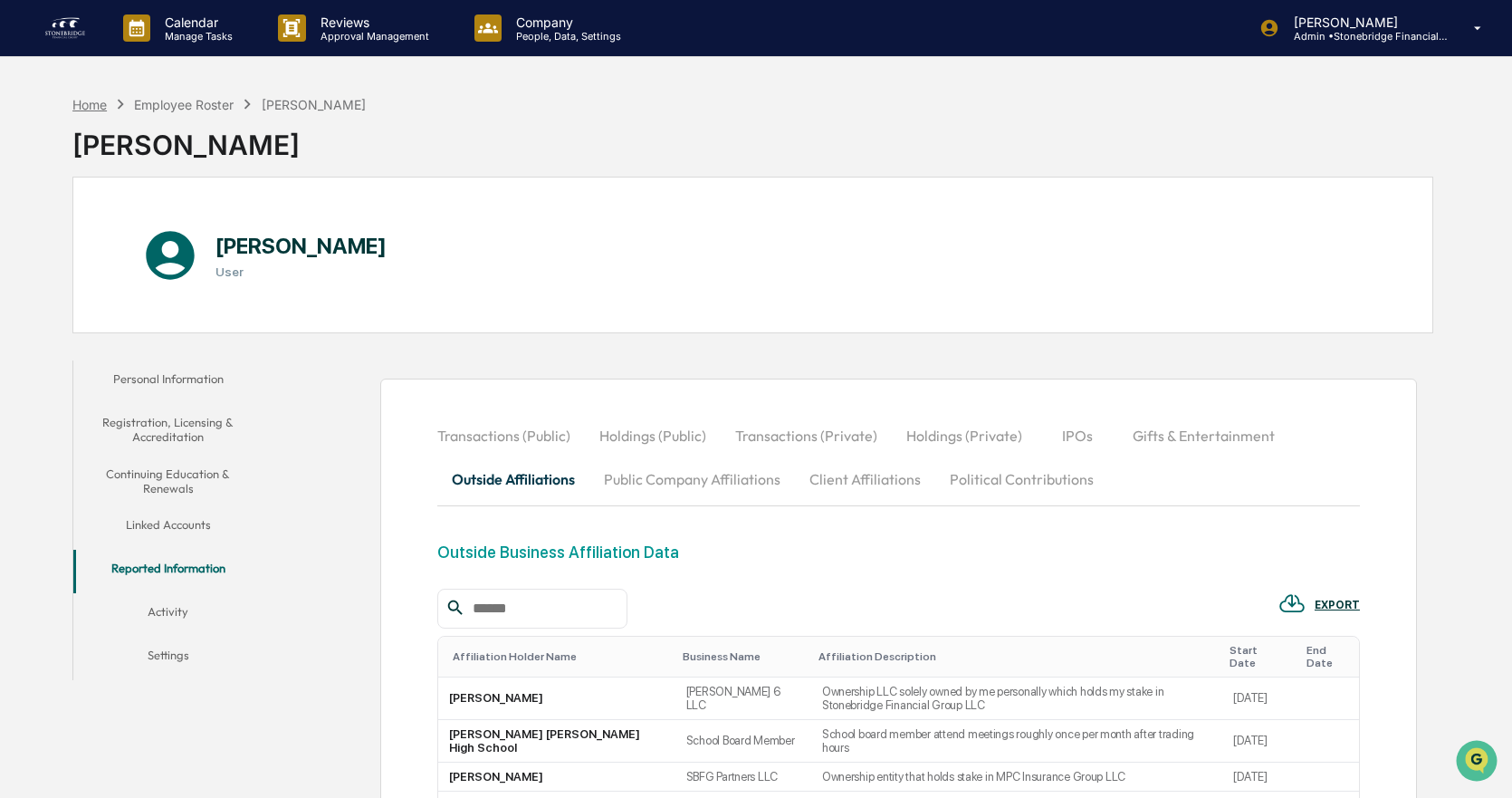
click at [104, 102] on div "Home" at bounding box center [90, 104] width 35 height 15
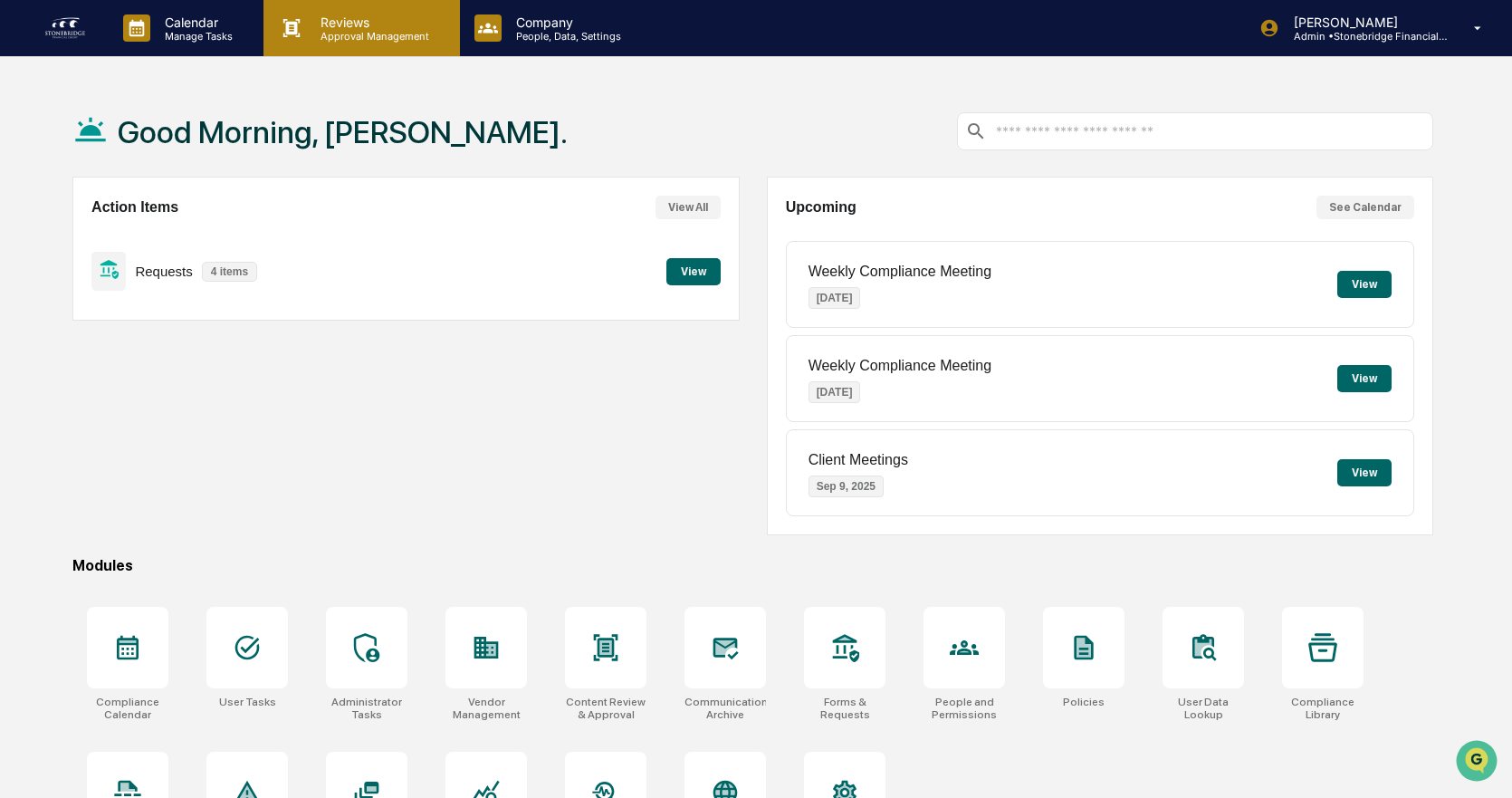
click at [389, 45] on div "Reviews Approval Management" at bounding box center [362, 28] width 195 height 56
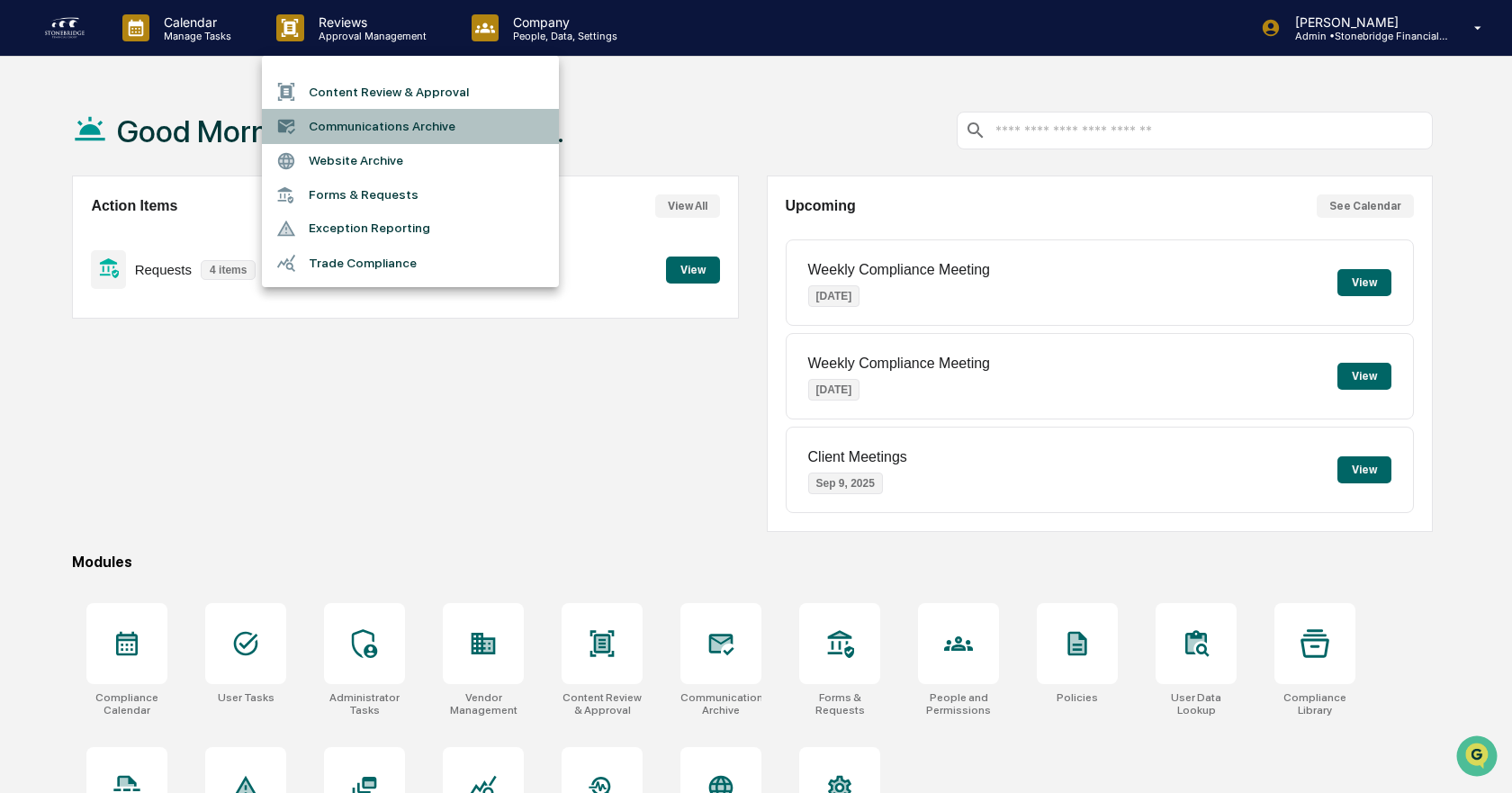
click at [393, 131] on li "Communications Archive" at bounding box center [411, 126] width 297 height 35
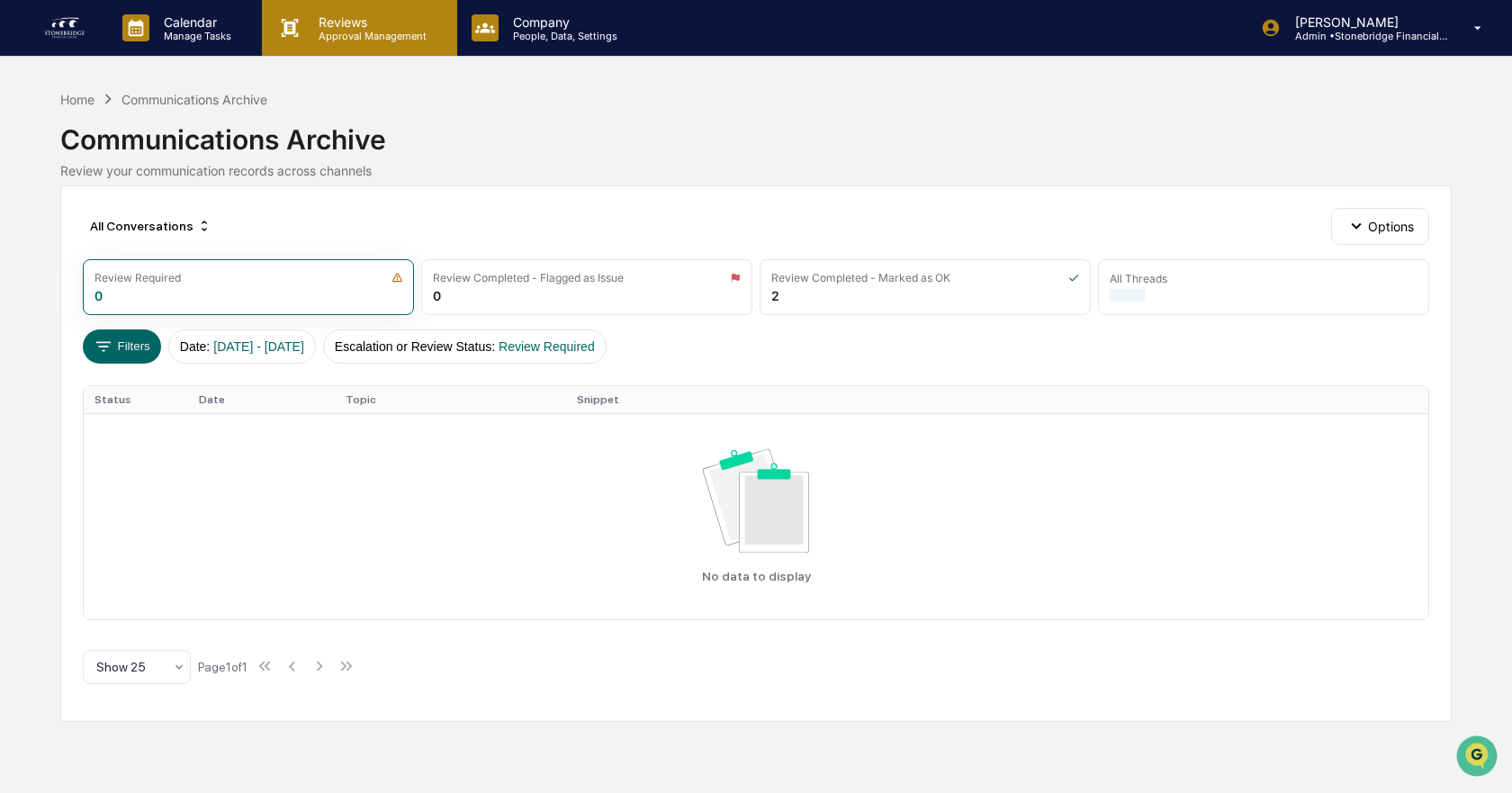
click at [322, 42] on p "Approval Management" at bounding box center [369, 36] width 132 height 13
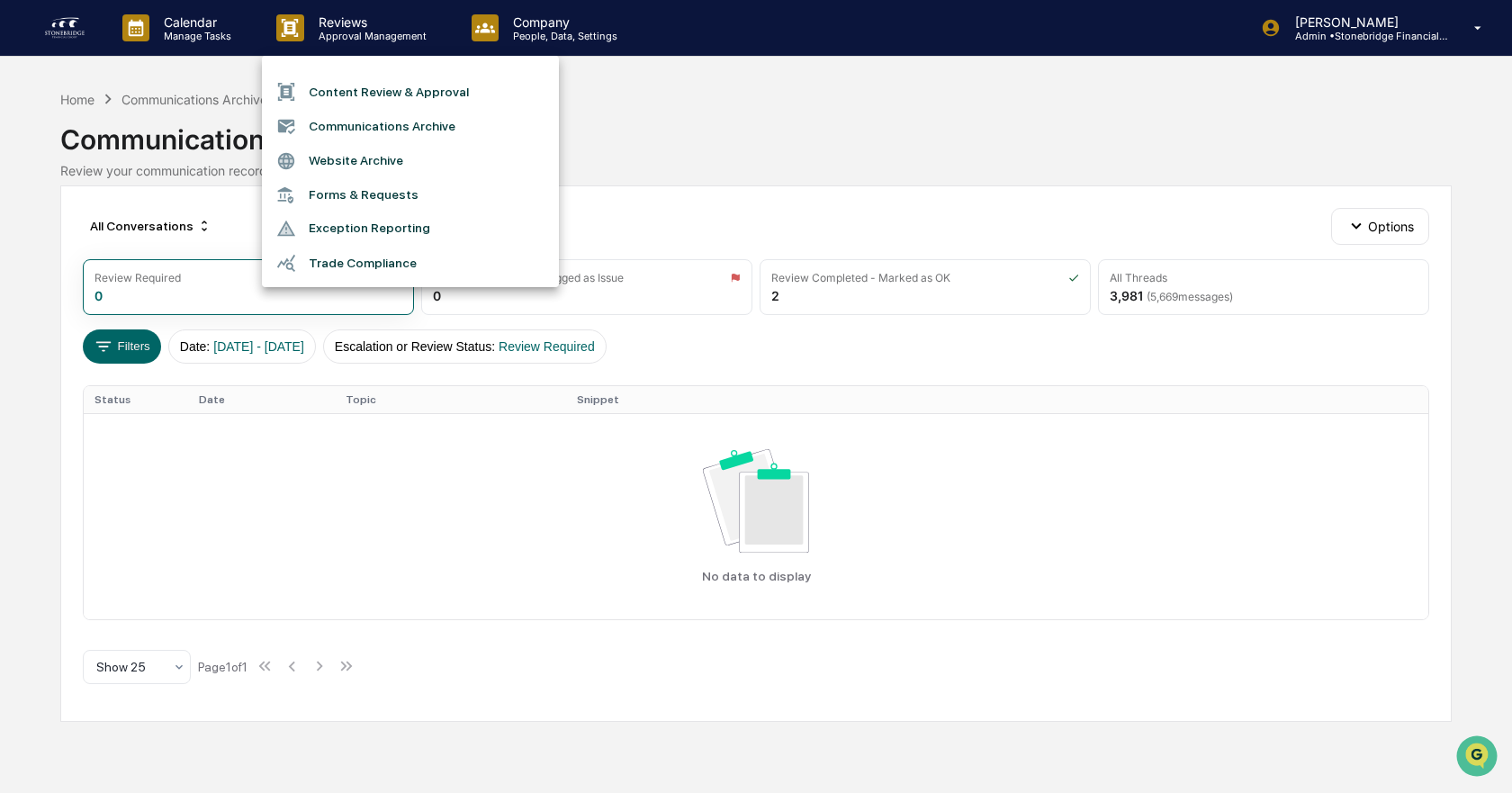
click at [231, 39] on div at bounding box center [756, 396] width 1512 height 793
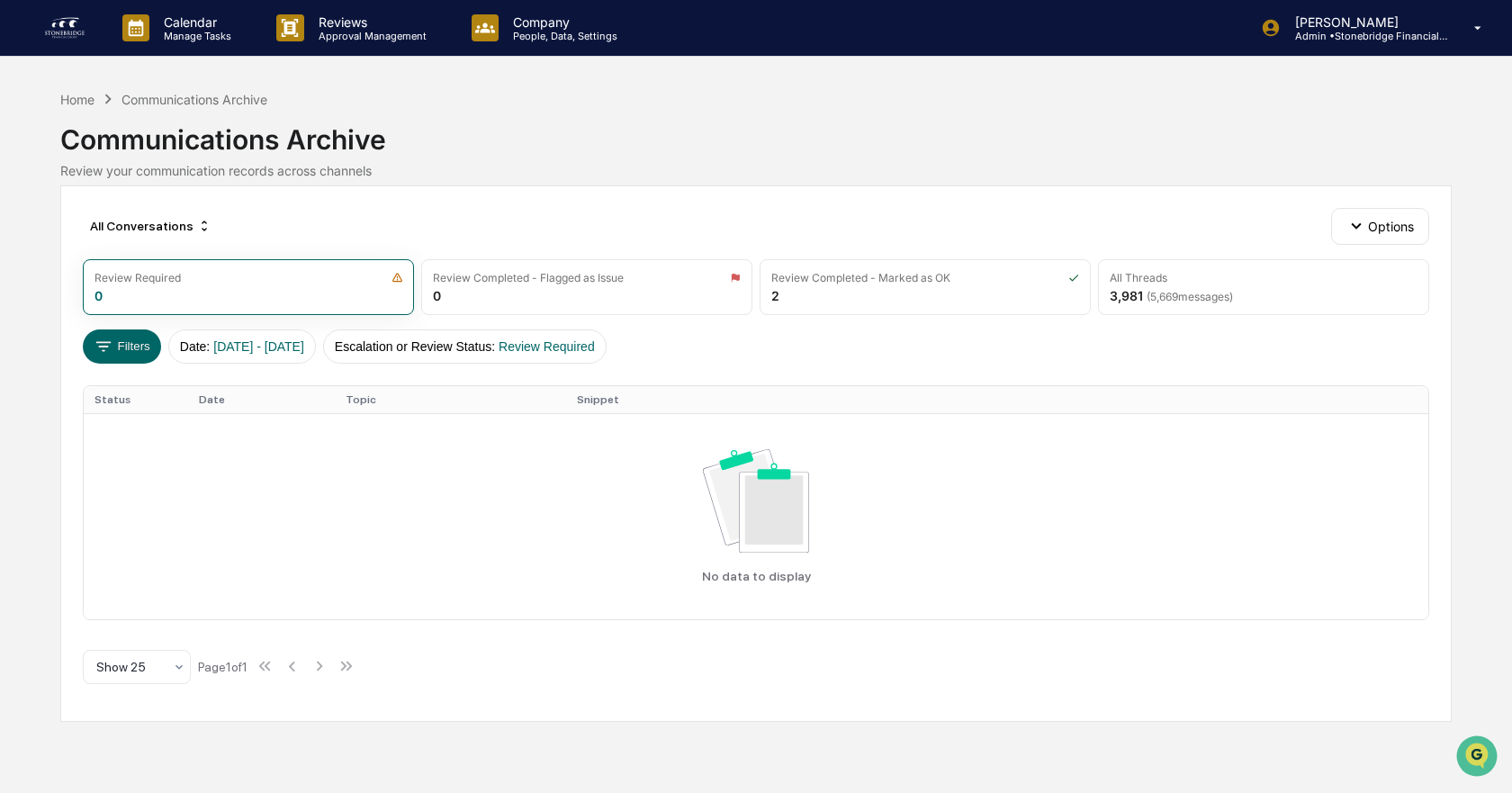
click at [231, 39] on p "Manage Tasks" at bounding box center [195, 36] width 91 height 13
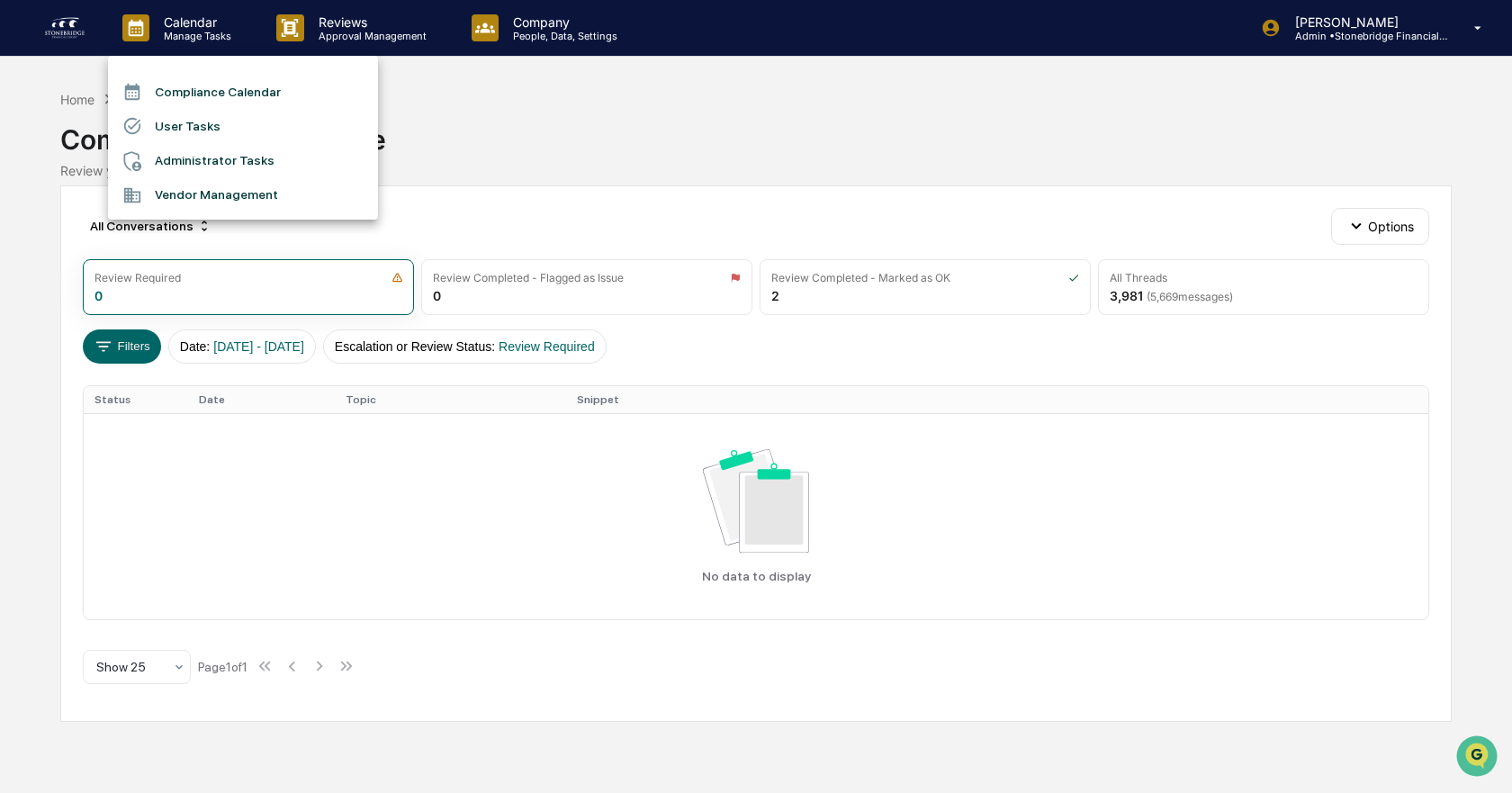
click at [312, 32] on div at bounding box center [756, 396] width 1512 height 793
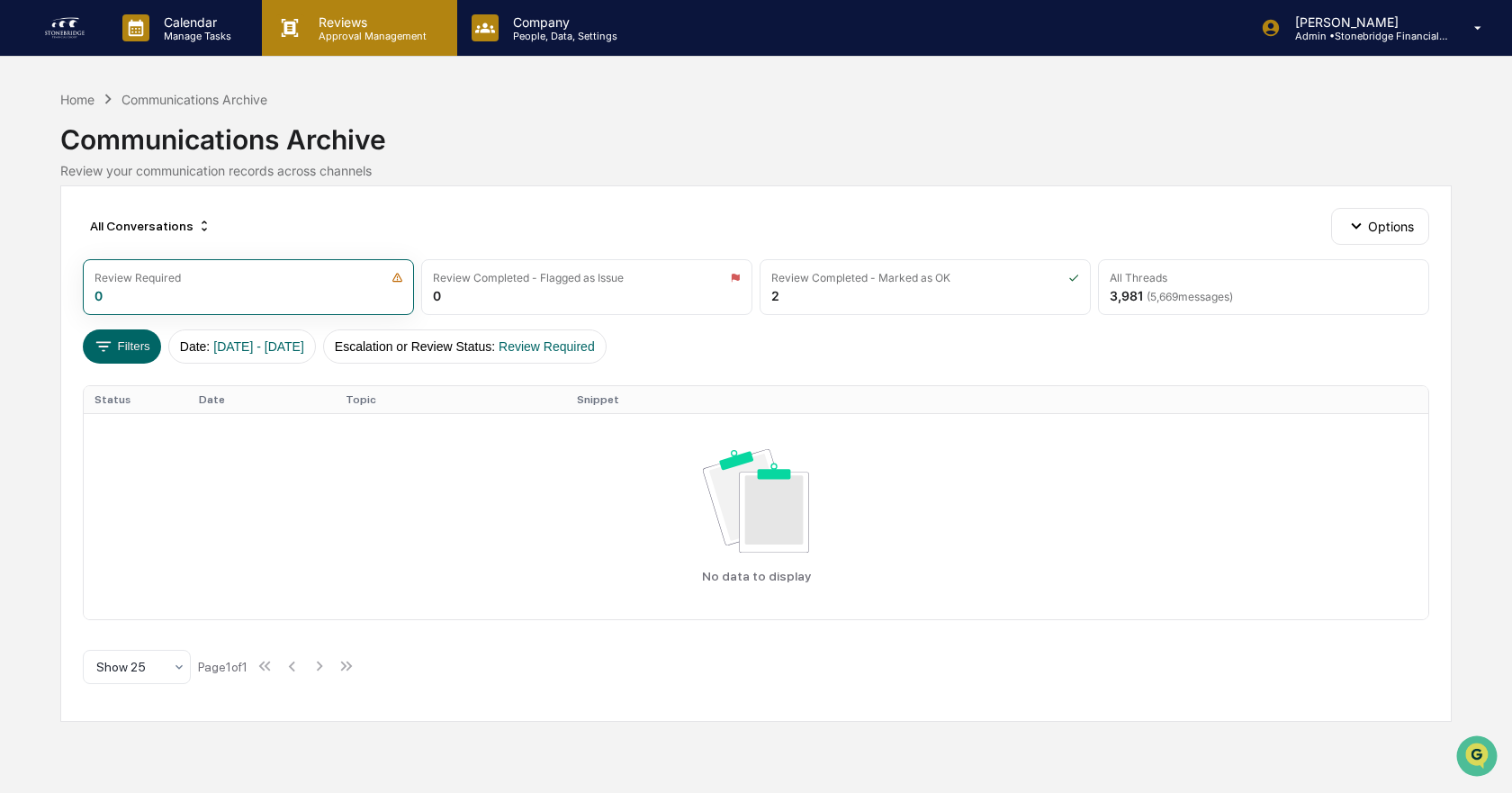
click at [305, 39] on p "Approval Management" at bounding box center [369, 36] width 132 height 13
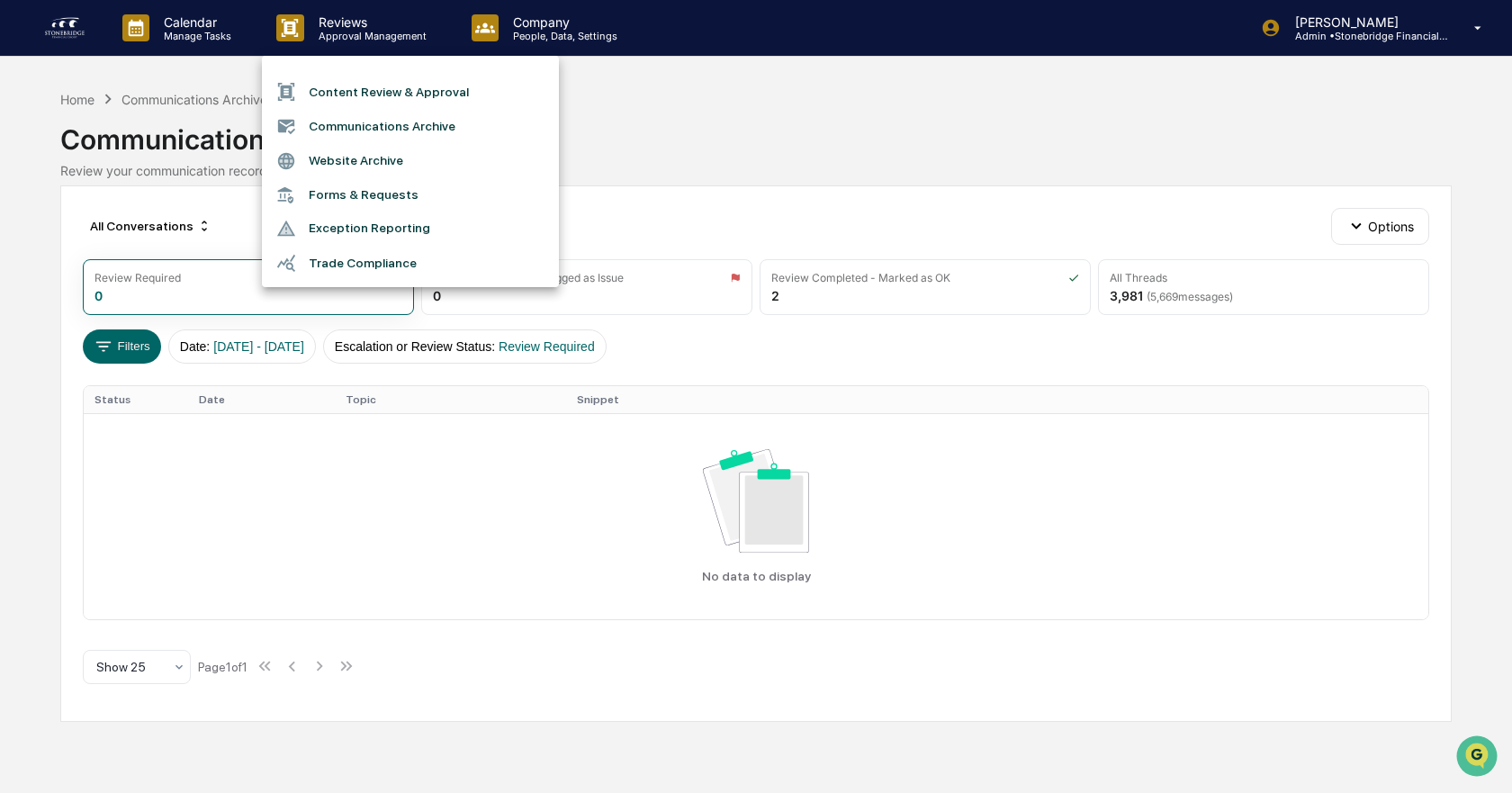
click at [56, 23] on div at bounding box center [756, 396] width 1512 height 793
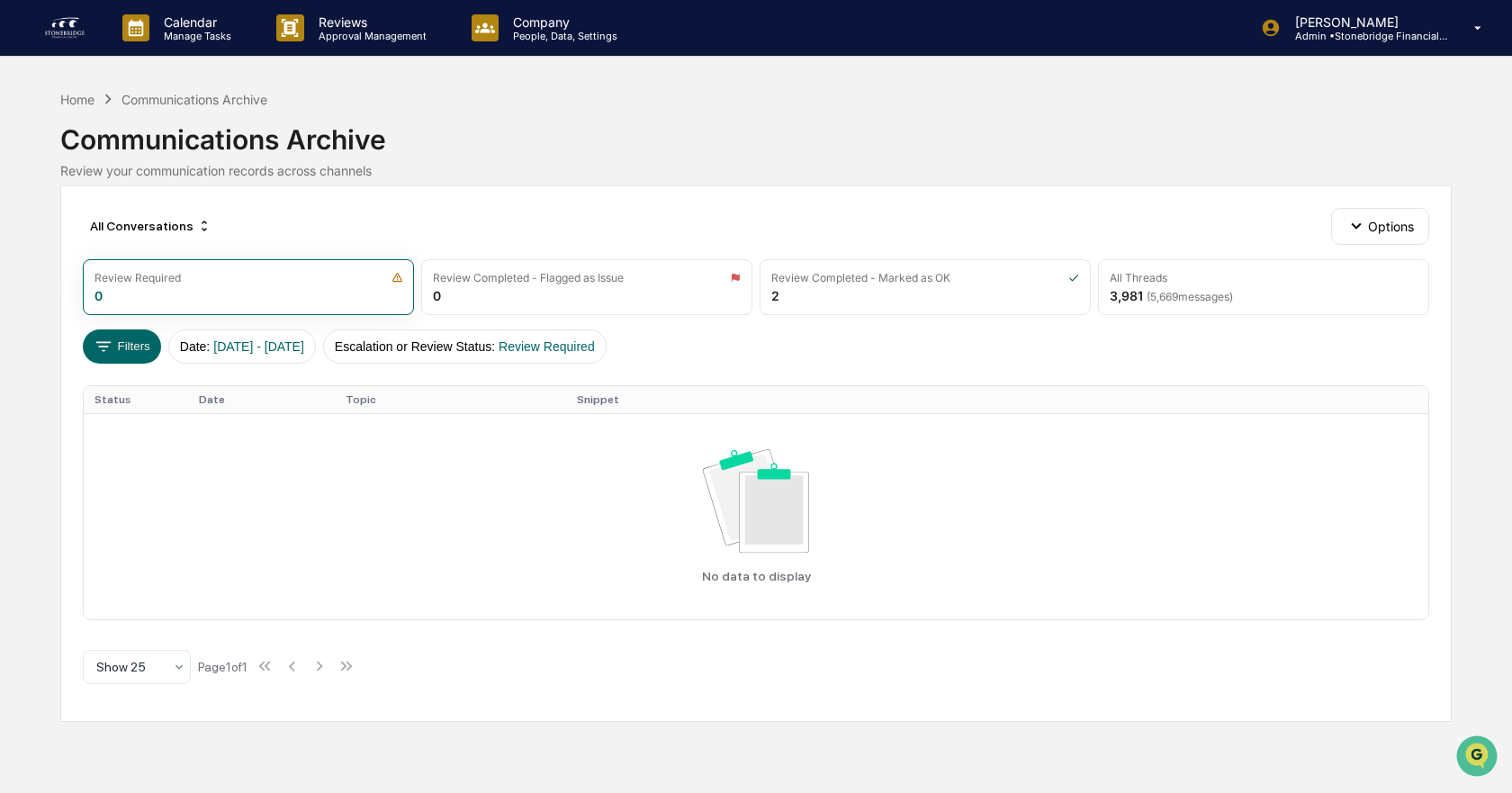
click at [62, 21] on img at bounding box center [65, 28] width 44 height 29
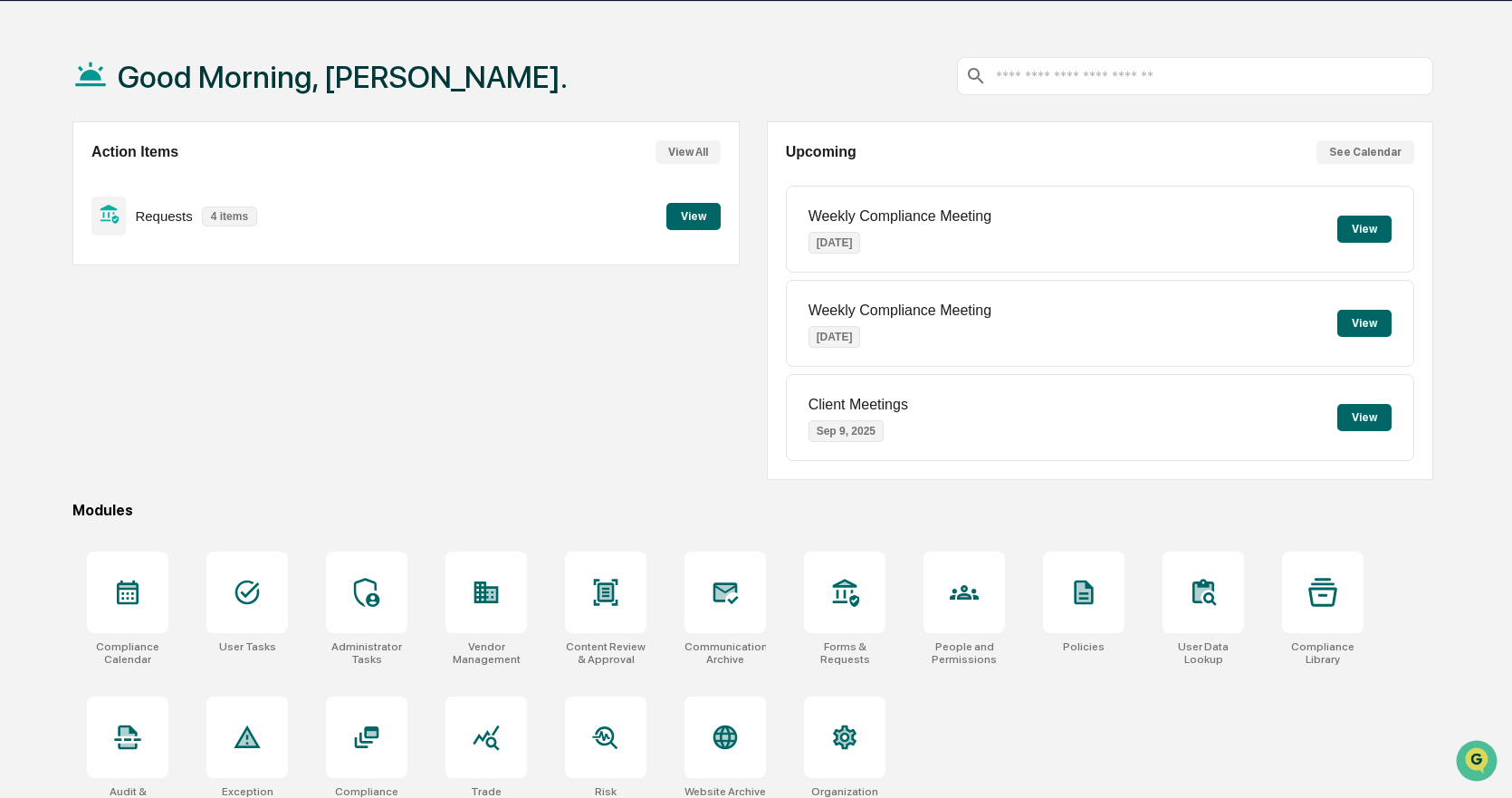
scroll to position [86, 0]
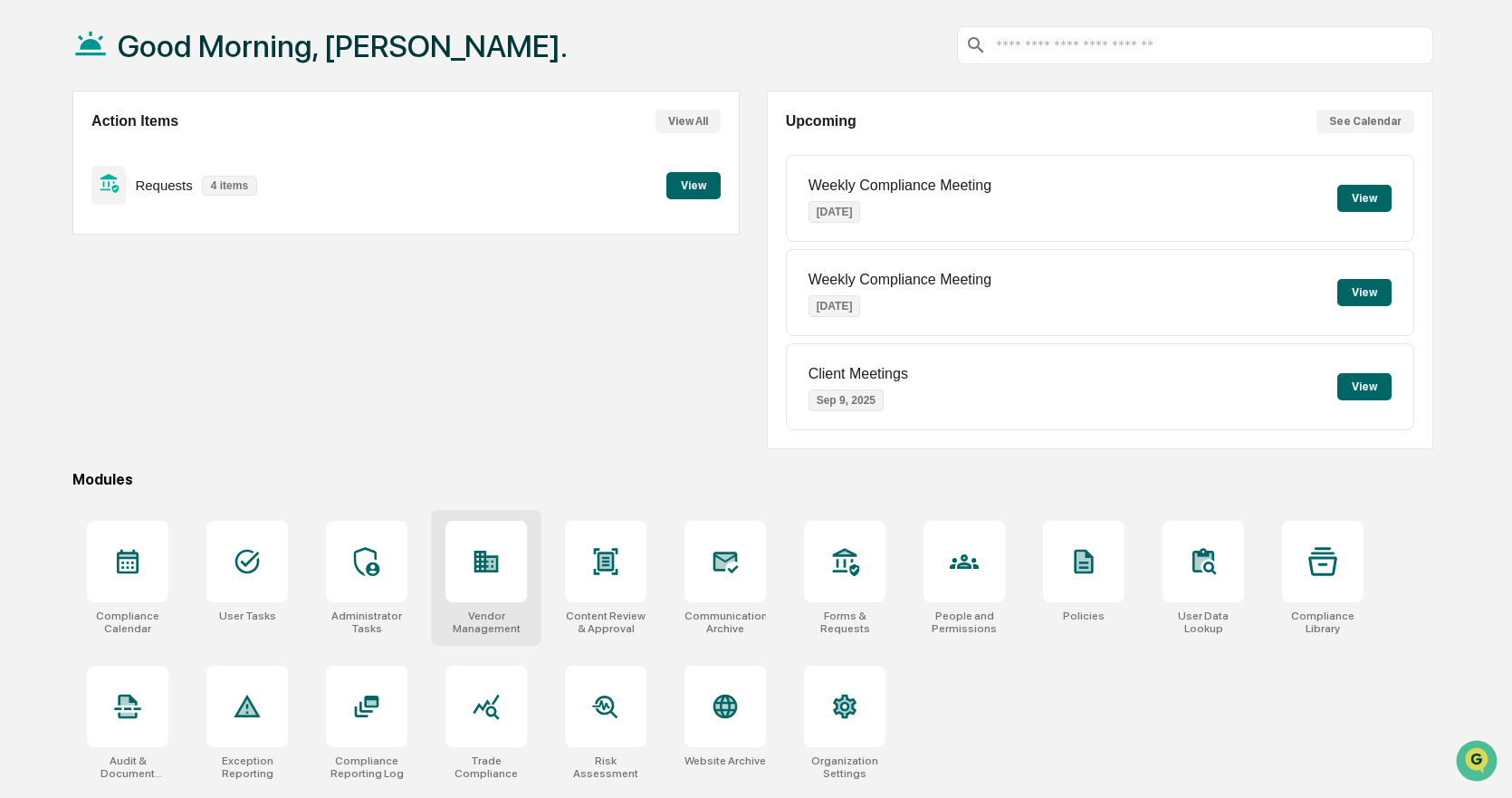
click at [501, 573] on icon at bounding box center [486, 561] width 29 height 29
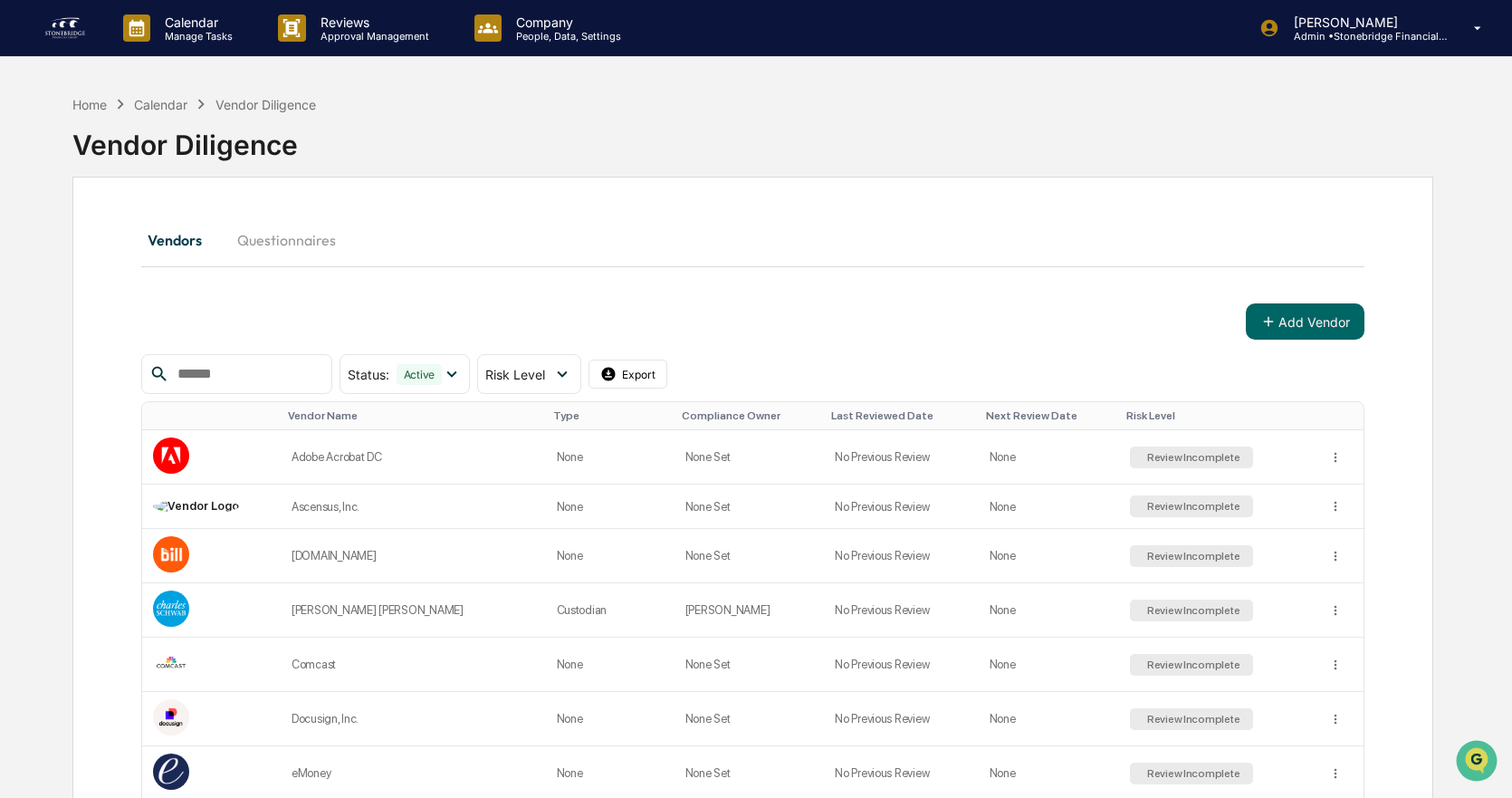
click at [77, 41] on img at bounding box center [66, 28] width 44 height 29
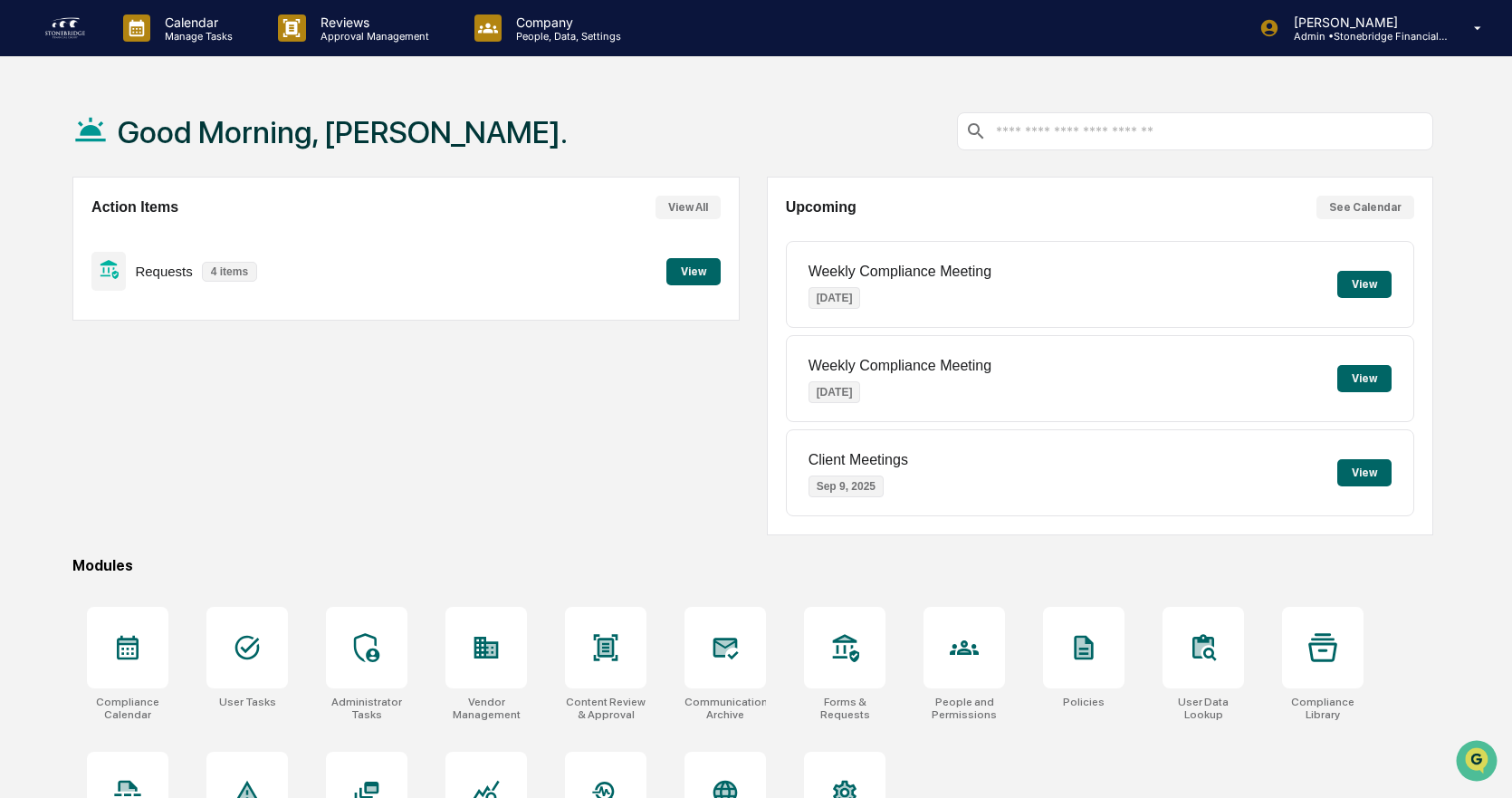
click at [1371, 279] on button "View" at bounding box center [1365, 284] width 55 height 27
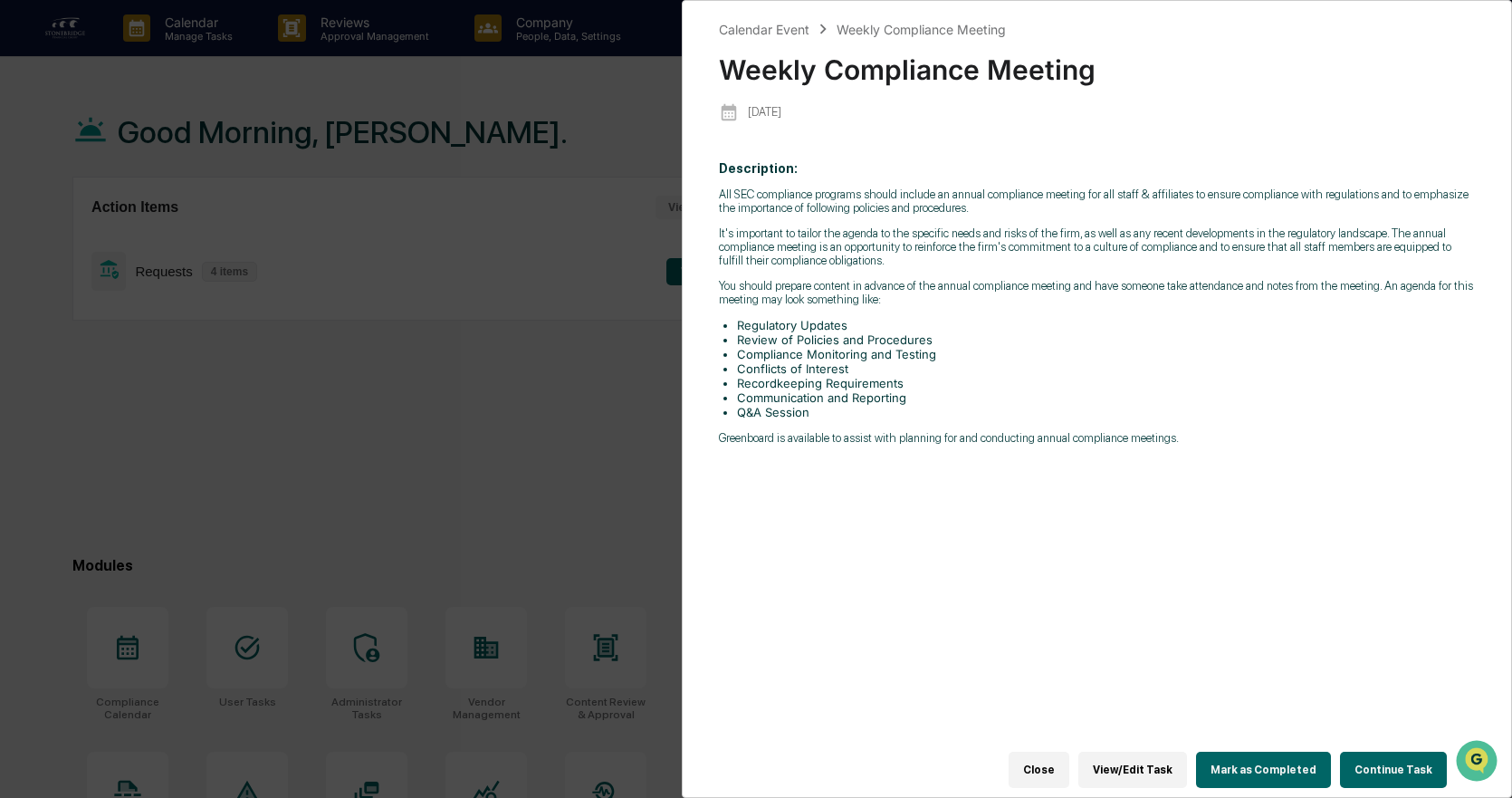
click at [596, 460] on div "Calendar Event Weekly Compliance Meeting Weekly Compliance Meeting 2025-08-29 D…" at bounding box center [756, 399] width 1512 height 798
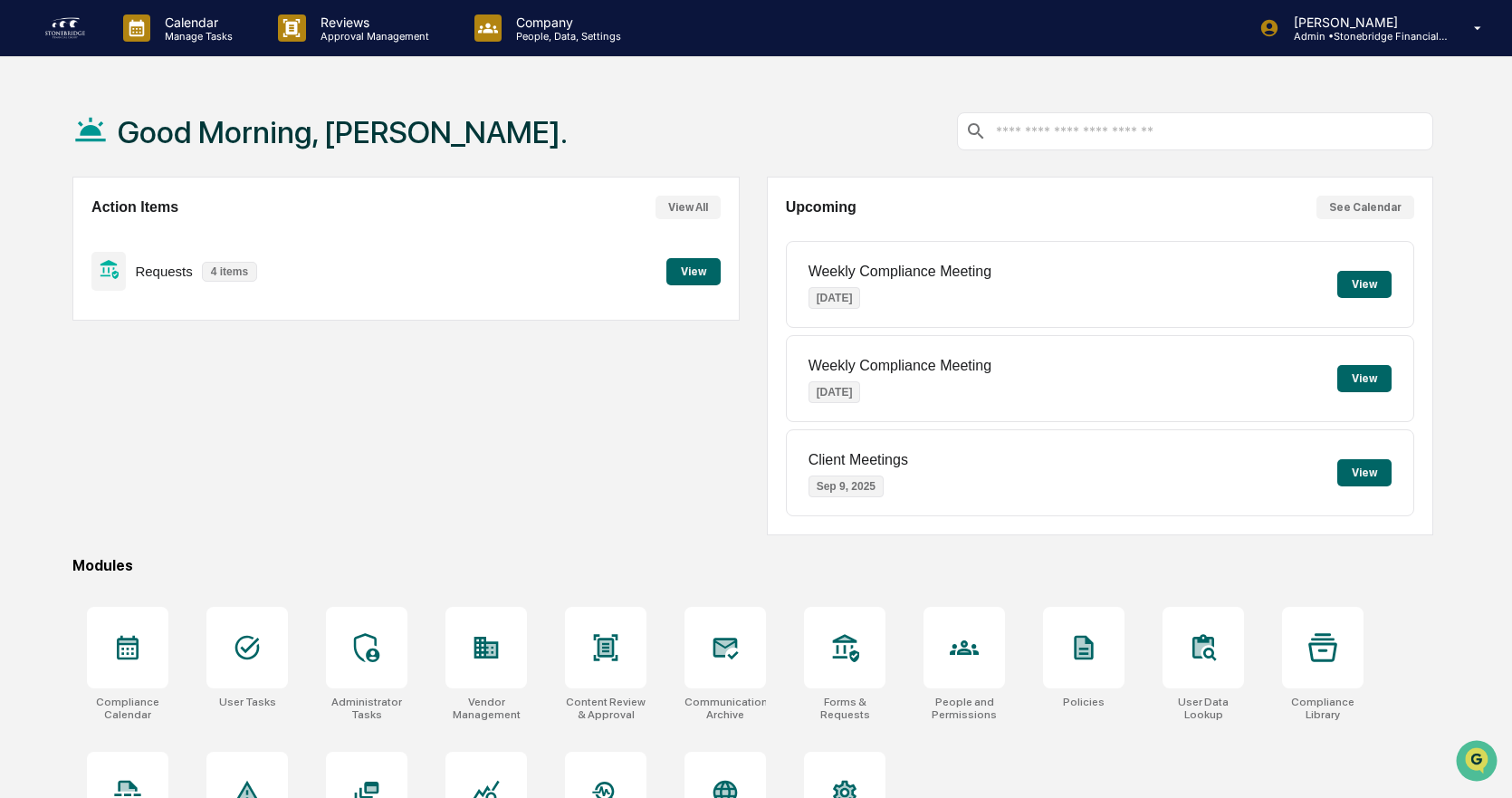
click at [1358, 378] on button "View" at bounding box center [1365, 378] width 55 height 27
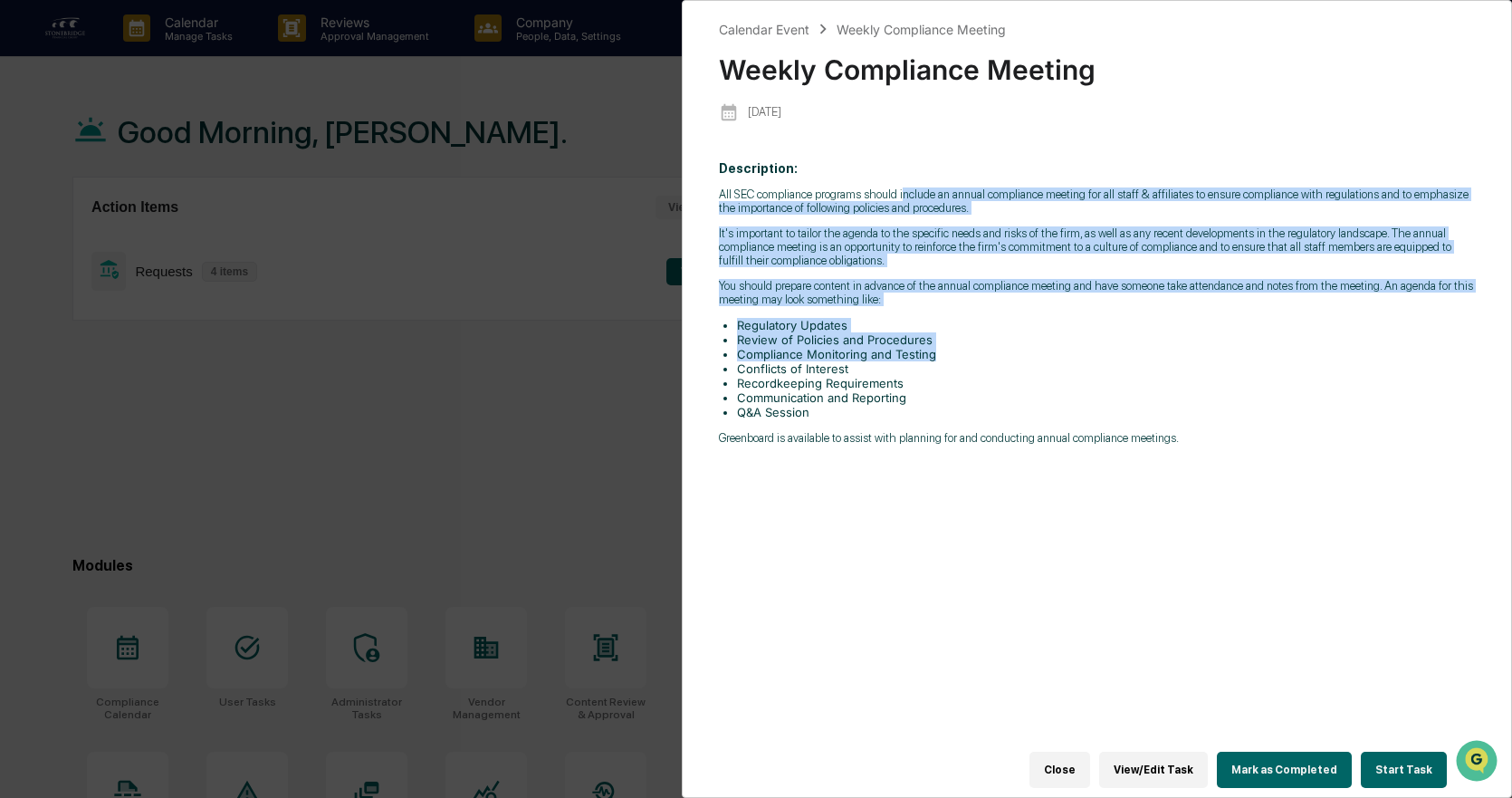
drag, startPoint x: 932, startPoint y: 174, endPoint x: 1246, endPoint y: 352, distance: 360.9
click at [1246, 352] on p "Description: All SEC compliance programs should include an annual compliance me…" at bounding box center [1097, 303] width 756 height 284
click at [1246, 352] on li "Compliance Monitoring and Testing" at bounding box center [1106, 354] width 738 height 15
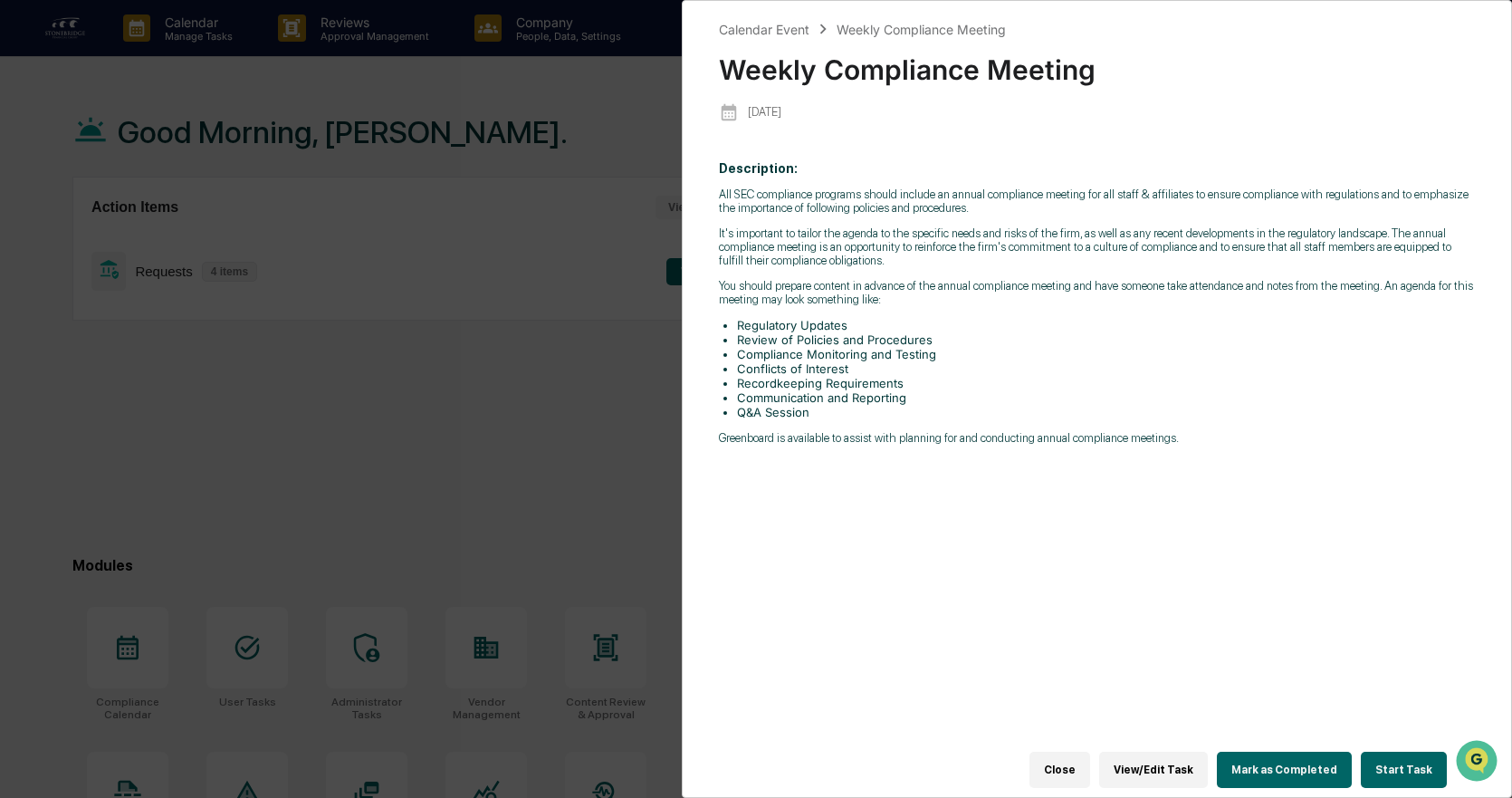
drag, startPoint x: 1050, startPoint y: 532, endPoint x: 969, endPoint y: 138, distance: 402.2
click at [969, 138] on div "Calendar Event Weekly Compliance Meeting Weekly Compliance Meeting [DATE] Descr…" at bounding box center [1097, 395] width 756 height 751
click at [1023, 217] on div "All SEC compliance programs should include an annual compliance meeting for all…" at bounding box center [1097, 316] width 756 height 257
click at [627, 378] on div "Calendar Event Weekly Compliance Meeting Weekly Compliance Meeting [DATE] Descr…" at bounding box center [756, 399] width 1512 height 798
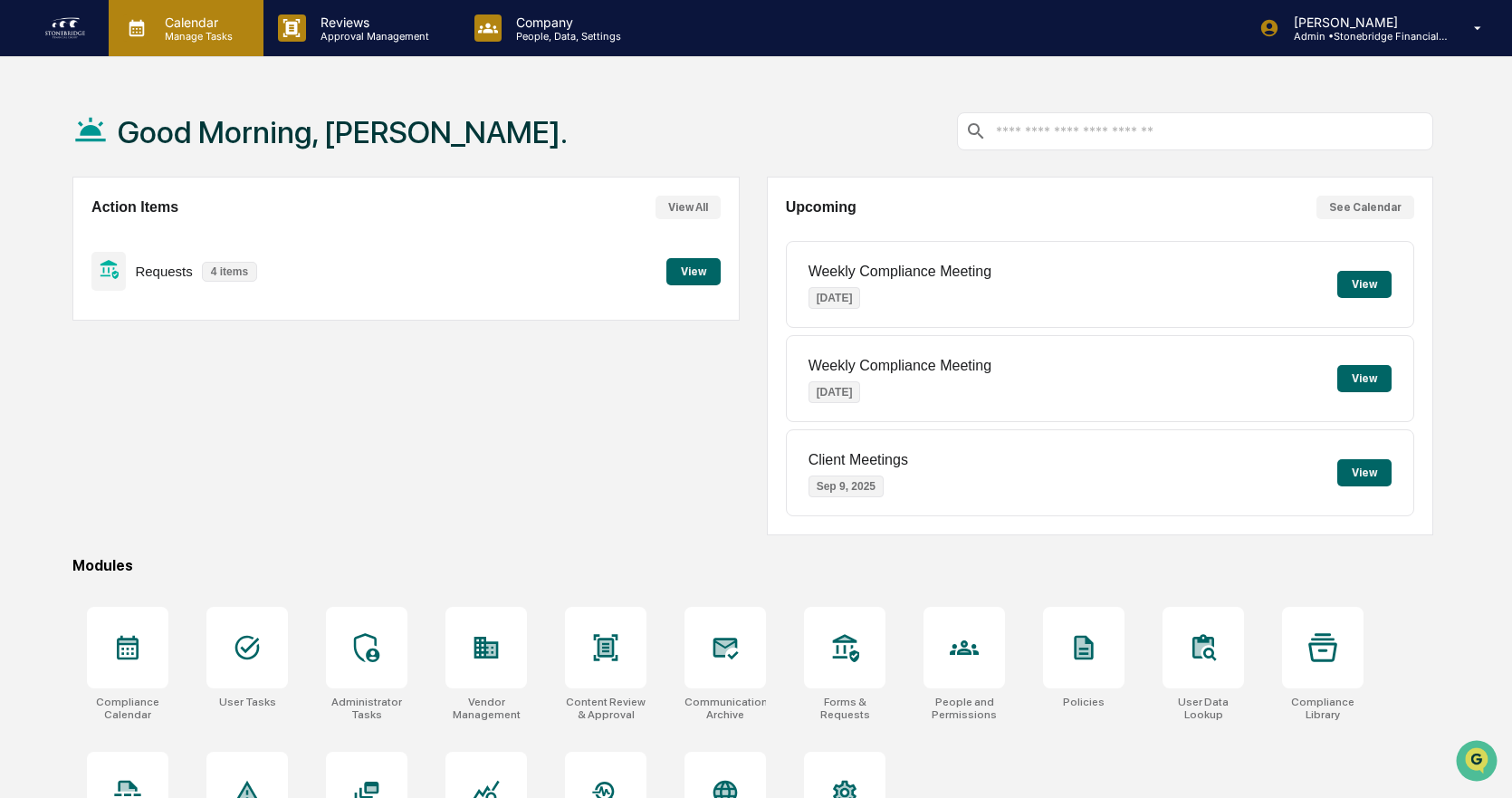
click at [200, 30] on p "Manage Tasks" at bounding box center [196, 36] width 92 height 13
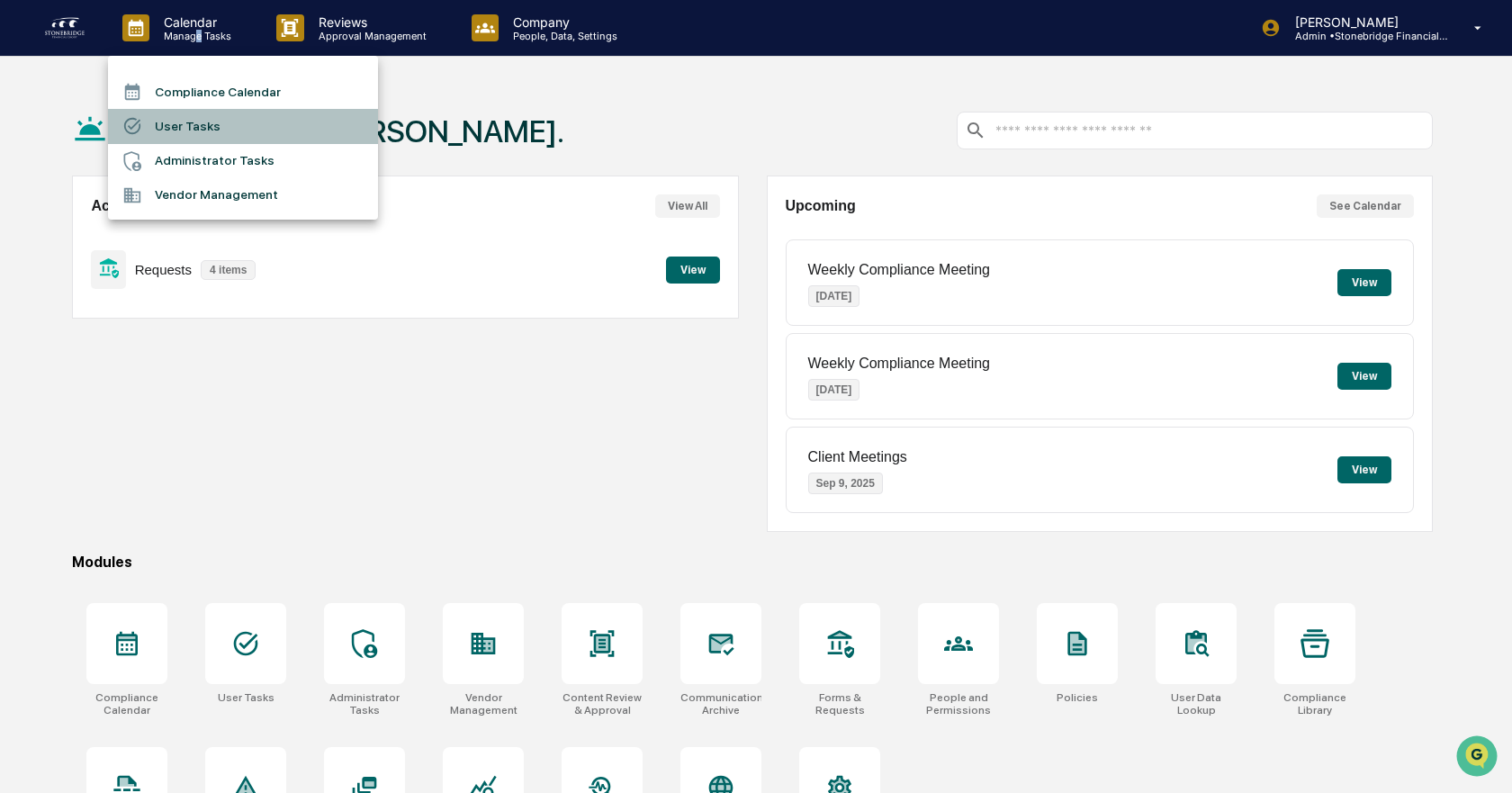
click at [222, 124] on li "User Tasks" at bounding box center [243, 126] width 270 height 35
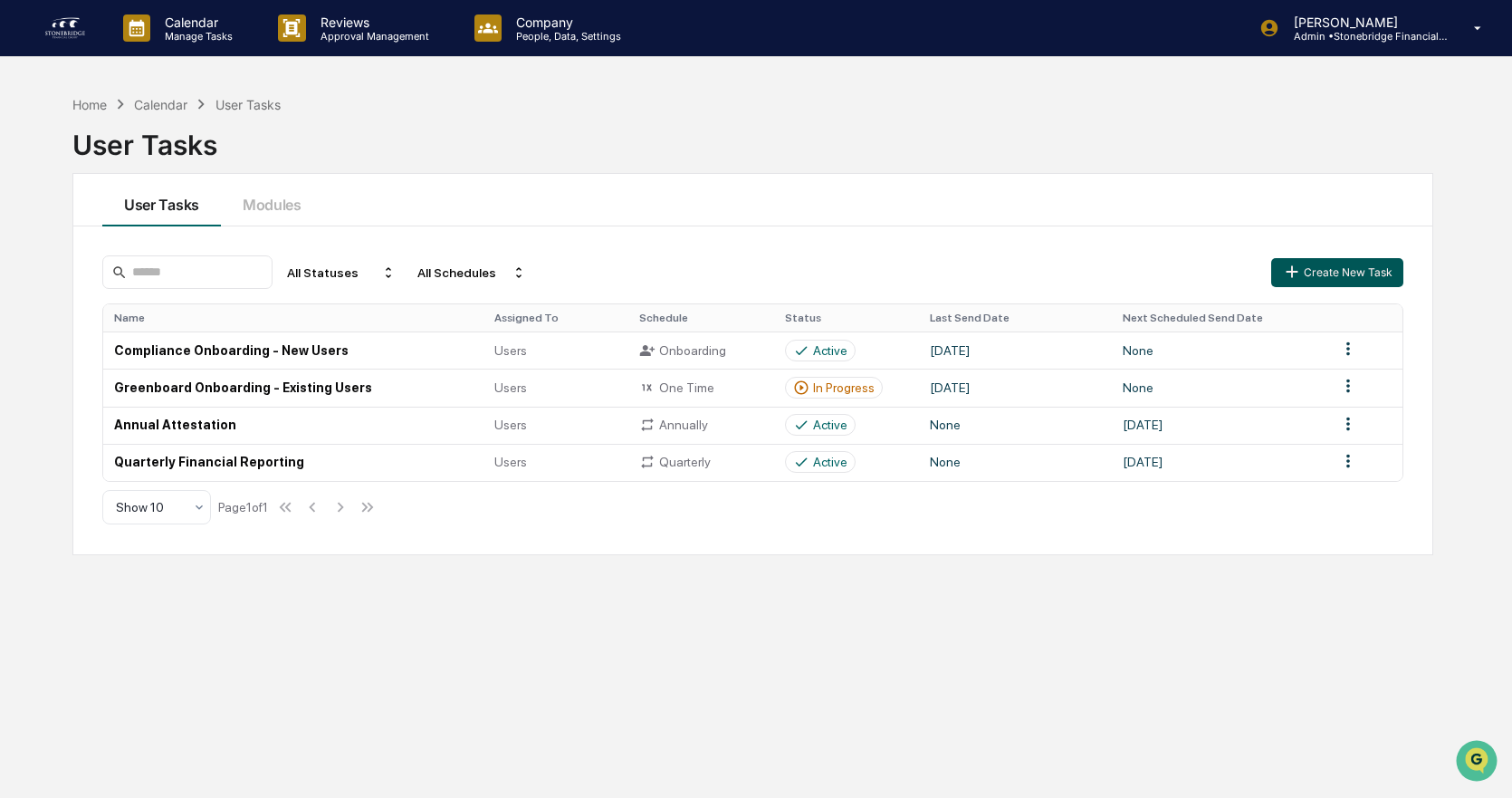
click at [1277, 274] on button "Create New Task" at bounding box center [1337, 272] width 132 height 29
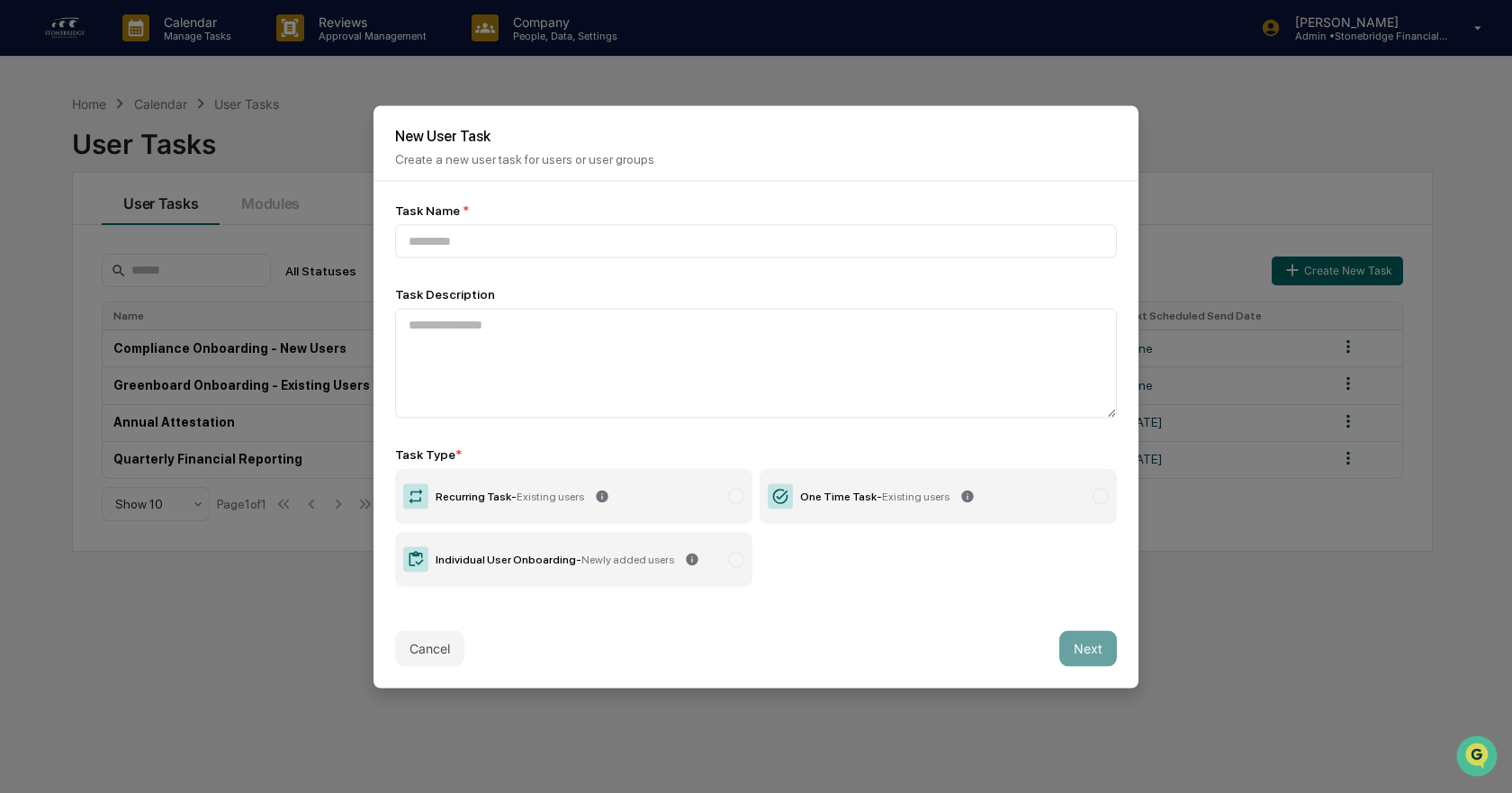
click at [869, 478] on label "One Time Task - Existing users" at bounding box center [938, 496] width 357 height 55
click at [423, 644] on button "Cancel" at bounding box center [430, 647] width 69 height 36
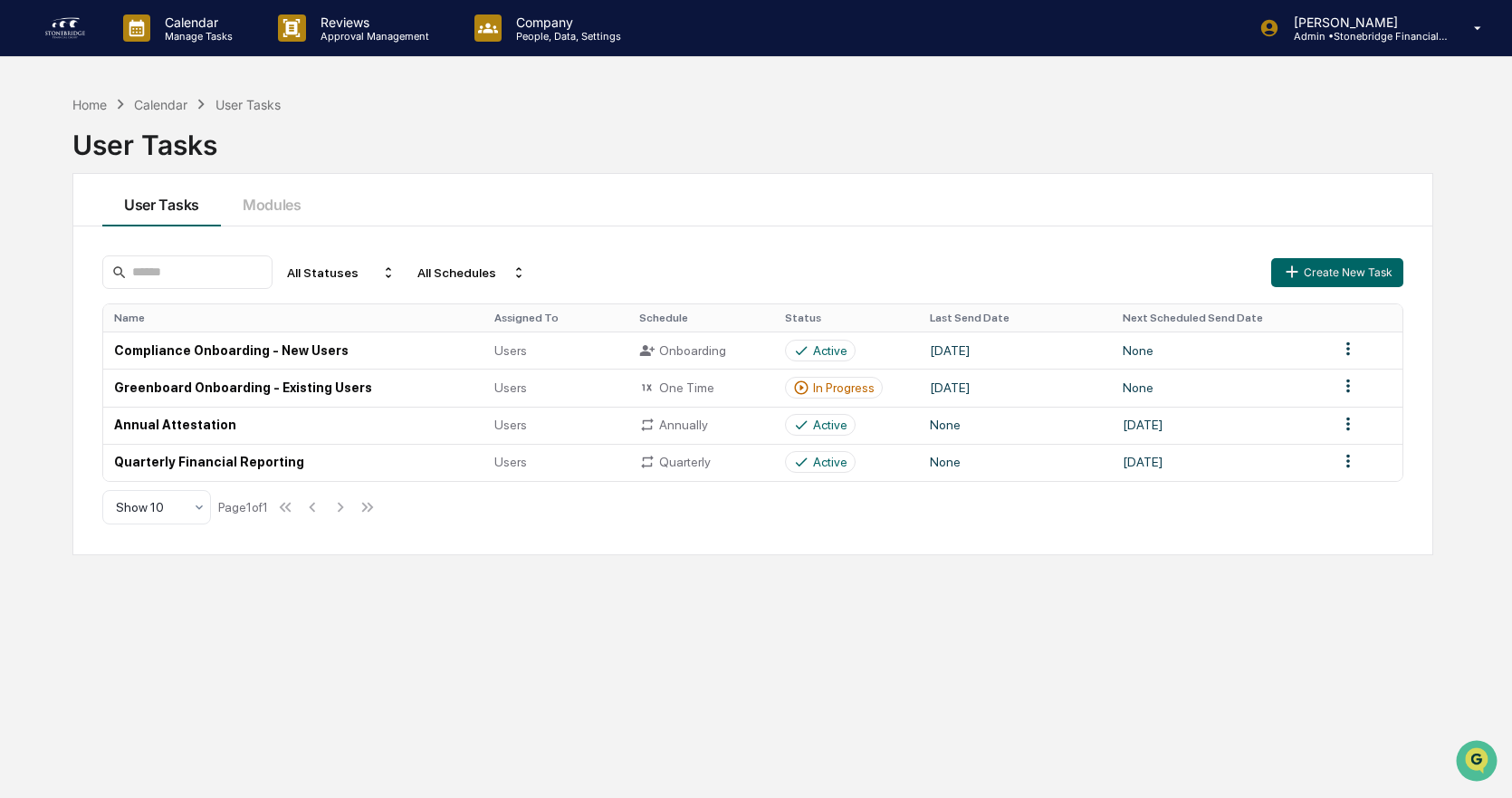
click at [119, 114] on icon at bounding box center [121, 105] width 20 height 20
click at [92, 103] on div "Home" at bounding box center [90, 104] width 35 height 15
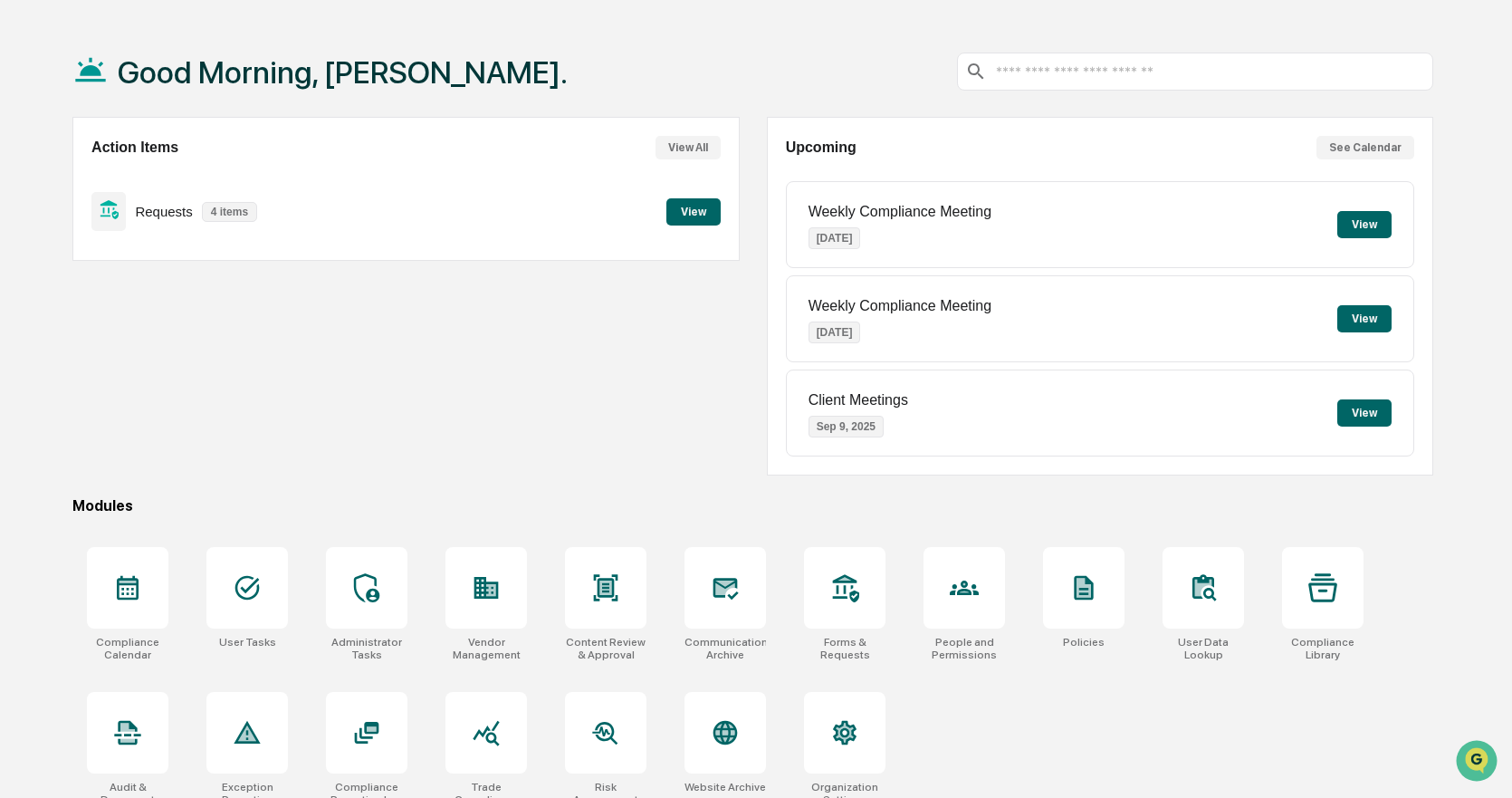
scroll to position [86, 0]
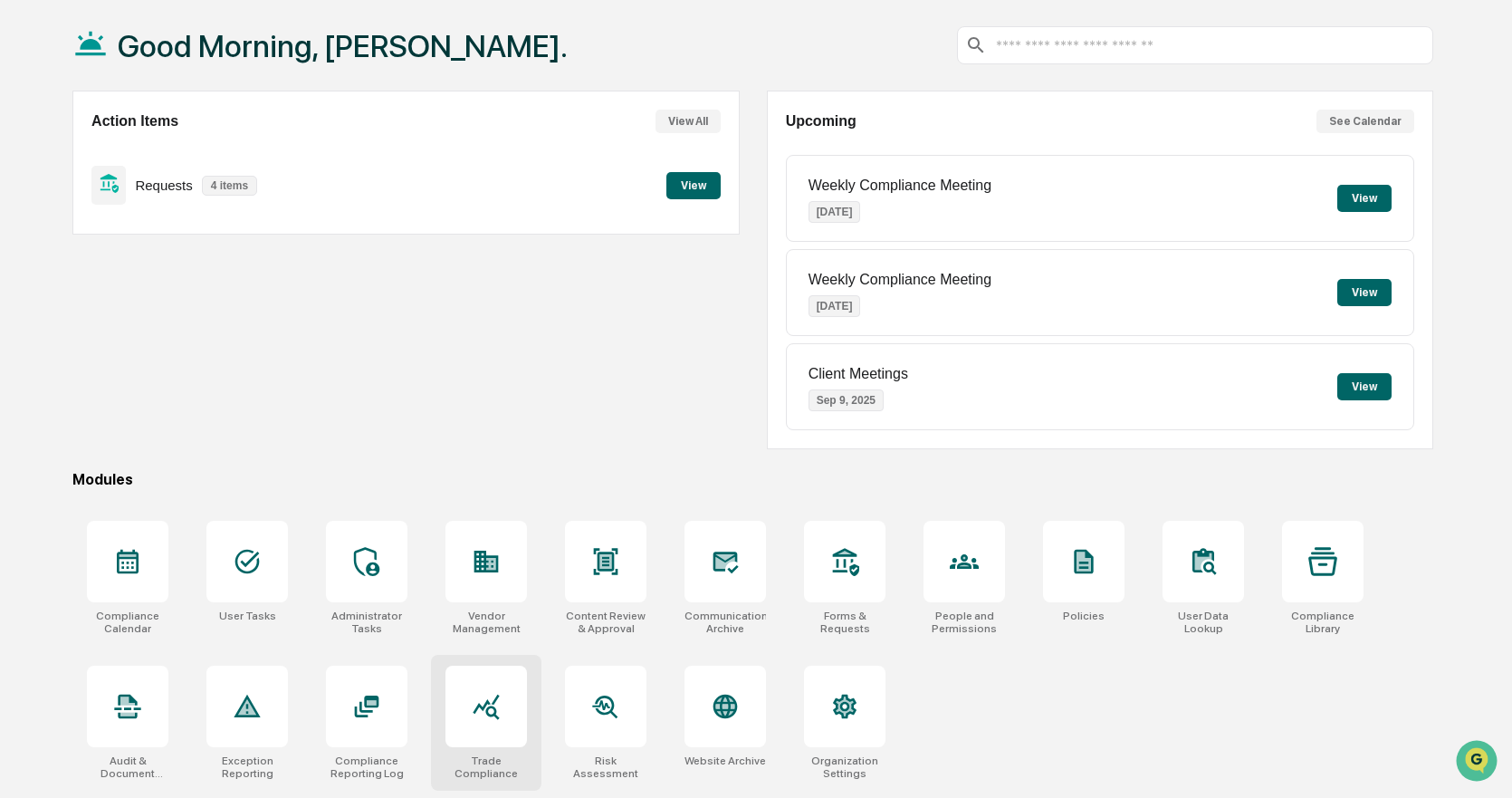
click at [512, 704] on div at bounding box center [486, 706] width 82 height 82
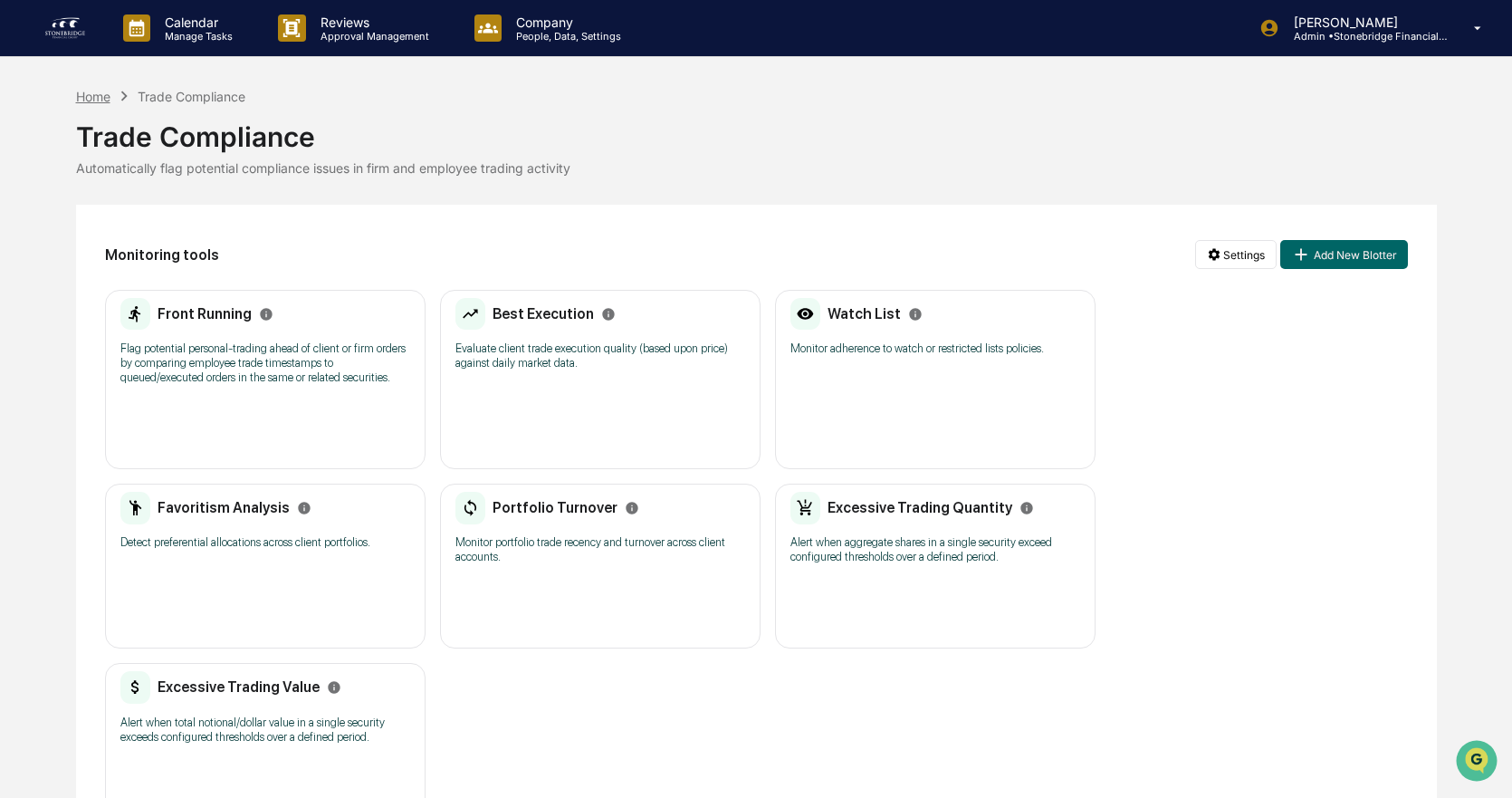
click at [107, 94] on div "Home" at bounding box center [93, 96] width 35 height 15
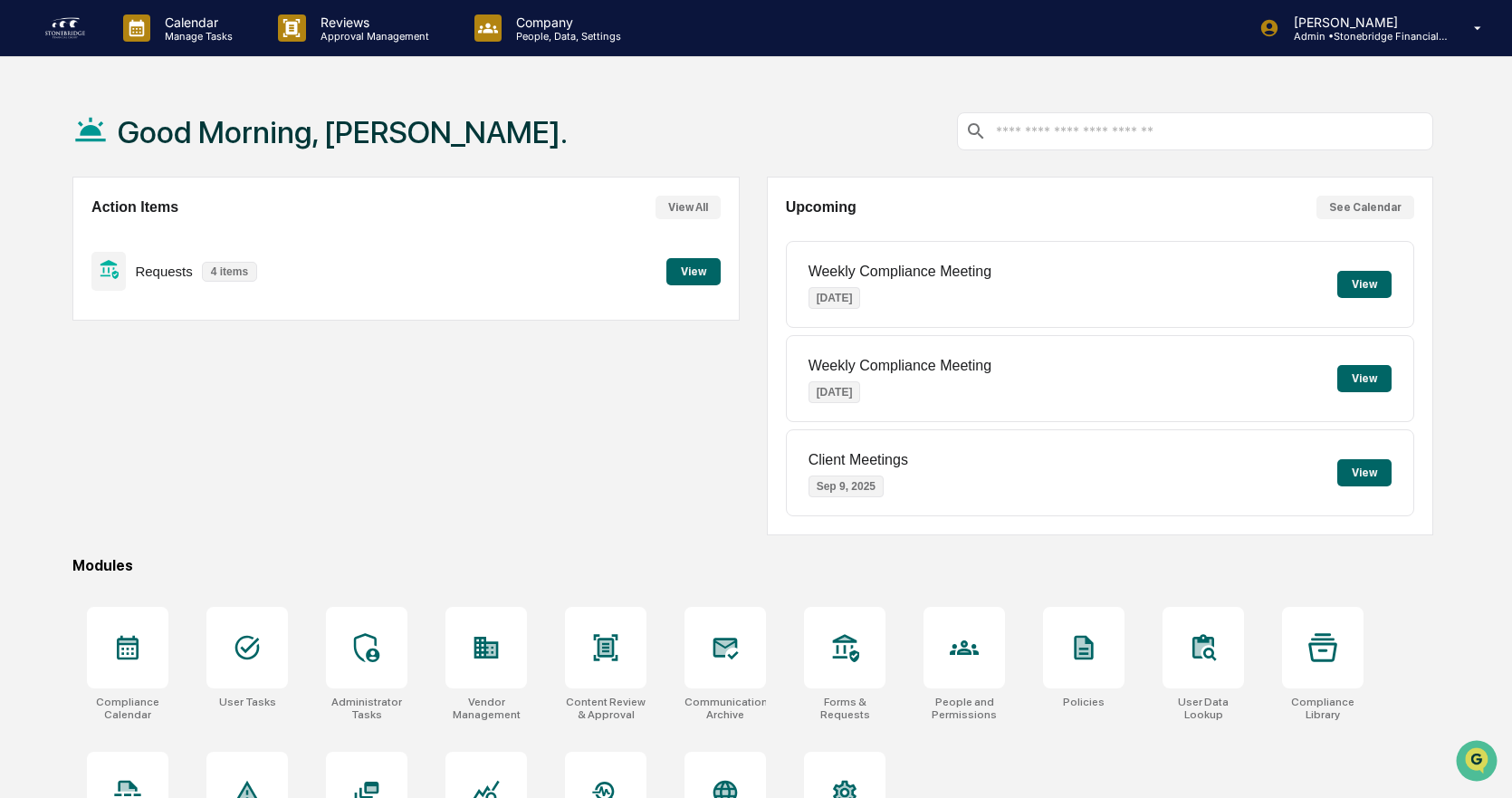
click at [413, 60] on div "Calendar Manage Tasks Reviews Approval Management Company People, Data, Setting…" at bounding box center [756, 441] width 1512 height 884
click at [404, 45] on div "Reviews Approval Management" at bounding box center [362, 28] width 195 height 56
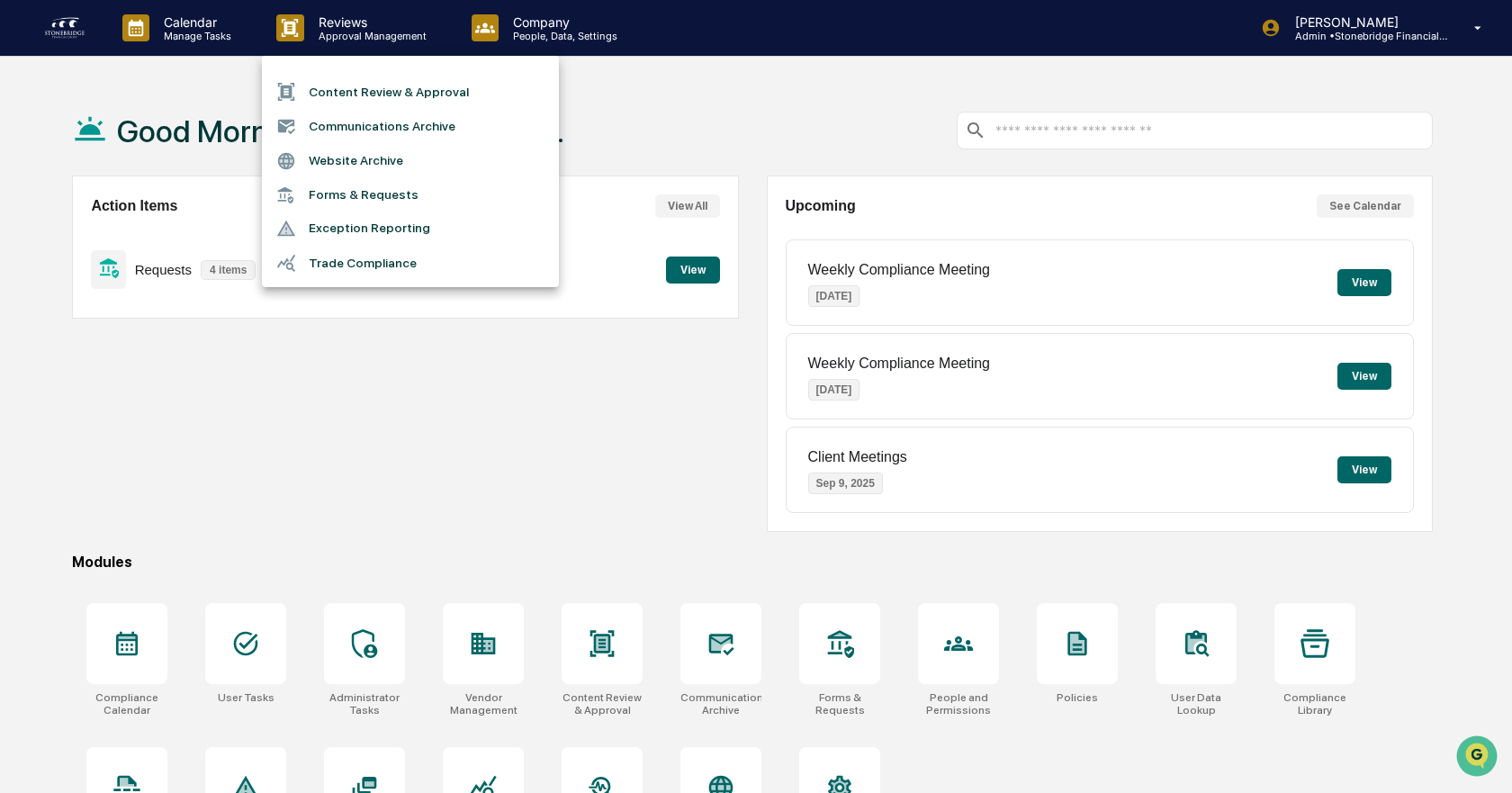
click at [530, 32] on div at bounding box center [756, 396] width 1512 height 793
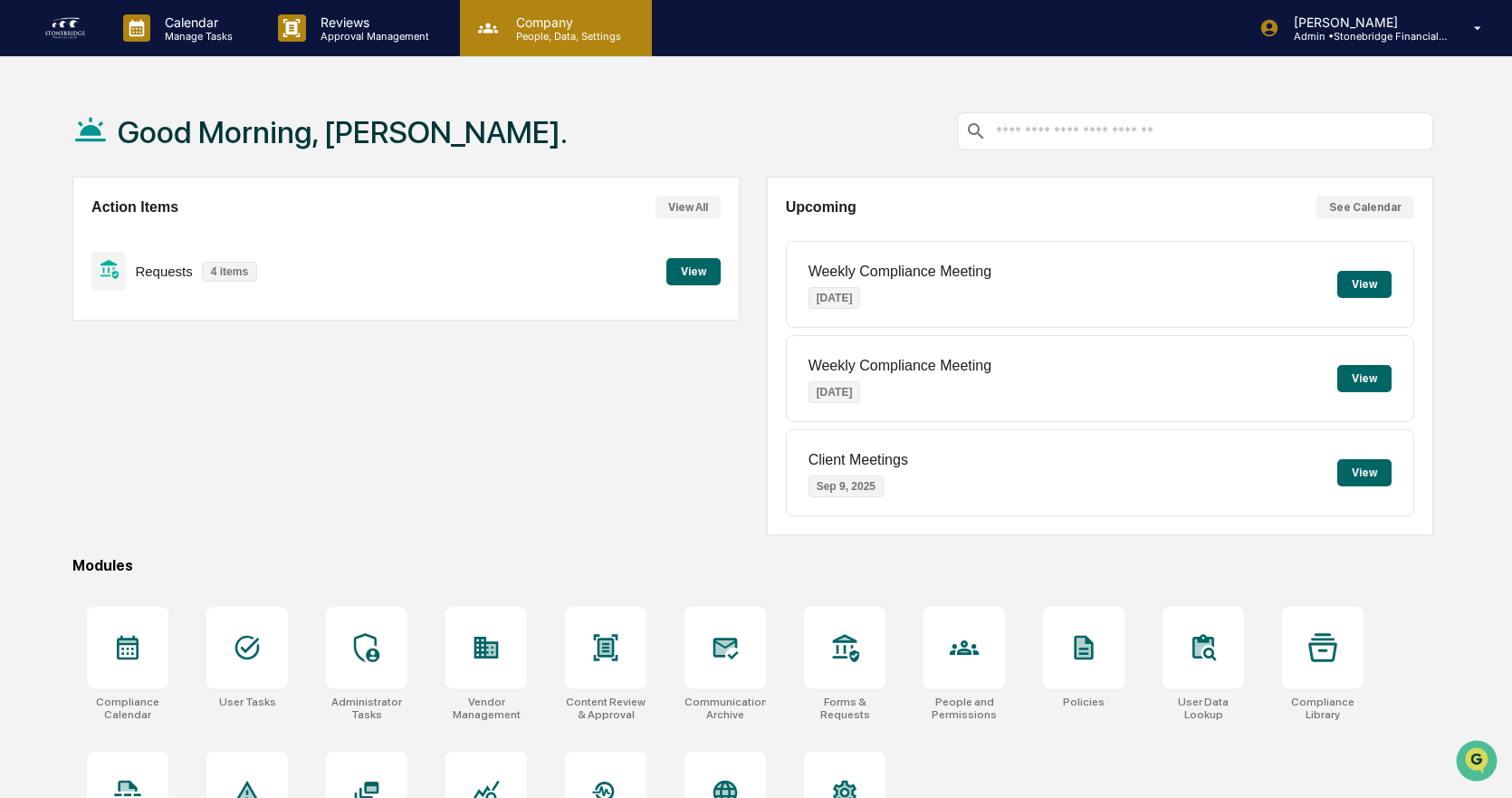
click at [541, 44] on div "Company People, Data, Settings" at bounding box center [556, 28] width 192 height 56
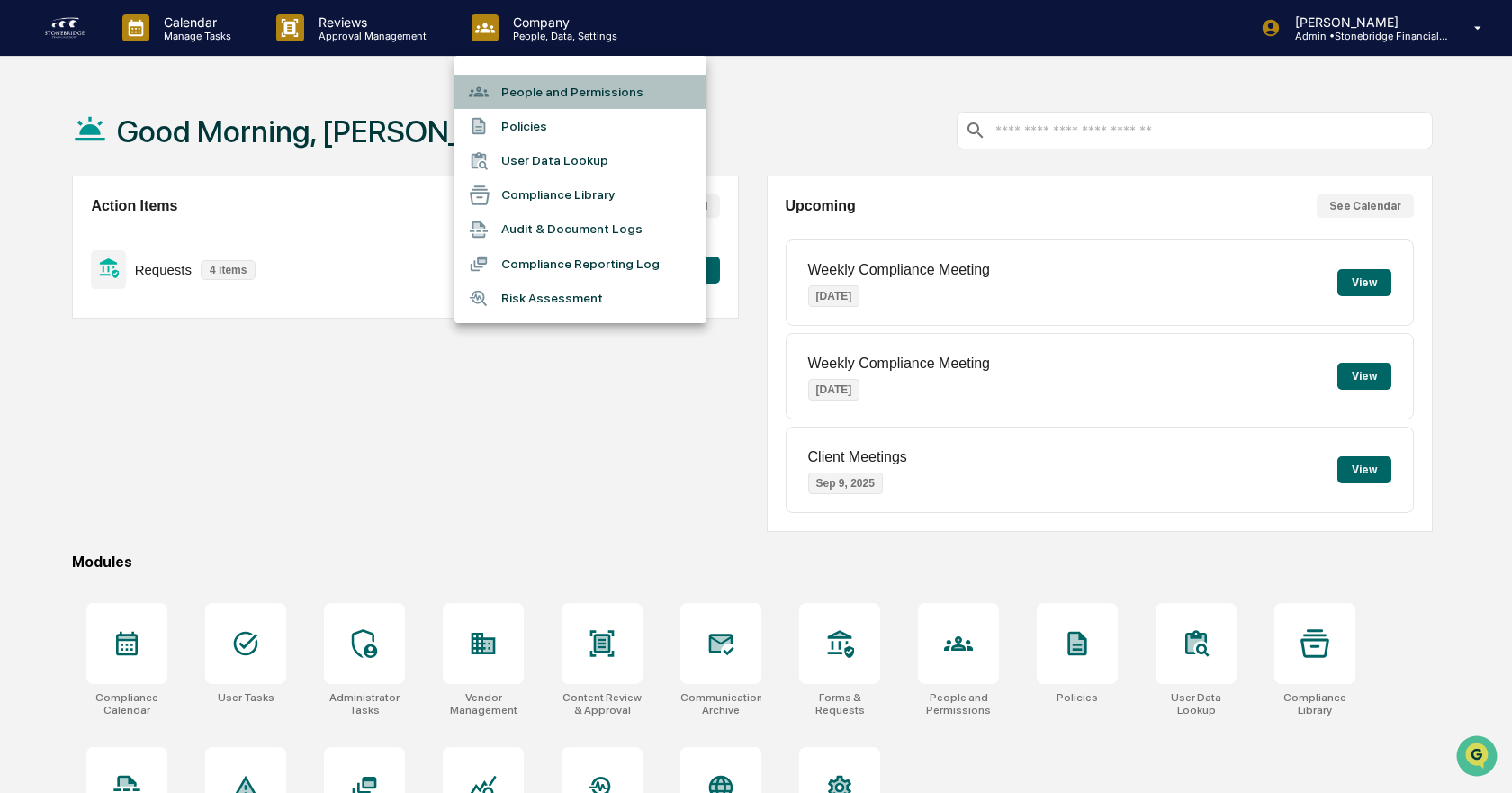
click at [559, 99] on li "People and Permissions" at bounding box center [580, 91] width 252 height 35
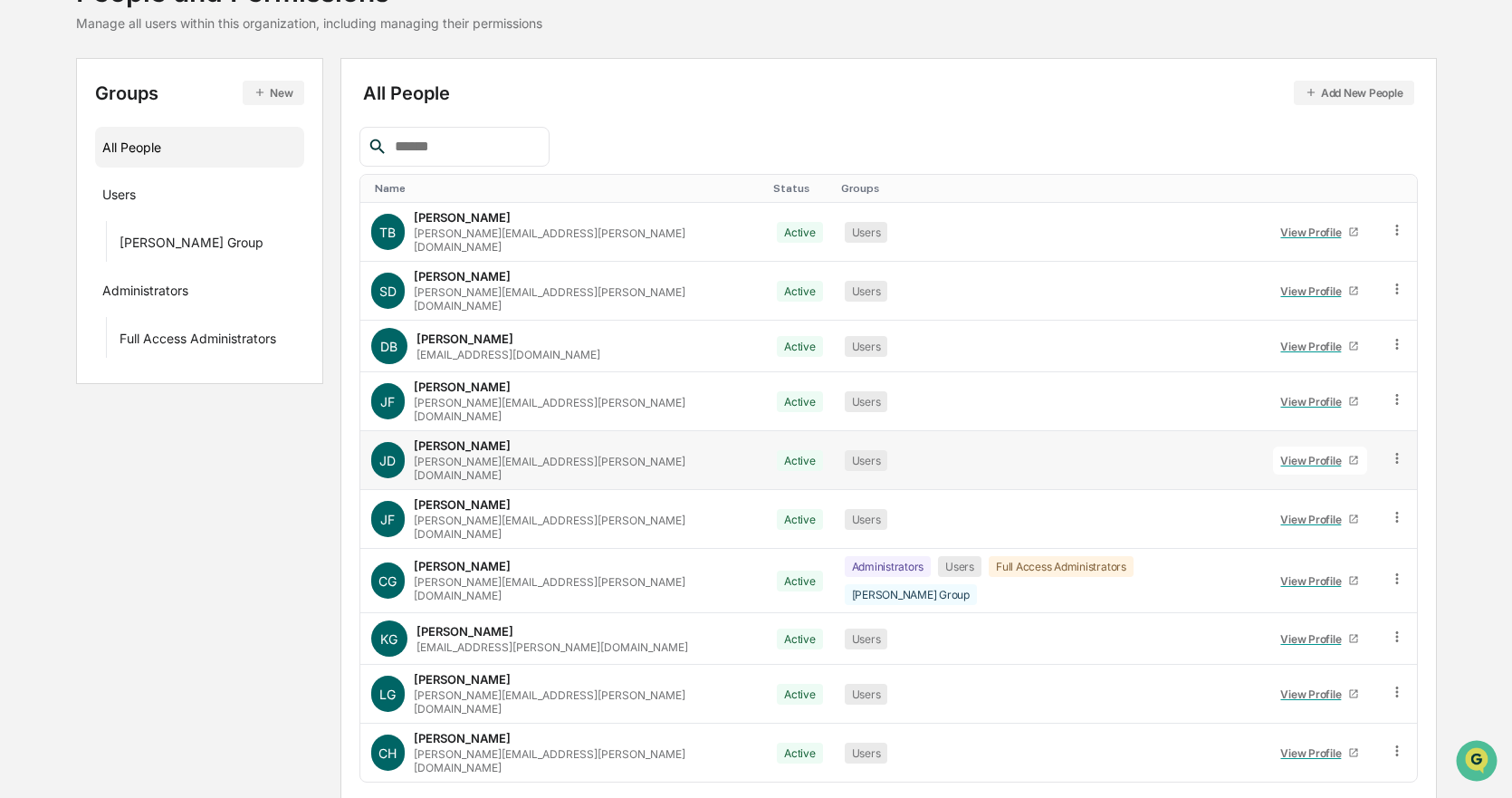
scroll to position [147, 0]
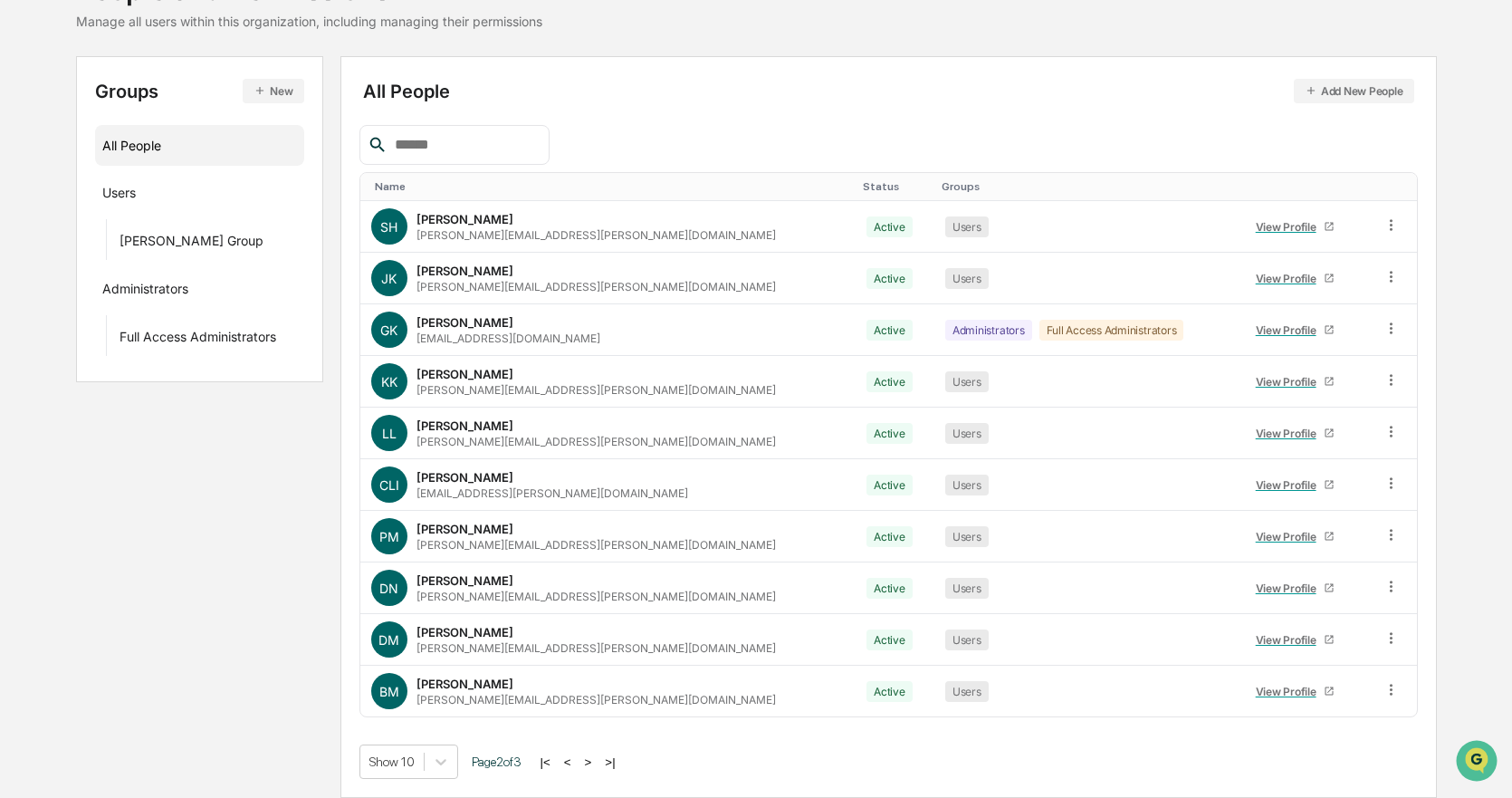
click at [595, 758] on button ">" at bounding box center [589, 761] width 18 height 15
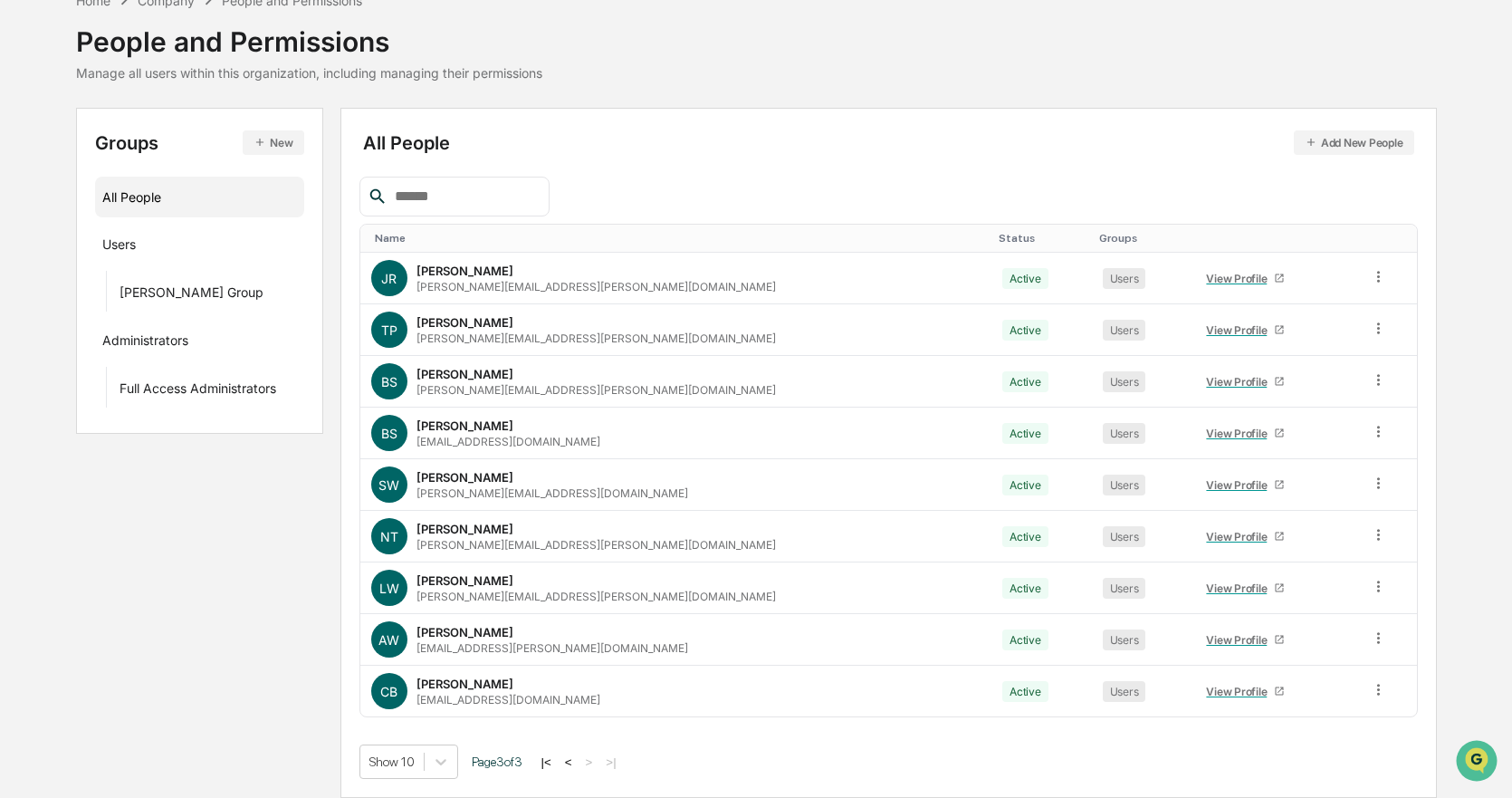
click at [552, 762] on button "|<" at bounding box center [546, 761] width 21 height 15
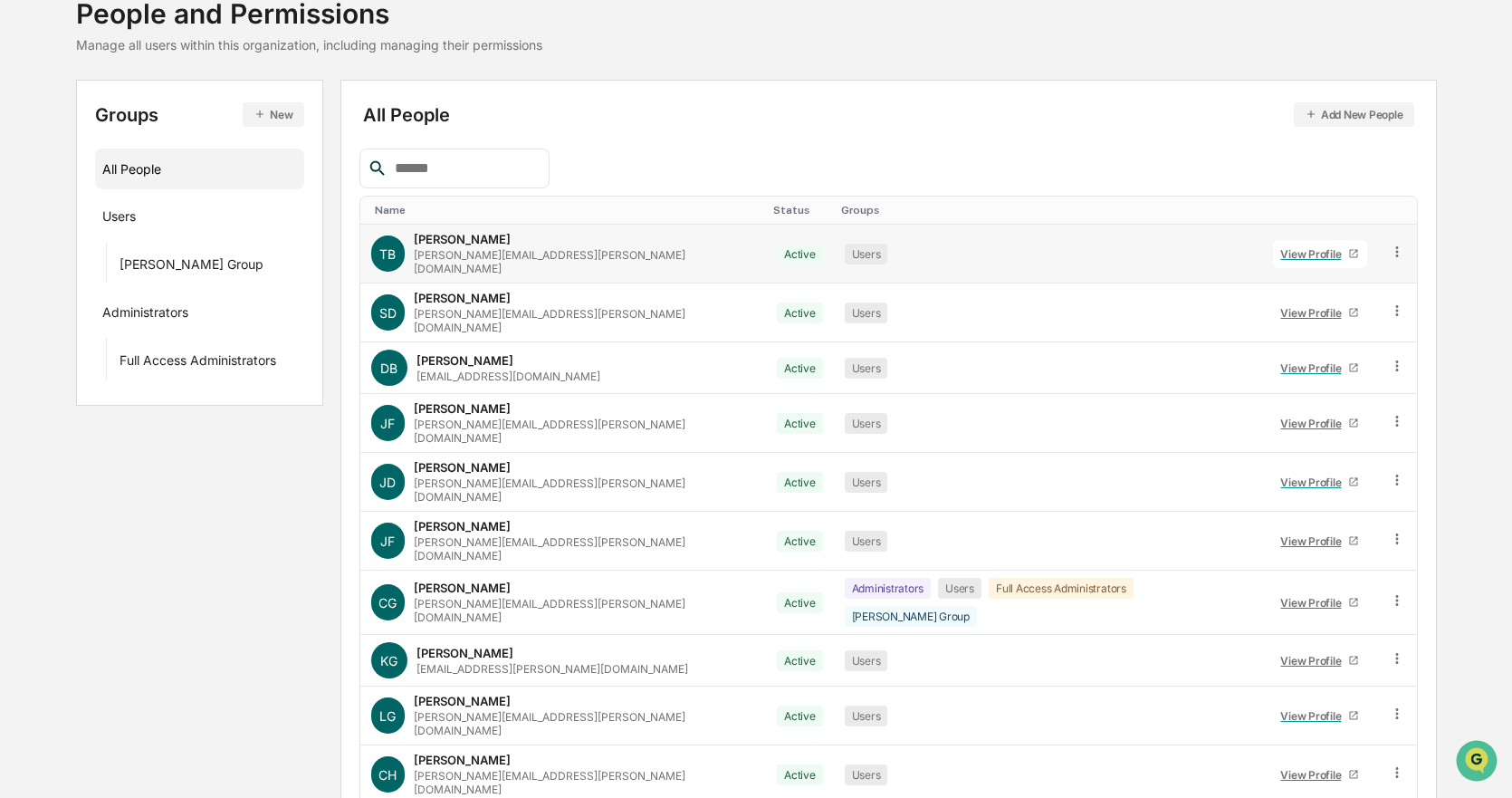
scroll to position [147, 0]
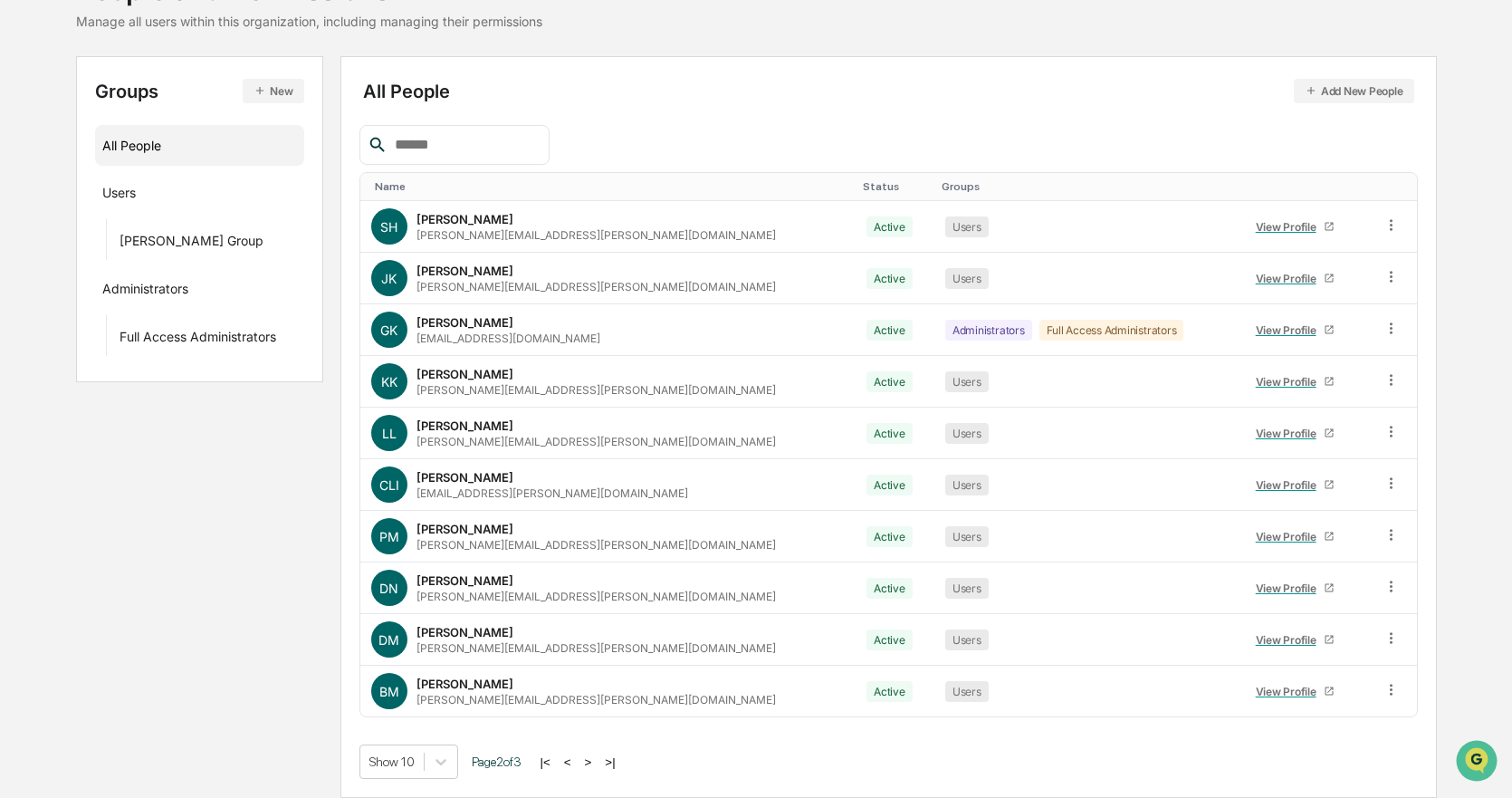
click at [593, 760] on button ">" at bounding box center [589, 761] width 18 height 15
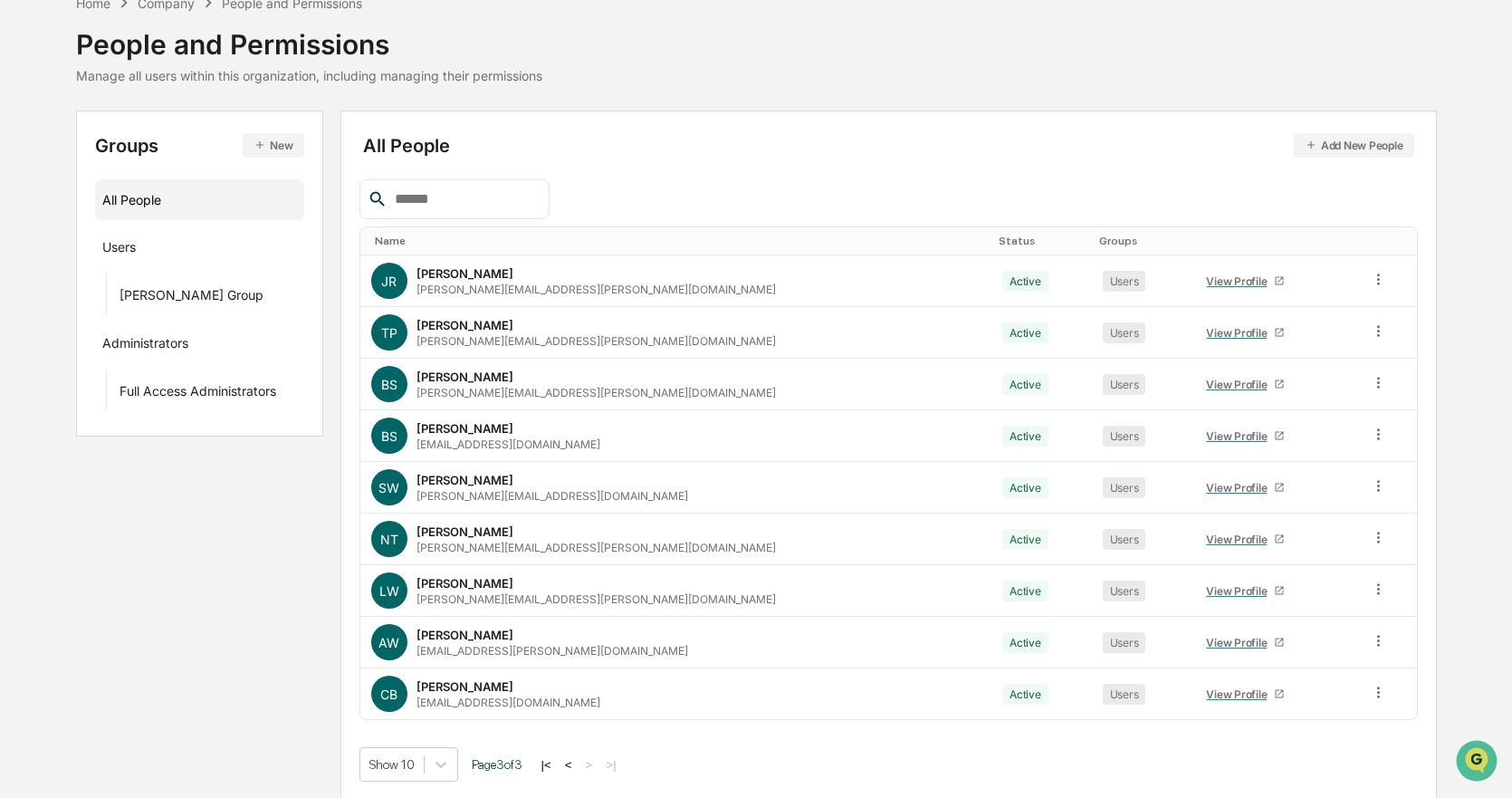
scroll to position [96, 0]
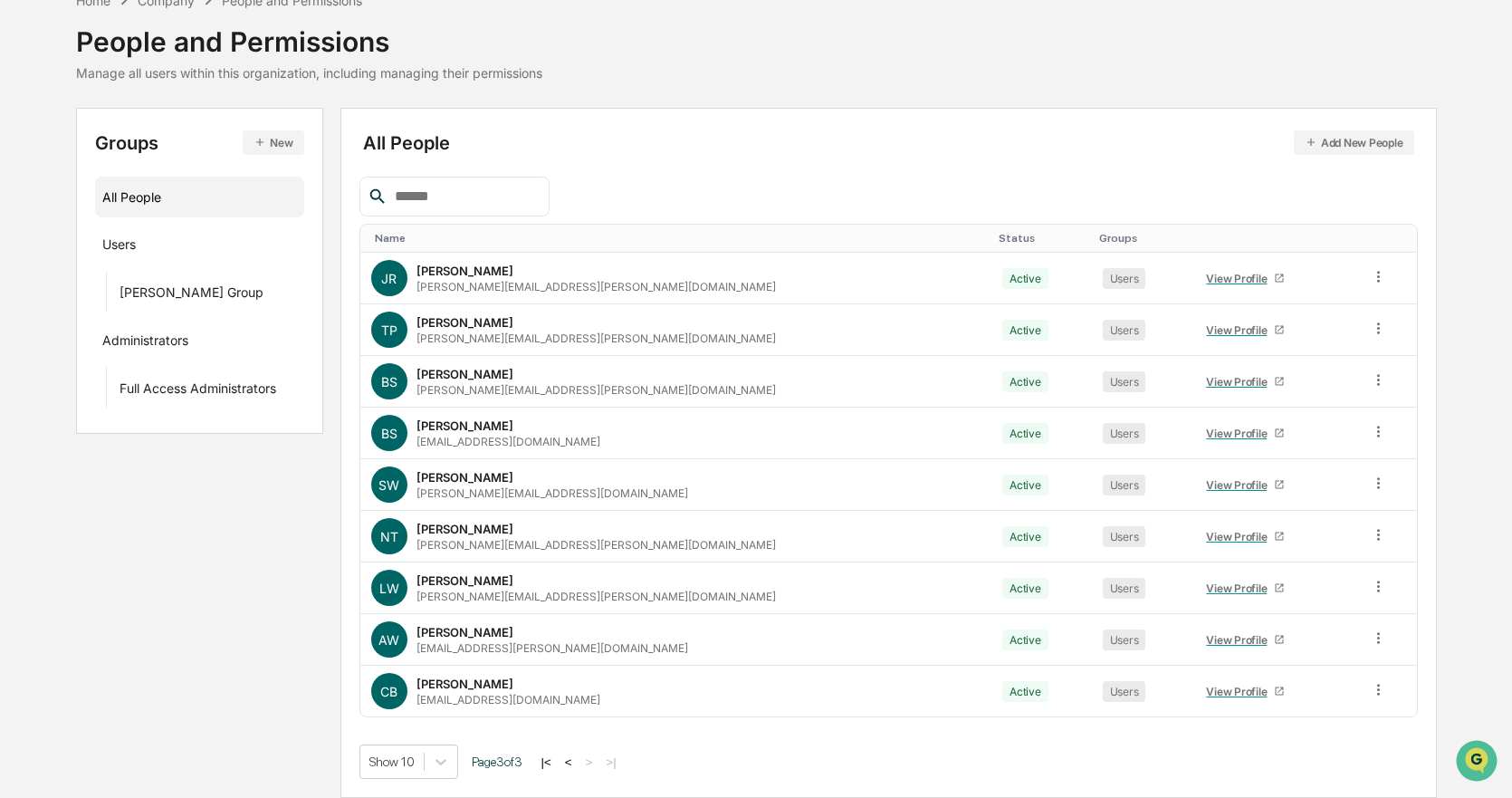
click at [575, 764] on button "<" at bounding box center [569, 761] width 18 height 15
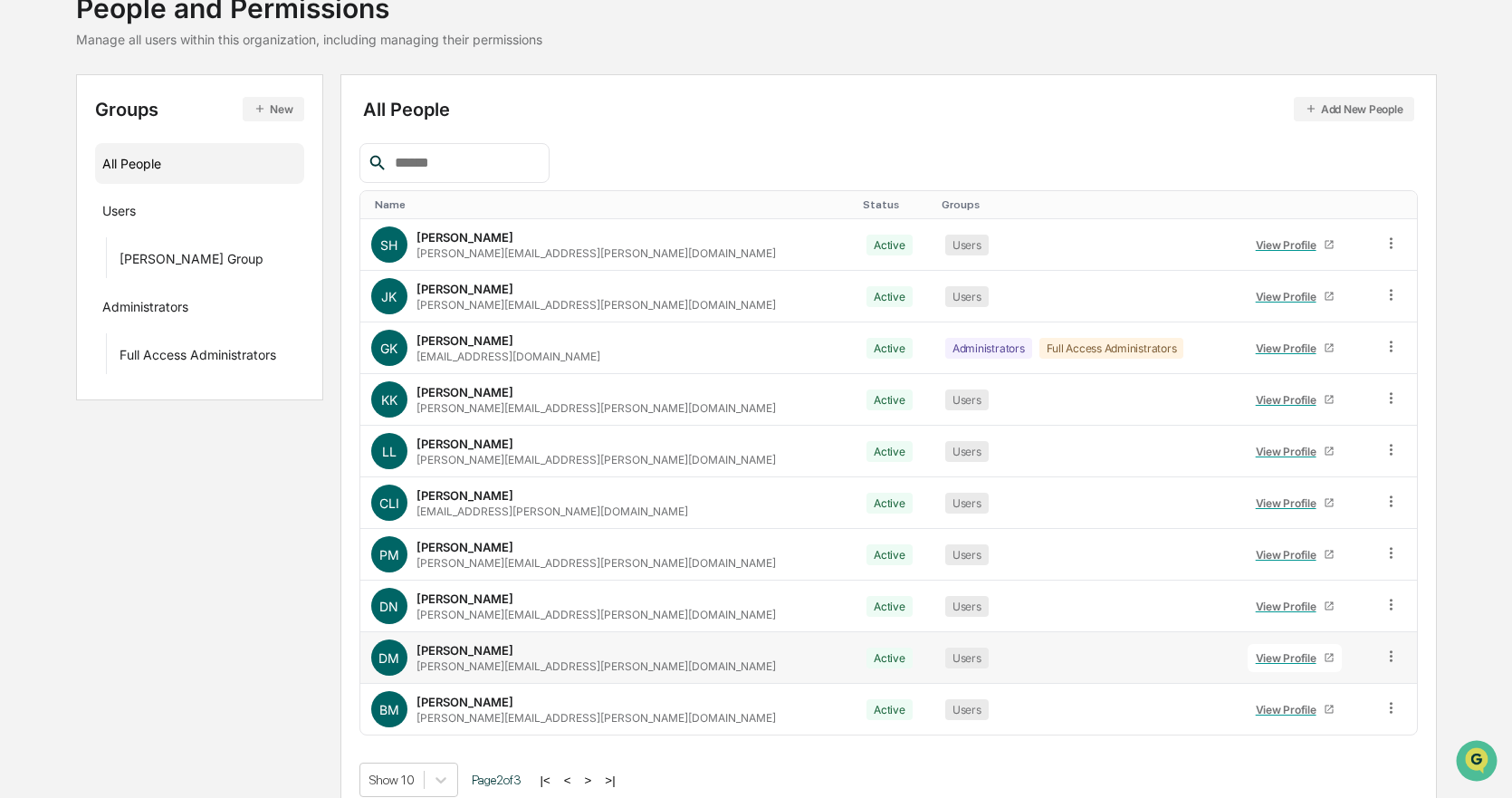
scroll to position [147, 0]
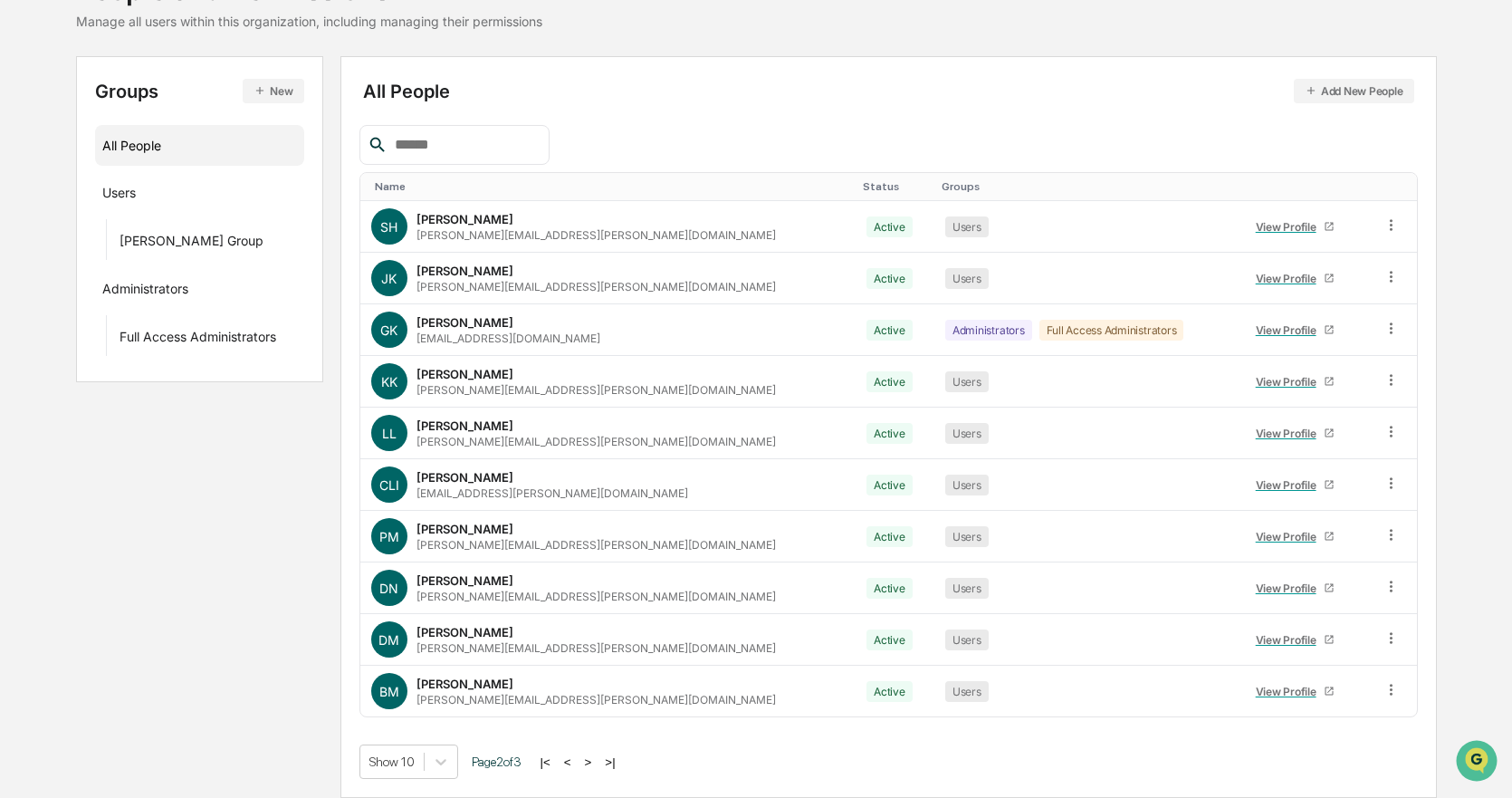
click at [577, 762] on button "<" at bounding box center [568, 761] width 18 height 15
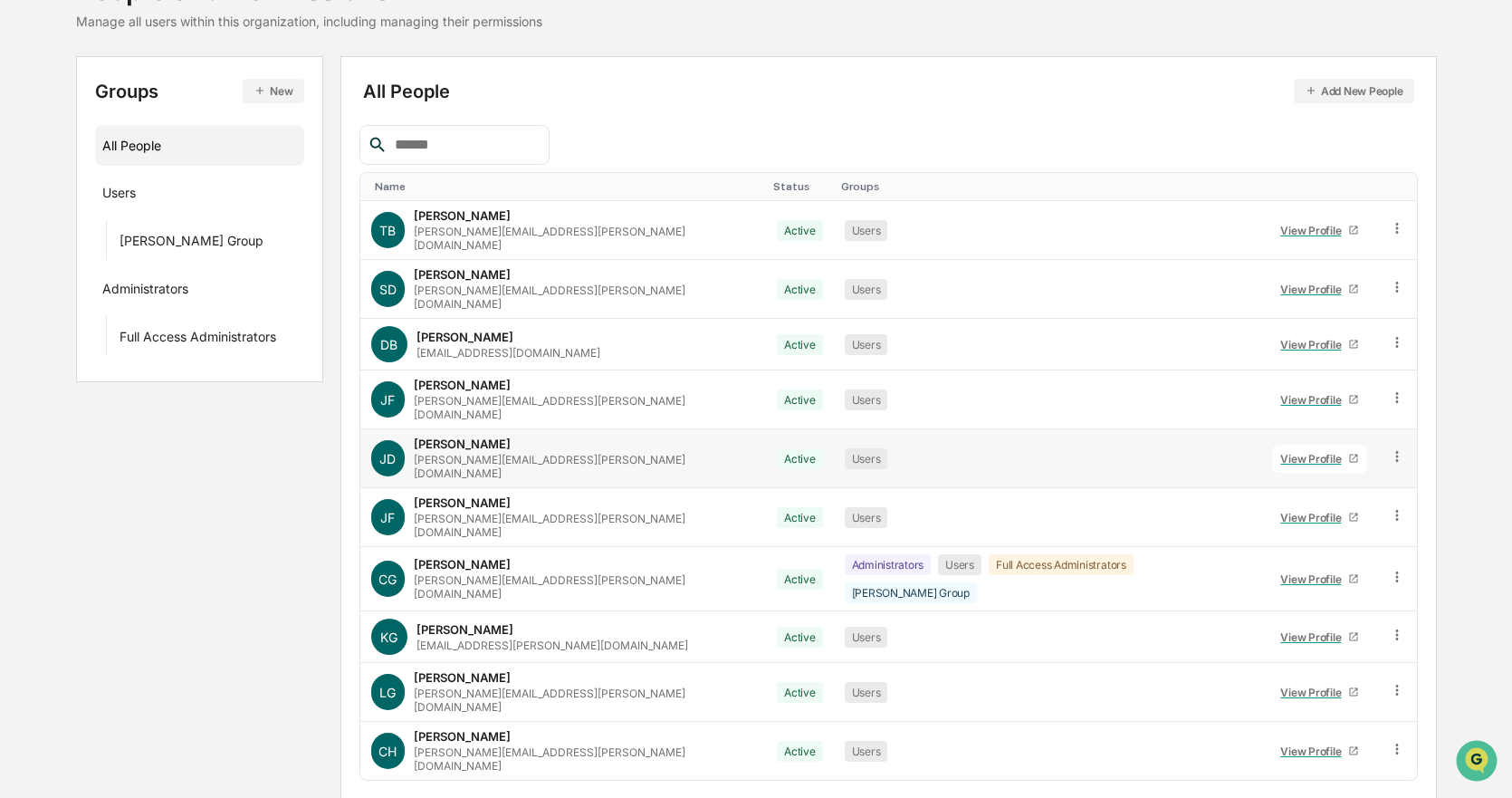
click at [1273, 444] on link "View Profile" at bounding box center [1320, 458] width 95 height 28
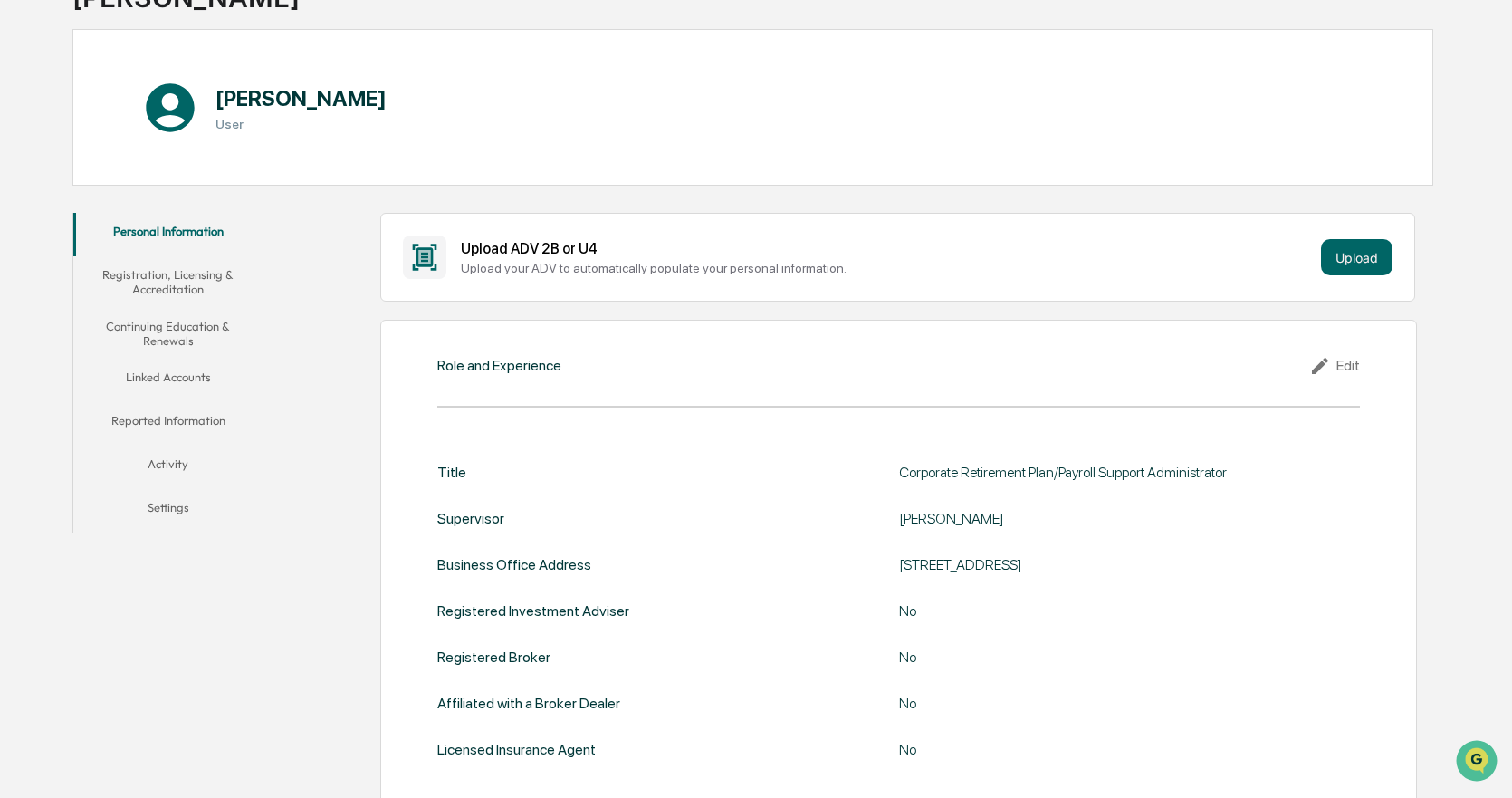
click at [169, 269] on button "Registration, Licensing & Accreditation" at bounding box center [168, 282] width 189 height 52
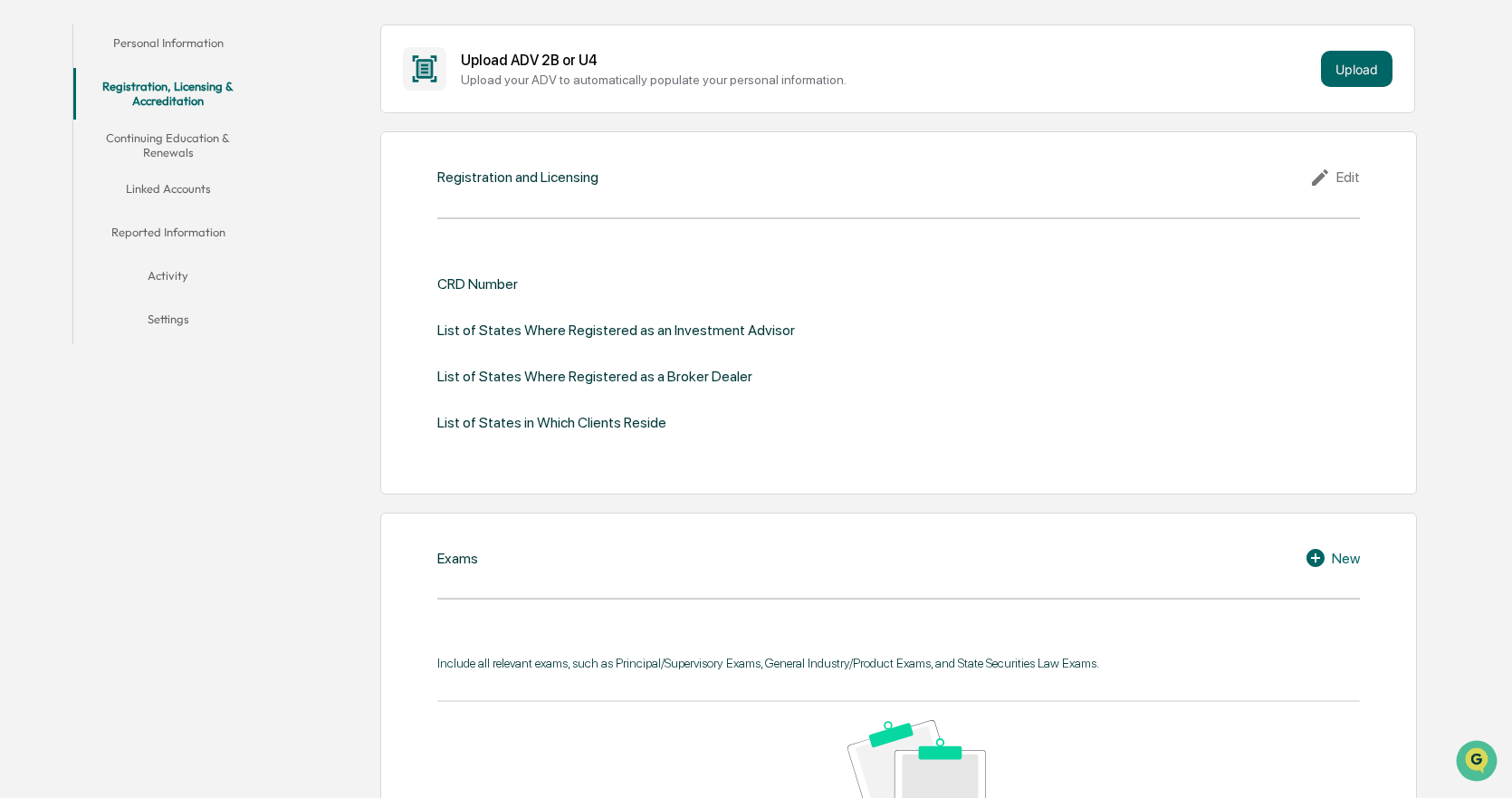
scroll to position [134, 0]
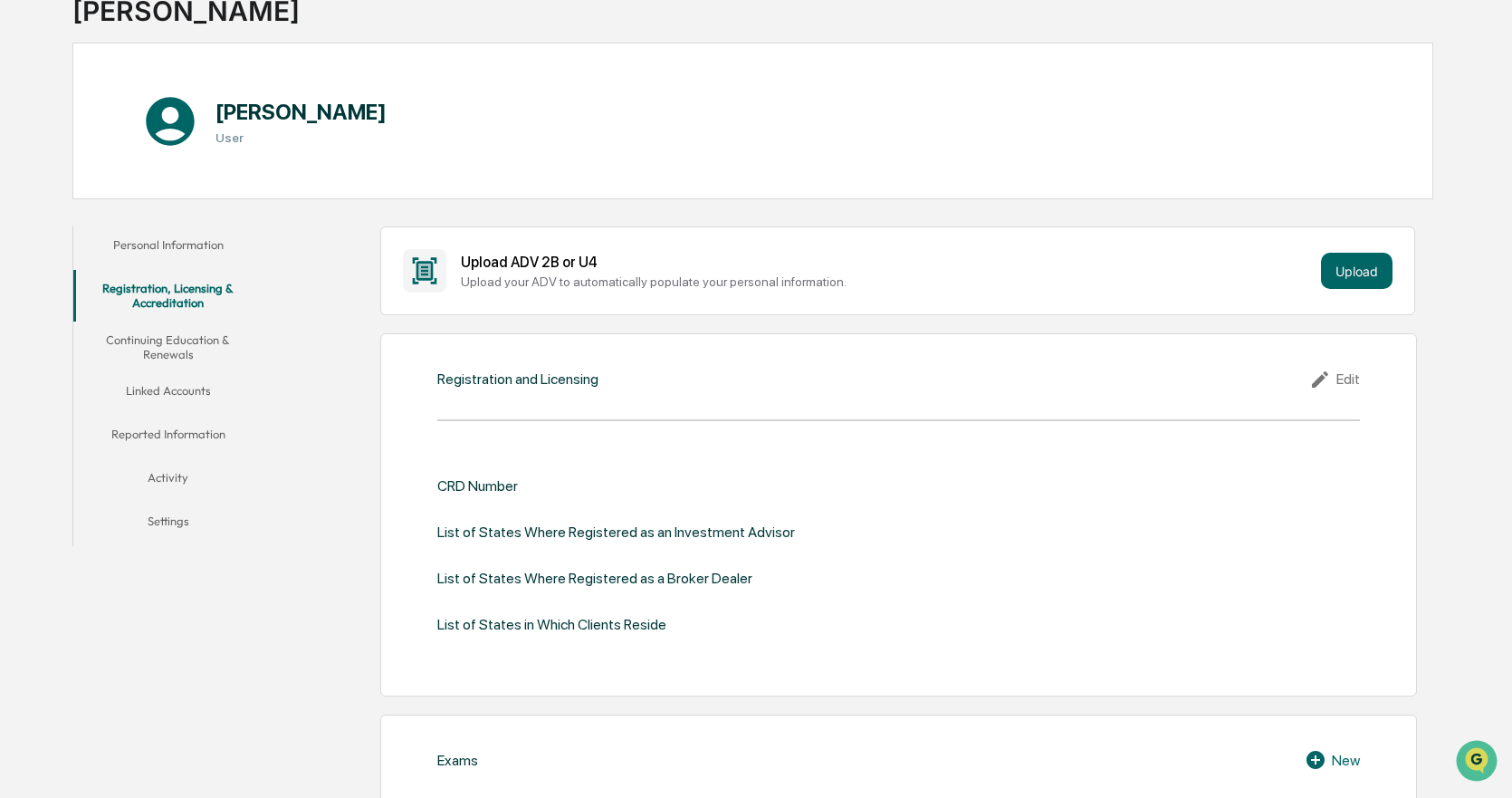
click at [221, 254] on button "Personal Information" at bounding box center [168, 248] width 189 height 44
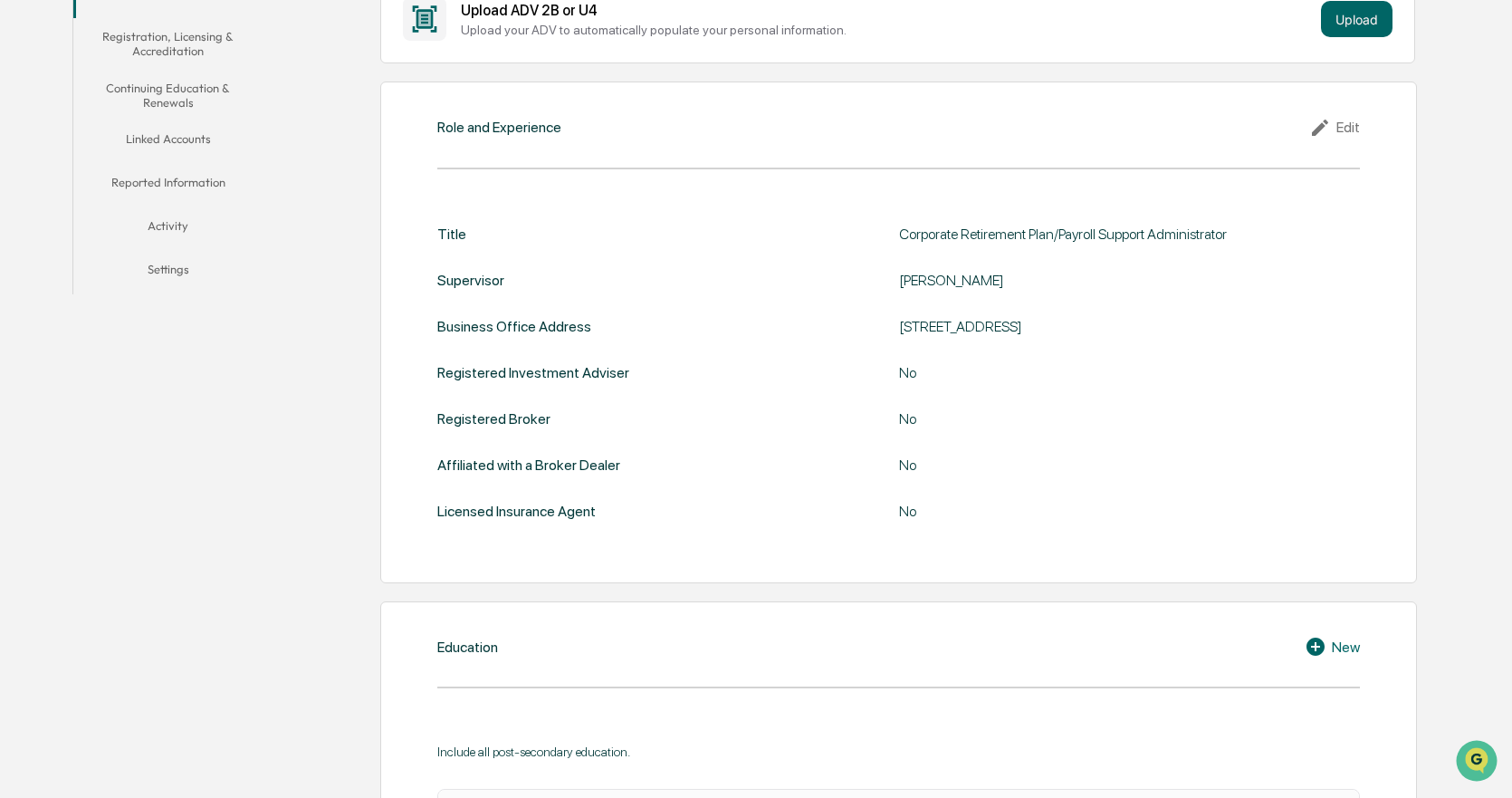
scroll to position [166, 0]
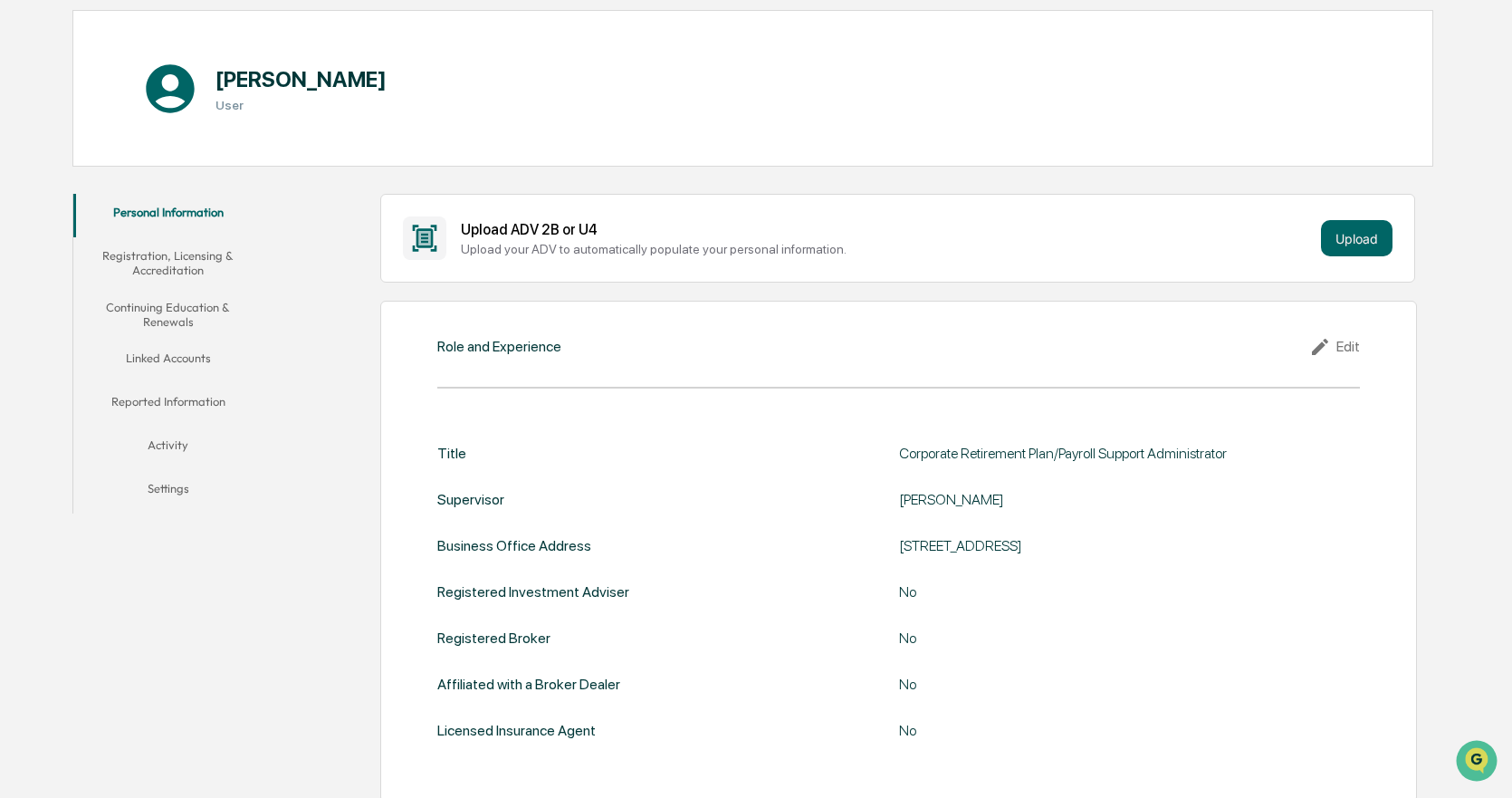
click at [182, 262] on button "Registration, Licensing & Accreditation" at bounding box center [168, 263] width 189 height 52
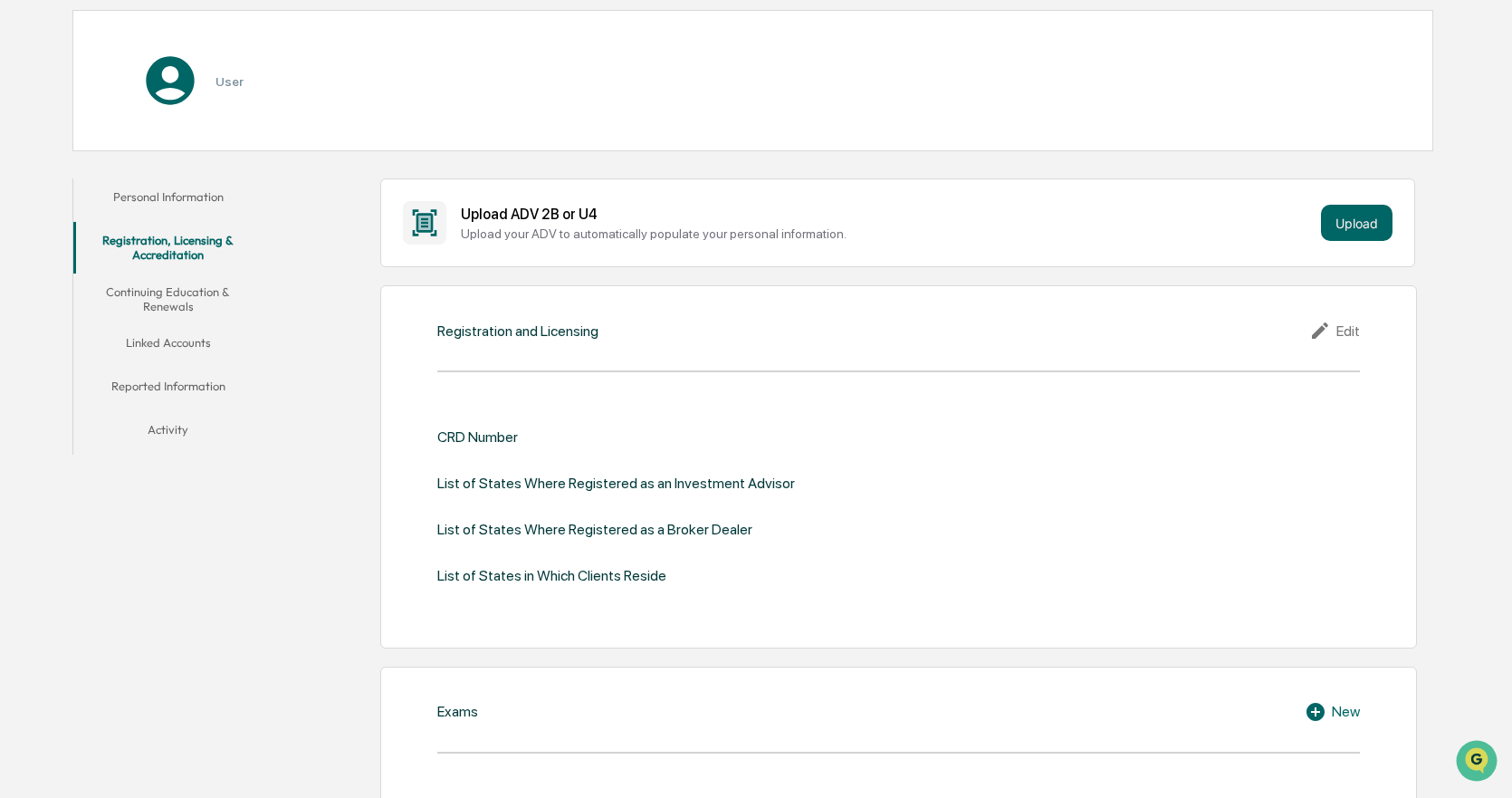
click at [184, 310] on button "Continuing Education & Renewals" at bounding box center [168, 300] width 189 height 52
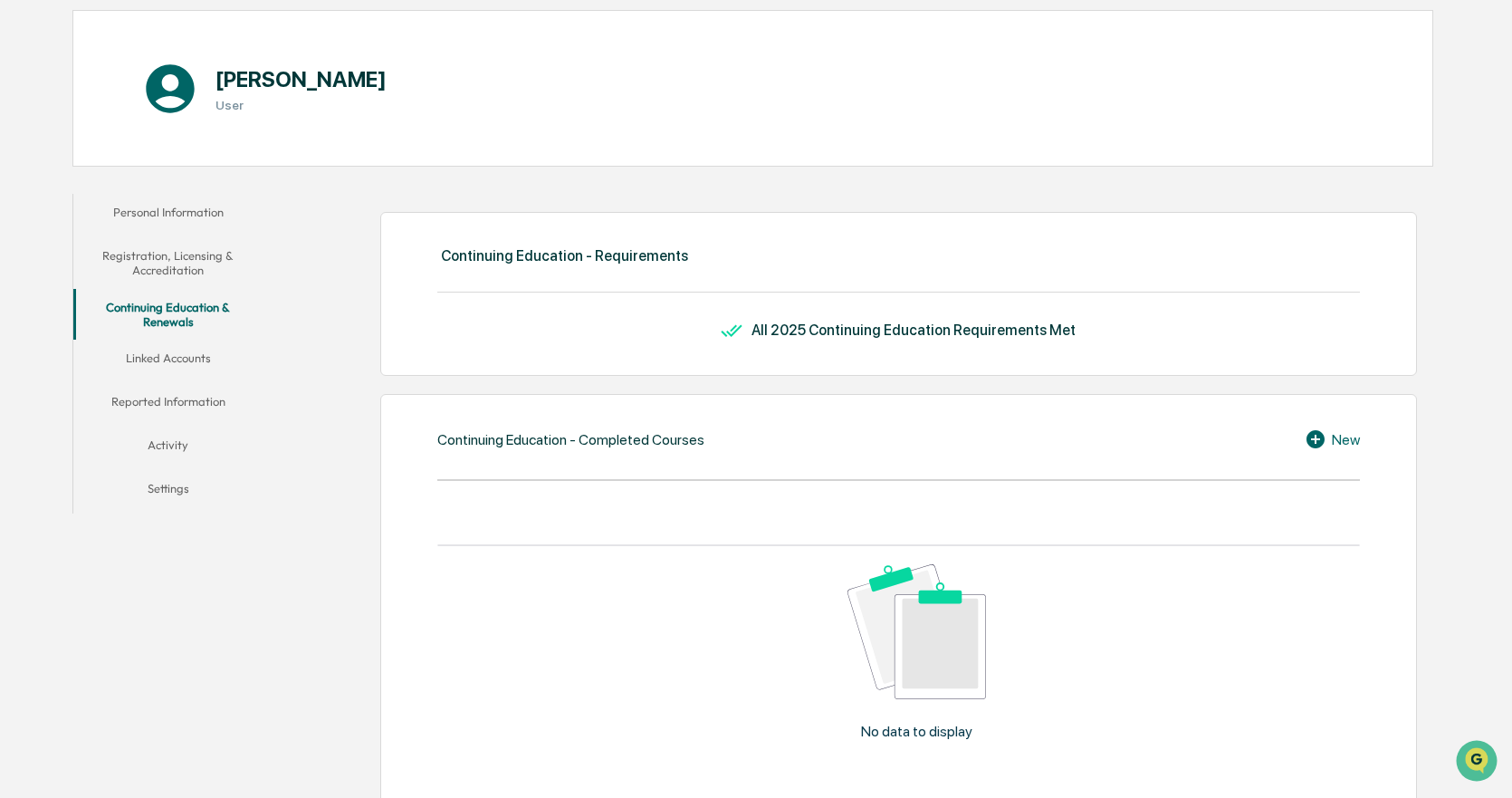
click at [212, 366] on button "Linked Accounts" at bounding box center [168, 362] width 189 height 44
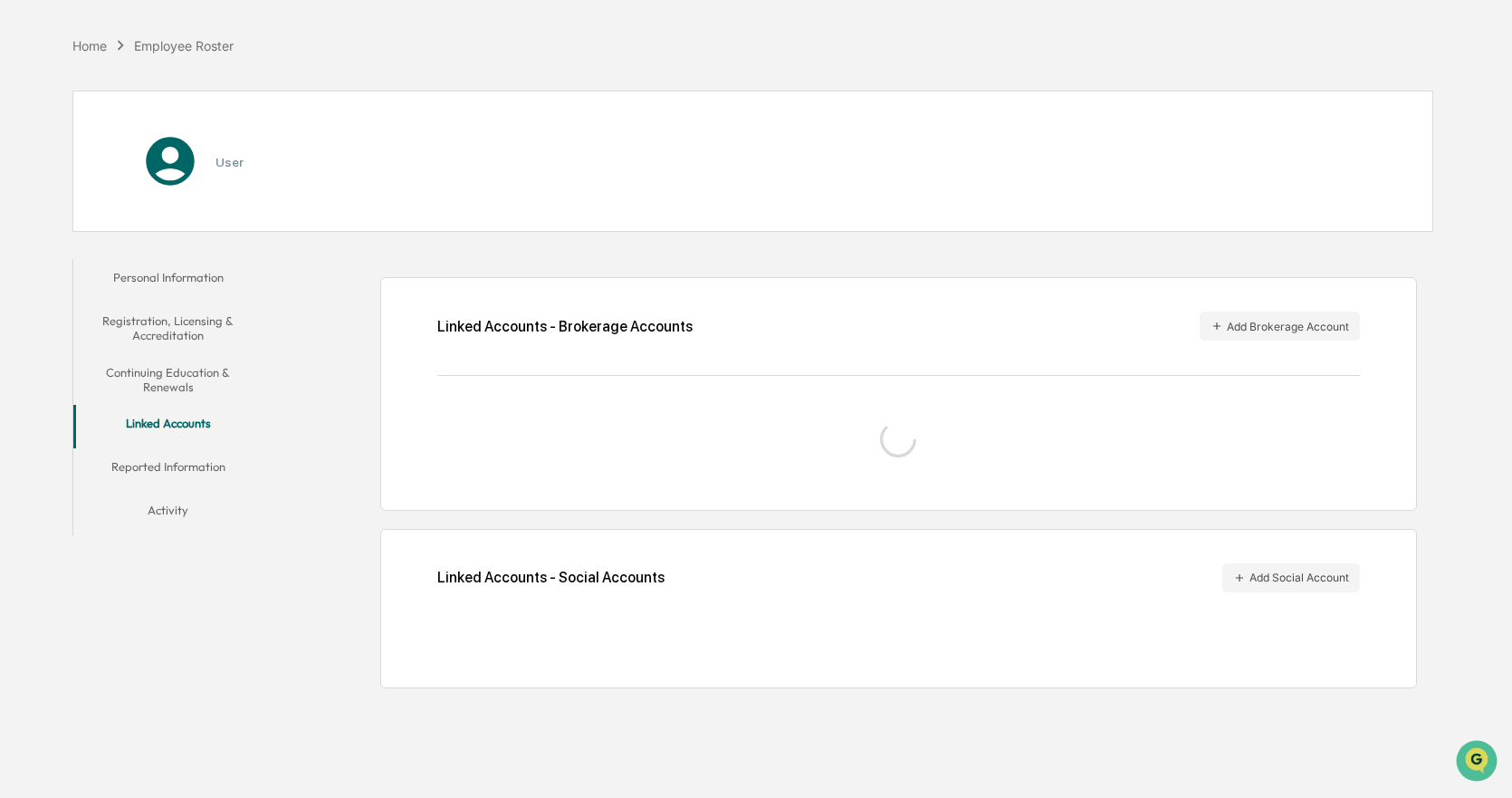
scroll to position [86, 0]
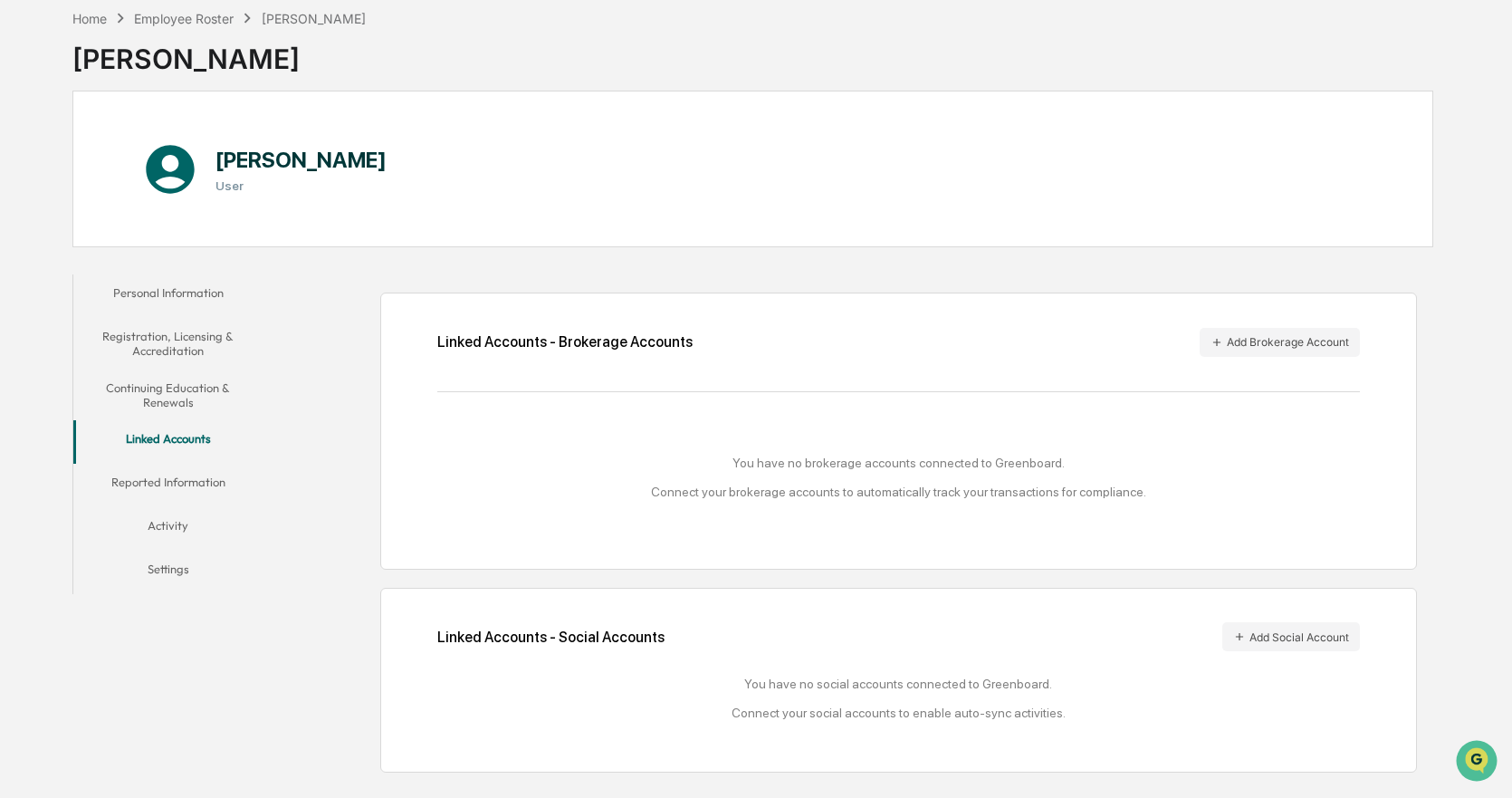
click at [204, 480] on button "Reported Information" at bounding box center [168, 485] width 189 height 44
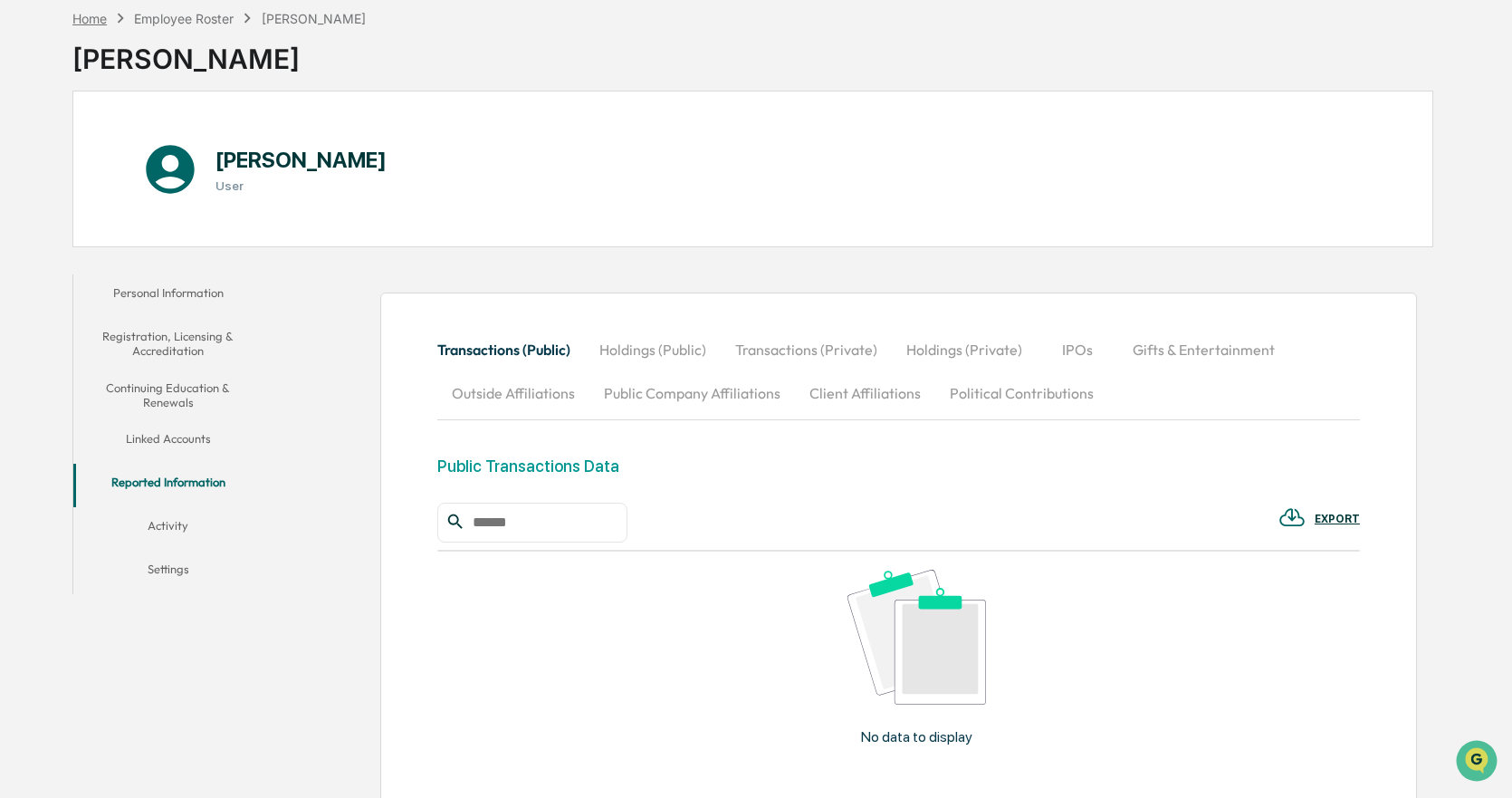
click at [76, 21] on div "Home" at bounding box center [90, 18] width 35 height 15
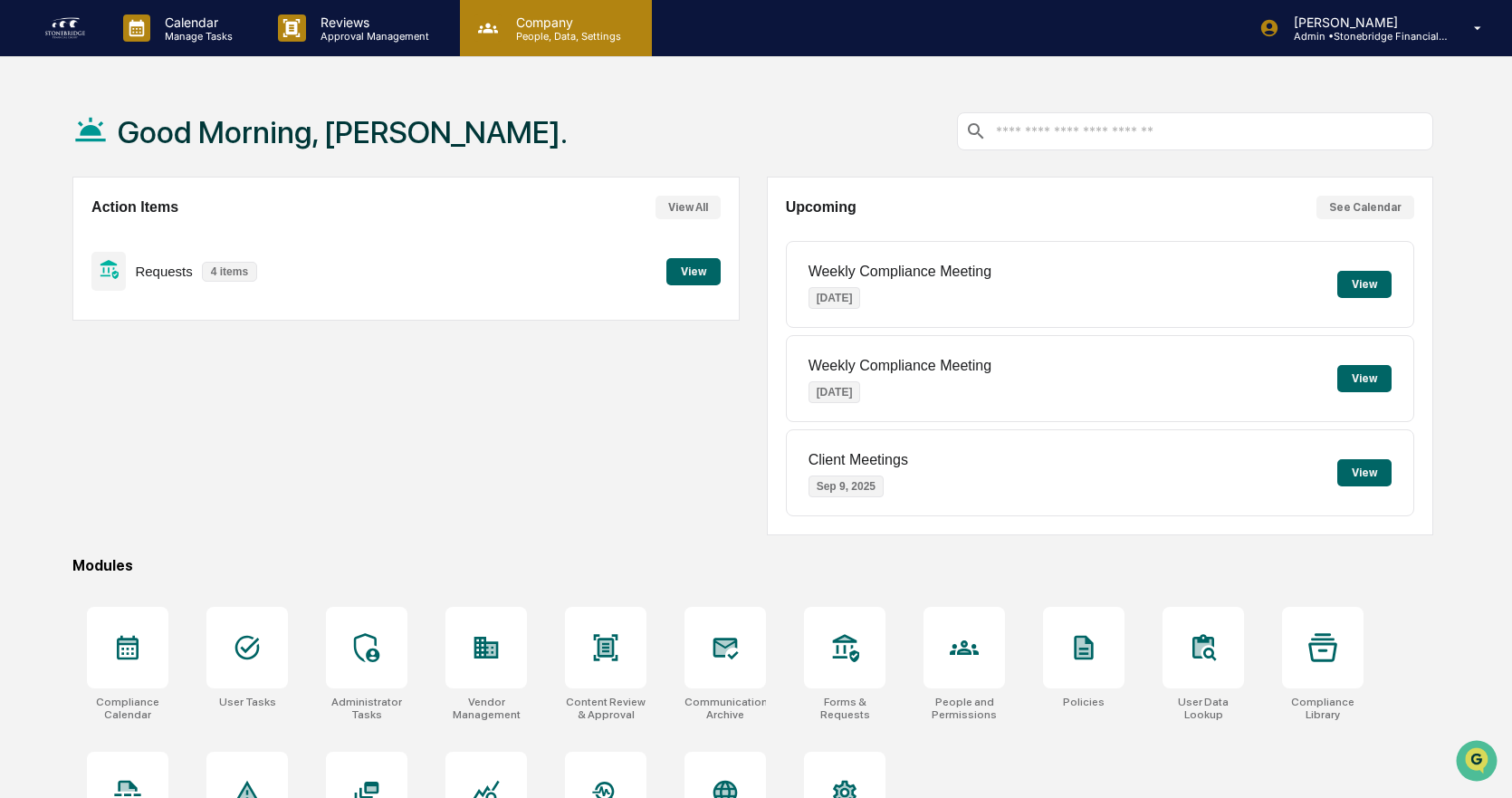
click at [527, 34] on p "People, Data, Settings" at bounding box center [566, 36] width 128 height 13
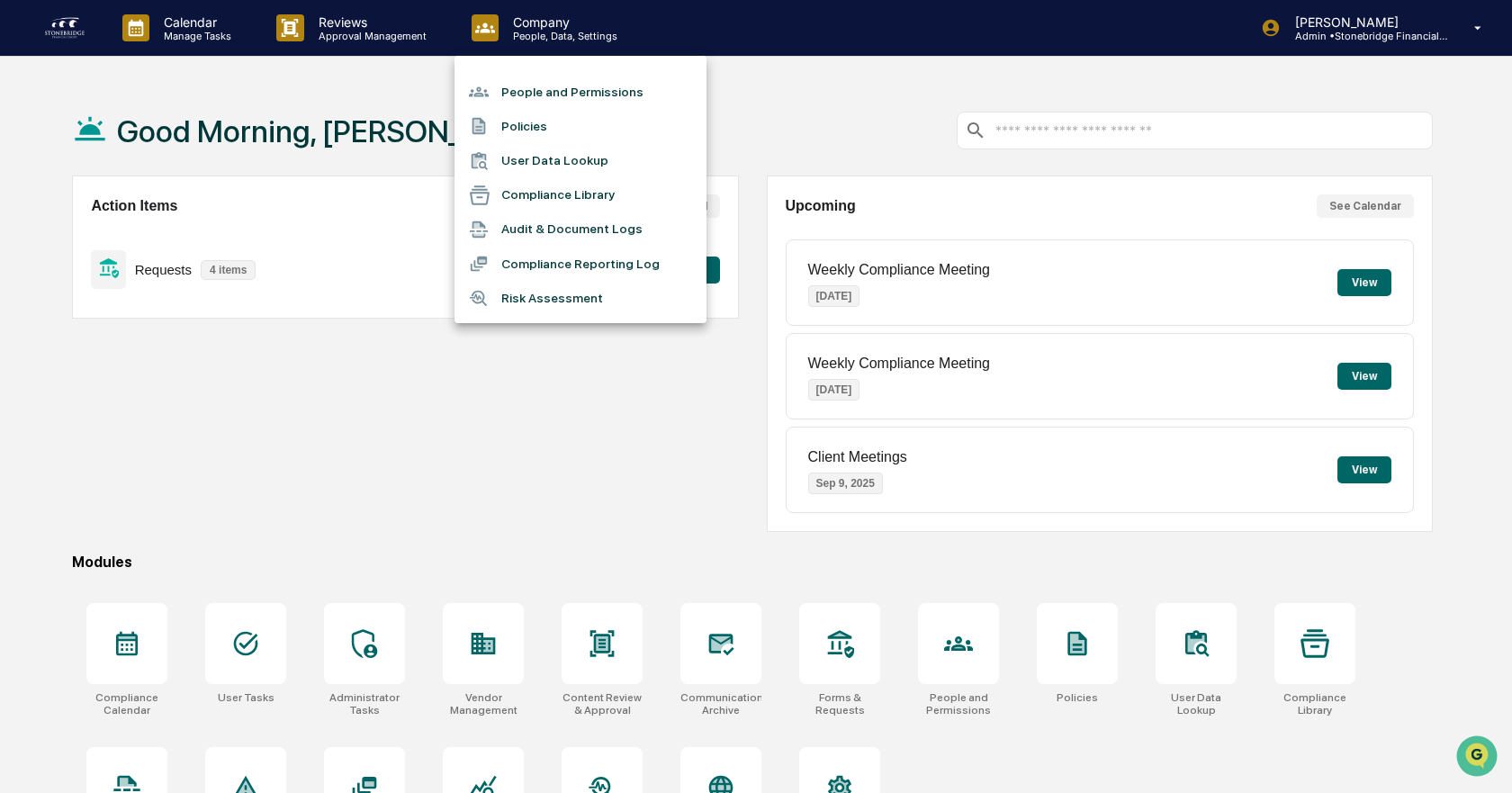
click at [325, 42] on div at bounding box center [756, 396] width 1512 height 793
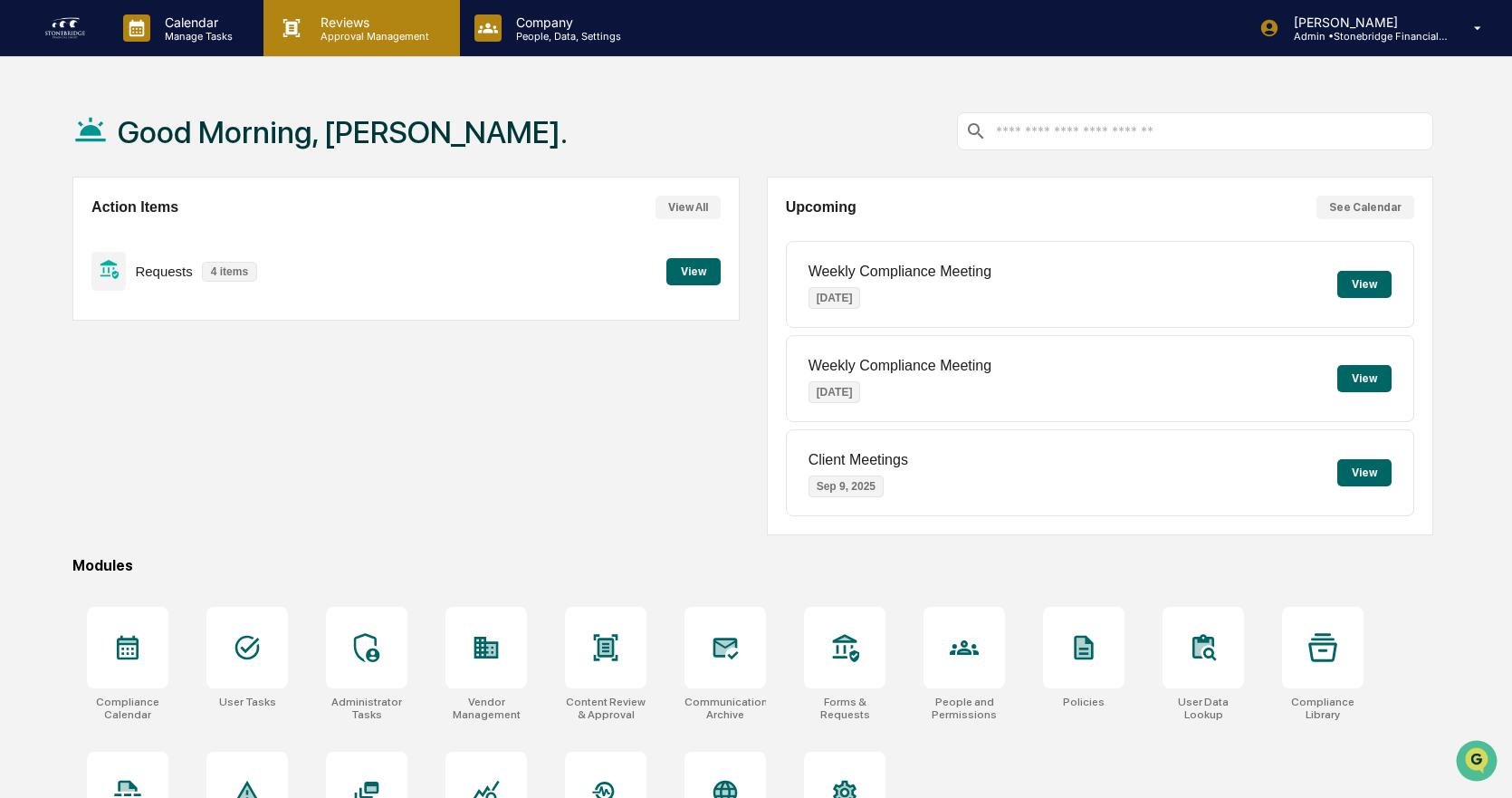
click at [330, 38] on p "Approval Management" at bounding box center [372, 36] width 132 height 13
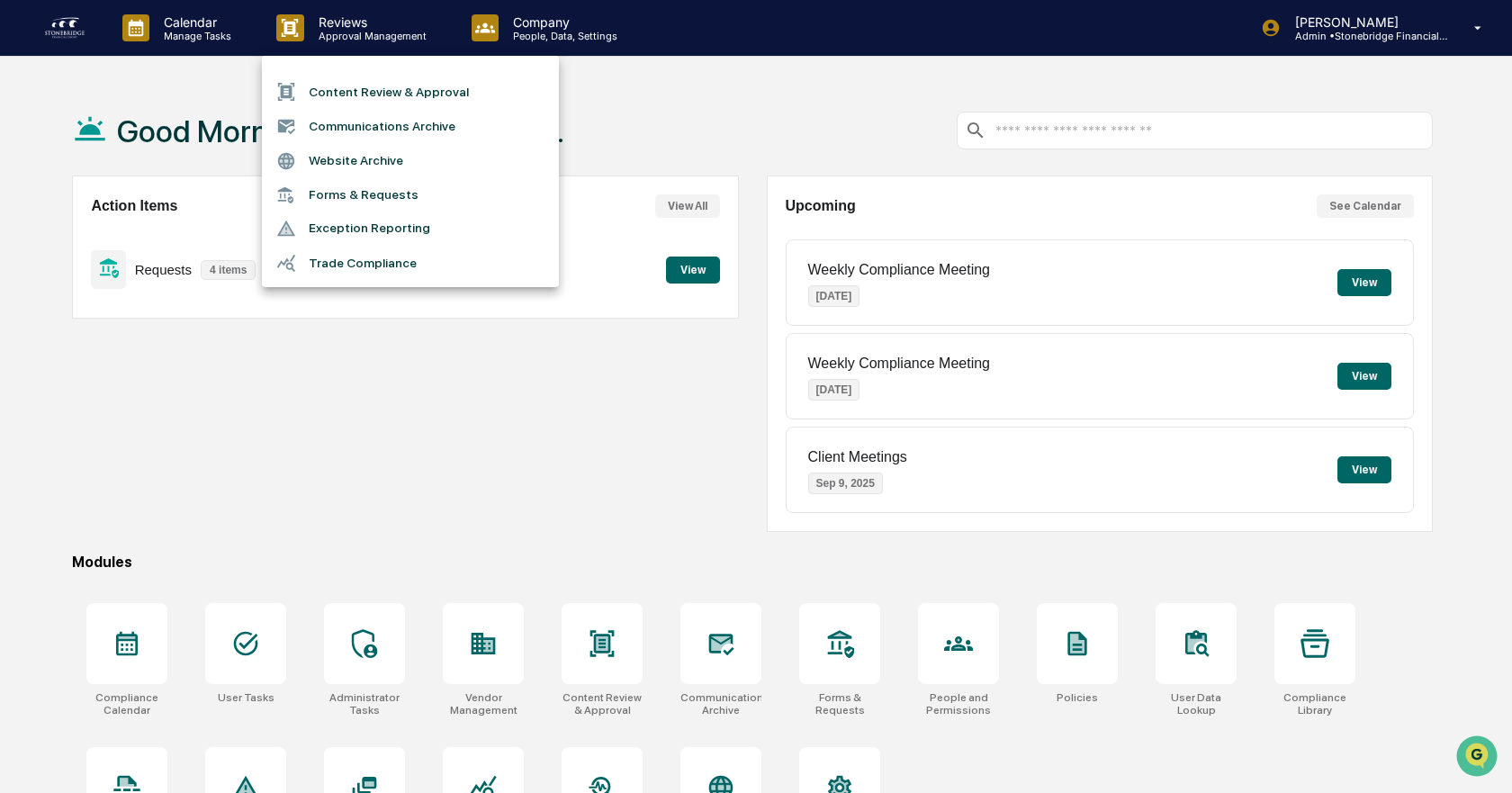
click at [227, 21] on div at bounding box center [756, 396] width 1512 height 793
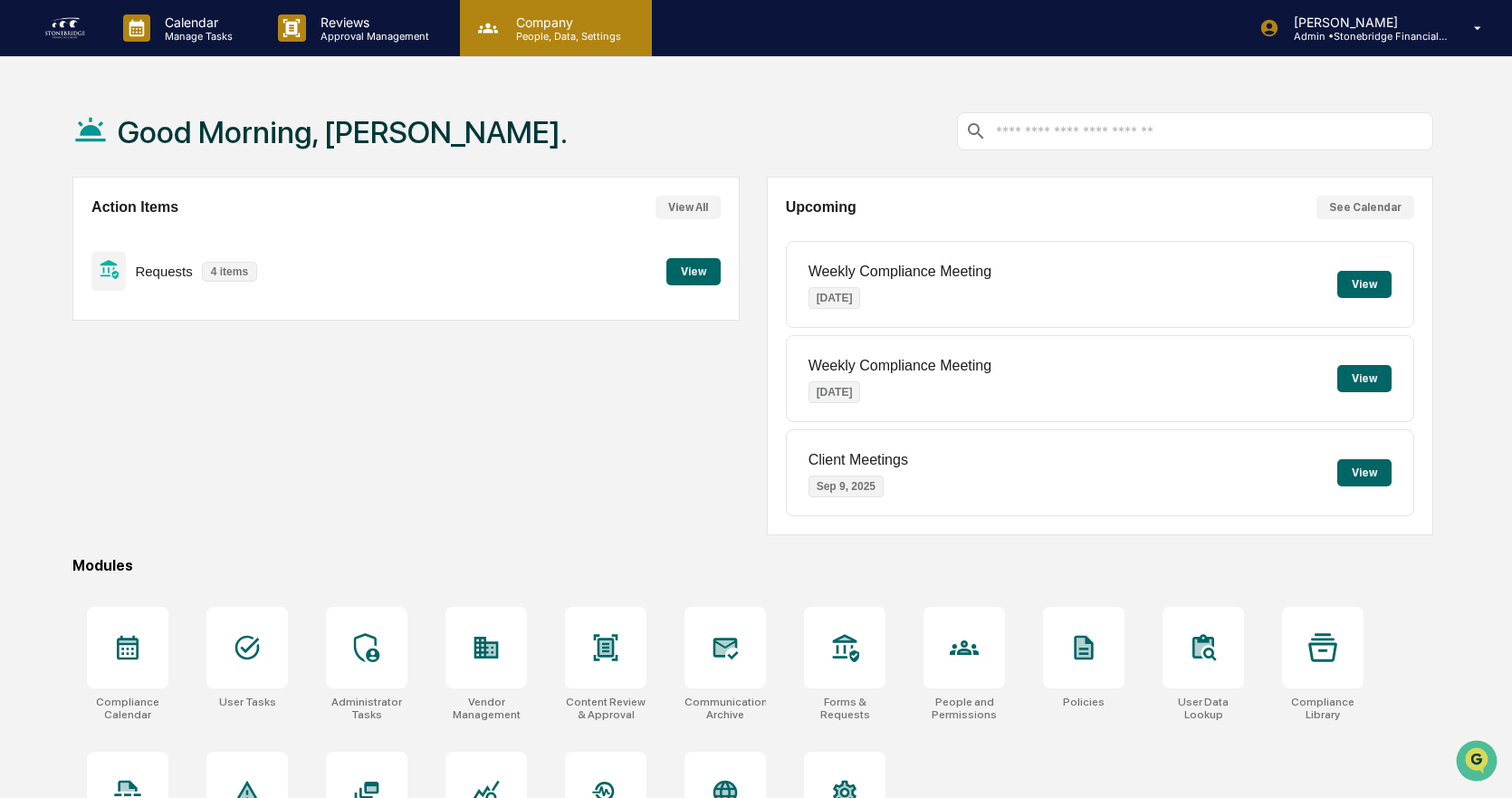
click at [524, 28] on p "Company" at bounding box center [566, 22] width 128 height 15
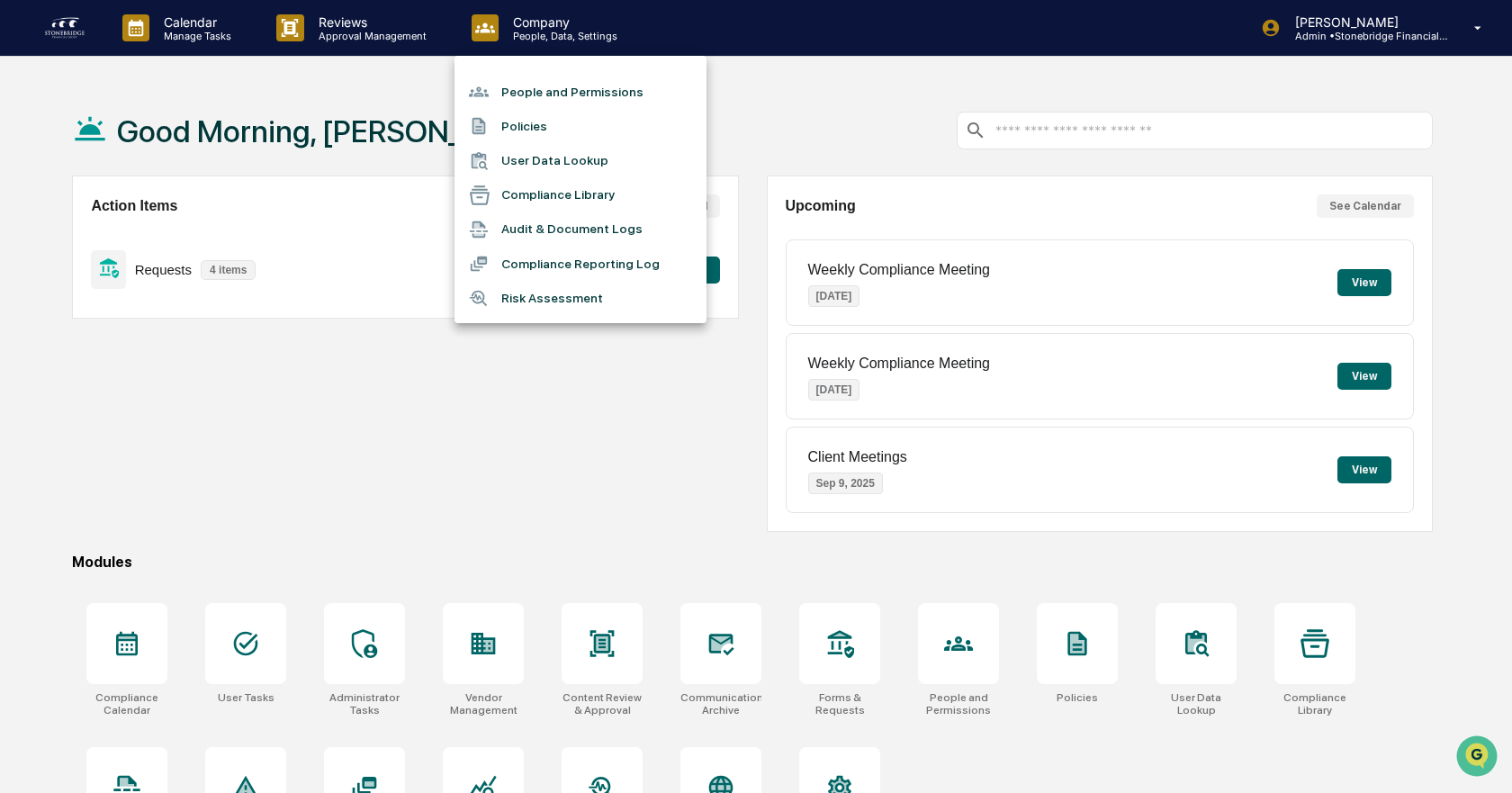
click at [251, 25] on div at bounding box center [756, 396] width 1512 height 793
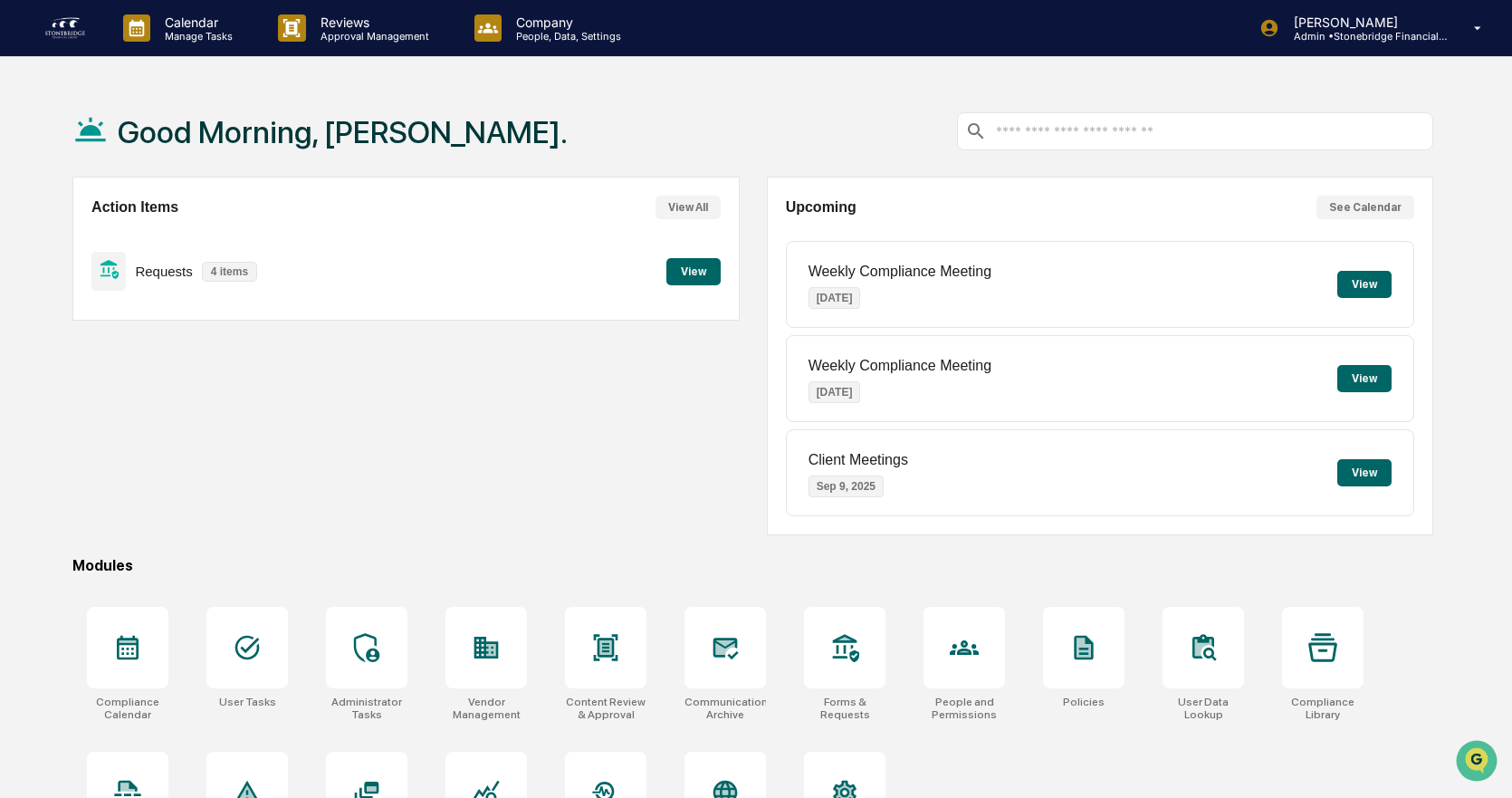
click at [180, 32] on div "People and Permissions Policies User Data Lookup Compliance Library Audit & Doc…" at bounding box center [756, 399] width 1512 height 798
click at [396, 30] on p "Approval Management" at bounding box center [372, 36] width 132 height 13
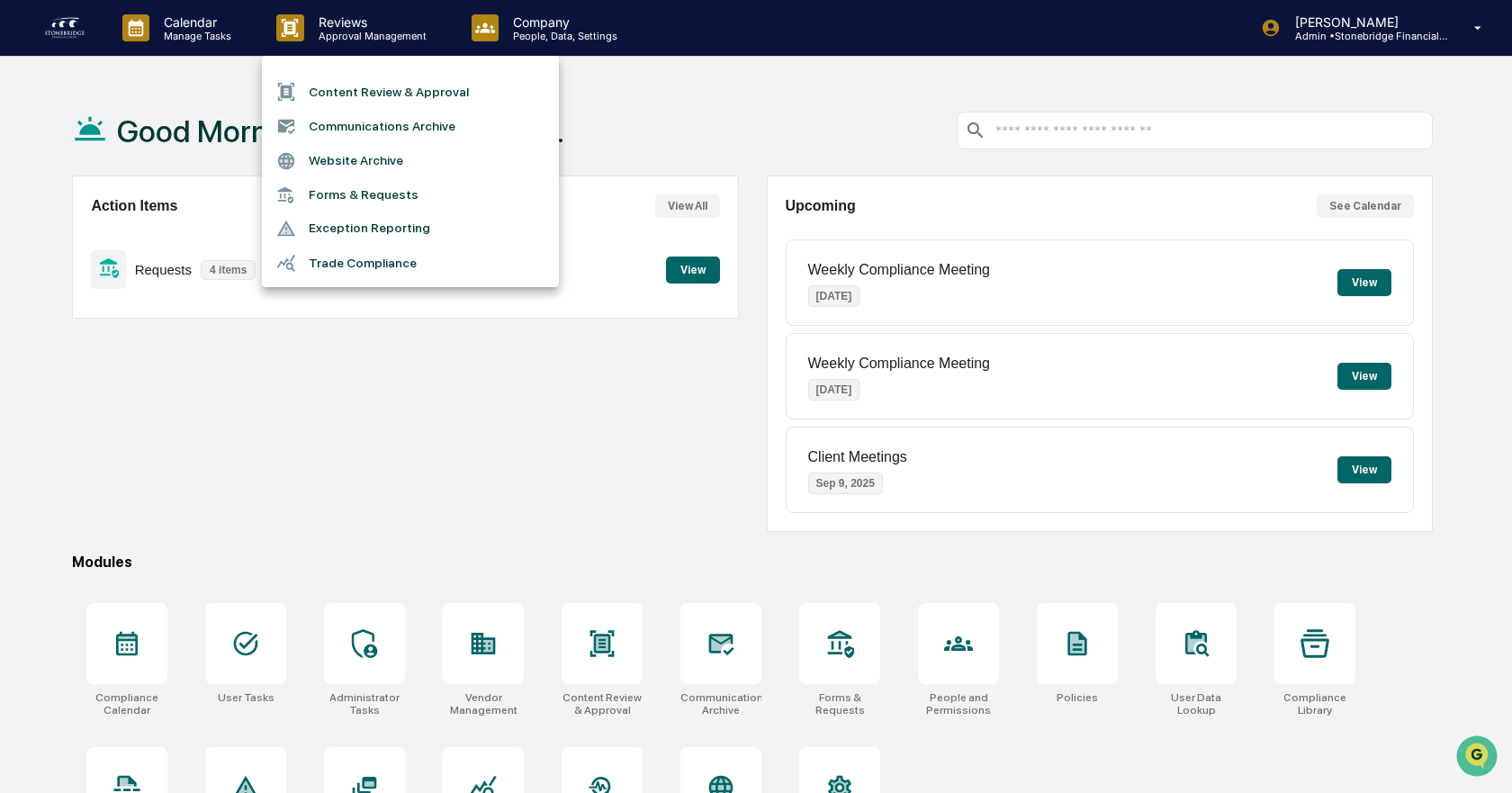
click at [130, 4] on div at bounding box center [756, 396] width 1512 height 793
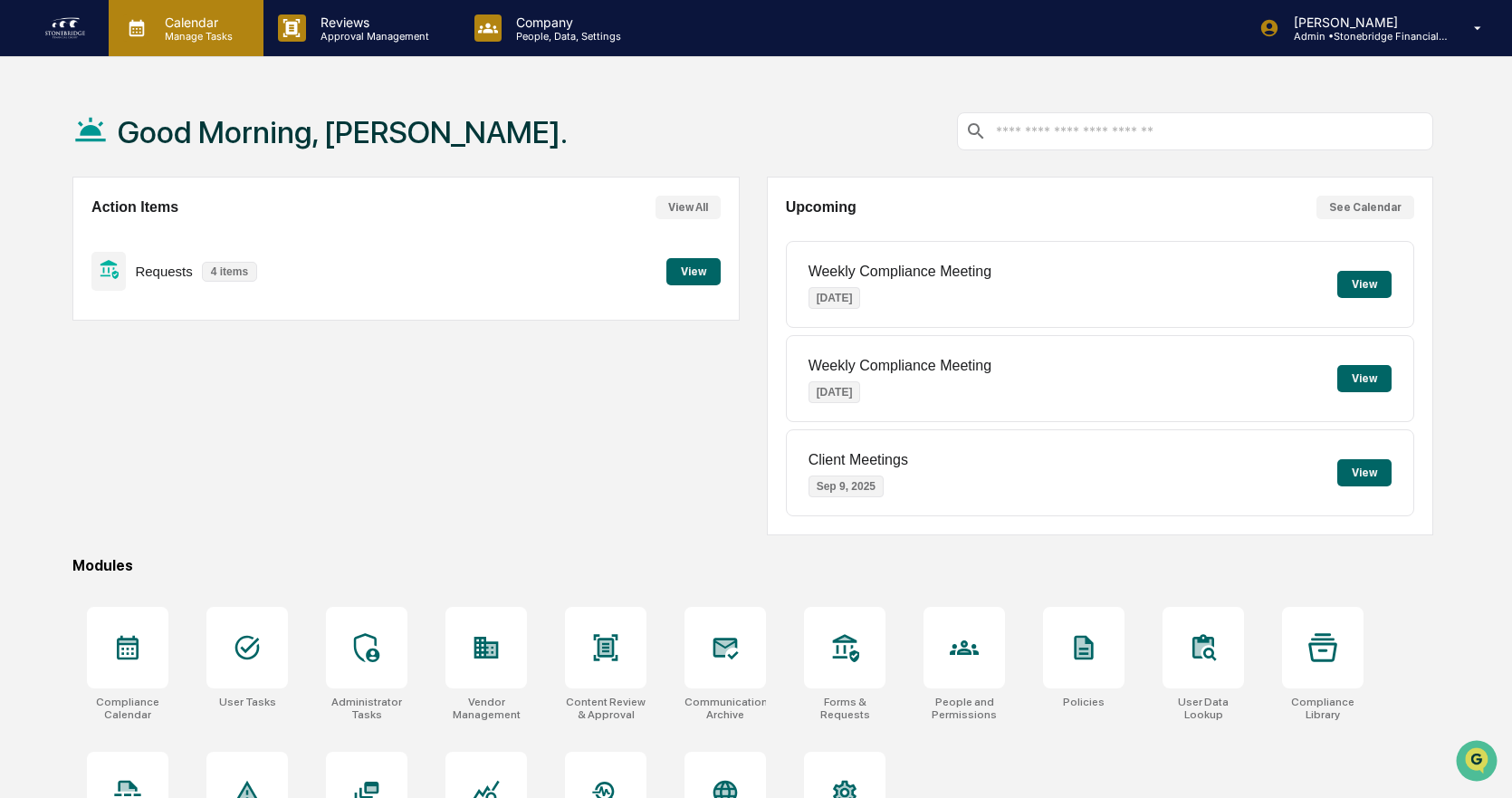
click at [151, 25] on p "Calendar" at bounding box center [196, 22] width 92 height 15
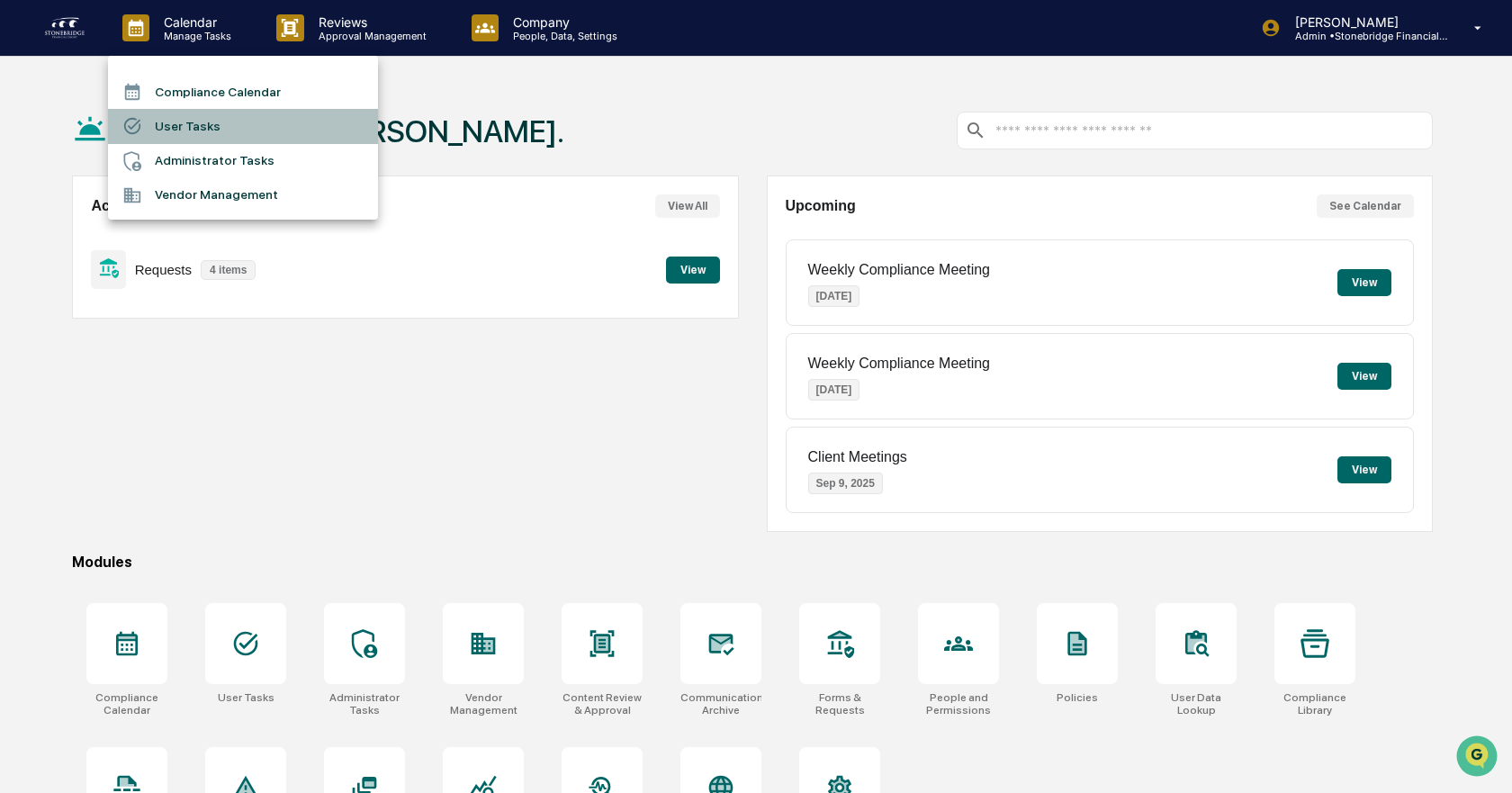
click at [214, 115] on li "User Tasks" at bounding box center [243, 126] width 270 height 35
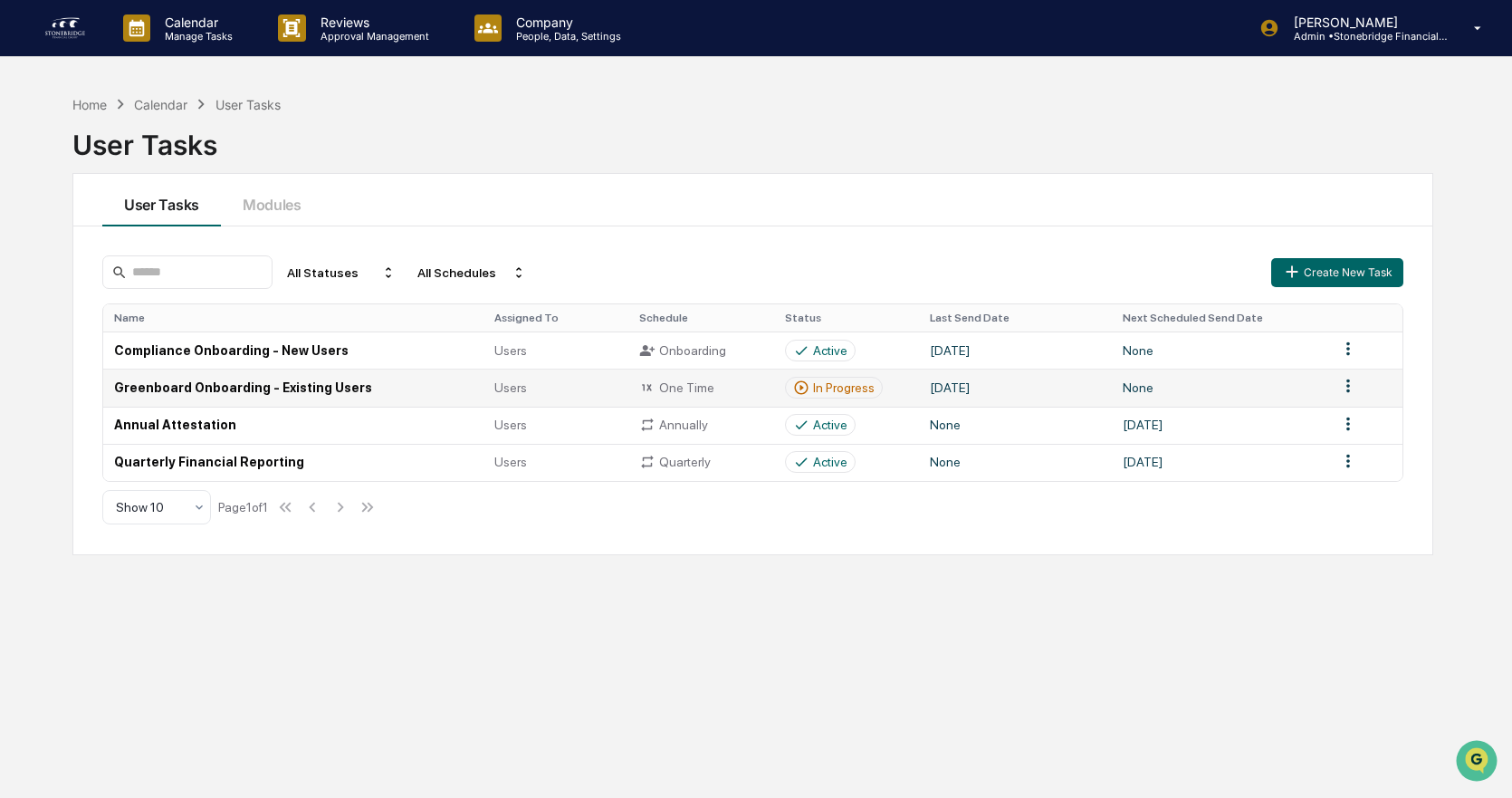
click at [843, 384] on div "In Progress" at bounding box center [844, 388] width 62 height 15
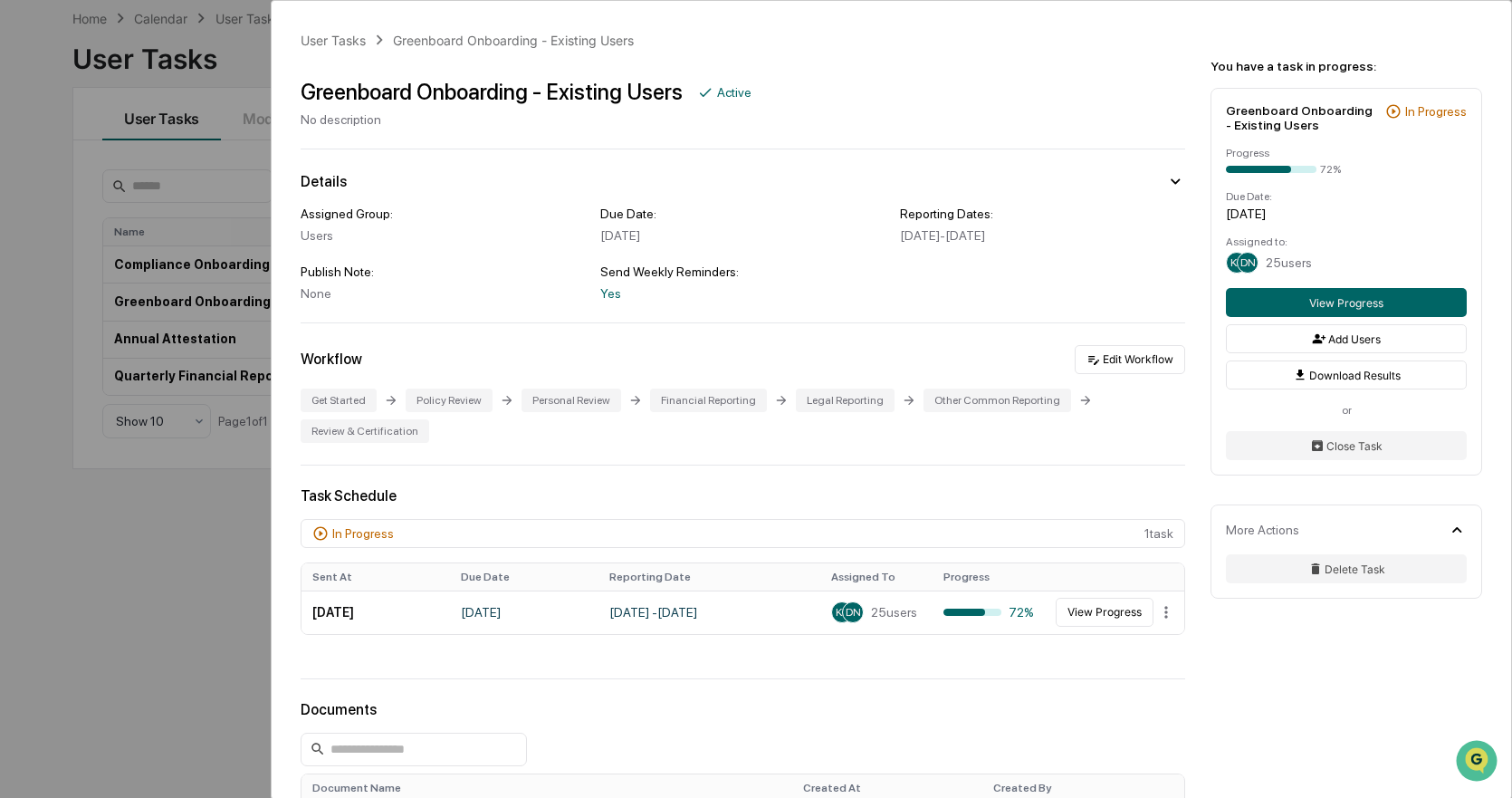
click at [1354, 318] on div "View Progress Add Users Download Results" at bounding box center [1347, 339] width 241 height 102
click at [1354, 307] on button "View Progress" at bounding box center [1347, 302] width 241 height 29
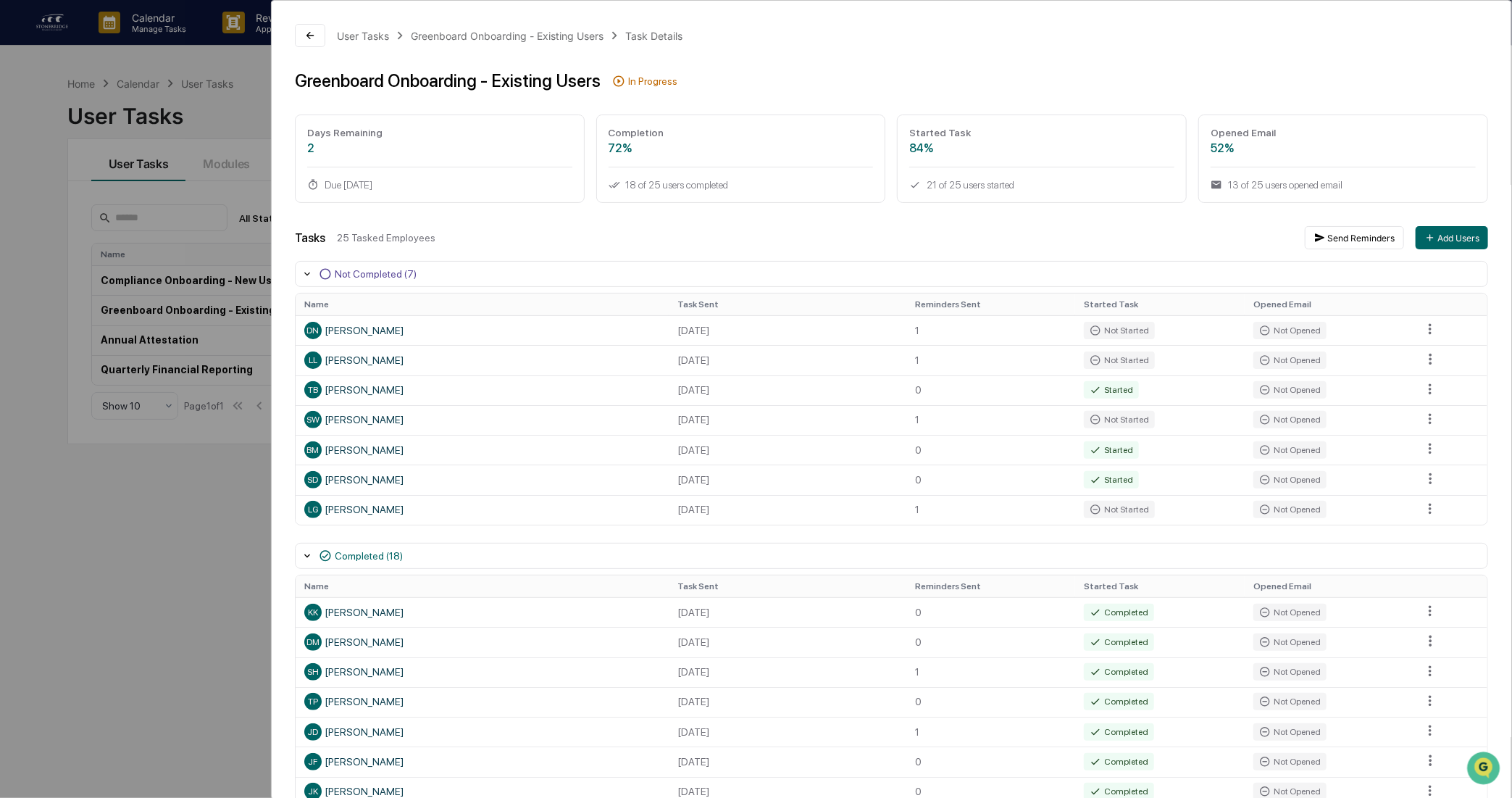
click at [206, 92] on div "User Tasks Greenboard Onboarding - Existing Users Task Details Greenboard Onboa…" at bounding box center [756, 399] width 1512 height 798
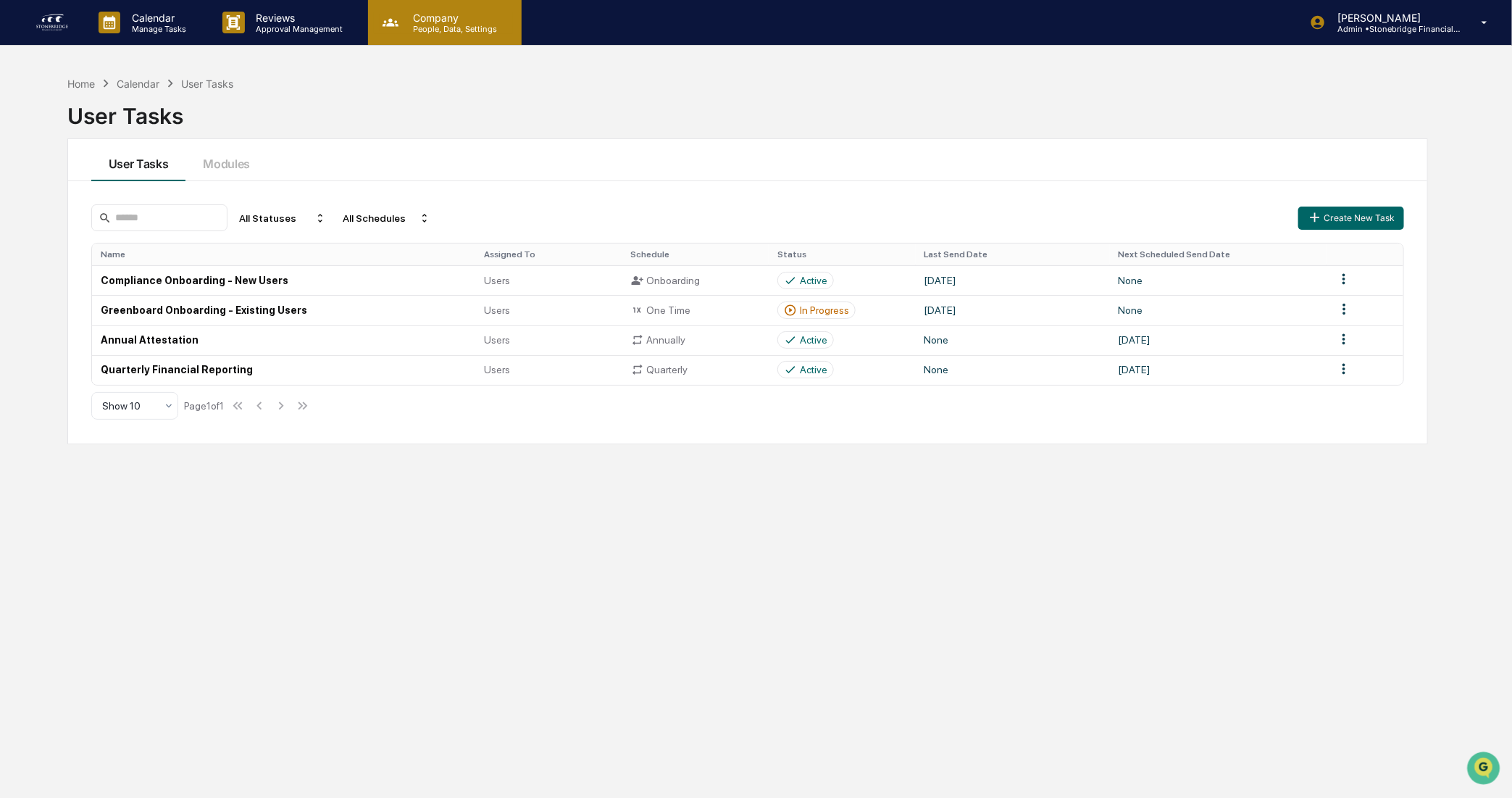
click at [476, 29] on p "People, Data, Settings" at bounding box center [453, 29] width 103 height 10
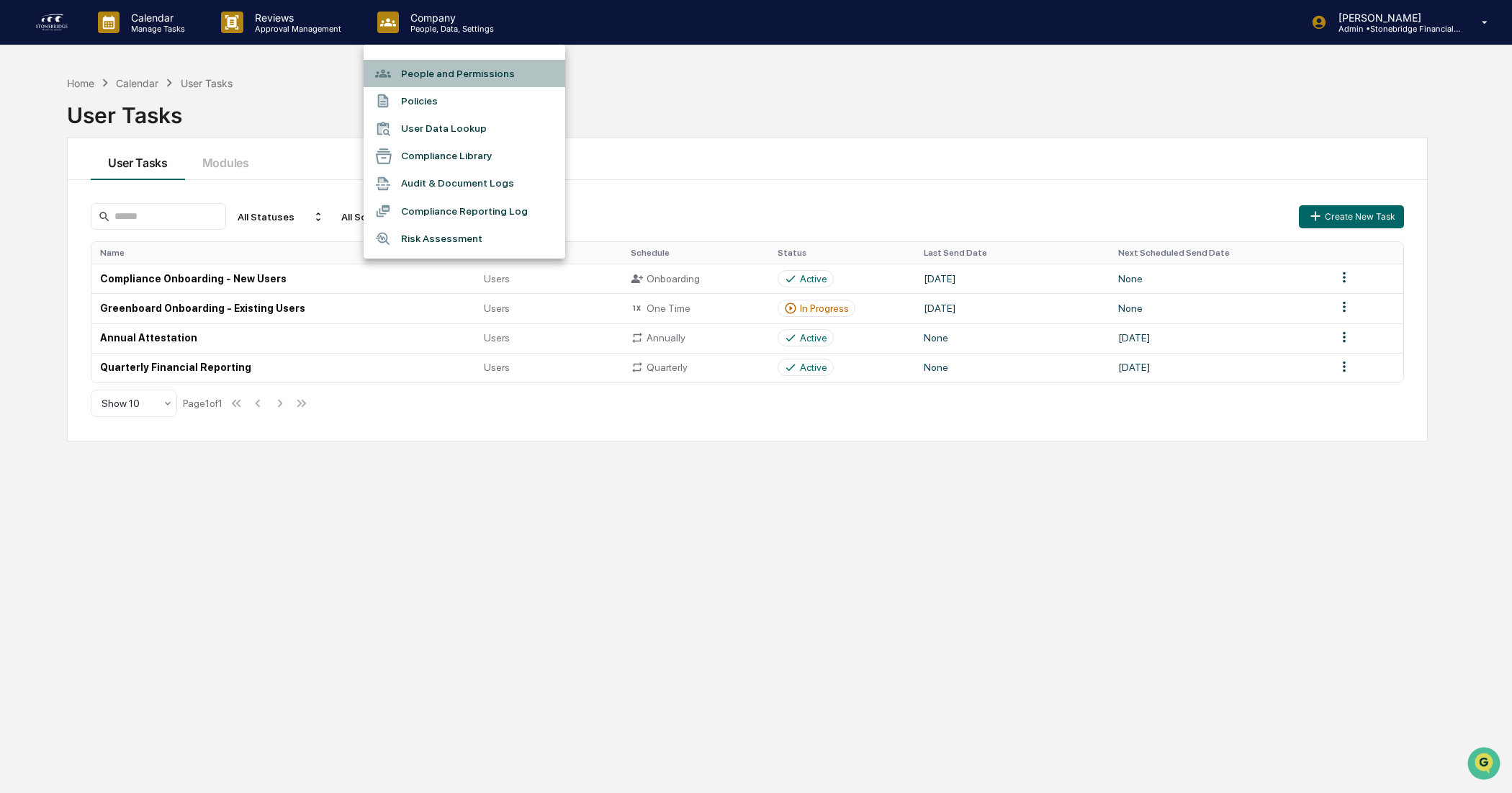
click at [455, 77] on li "People and Permissions" at bounding box center [464, 73] width 202 height 28
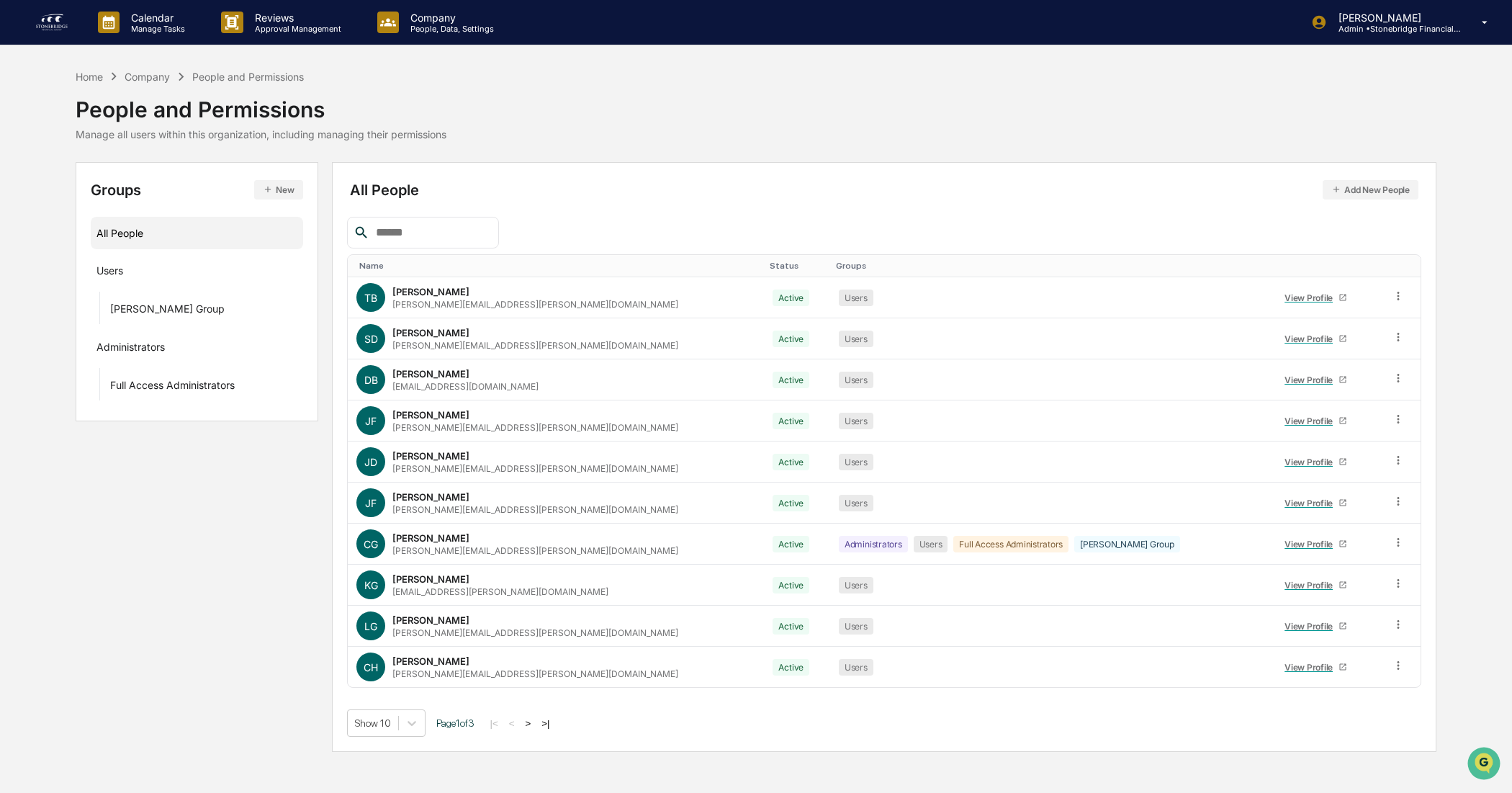
click at [531, 634] on div "Show 10 Page 1 of 3 |< < > >|" at bounding box center [884, 723] width 1074 height 28
click at [537, 634] on div "Show 10 Page 1 of 3 |< < > >|" at bounding box center [884, 723] width 1074 height 28
click at [535, 634] on button ">" at bounding box center [528, 723] width 14 height 12
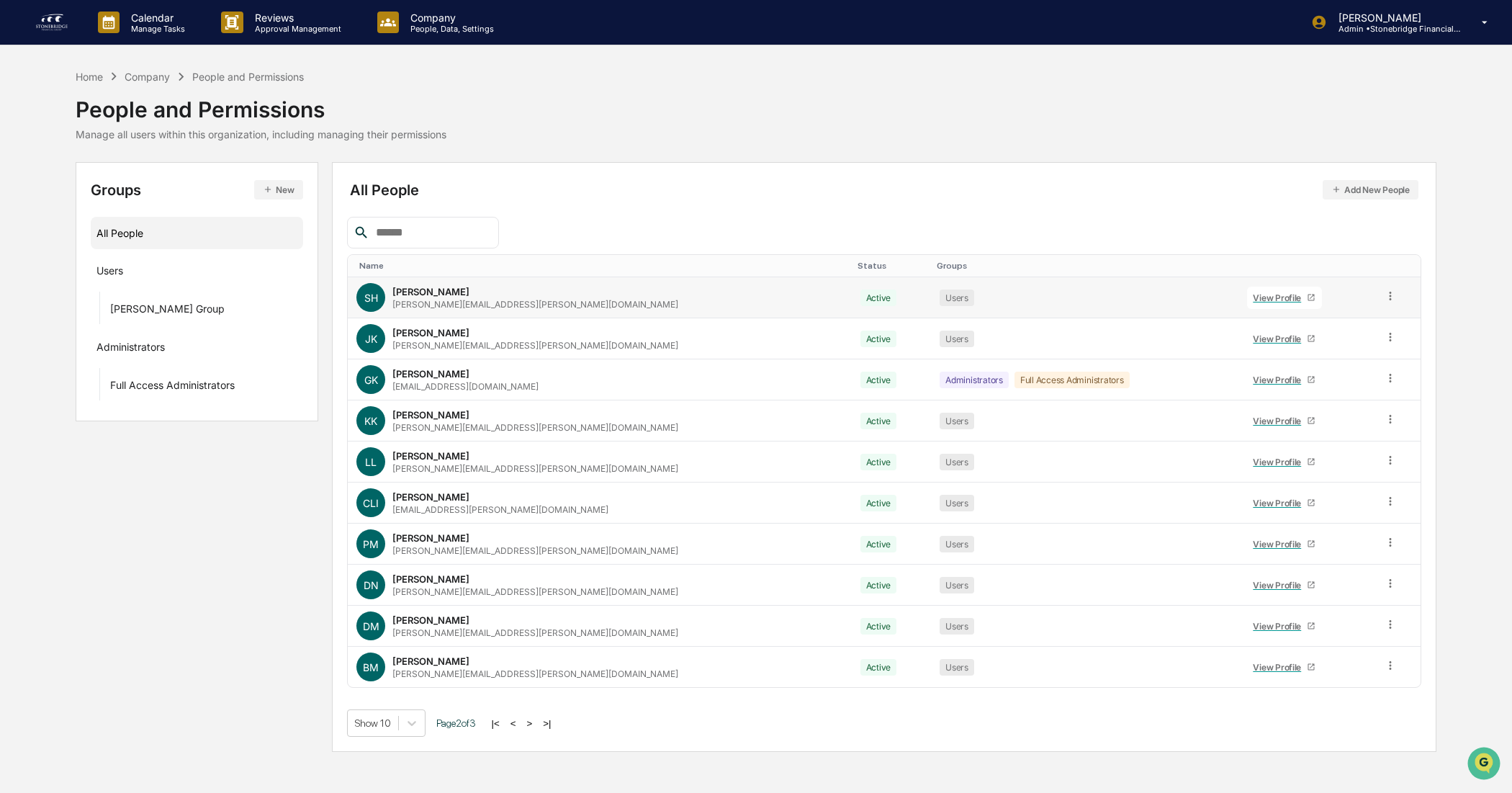
click at [1202, 299] on div "View Profile" at bounding box center [1280, 298] width 54 height 11
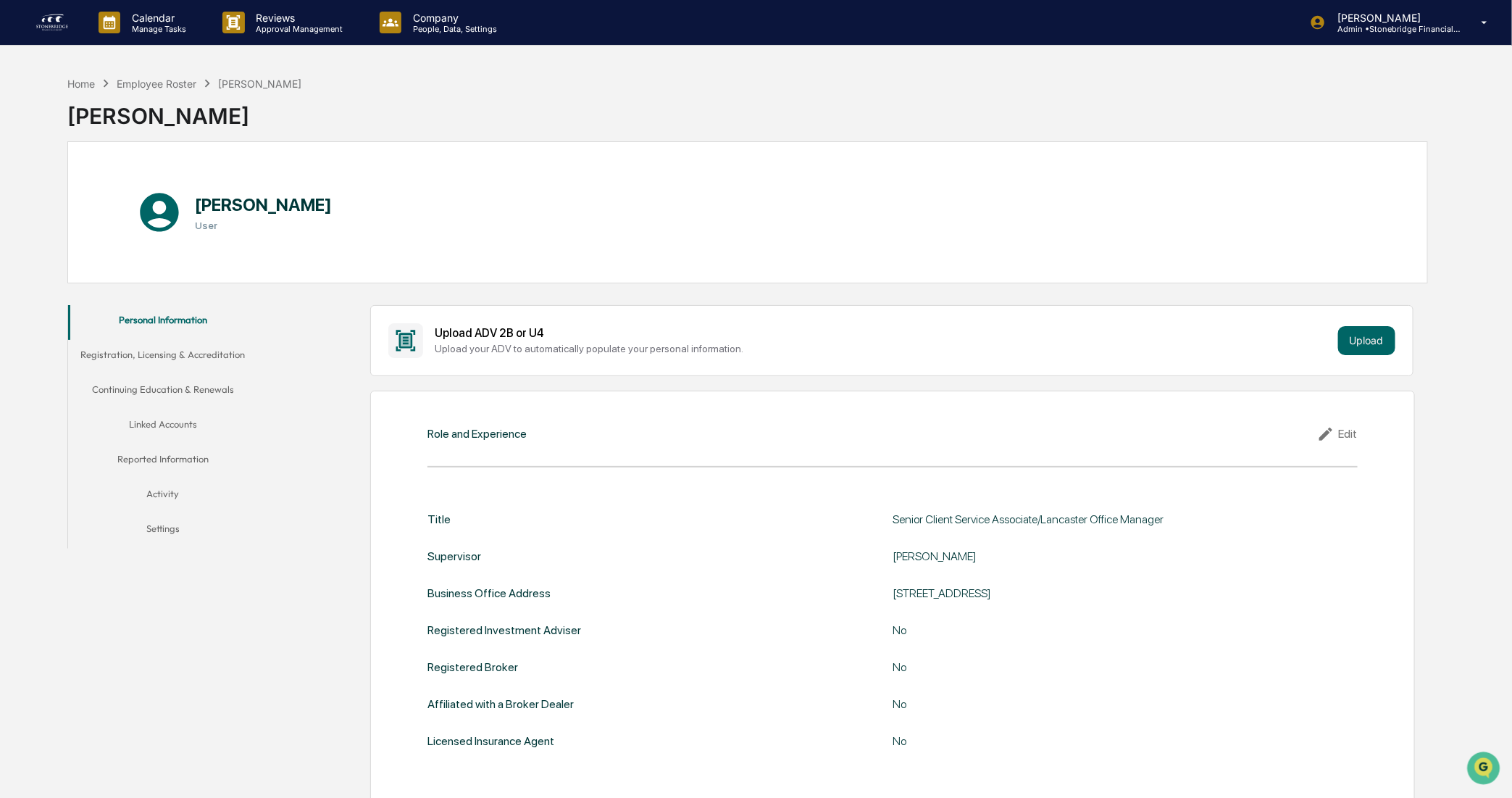
click at [165, 353] on button "Registration, Licensing & Accreditation" at bounding box center [163, 357] width 190 height 35
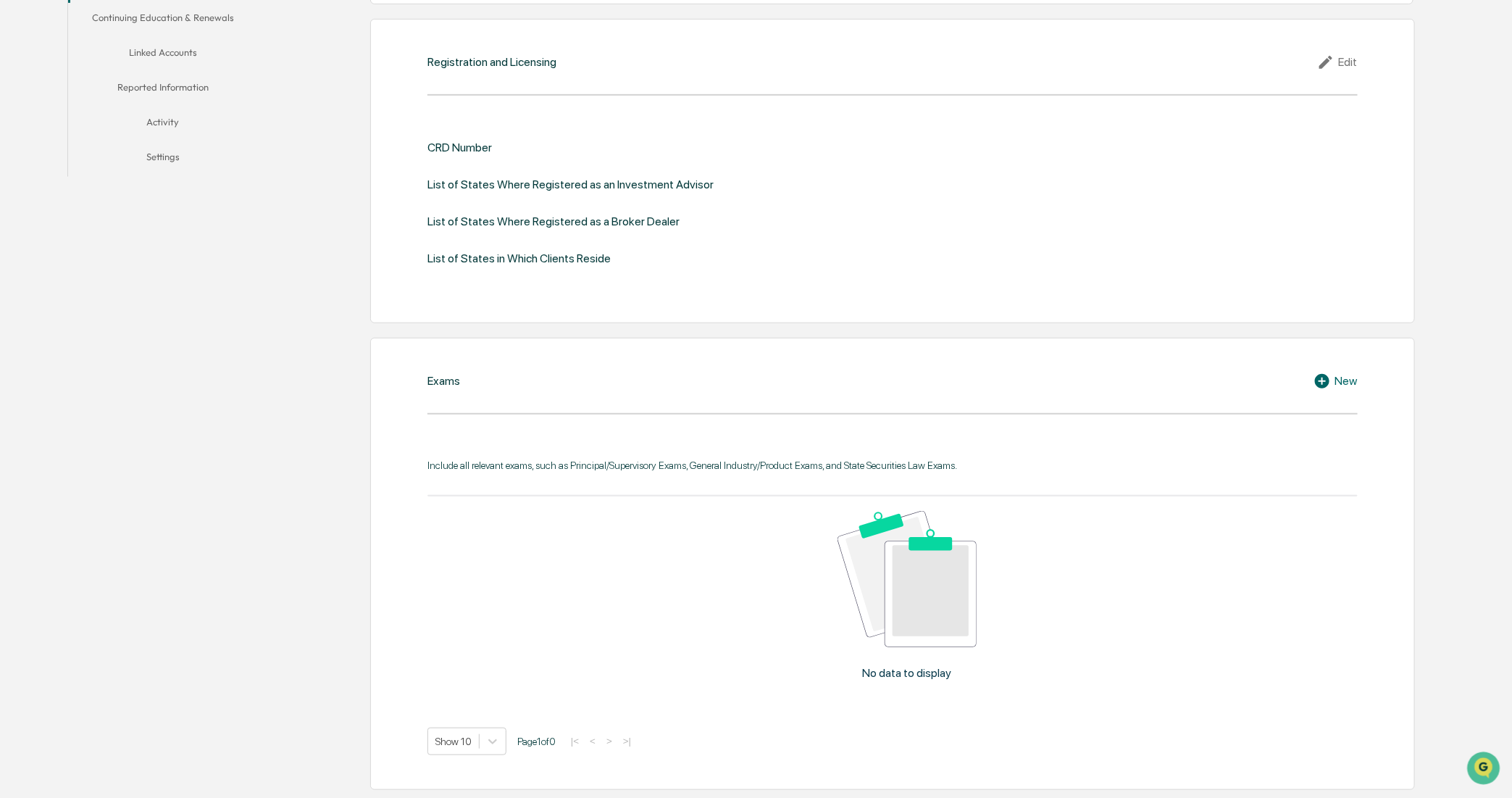
scroll to position [105, 0]
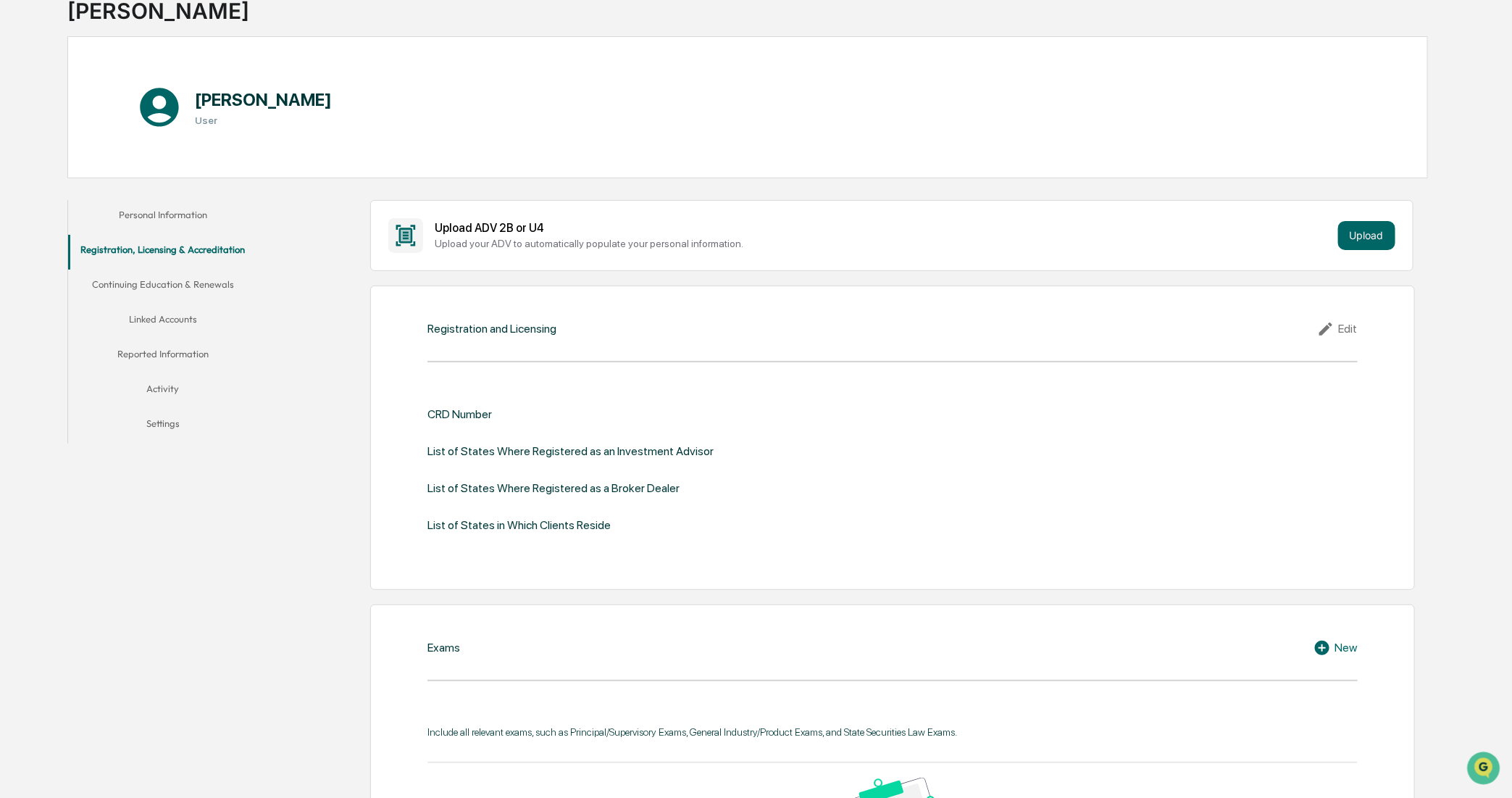
click at [198, 284] on button "Continuing Education & Renewals" at bounding box center [163, 287] width 190 height 35
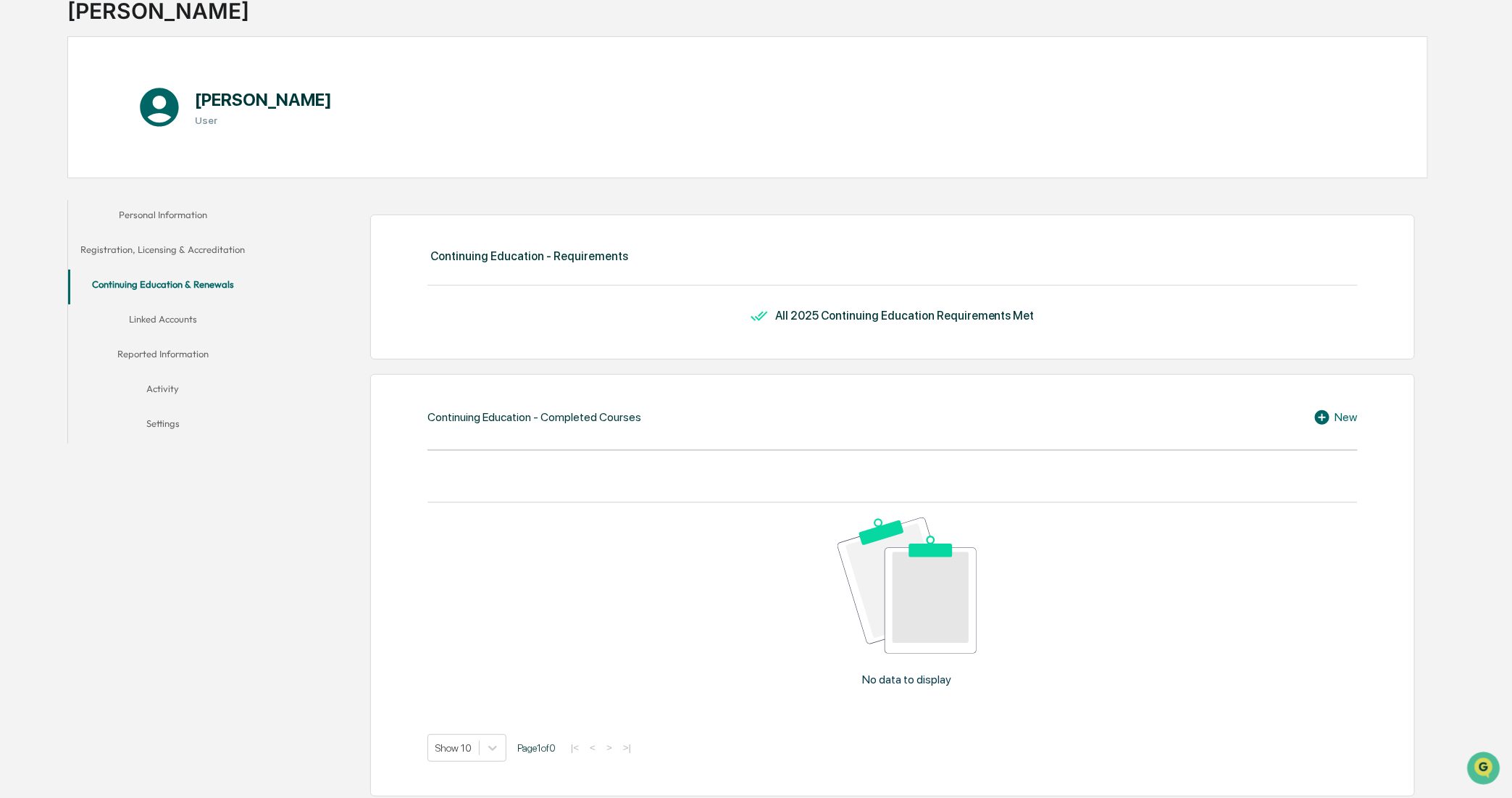
click at [194, 303] on button "Continuing Education & Renewals" at bounding box center [163, 287] width 190 height 35
click at [193, 327] on button "Linked Accounts" at bounding box center [163, 322] width 190 height 35
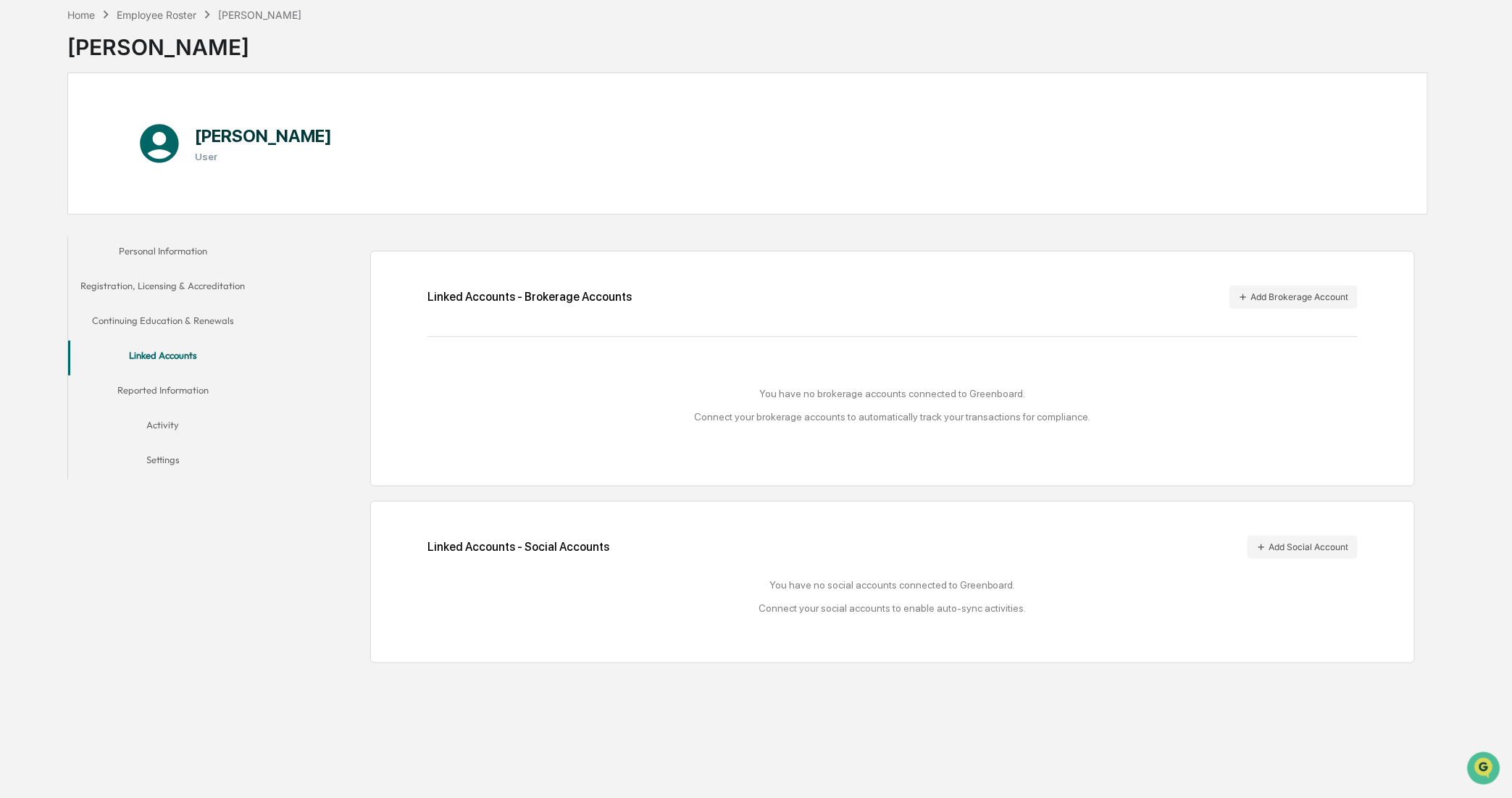
click at [233, 388] on button "Reported Information" at bounding box center [163, 393] width 190 height 35
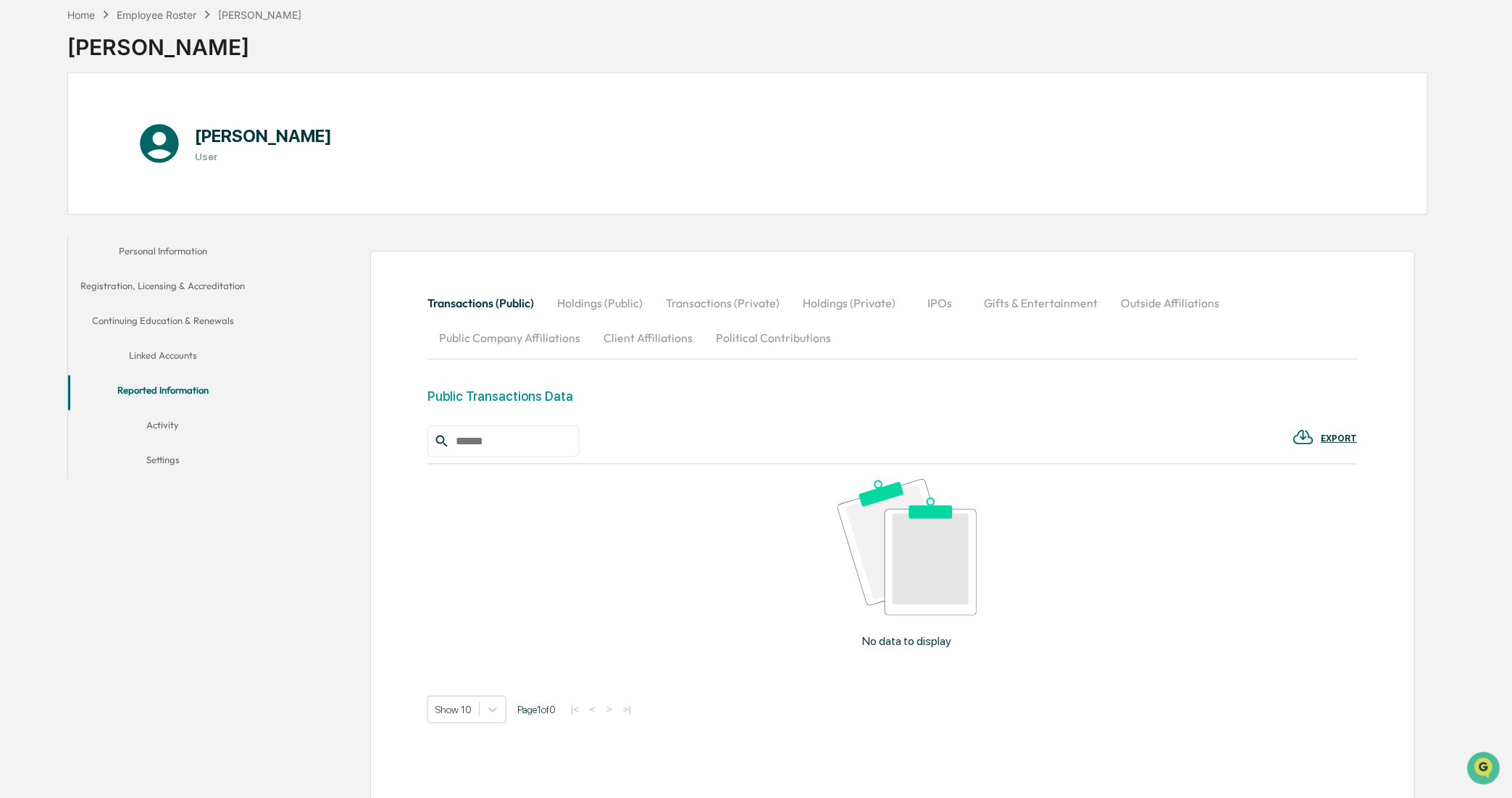
click at [591, 306] on button "Holdings (Public)" at bounding box center [600, 303] width 108 height 35
drag, startPoint x: 685, startPoint y: 301, endPoint x: 696, endPoint y: 301, distance: 11.0
click at [686, 301] on button "Transactions (Private)" at bounding box center [724, 303] width 137 height 35
click at [850, 295] on button "Holdings (Private)" at bounding box center [849, 303] width 116 height 35
click at [925, 305] on button "IPOs" at bounding box center [941, 303] width 65 height 35
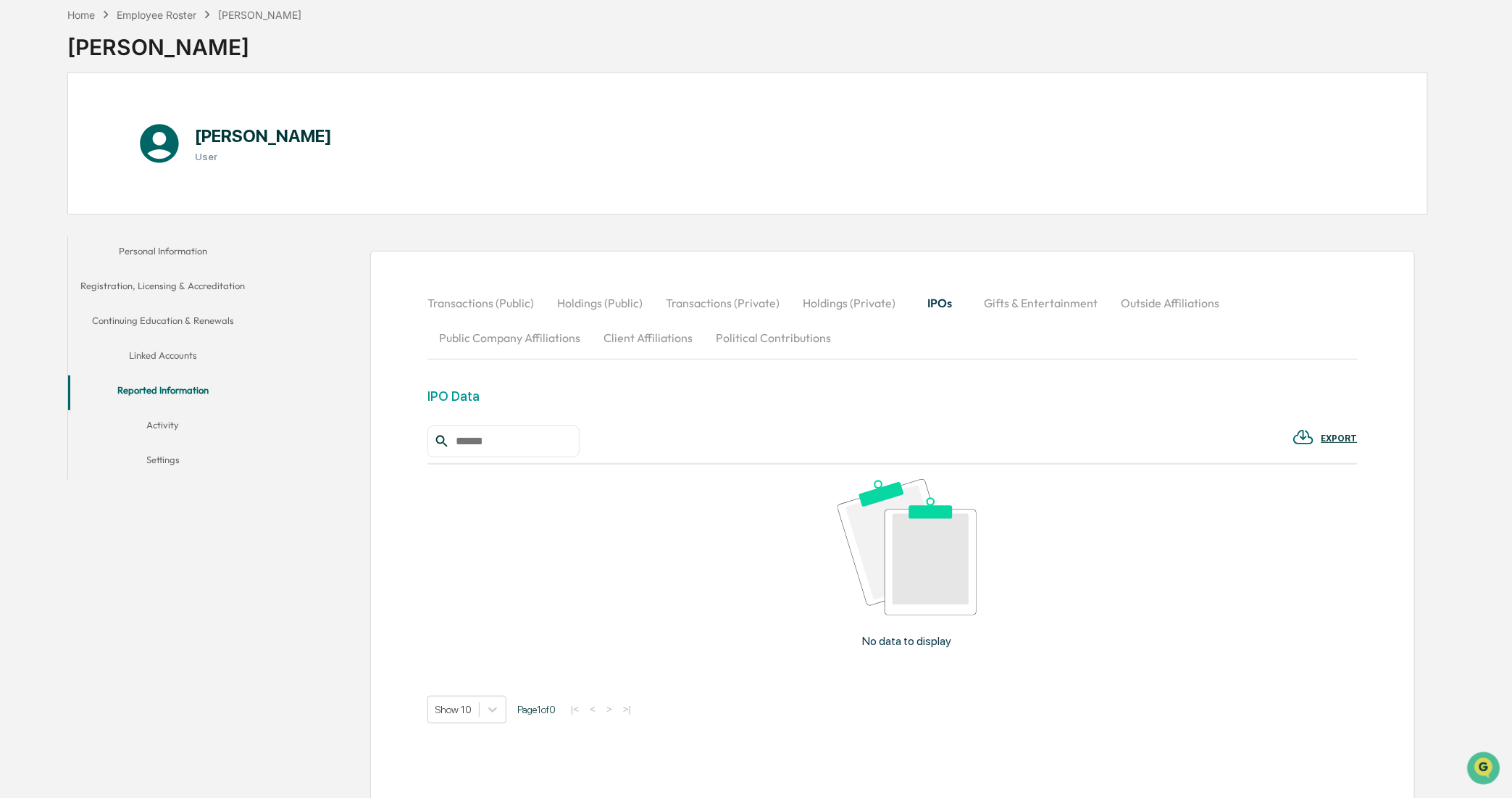
click at [986, 303] on button "Gifts & Entertainment" at bounding box center [1041, 303] width 137 height 35
click at [1168, 296] on button "Outside Affiliations" at bounding box center [1172, 303] width 122 height 35
click at [523, 342] on button "Public Company Affiliations" at bounding box center [509, 338] width 164 height 35
click at [626, 339] on button "Client Affiliations" at bounding box center [648, 338] width 112 height 35
click at [772, 341] on button "Political Contributions" at bounding box center [774, 338] width 139 height 35
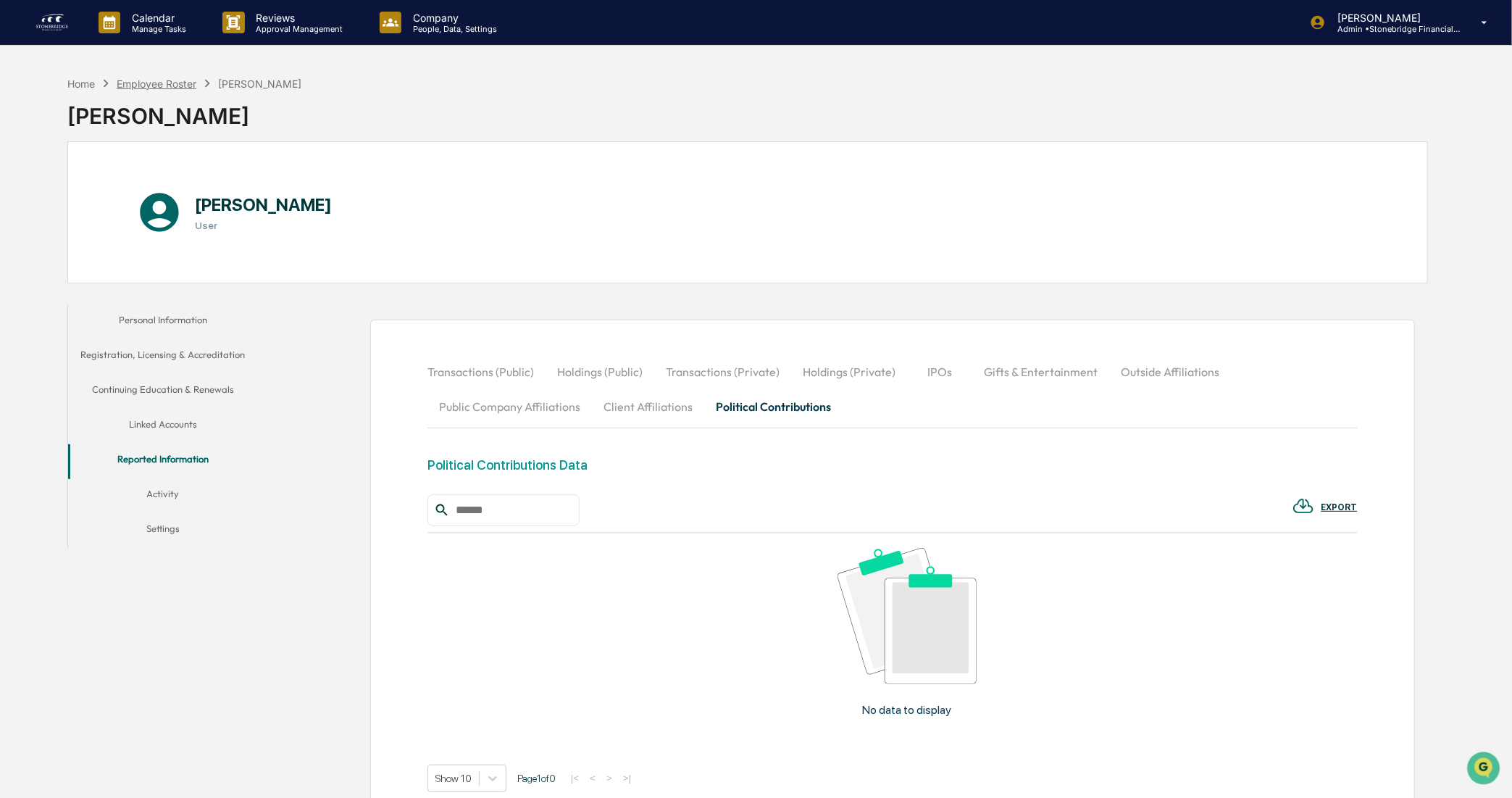
click at [155, 82] on div "Employee Roster" at bounding box center [156, 83] width 80 height 12
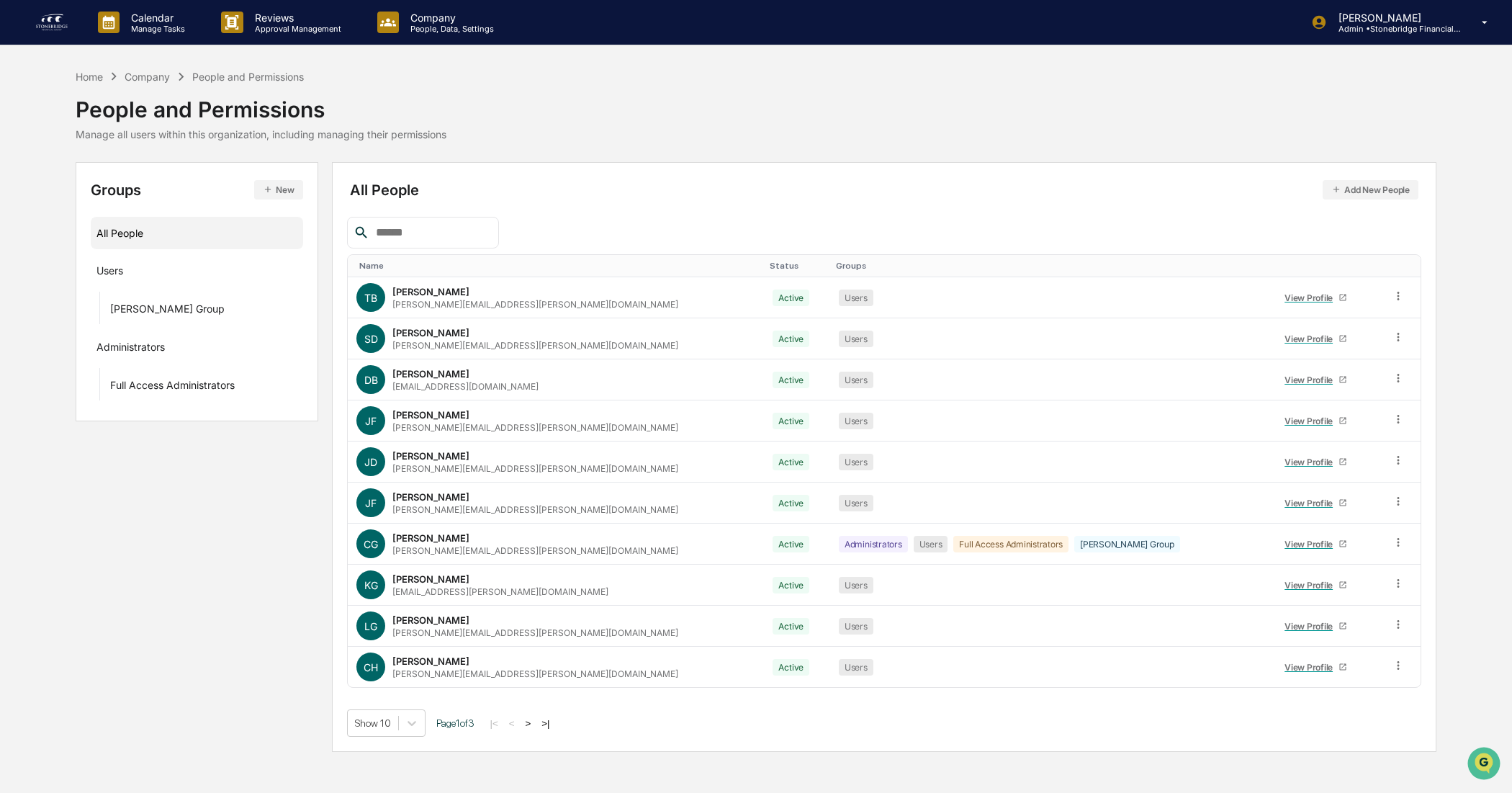
click at [535, 634] on button ">" at bounding box center [528, 723] width 14 height 12
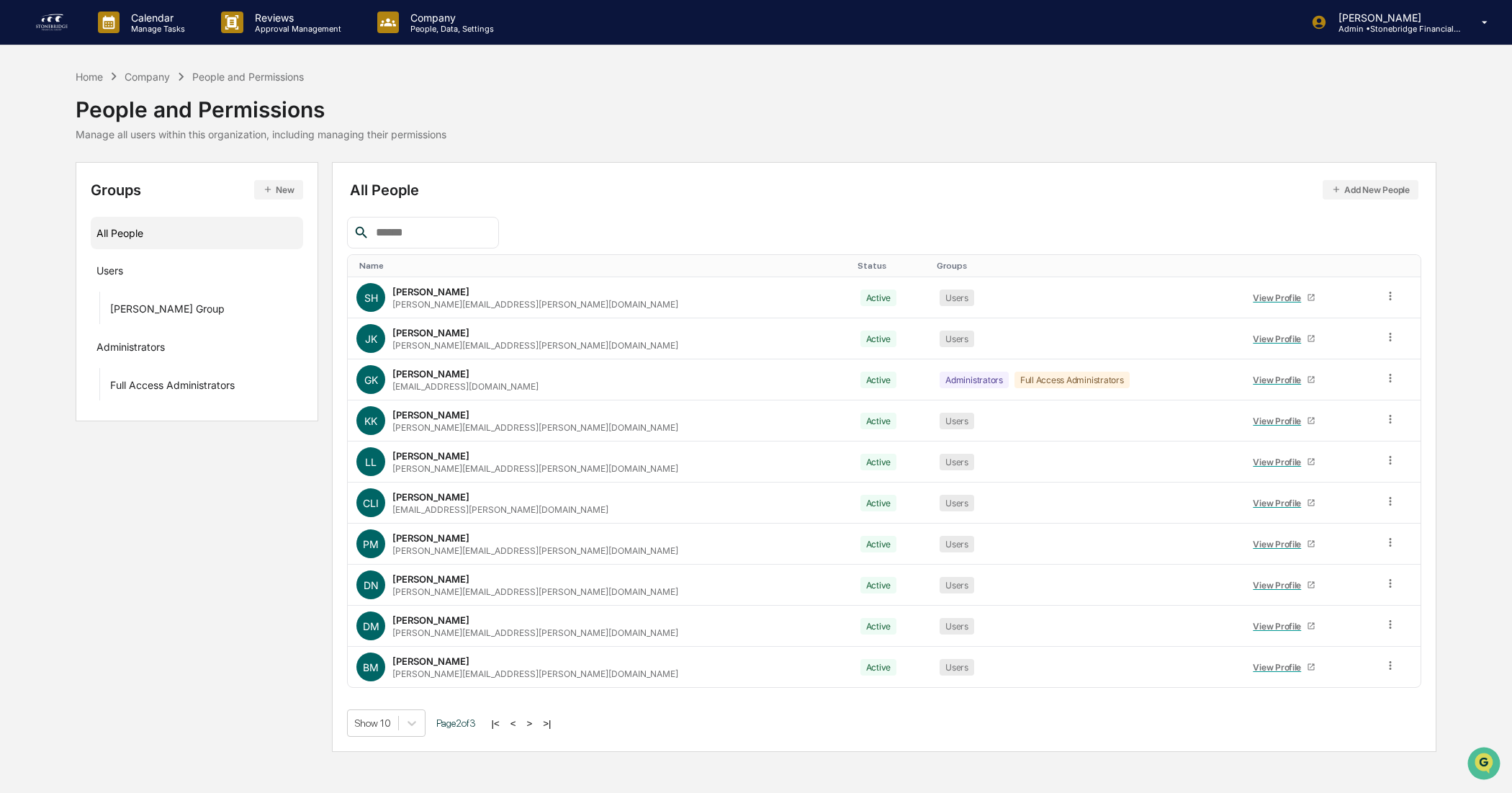
click at [537, 634] on button ">" at bounding box center [530, 723] width 14 height 12
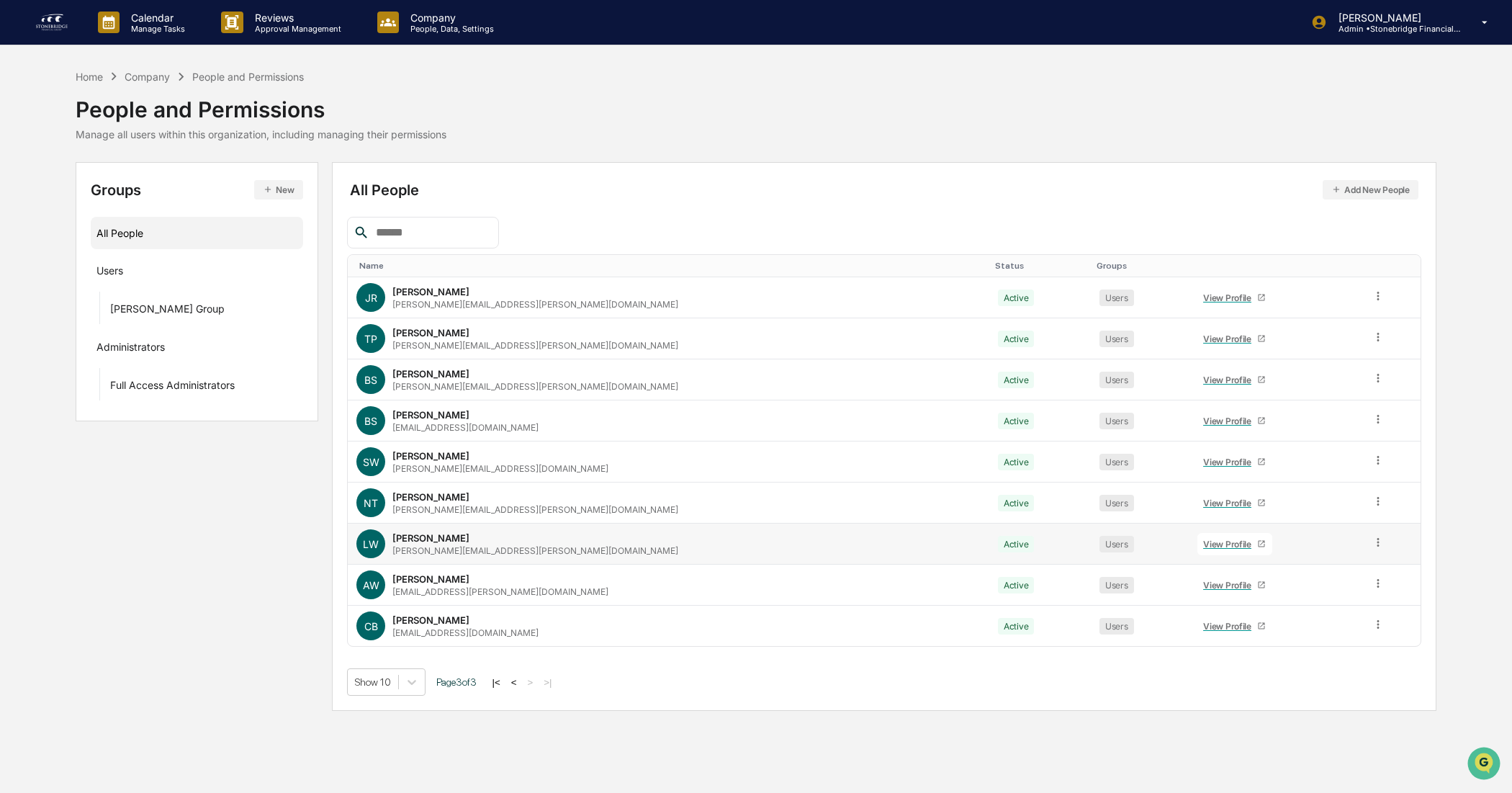
click at [1202, 543] on div "View Profile" at bounding box center [1230, 544] width 54 height 11
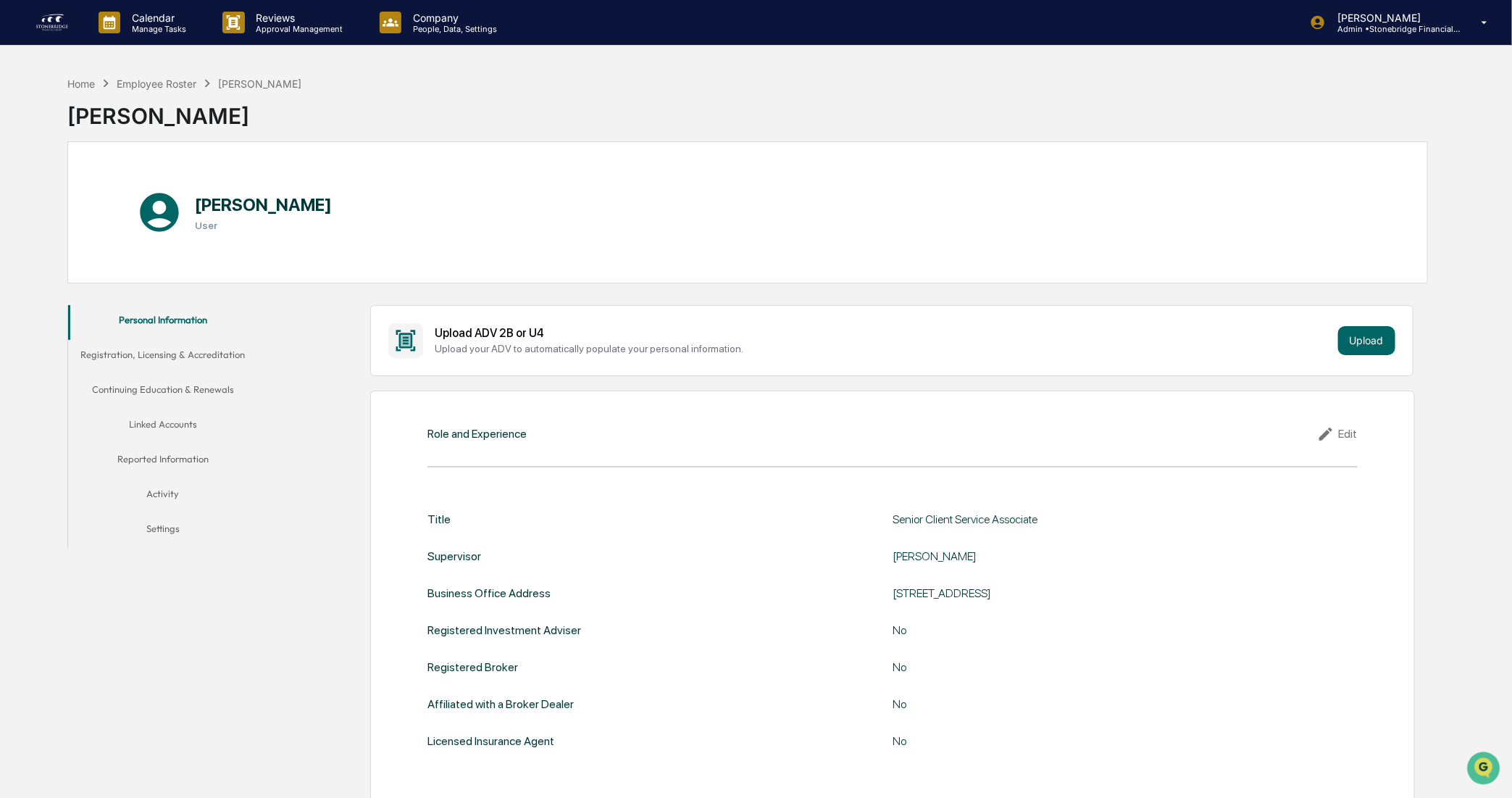
click at [124, 356] on button "Registration, Licensing & Accreditation" at bounding box center [163, 357] width 190 height 35
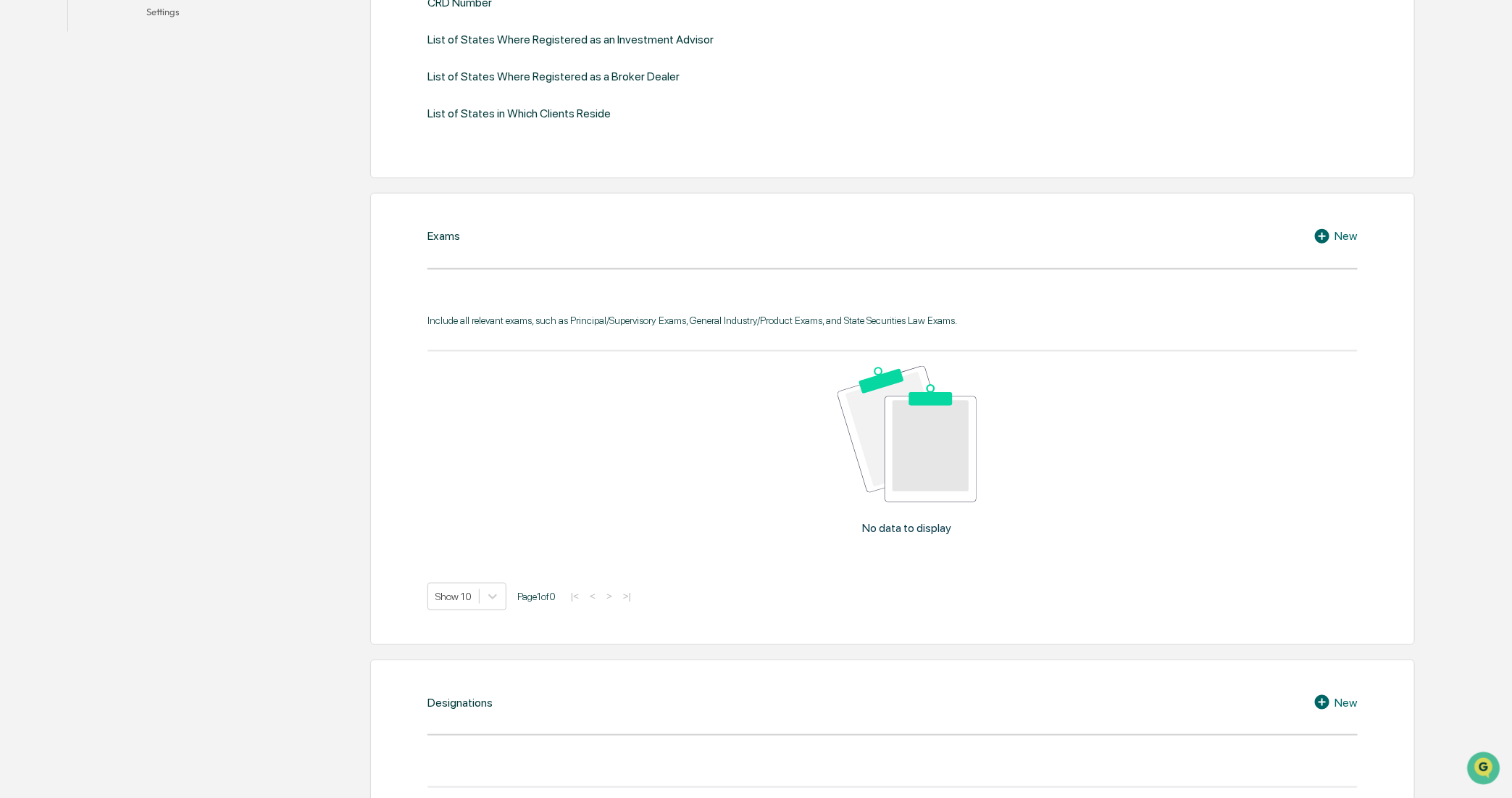
scroll to position [286, 0]
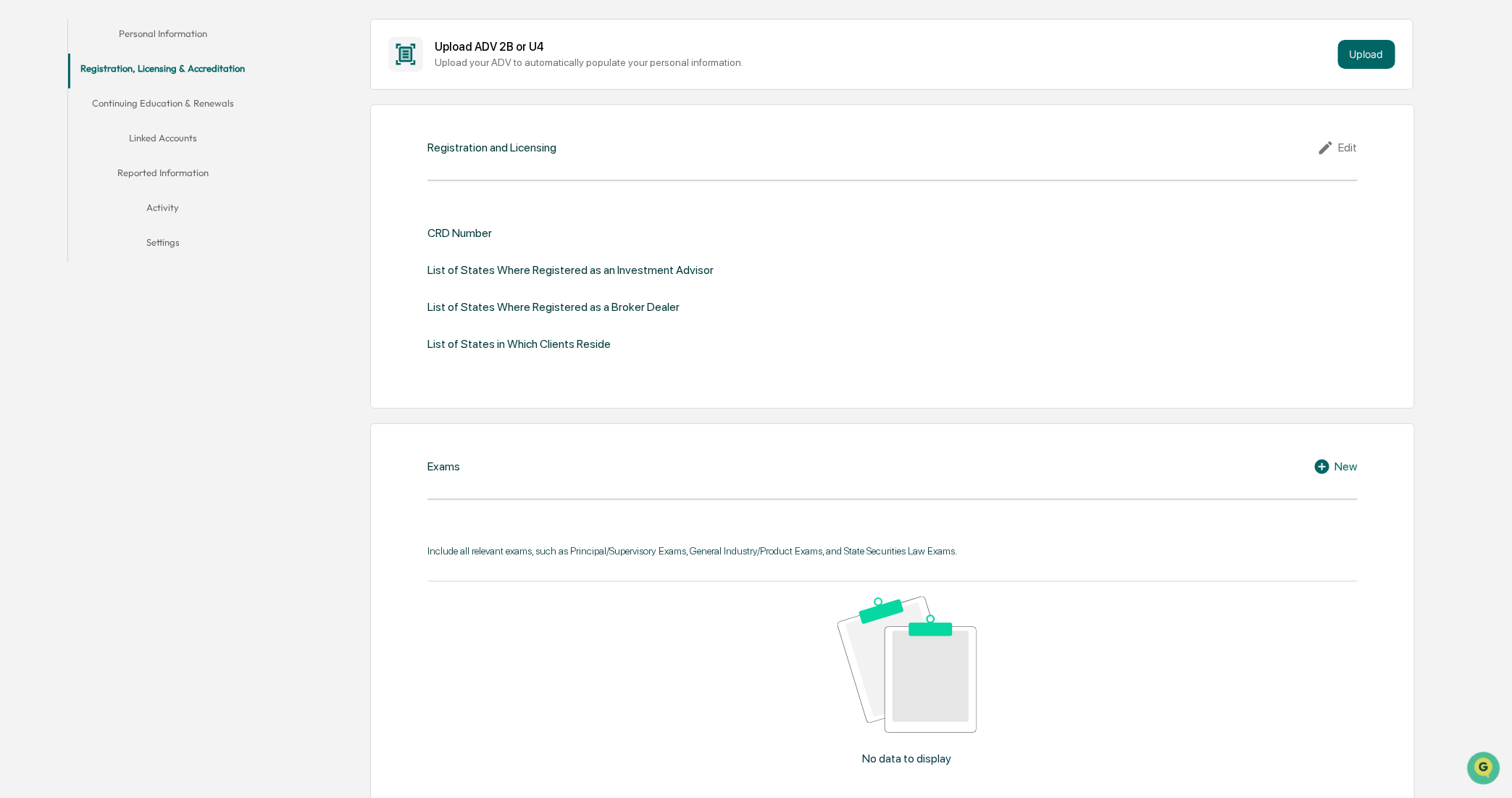
click at [176, 92] on button "Continuing Education & Renewals" at bounding box center [163, 106] width 190 height 35
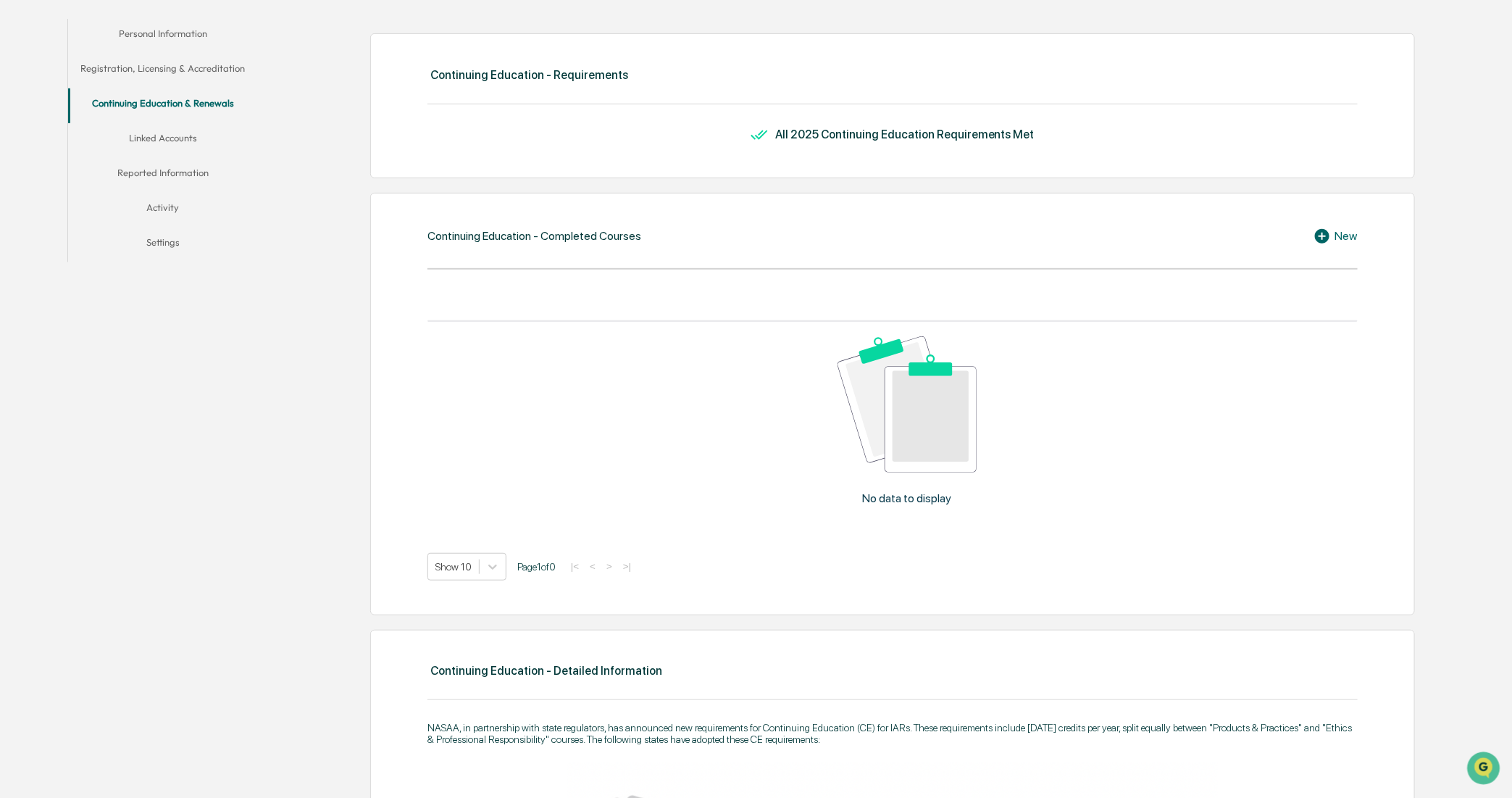
click at [206, 150] on button "Linked Accounts" at bounding box center [163, 141] width 190 height 35
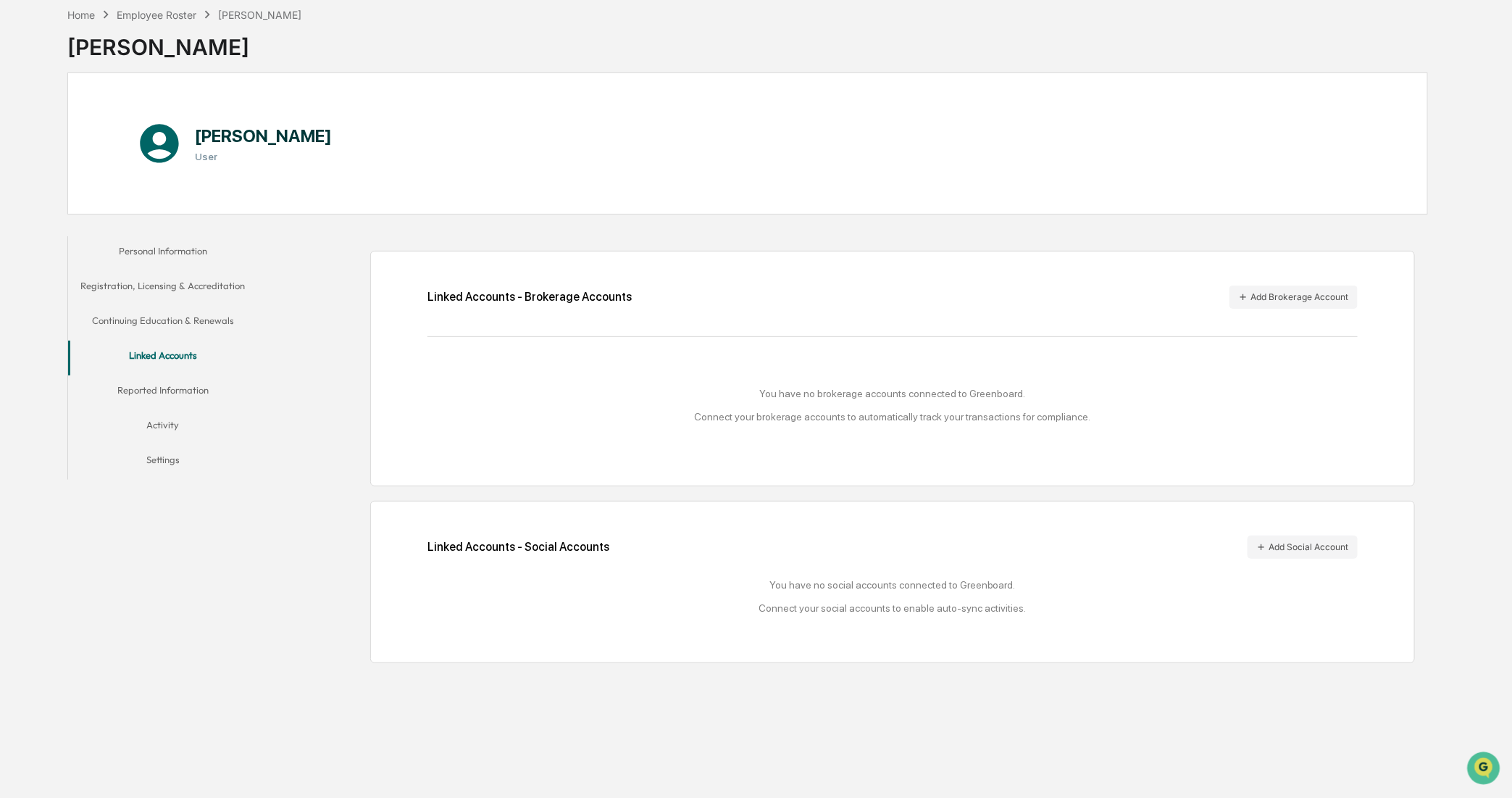
click at [162, 390] on button "Reported Information" at bounding box center [163, 393] width 190 height 35
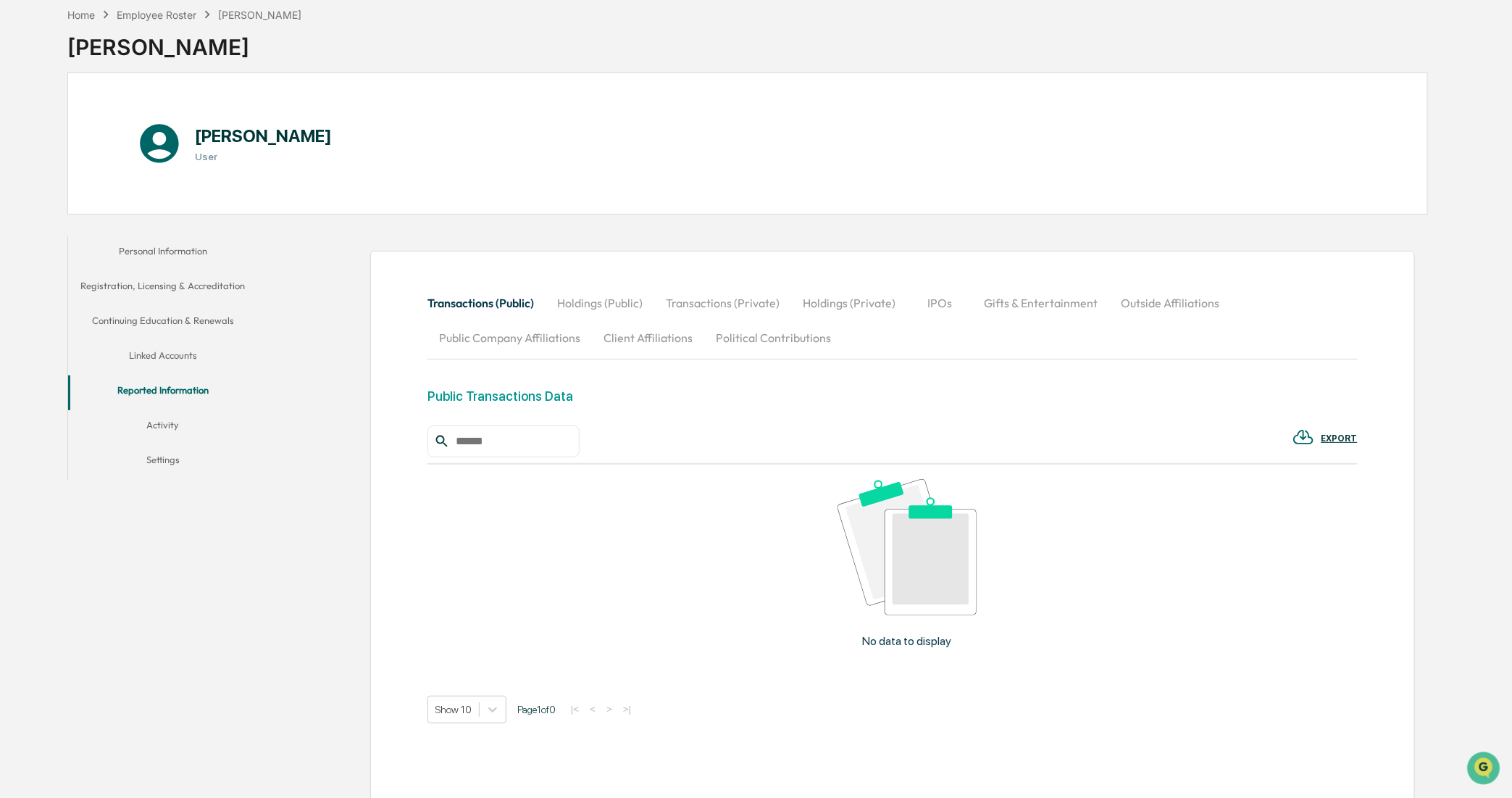
click at [183, 436] on button "Activity" at bounding box center [163, 428] width 190 height 35
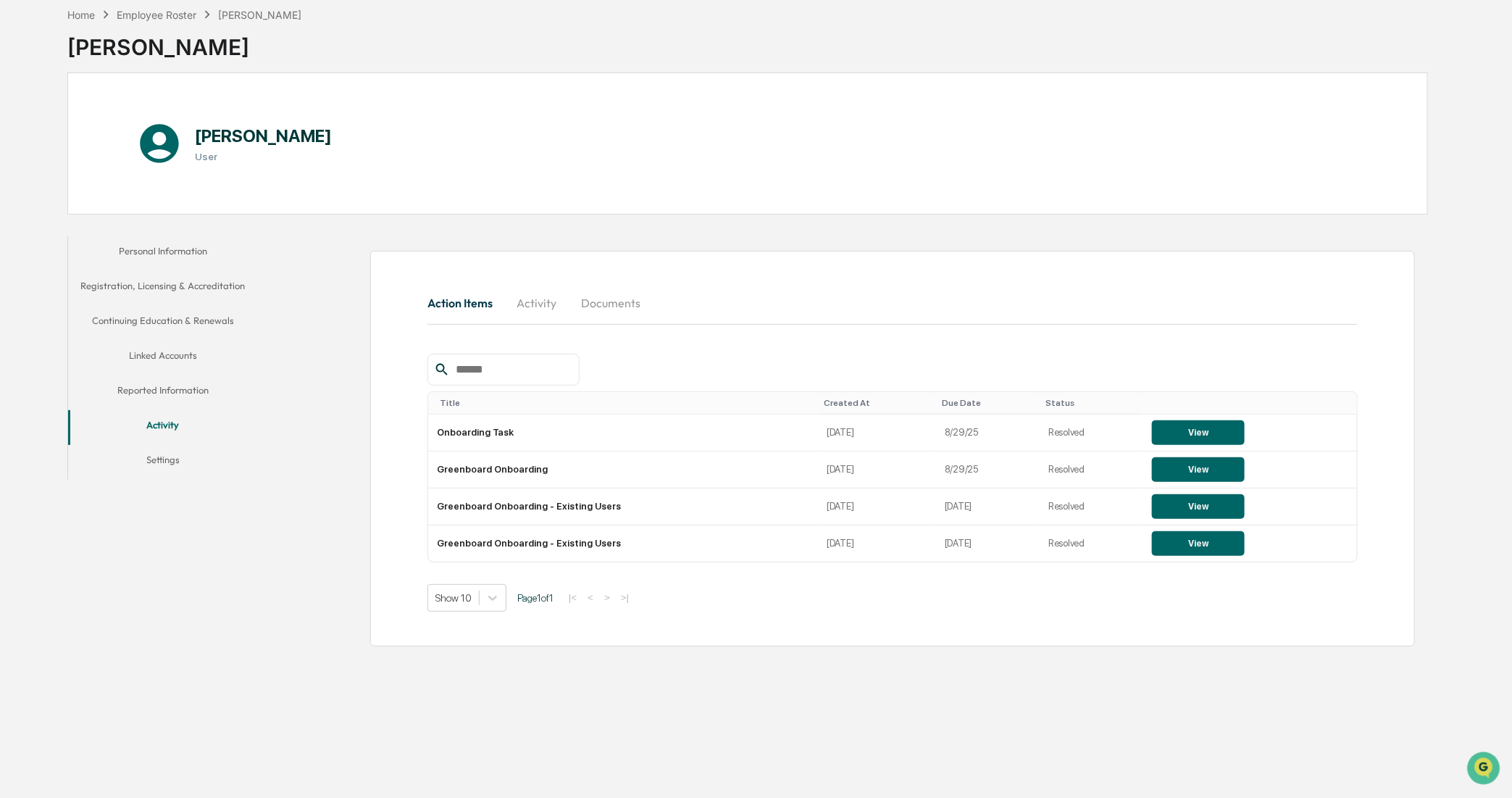
click at [161, 401] on button "Reported Information" at bounding box center [163, 393] width 190 height 35
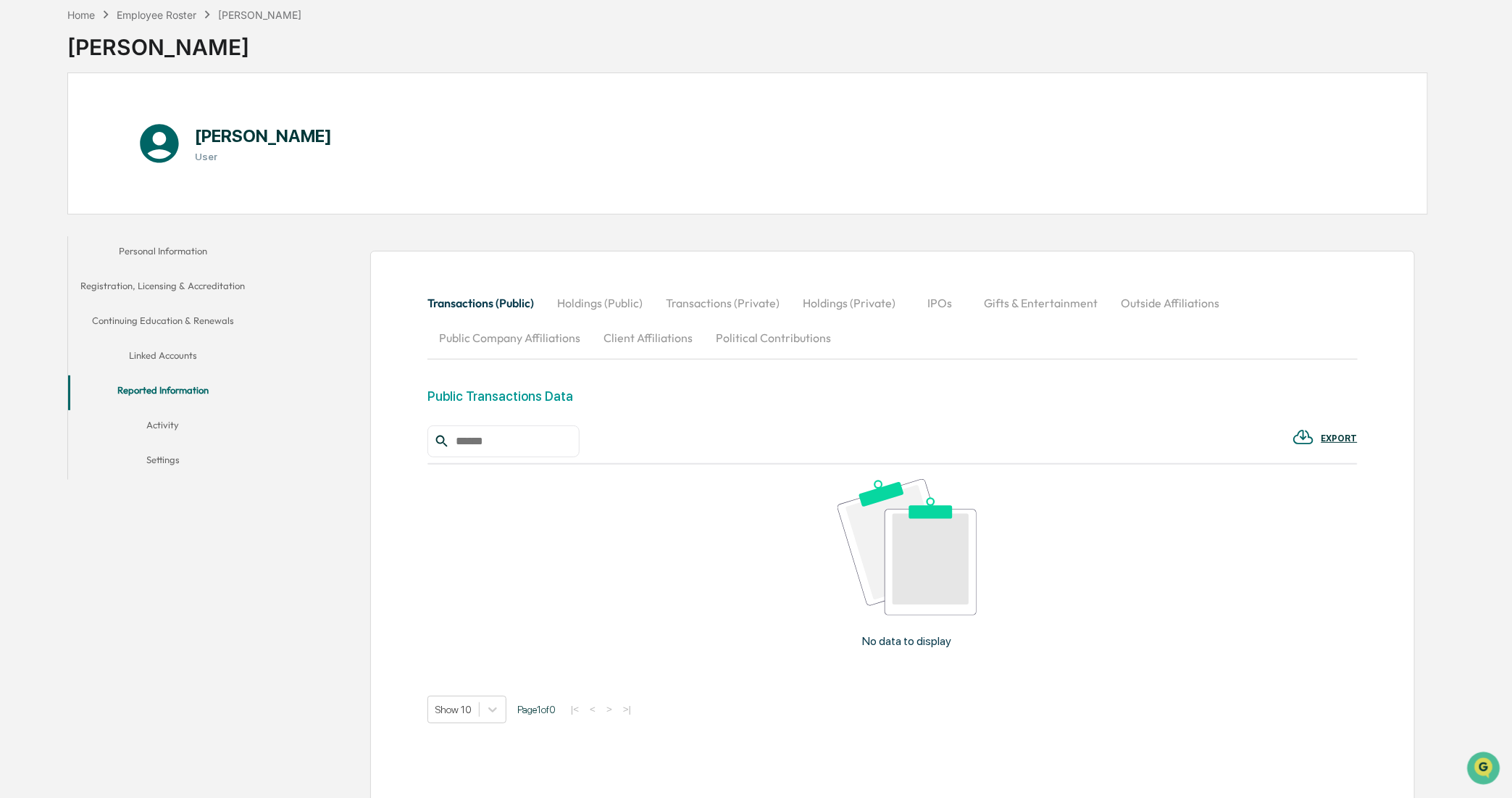
click at [571, 343] on button "Public Company Affiliations" at bounding box center [509, 338] width 164 height 35
click at [623, 337] on button "Client Affiliations" at bounding box center [648, 338] width 112 height 35
click at [723, 334] on button "Political Contributions" at bounding box center [774, 338] width 139 height 35
click at [169, 9] on div "Employee Roster" at bounding box center [156, 14] width 80 height 12
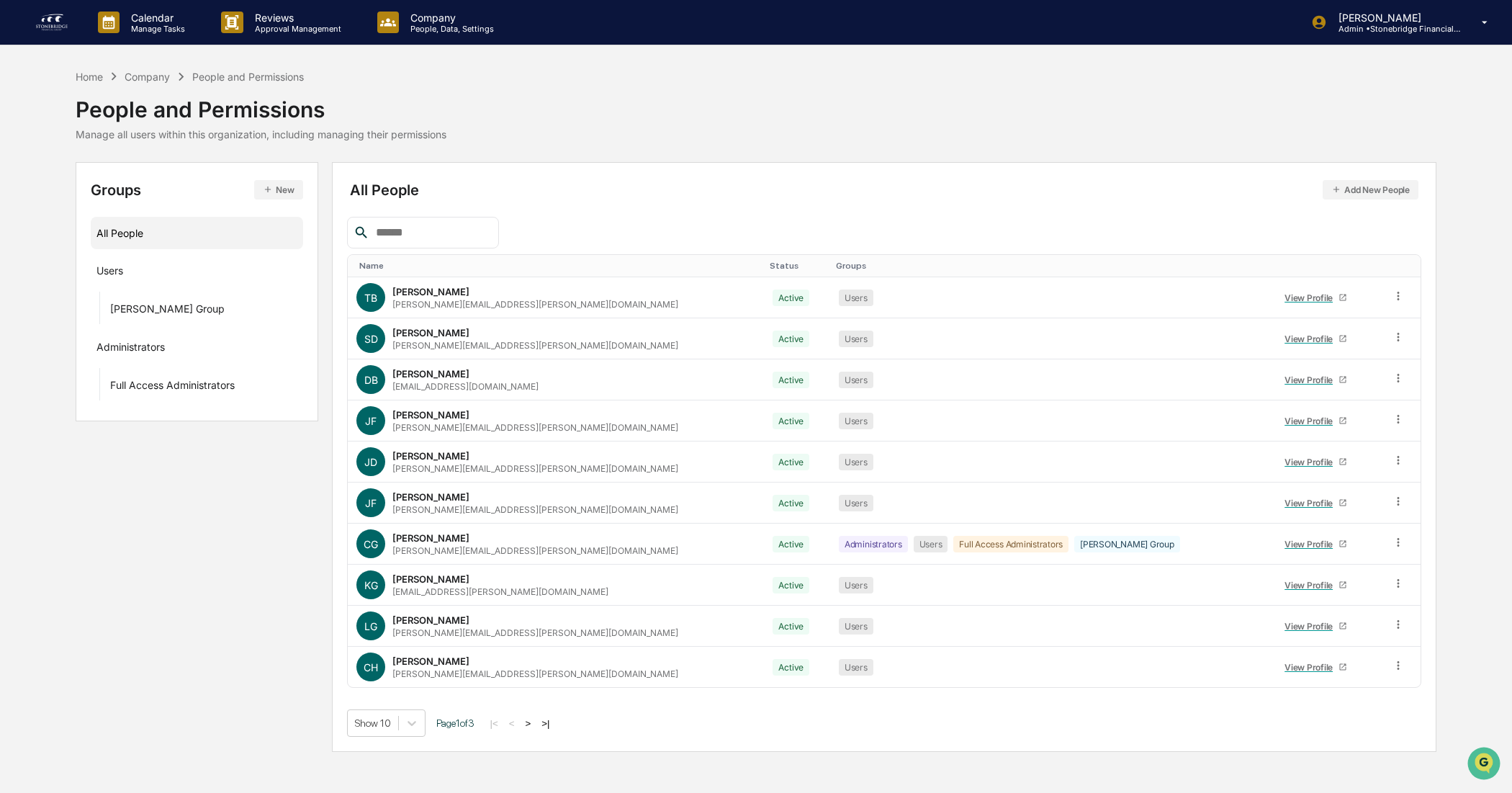
click at [531, 634] on button ">" at bounding box center [528, 723] width 14 height 12
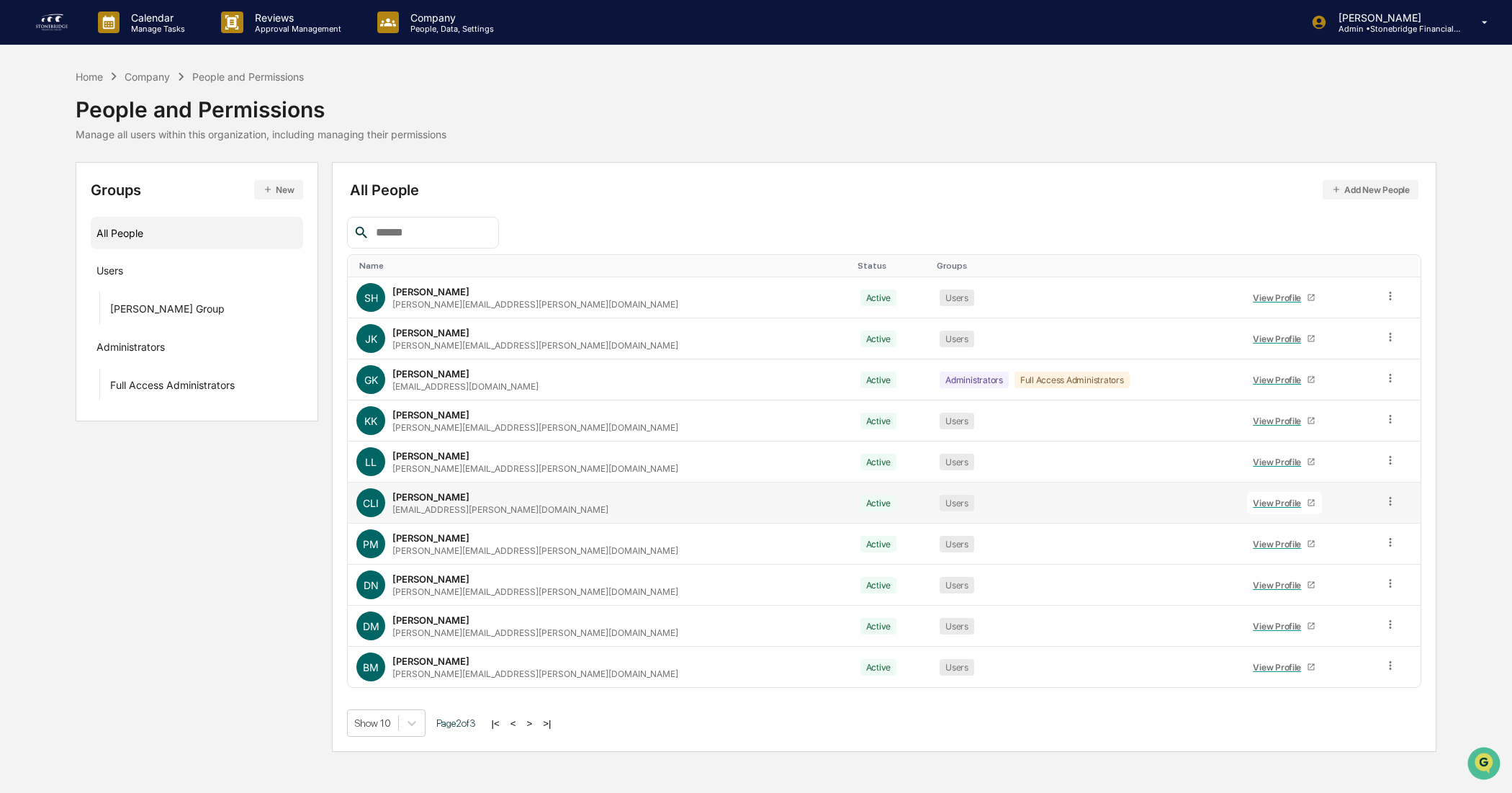
click at [1202, 505] on div "View Profile" at bounding box center [1280, 503] width 54 height 11
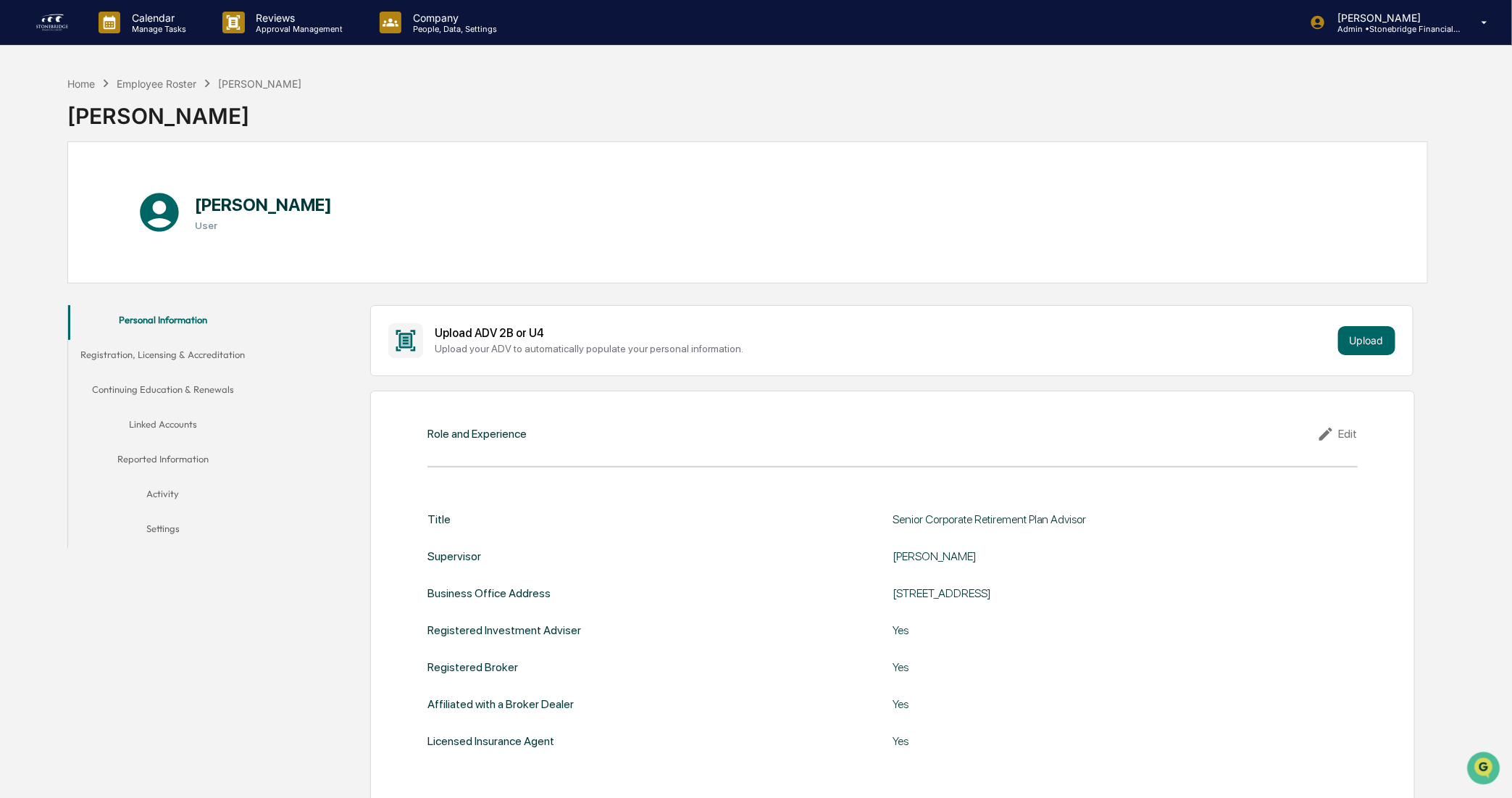
click at [178, 360] on button "Registration, Licensing & Accreditation" at bounding box center [163, 357] width 190 height 35
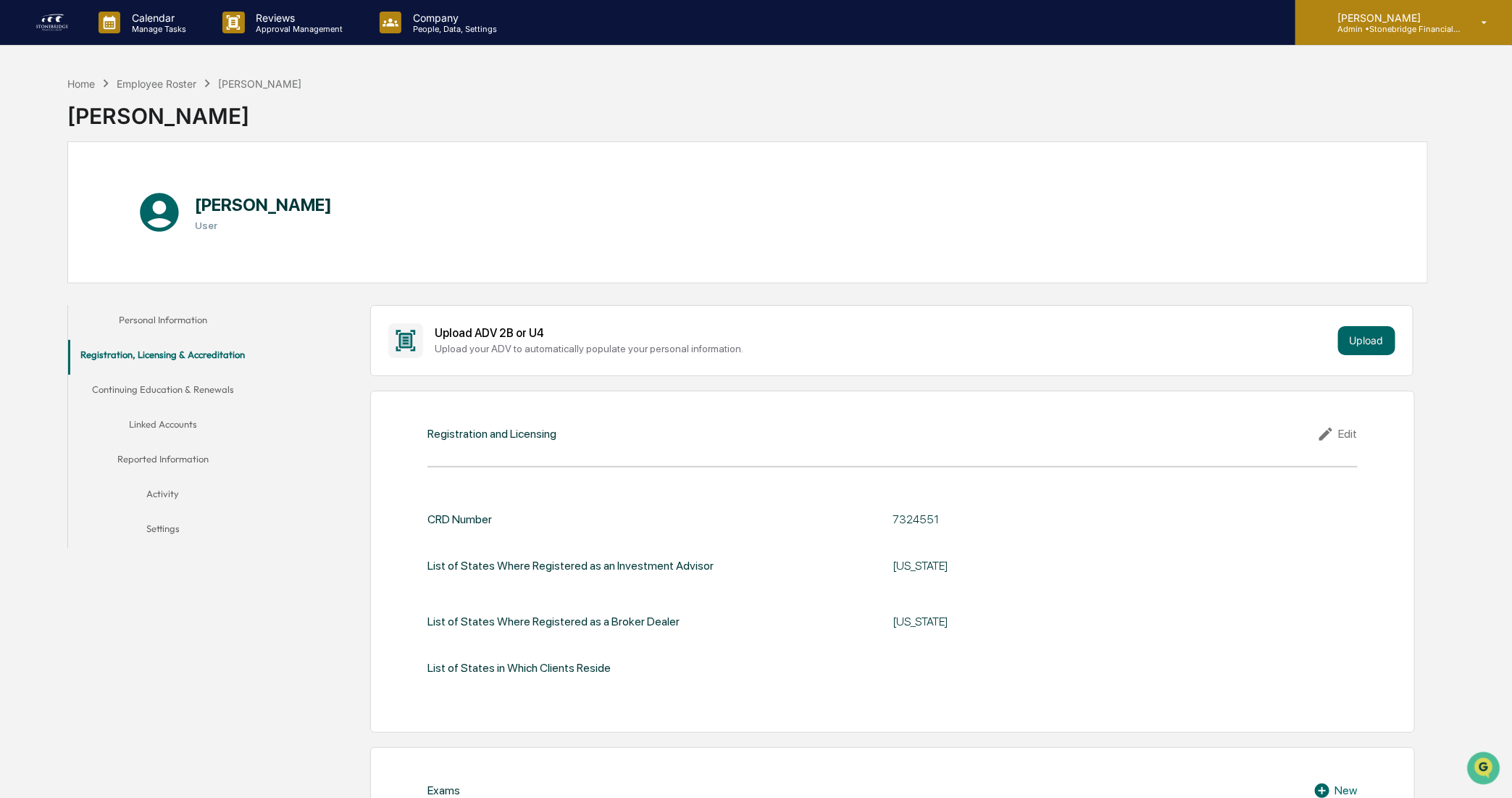
click at [1209, 20] on p "[PERSON_NAME]" at bounding box center [1393, 18] width 135 height 12
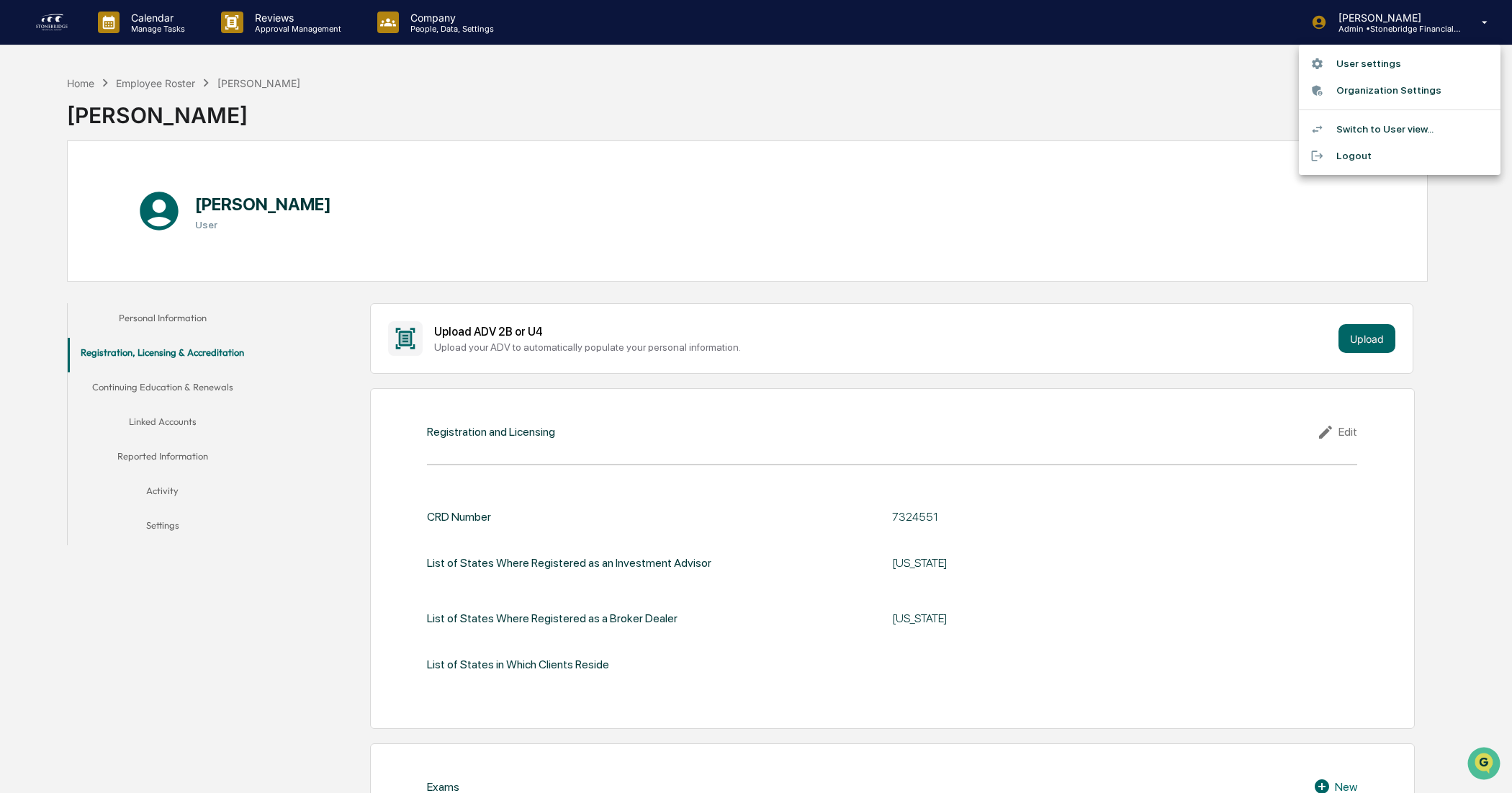
click at [450, 16] on div at bounding box center [756, 396] width 1512 height 793
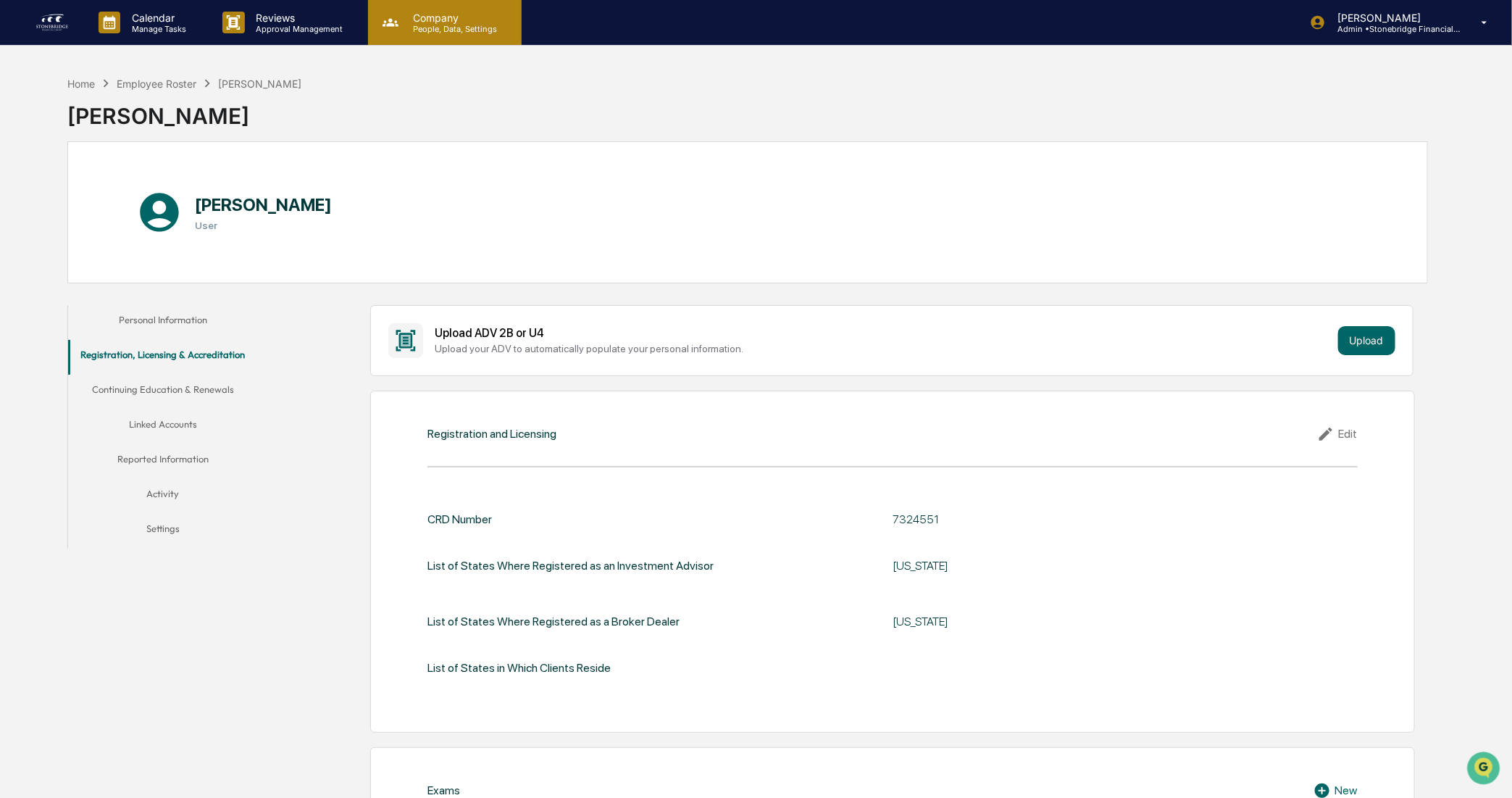
click at [450, 22] on p "Company" at bounding box center [453, 18] width 103 height 12
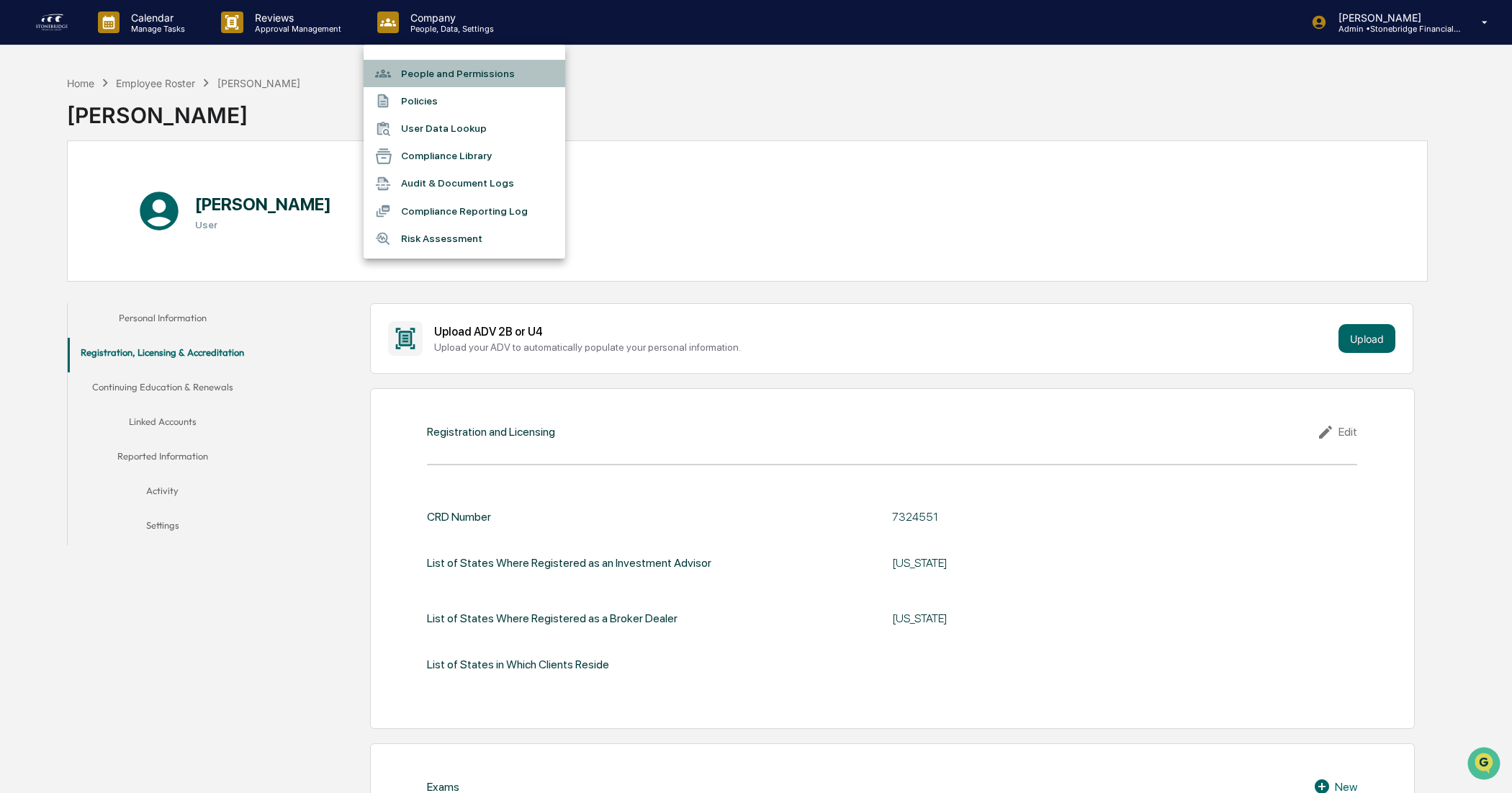
click at [458, 70] on li "People and Permissions" at bounding box center [464, 73] width 202 height 28
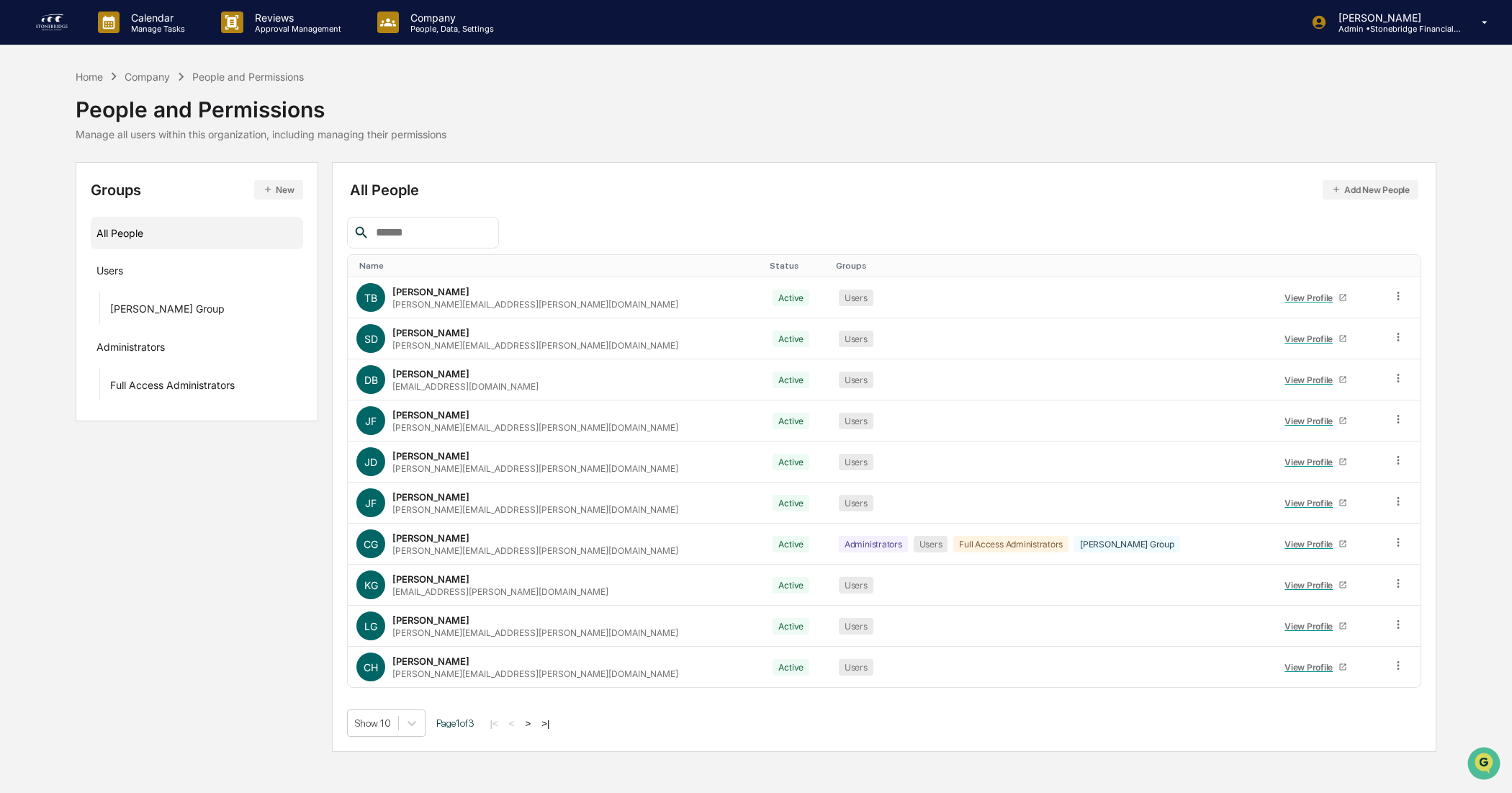
click at [535, 634] on button ">" at bounding box center [528, 723] width 14 height 12
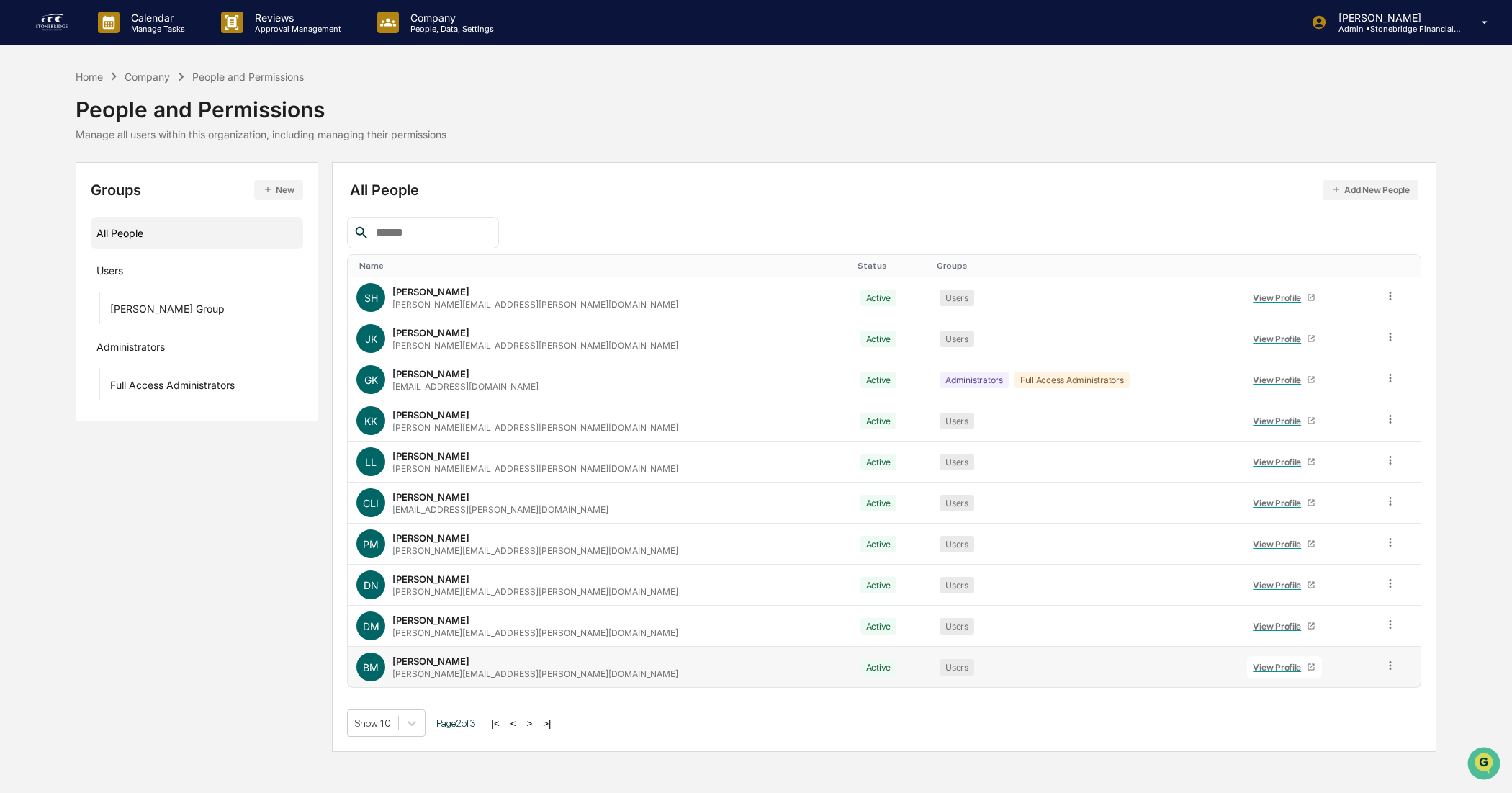
click at [1202, 634] on link "View Profile" at bounding box center [1285, 667] width 75 height 22
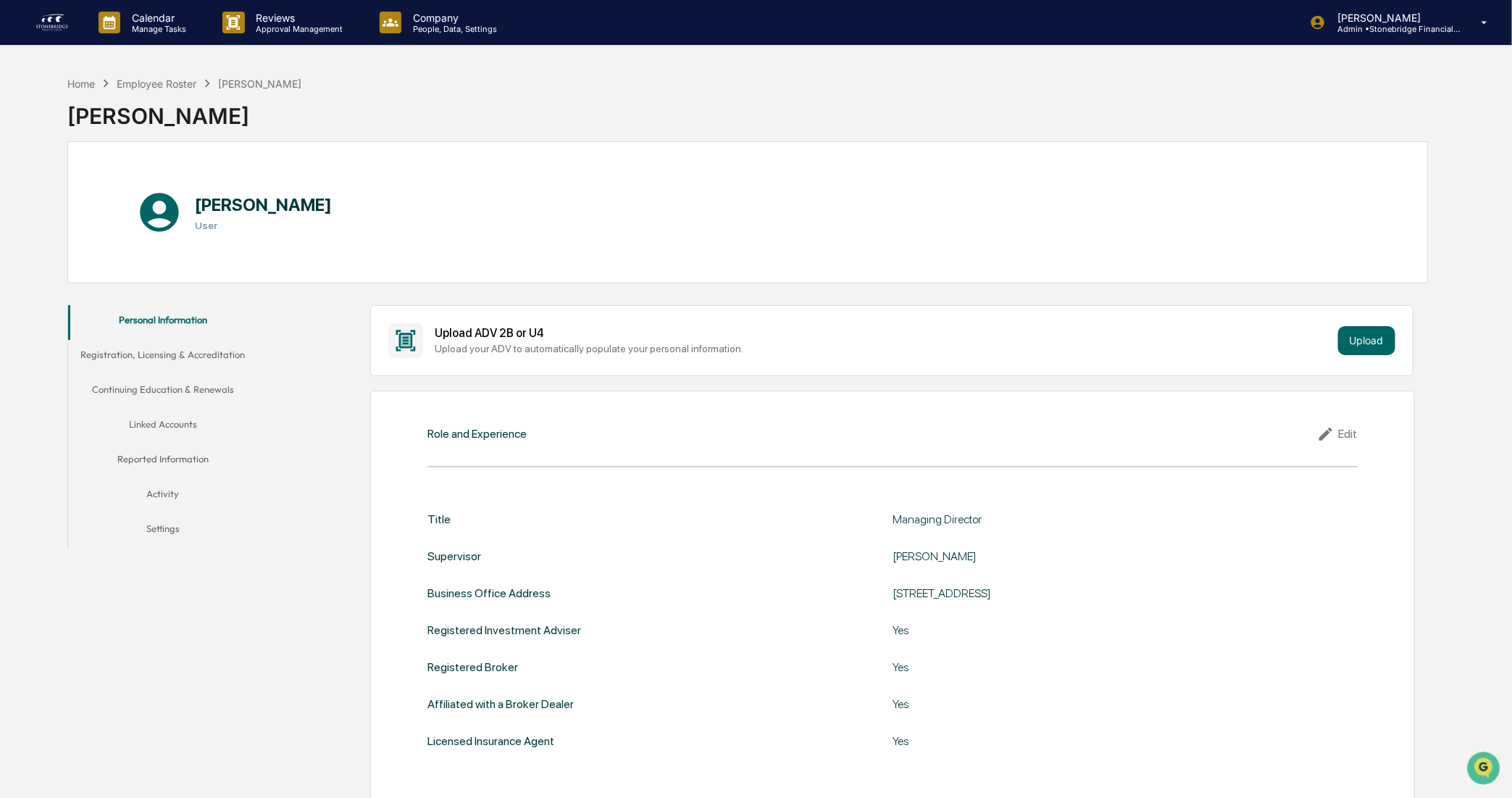
click at [171, 451] on button "Reported Information" at bounding box center [163, 462] width 190 height 35
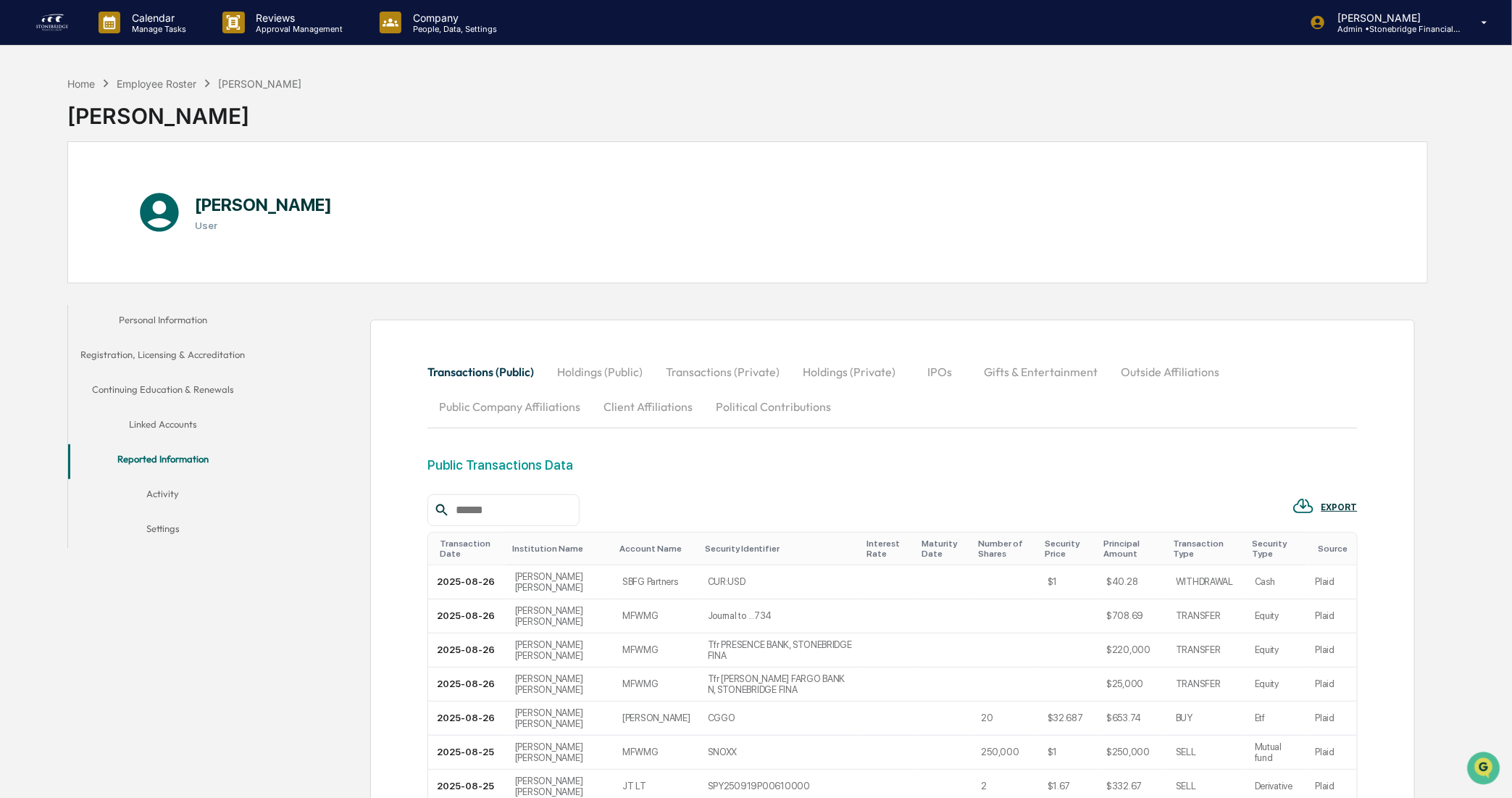
click at [518, 393] on button "Public Company Affiliations" at bounding box center [509, 407] width 164 height 35
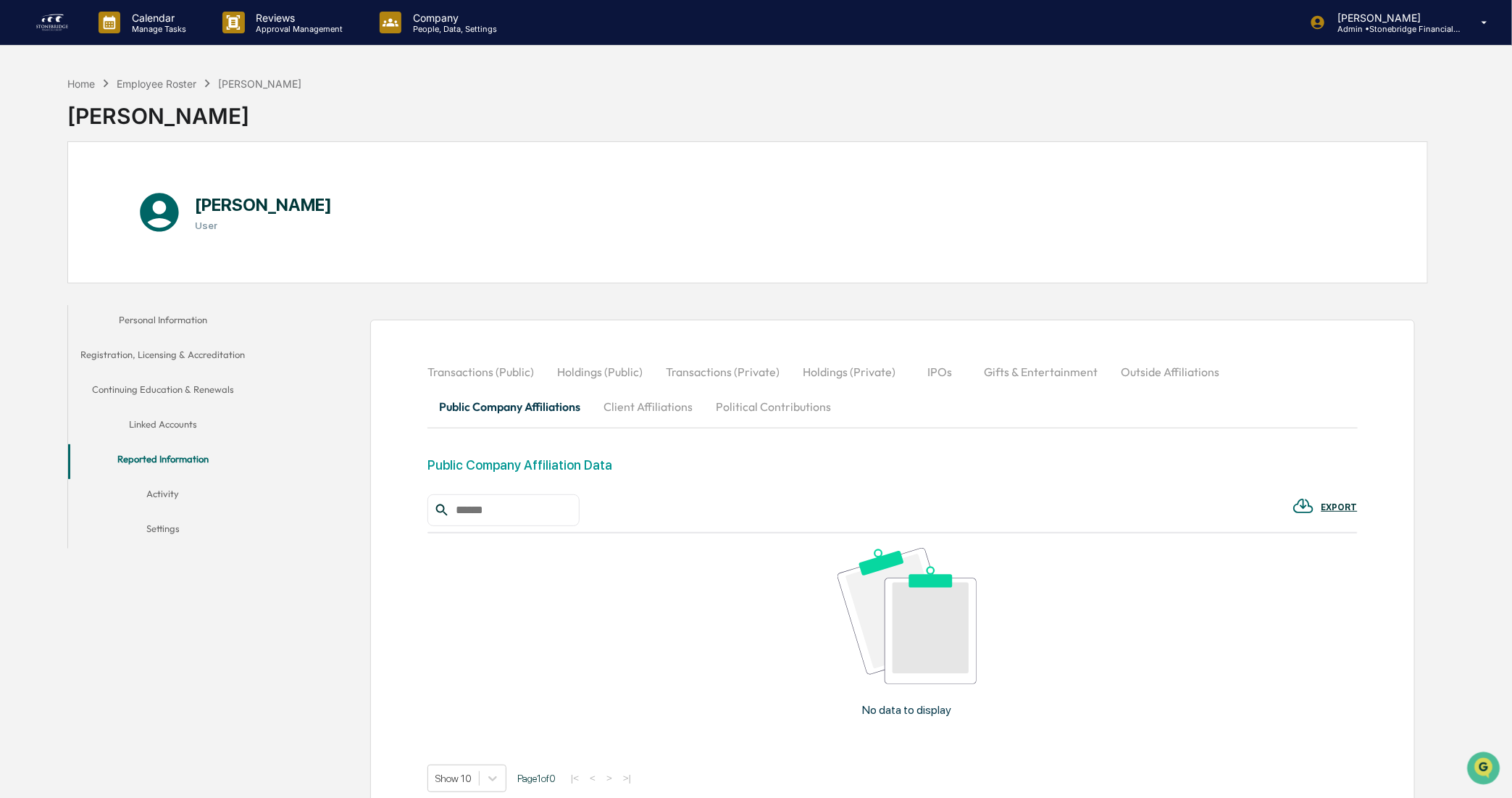
click at [1157, 380] on button "Outside Affiliations" at bounding box center [1170, 372] width 122 height 35
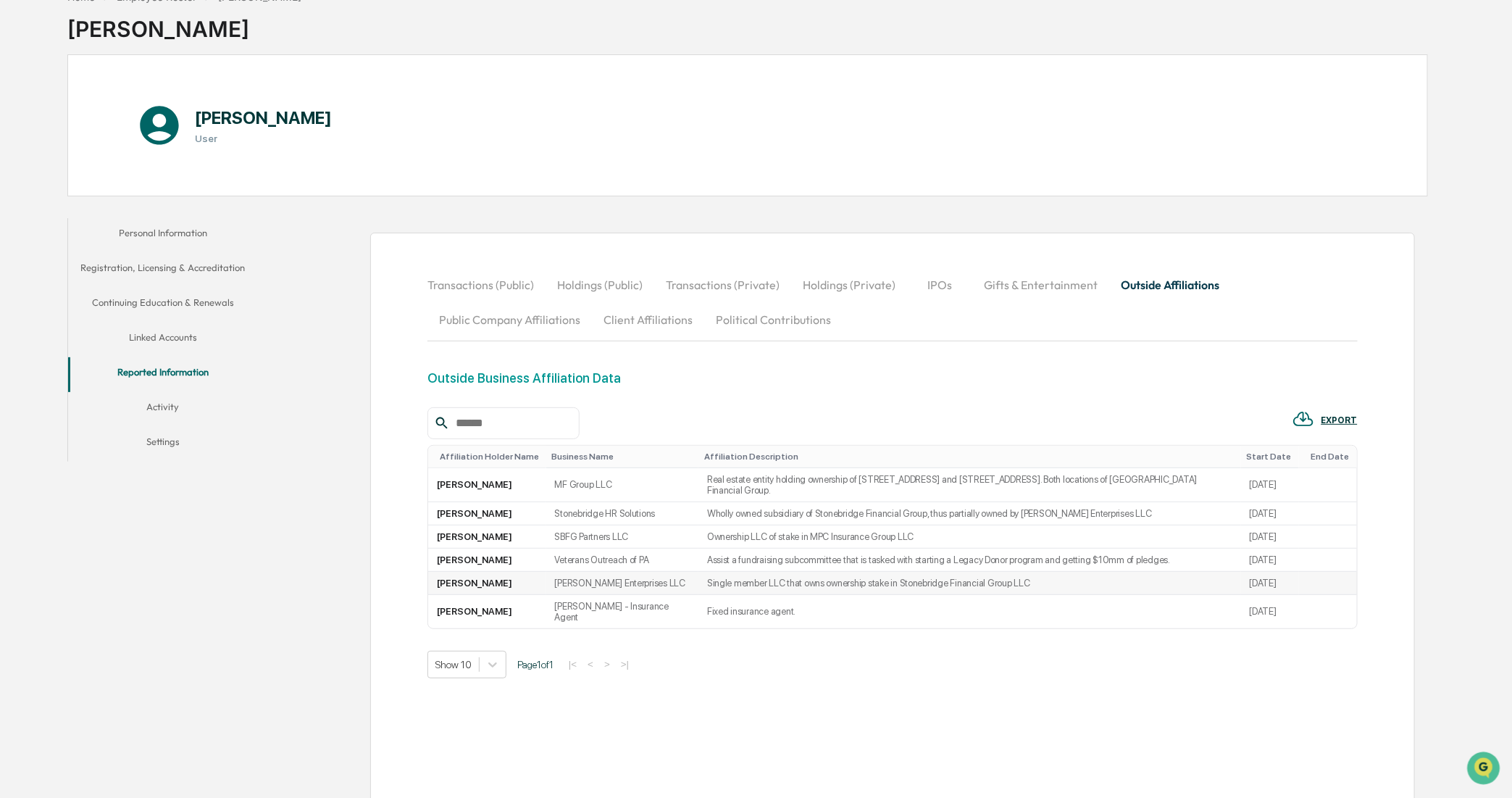
scroll to position [171, 0]
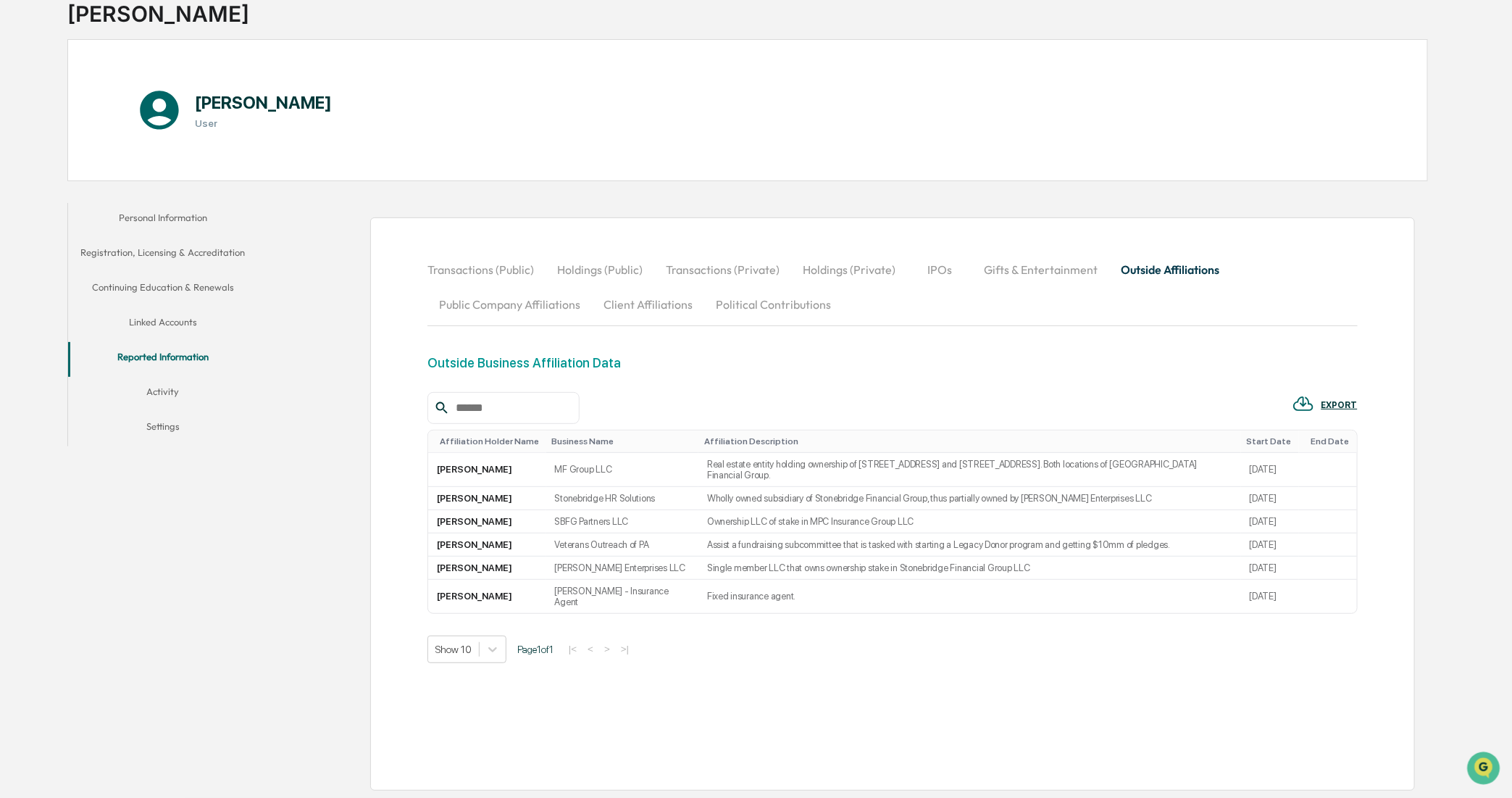
click at [819, 252] on button "Holdings (Private)" at bounding box center [849, 269] width 116 height 35
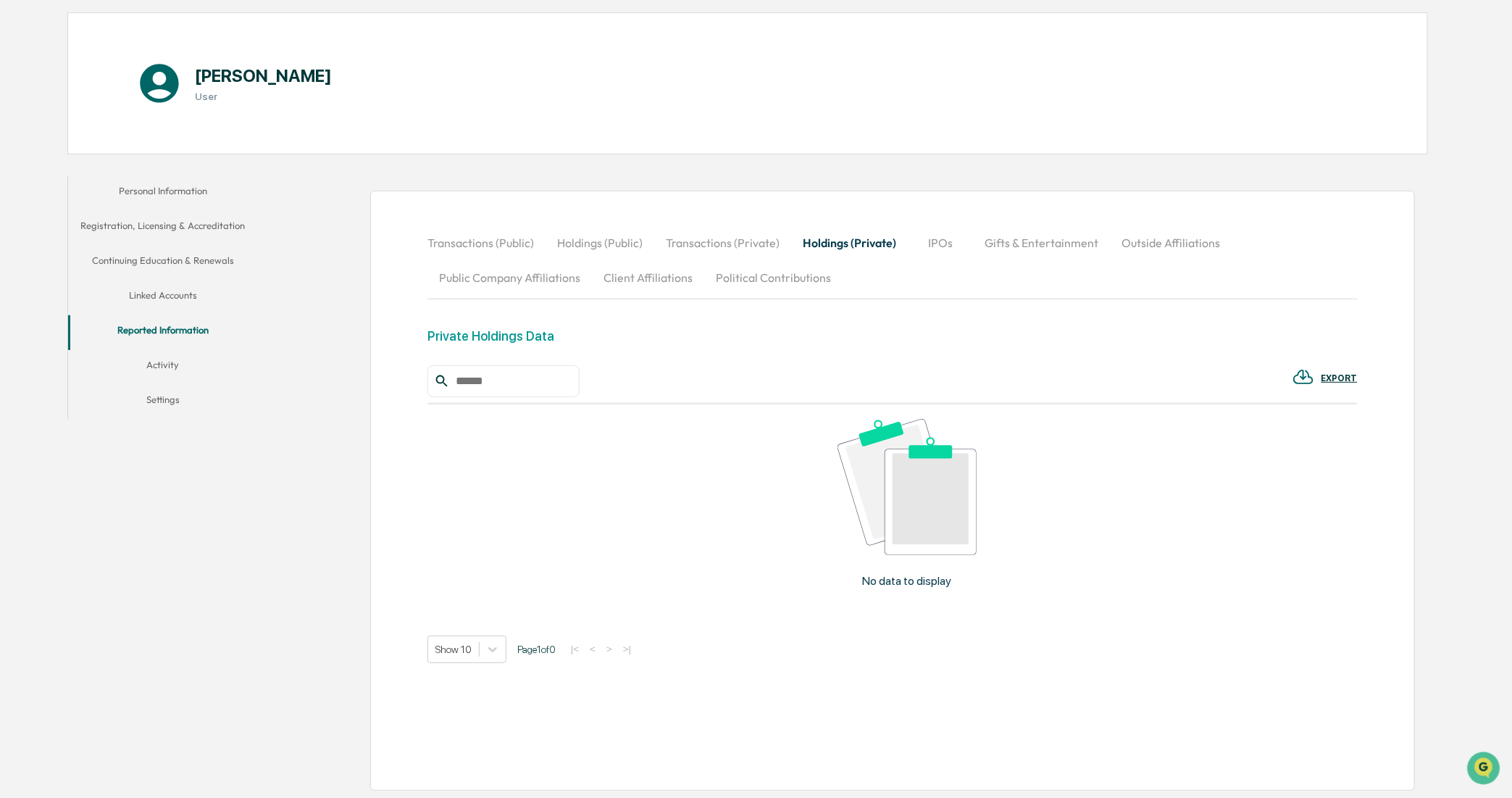
click at [746, 252] on button "Transactions (Private)" at bounding box center [723, 243] width 137 height 35
click at [656, 250] on button "Transactions (Private)" at bounding box center [723, 243] width 137 height 35
click at [598, 249] on button "Holdings (Public)" at bounding box center [600, 243] width 108 height 35
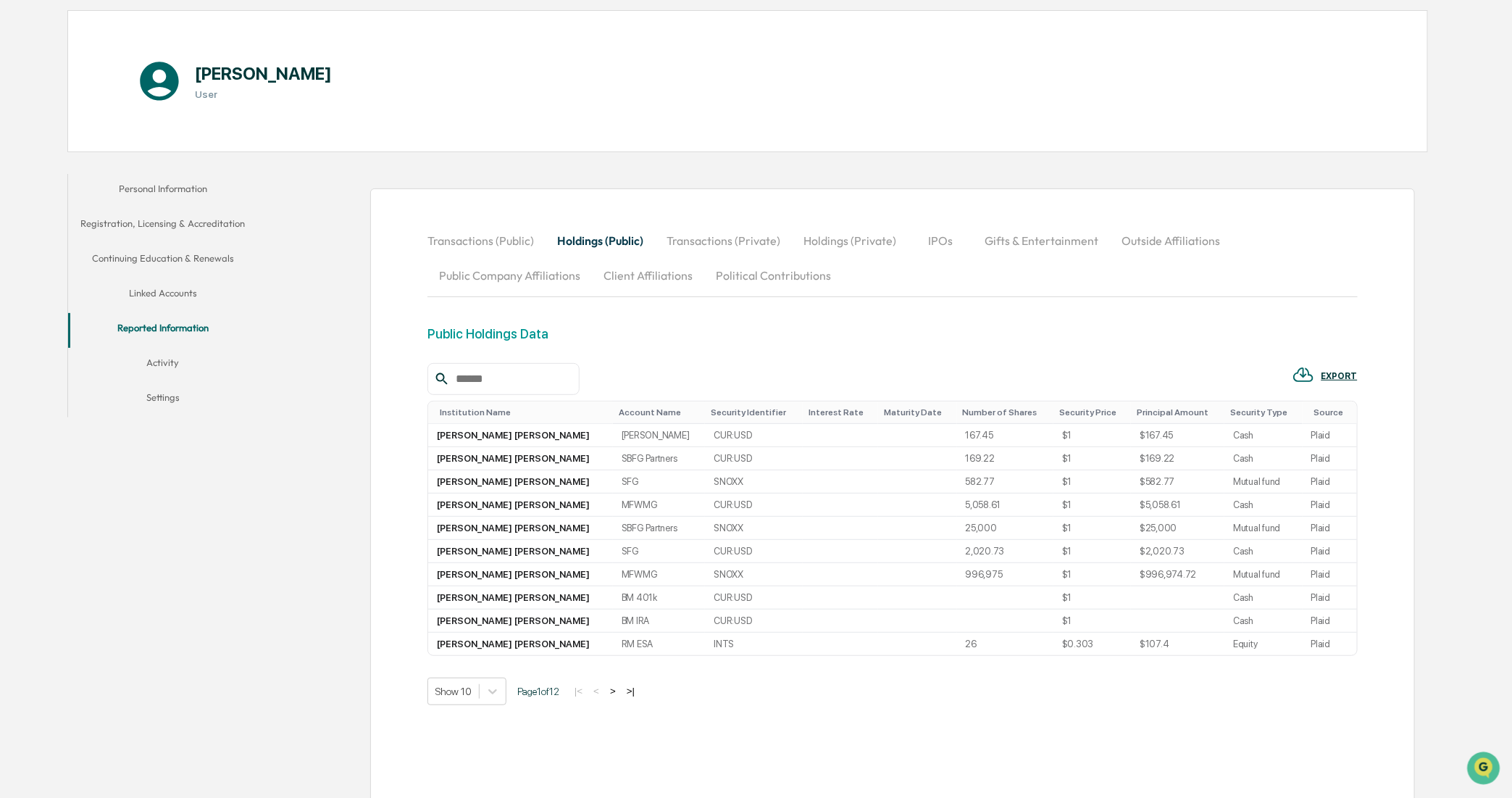
click at [485, 247] on button "Transactions (Public)" at bounding box center [486, 241] width 118 height 35
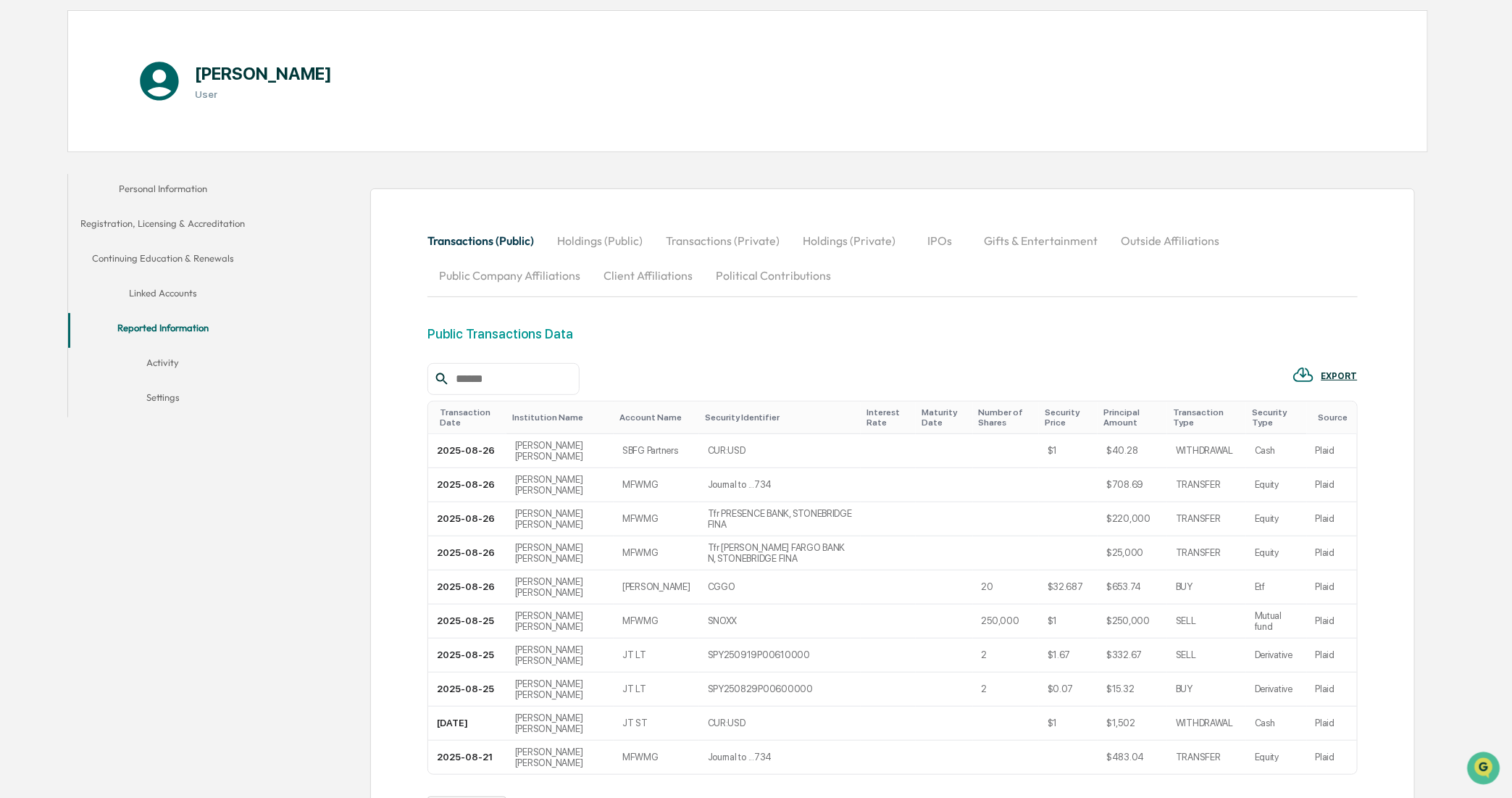
click at [187, 356] on button "Activity" at bounding box center [163, 365] width 190 height 35
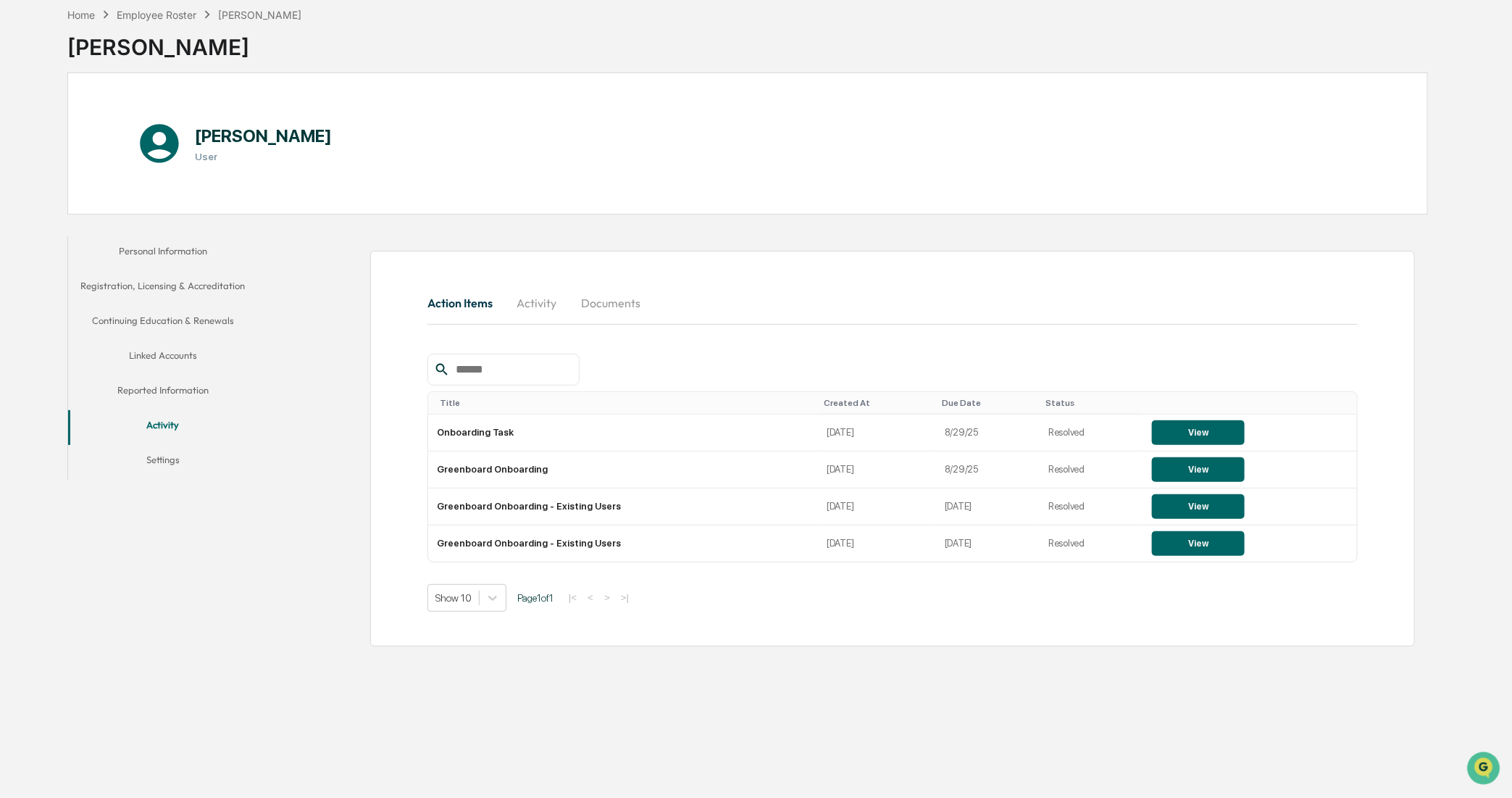
click at [176, 315] on button "Continuing Education & Renewals" at bounding box center [163, 324] width 190 height 35
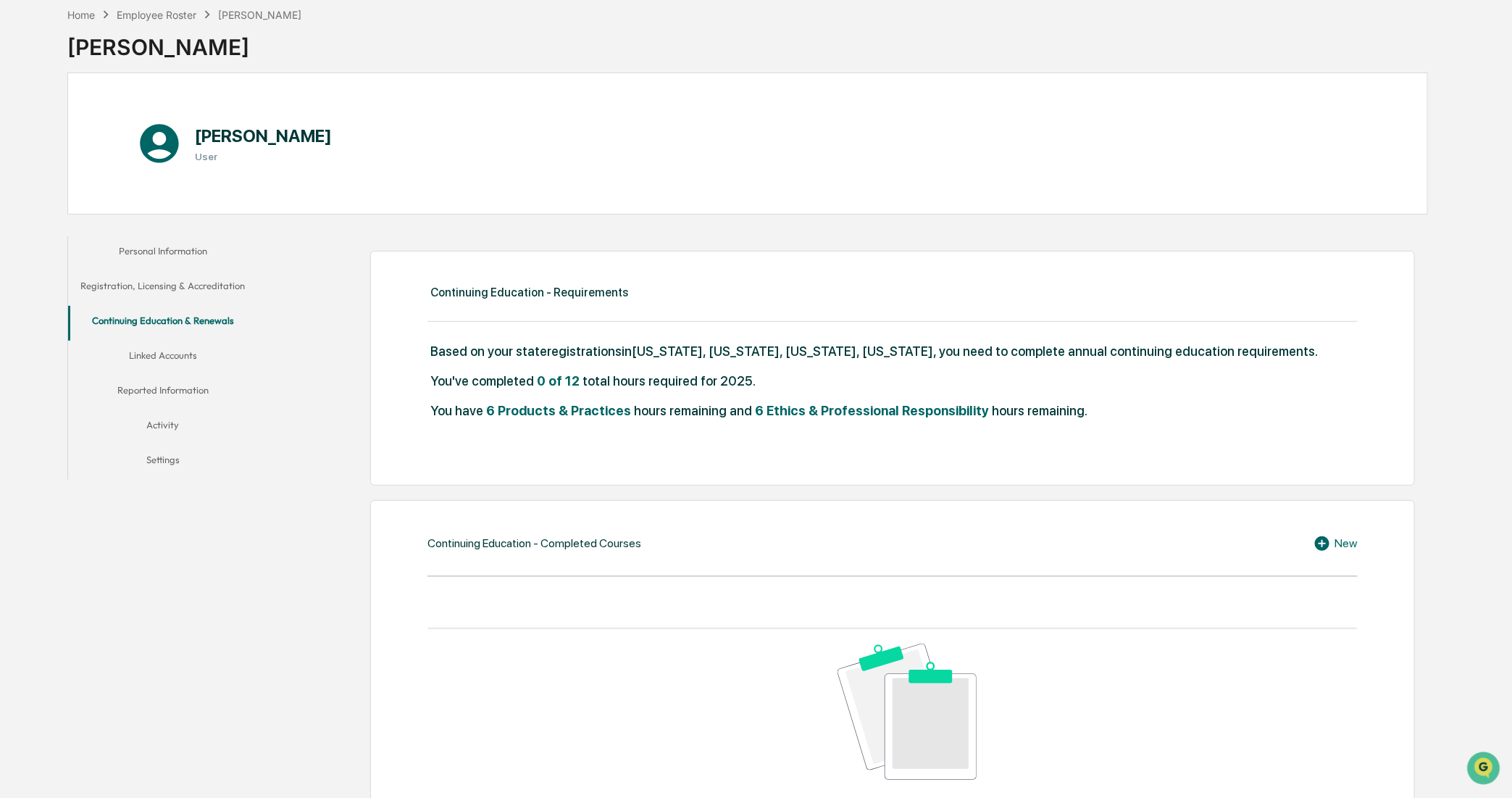
click at [179, 341] on button "Linked Accounts" at bounding box center [163, 358] width 190 height 35
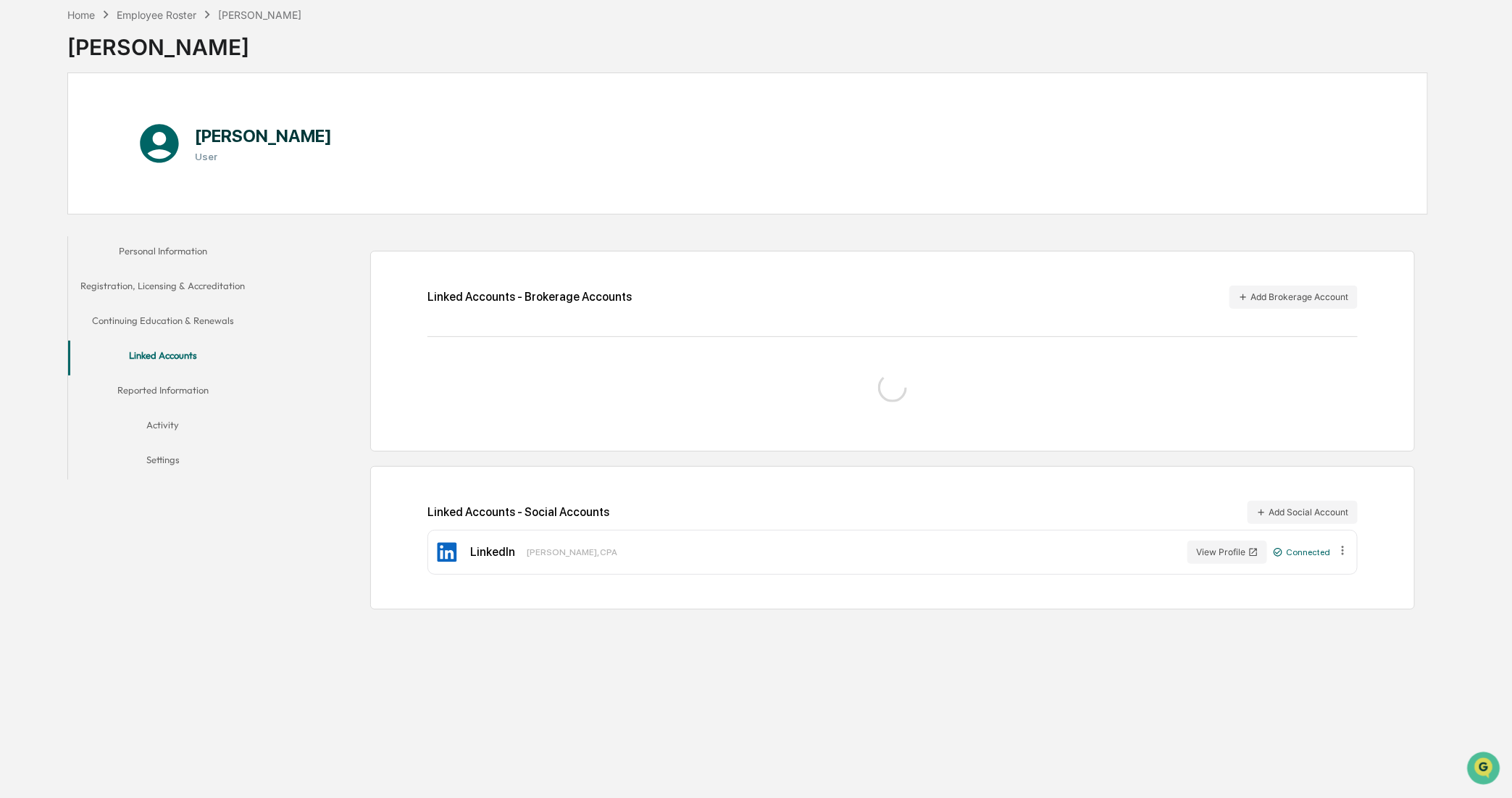
click at [198, 265] on button "Personal Information" at bounding box center [163, 254] width 190 height 35
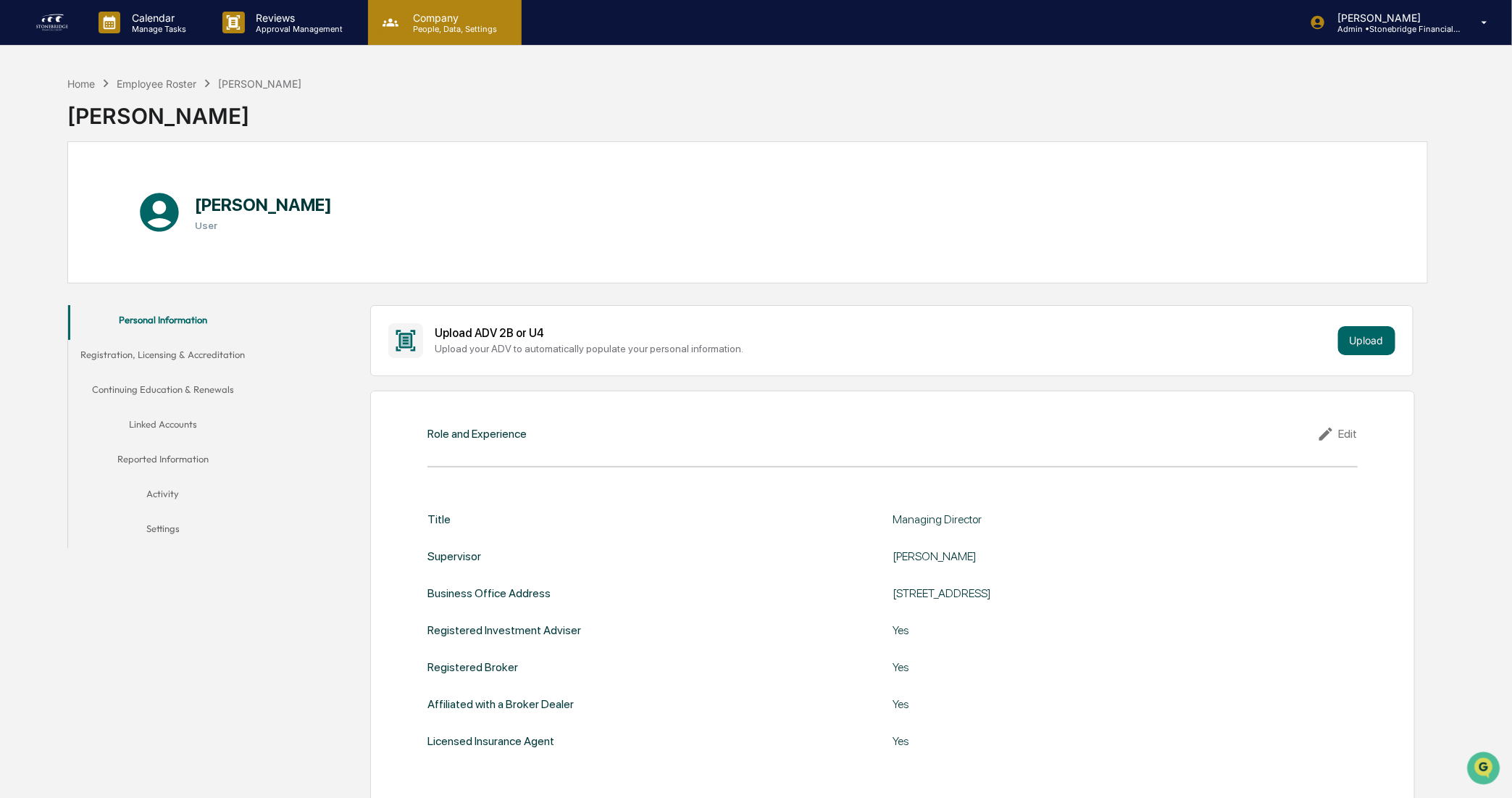
click at [442, 22] on p "Company" at bounding box center [453, 18] width 103 height 12
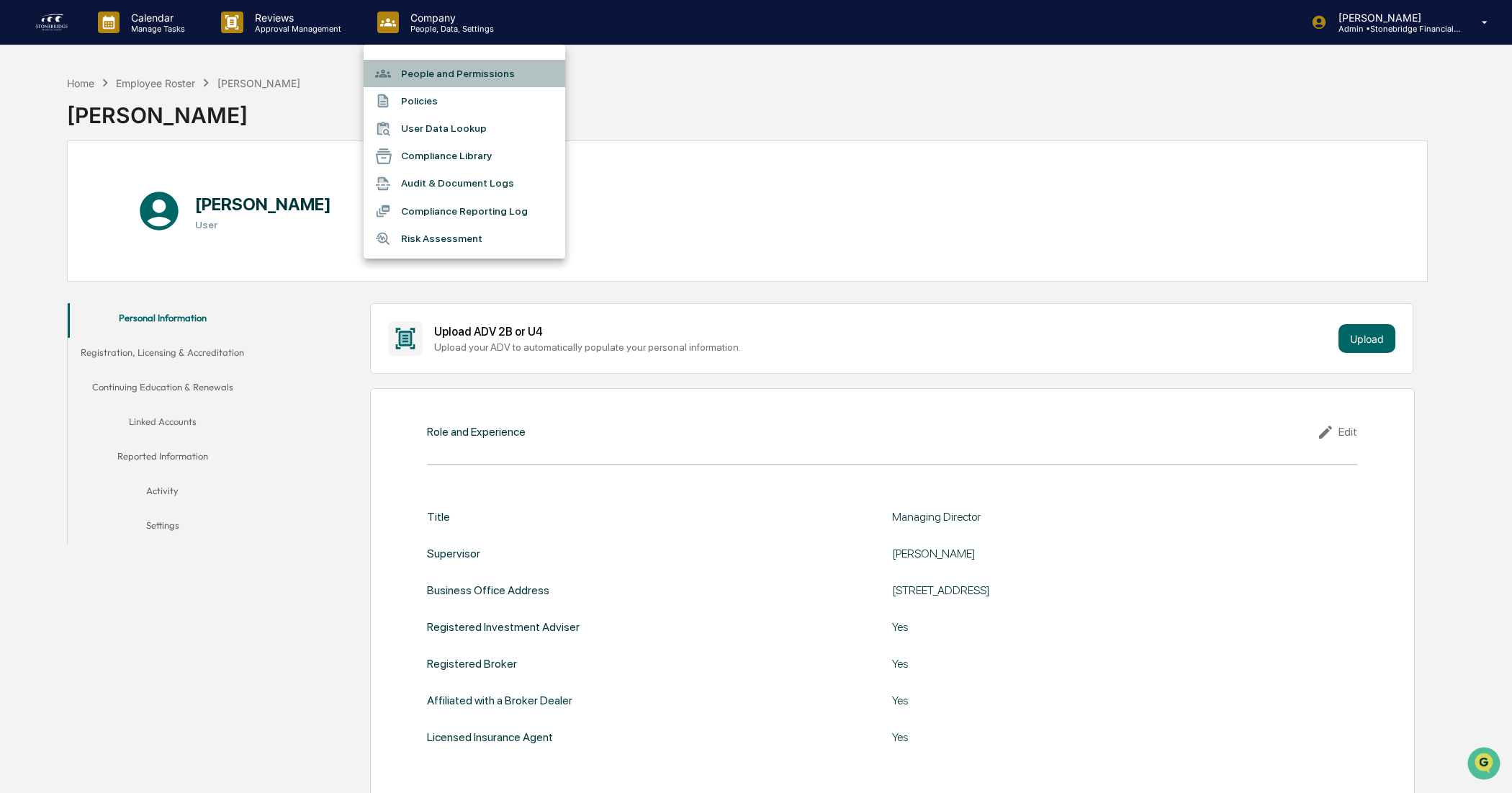
click at [422, 83] on li "People and Permissions" at bounding box center [464, 73] width 202 height 28
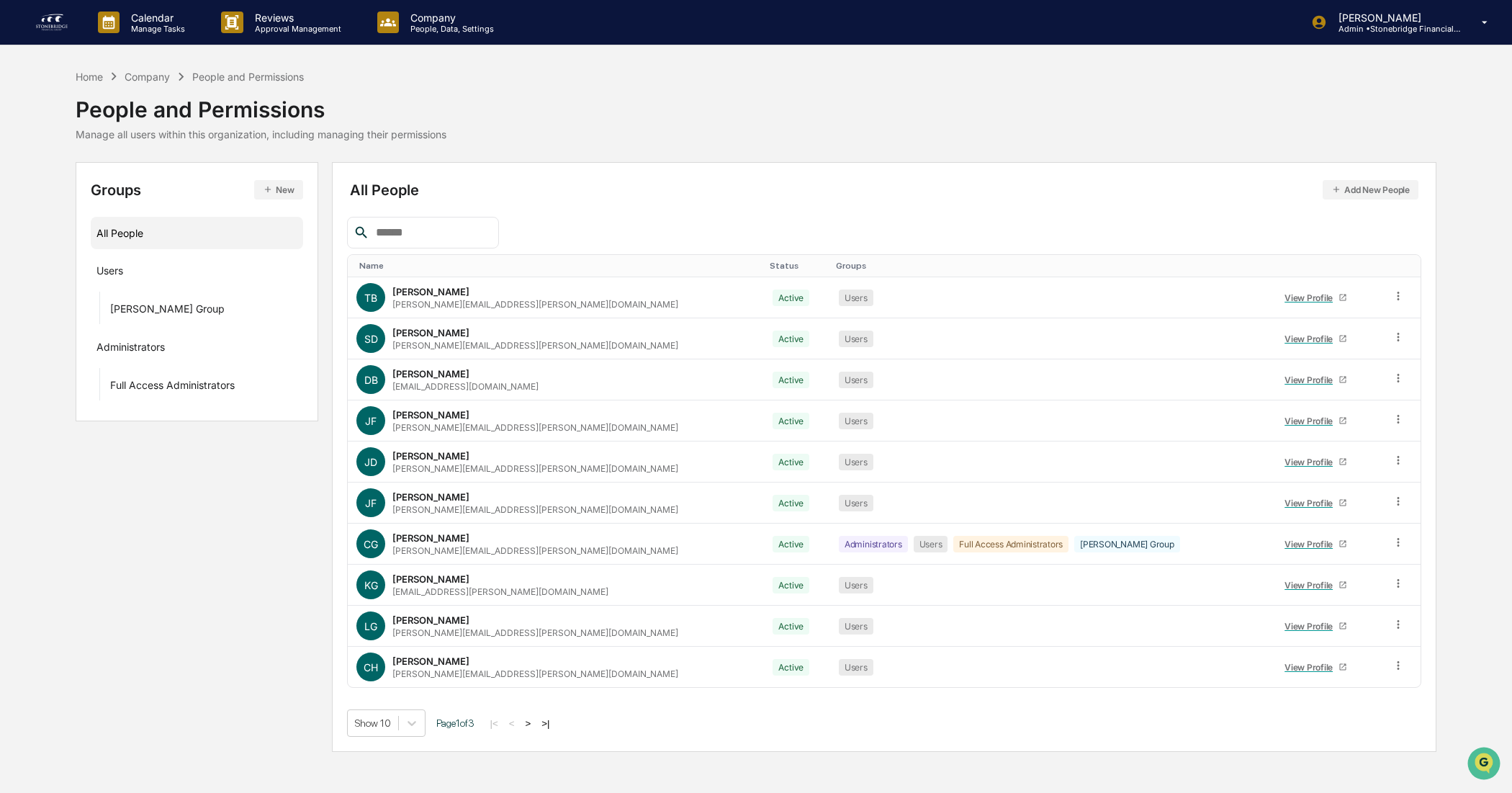
click at [535, 634] on button ">" at bounding box center [528, 723] width 14 height 12
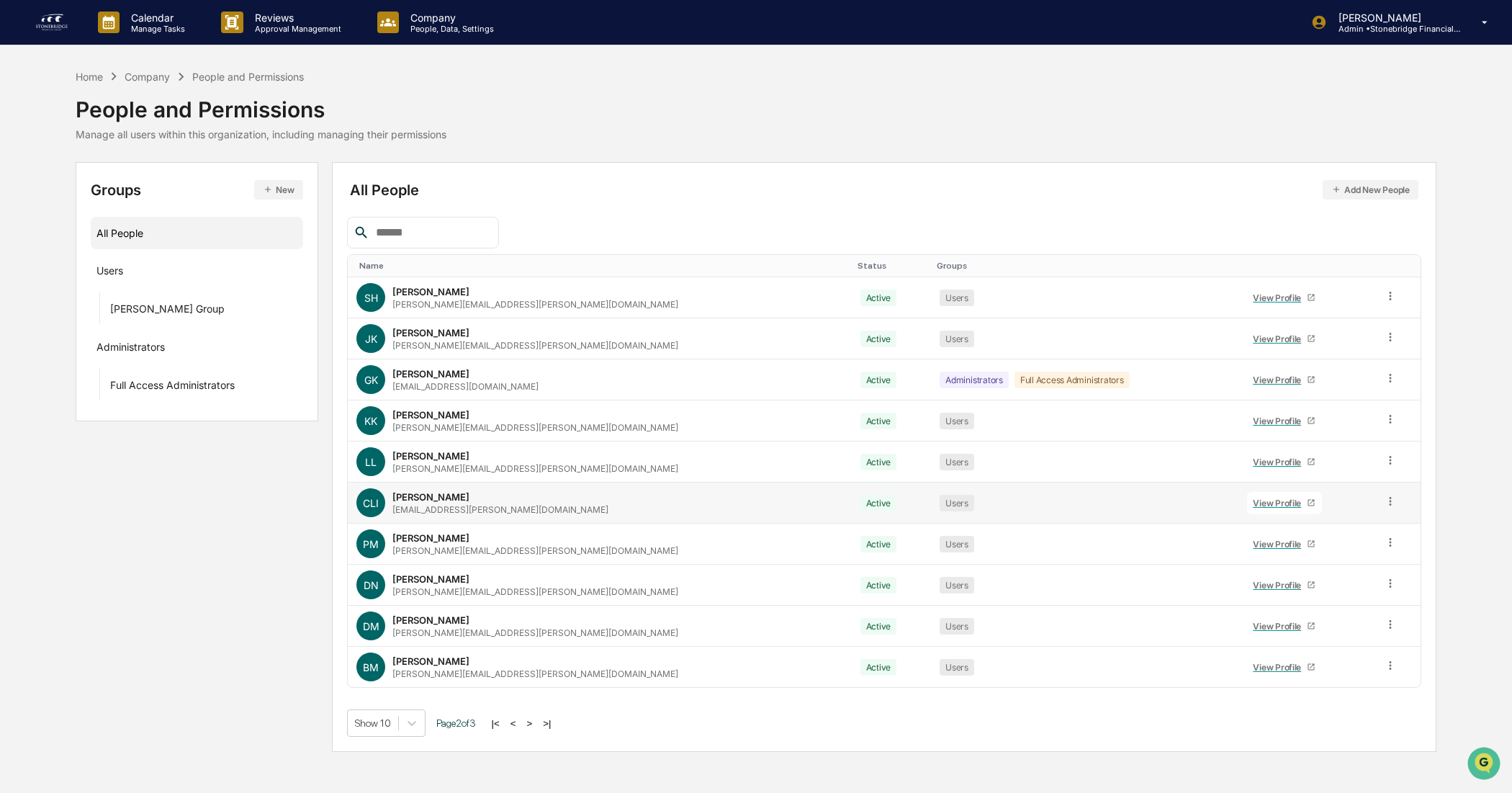
click at [1202, 502] on div "View Profile" at bounding box center [1280, 503] width 54 height 11
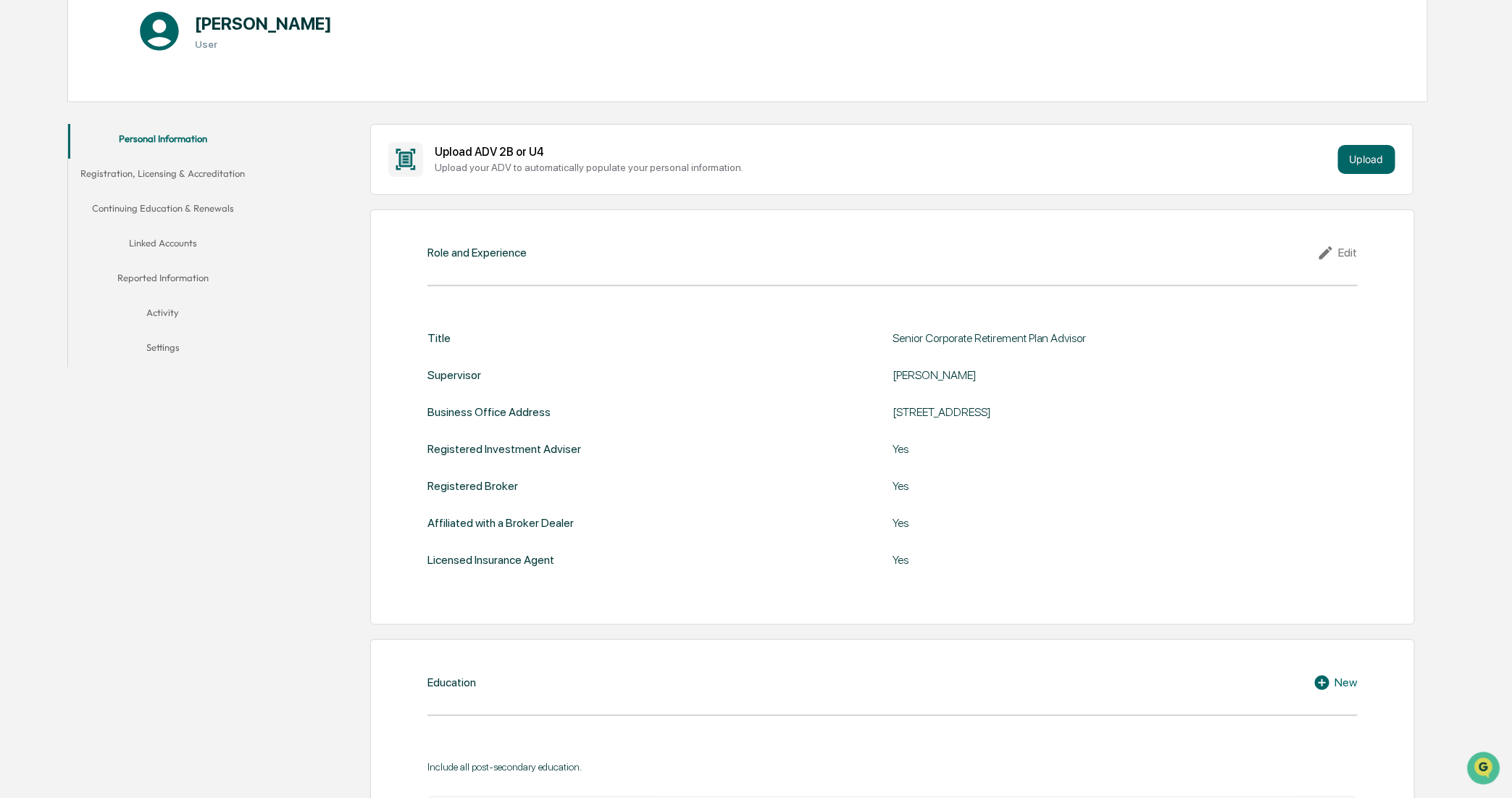
scroll to position [272, 0]
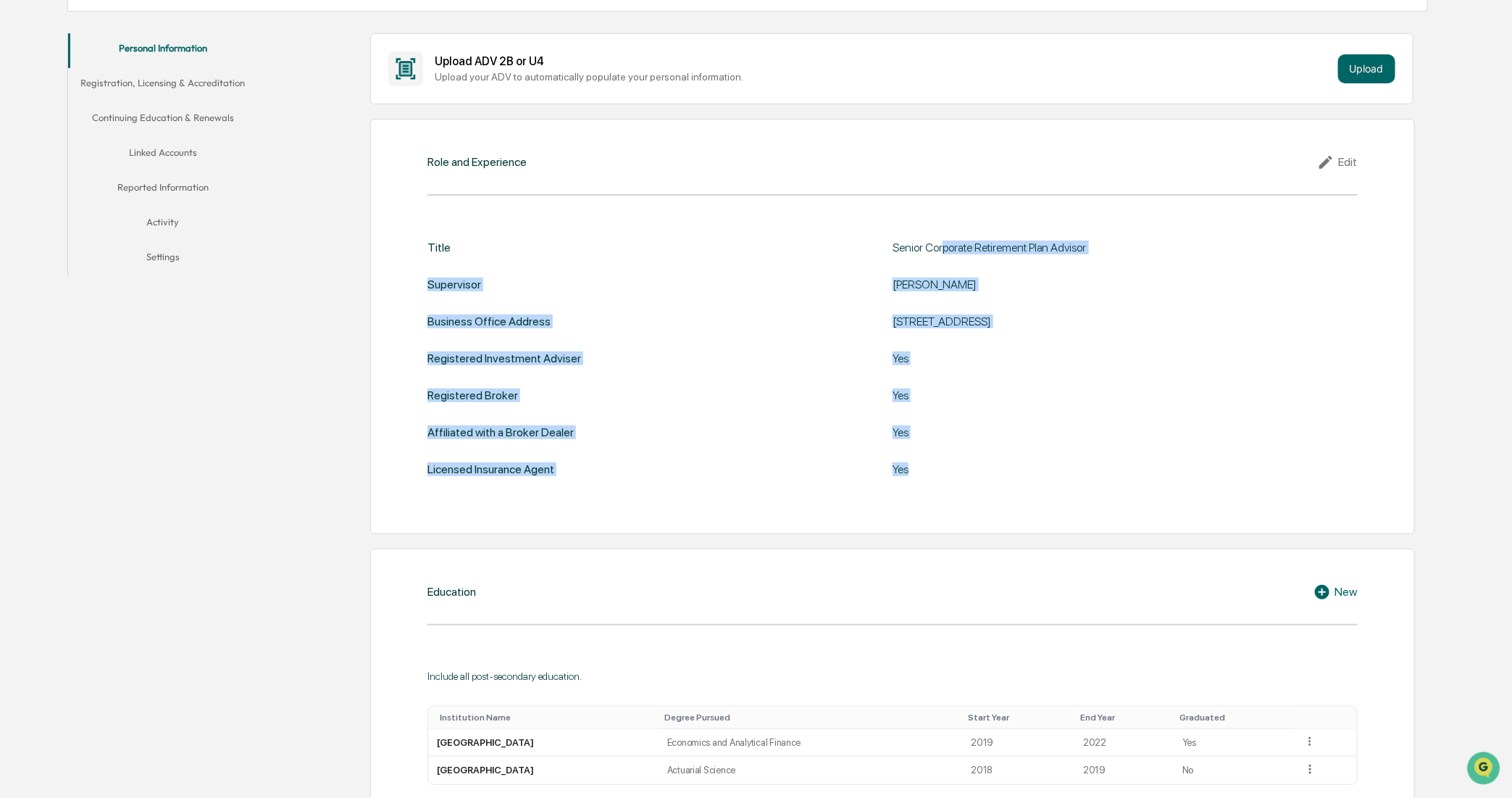
drag, startPoint x: 982, startPoint y: 332, endPoint x: 1030, endPoint y: 519, distance: 193.1
click at [1030, 519] on div "Role and Experience Edit Title Senior Corporate Retirement Plan Advisor Supervi…" at bounding box center [893, 326] width 1045 height 415
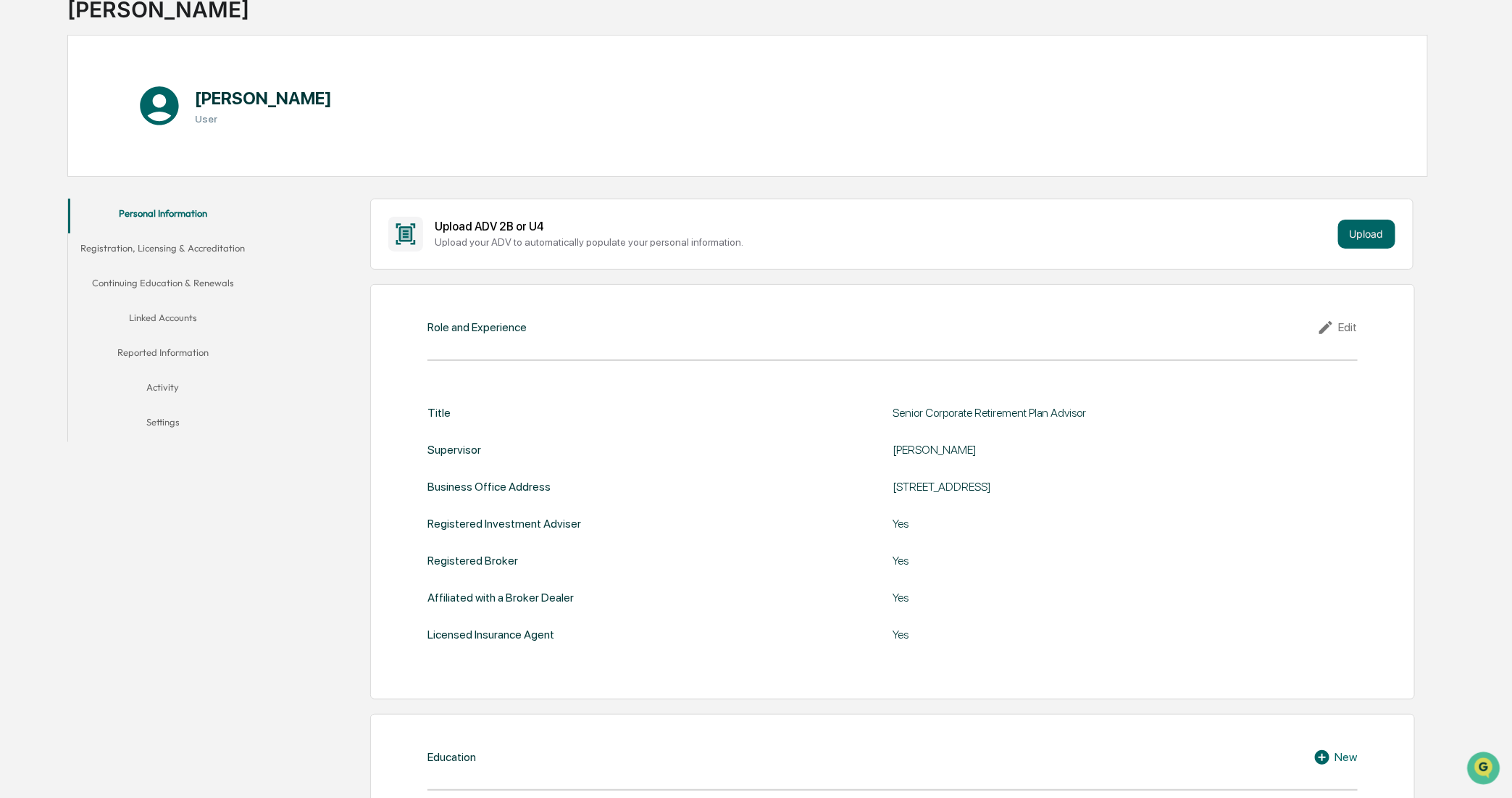
scroll to position [0, 0]
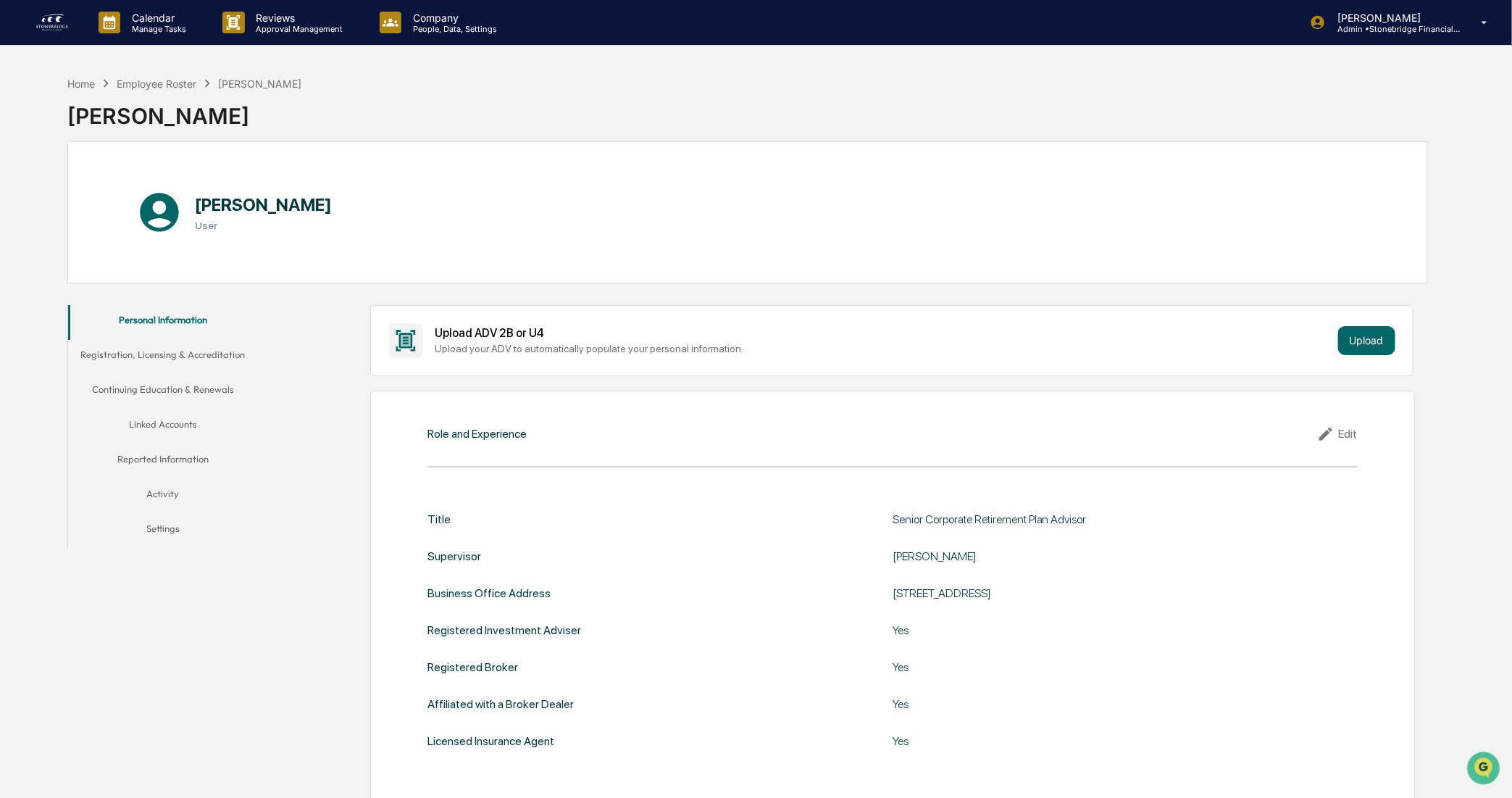
click at [151, 371] on button "Registration, Licensing & Accreditation" at bounding box center [163, 357] width 190 height 35
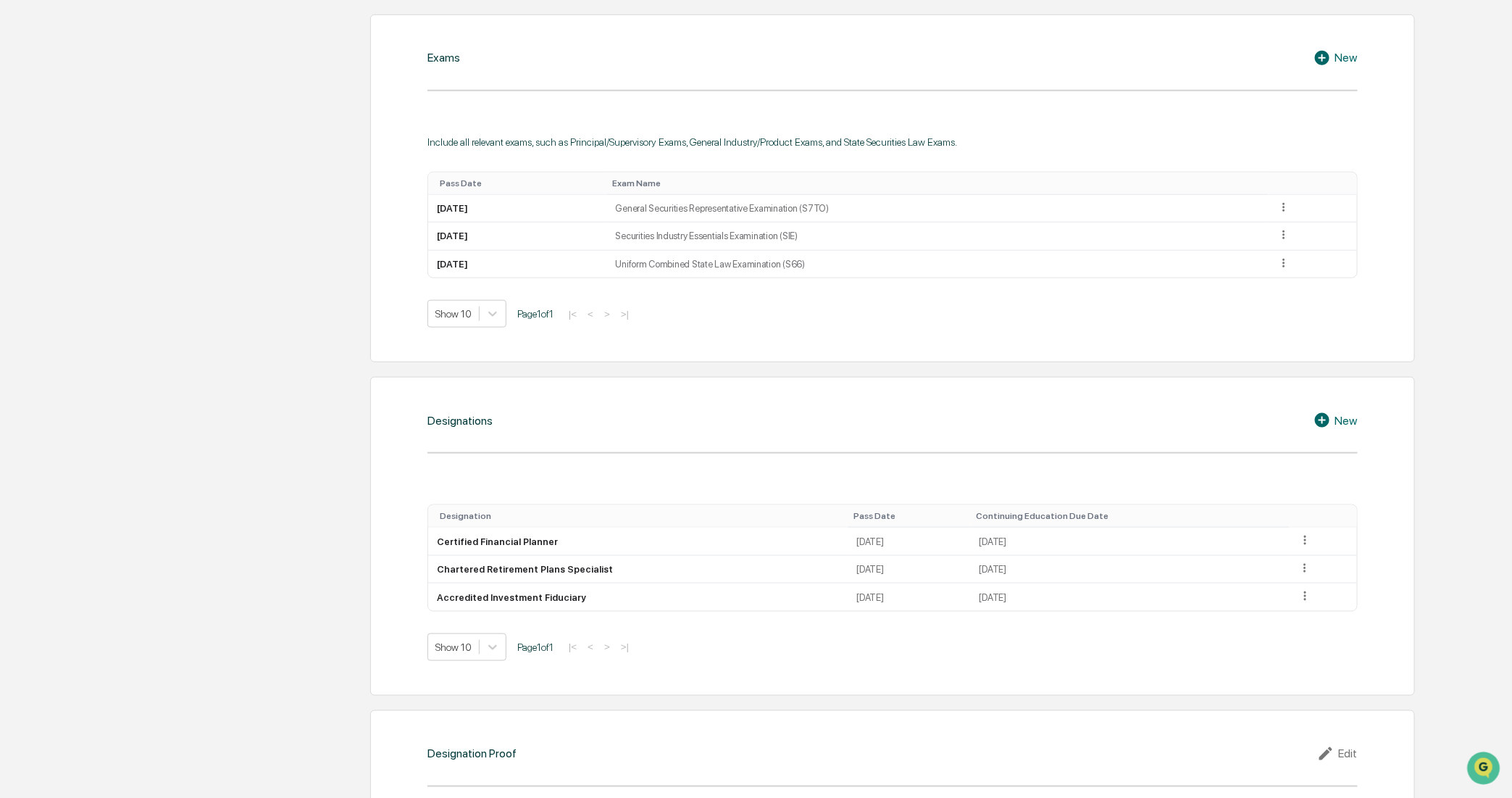
scroll to position [8, 0]
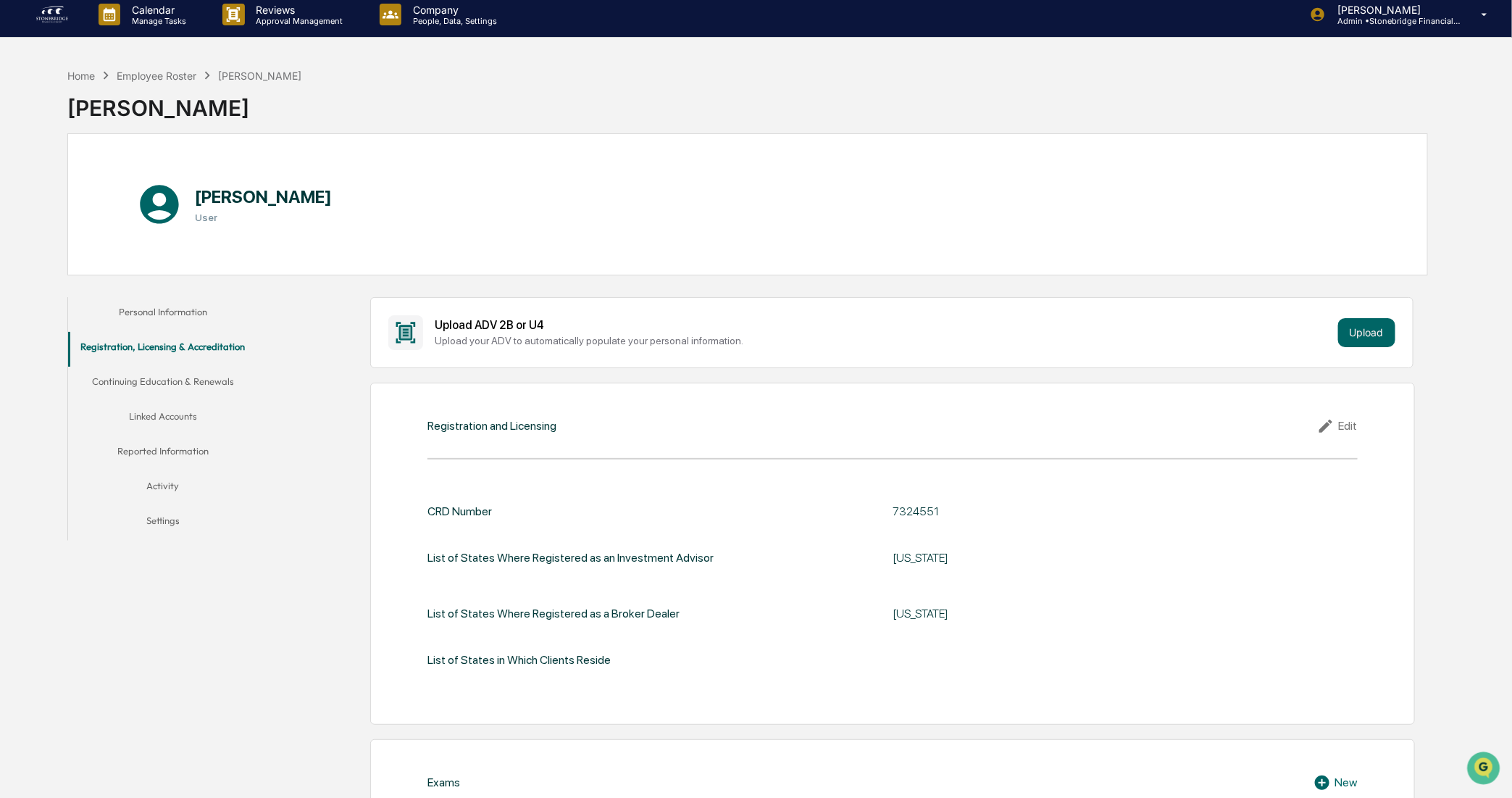
click at [146, 387] on button "Continuing Education & Renewals" at bounding box center [163, 384] width 190 height 35
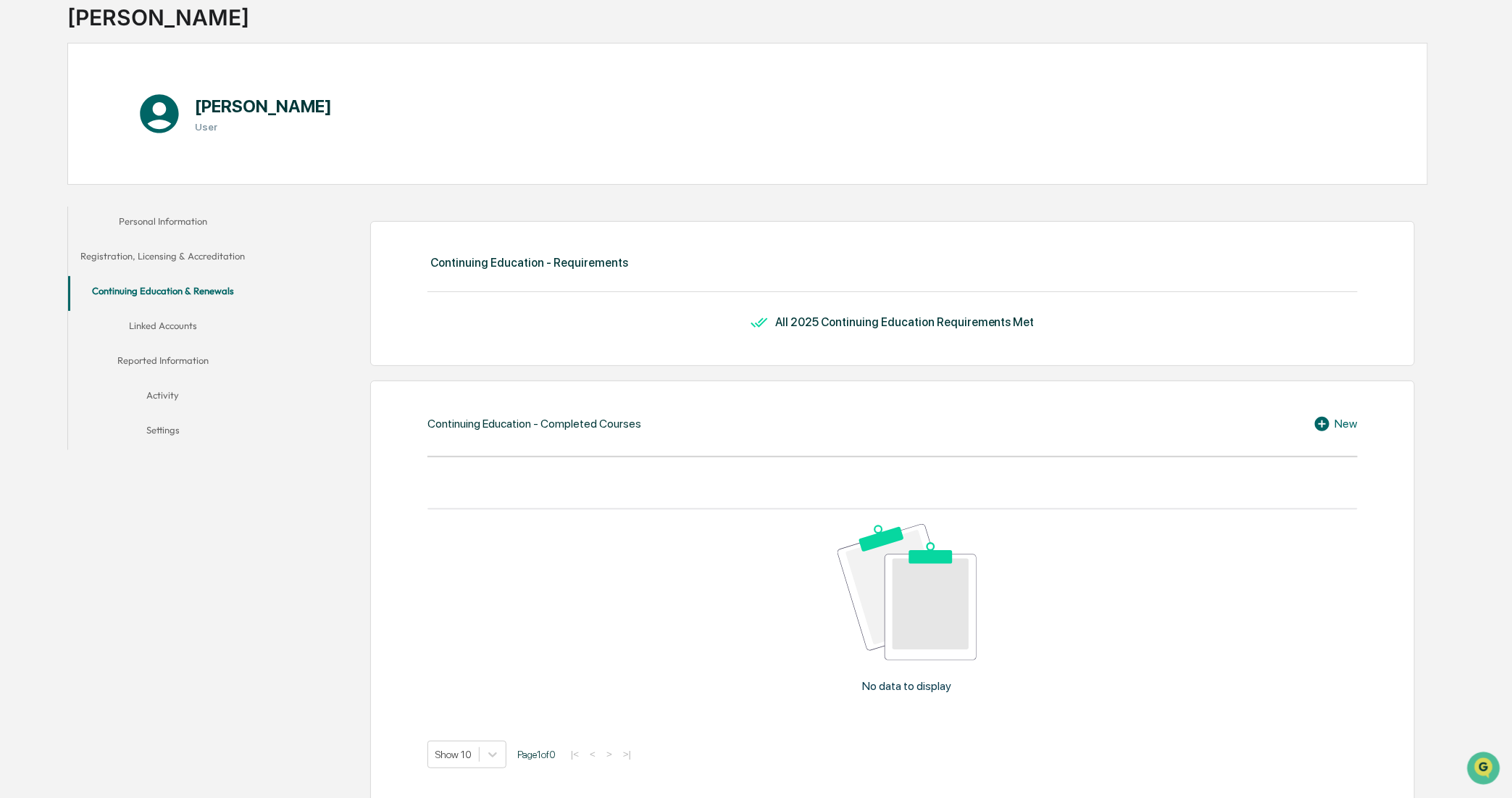
click at [150, 331] on button "Linked Accounts" at bounding box center [163, 328] width 190 height 35
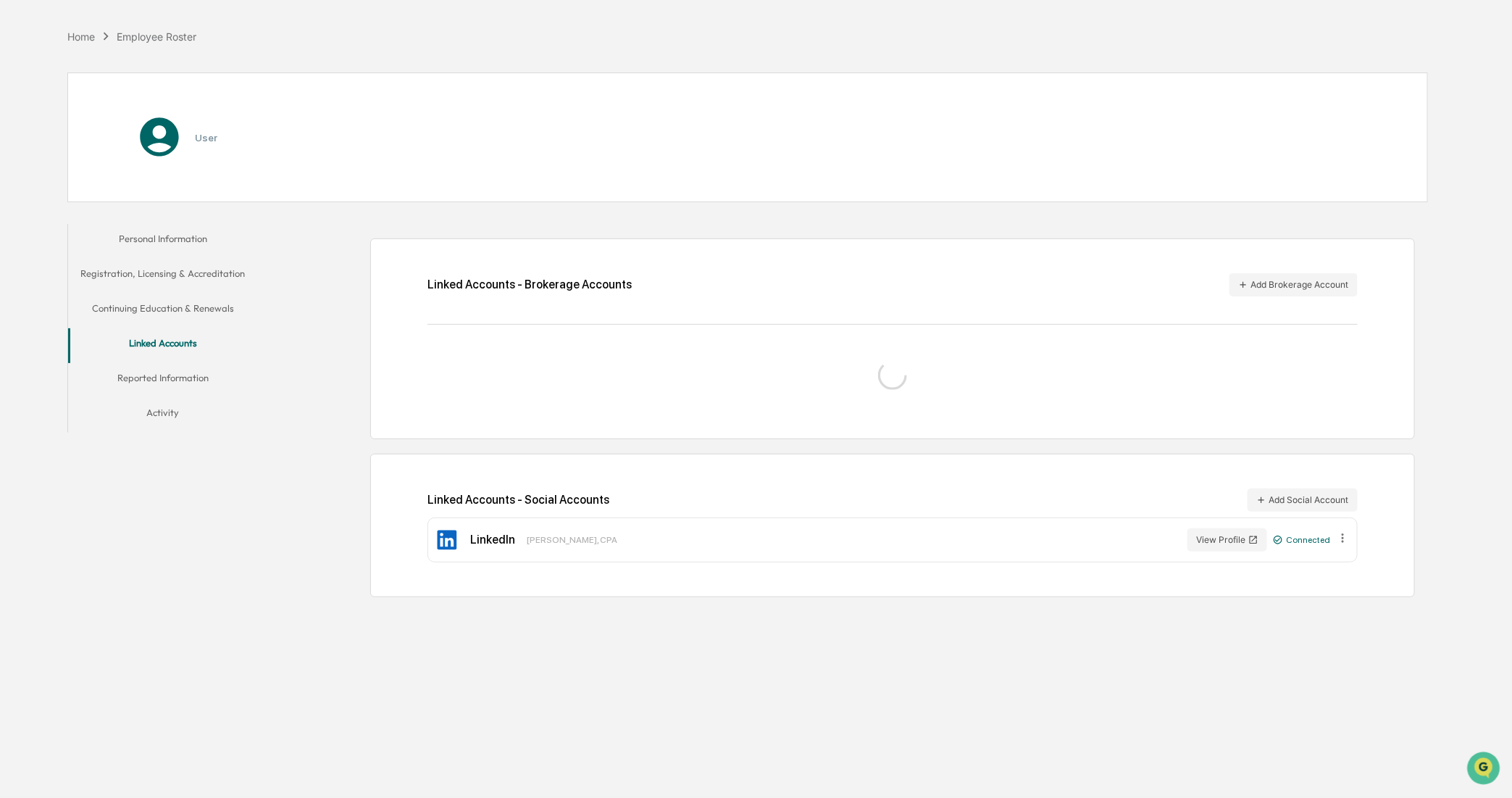
scroll to position [69, 0]
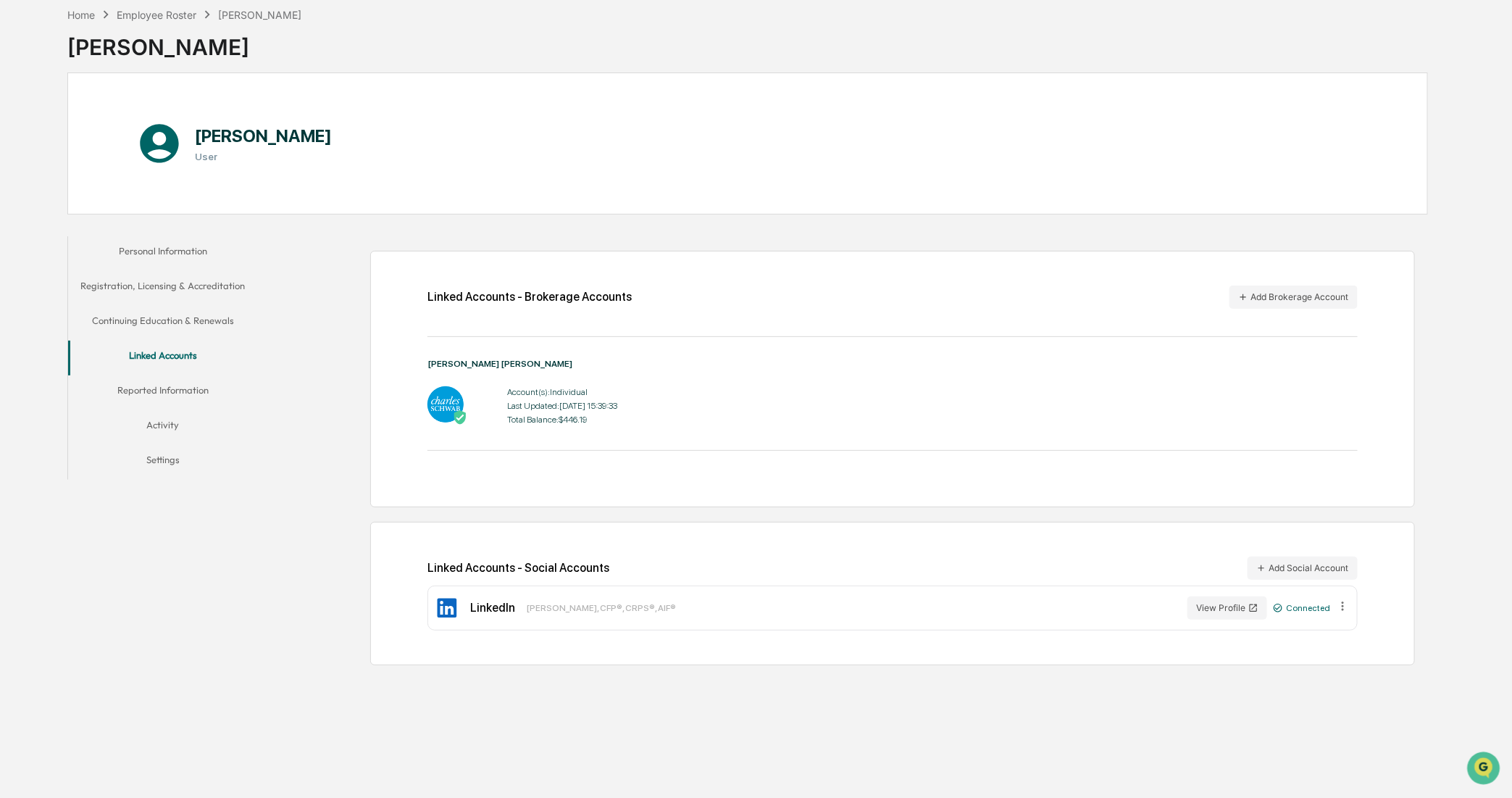
click at [196, 391] on button "Reported Information" at bounding box center [163, 393] width 190 height 35
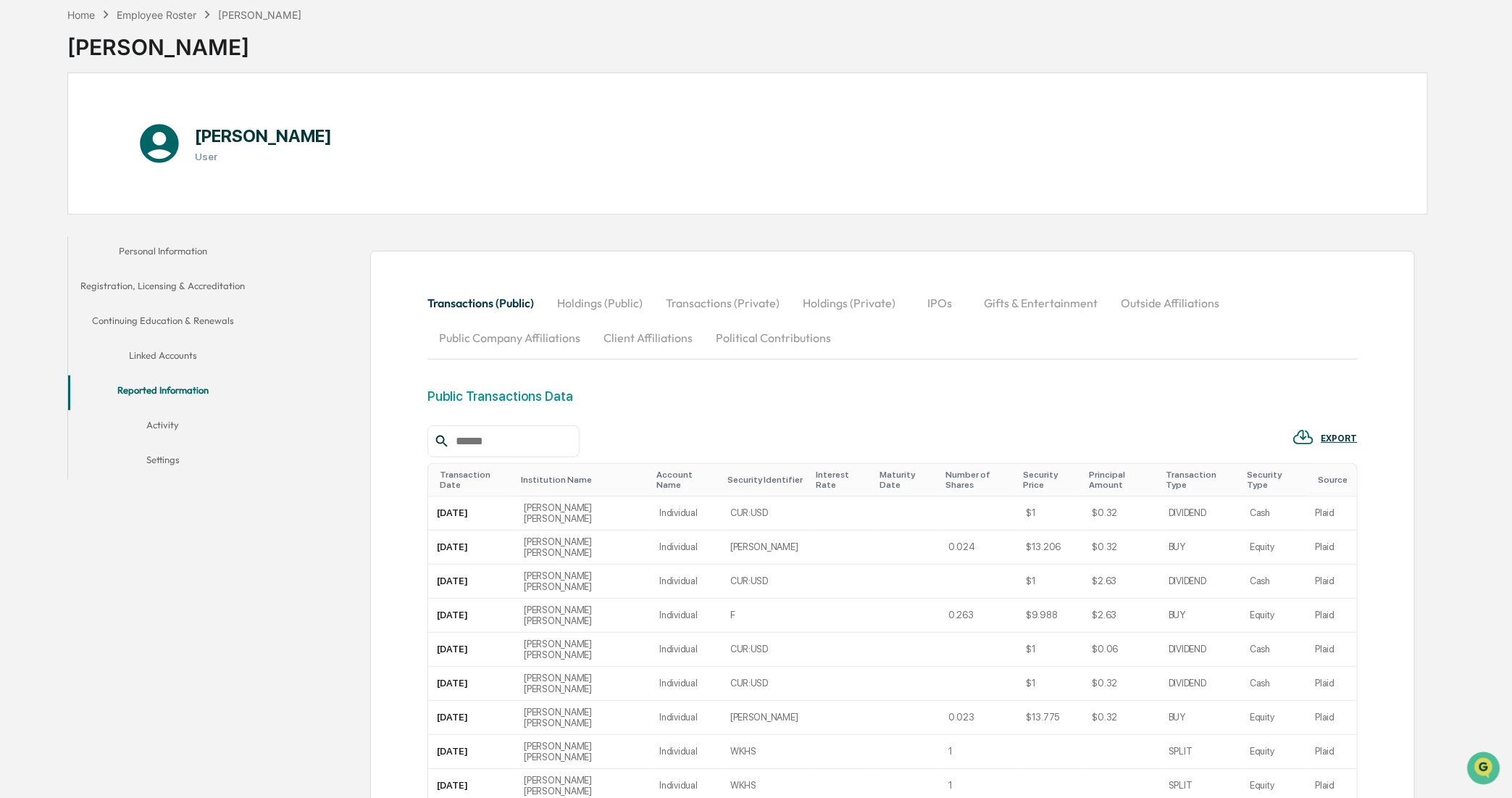
click at [593, 309] on button "Holdings (Public)" at bounding box center [600, 303] width 108 height 35
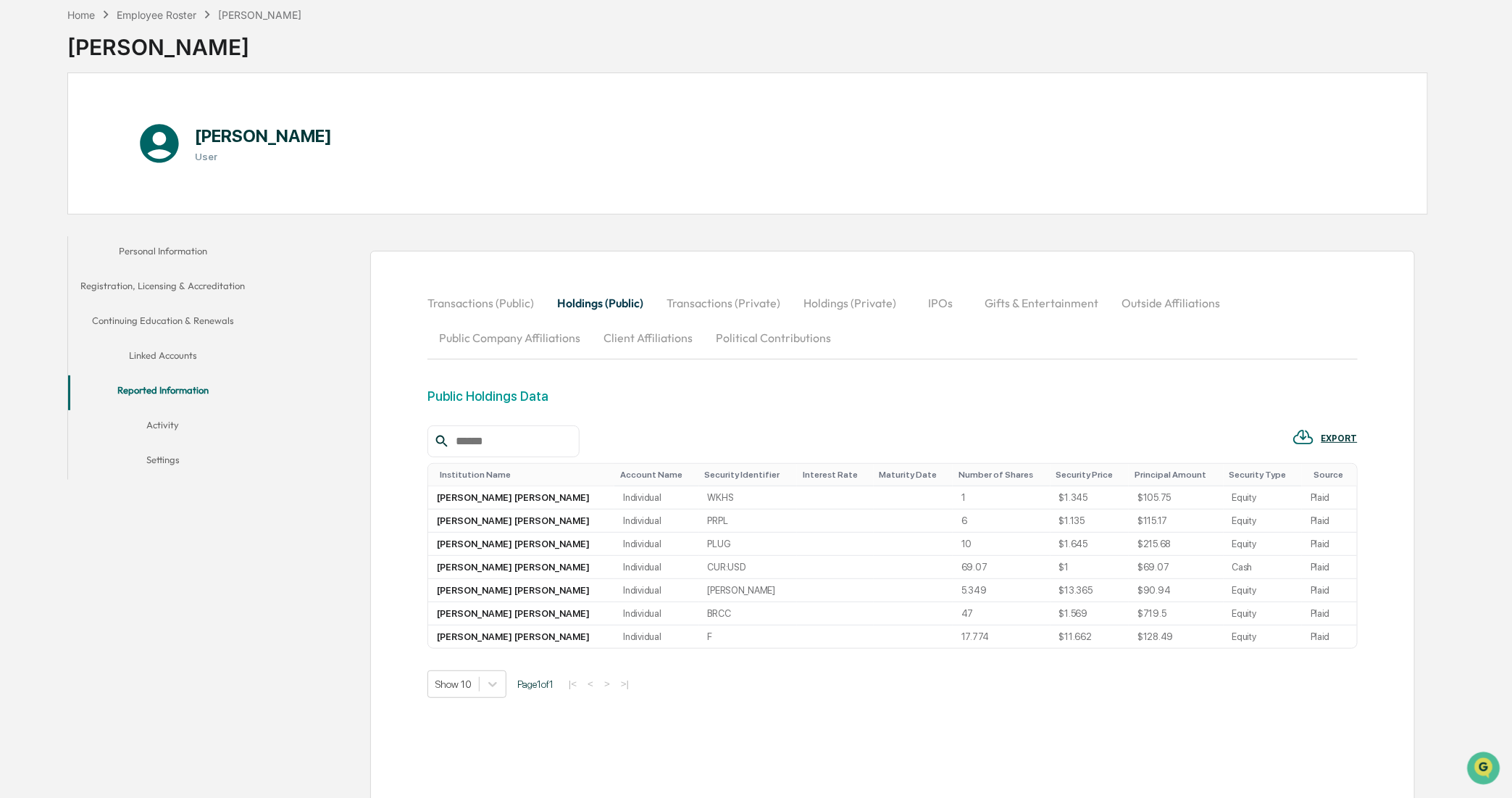
click at [490, 301] on button "Transactions (Public)" at bounding box center [486, 303] width 118 height 35
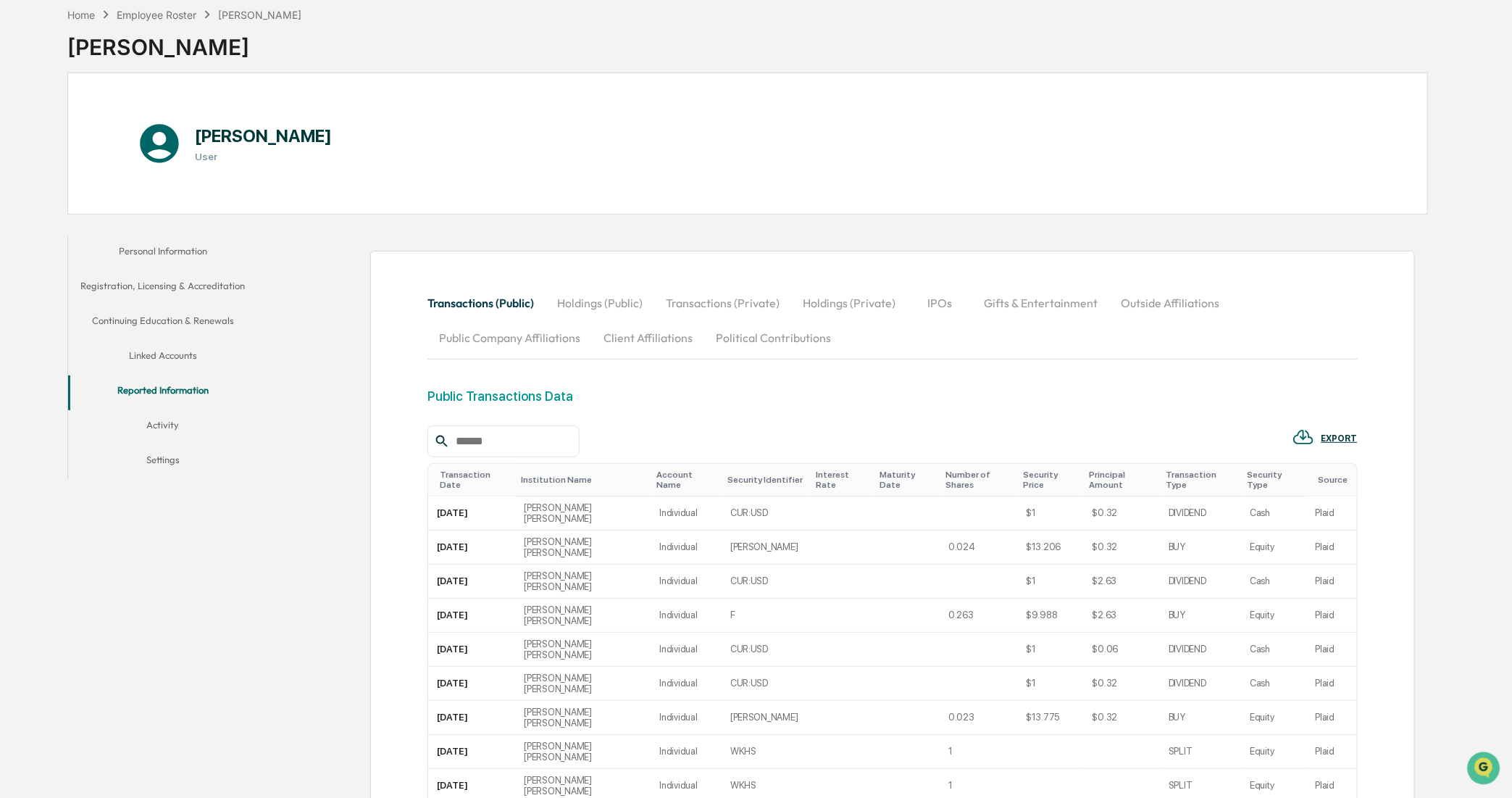
click at [692, 309] on button "Transactions (Private)" at bounding box center [723, 303] width 137 height 35
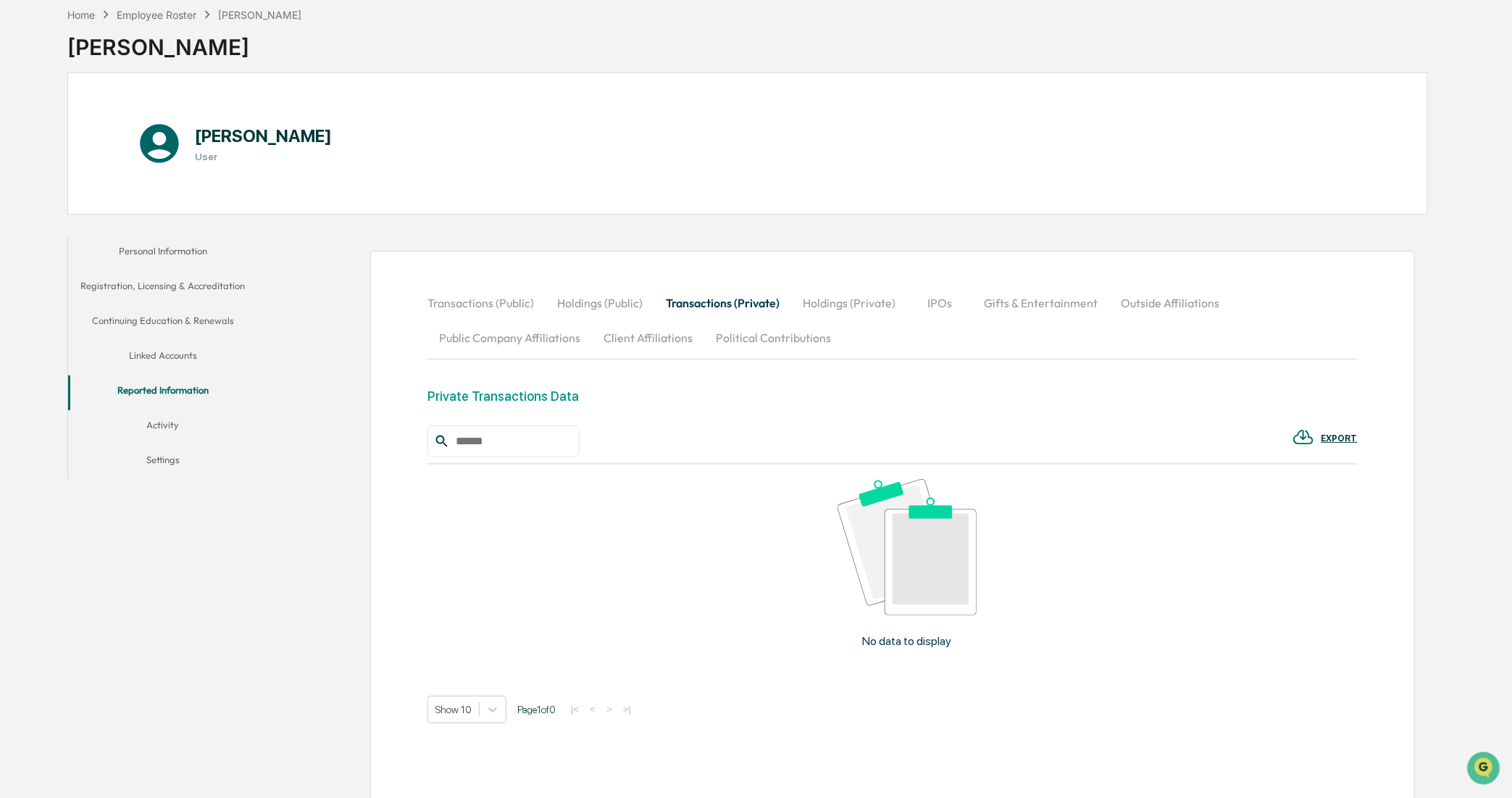
click at [867, 307] on button "Holdings (Private)" at bounding box center [849, 303] width 116 height 35
click at [921, 302] on button "IPOs" at bounding box center [941, 303] width 65 height 35
click at [1063, 305] on button "Gifts & Entertainment" at bounding box center [1041, 303] width 137 height 35
click at [1154, 310] on button "Outside Affiliations" at bounding box center [1172, 303] width 122 height 35
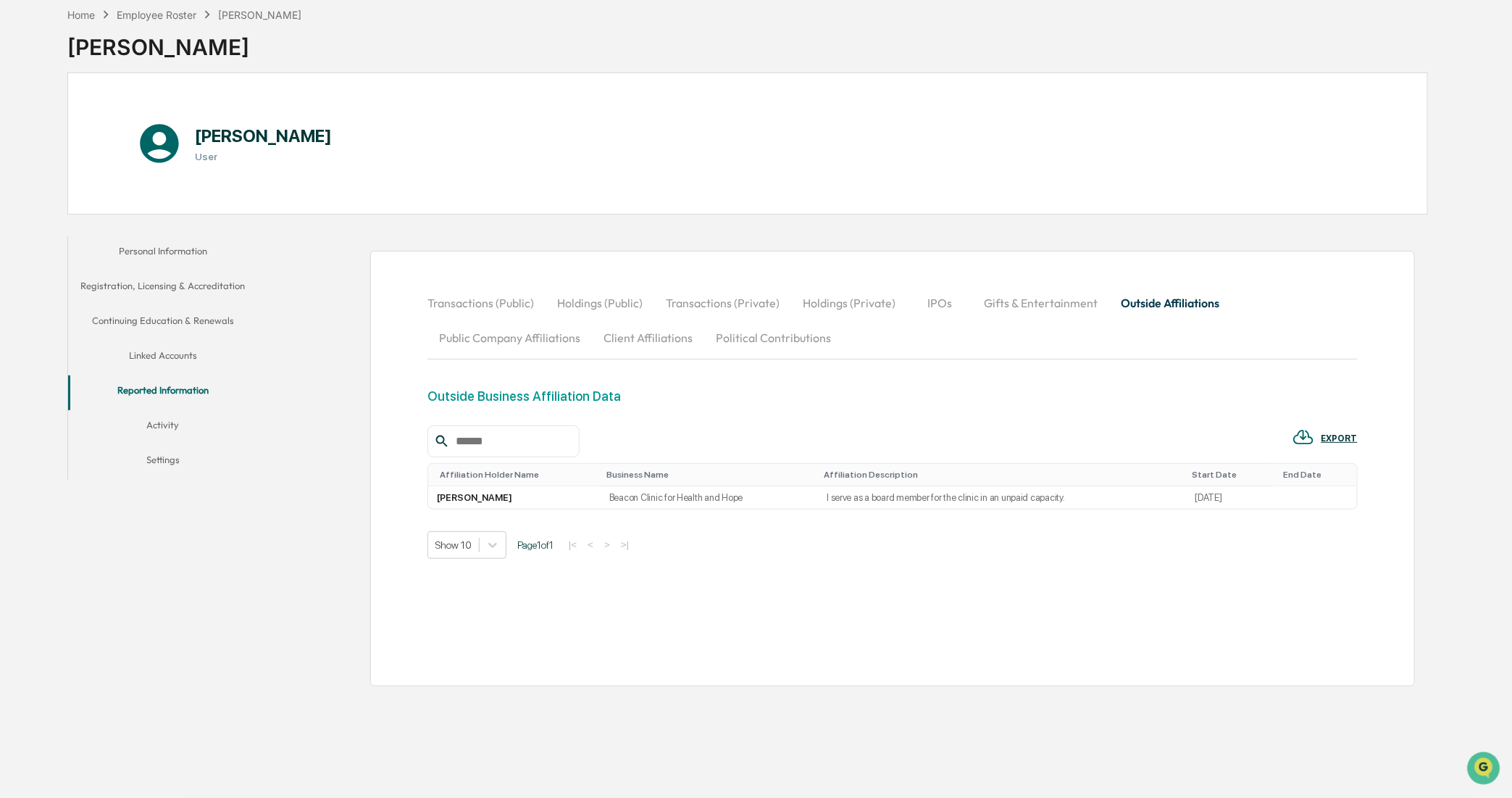
click at [486, 348] on button "Public Company Affiliations" at bounding box center [509, 338] width 164 height 35
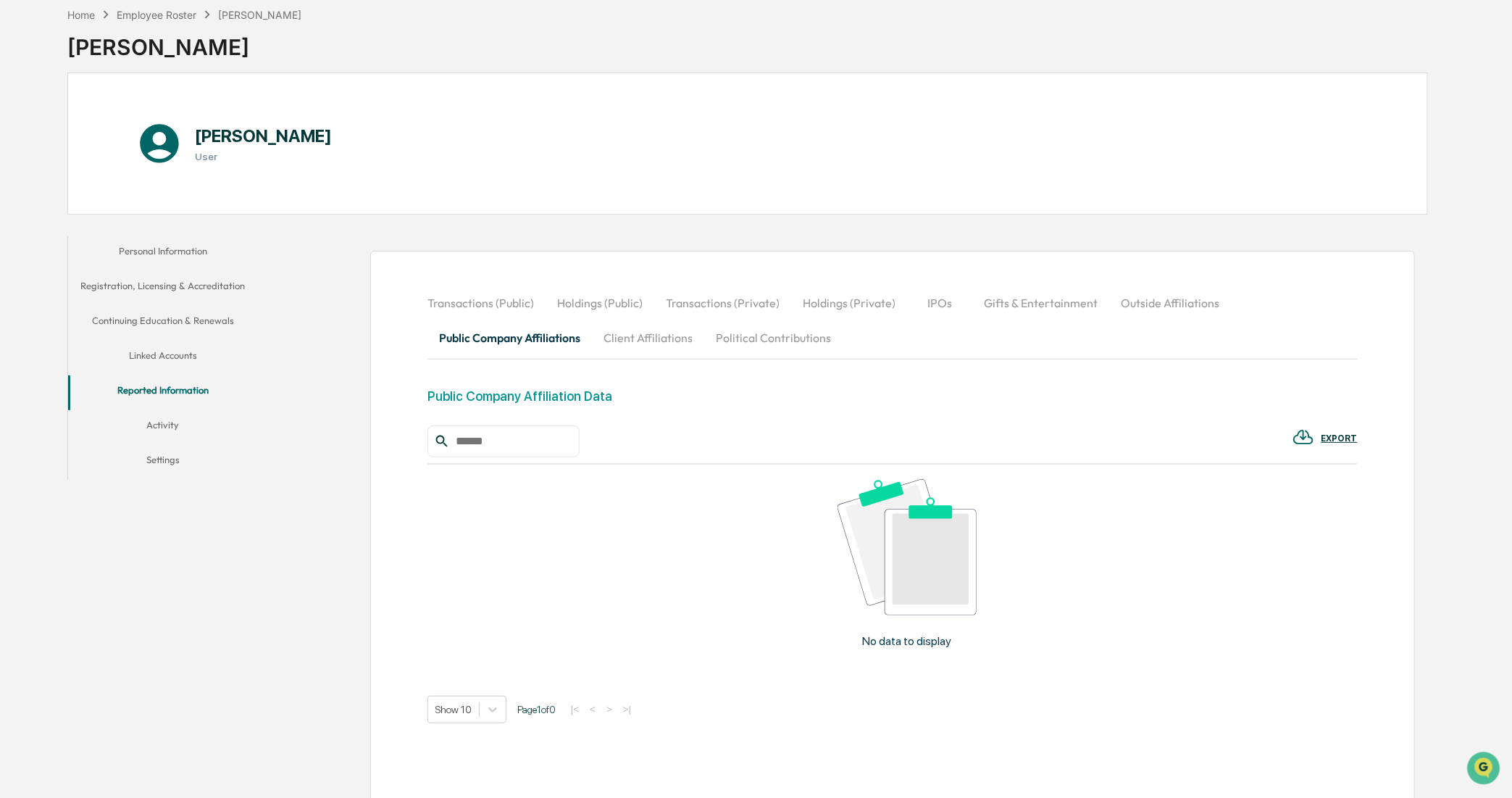
click at [1161, 314] on button "Outside Affiliations" at bounding box center [1170, 303] width 122 height 35
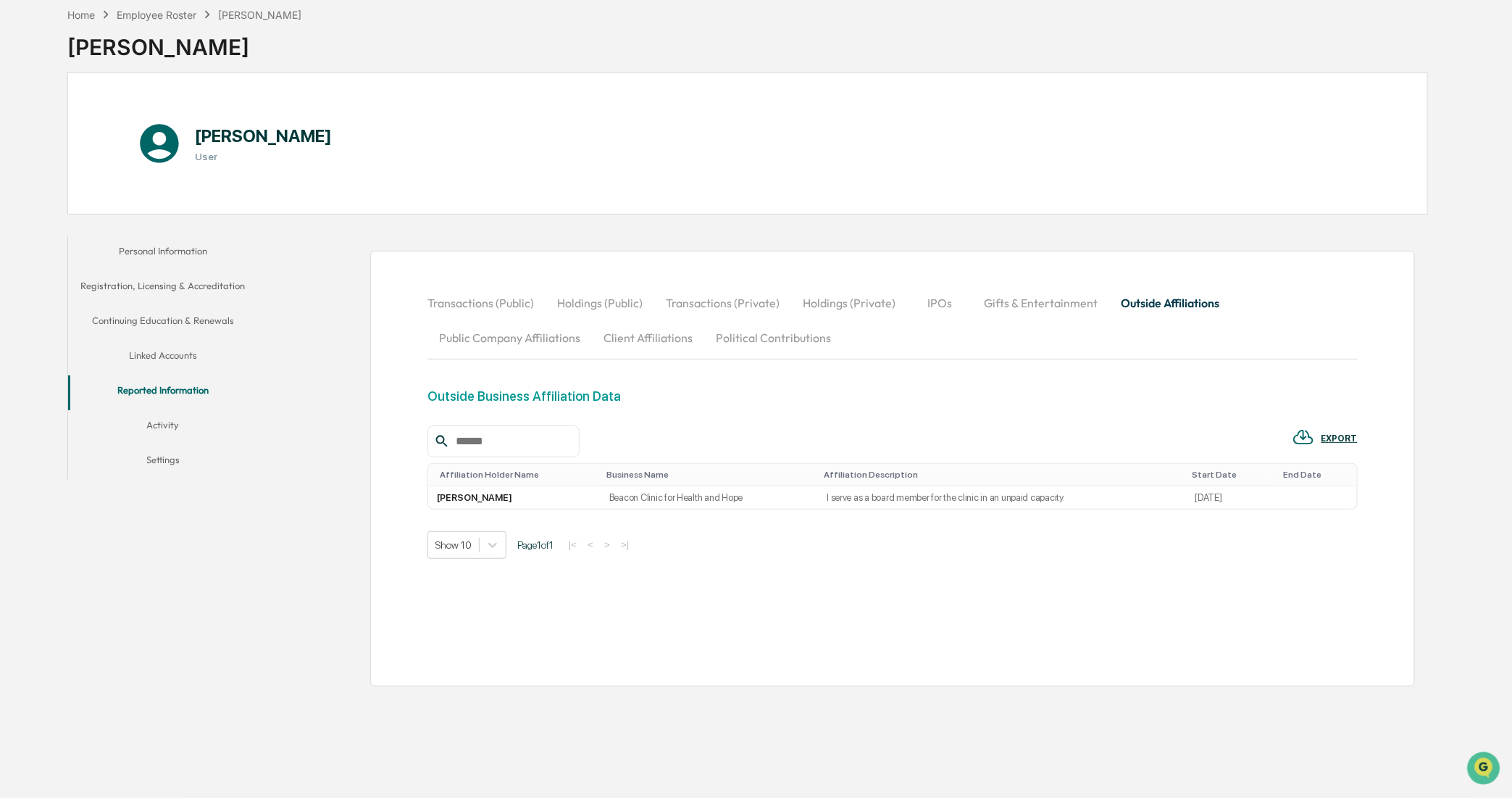
click at [540, 350] on button "Public Company Affiliations" at bounding box center [509, 338] width 164 height 35
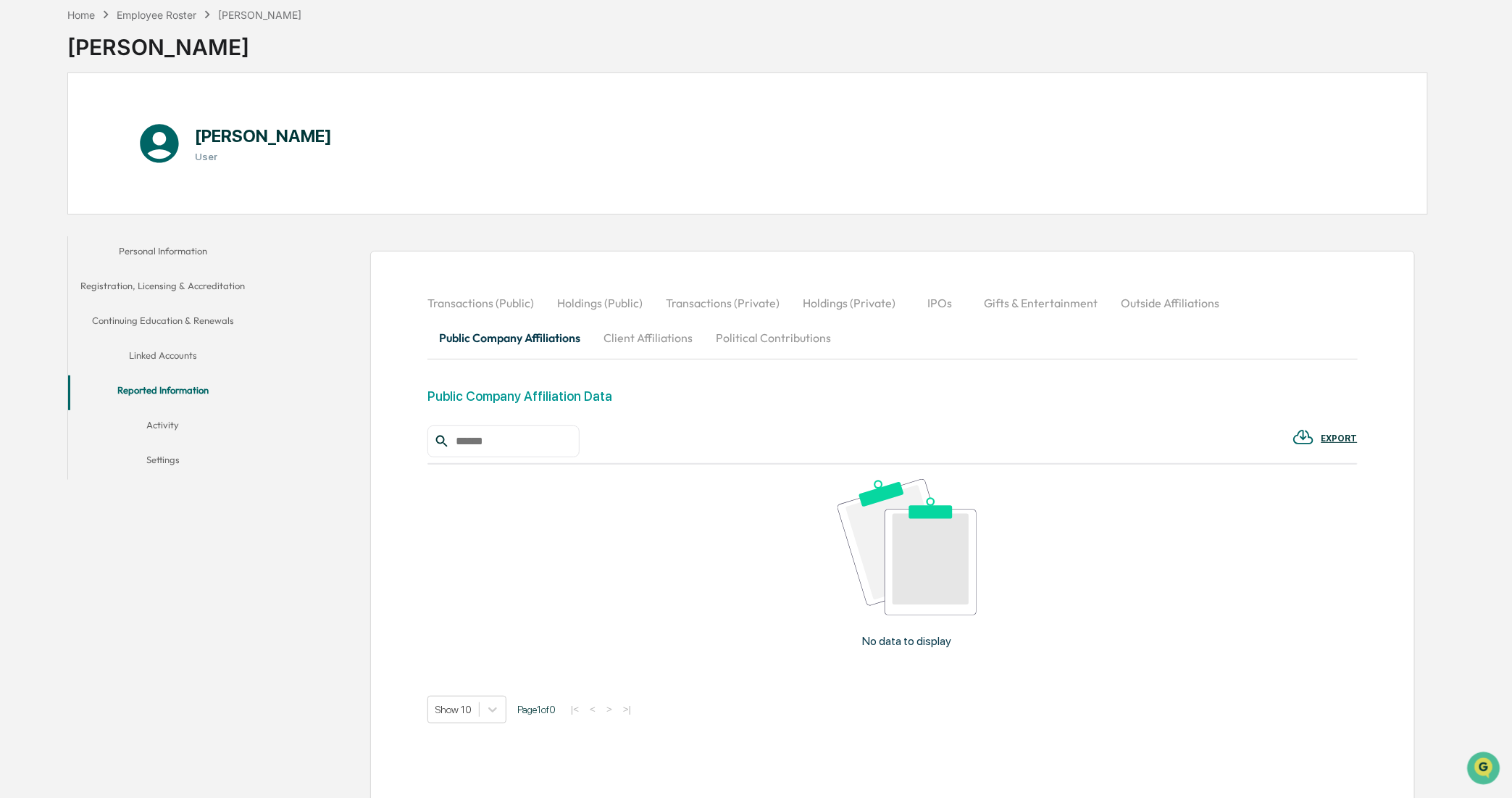
click at [645, 346] on button "Client Affiliations" at bounding box center [648, 338] width 112 height 35
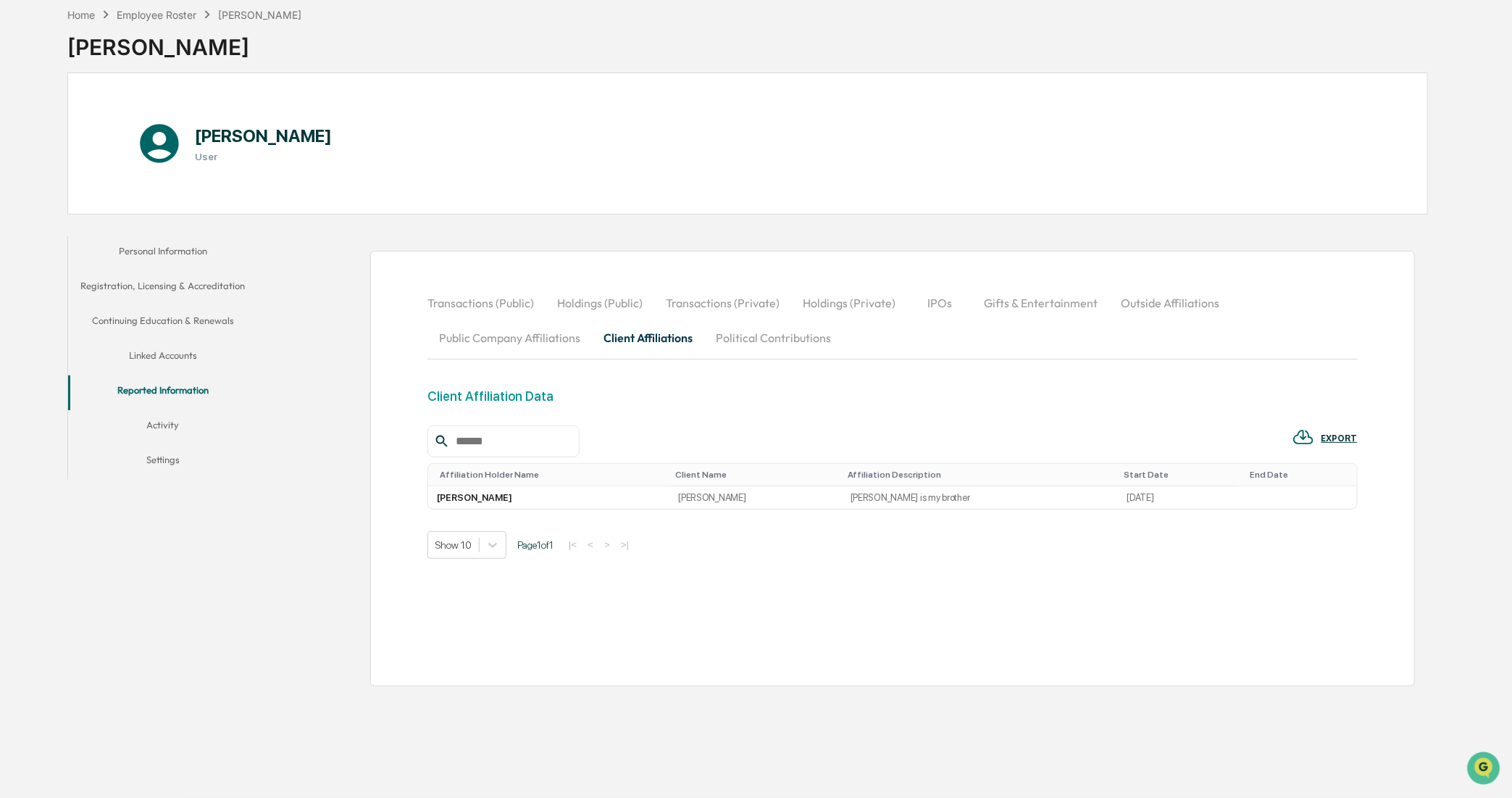
click at [791, 354] on button "Political Contributions" at bounding box center [774, 338] width 139 height 35
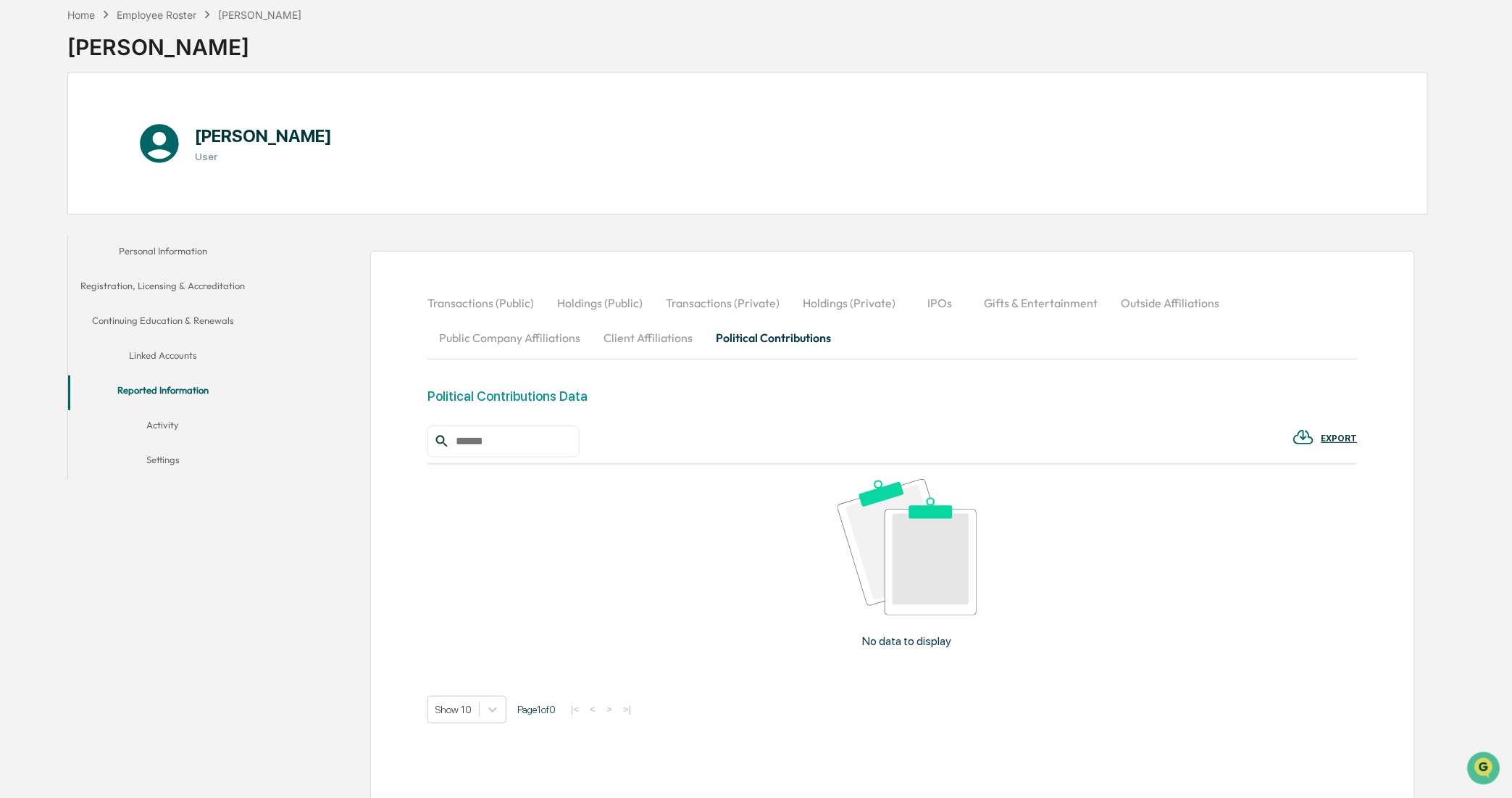
click at [671, 336] on button "Client Affiliations" at bounding box center [648, 338] width 112 height 35
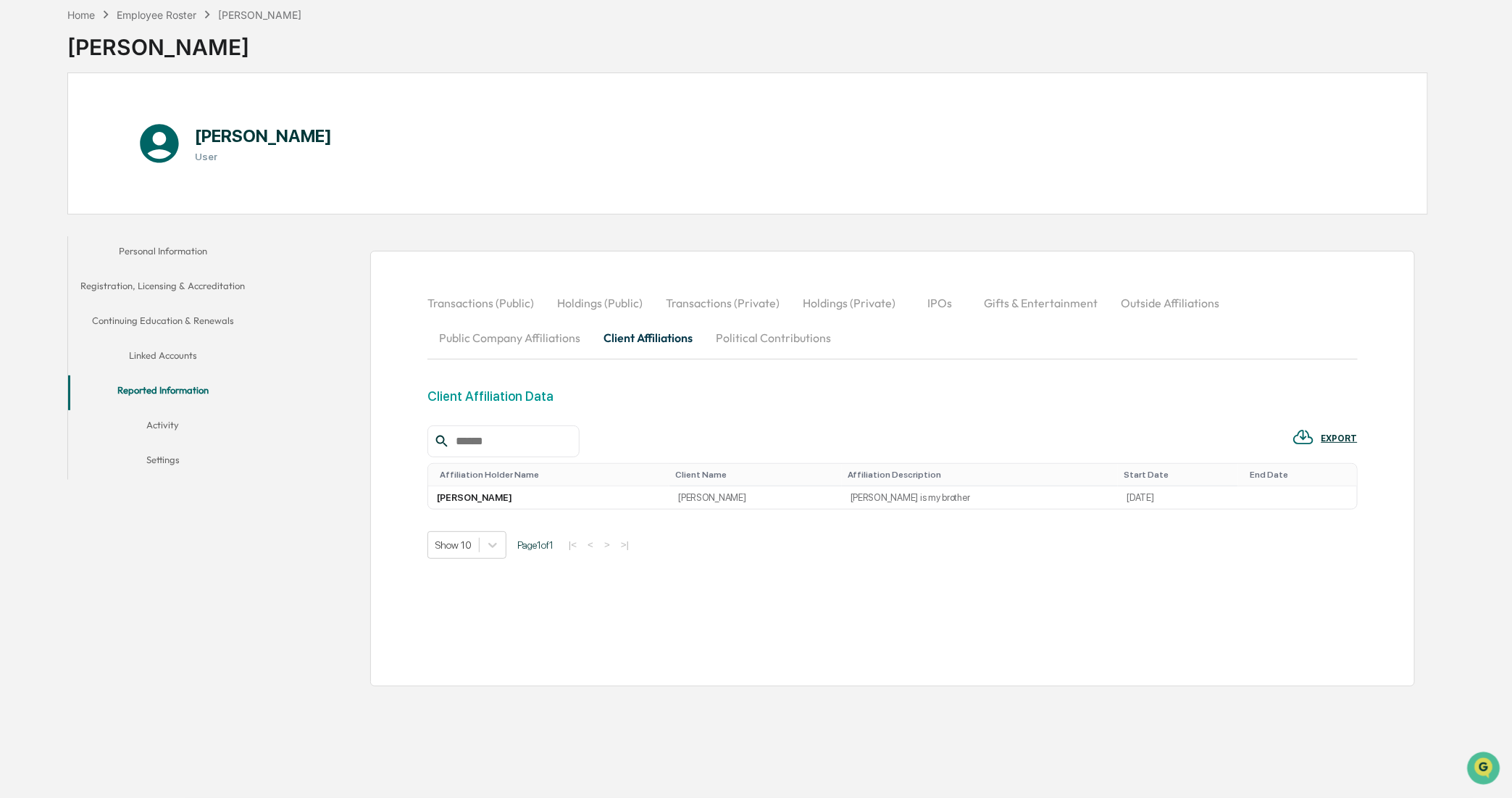
click at [1161, 307] on button "Outside Affiliations" at bounding box center [1170, 303] width 122 height 35
click at [523, 327] on button "Public Company Affiliations" at bounding box center [509, 338] width 164 height 35
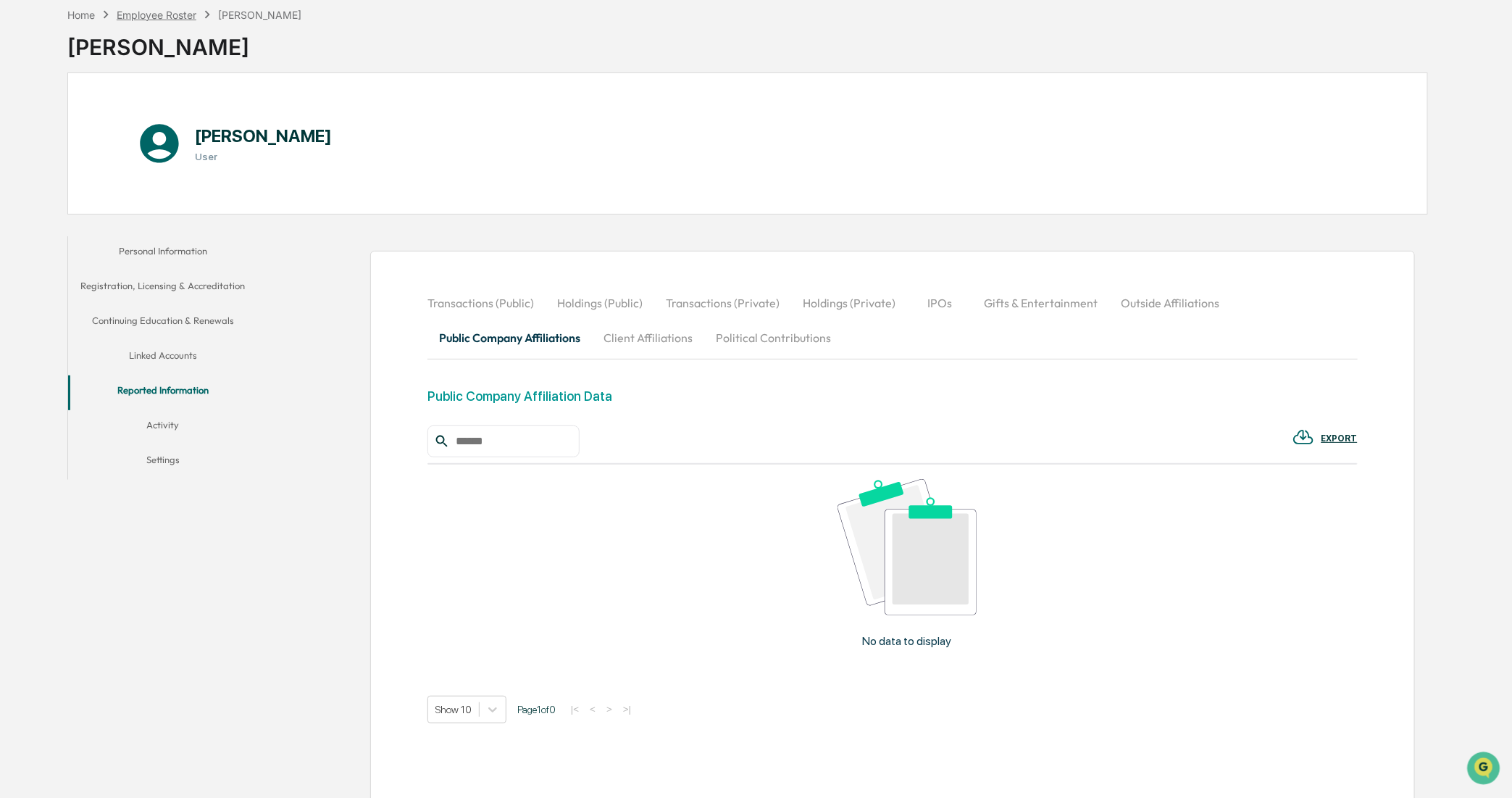
click at [187, 16] on div "Employee Roster" at bounding box center [156, 14] width 80 height 12
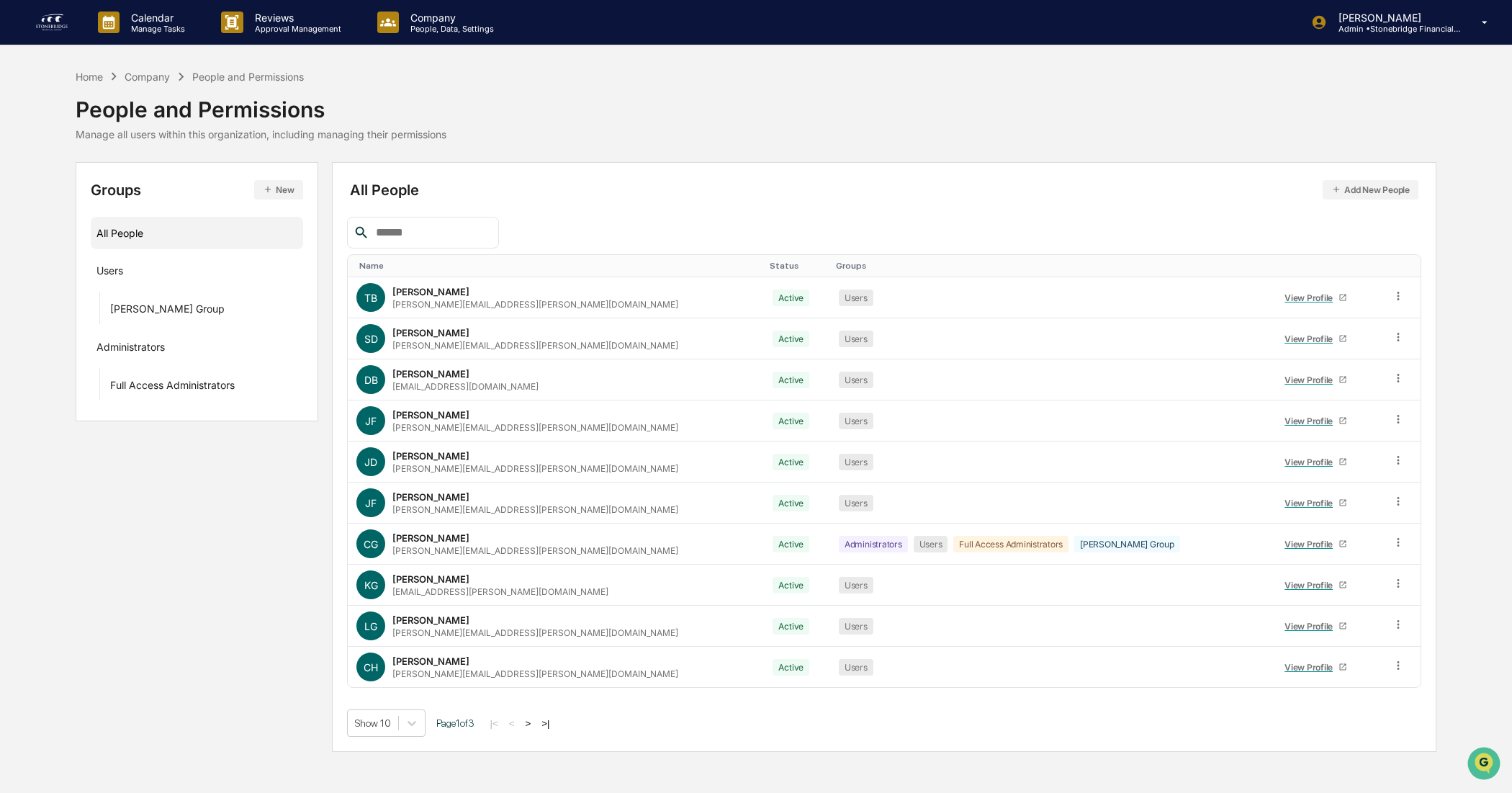
click at [535, 634] on button ">" at bounding box center [528, 723] width 14 height 12
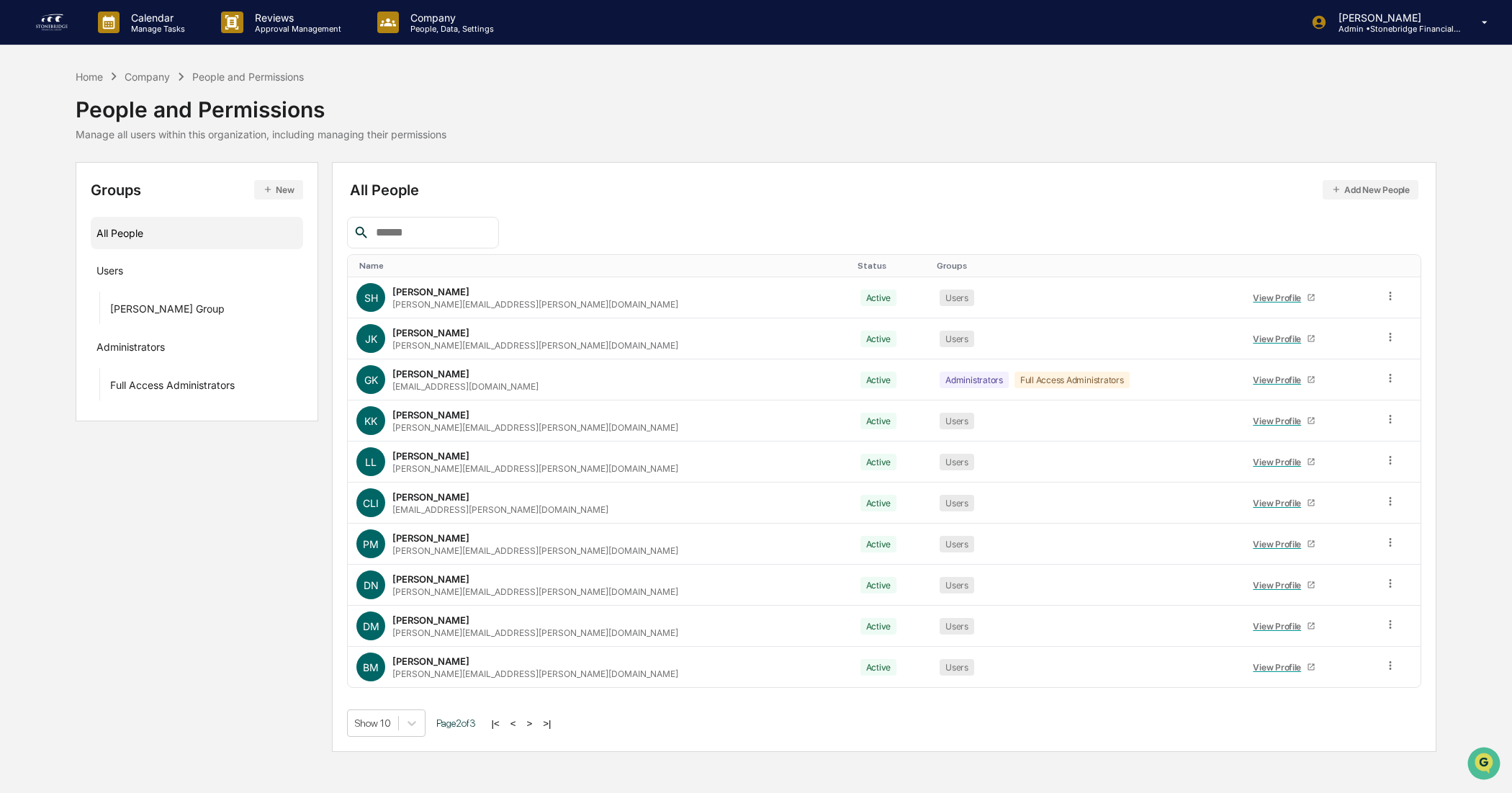
click at [535, 634] on button ">" at bounding box center [530, 723] width 14 height 12
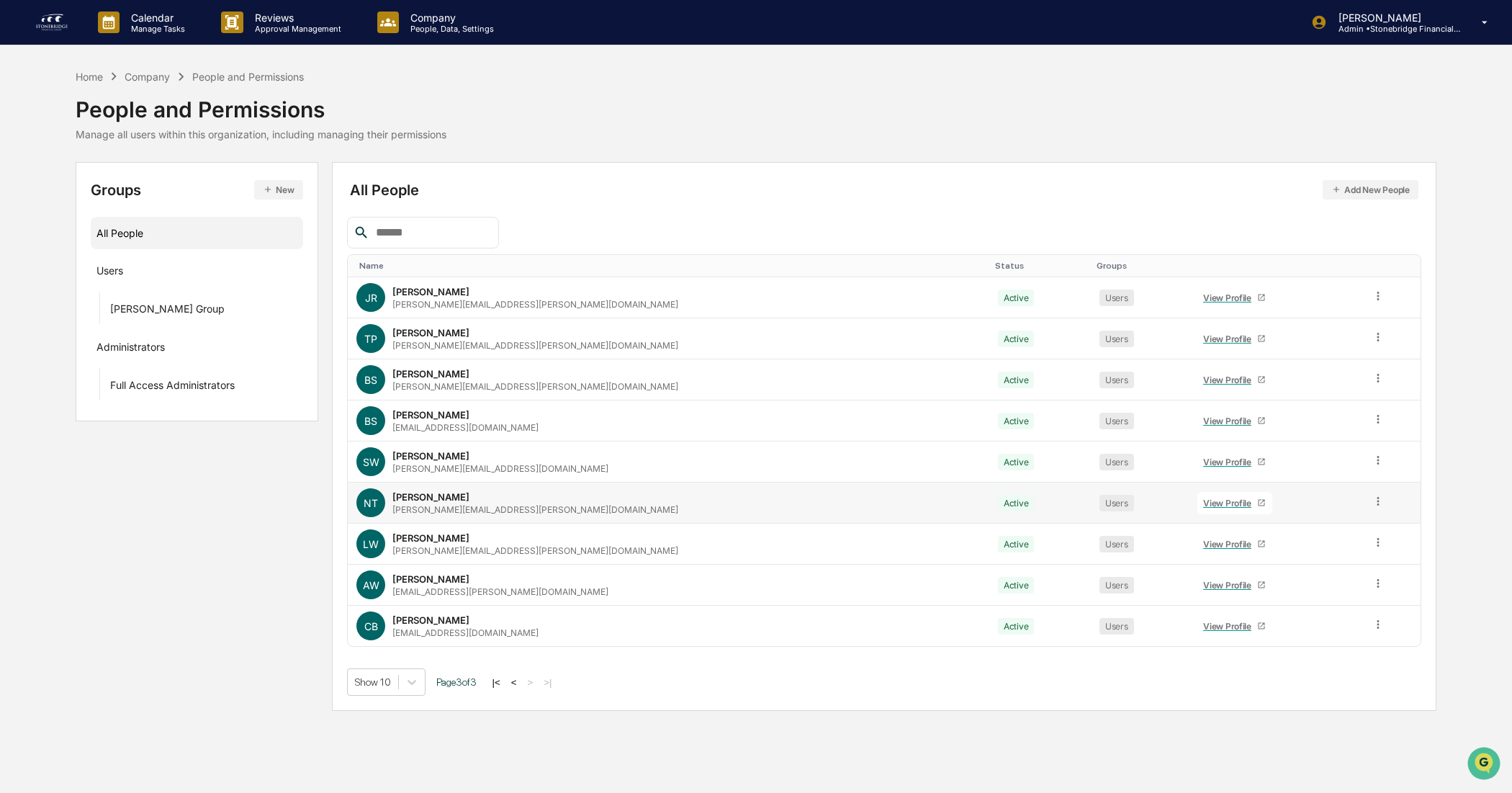
click at [1202, 501] on div "View Profile" at bounding box center [1230, 503] width 54 height 11
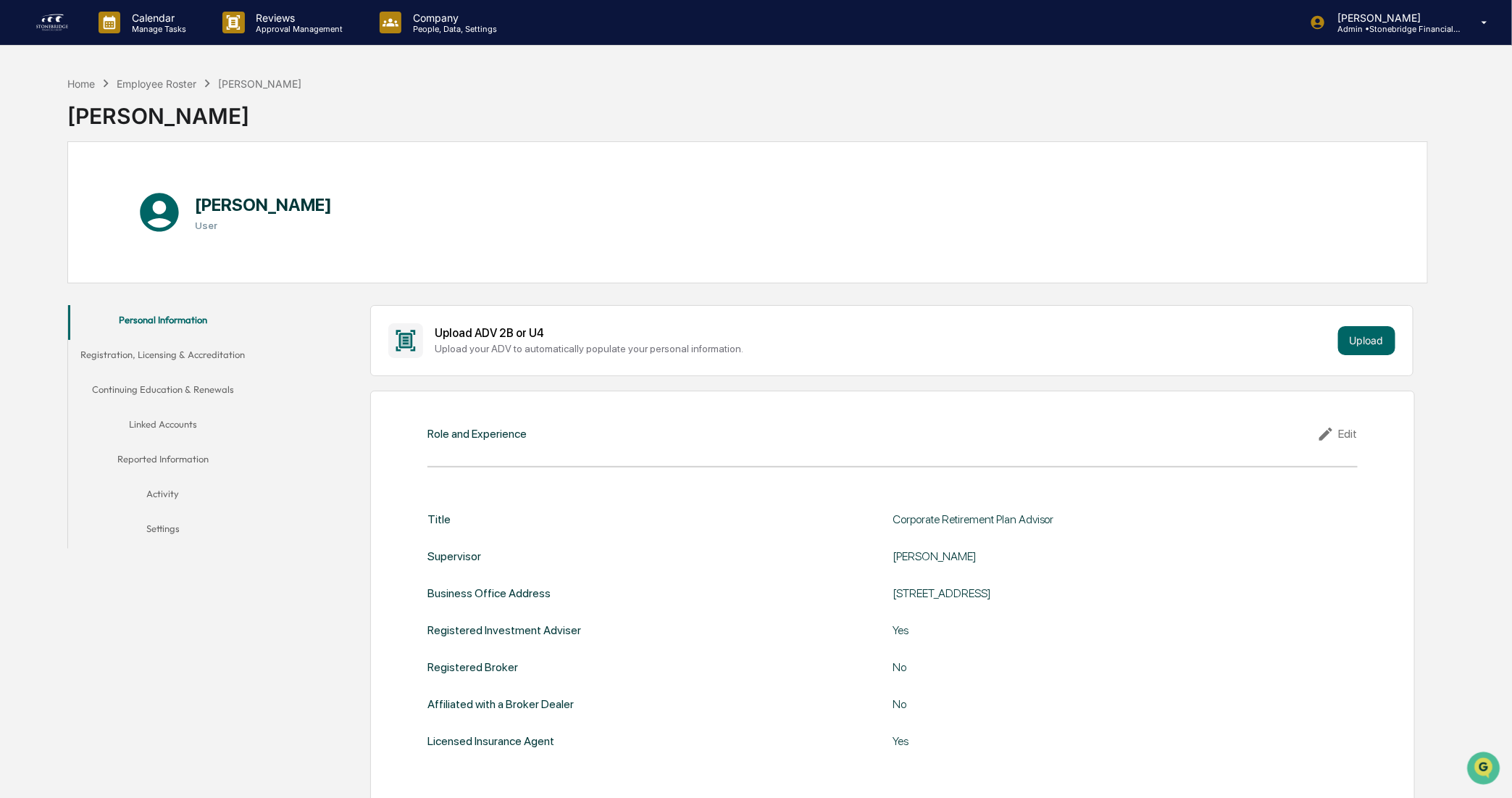
click at [194, 348] on button "Registration, Licensing & Accreditation" at bounding box center [163, 357] width 190 height 35
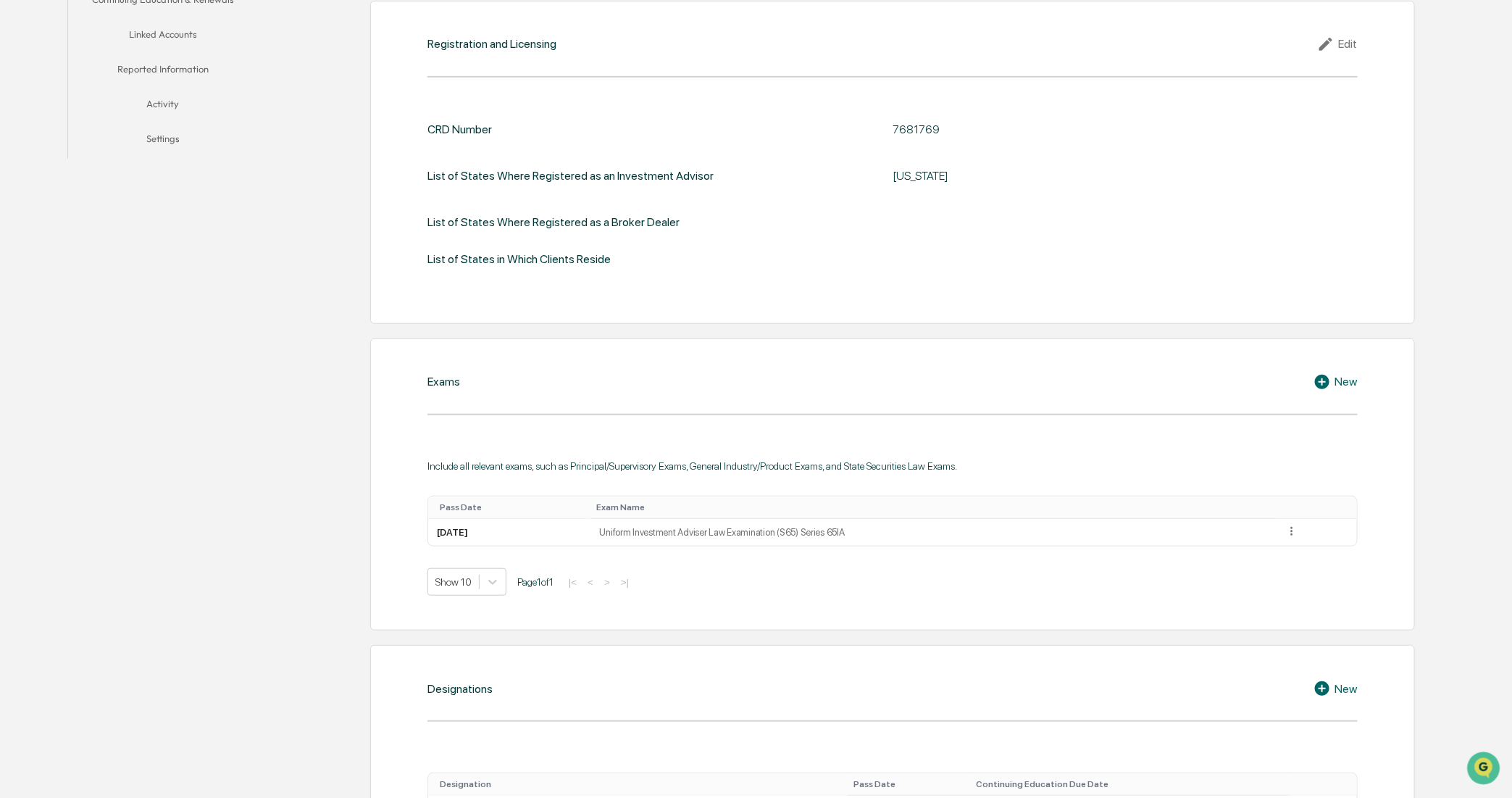
scroll to position [196, 0]
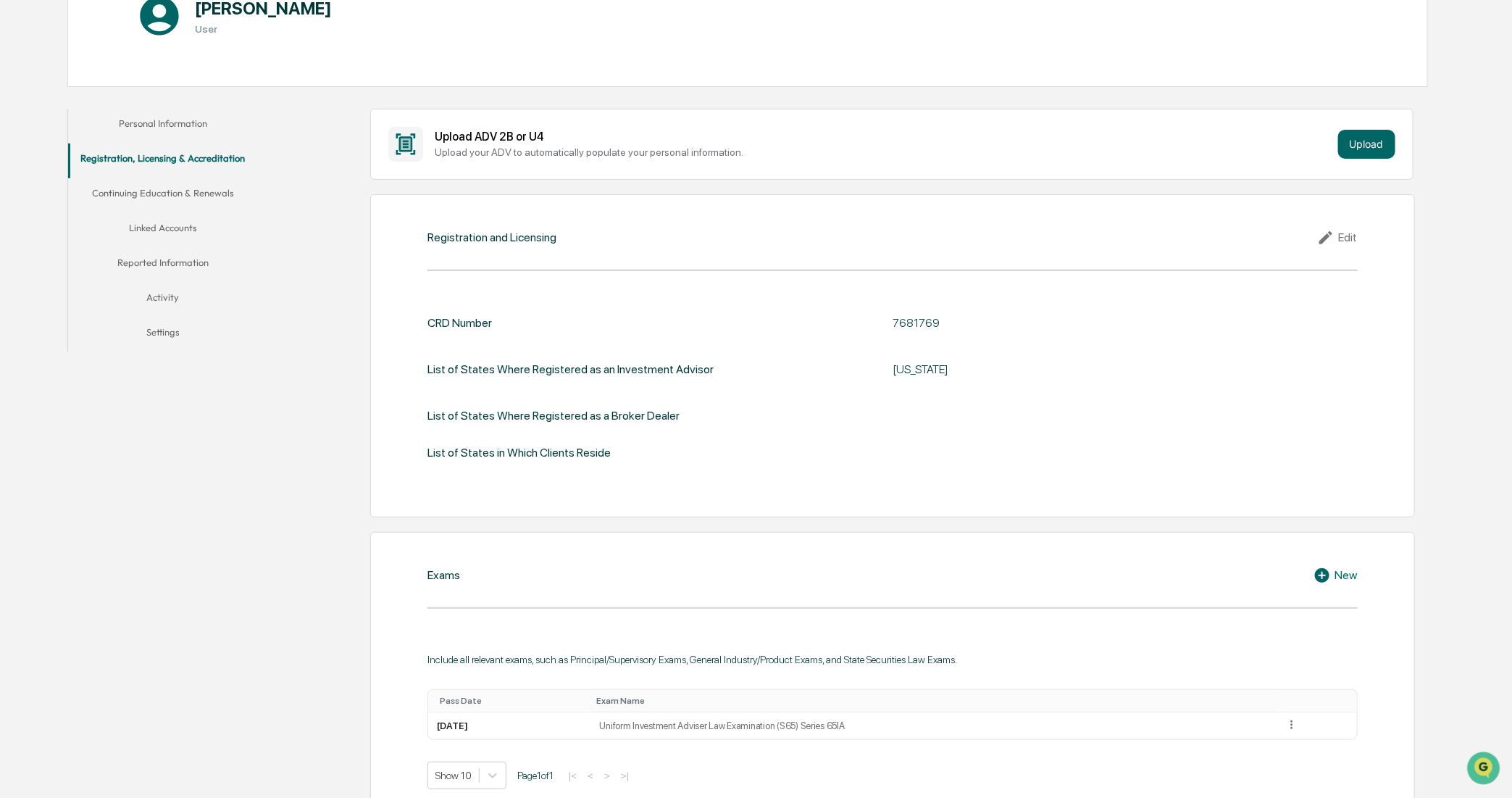
click at [161, 189] on button "Continuing Education & Renewals" at bounding box center [163, 196] width 190 height 35
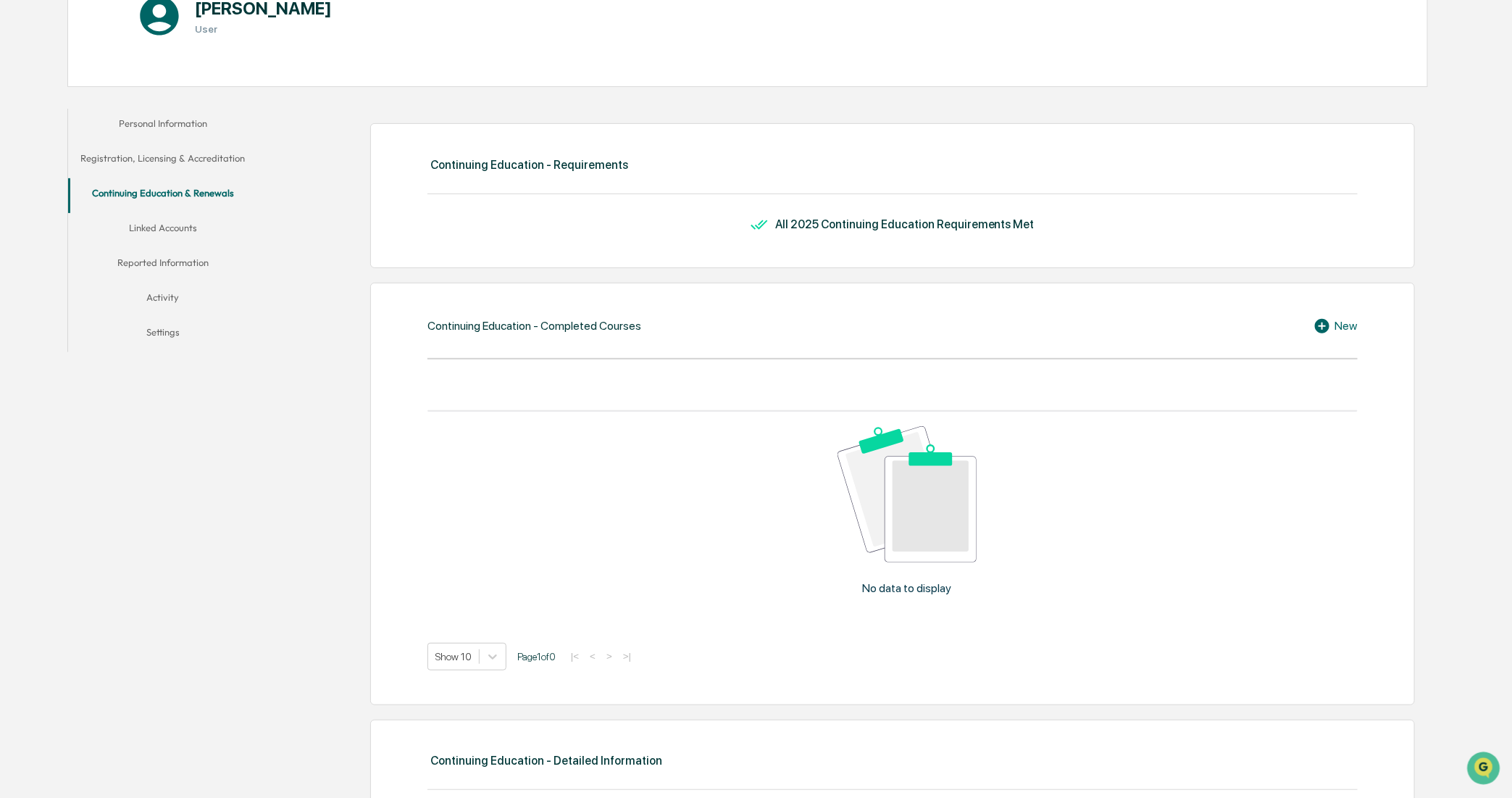
click at [167, 222] on button "Linked Accounts" at bounding box center [163, 230] width 190 height 35
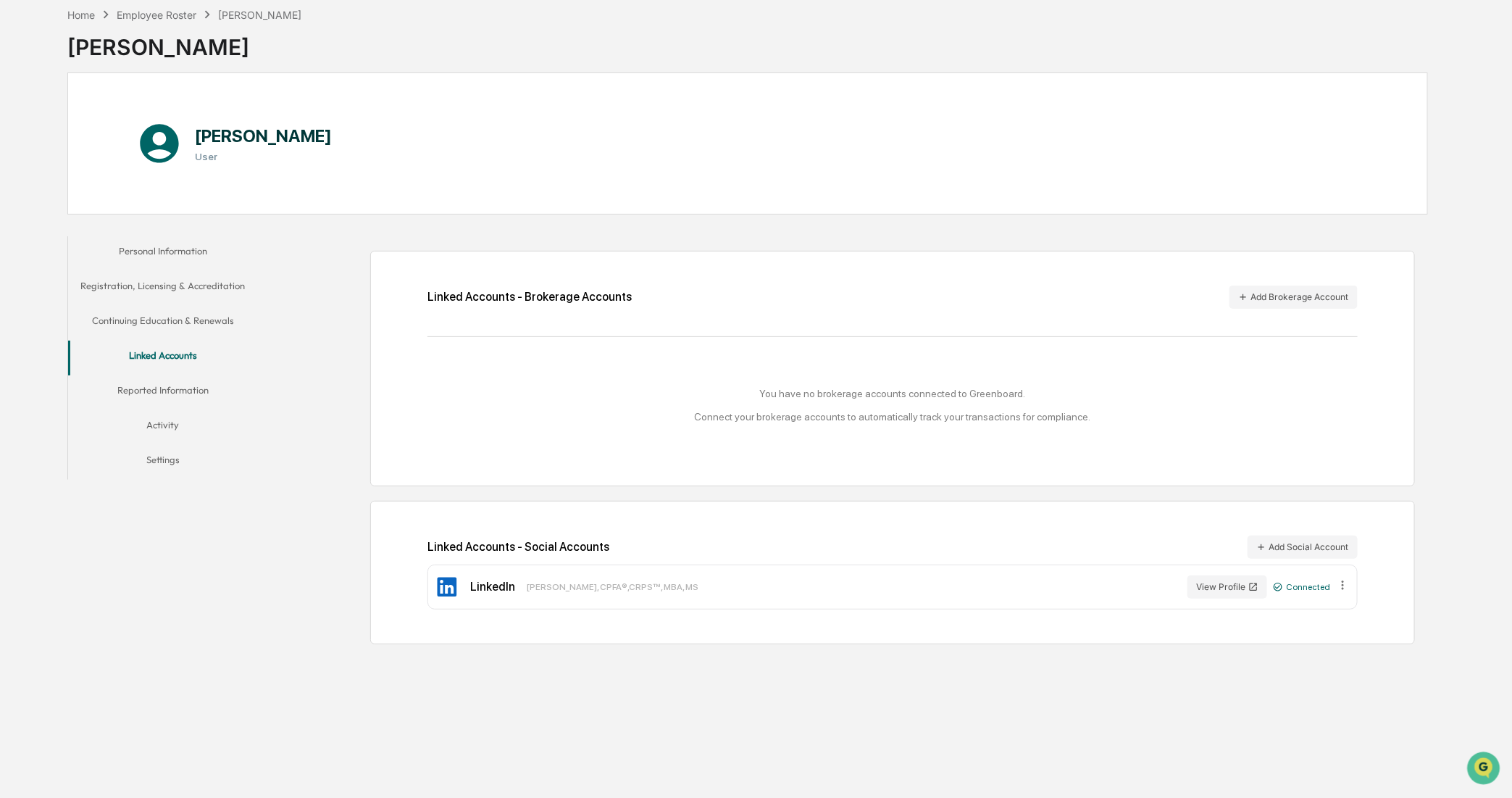
click at [171, 391] on button "Reported Information" at bounding box center [163, 393] width 190 height 35
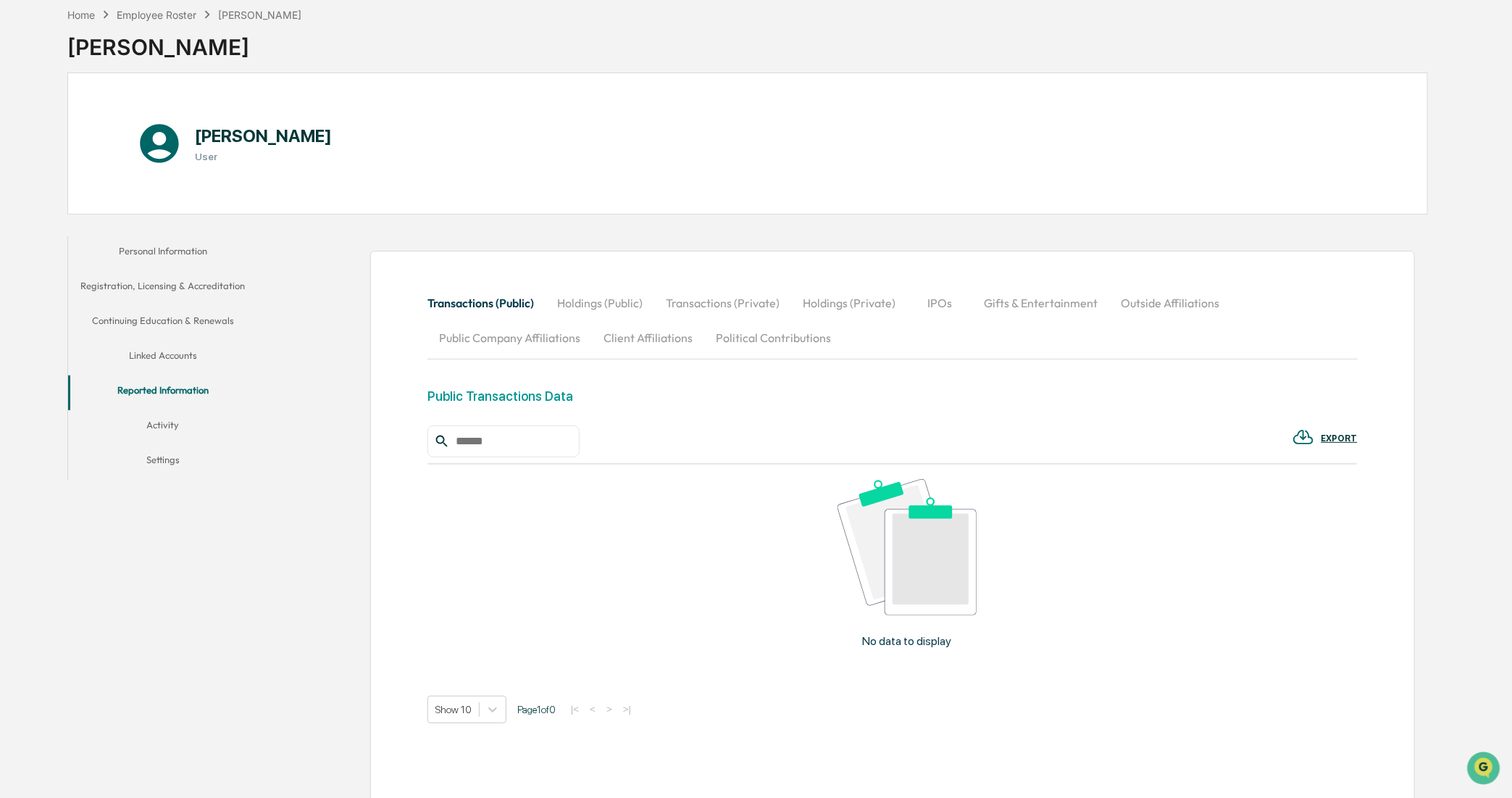
click at [588, 305] on button "Holdings (Public)" at bounding box center [600, 303] width 108 height 35
click at [750, 298] on button "Transactions (Private)" at bounding box center [724, 303] width 137 height 35
click at [842, 310] on button "Holdings (Private)" at bounding box center [849, 303] width 116 height 35
click at [929, 289] on button "IPOs" at bounding box center [941, 303] width 65 height 35
click at [1031, 309] on button "Gifts & Entertainment" at bounding box center [1041, 303] width 137 height 35
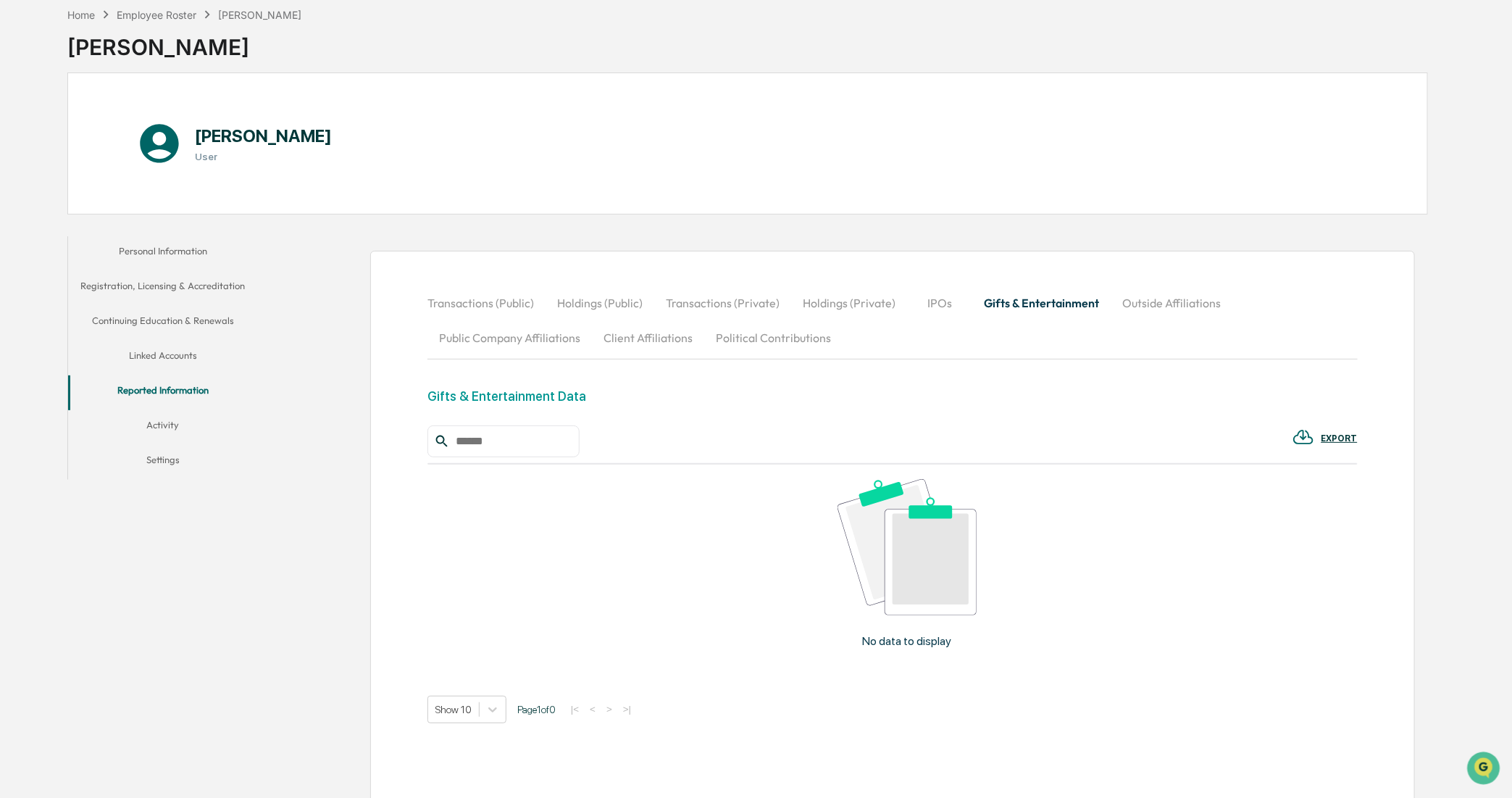
click at [1164, 310] on button "Outside Affiliations" at bounding box center [1172, 303] width 122 height 35
click at [504, 339] on button "Public Company Affiliations" at bounding box center [509, 338] width 164 height 35
click at [542, 339] on button "Public Company Affiliations" at bounding box center [509, 338] width 164 height 35
click at [658, 339] on button "Client Affiliations" at bounding box center [648, 338] width 112 height 35
click at [773, 337] on button "Political Contributions" at bounding box center [774, 338] width 139 height 35
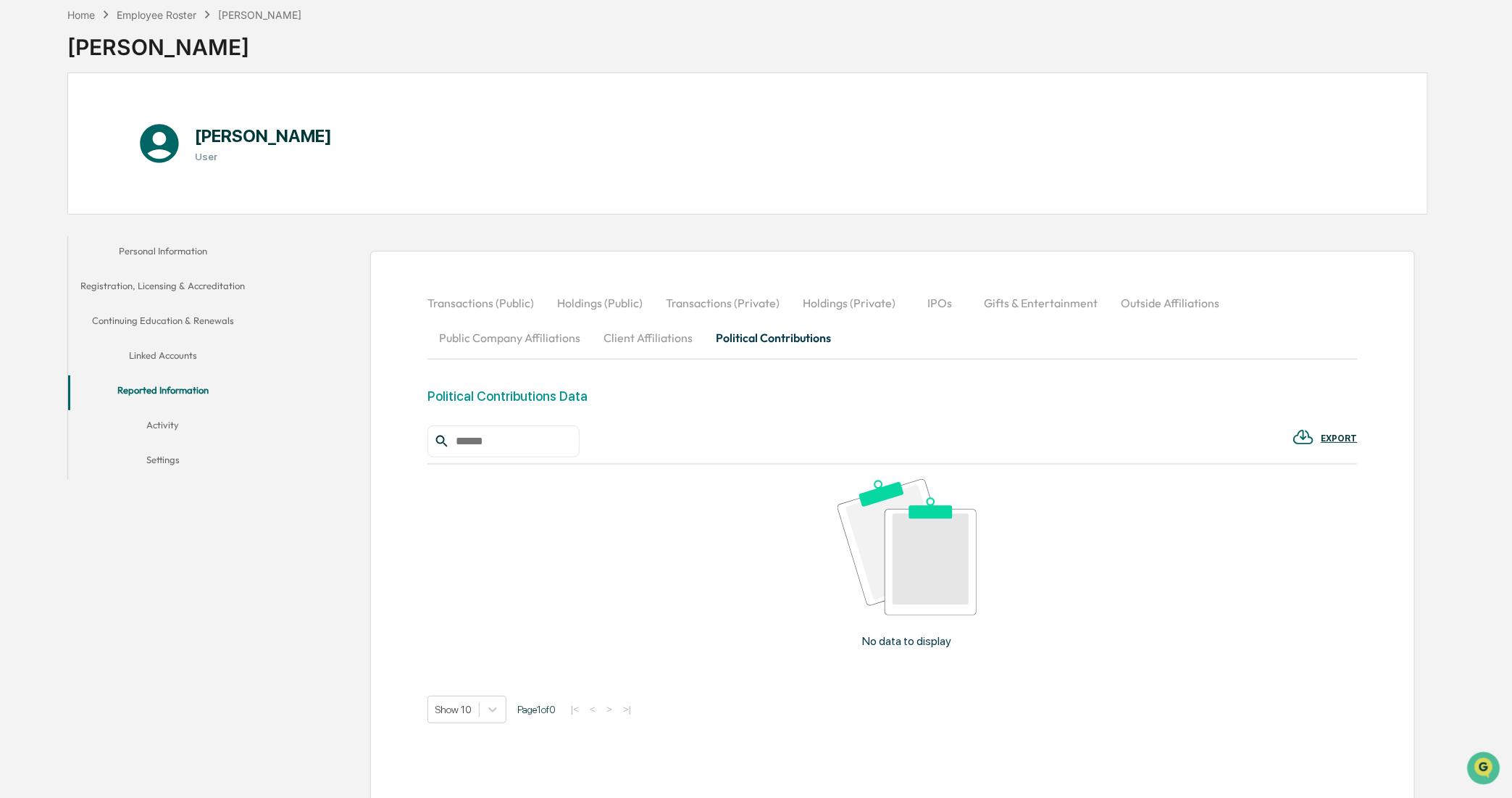
click at [683, 347] on button "Client Affiliations" at bounding box center [648, 338] width 112 height 35
click at [473, 334] on button "Public Company Affiliations" at bounding box center [509, 338] width 164 height 35
drag, startPoint x: 652, startPoint y: 336, endPoint x: 752, endPoint y: 341, distance: 100.1
click at [671, 338] on button "Client Affiliations" at bounding box center [648, 338] width 112 height 35
click at [752, 341] on button "Political Contributions" at bounding box center [774, 338] width 139 height 35
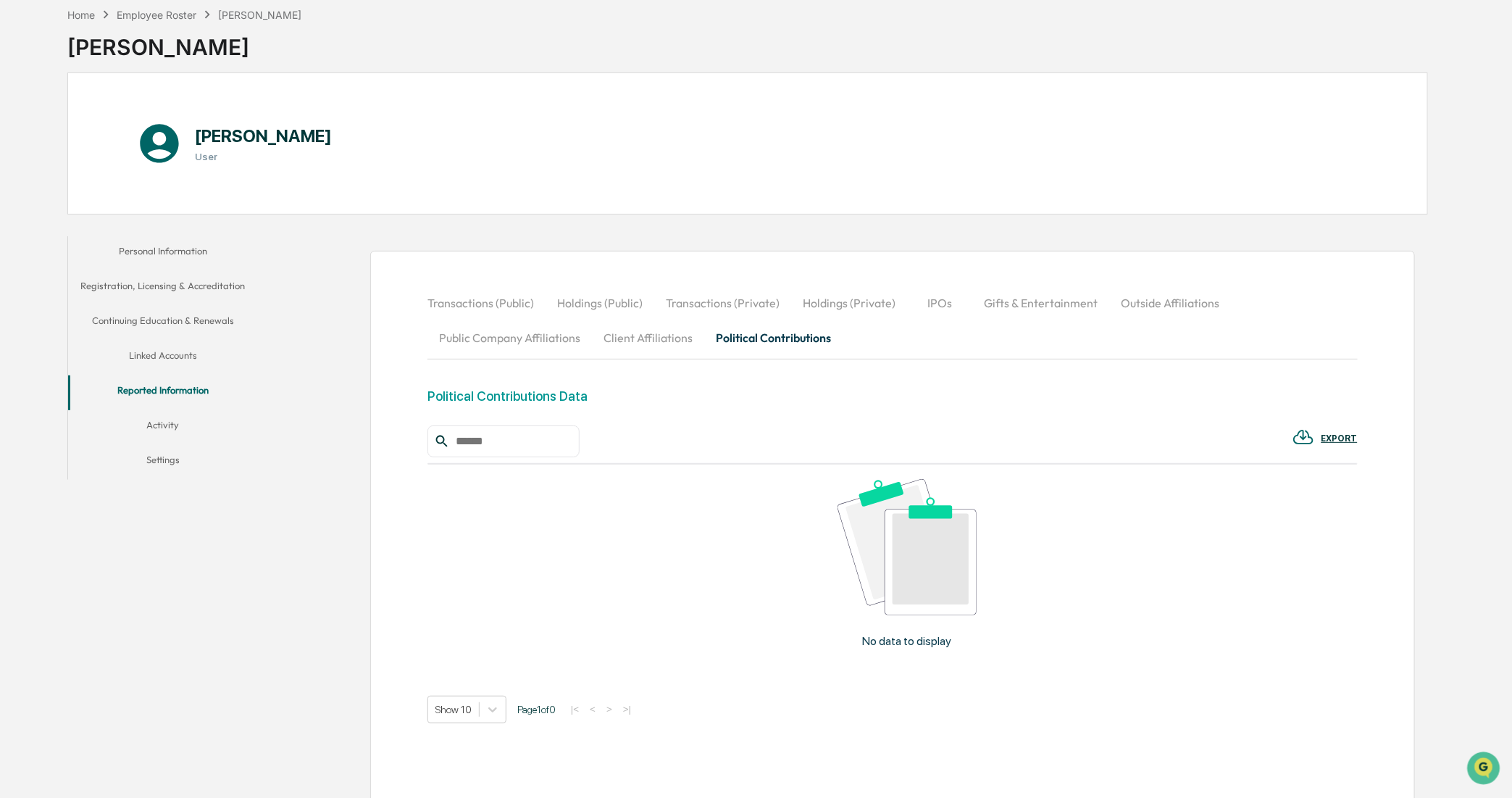
click at [1132, 301] on button "Outside Affiliations" at bounding box center [1170, 303] width 122 height 35
click at [199, 422] on button "Activity" at bounding box center [163, 428] width 190 height 35
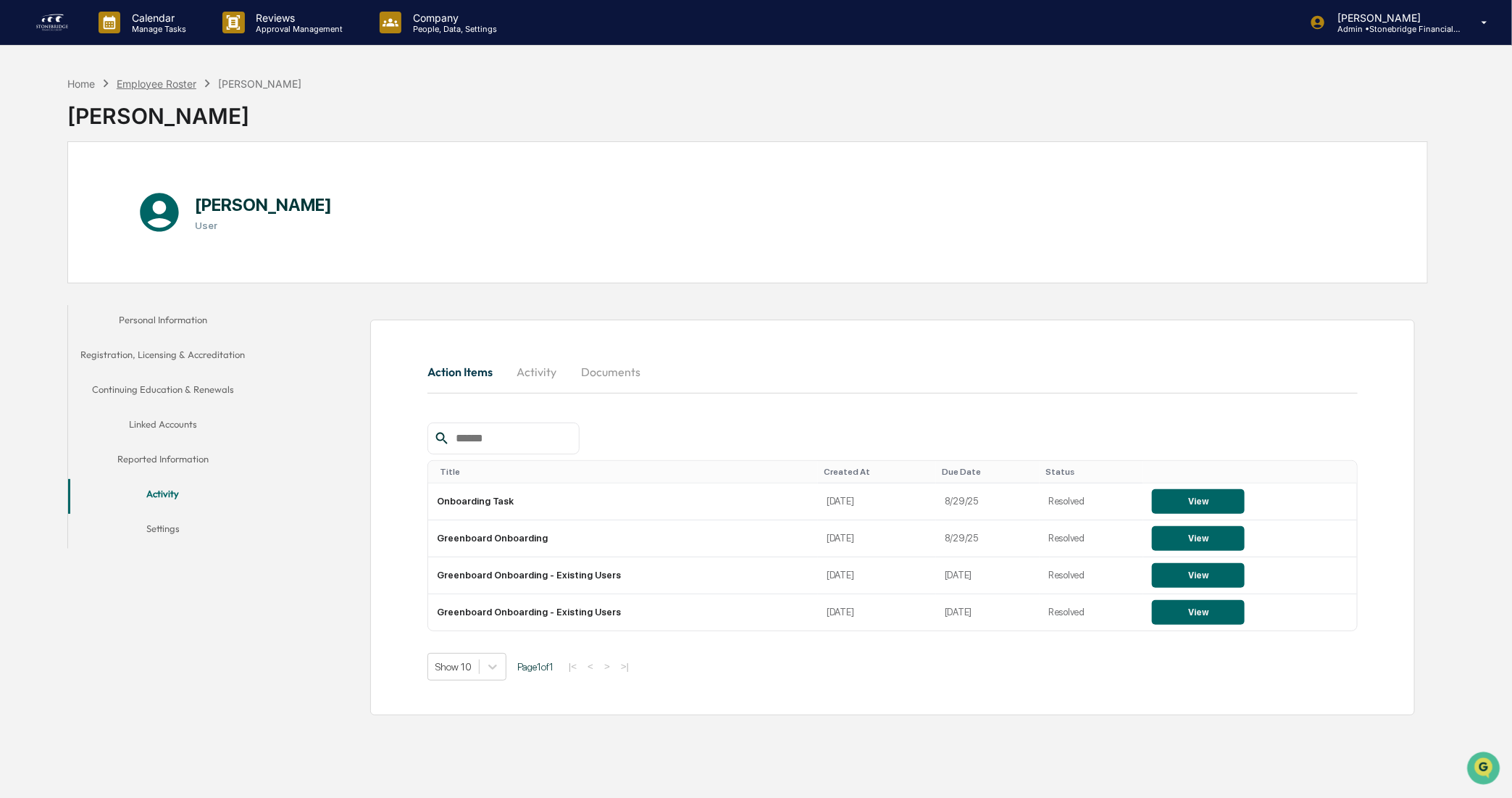
click at [185, 85] on div "Employee Roster" at bounding box center [156, 83] width 80 height 12
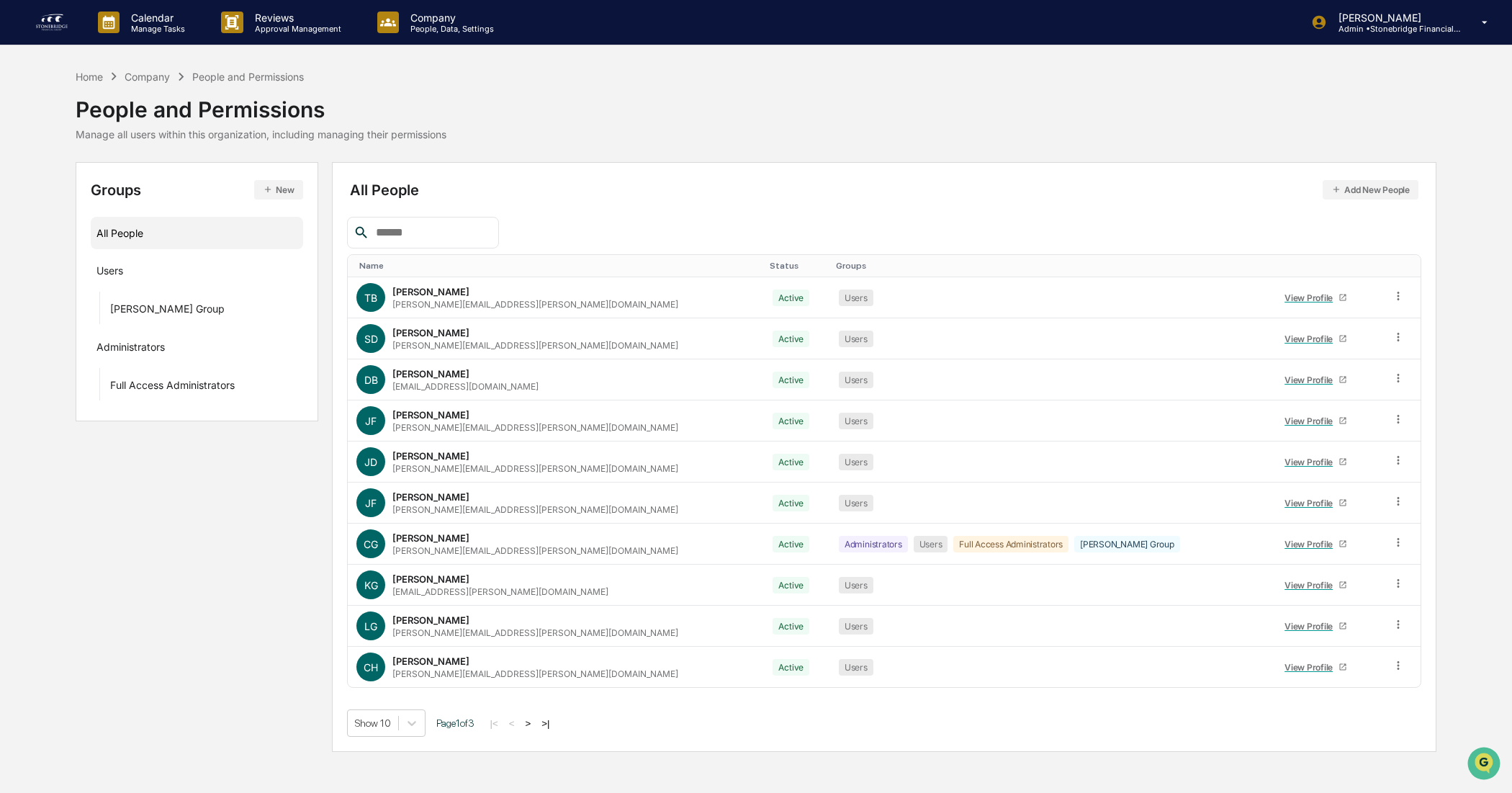
click at [535, 634] on button ">" at bounding box center [528, 723] width 14 height 12
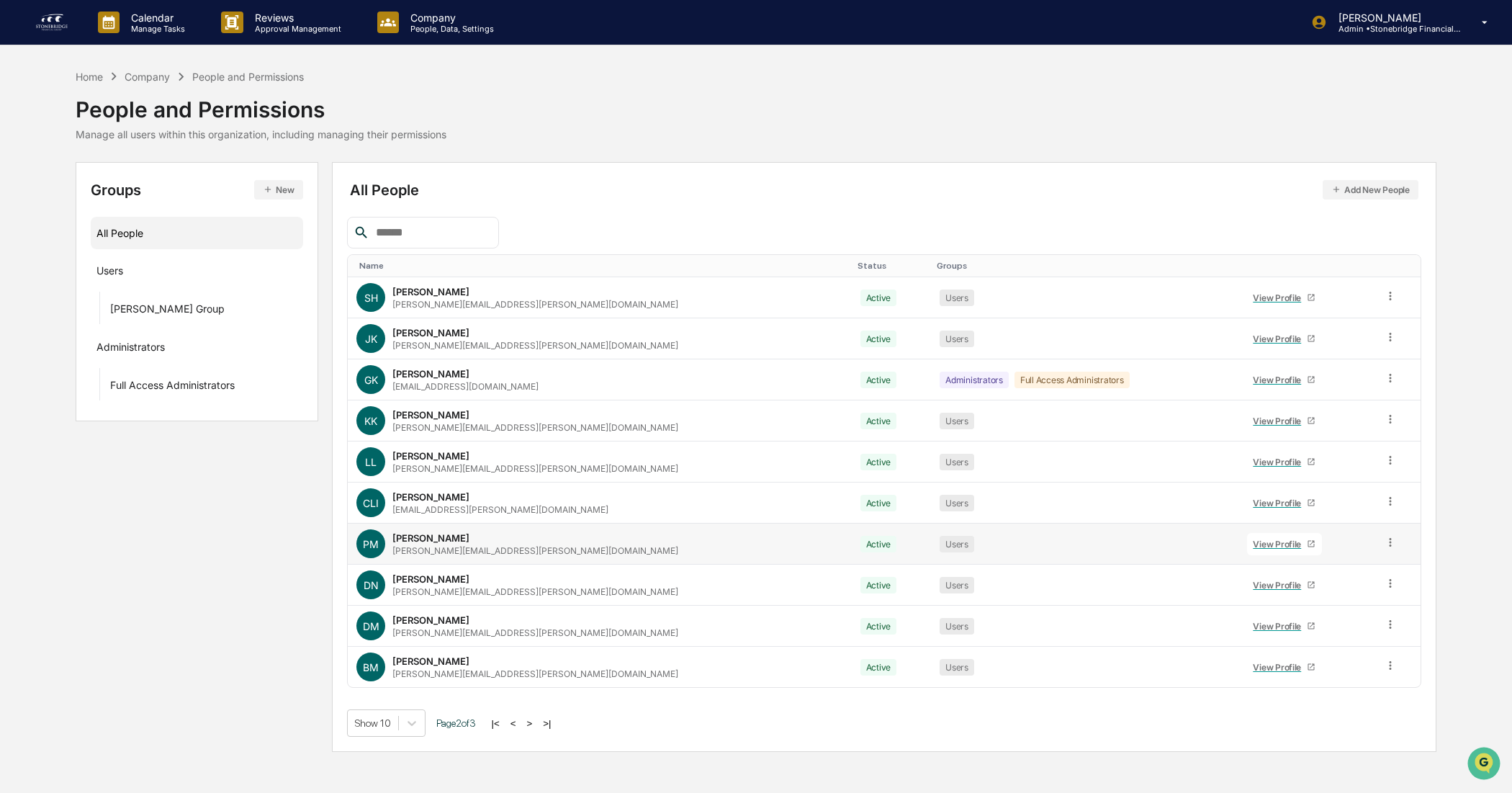
click at [1202, 543] on div "View Profile" at bounding box center [1280, 544] width 54 height 11
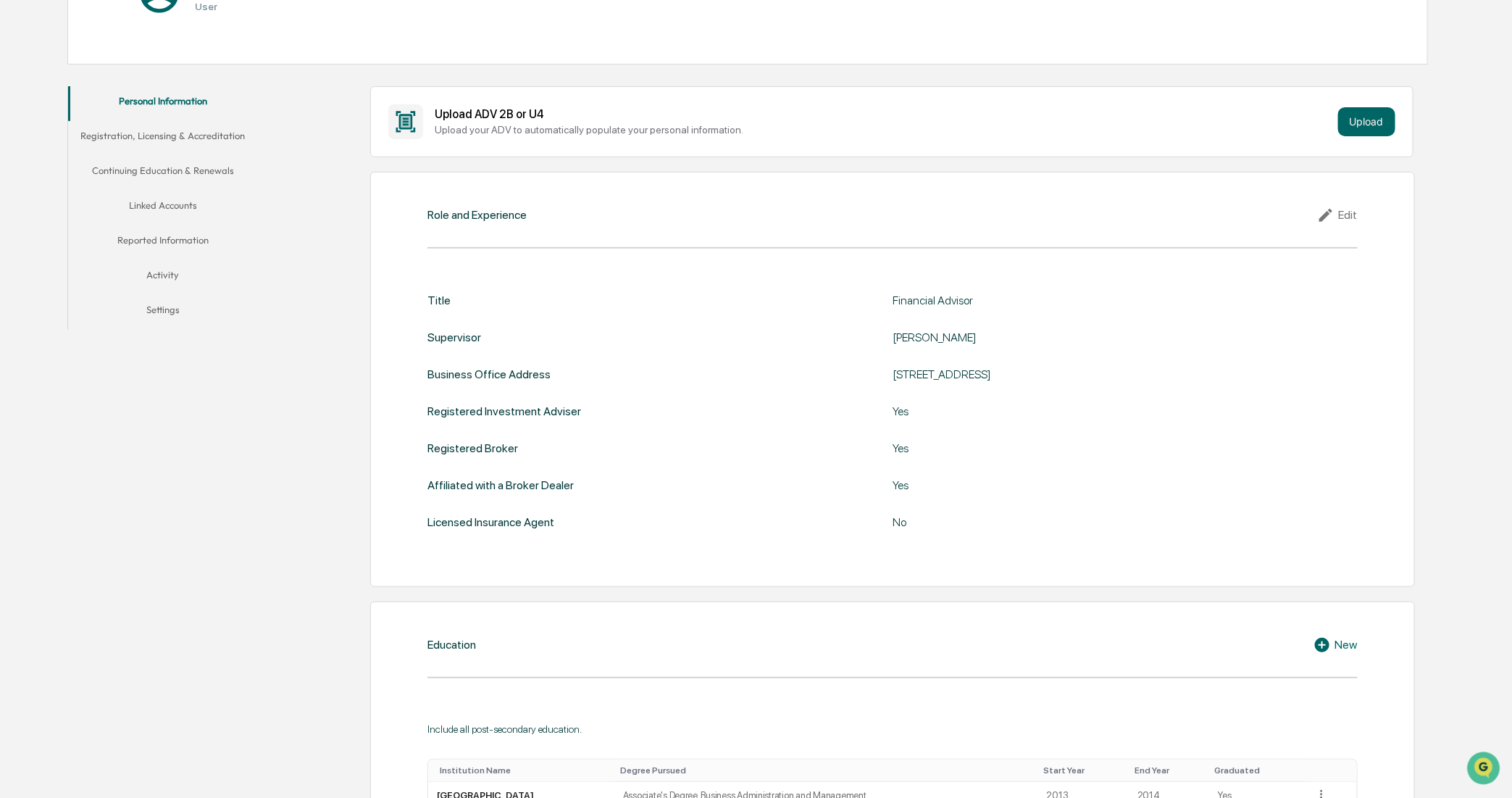
scroll to position [64, 0]
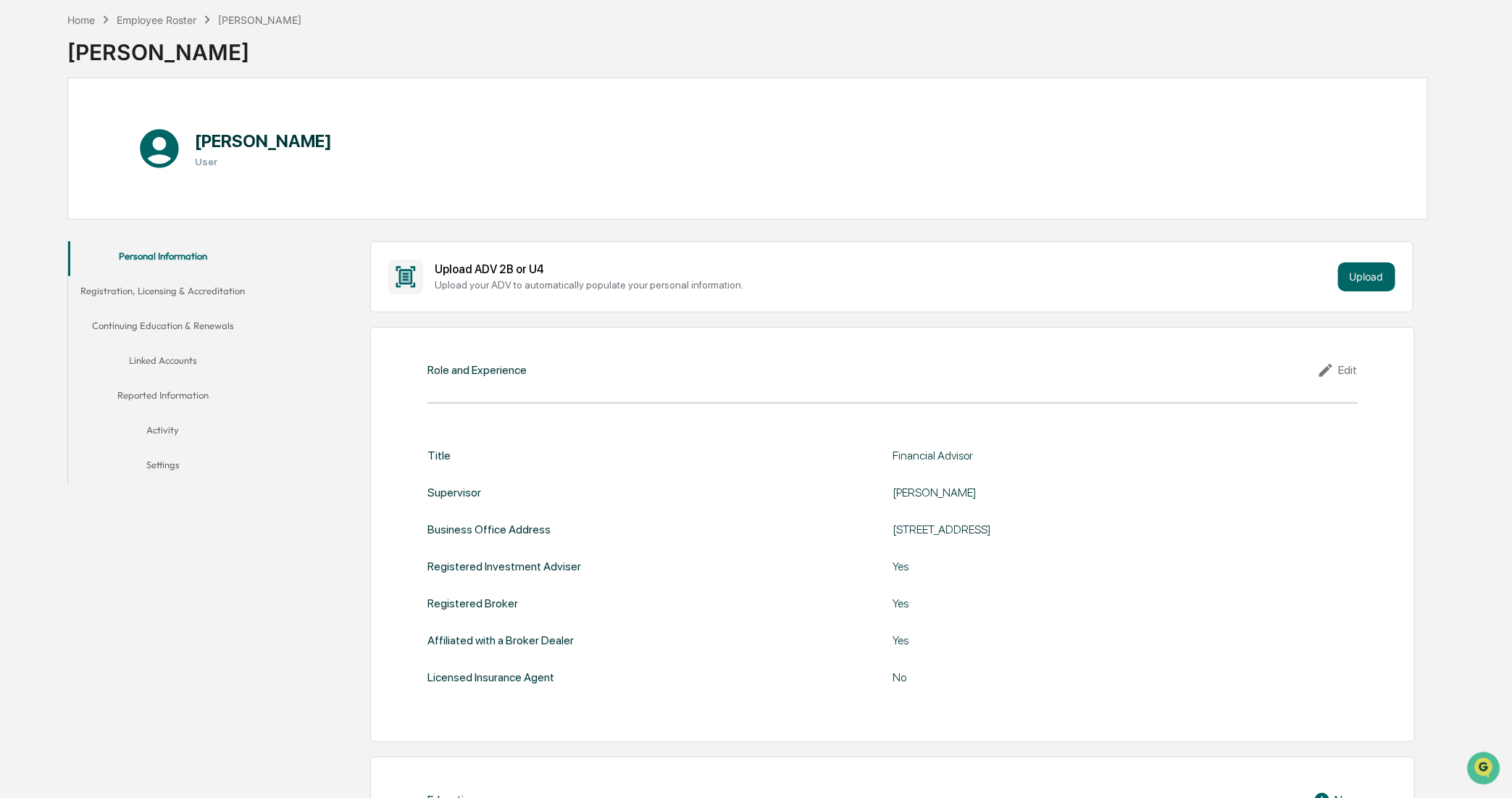
click at [190, 296] on button "Registration, Licensing & Accreditation" at bounding box center [163, 293] width 190 height 35
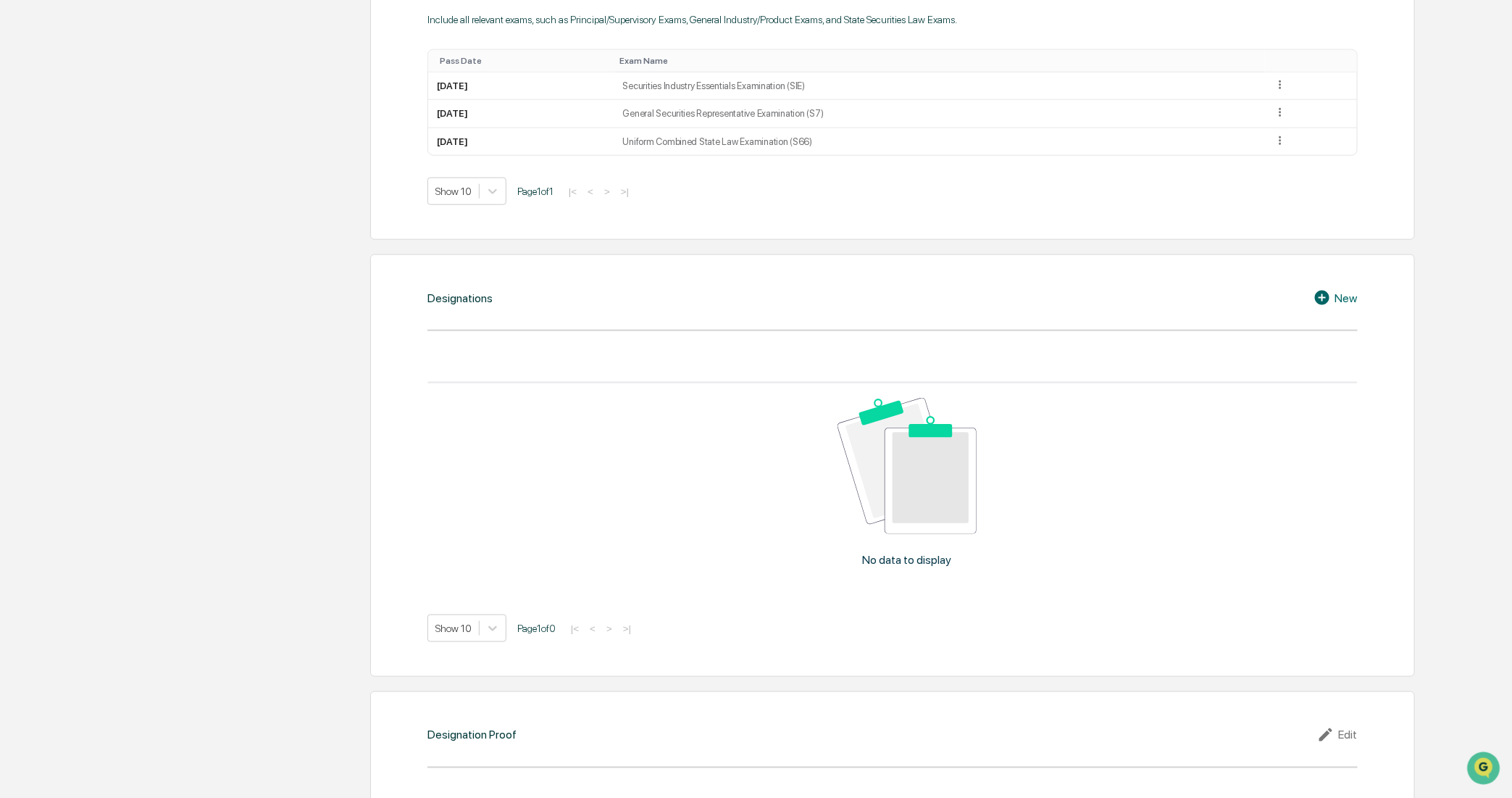
scroll to position [132, 0]
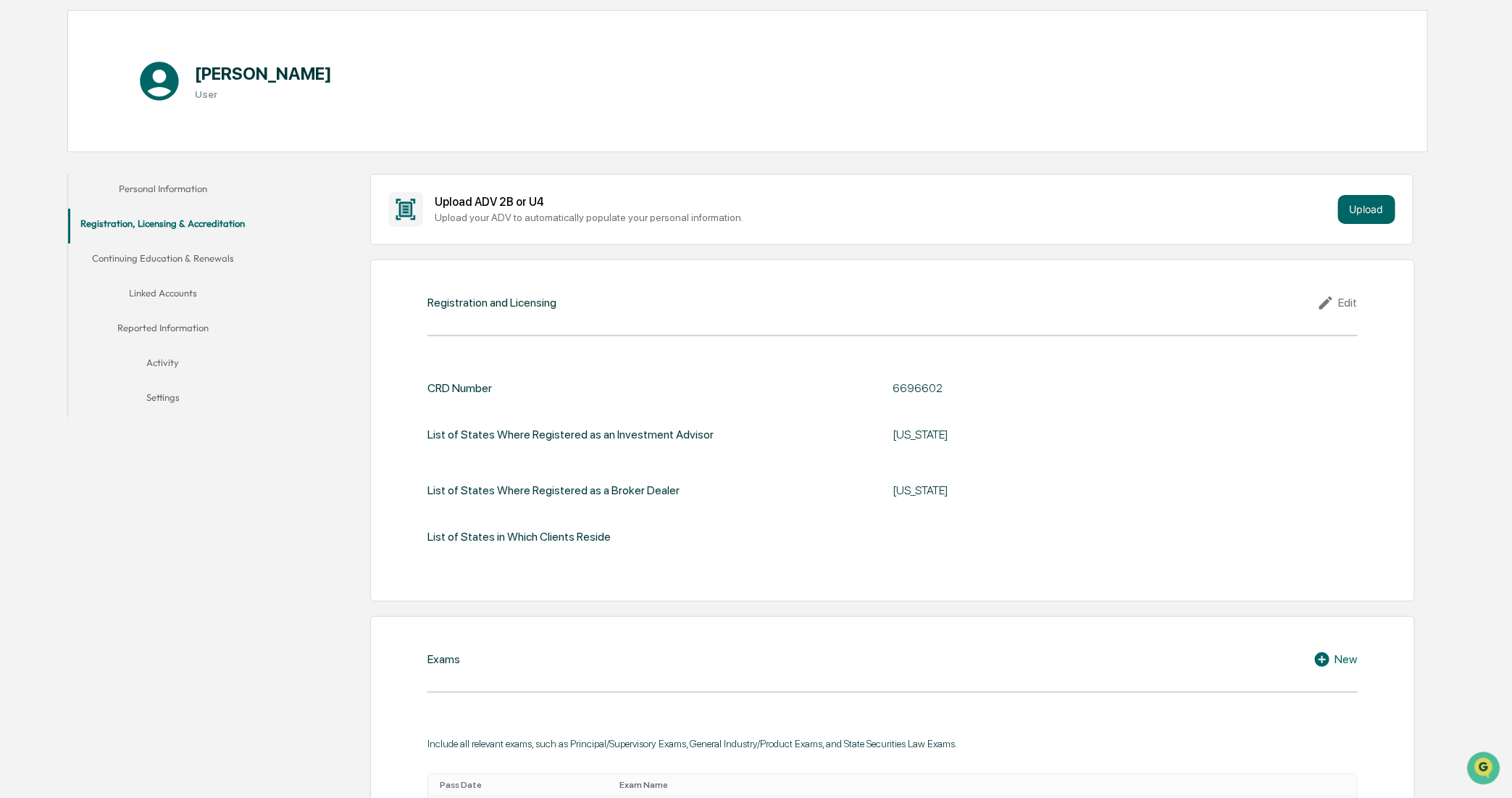
click at [194, 255] on button "Continuing Education & Renewals" at bounding box center [163, 261] width 190 height 35
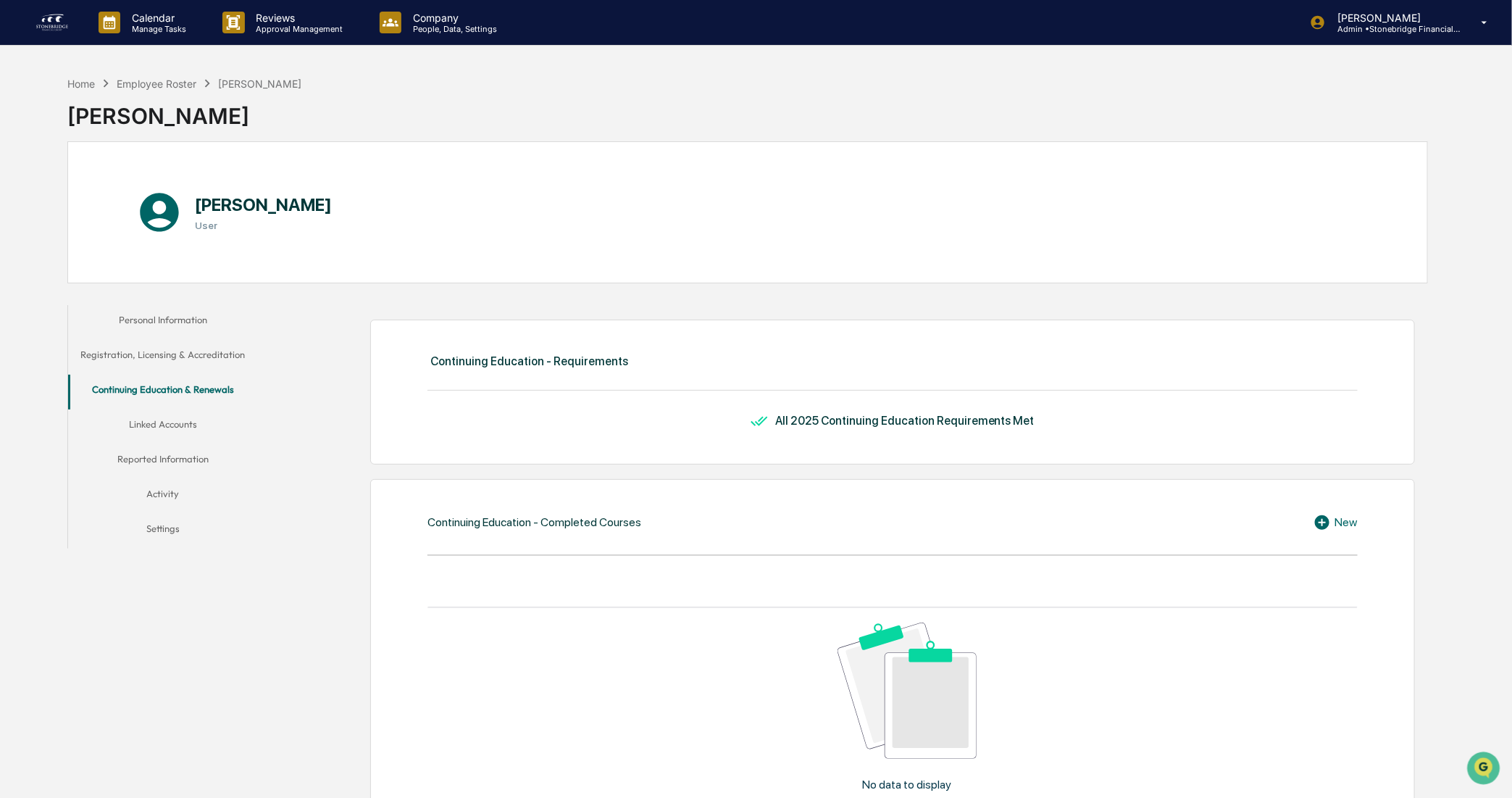
click at [189, 425] on button "Linked Accounts" at bounding box center [163, 427] width 190 height 35
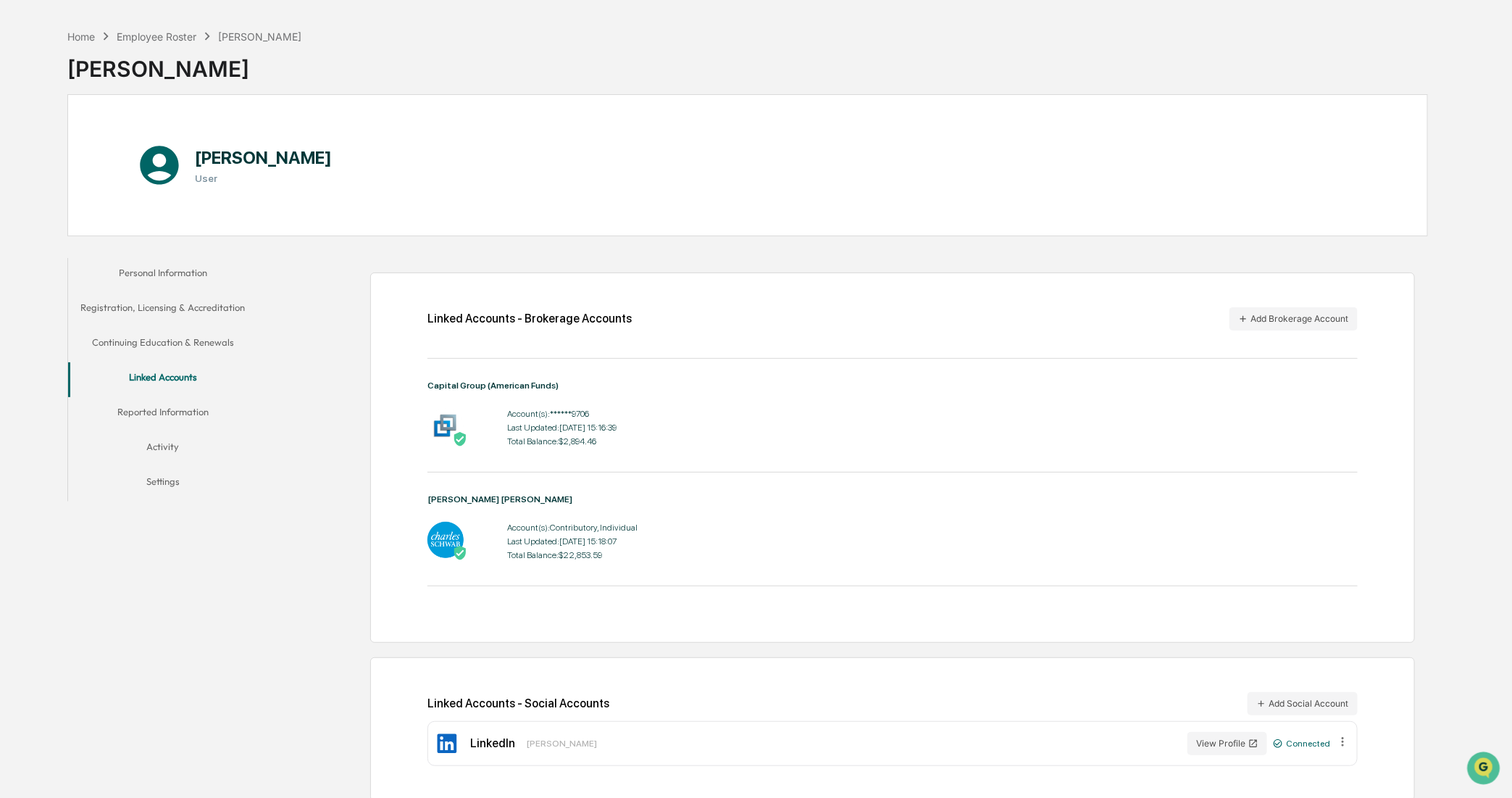
scroll to position [69, 0]
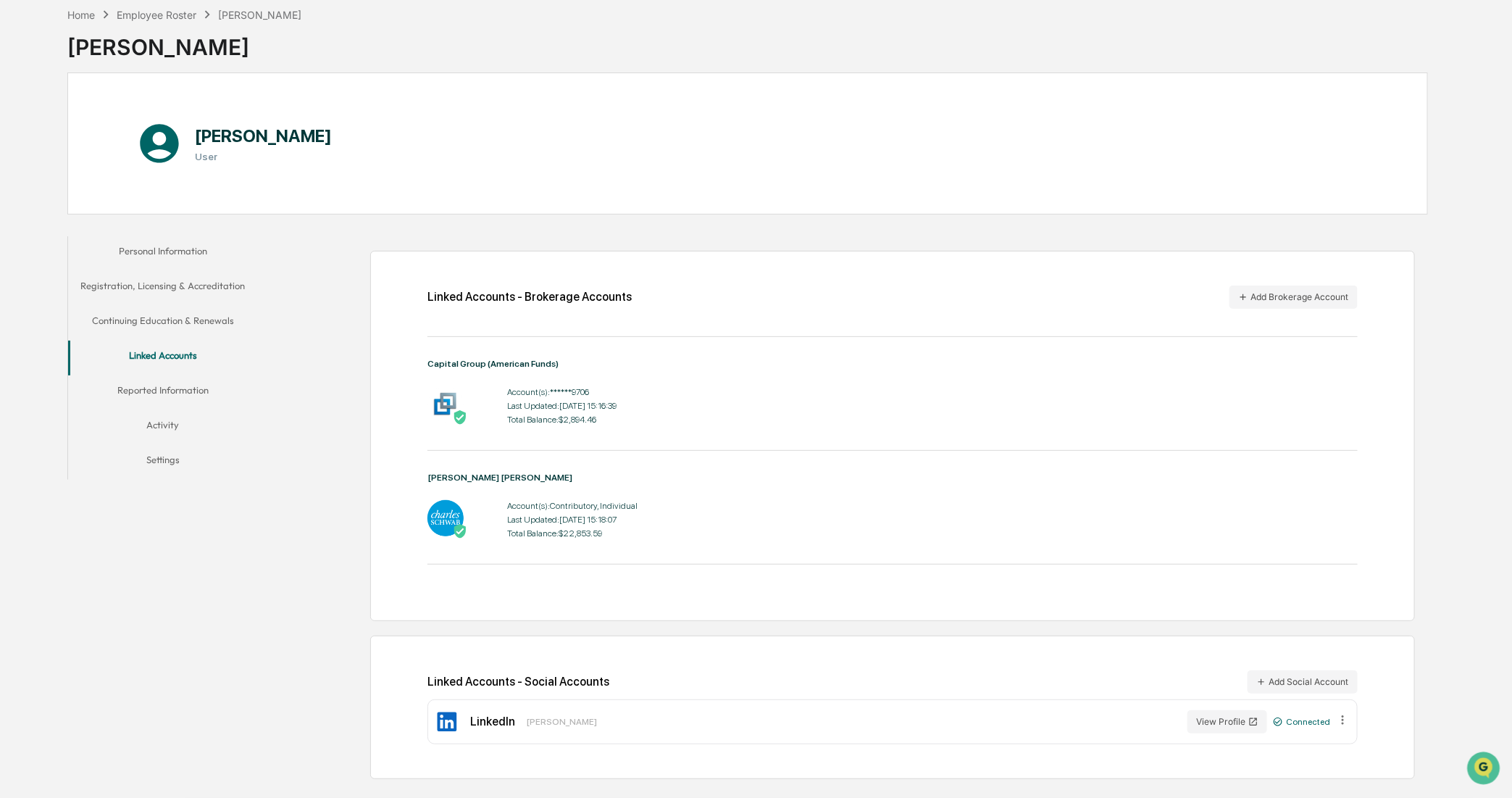
click at [203, 390] on button "Reported Information" at bounding box center [163, 393] width 190 height 35
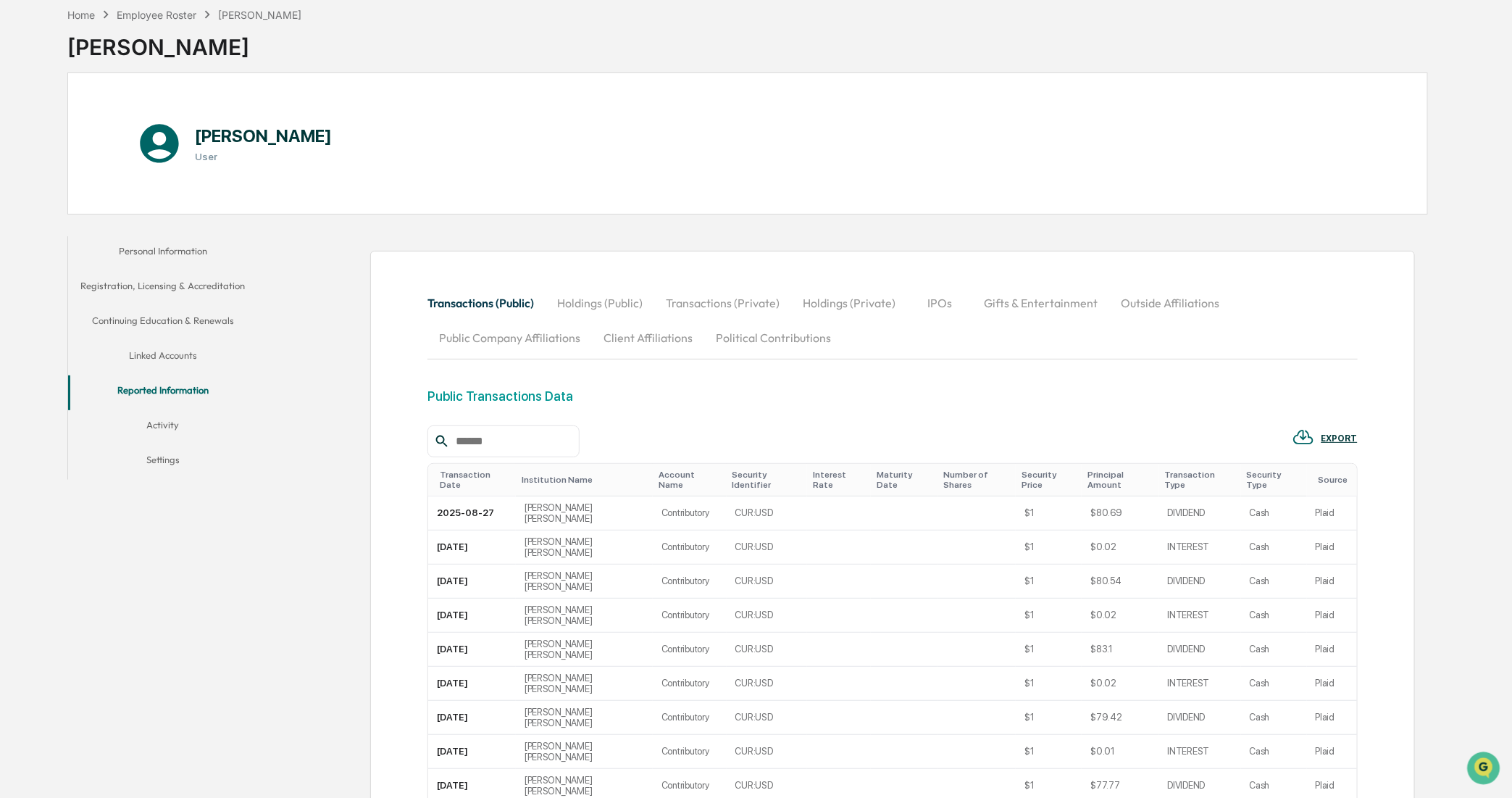
click at [595, 309] on button "Holdings (Public)" at bounding box center [600, 303] width 108 height 35
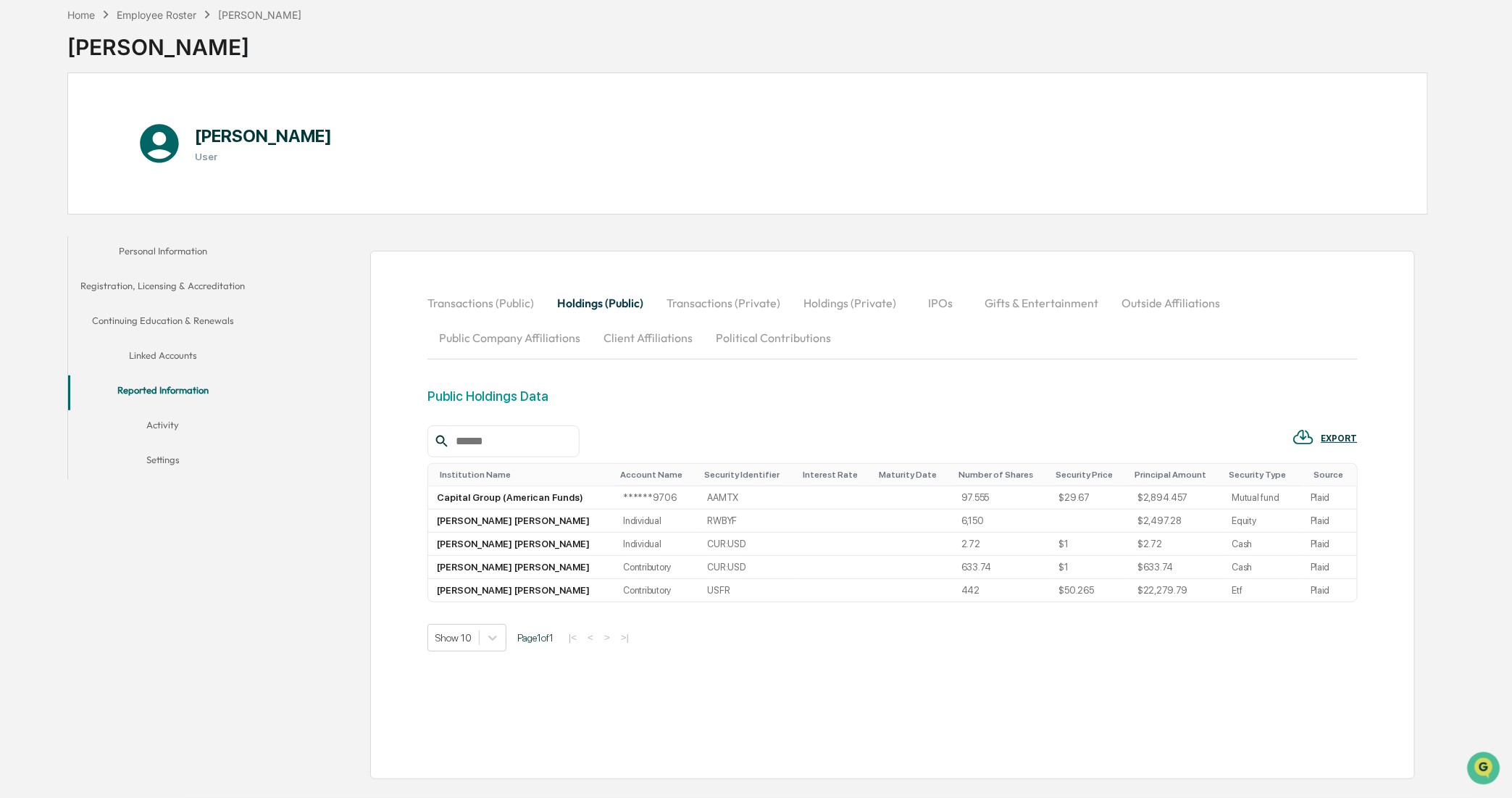
click at [717, 305] on button "Transactions (Private)" at bounding box center [724, 303] width 137 height 35
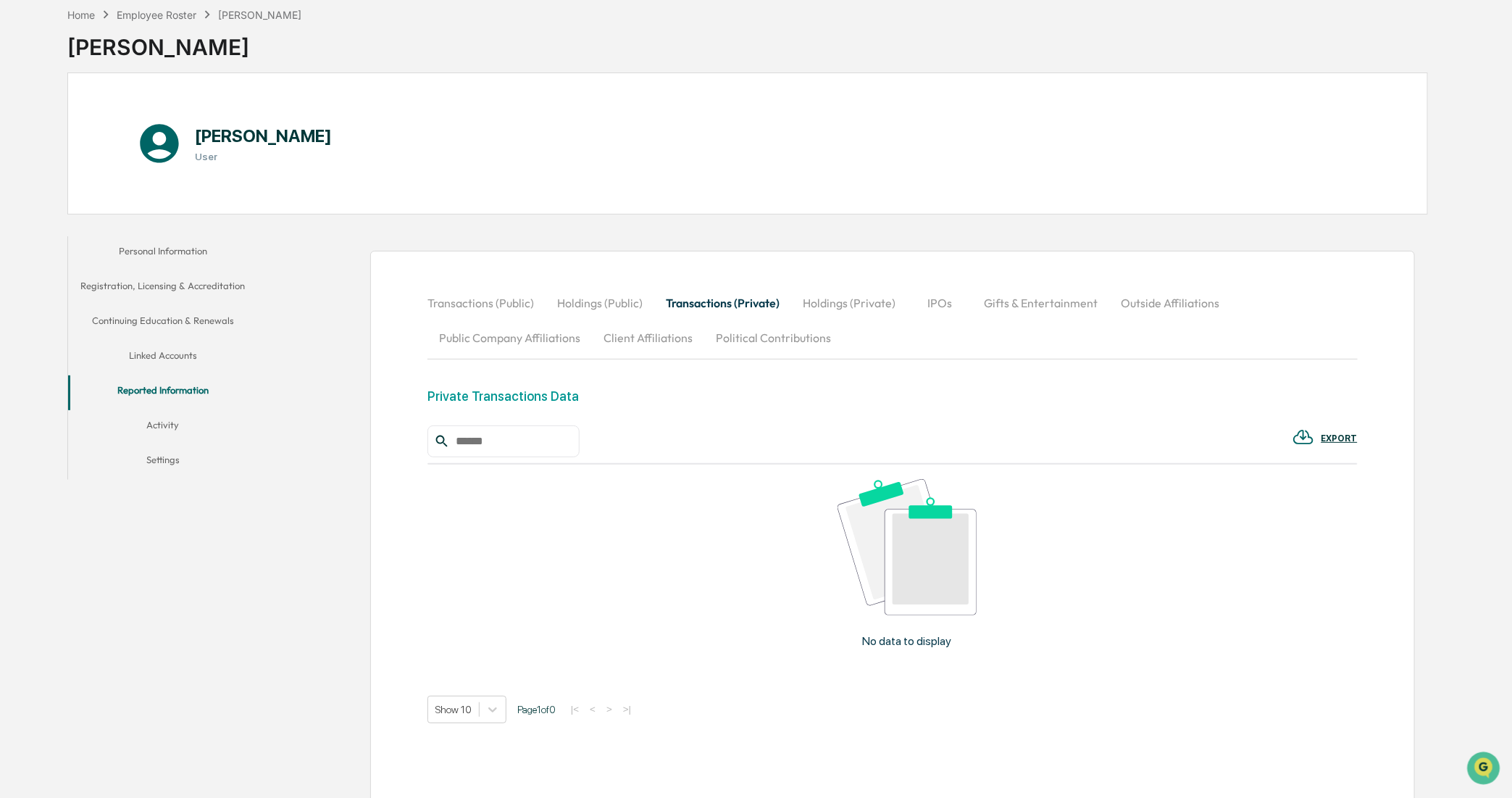
drag, startPoint x: 846, startPoint y: 301, endPoint x: 899, endPoint y: 310, distance: 53.8
click at [846, 301] on button "Holdings (Private)" at bounding box center [849, 303] width 116 height 35
click at [1137, 306] on button "Outside Affiliations" at bounding box center [1171, 303] width 122 height 35
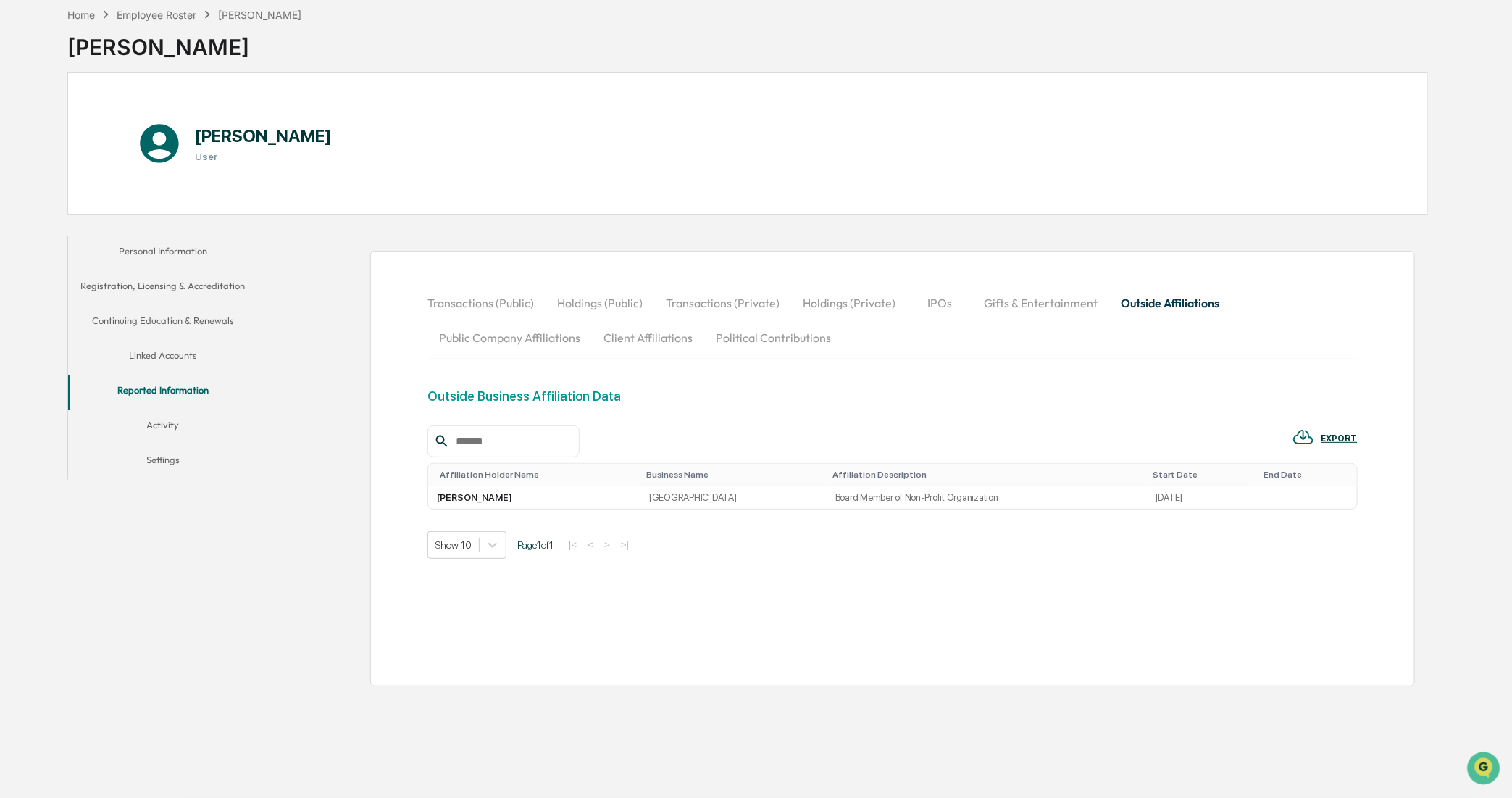
click at [499, 338] on button "Public Company Affiliations" at bounding box center [509, 338] width 164 height 35
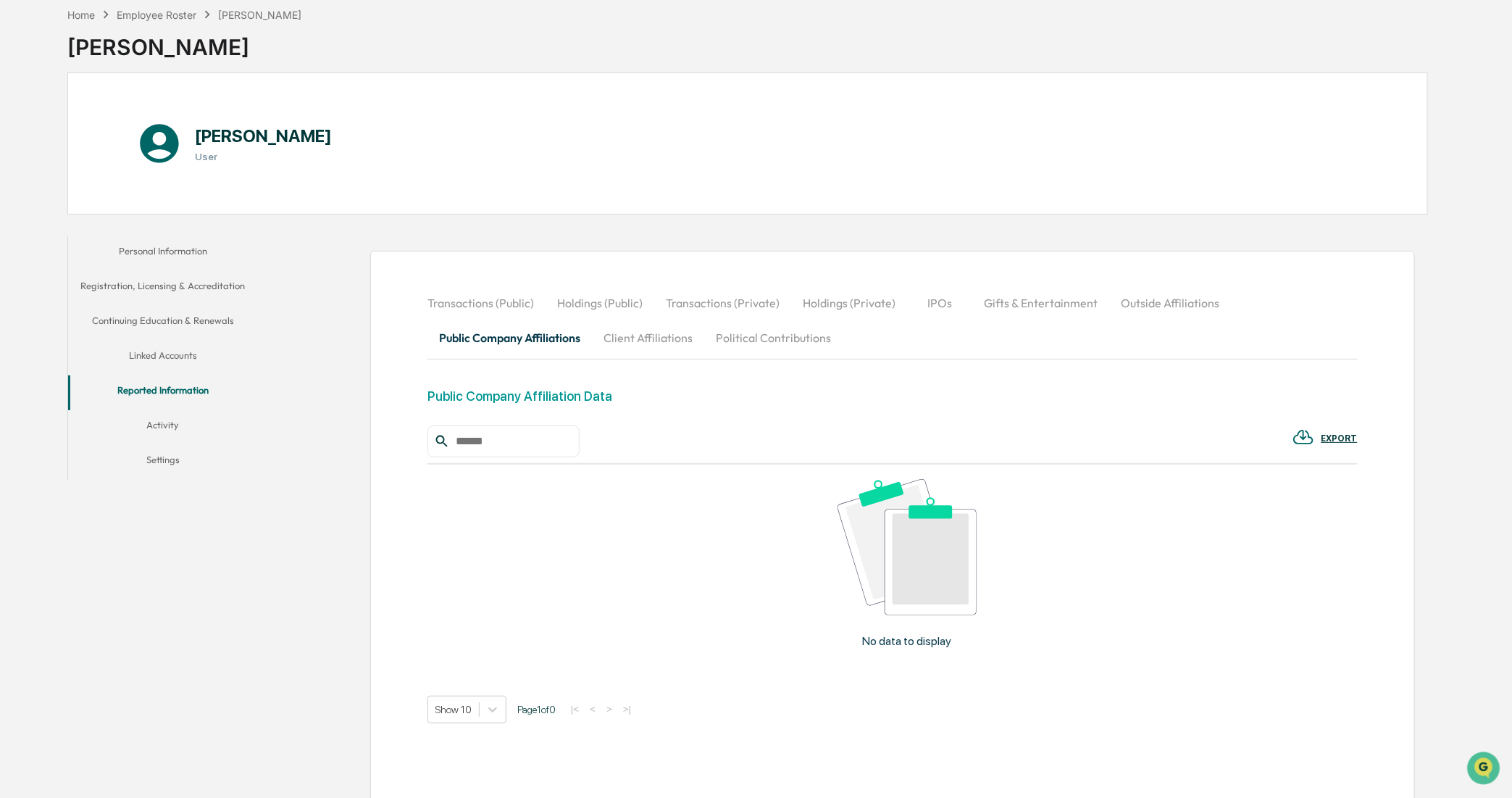
click at [666, 330] on button "Client Affiliations" at bounding box center [648, 338] width 112 height 35
click at [797, 335] on button "Political Contributions" at bounding box center [774, 338] width 139 height 35
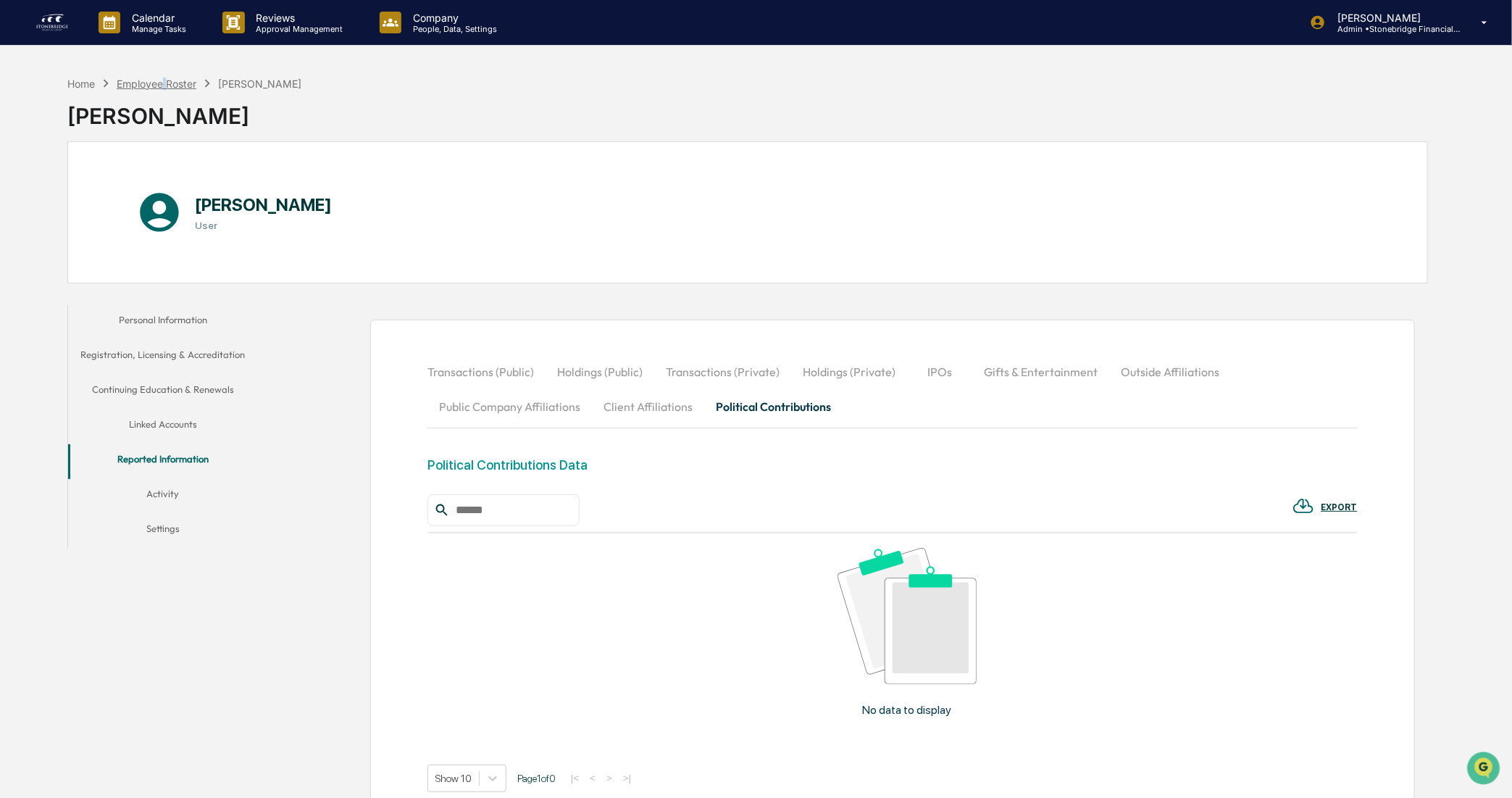
drag, startPoint x: 167, startPoint y: 77, endPoint x: 190, endPoint y: 87, distance: 25.1
click at [190, 87] on div "Employee Roster" at bounding box center [156, 83] width 80 height 12
